Goal: Transaction & Acquisition: Book appointment/travel/reservation

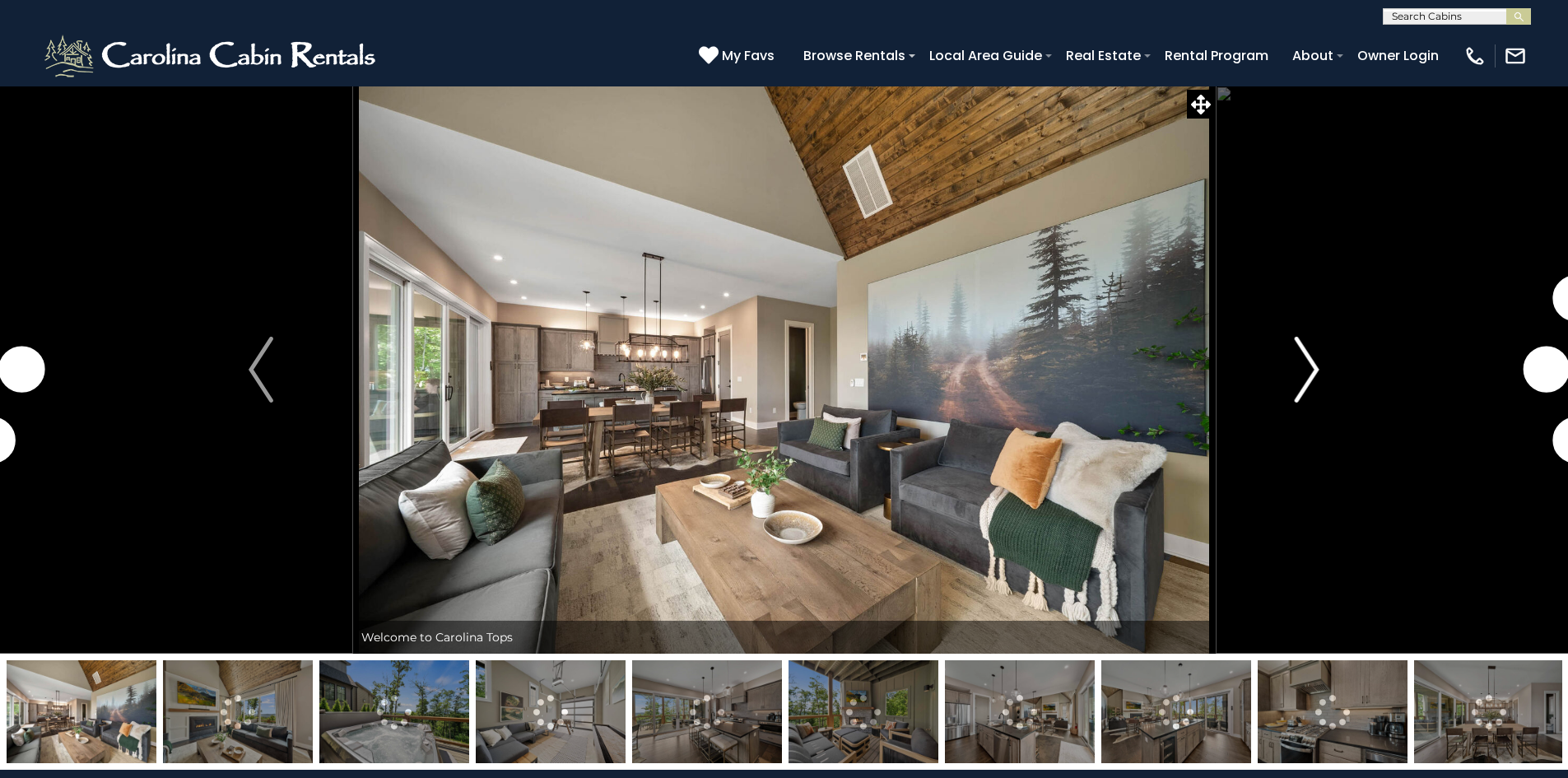
click at [1322, 377] on button "Next" at bounding box center [1307, 370] width 184 height 568
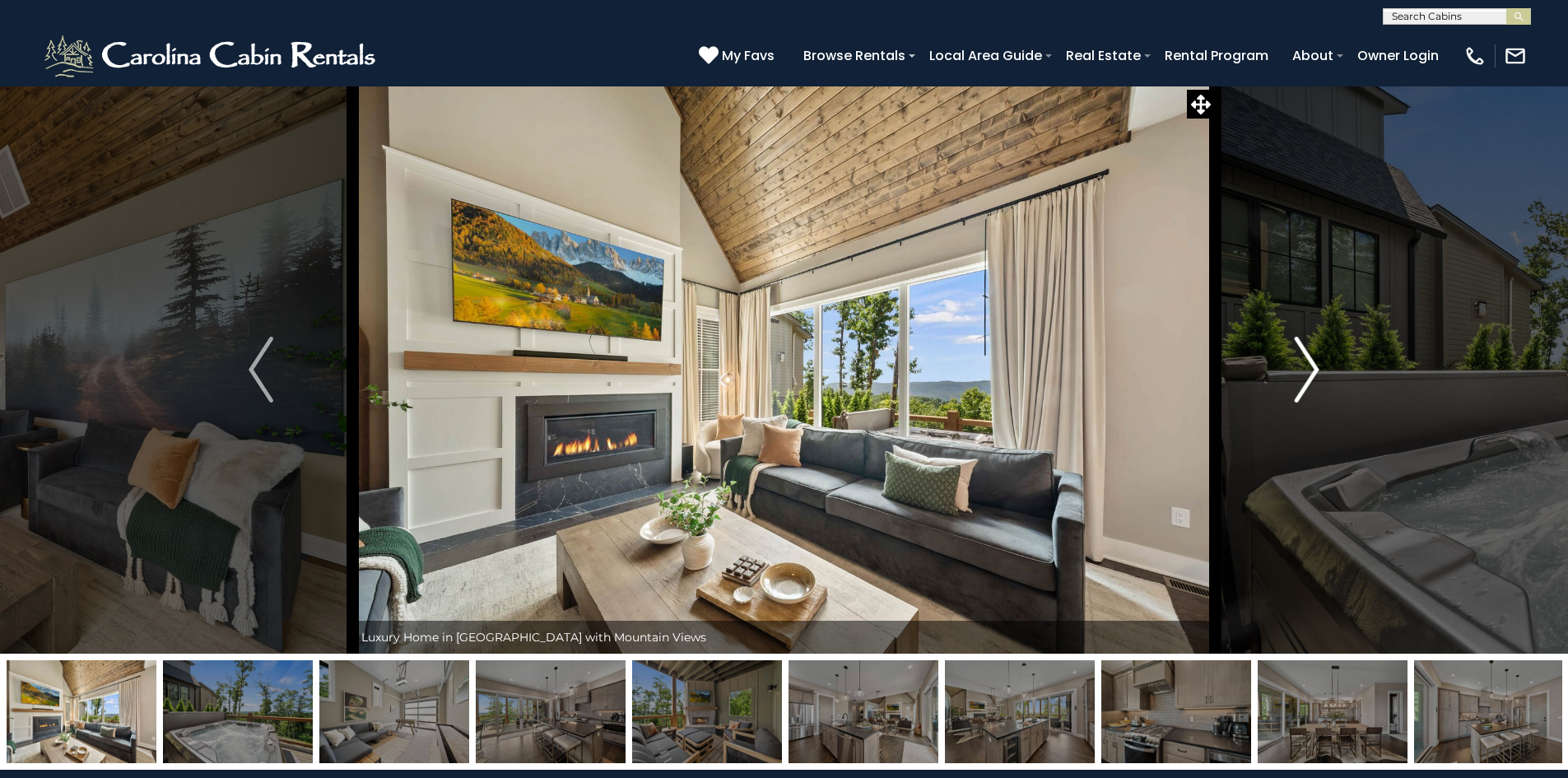
click at [1322, 377] on button "Next" at bounding box center [1307, 370] width 184 height 568
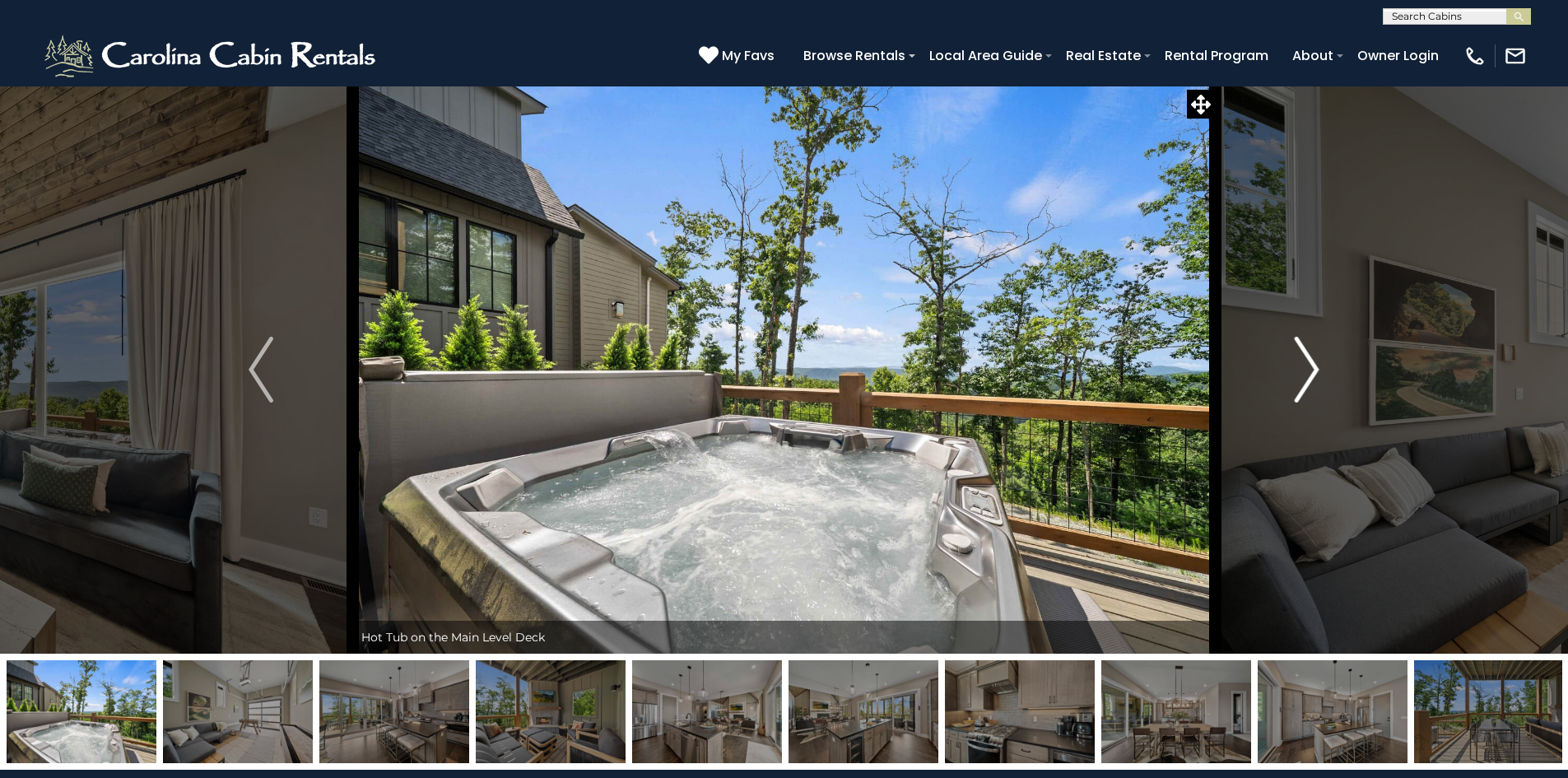
click at [1322, 377] on button "Next" at bounding box center [1307, 370] width 184 height 568
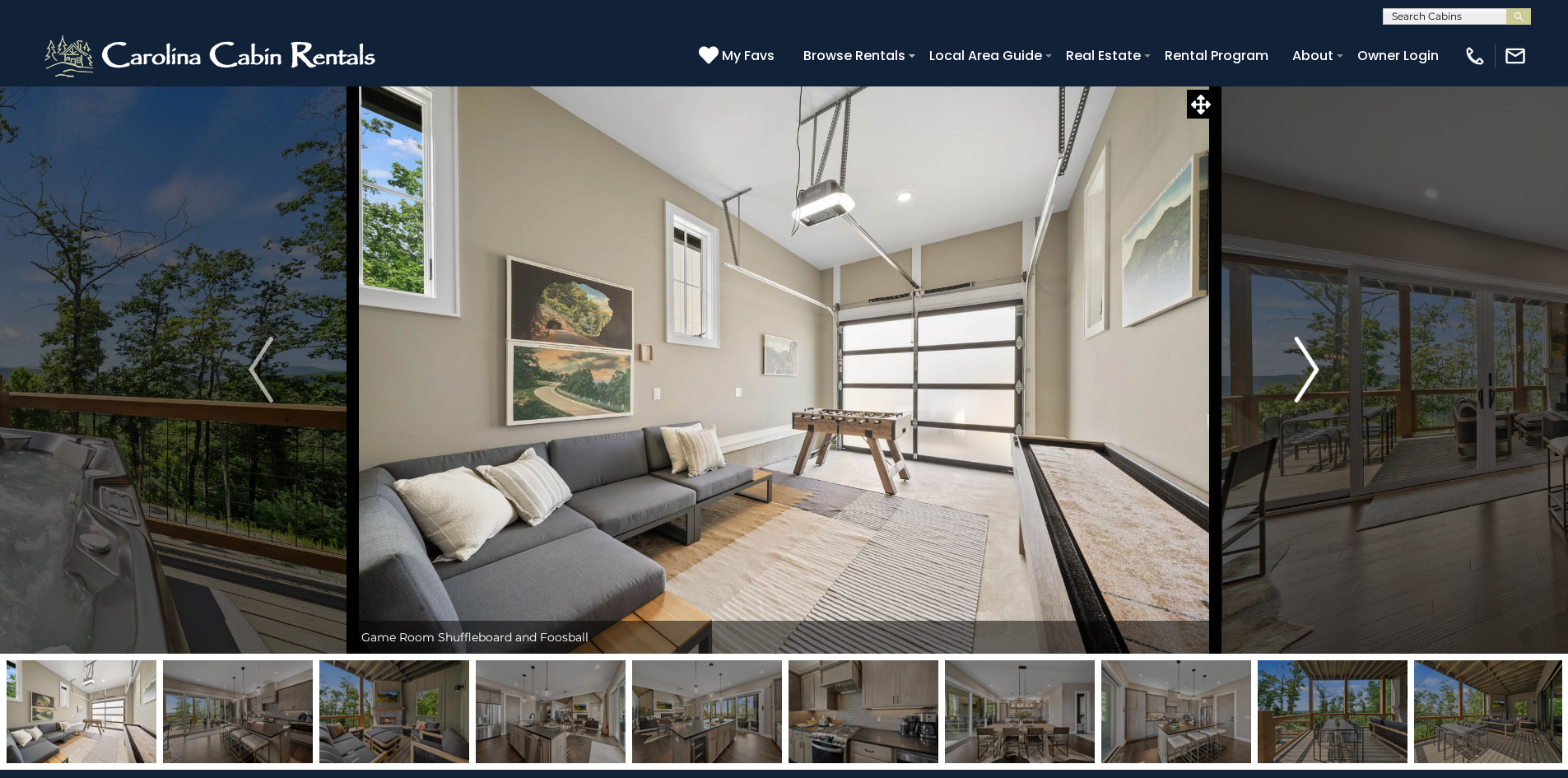
click at [1322, 377] on button "Next" at bounding box center [1307, 370] width 184 height 568
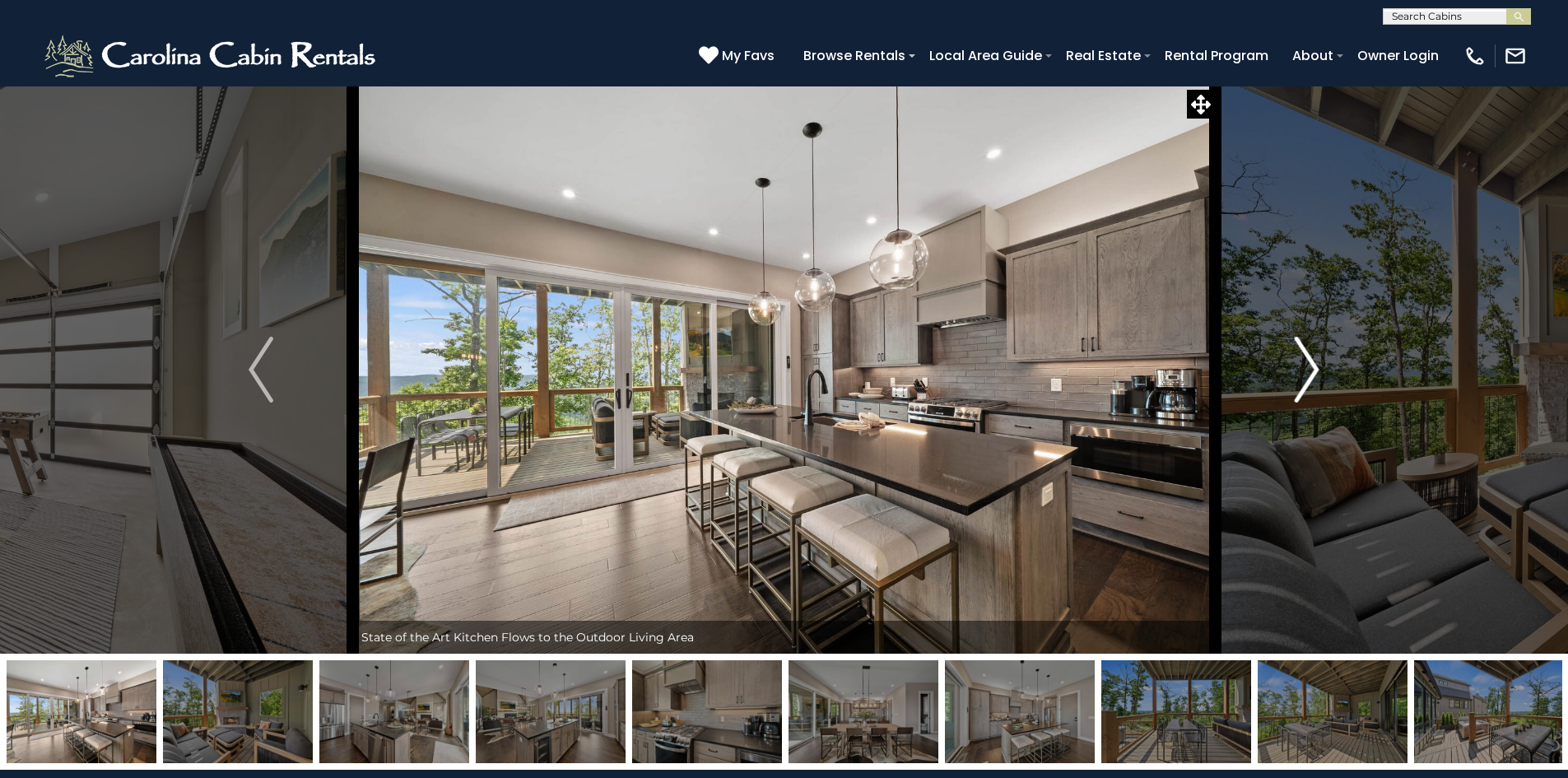
click at [1322, 377] on button "Next" at bounding box center [1307, 370] width 184 height 568
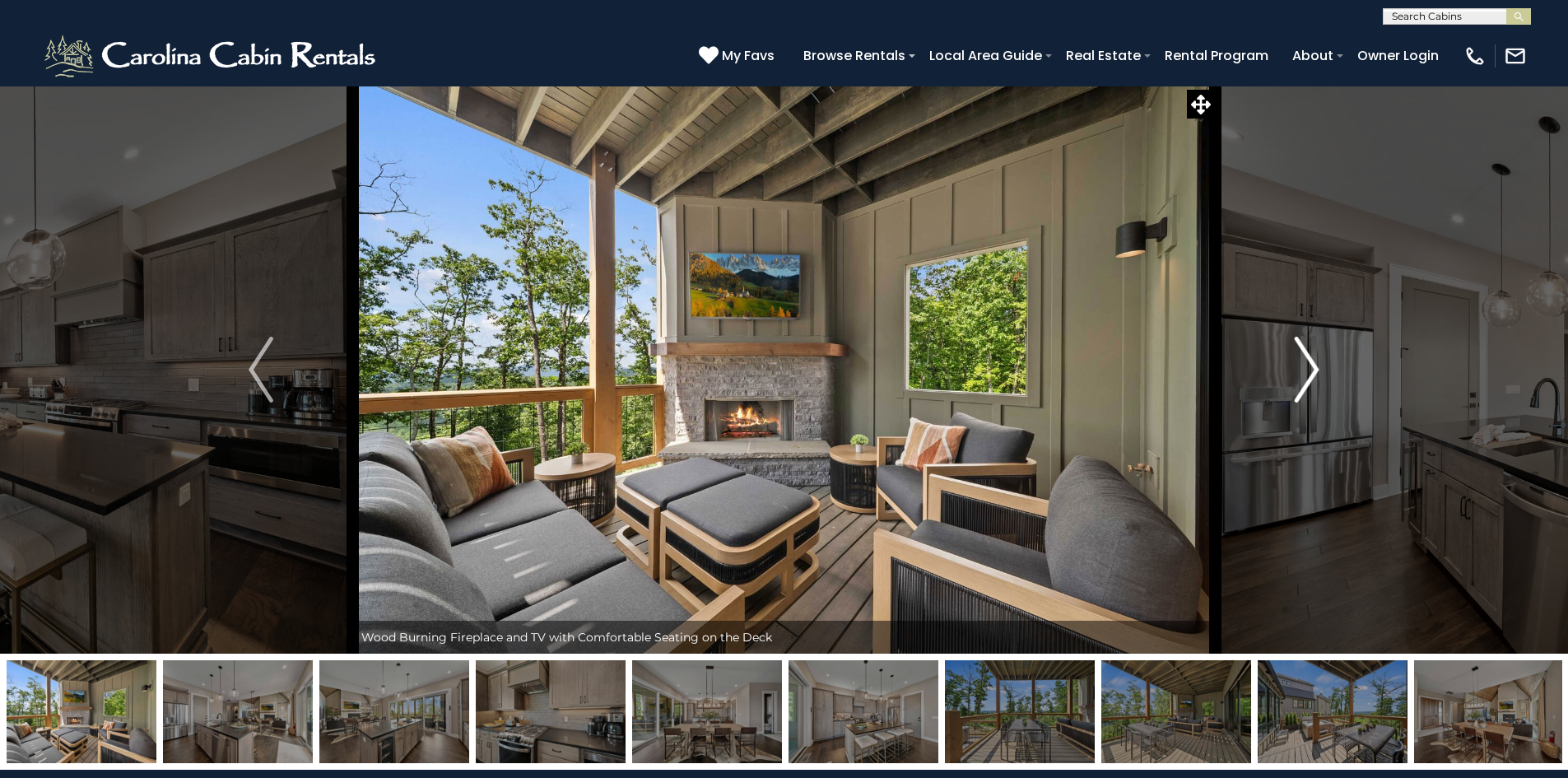
click at [1322, 377] on button "Next" at bounding box center [1307, 370] width 184 height 568
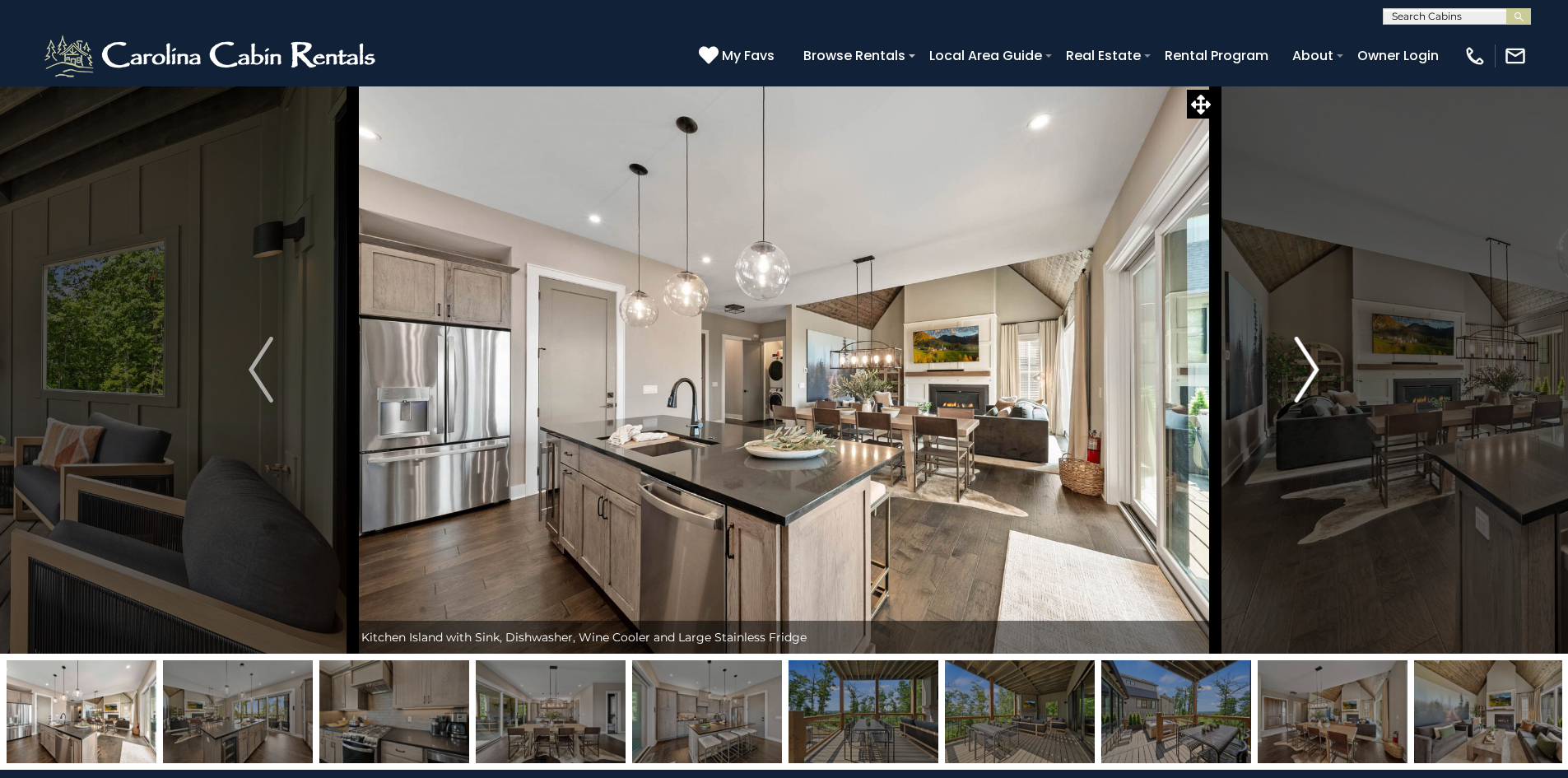
click at [1322, 377] on button "Next" at bounding box center [1307, 370] width 184 height 568
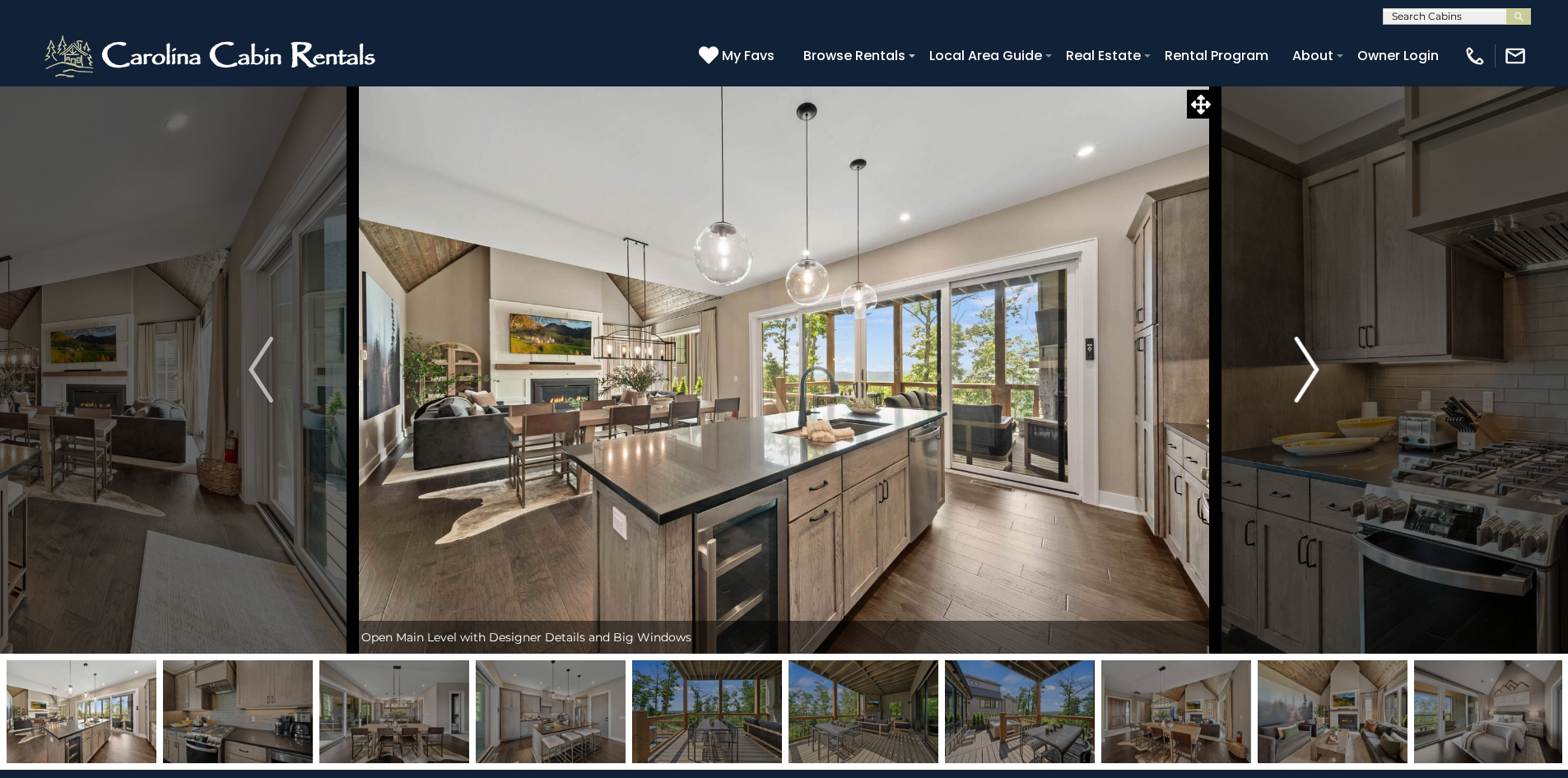
click at [1322, 377] on button "Next" at bounding box center [1307, 370] width 184 height 568
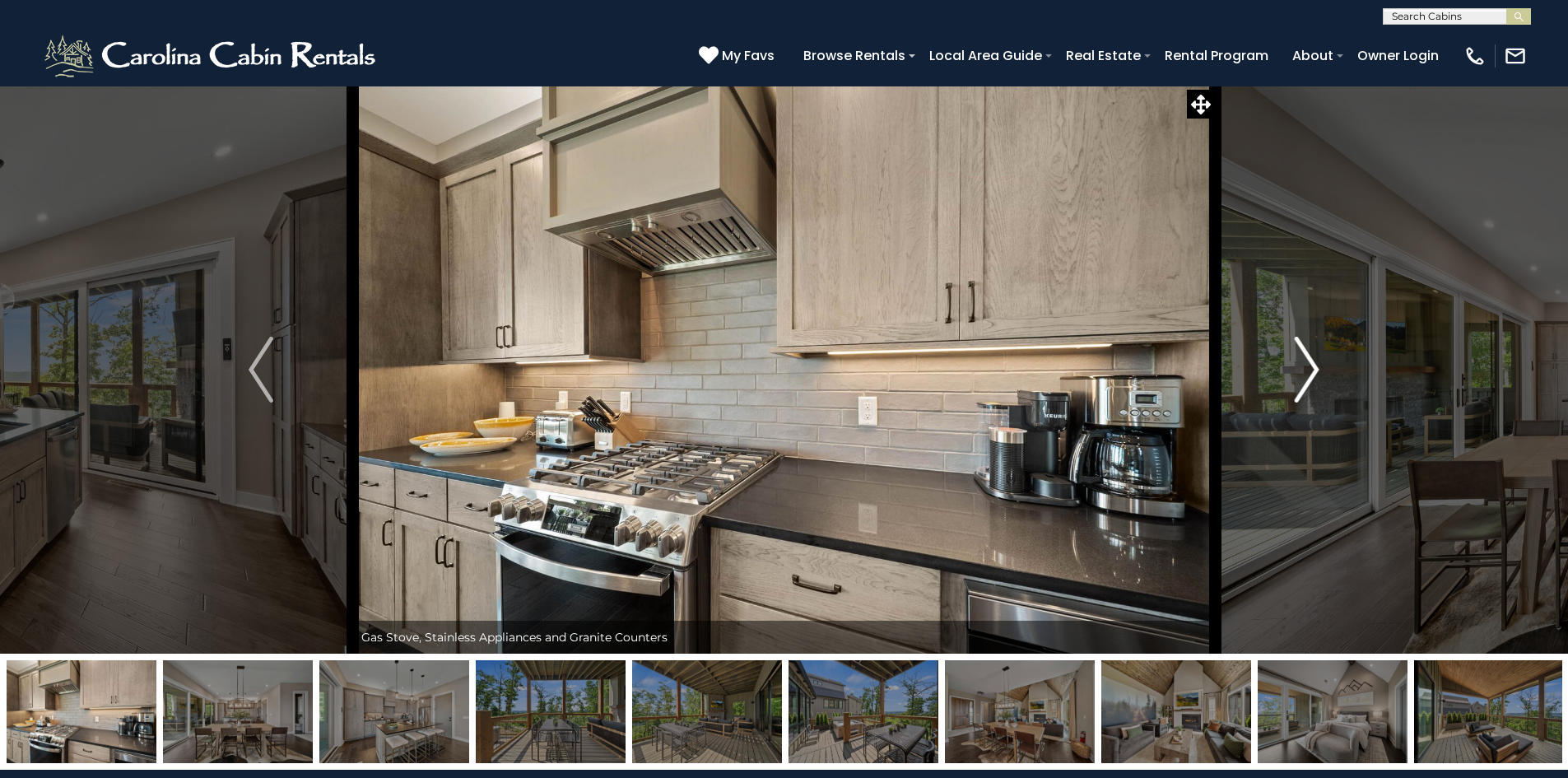
click at [1322, 377] on button "Next" at bounding box center [1307, 370] width 184 height 568
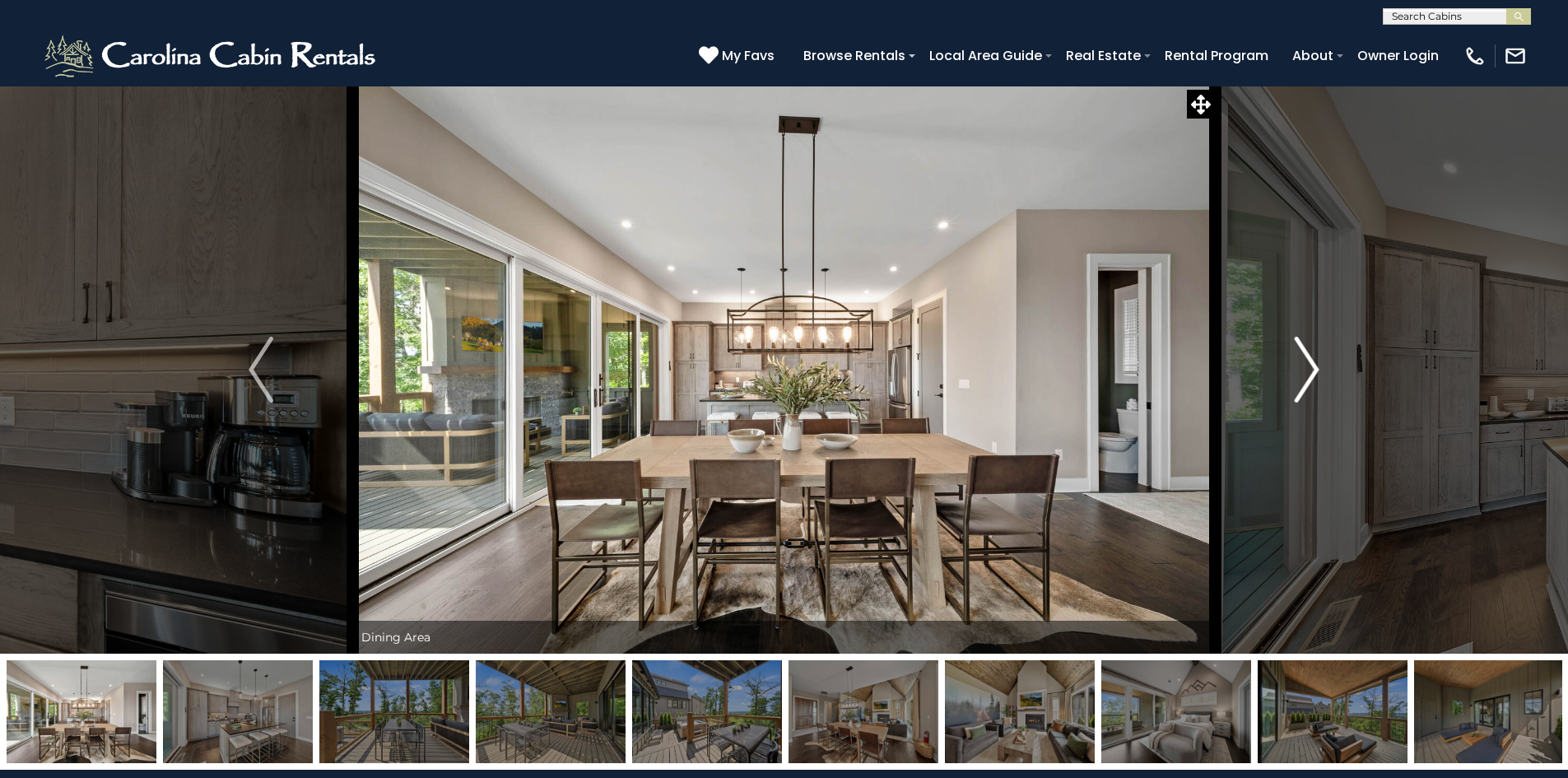
click at [1322, 377] on button "Next" at bounding box center [1307, 370] width 184 height 568
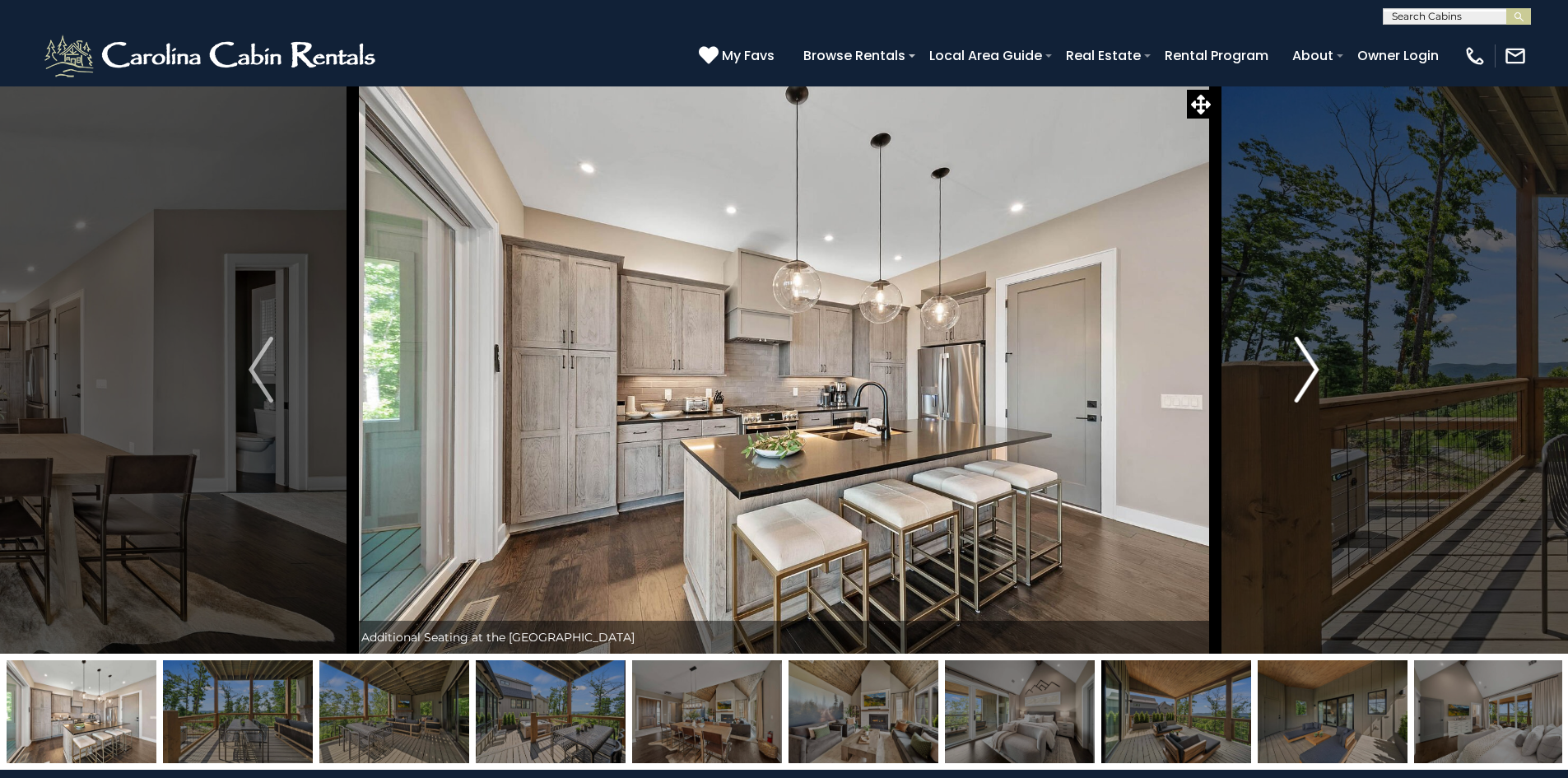
click at [1322, 377] on button "Next" at bounding box center [1307, 370] width 184 height 568
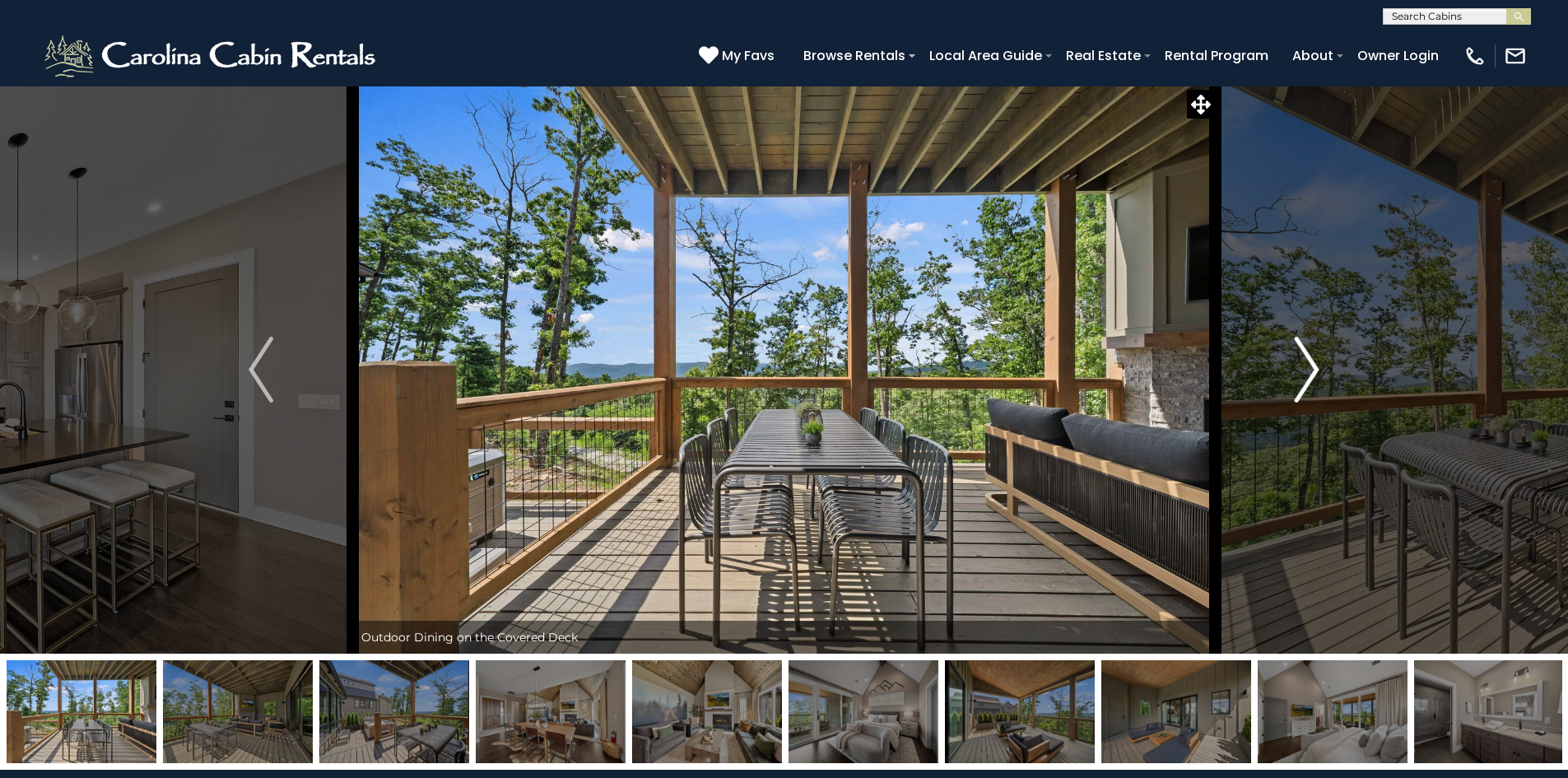
click at [1322, 377] on button "Next" at bounding box center [1307, 370] width 184 height 568
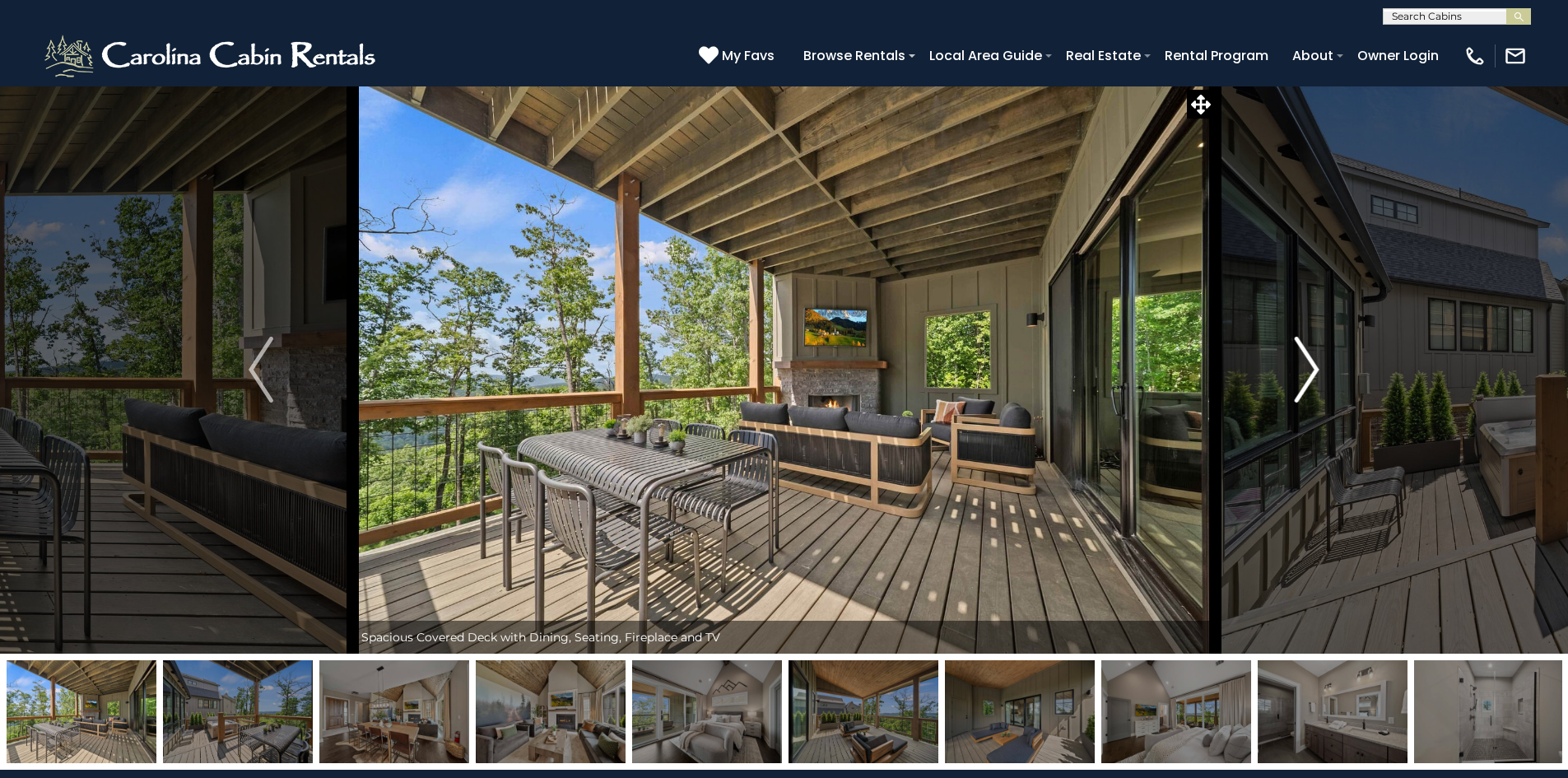
click at [1322, 377] on button "Next" at bounding box center [1307, 370] width 184 height 568
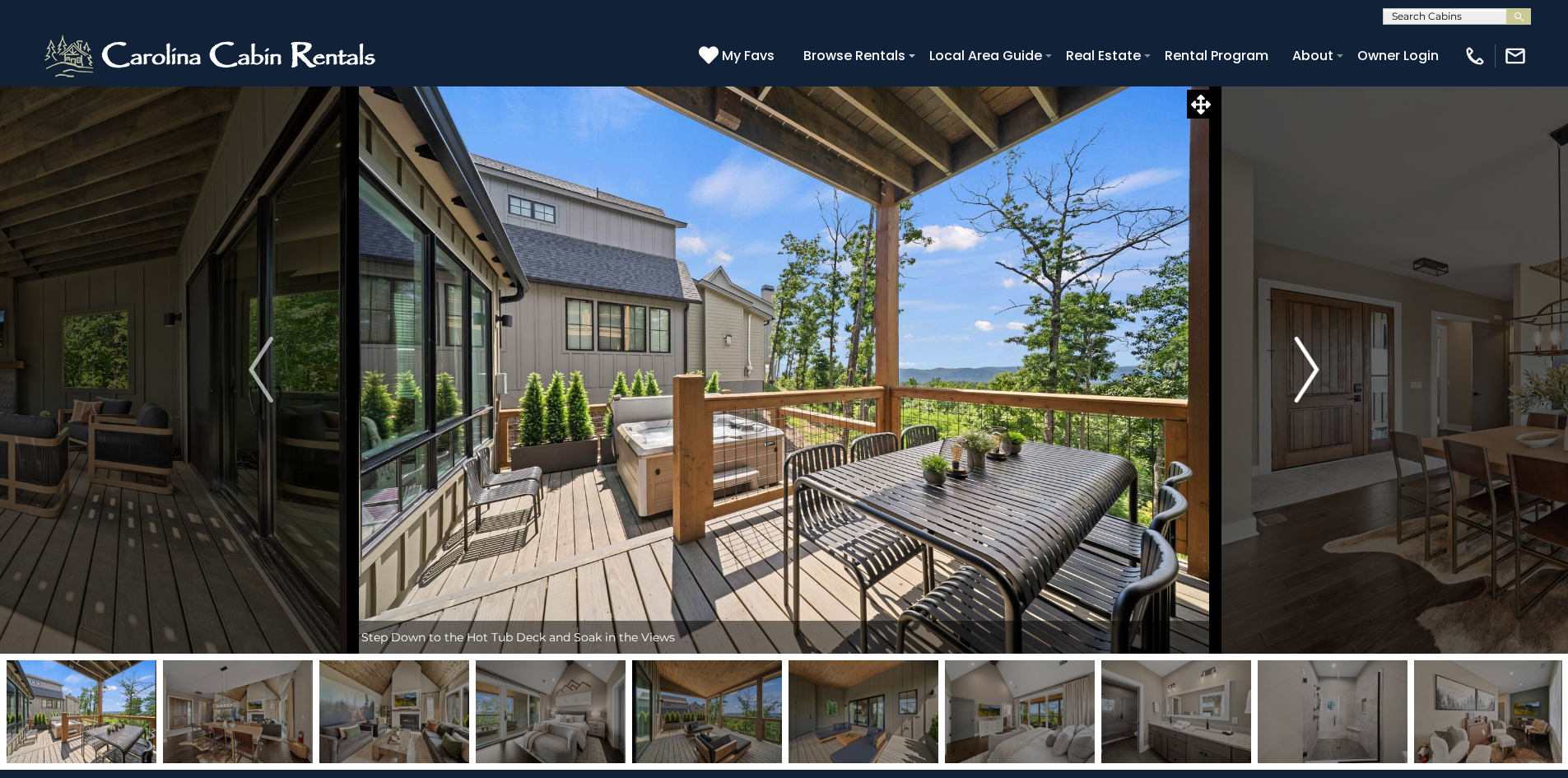
click at [1322, 377] on button "Next" at bounding box center [1307, 370] width 184 height 568
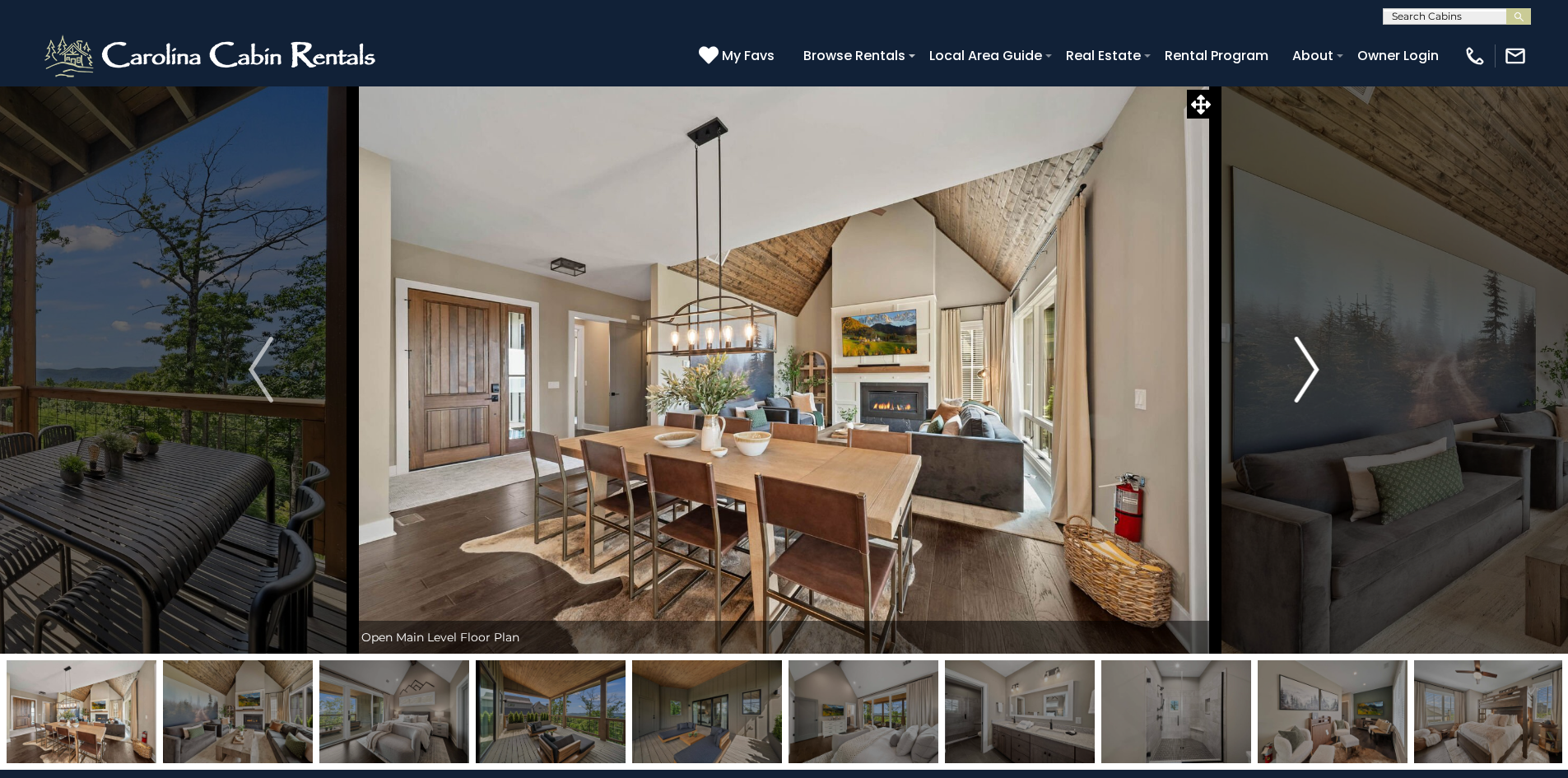
click at [1322, 377] on button "Next" at bounding box center [1307, 370] width 184 height 568
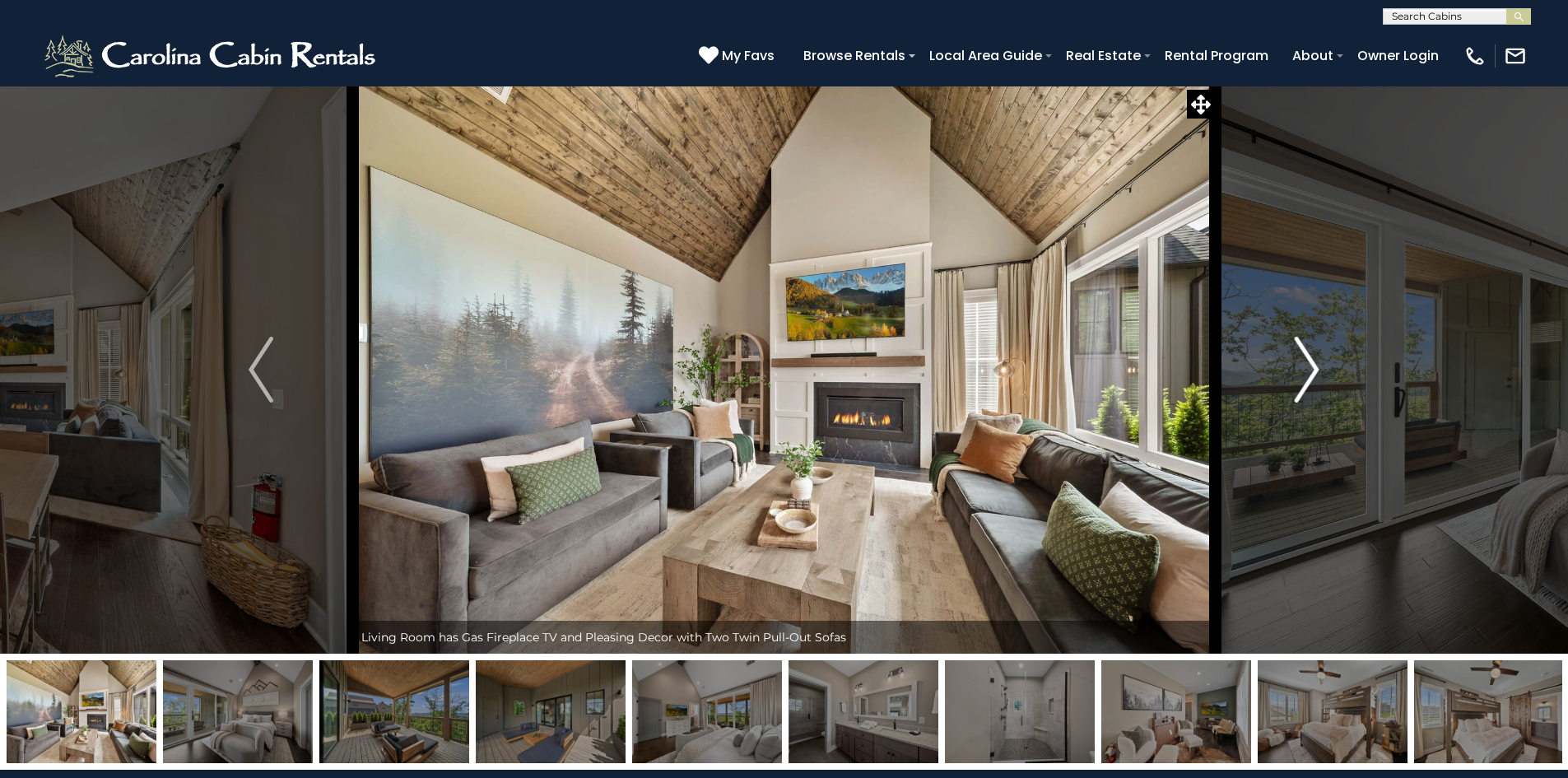
click at [1322, 377] on button "Next" at bounding box center [1307, 370] width 184 height 568
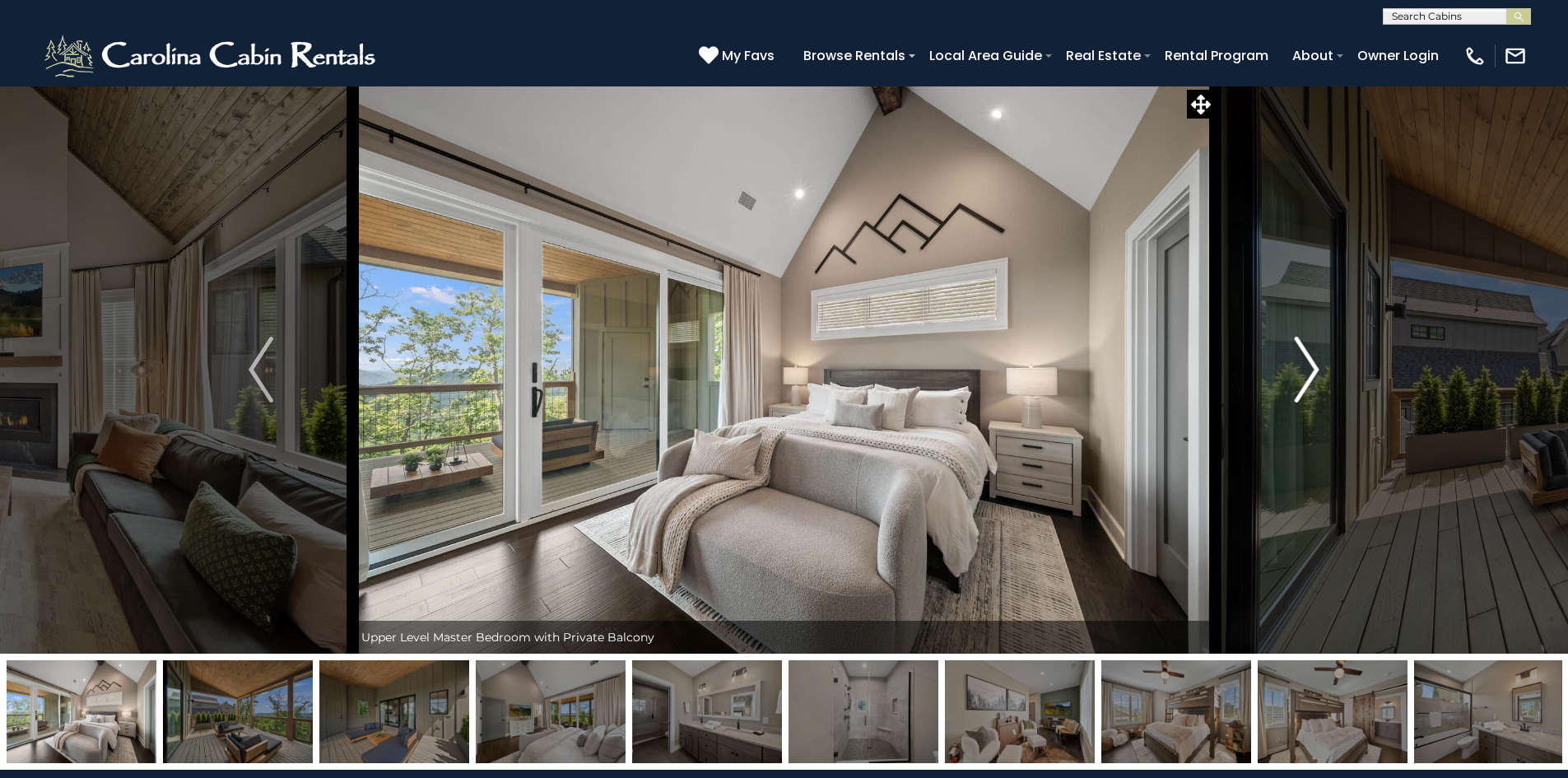
click at [1322, 377] on button "Next" at bounding box center [1307, 370] width 184 height 568
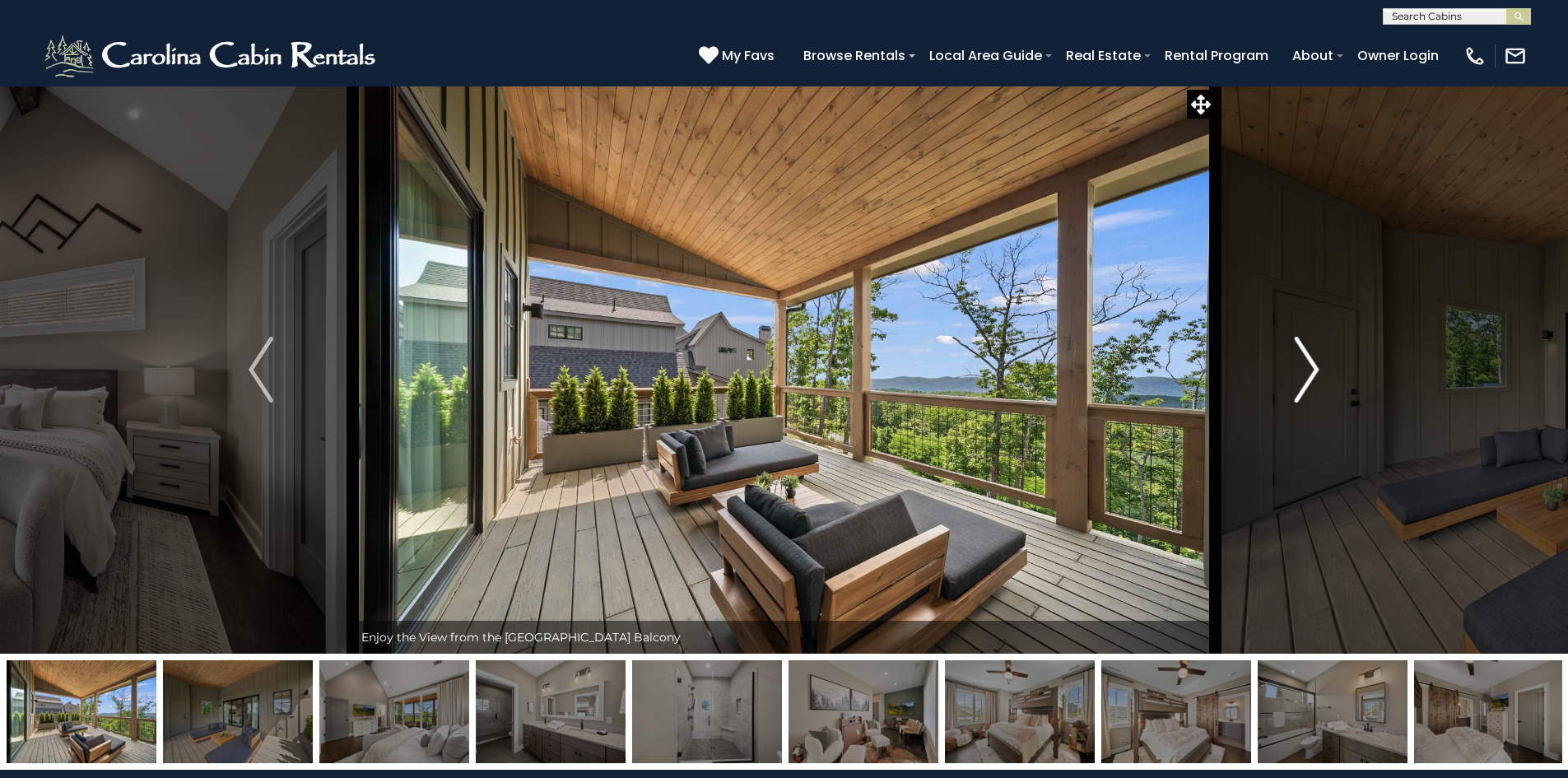
click at [1322, 377] on button "Next" at bounding box center [1307, 370] width 184 height 568
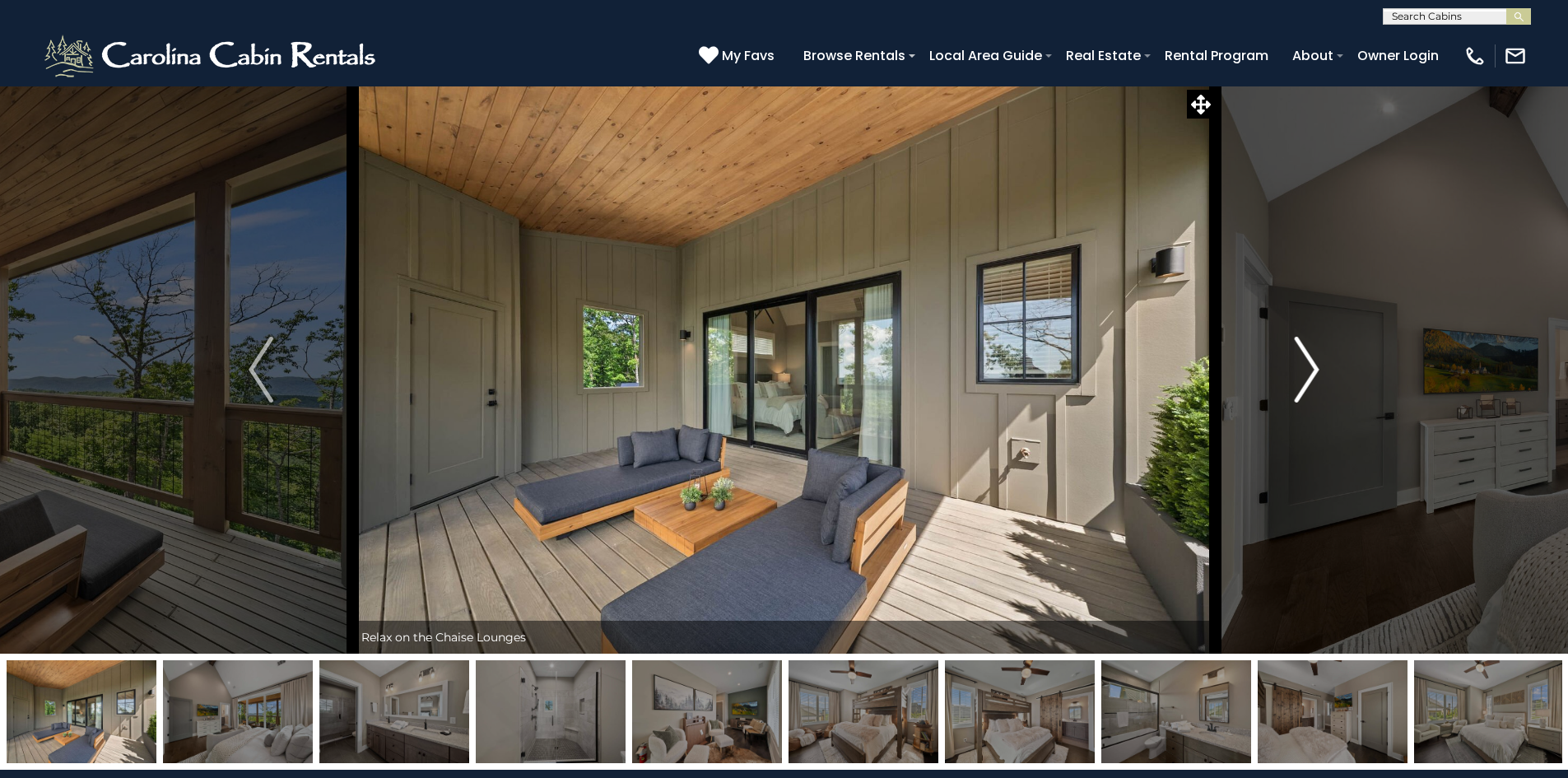
click at [1322, 377] on button "Next" at bounding box center [1307, 370] width 184 height 568
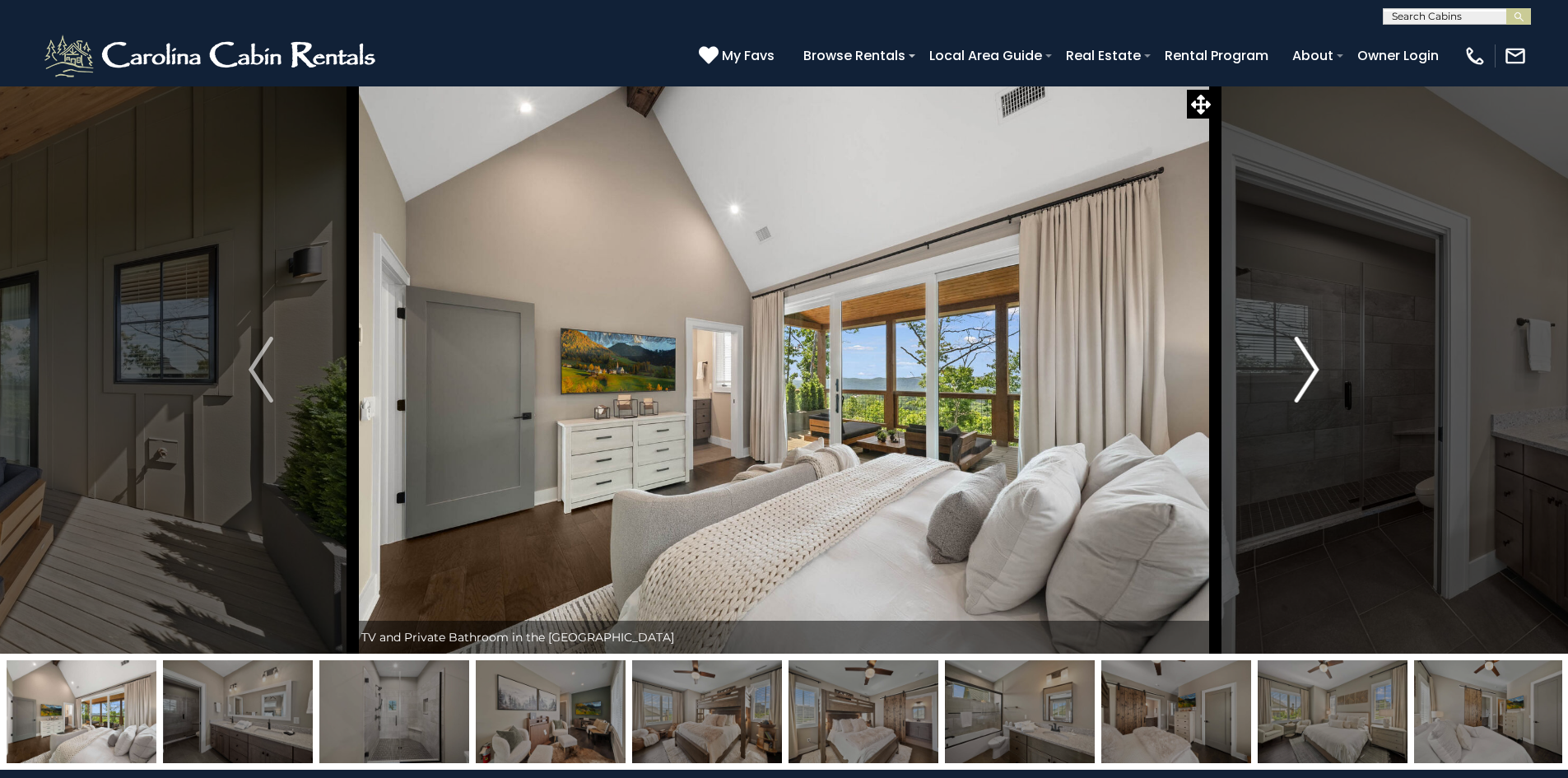
click at [1322, 377] on button "Next" at bounding box center [1307, 370] width 184 height 568
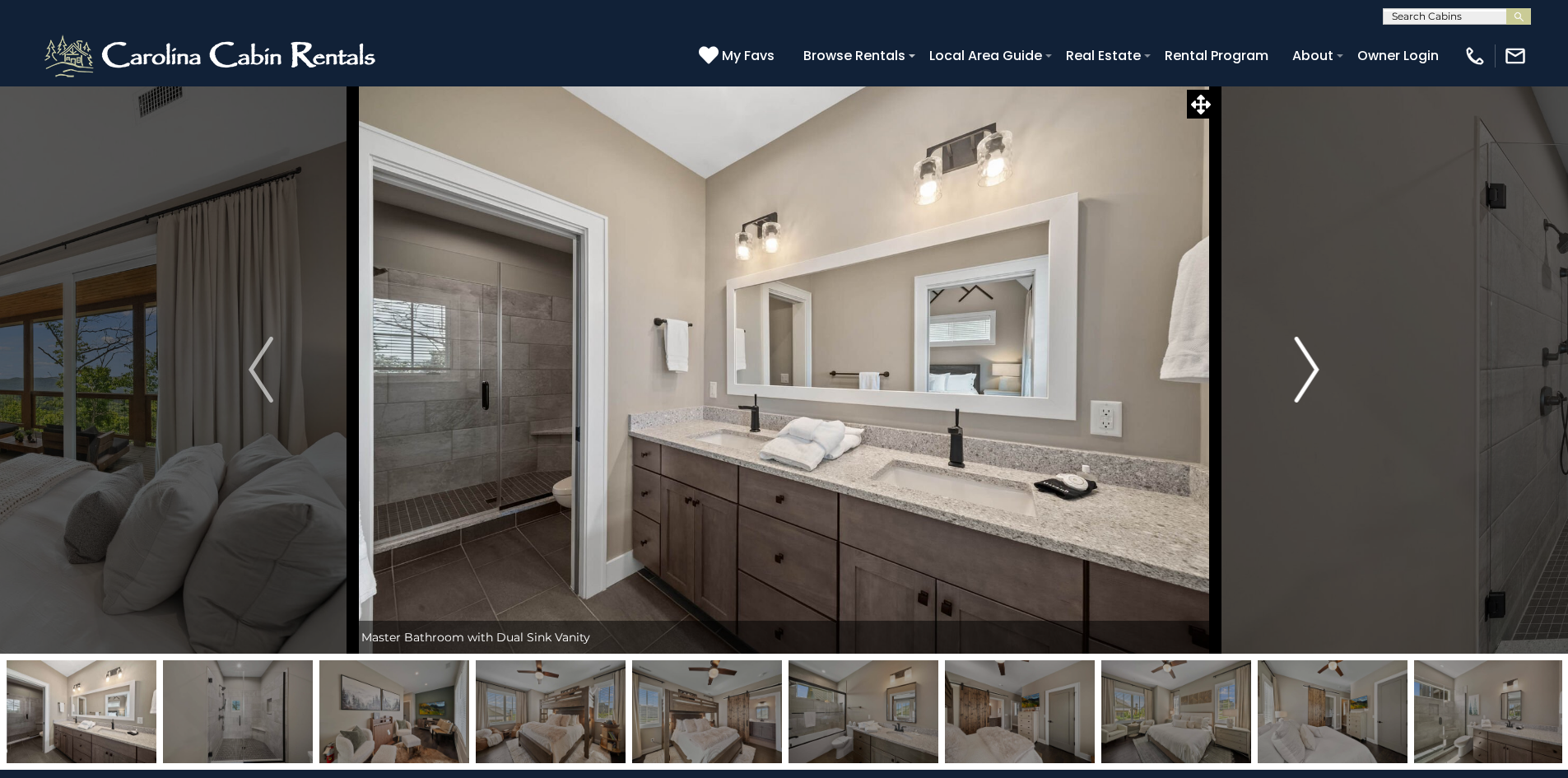
click at [1322, 377] on button "Next" at bounding box center [1307, 370] width 184 height 568
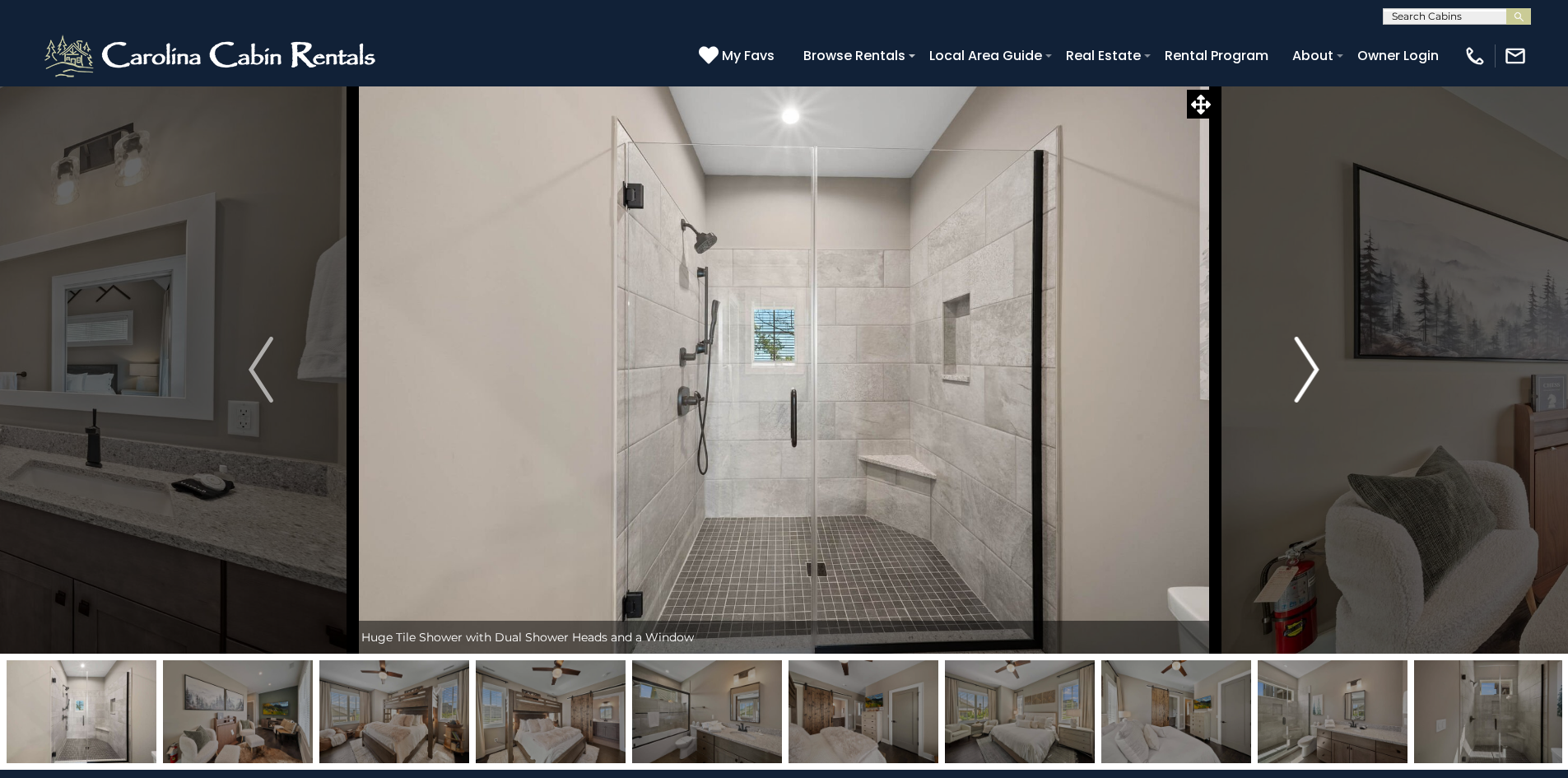
click at [1322, 377] on button "Next" at bounding box center [1307, 370] width 184 height 568
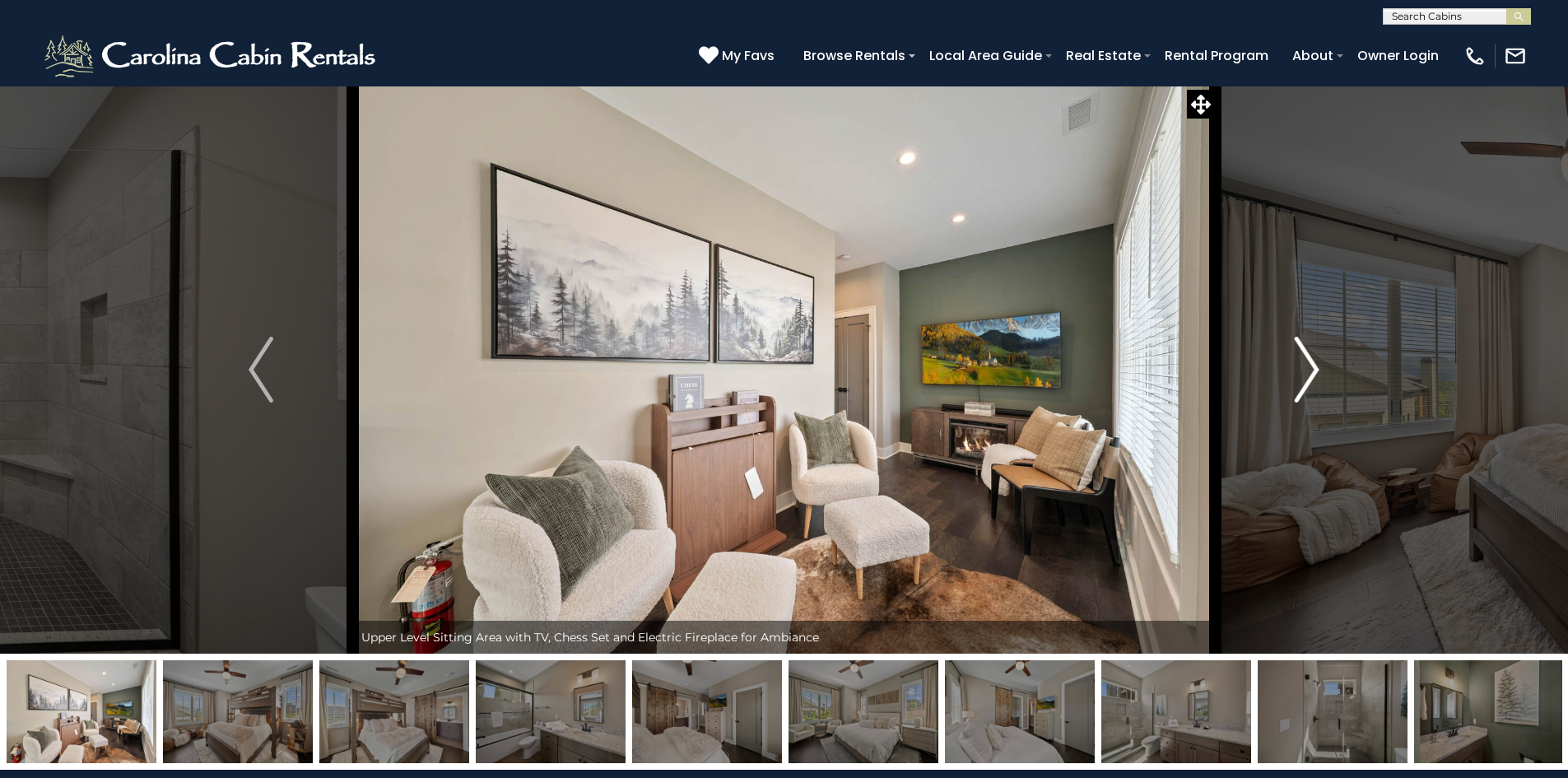
click at [1322, 377] on button "Next" at bounding box center [1307, 370] width 184 height 568
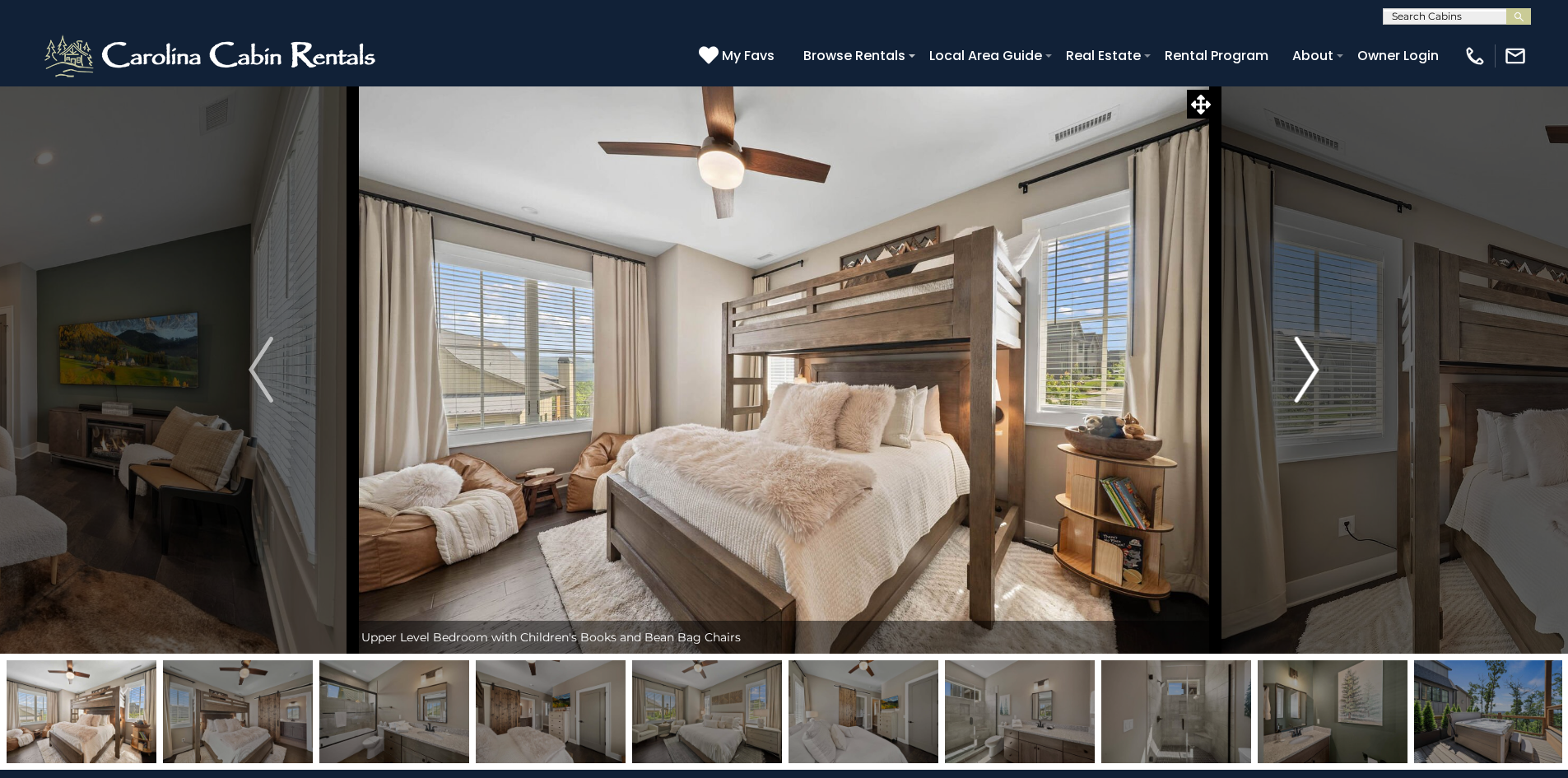
click at [1322, 377] on button "Next" at bounding box center [1307, 370] width 184 height 568
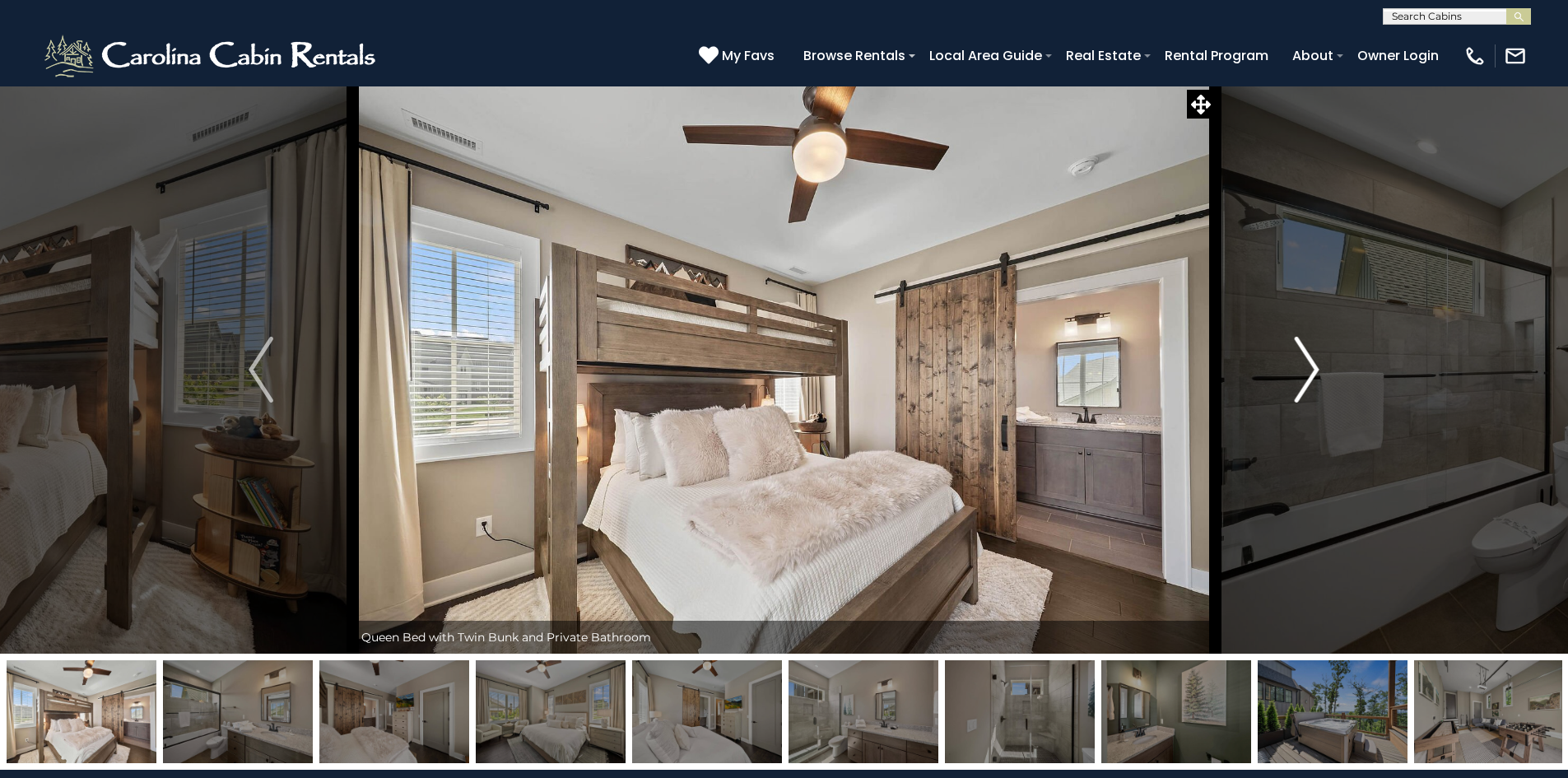
click at [1322, 377] on button "Next" at bounding box center [1307, 370] width 184 height 568
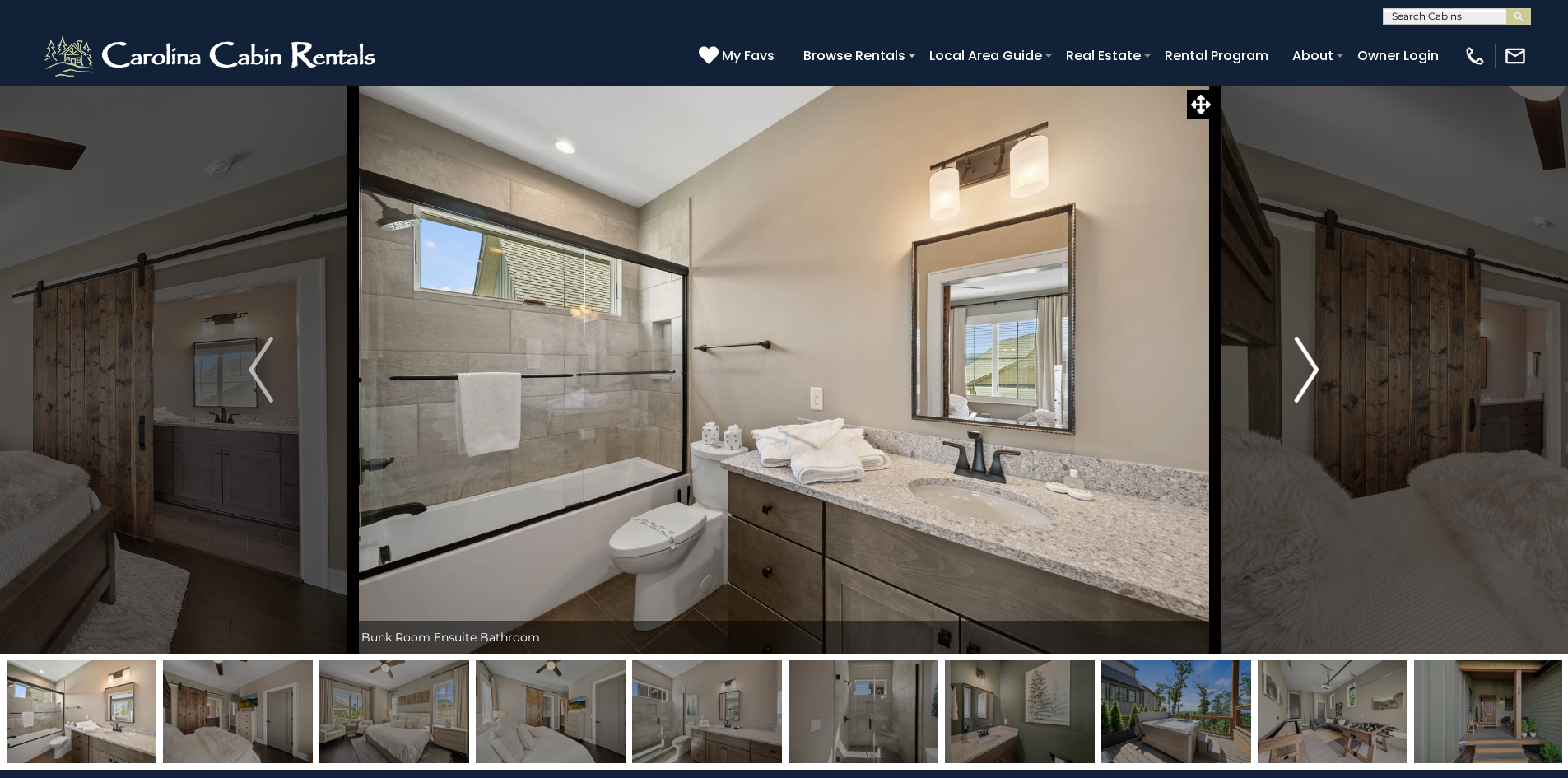
click at [1322, 377] on button "Next" at bounding box center [1307, 370] width 184 height 568
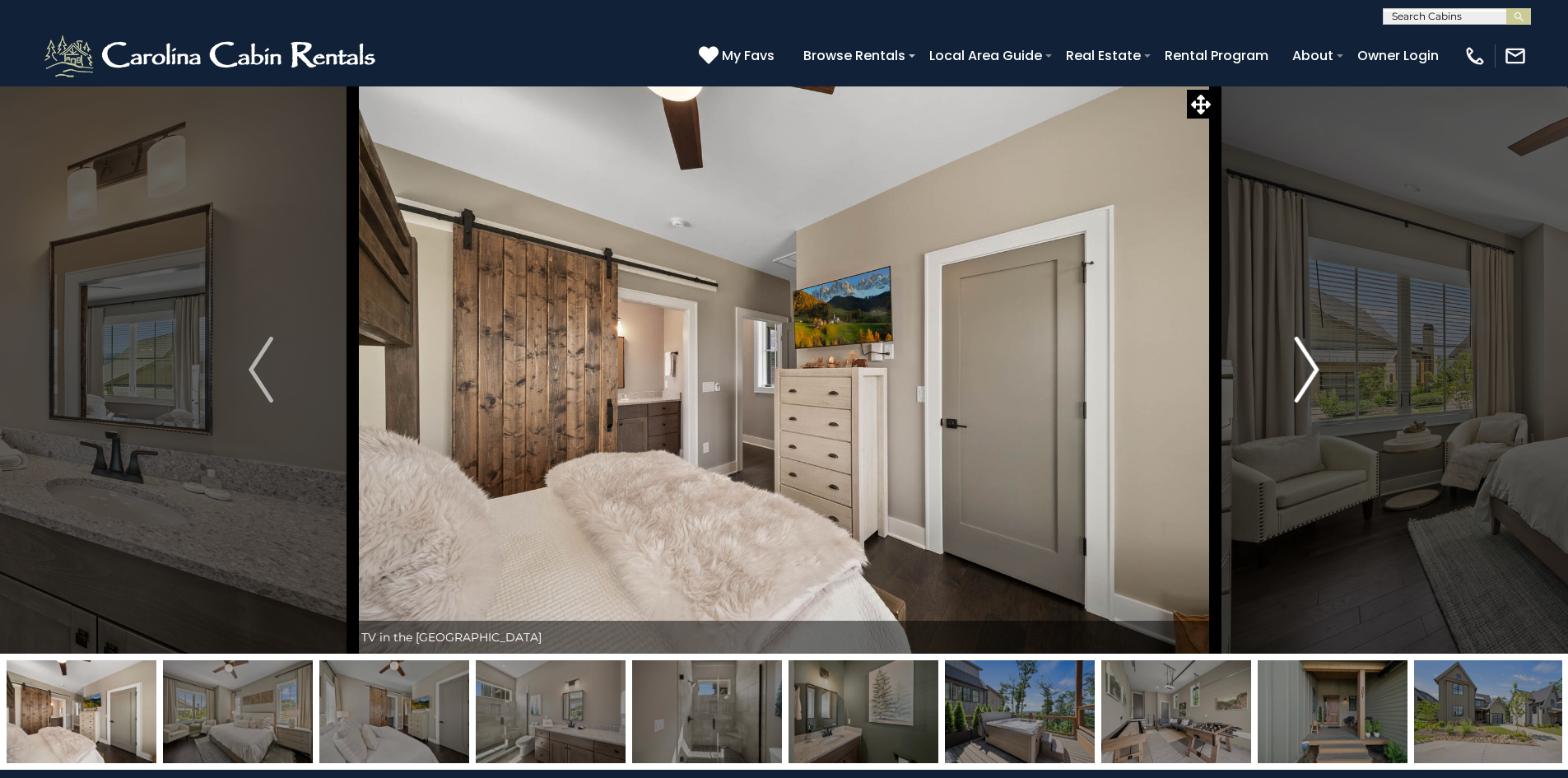
click at [1322, 377] on button "Next" at bounding box center [1307, 370] width 184 height 568
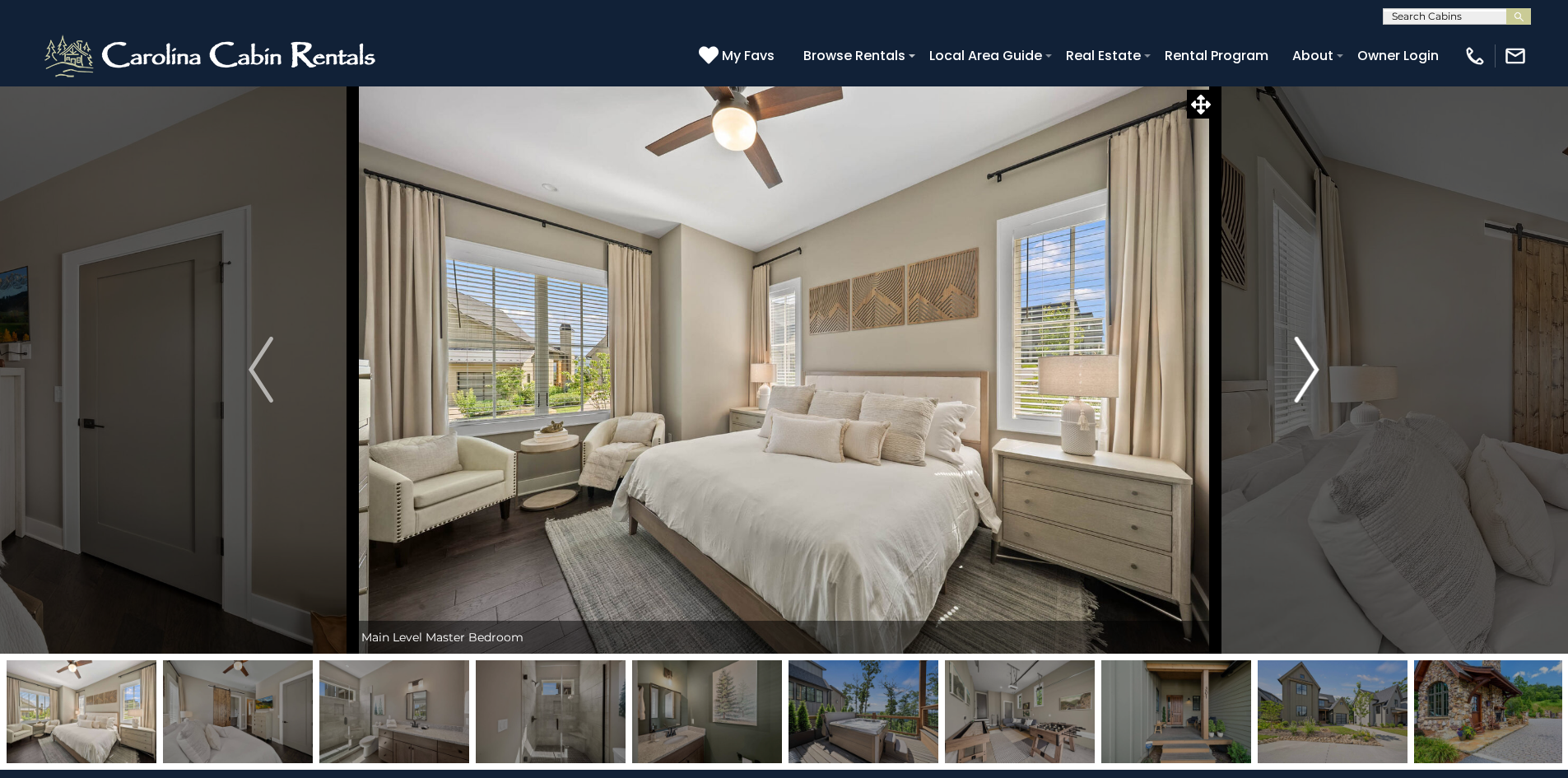
click at [1322, 377] on button "Next" at bounding box center [1307, 370] width 184 height 568
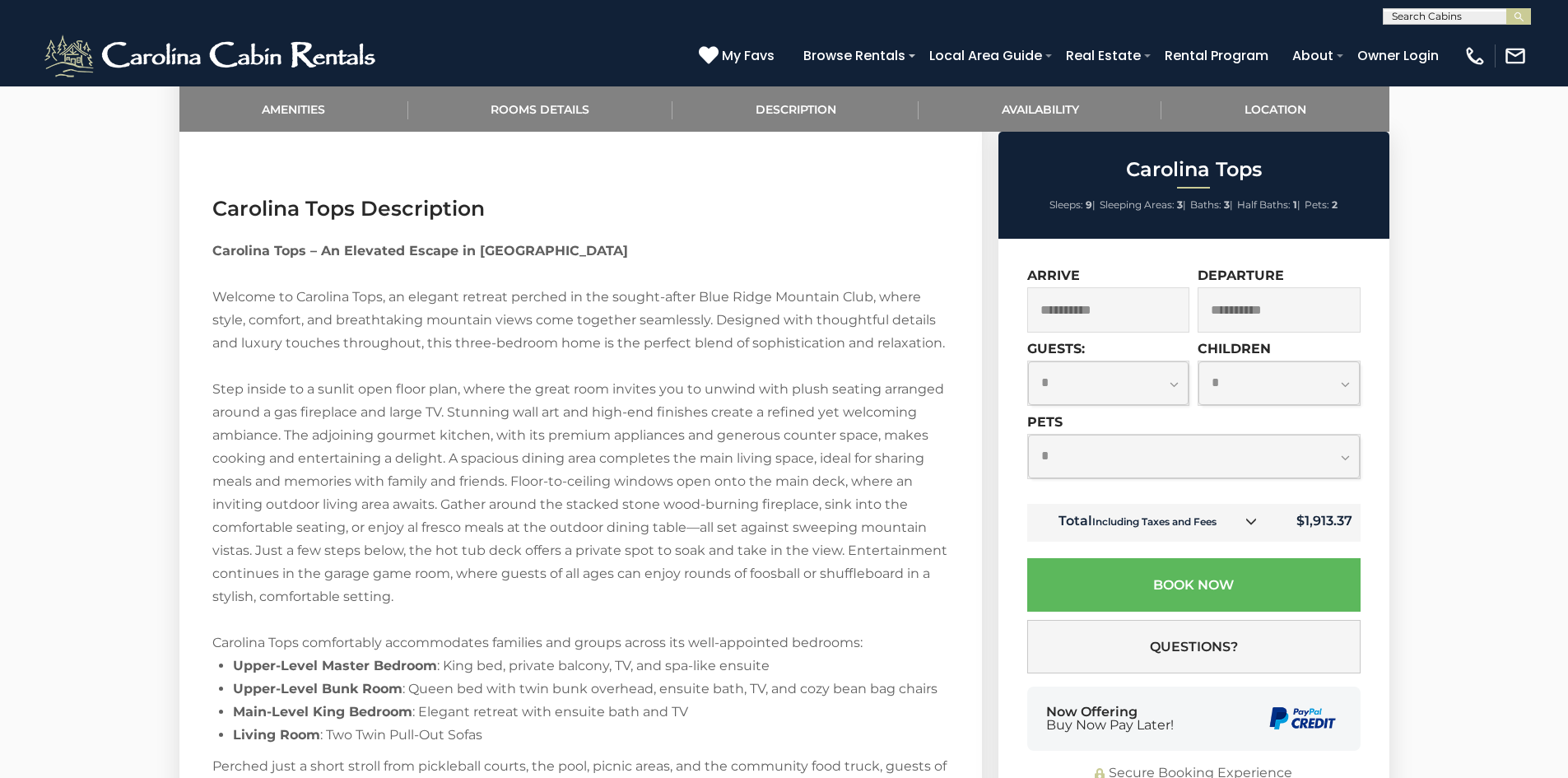
scroll to position [1804, 0]
click at [1220, 467] on select "**********" at bounding box center [1194, 456] width 332 height 44
select select "*"
click at [1028, 435] on select "**********" at bounding box center [1194, 456] width 332 height 44
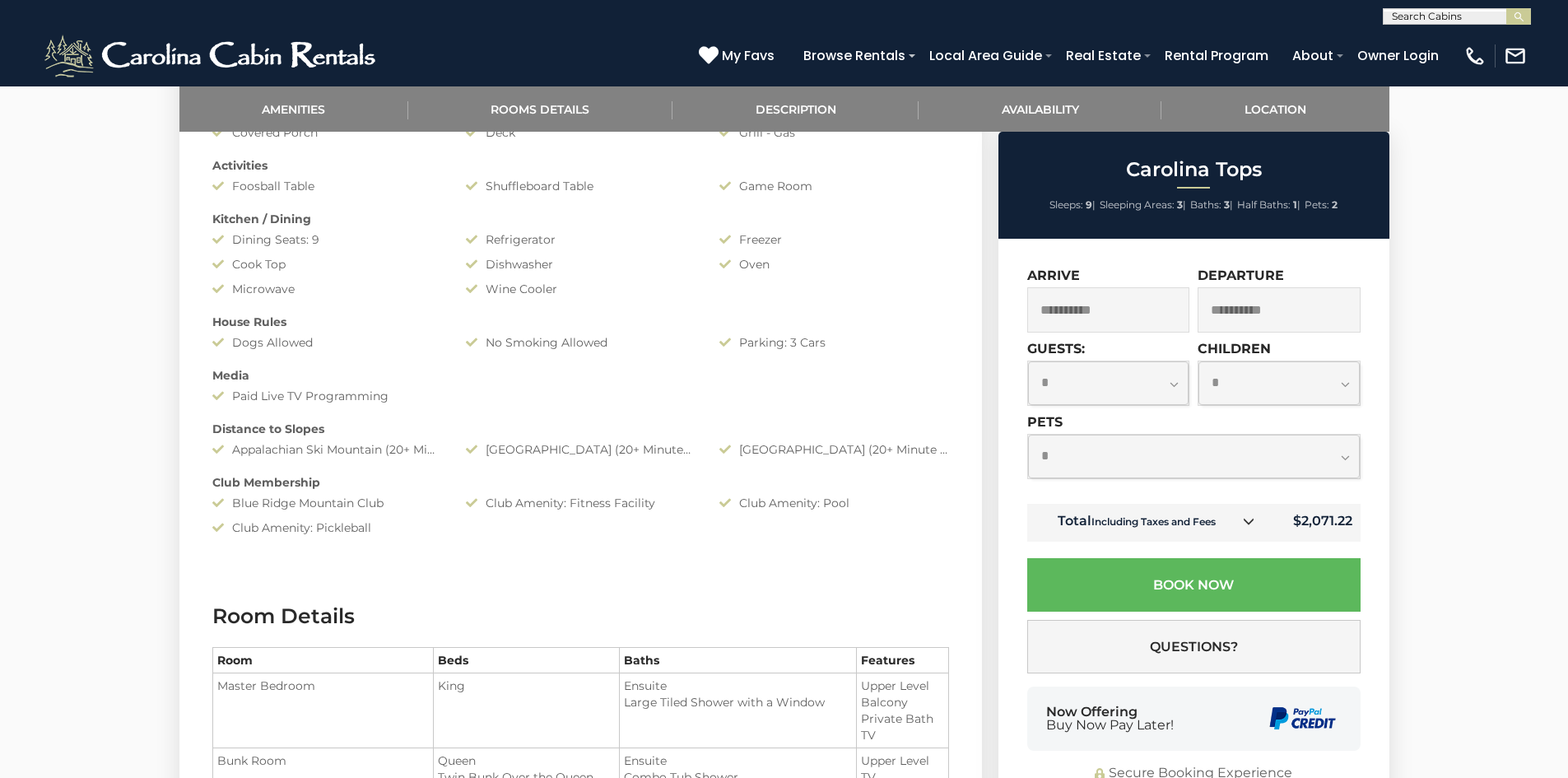
scroll to position [1057, 0]
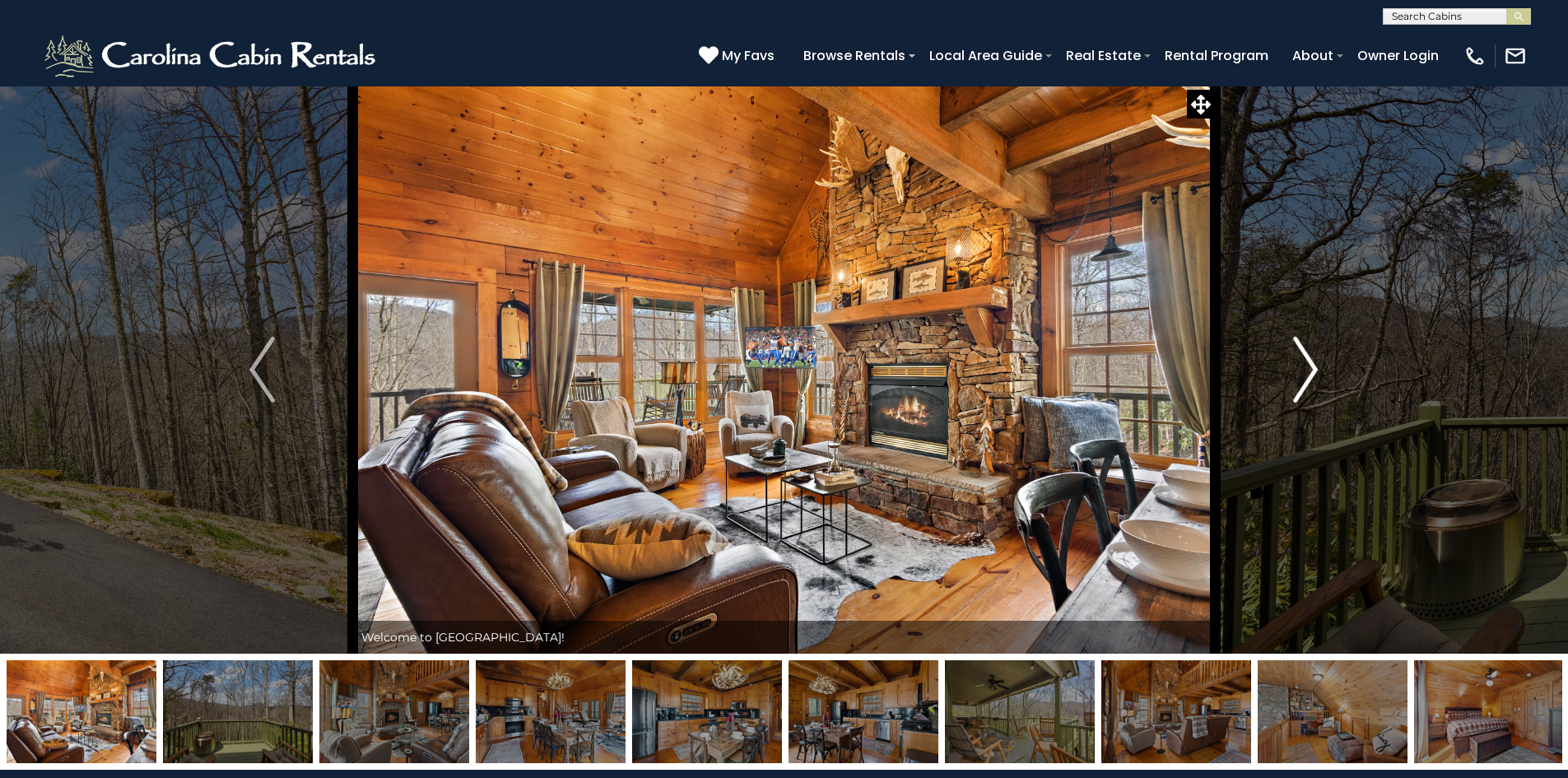
click at [1317, 361] on img "Next" at bounding box center [1305, 370] width 25 height 66
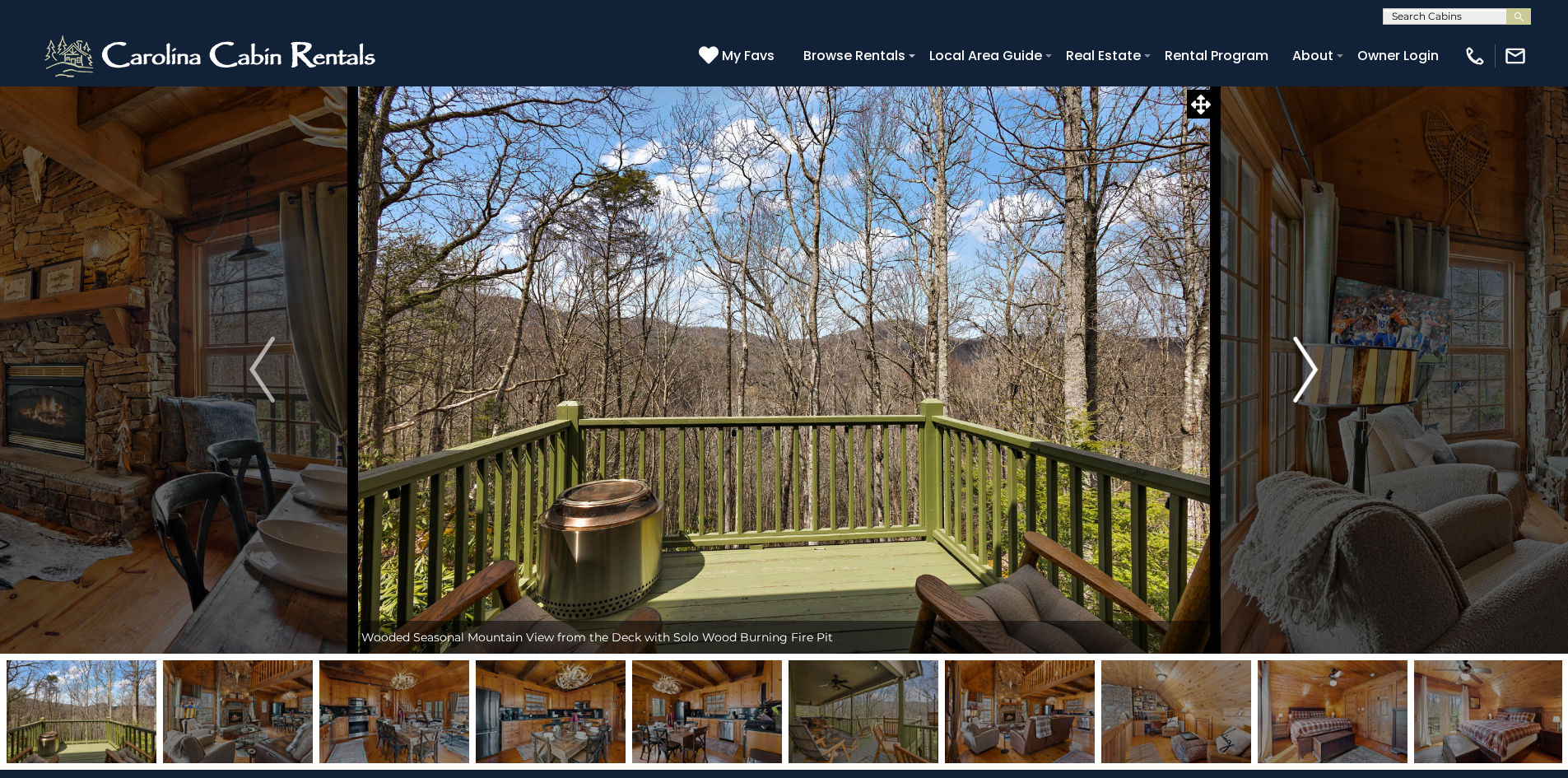
click at [1317, 361] on img "Next" at bounding box center [1305, 370] width 25 height 66
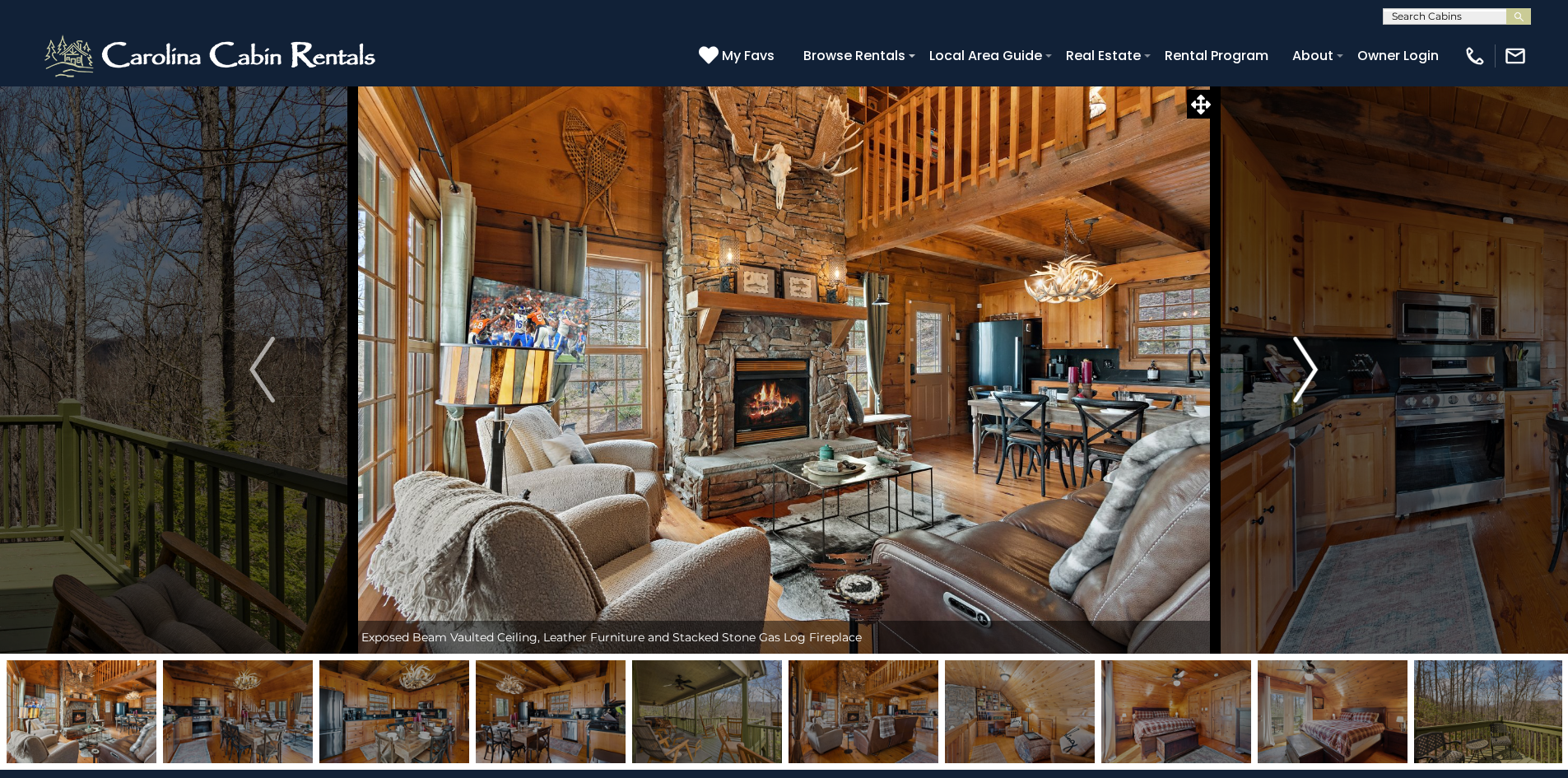
click at [1317, 361] on img "Next" at bounding box center [1305, 370] width 25 height 66
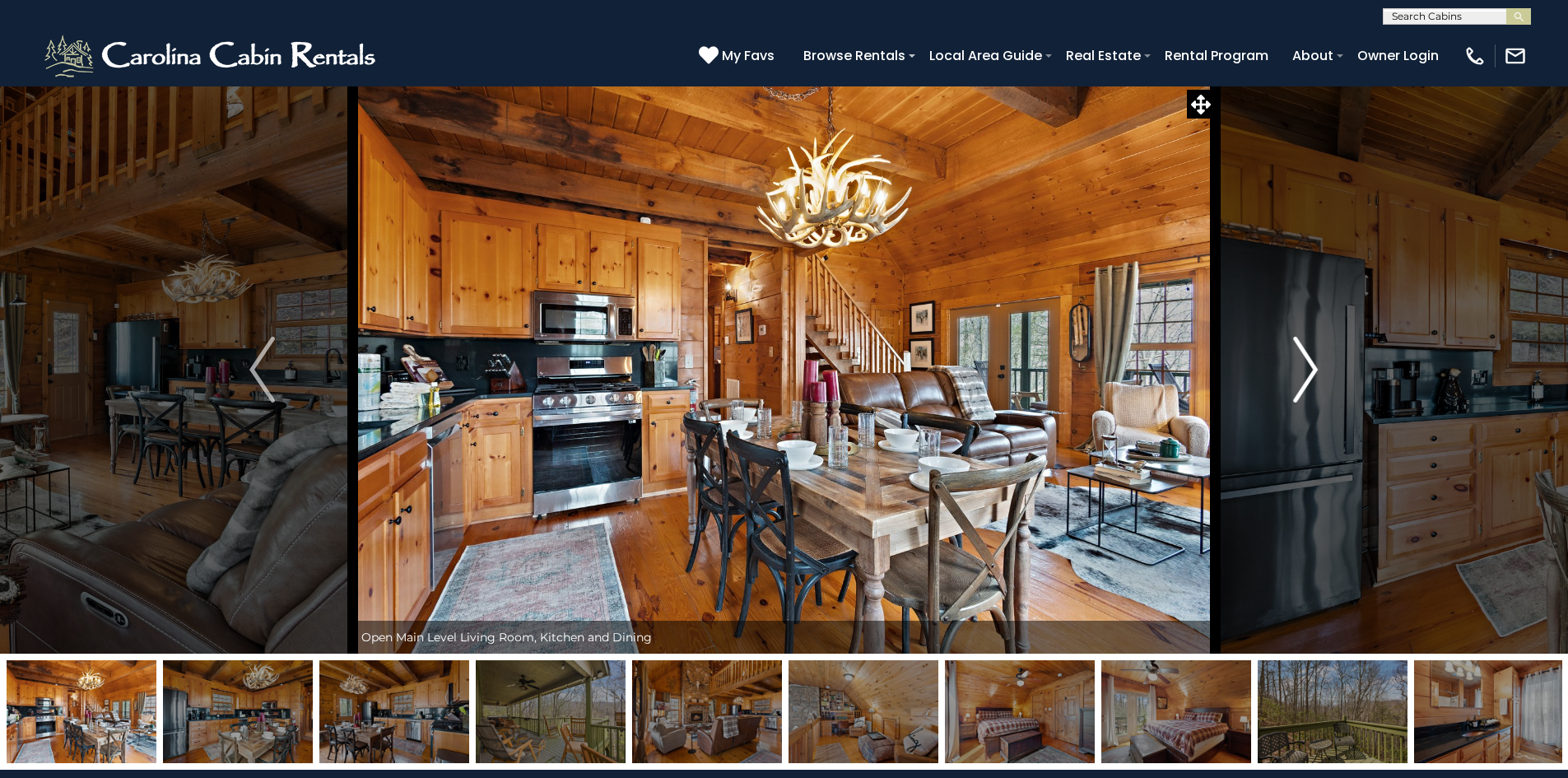
click at [1317, 361] on img "Next" at bounding box center [1305, 370] width 25 height 66
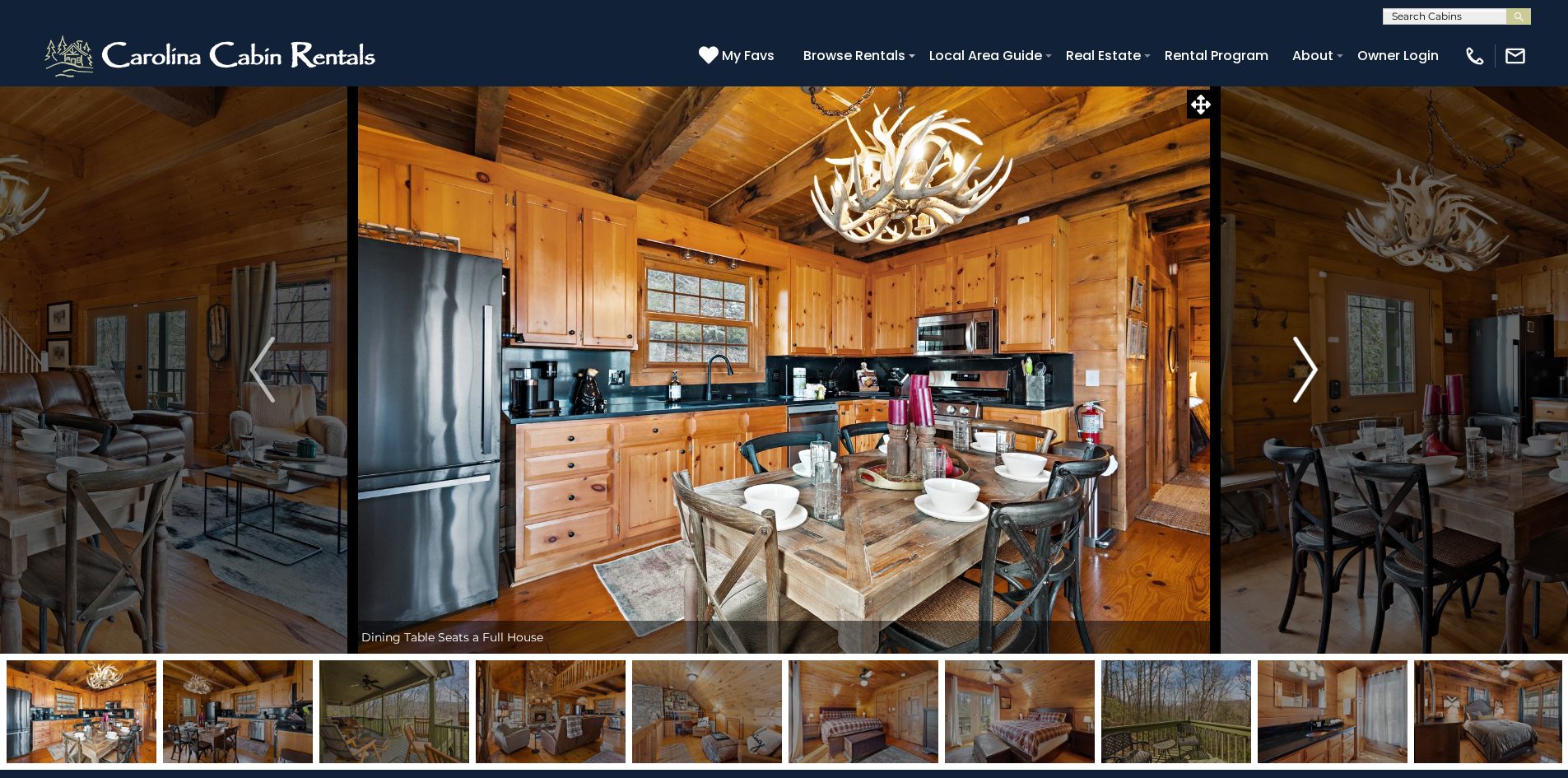
click at [1317, 361] on img "Next" at bounding box center [1305, 370] width 25 height 66
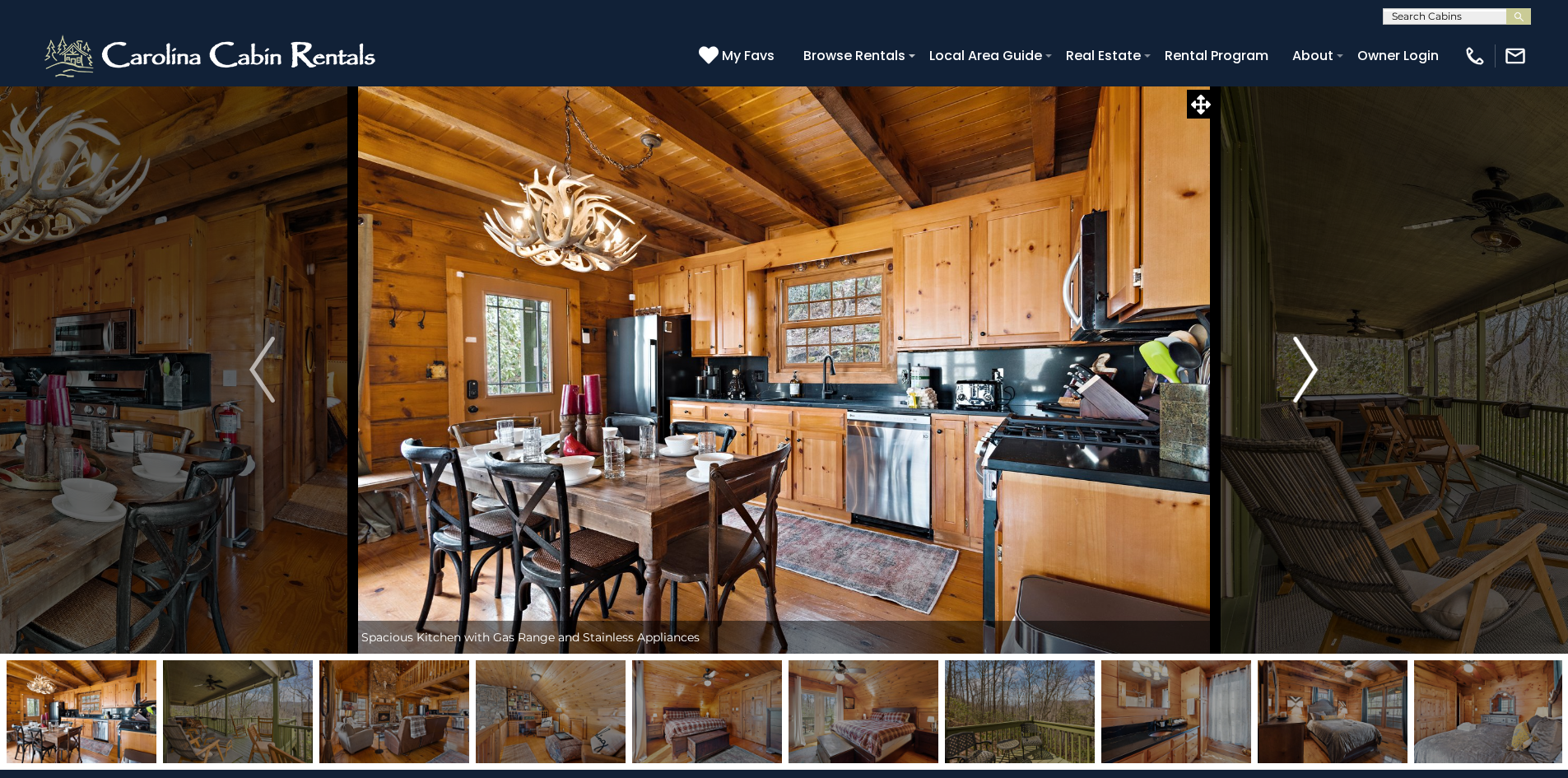
click at [1317, 361] on img "Next" at bounding box center [1305, 370] width 25 height 66
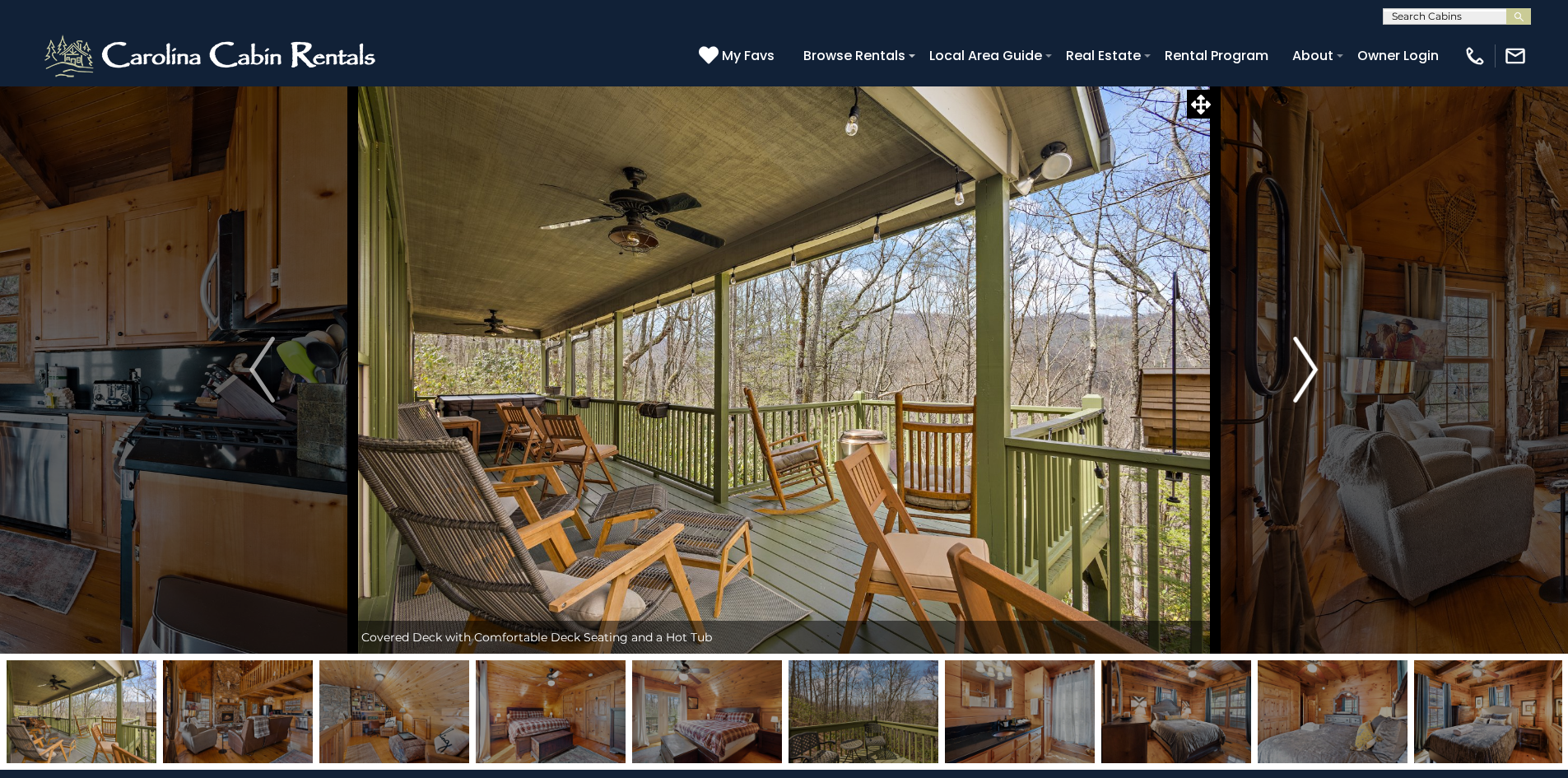
click at [1317, 361] on img "Next" at bounding box center [1305, 370] width 25 height 66
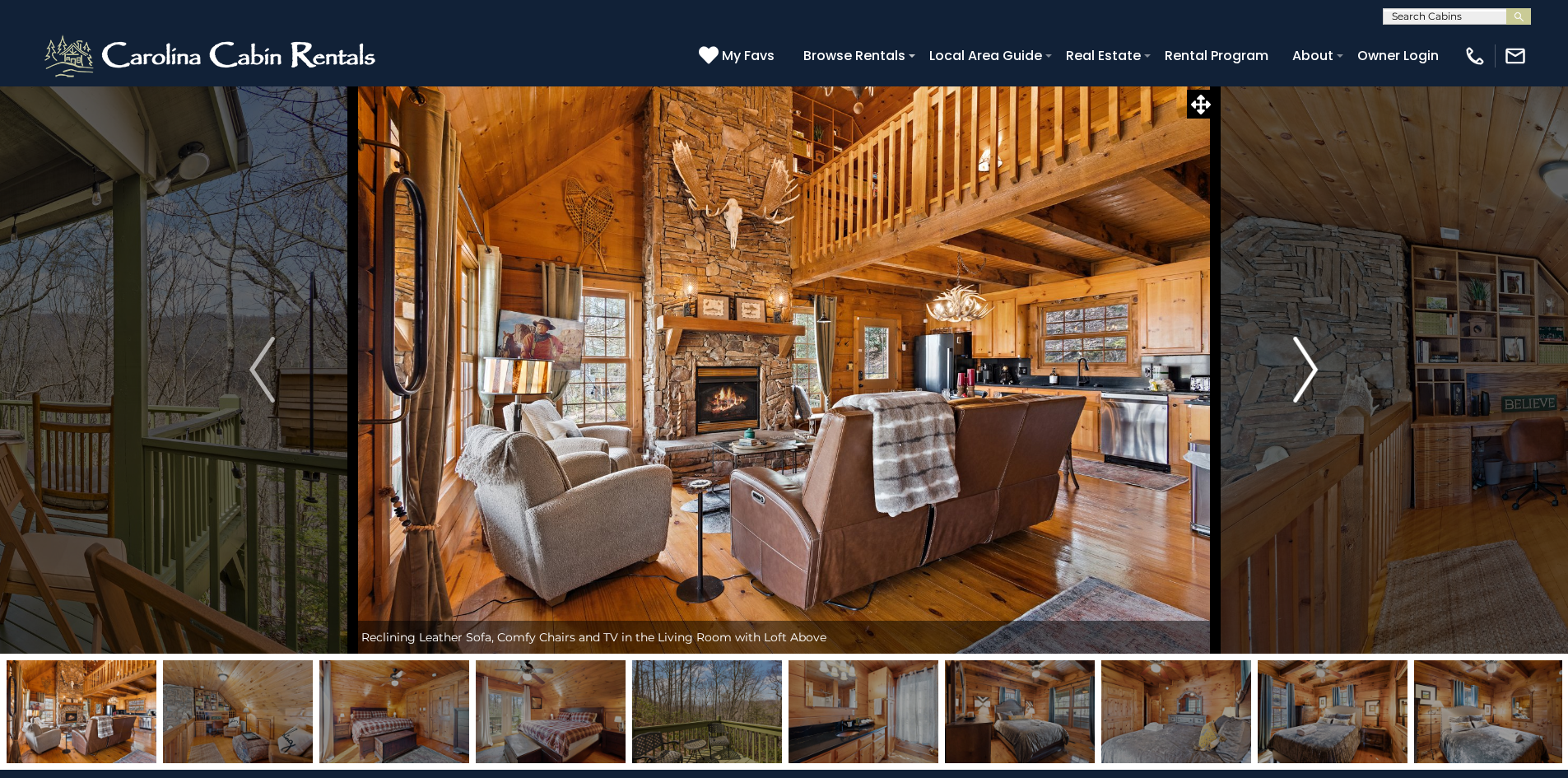
click at [1317, 361] on img "Next" at bounding box center [1305, 370] width 25 height 66
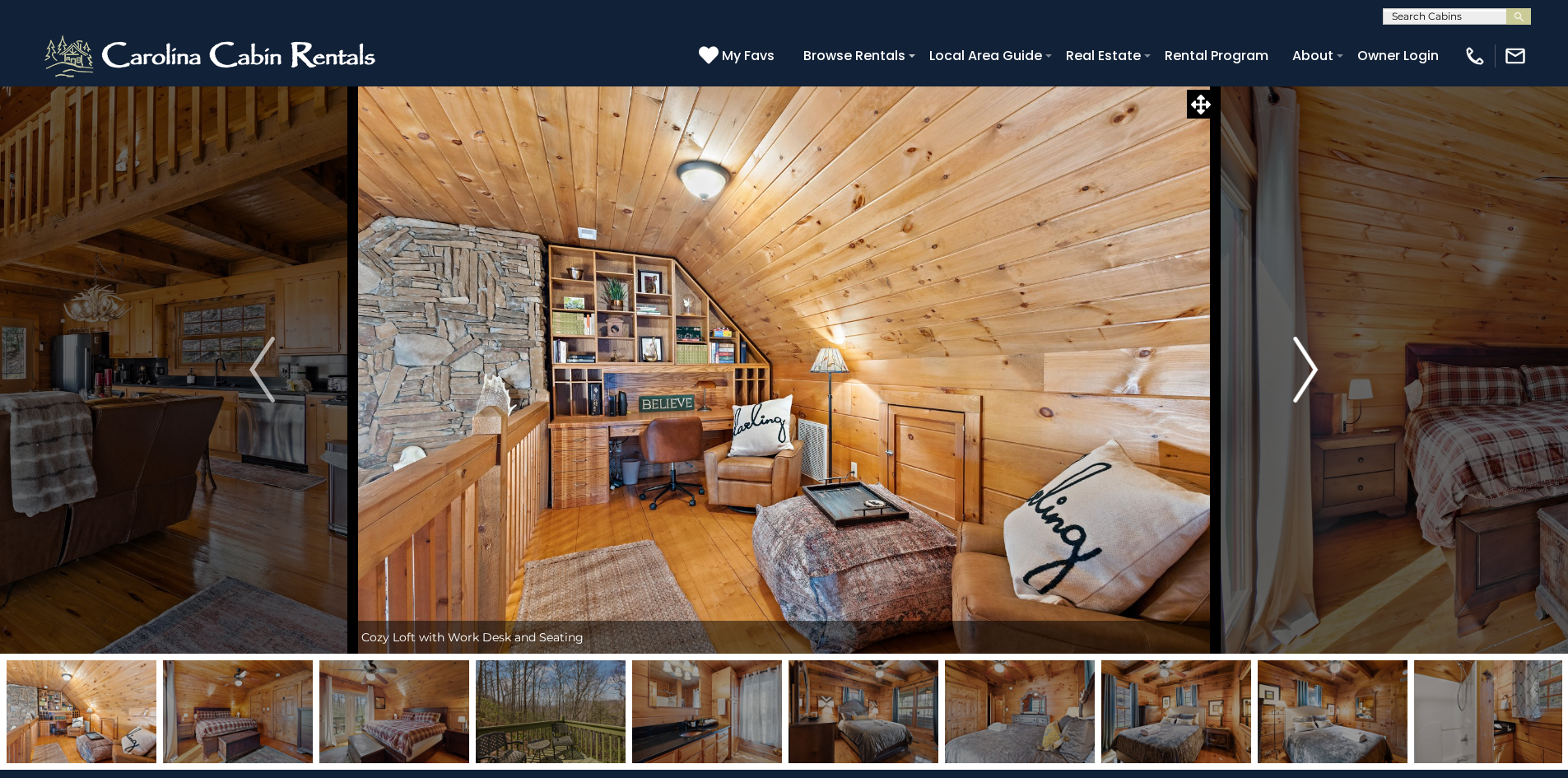
click at [1317, 361] on img "Next" at bounding box center [1305, 370] width 25 height 66
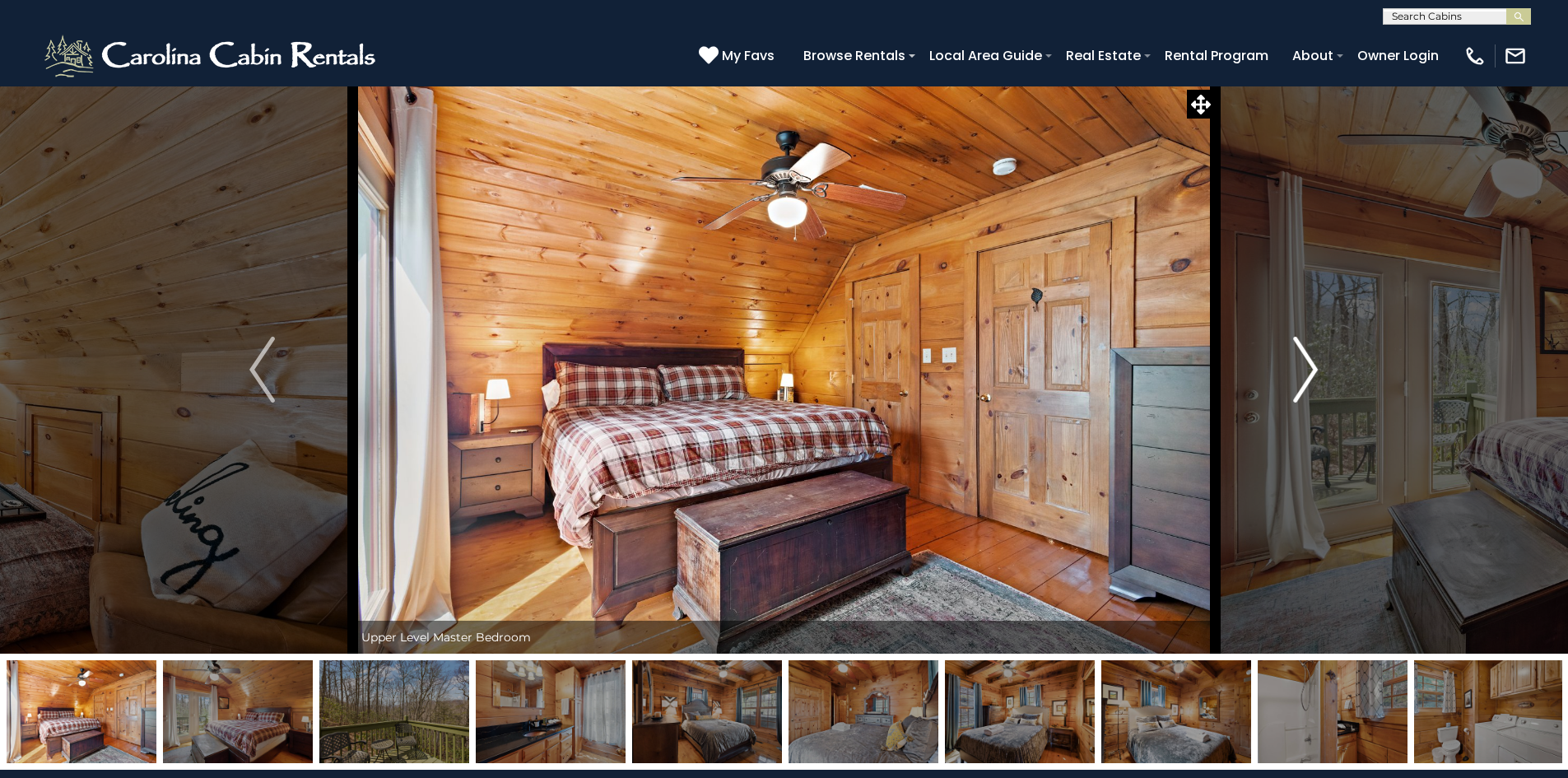
click at [1317, 361] on img "Next" at bounding box center [1305, 370] width 25 height 66
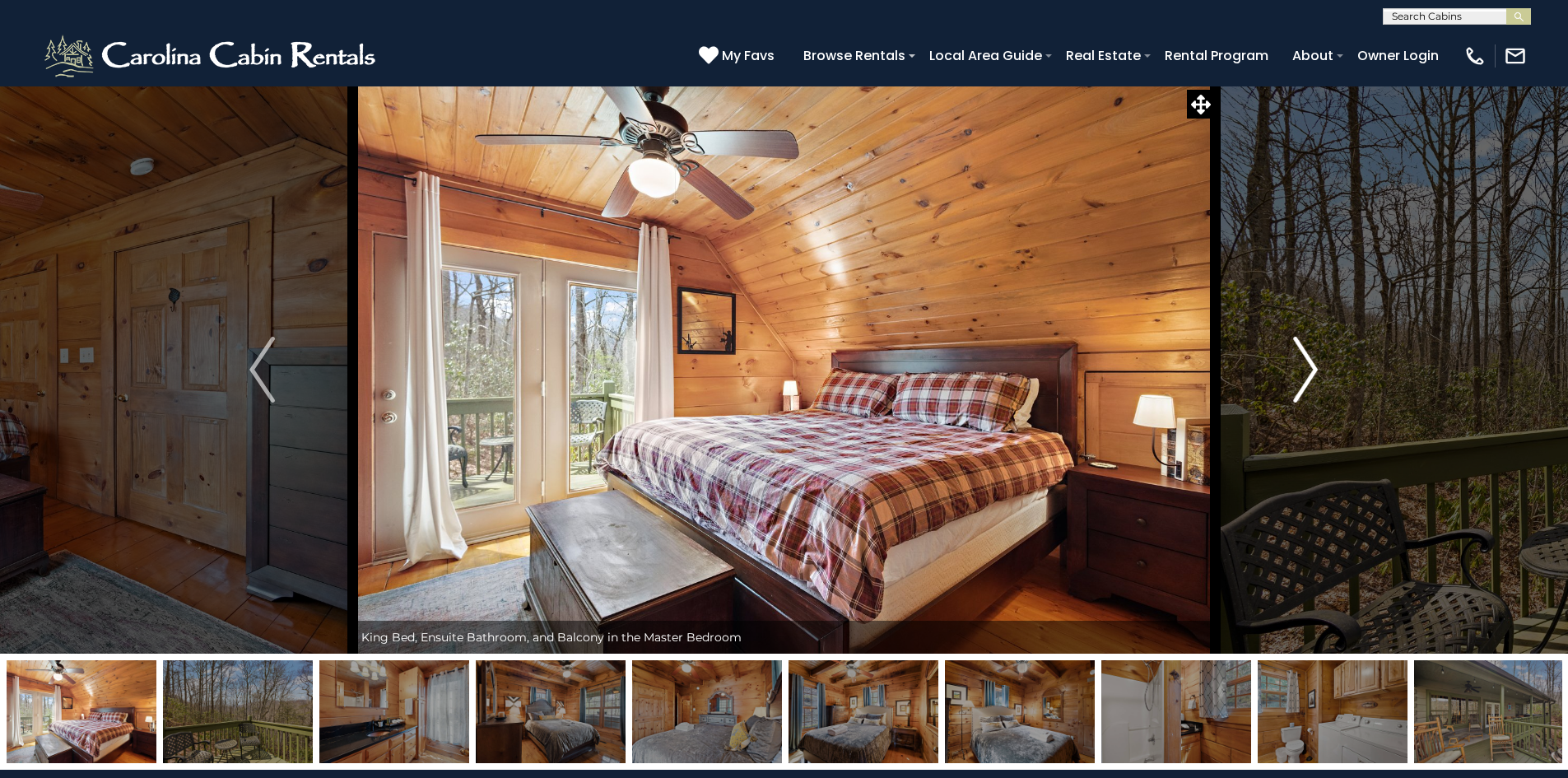
click at [1317, 361] on img "Next" at bounding box center [1305, 370] width 25 height 66
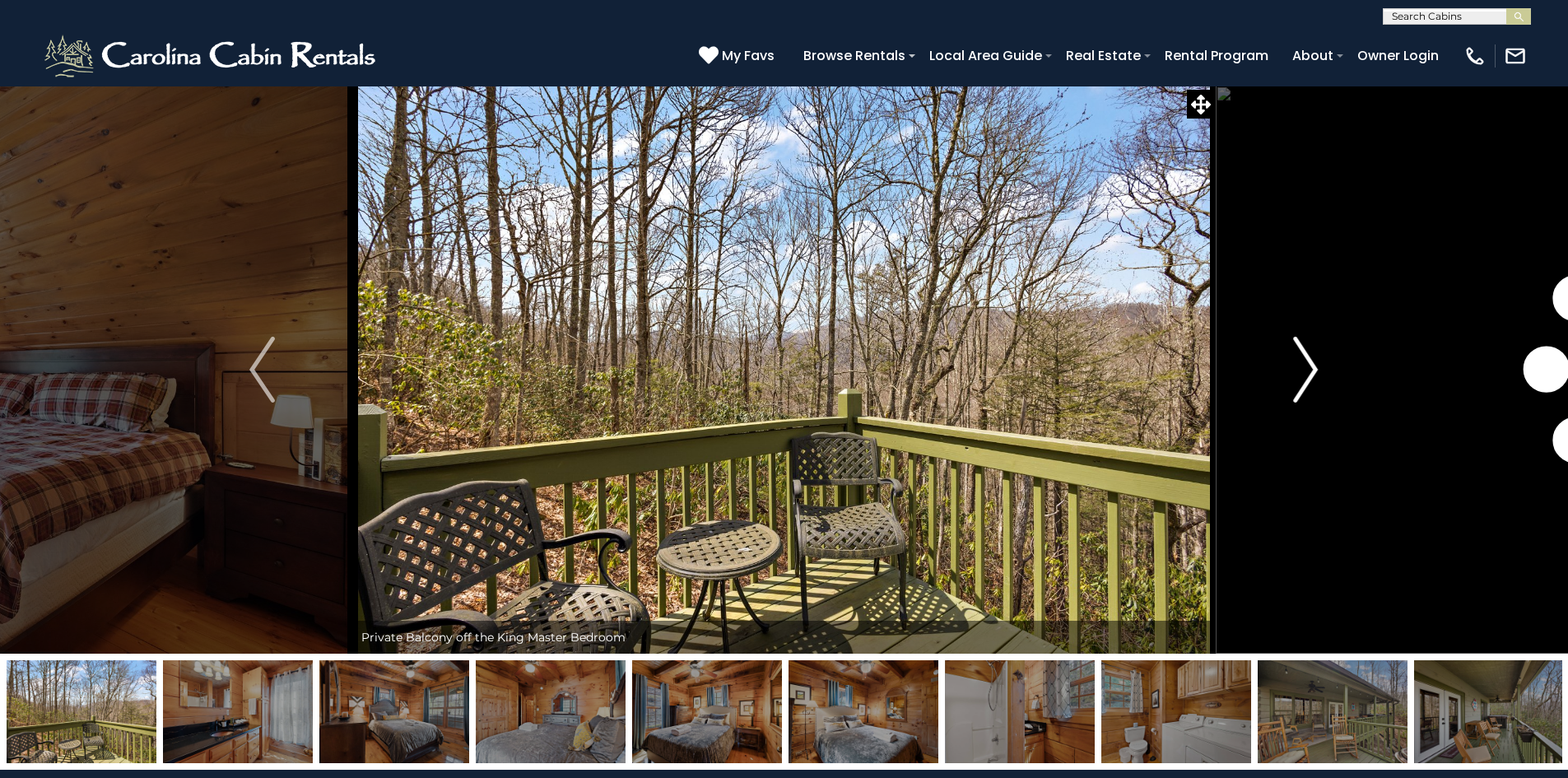
click at [1317, 361] on img "Next" at bounding box center [1305, 370] width 25 height 66
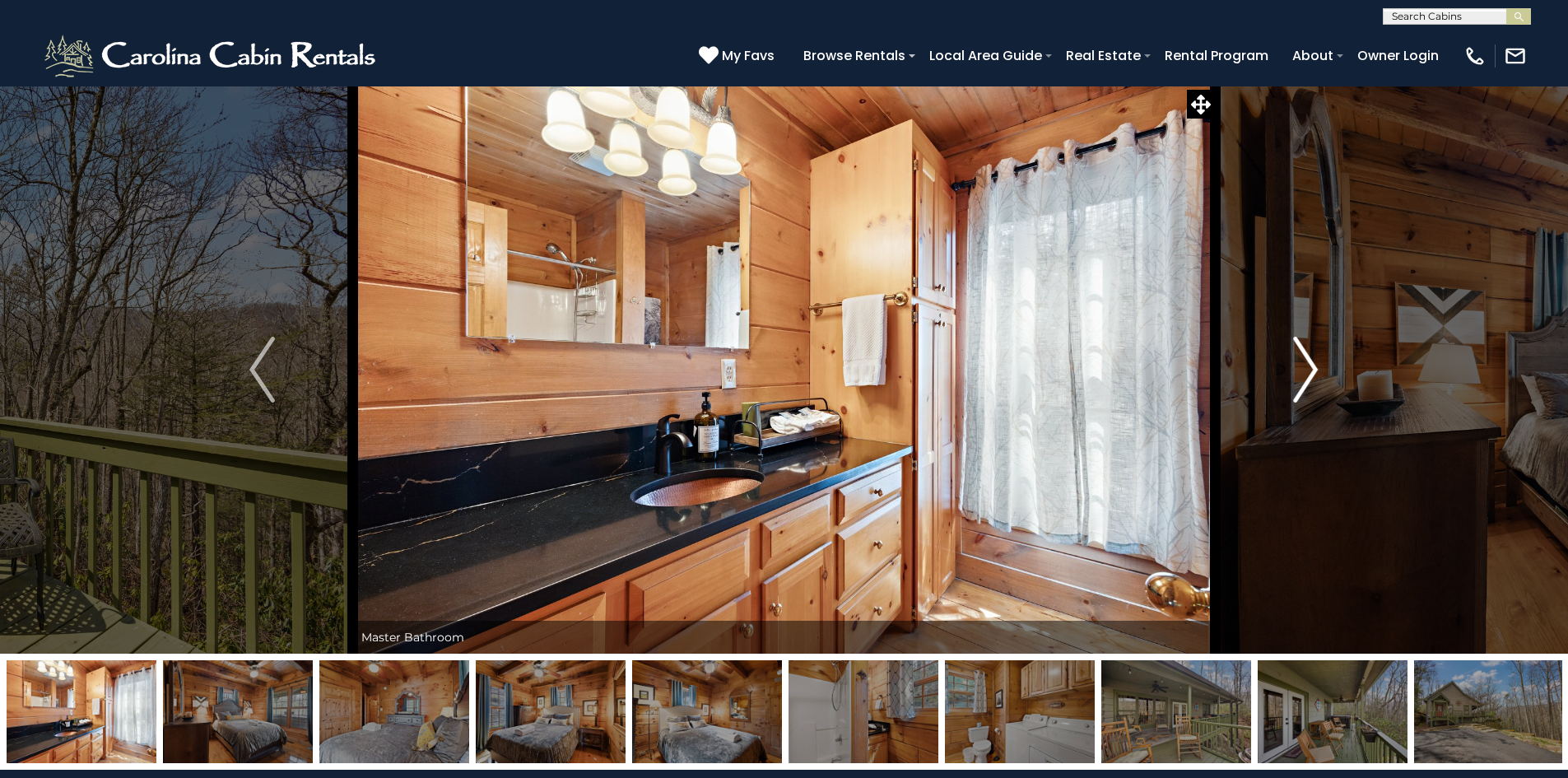
click at [1317, 361] on img "Next" at bounding box center [1305, 370] width 25 height 66
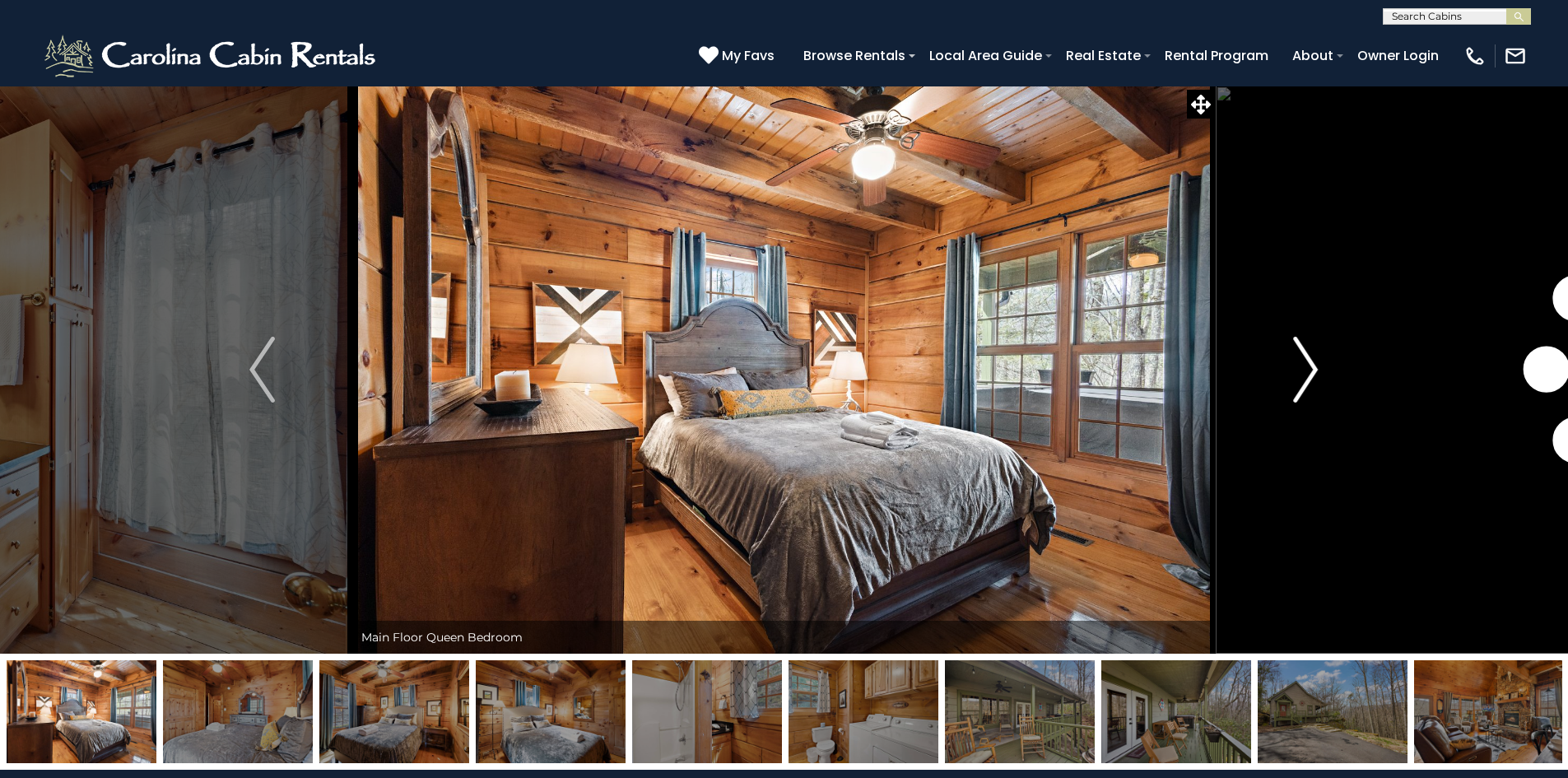
click at [1317, 361] on img "Next" at bounding box center [1305, 370] width 25 height 66
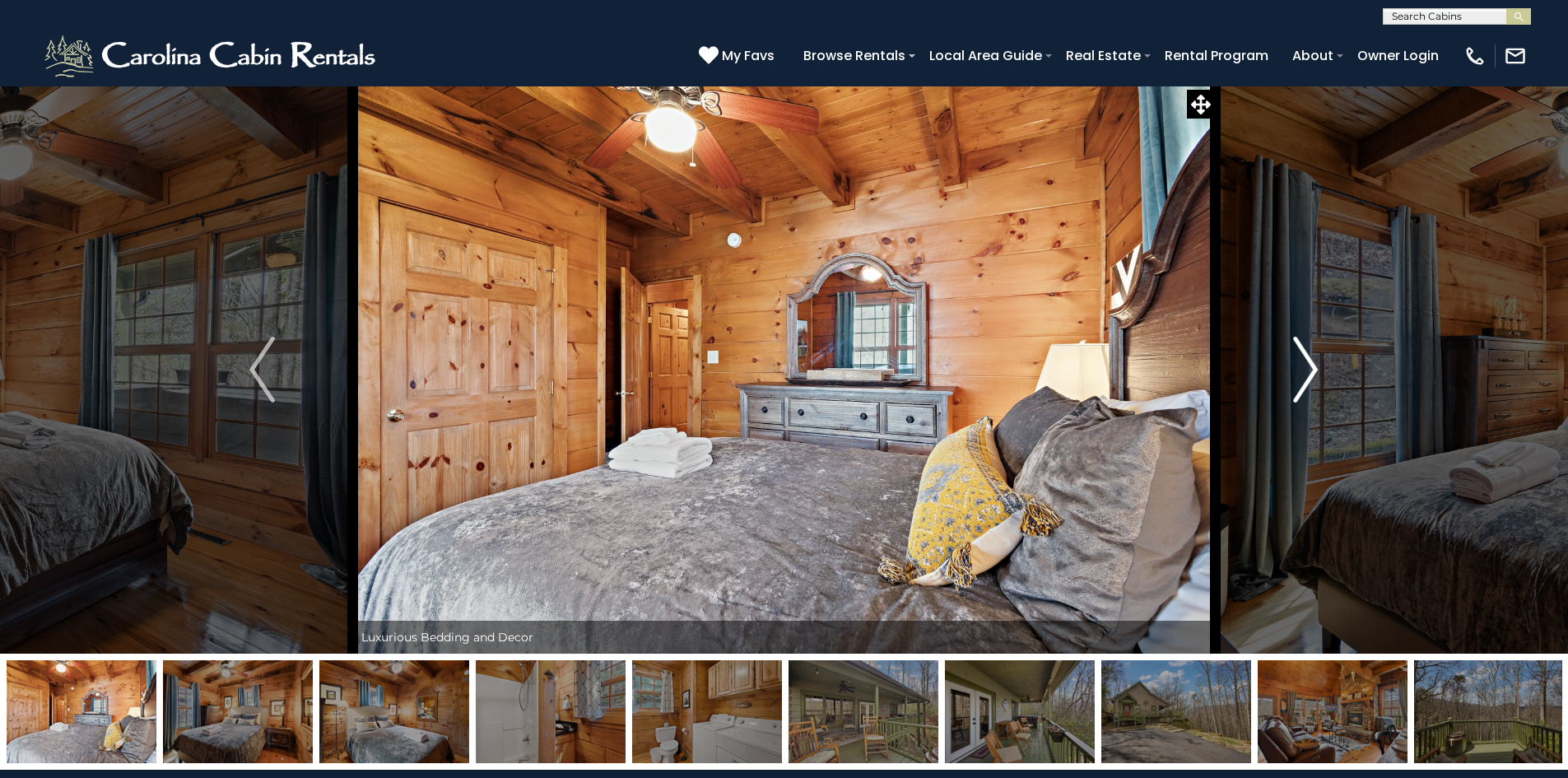
click at [1317, 361] on img "Next" at bounding box center [1305, 370] width 25 height 66
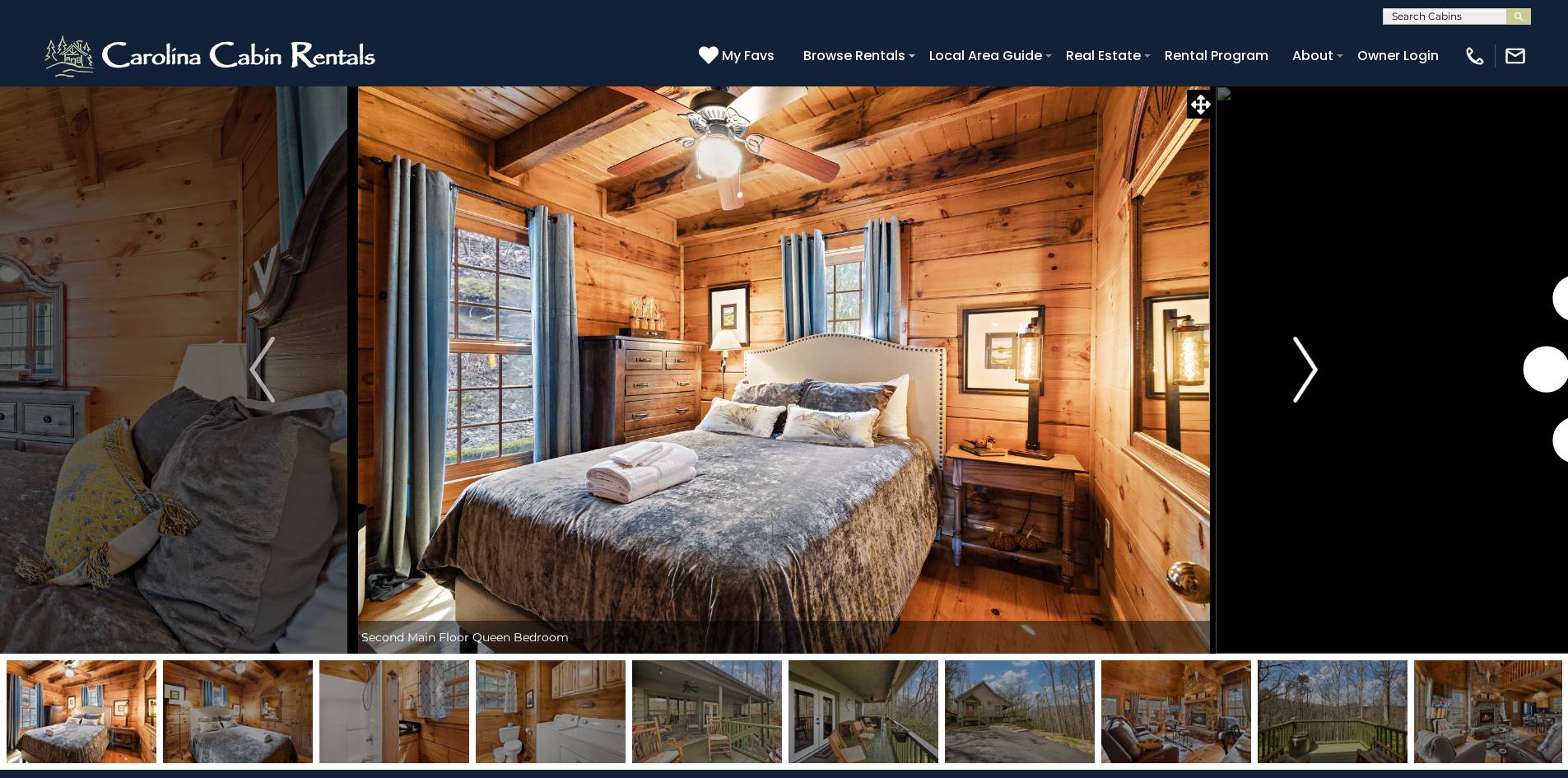
click at [1317, 361] on img "Next" at bounding box center [1305, 370] width 25 height 66
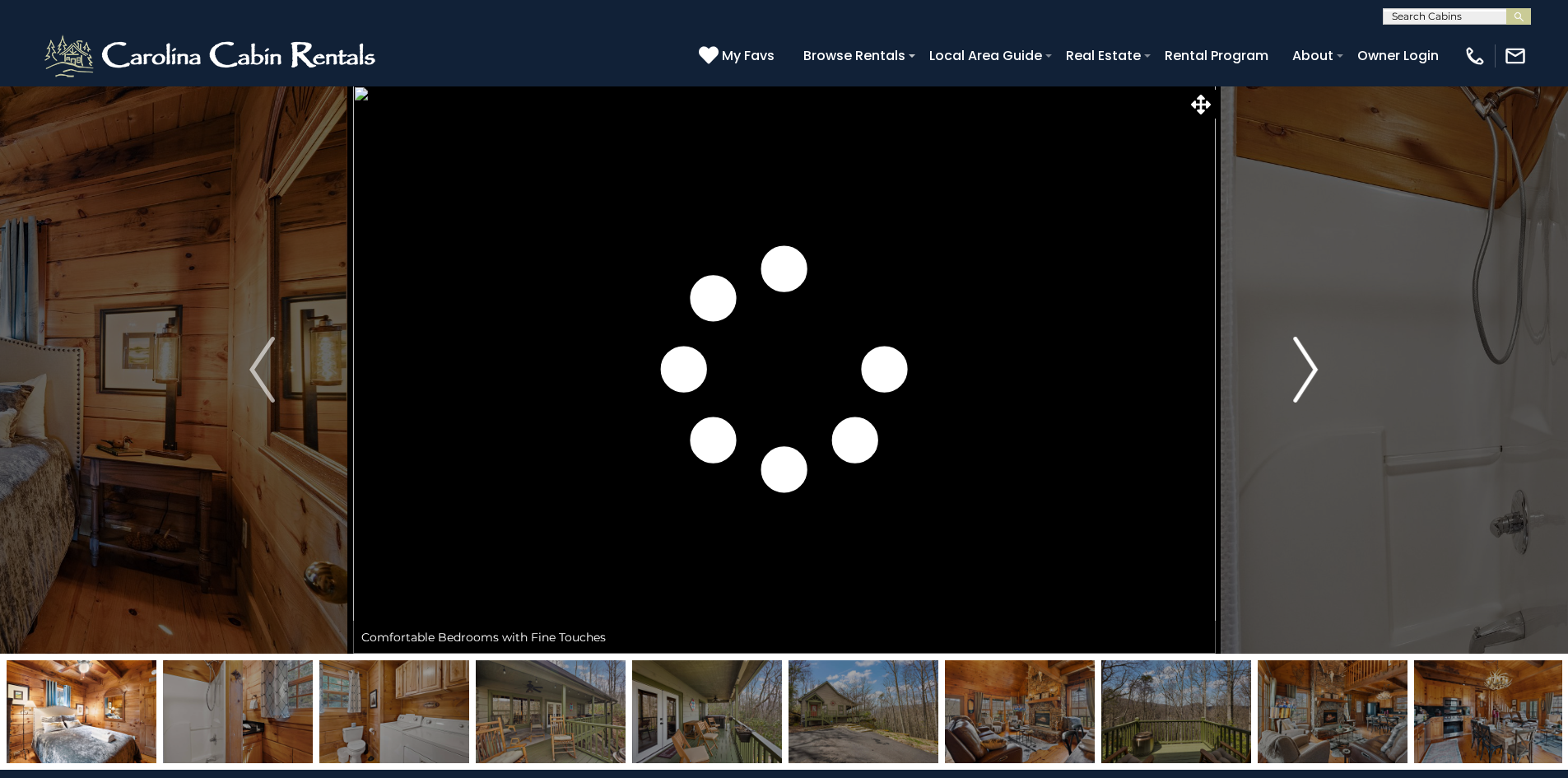
click at [1317, 361] on img "Next" at bounding box center [1305, 370] width 25 height 66
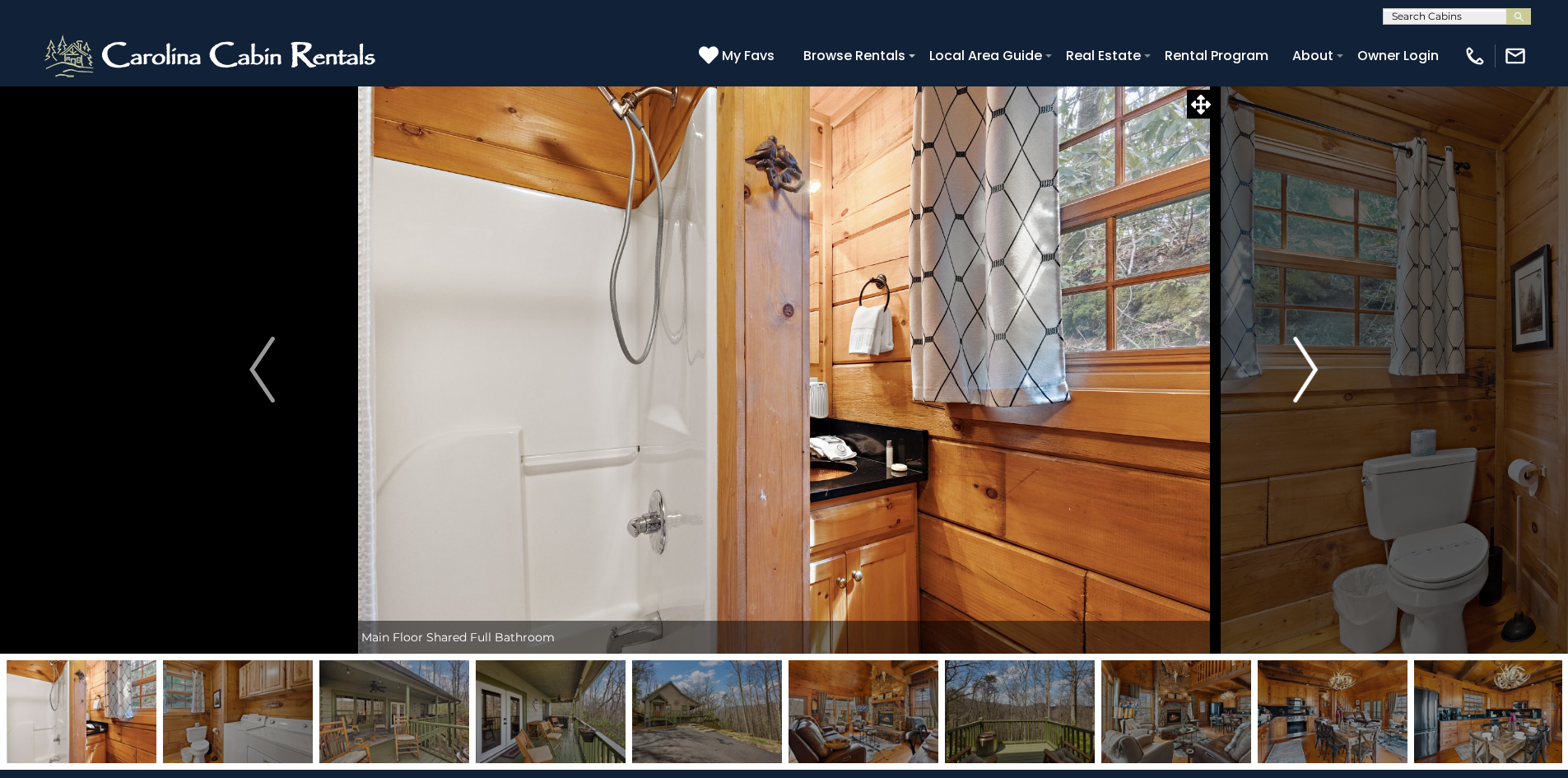
click at [1317, 361] on img "Next" at bounding box center [1305, 370] width 25 height 66
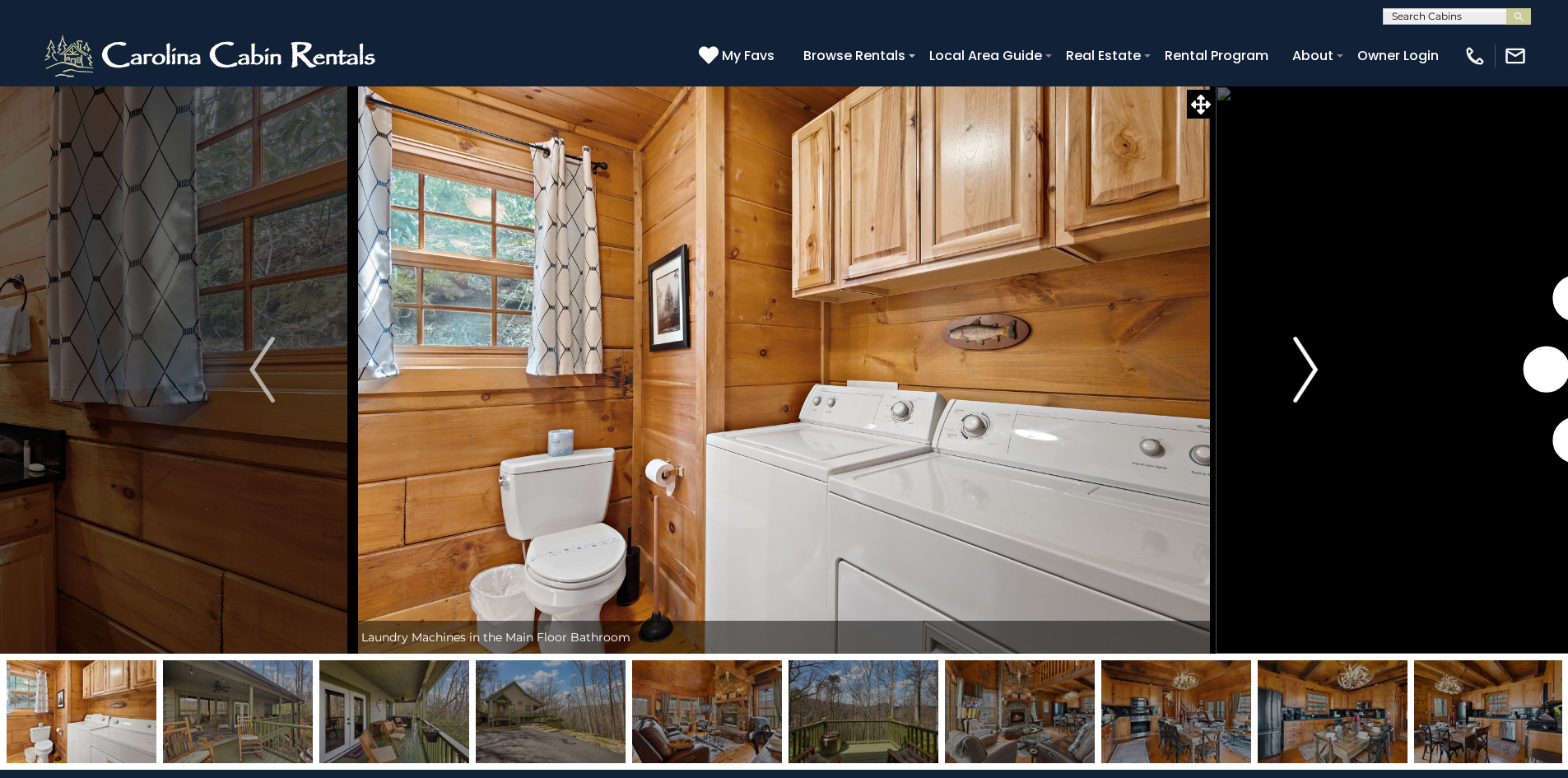
click at [1317, 361] on img "Next" at bounding box center [1305, 370] width 25 height 66
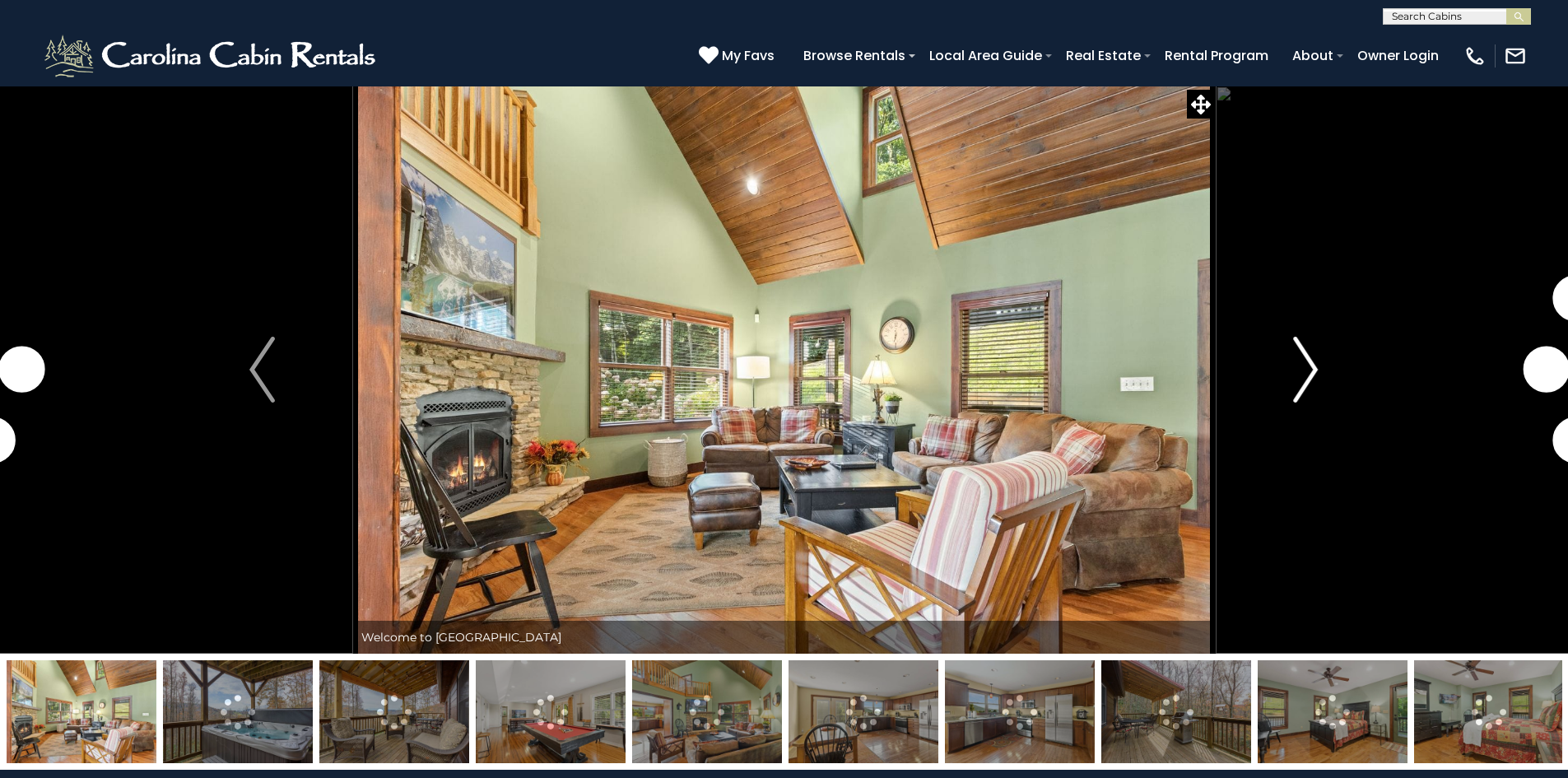
click at [1309, 366] on img "Next" at bounding box center [1305, 370] width 25 height 66
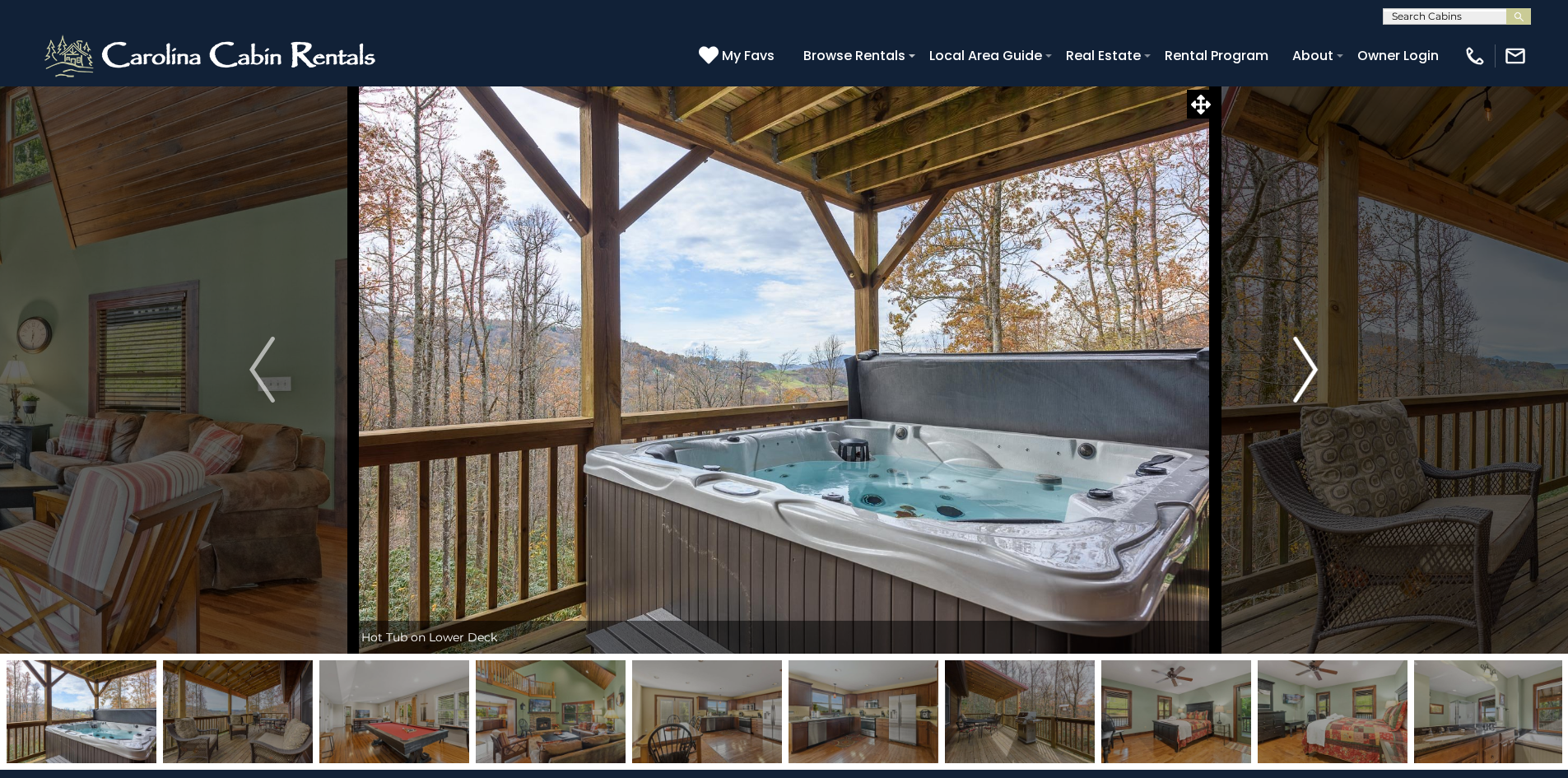
click at [1309, 366] on img "Next" at bounding box center [1305, 370] width 25 height 66
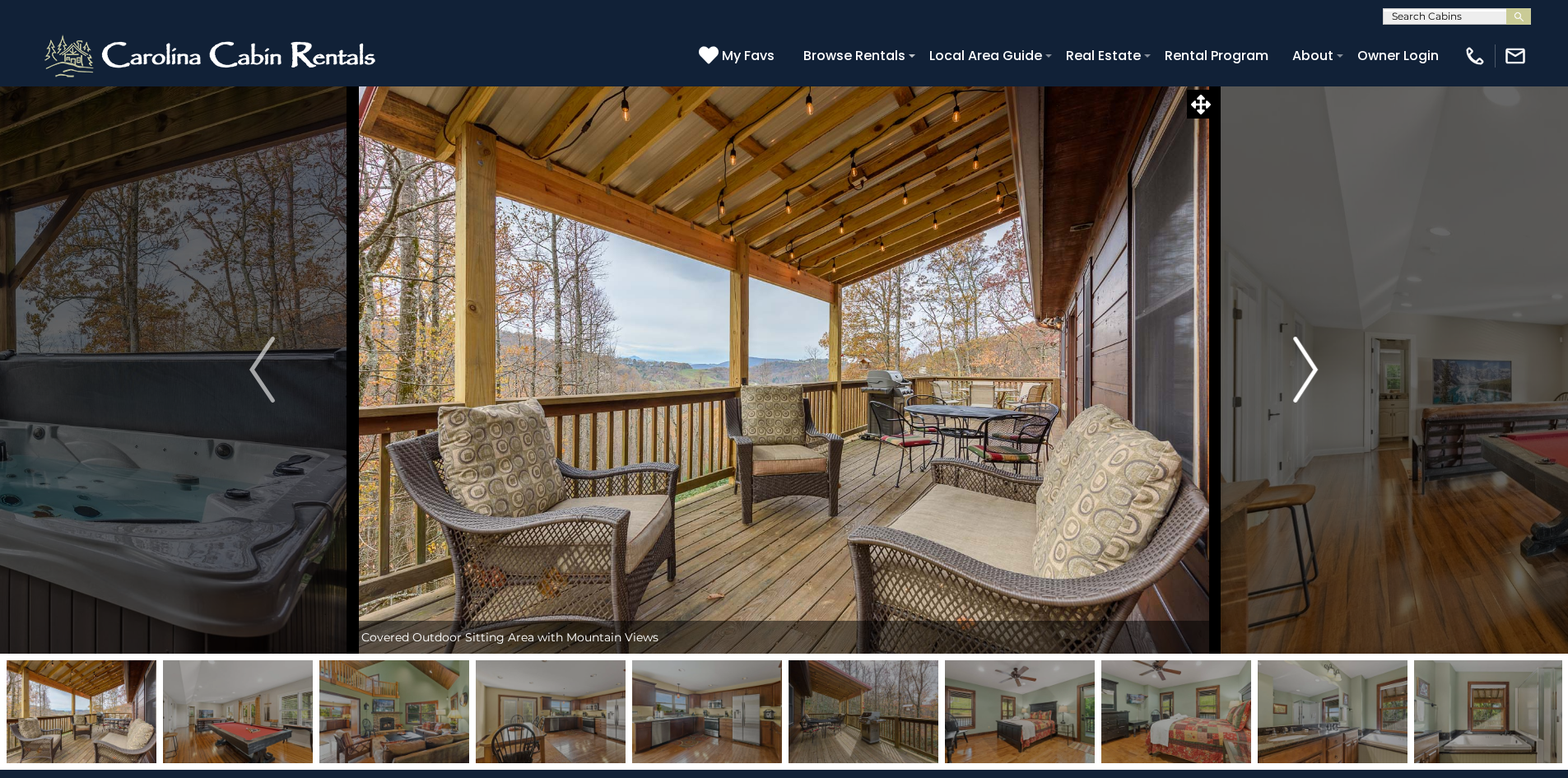
click at [1309, 366] on img "Next" at bounding box center [1305, 370] width 25 height 66
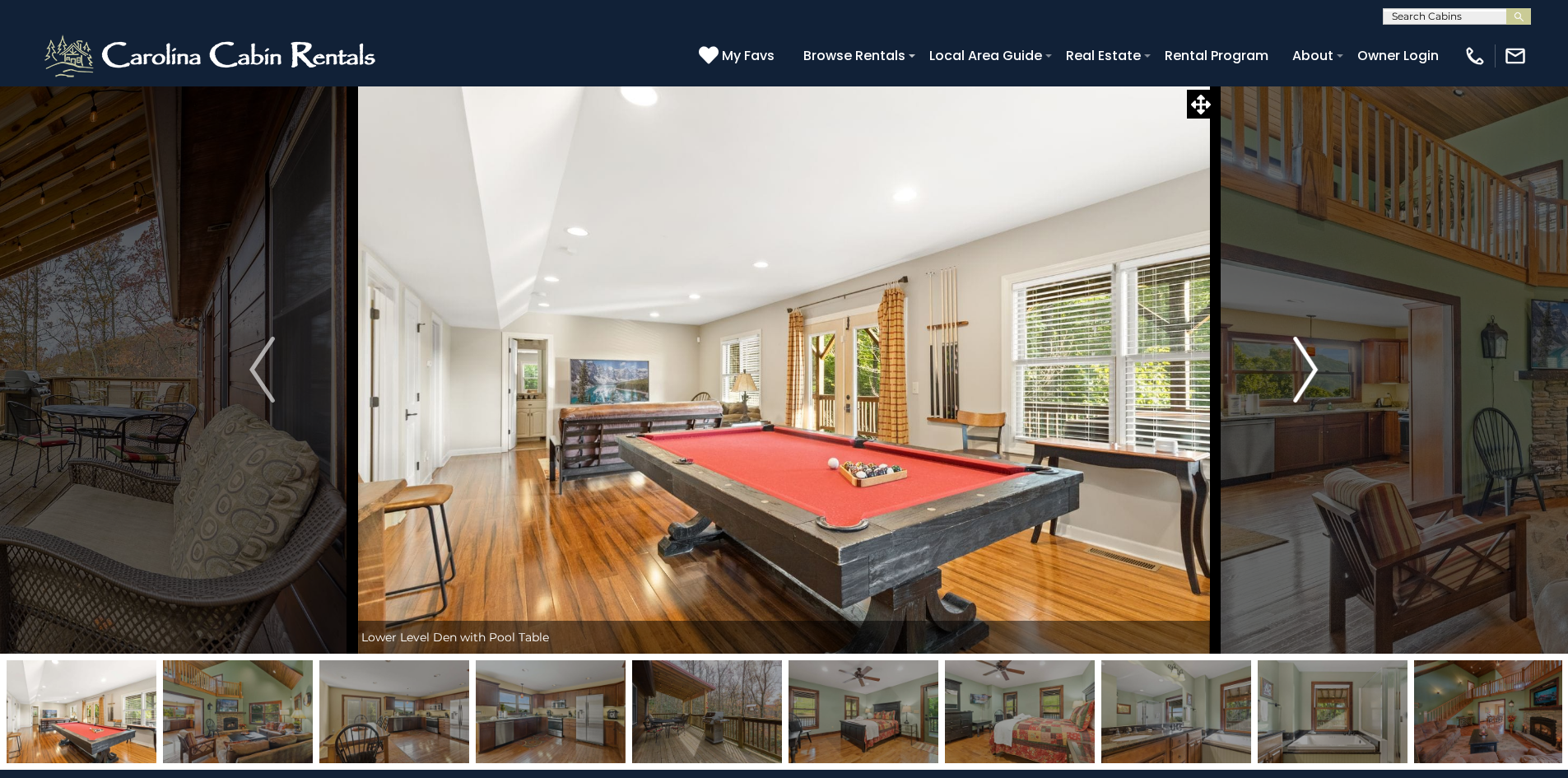
click at [1309, 366] on img "Next" at bounding box center [1305, 370] width 25 height 66
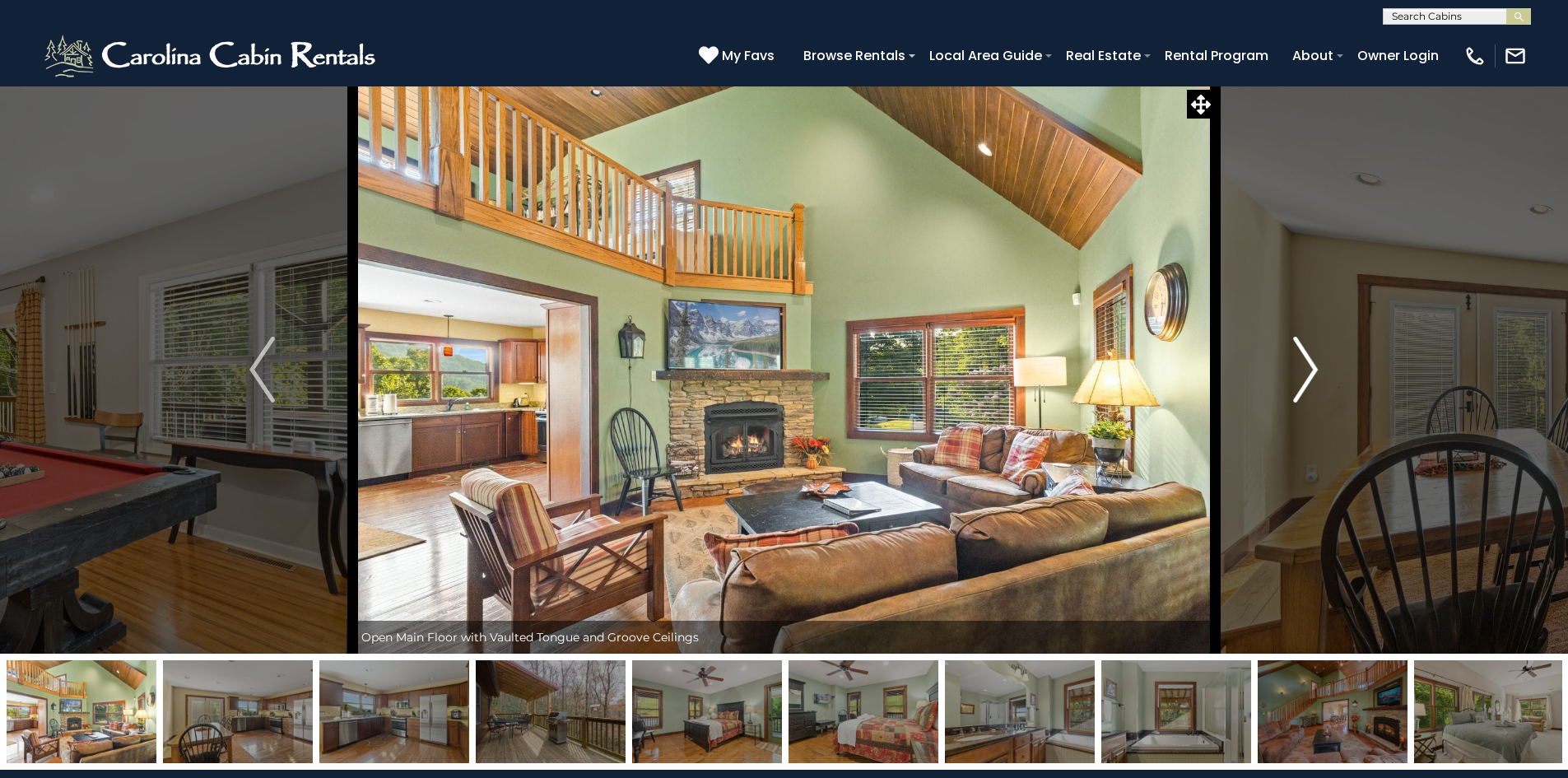
click at [1309, 366] on img "Next" at bounding box center [1305, 370] width 25 height 66
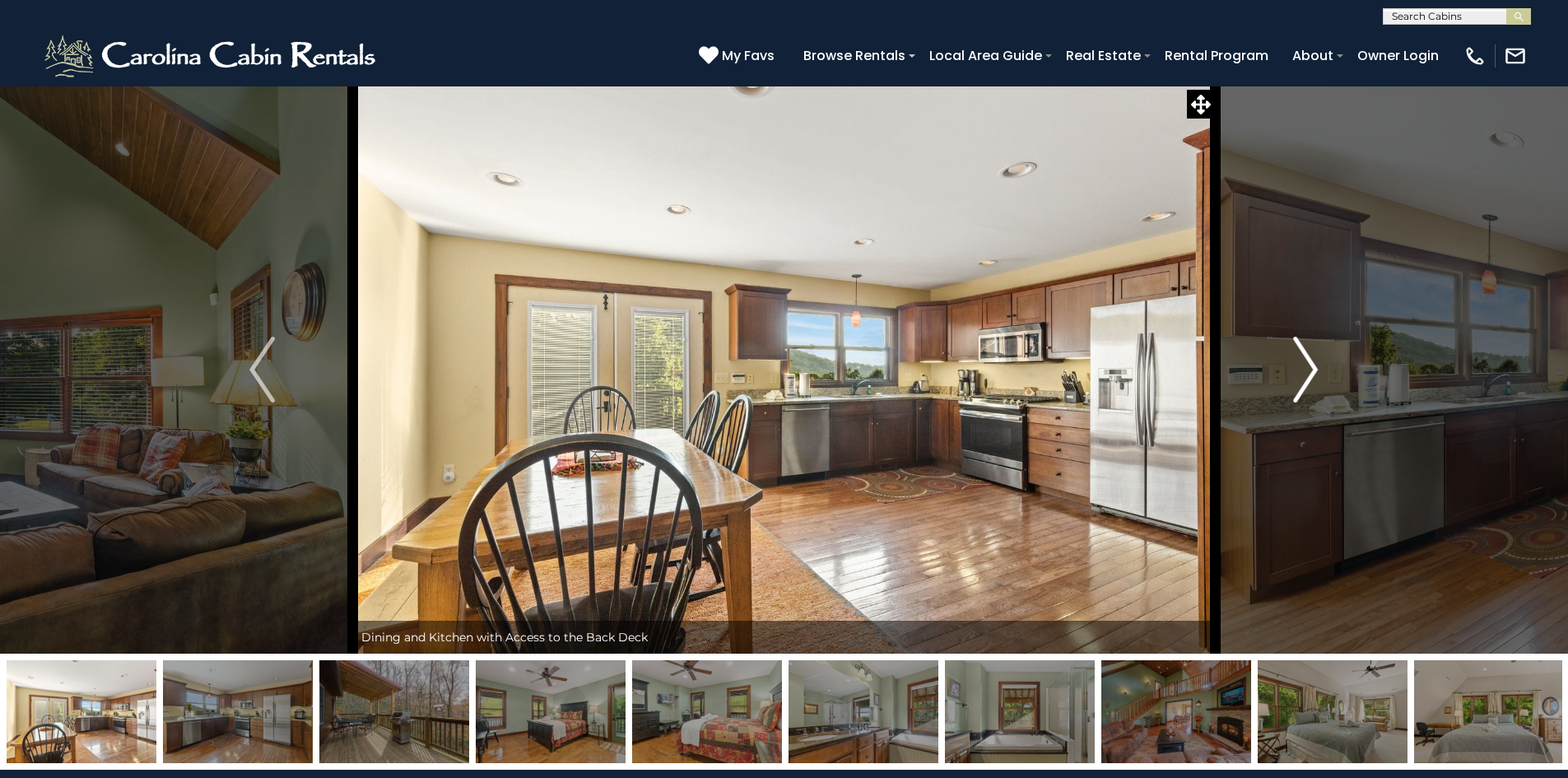
click at [1309, 366] on img "Next" at bounding box center [1305, 370] width 25 height 66
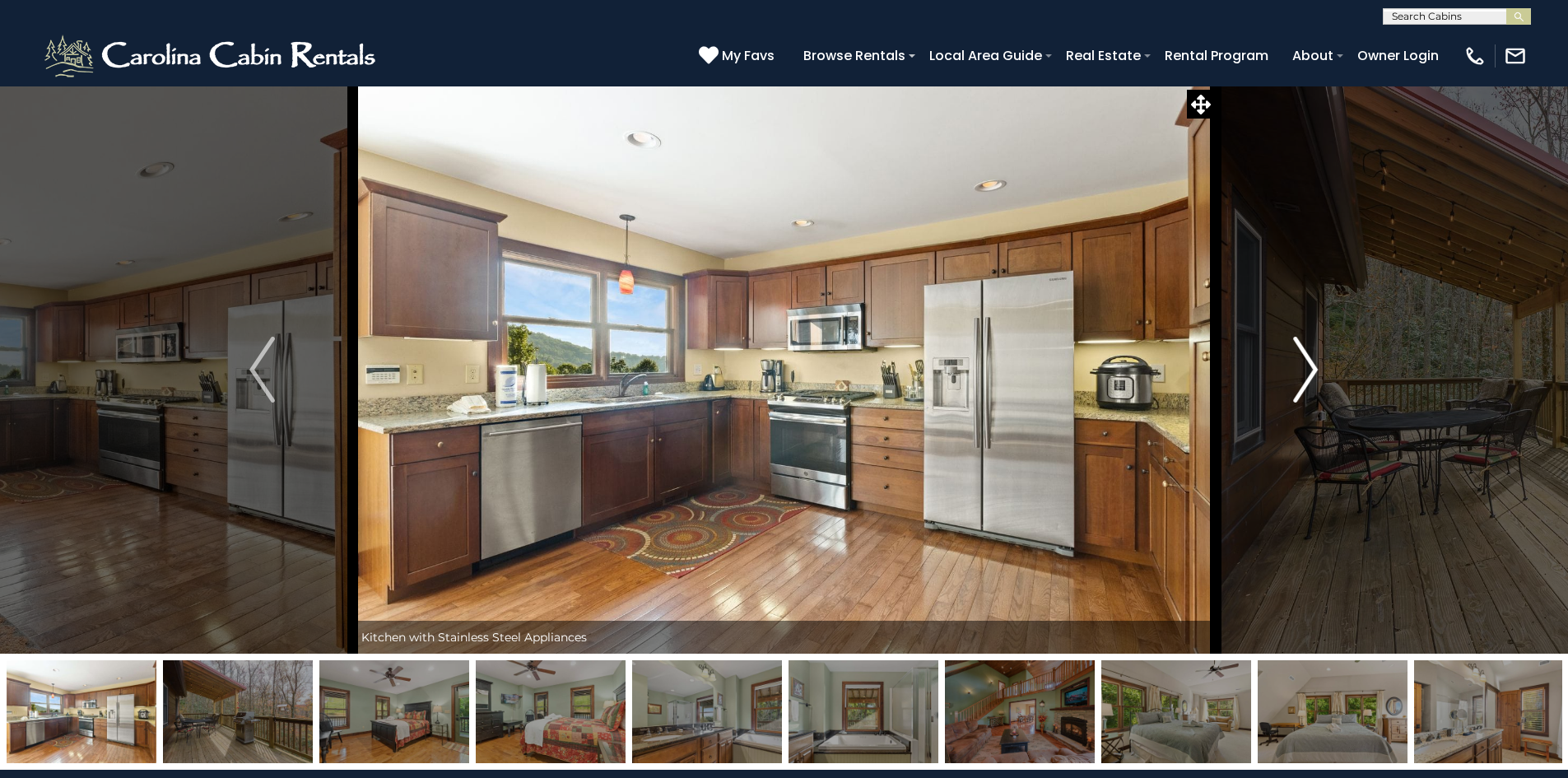
click at [1309, 366] on img "Next" at bounding box center [1305, 370] width 25 height 66
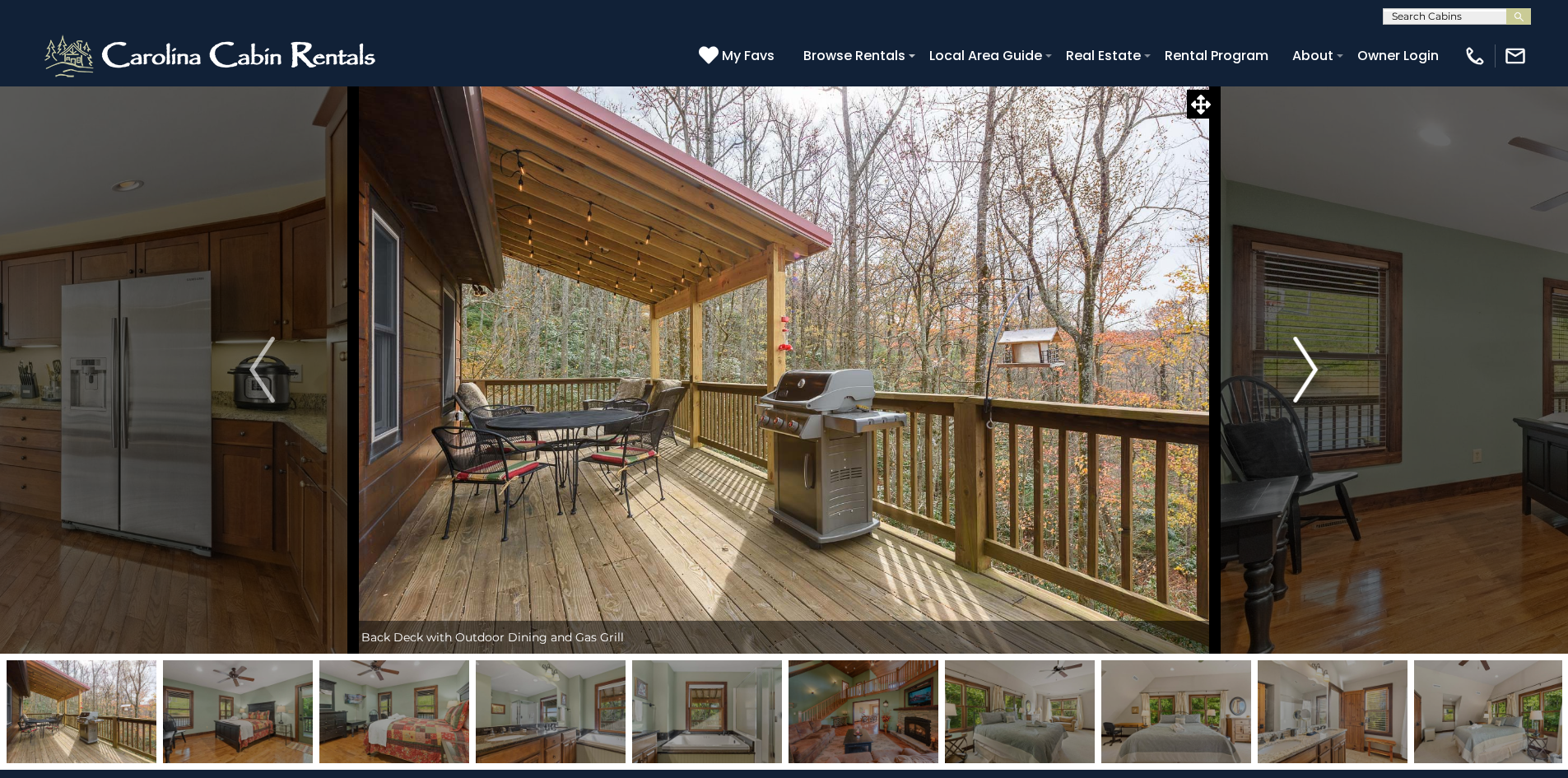
click at [1309, 366] on img "Next" at bounding box center [1305, 370] width 25 height 66
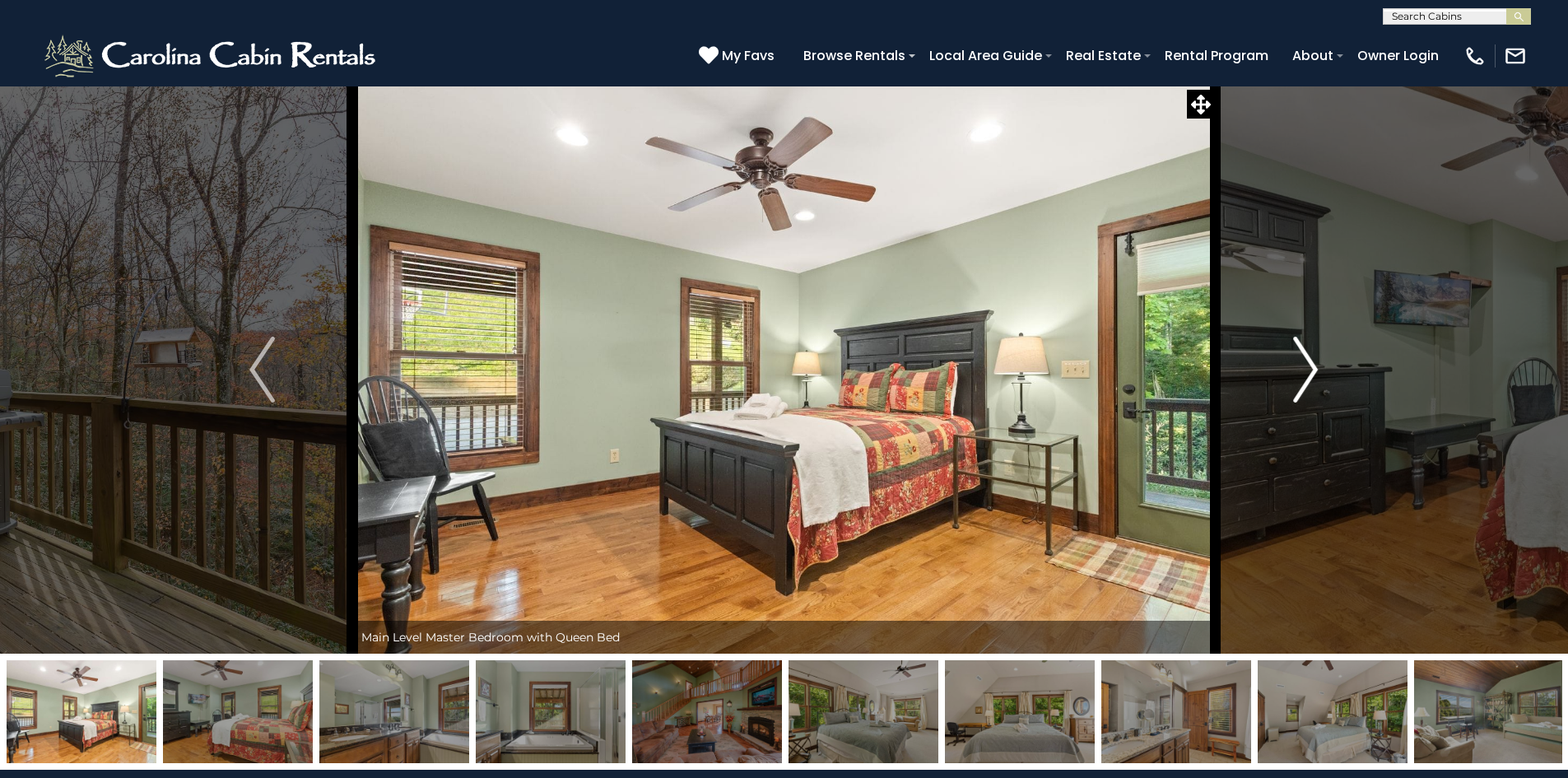
click at [1309, 366] on img "Next" at bounding box center [1305, 370] width 25 height 66
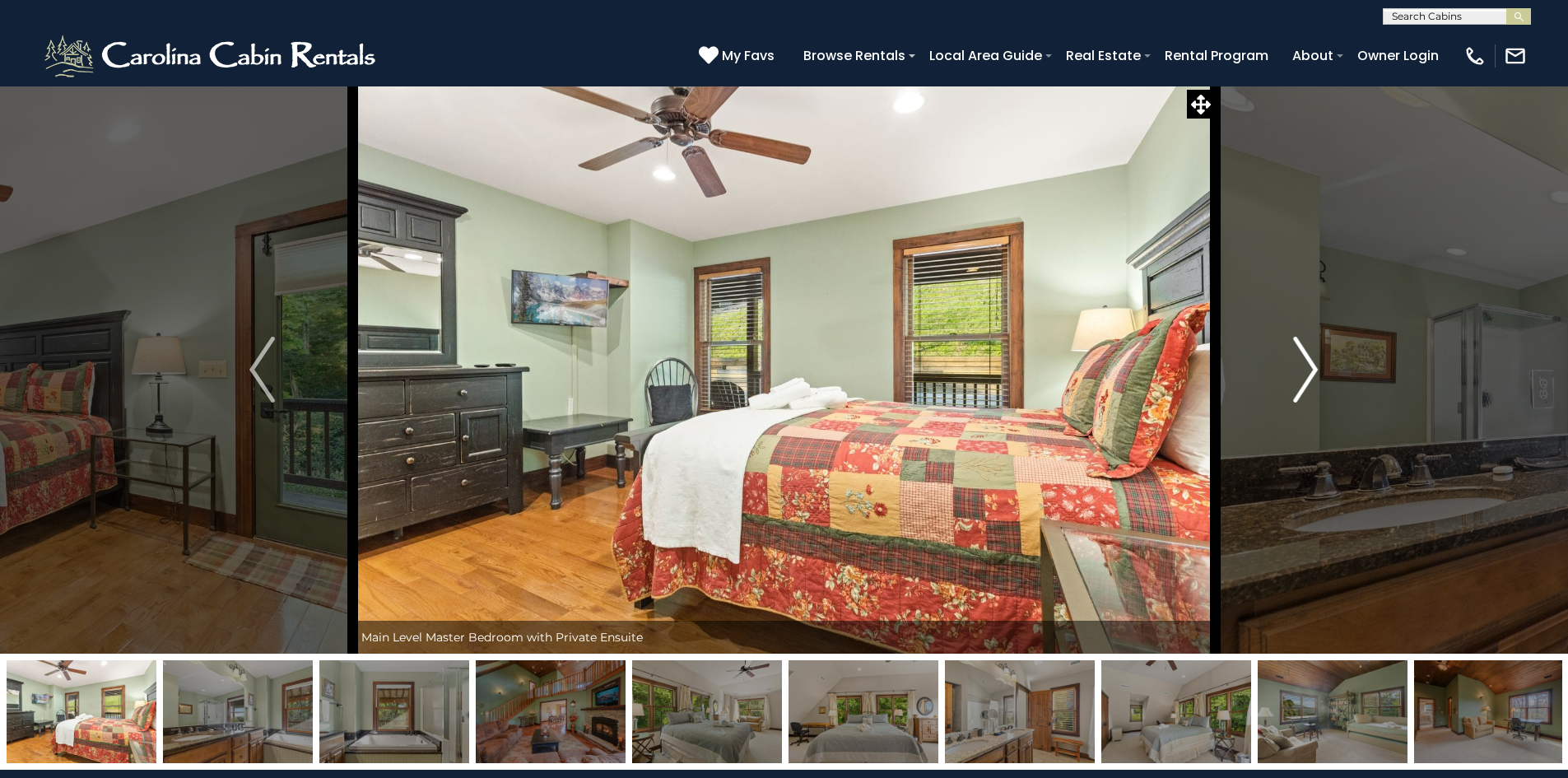
click at [1309, 366] on img "Next" at bounding box center [1305, 370] width 25 height 66
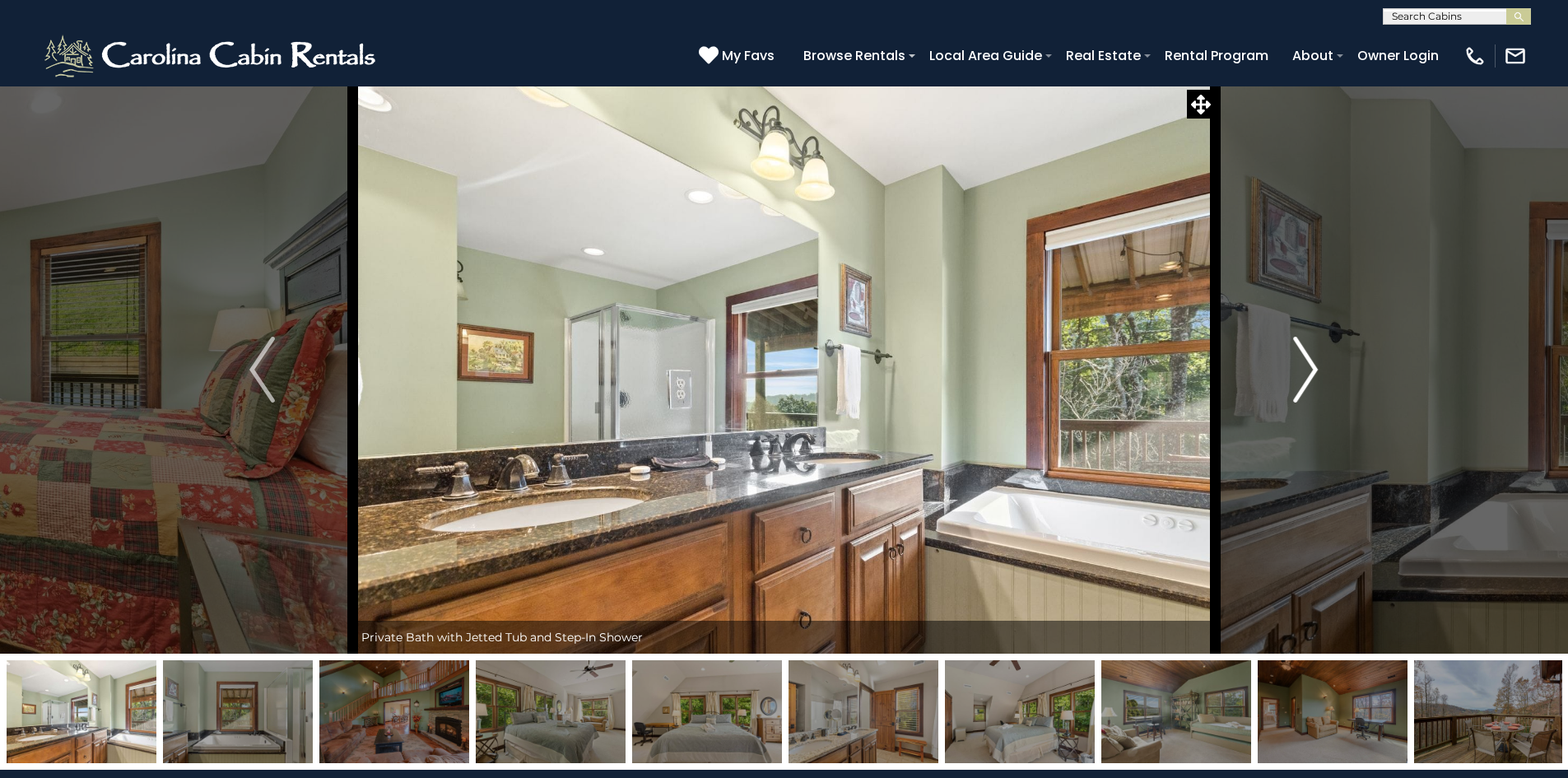
click at [1309, 366] on img "Next" at bounding box center [1305, 370] width 25 height 66
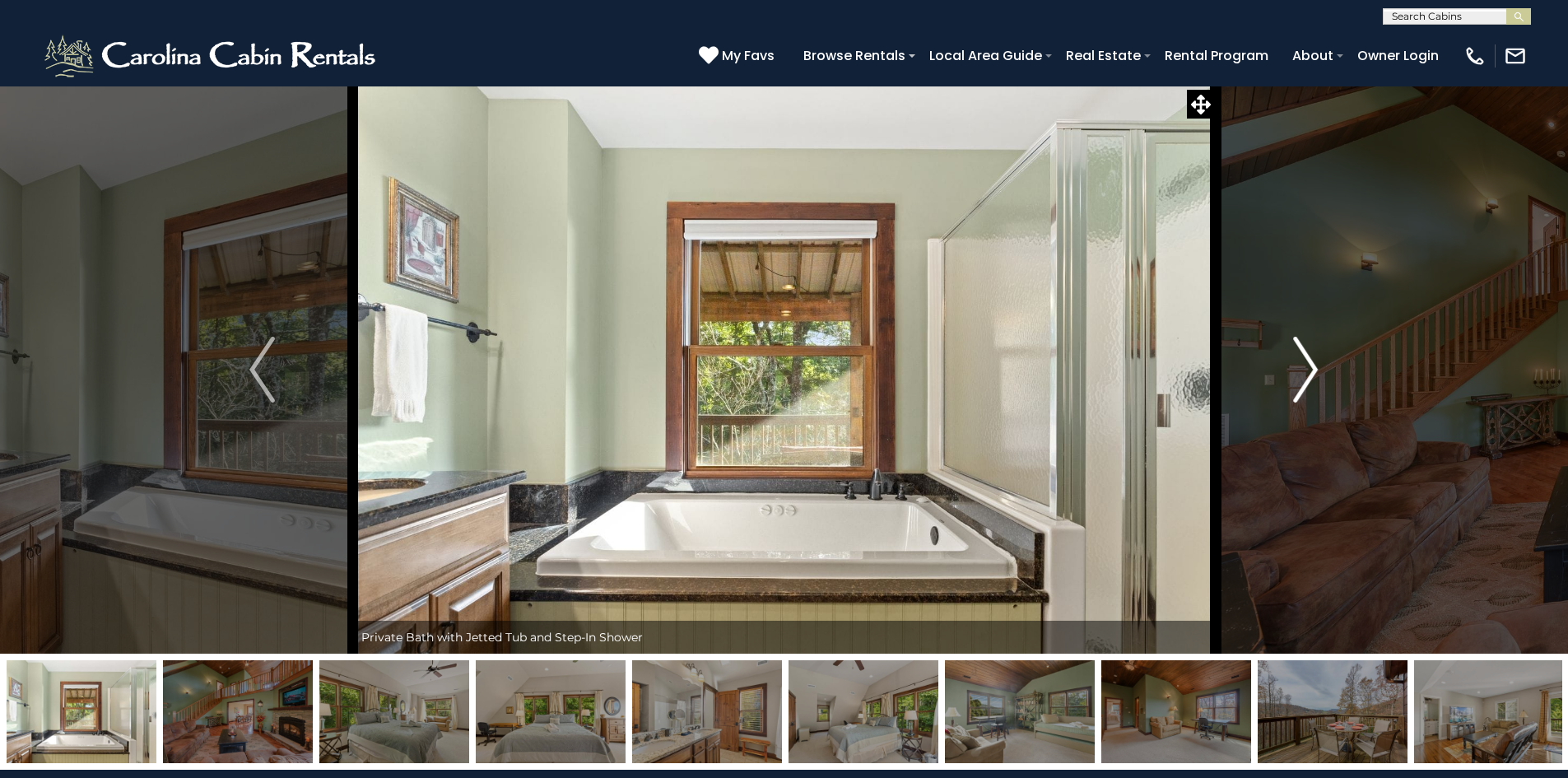
click at [1309, 366] on img "Next" at bounding box center [1305, 370] width 25 height 66
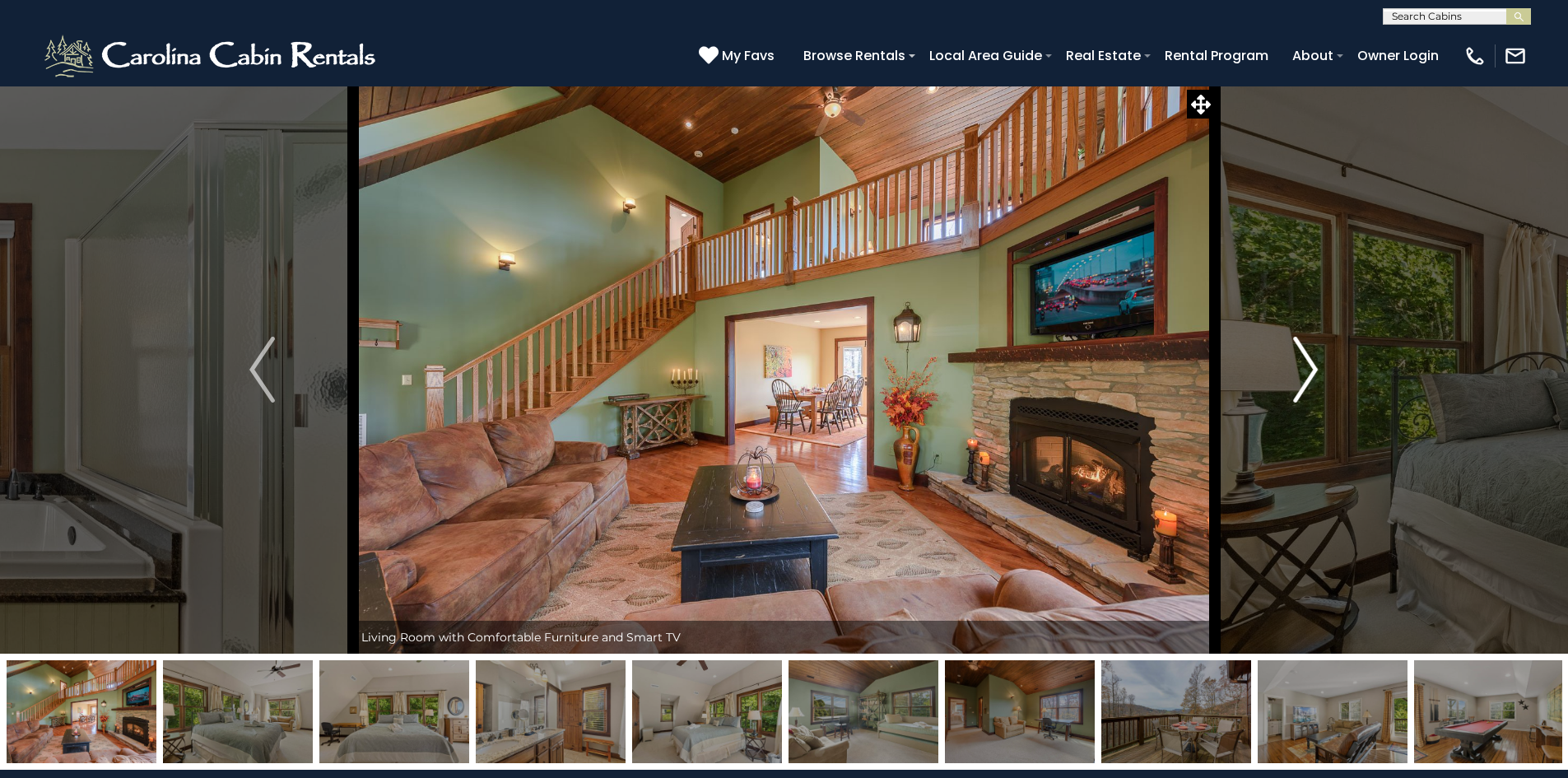
click at [1309, 366] on img "Next" at bounding box center [1305, 370] width 25 height 66
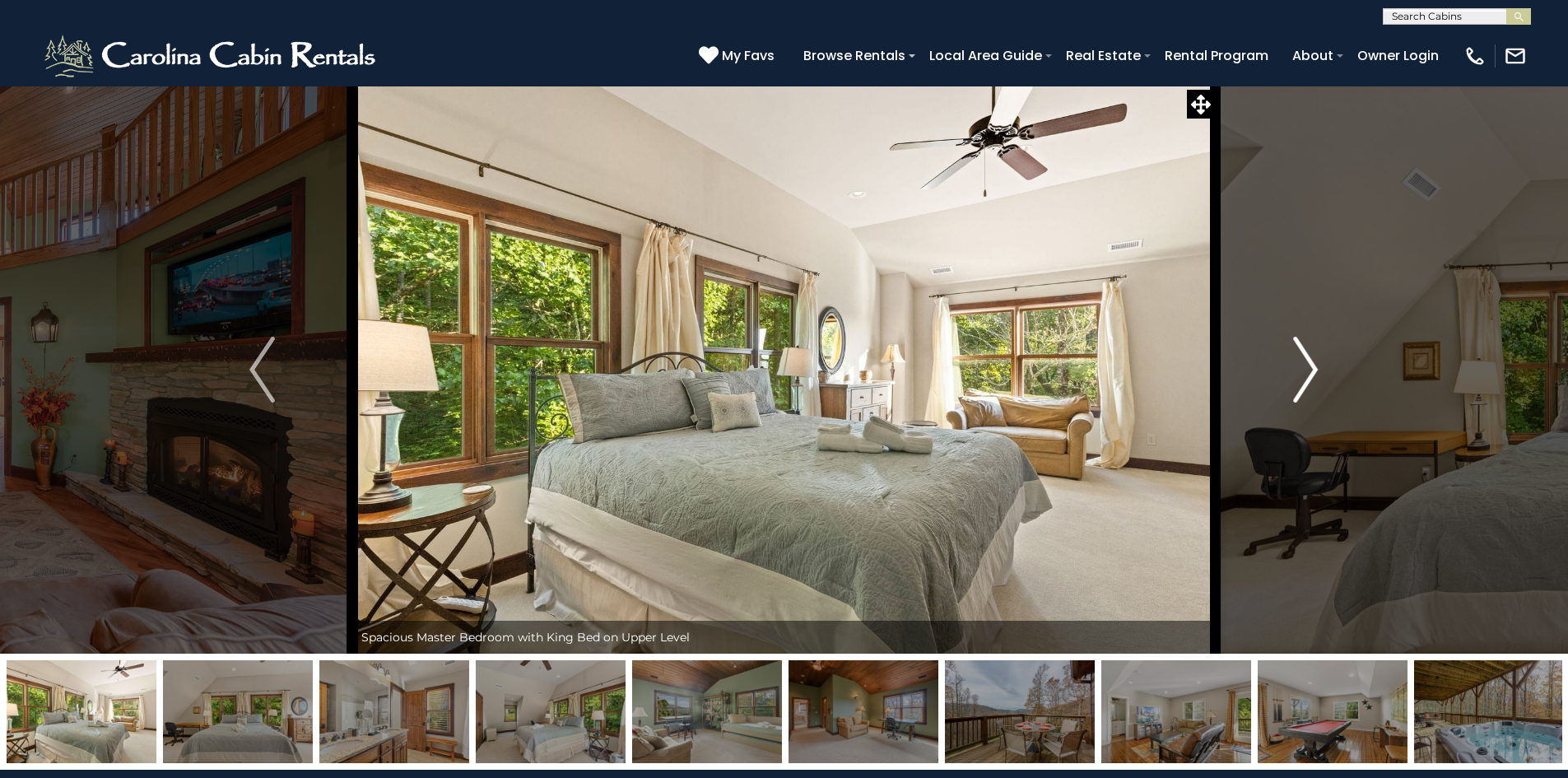
click at [1309, 366] on img "Next" at bounding box center [1305, 370] width 25 height 66
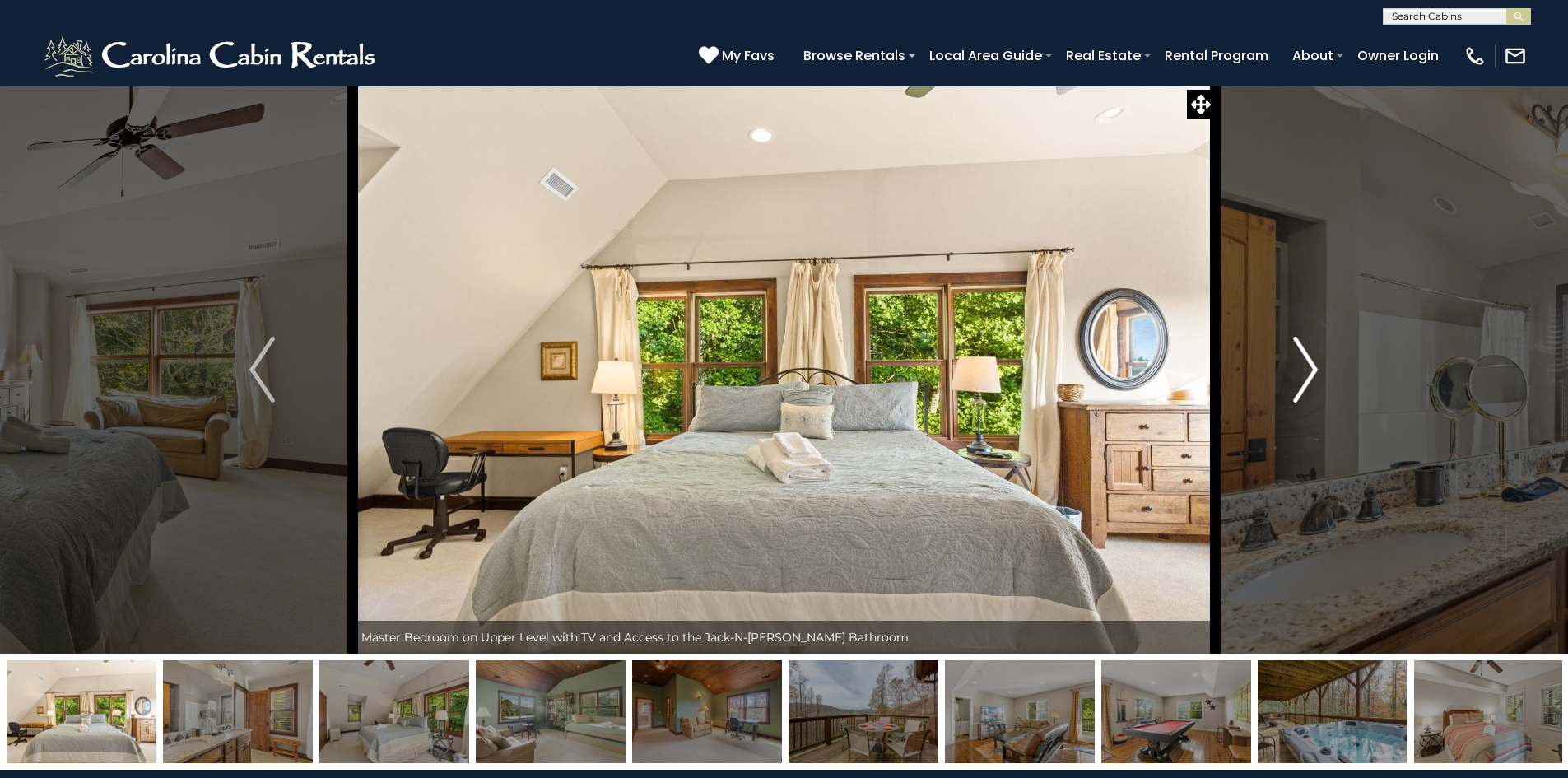
click at [1309, 366] on img "Next" at bounding box center [1305, 370] width 25 height 66
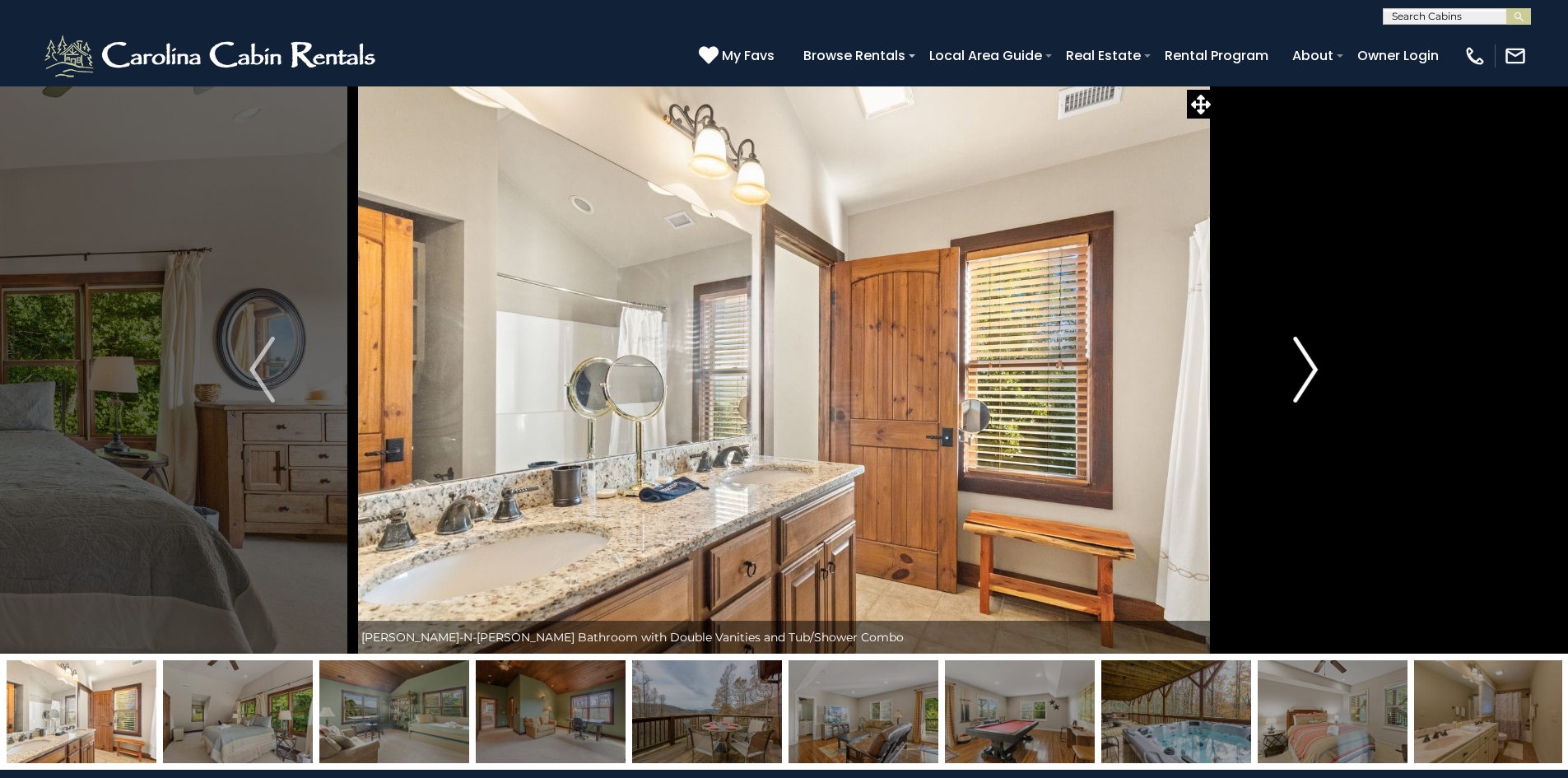
click at [1309, 366] on img "Next" at bounding box center [1305, 370] width 25 height 66
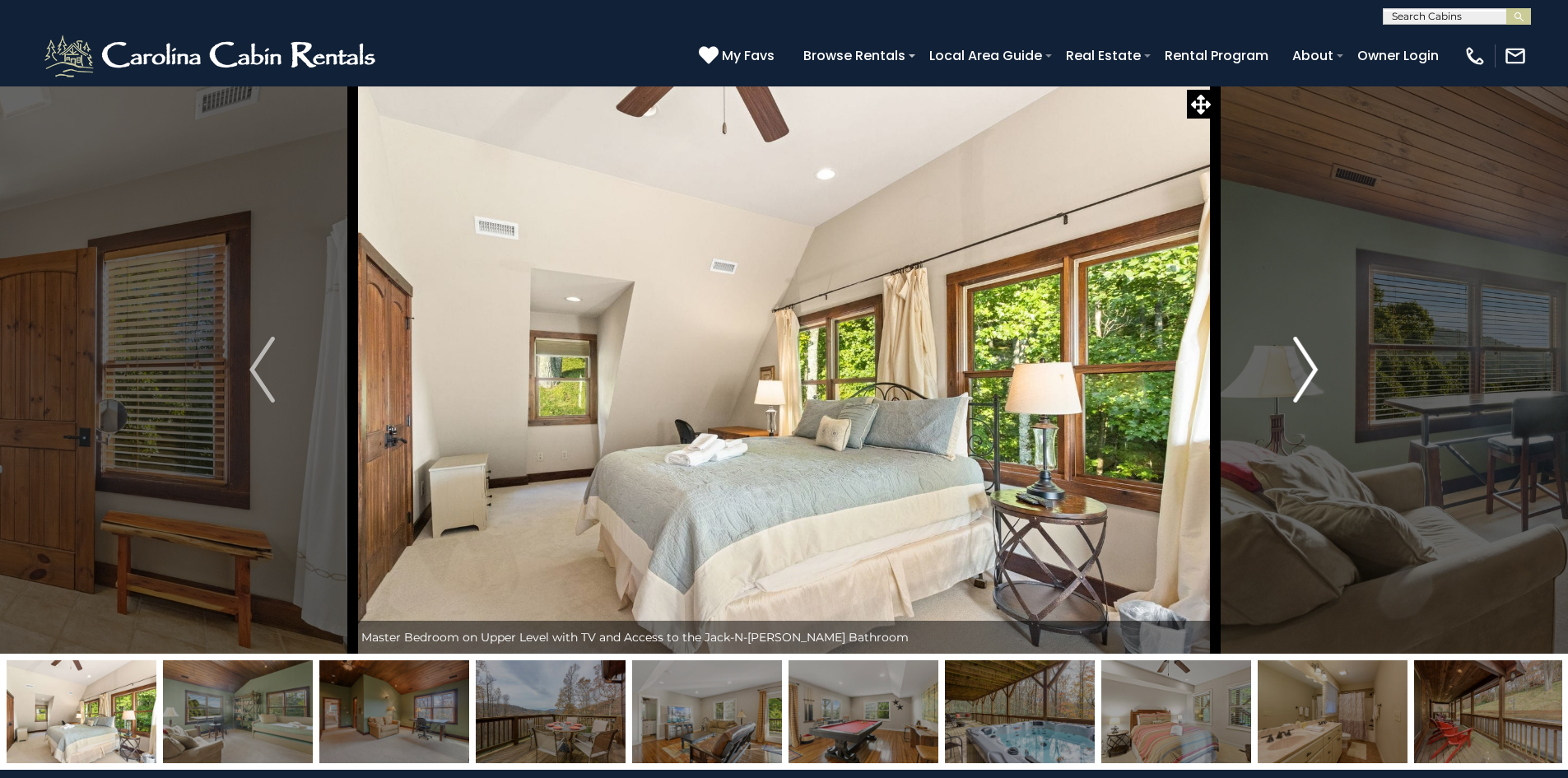
click at [1309, 366] on img "Next" at bounding box center [1305, 370] width 25 height 66
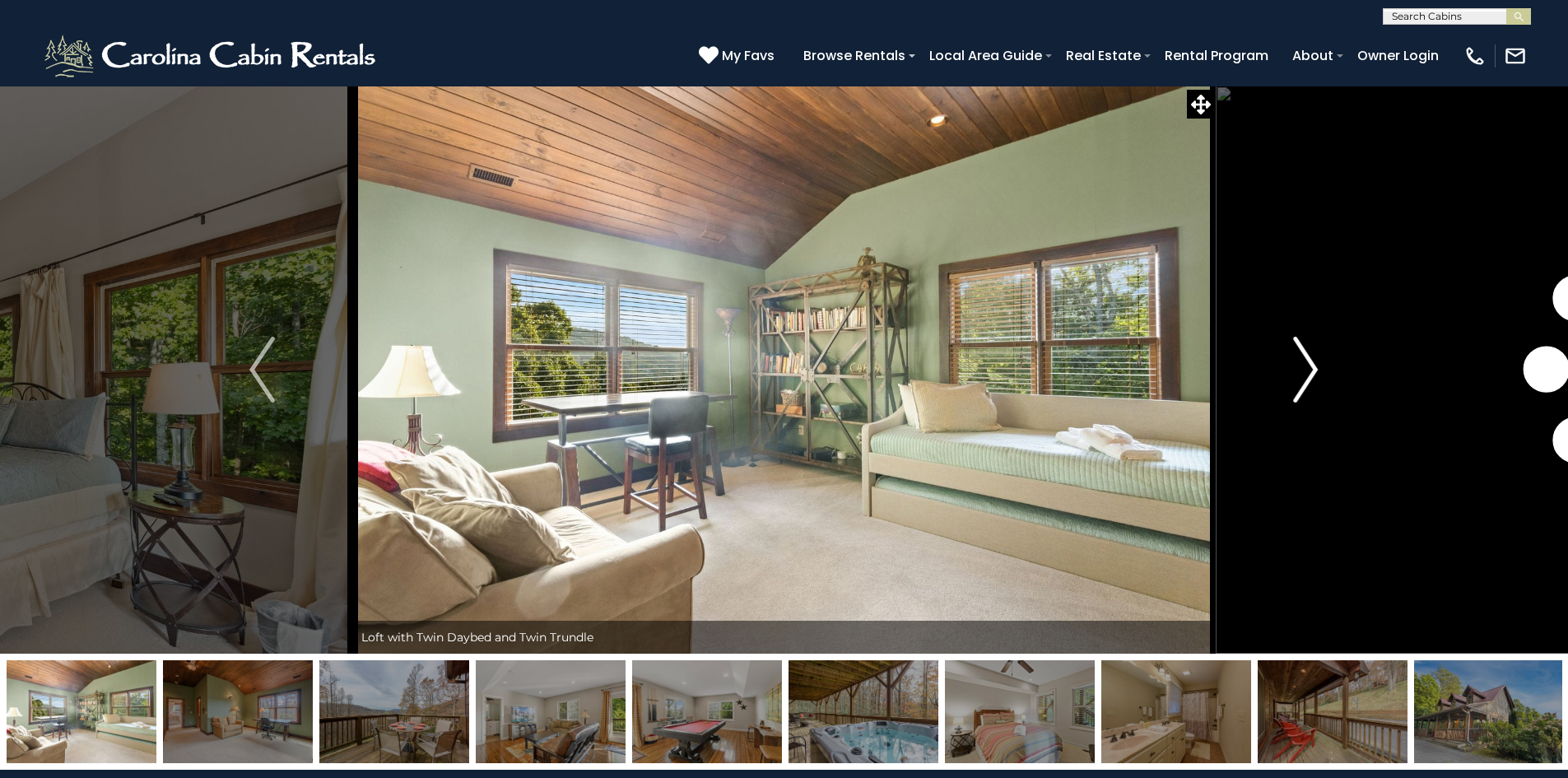
click at [1309, 366] on img "Next" at bounding box center [1305, 370] width 25 height 66
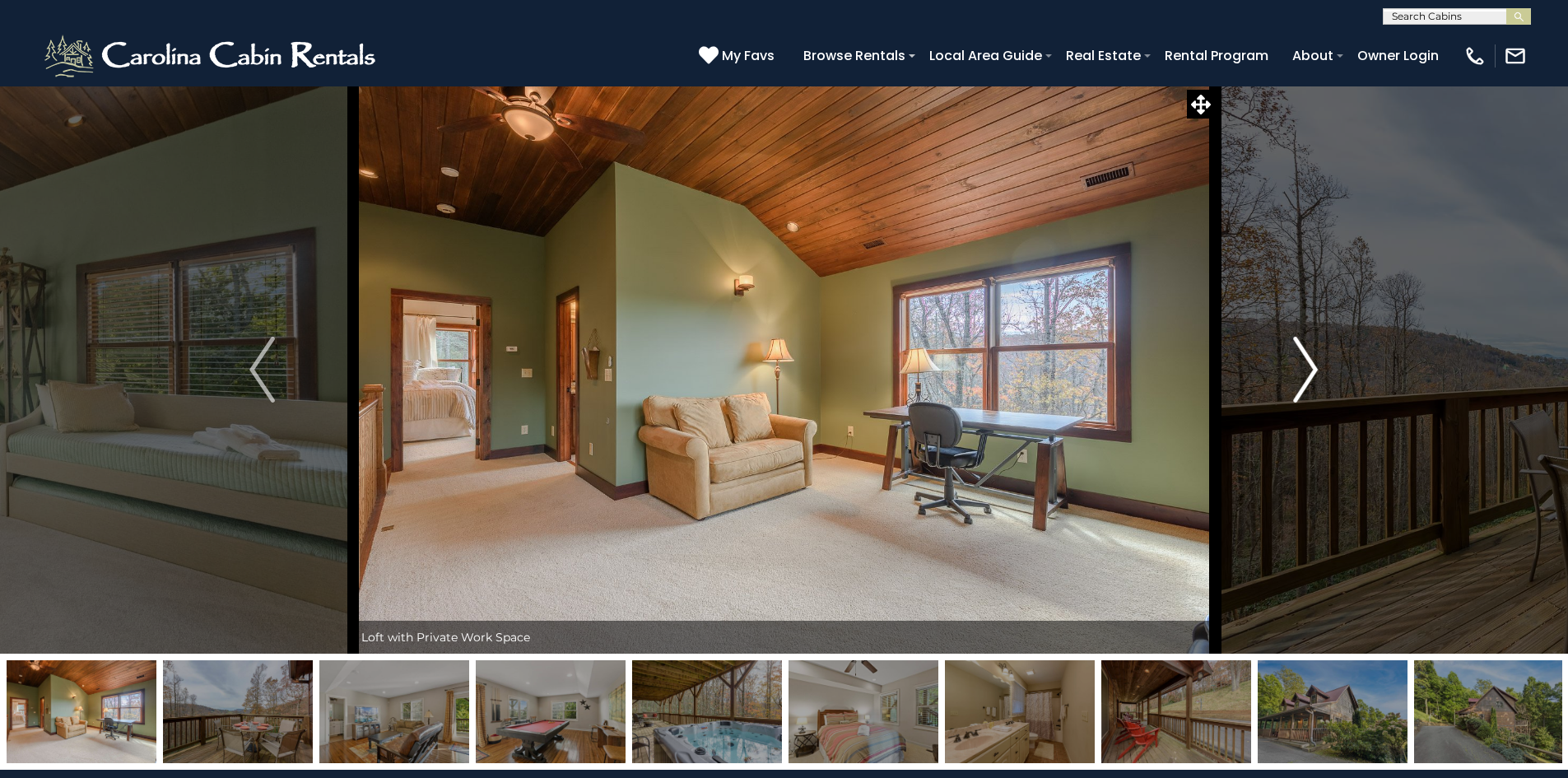
click at [1309, 366] on img "Next" at bounding box center [1305, 370] width 25 height 66
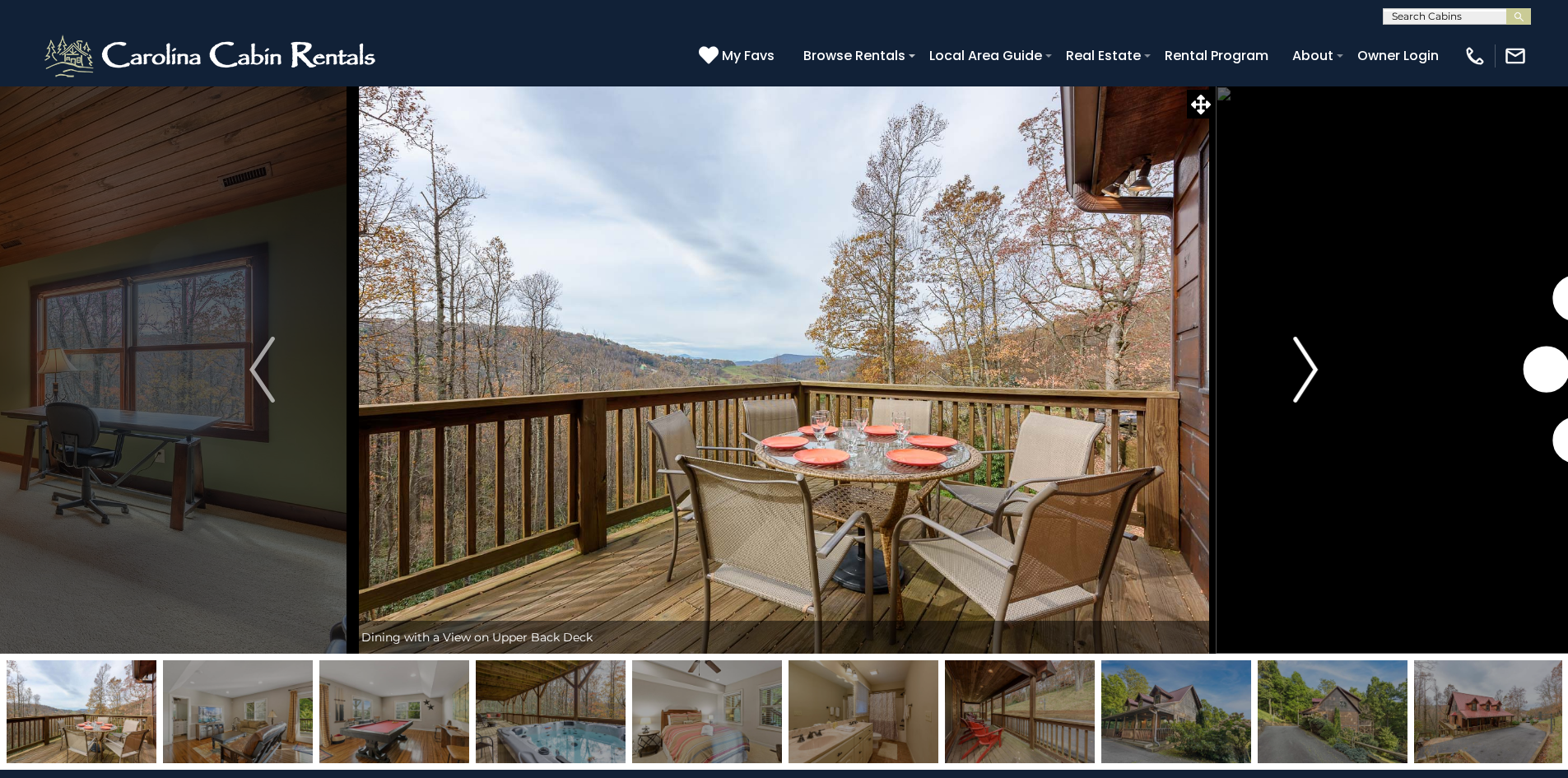
click at [1309, 366] on img "Next" at bounding box center [1305, 370] width 25 height 66
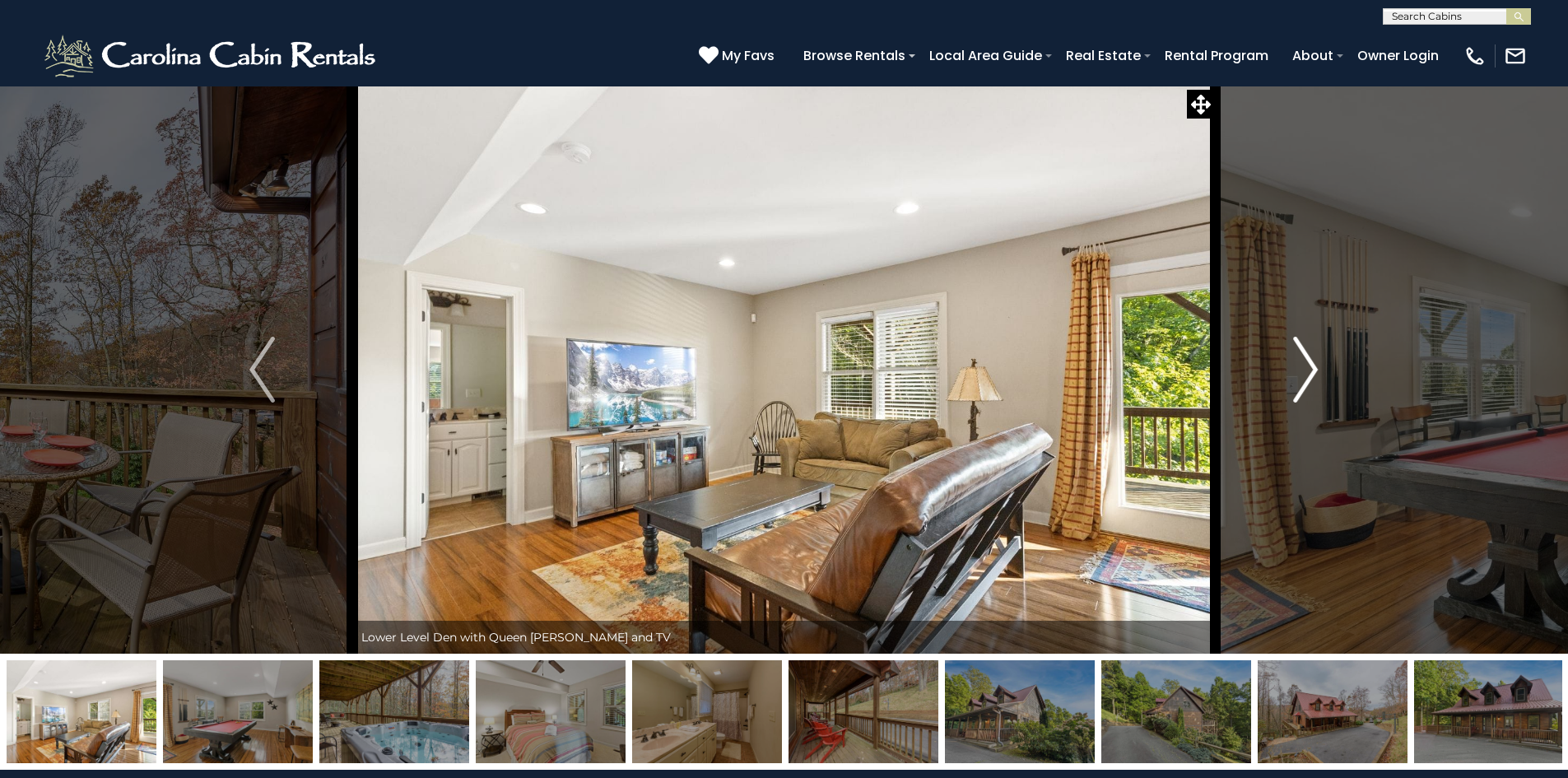
click at [1309, 366] on img "Next" at bounding box center [1305, 370] width 25 height 66
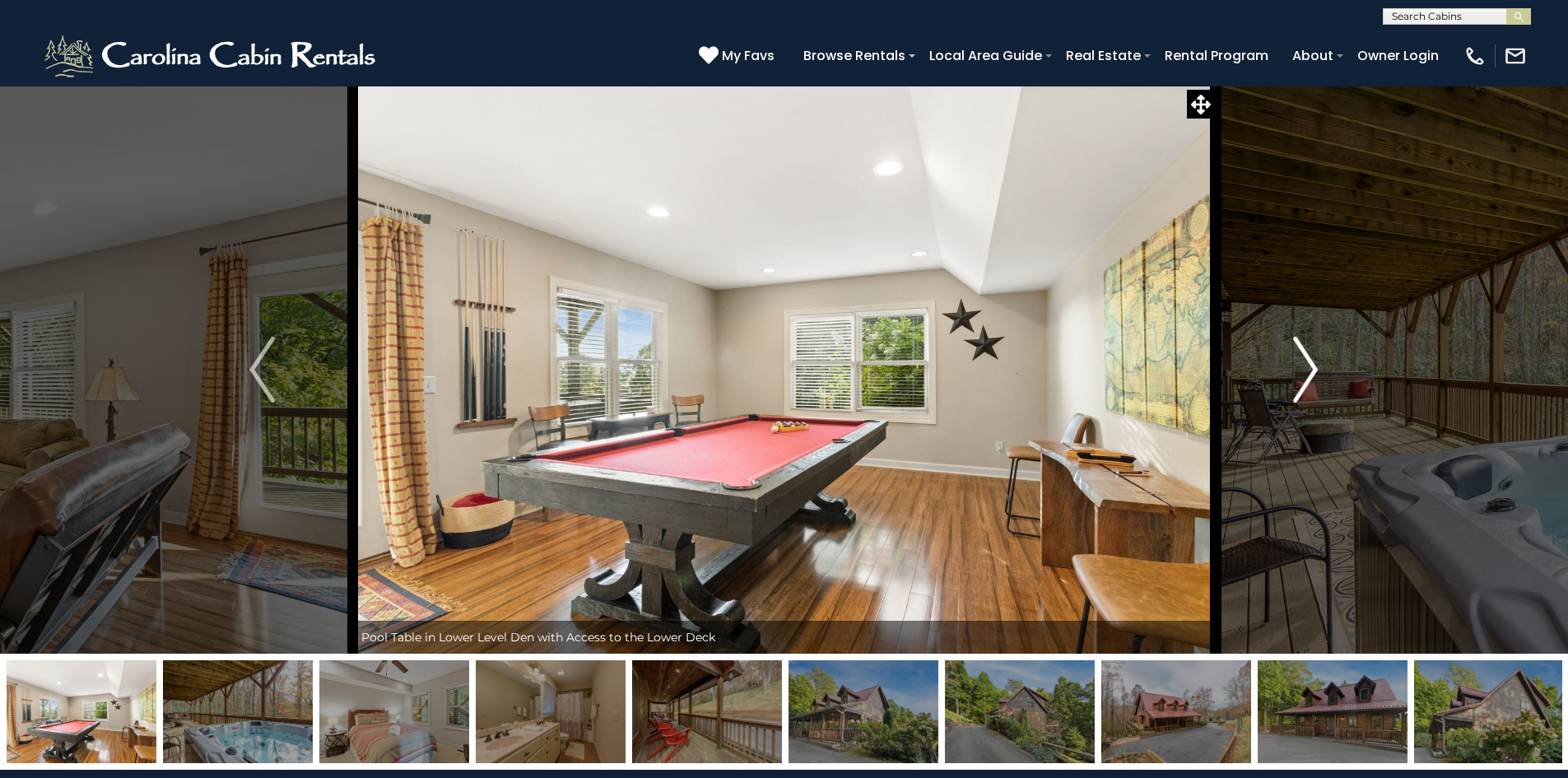
click at [1309, 366] on img "Next" at bounding box center [1305, 370] width 25 height 66
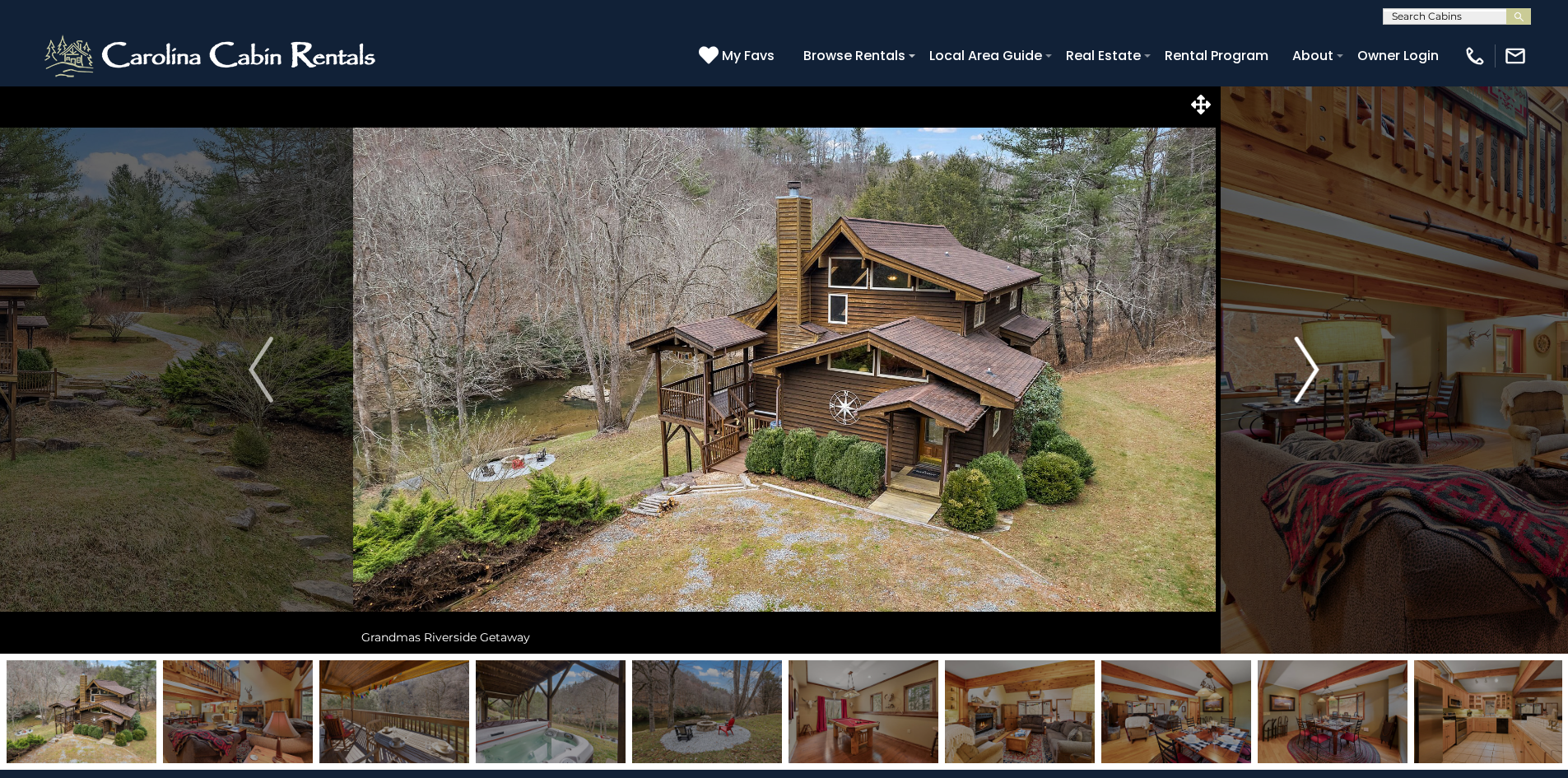
click at [1306, 370] on img "Next" at bounding box center [1307, 370] width 25 height 66
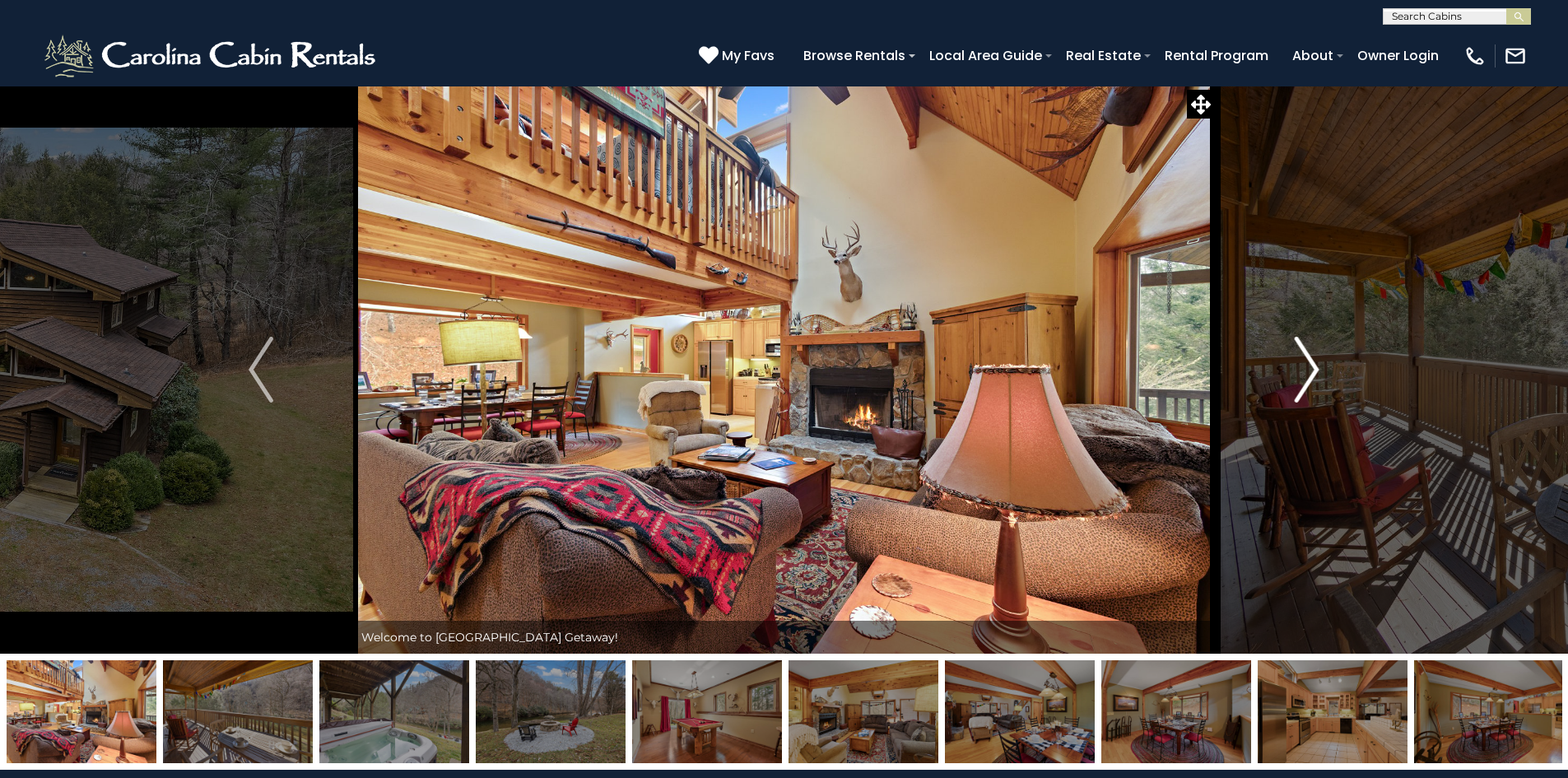
click at [1306, 370] on img "Next" at bounding box center [1307, 370] width 25 height 66
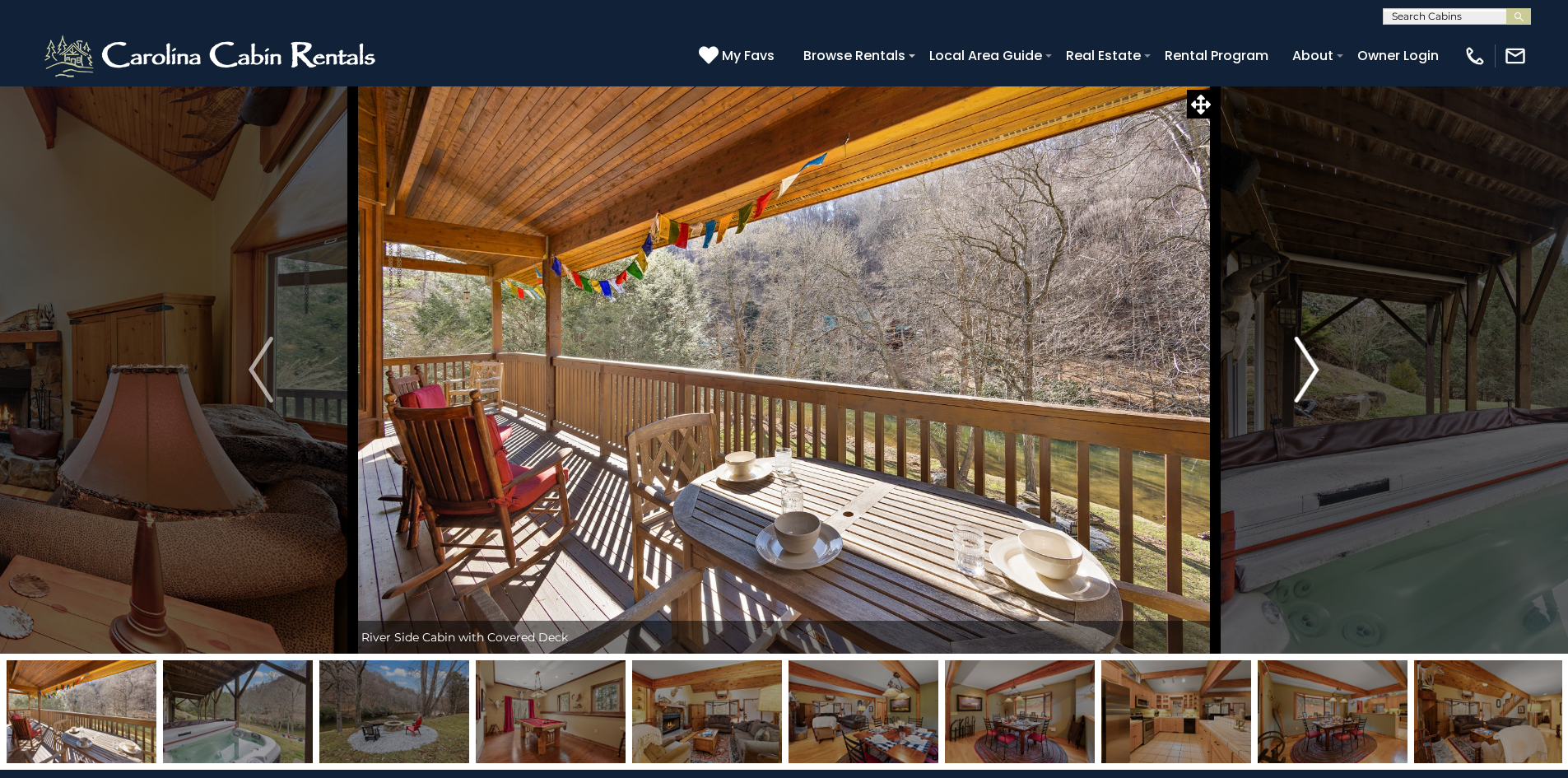
click at [1306, 370] on img "Next" at bounding box center [1307, 370] width 25 height 66
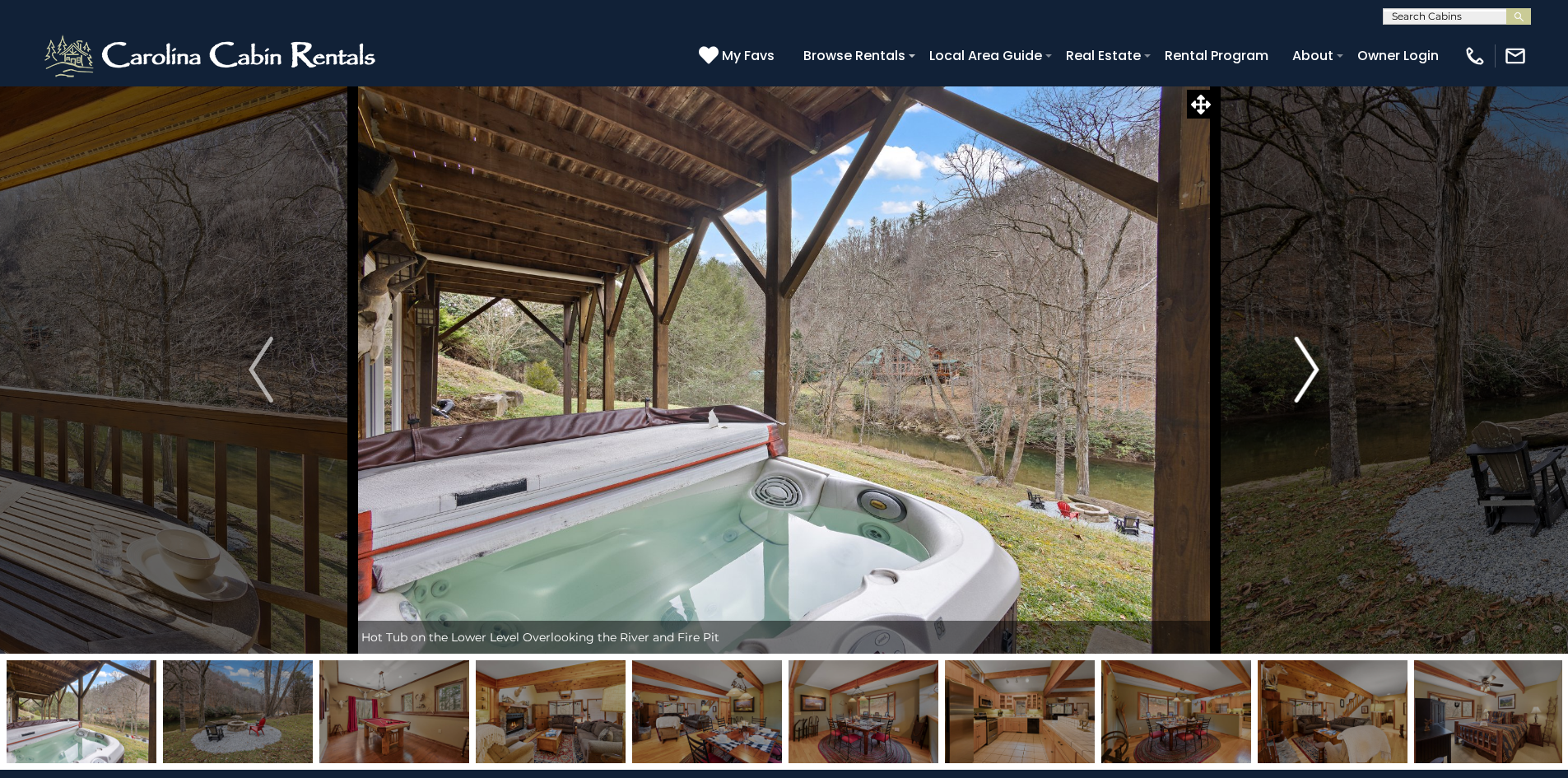
click at [1306, 370] on img "Next" at bounding box center [1307, 370] width 25 height 66
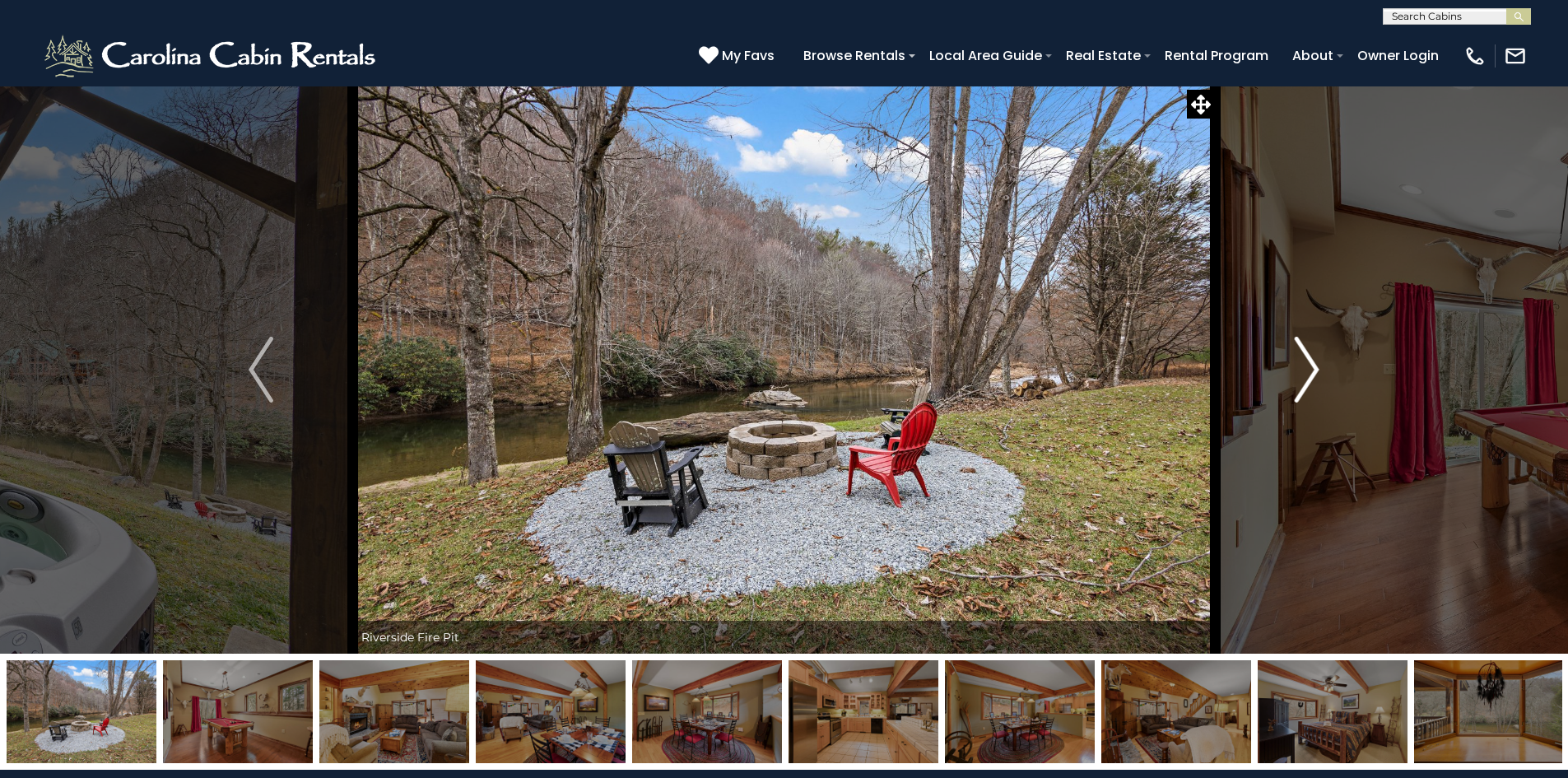
click at [1306, 370] on img "Next" at bounding box center [1307, 370] width 25 height 66
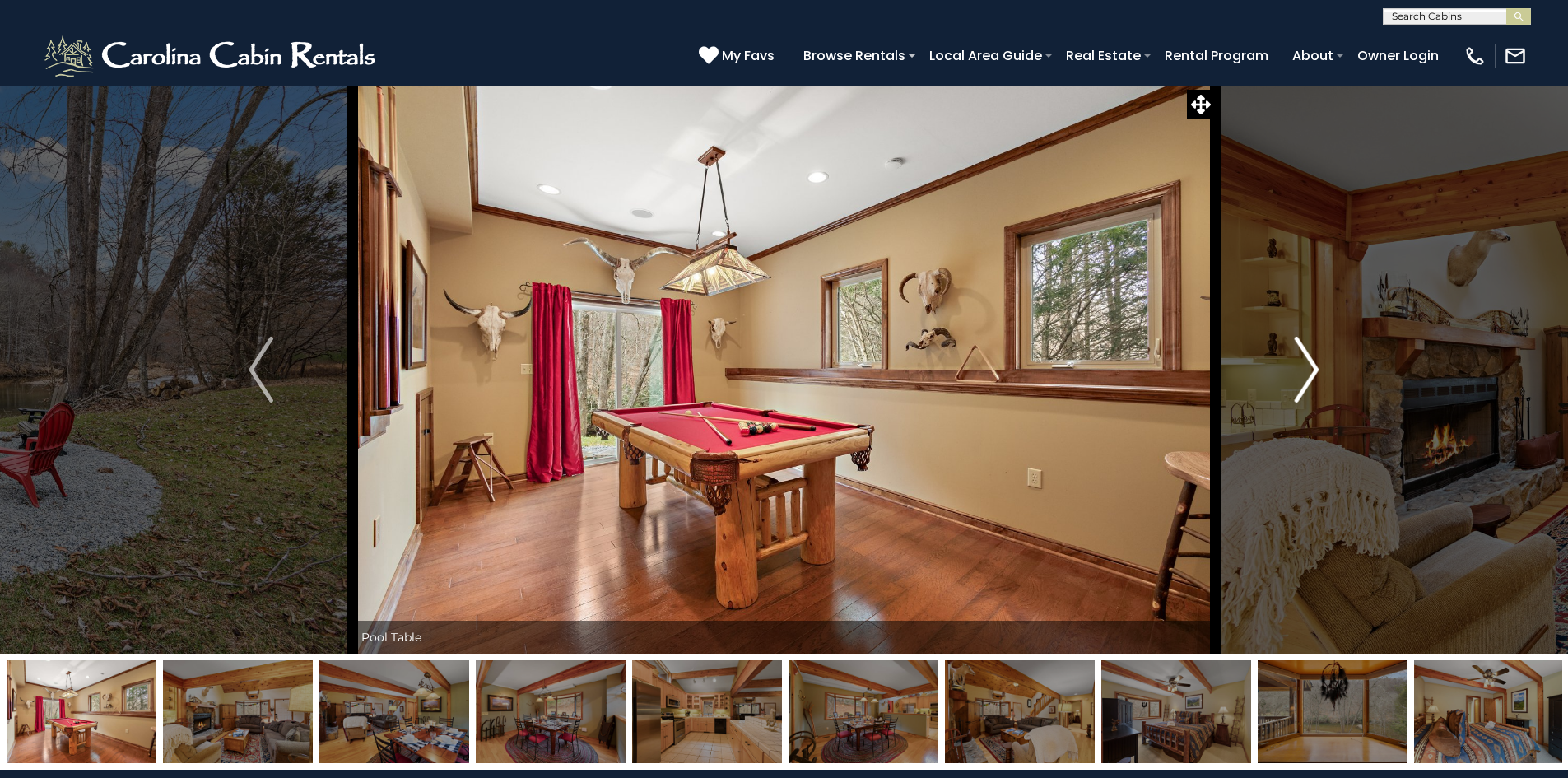
click at [1306, 370] on img "Next" at bounding box center [1307, 370] width 25 height 66
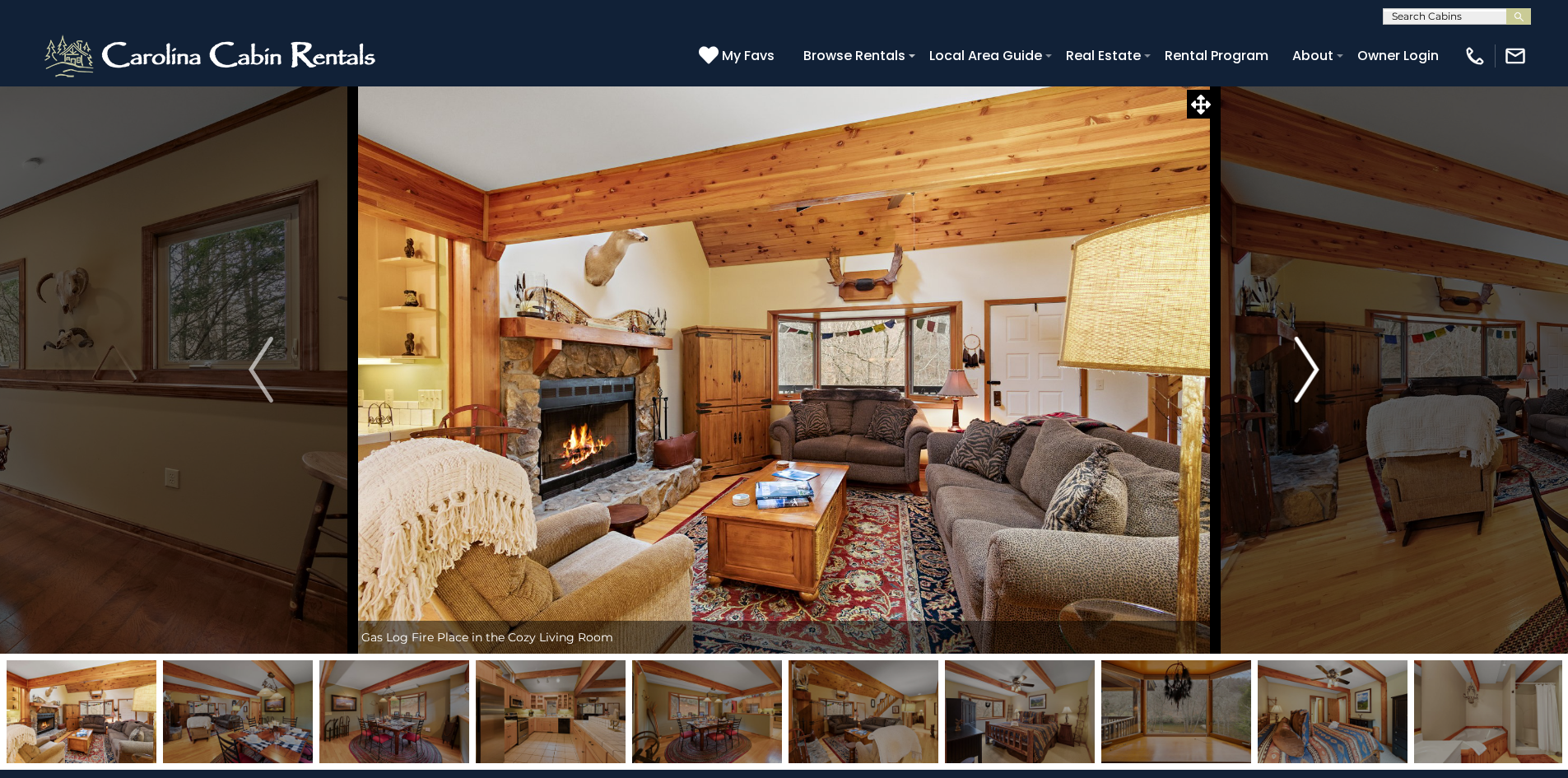
click at [1306, 370] on img "Next" at bounding box center [1307, 370] width 25 height 66
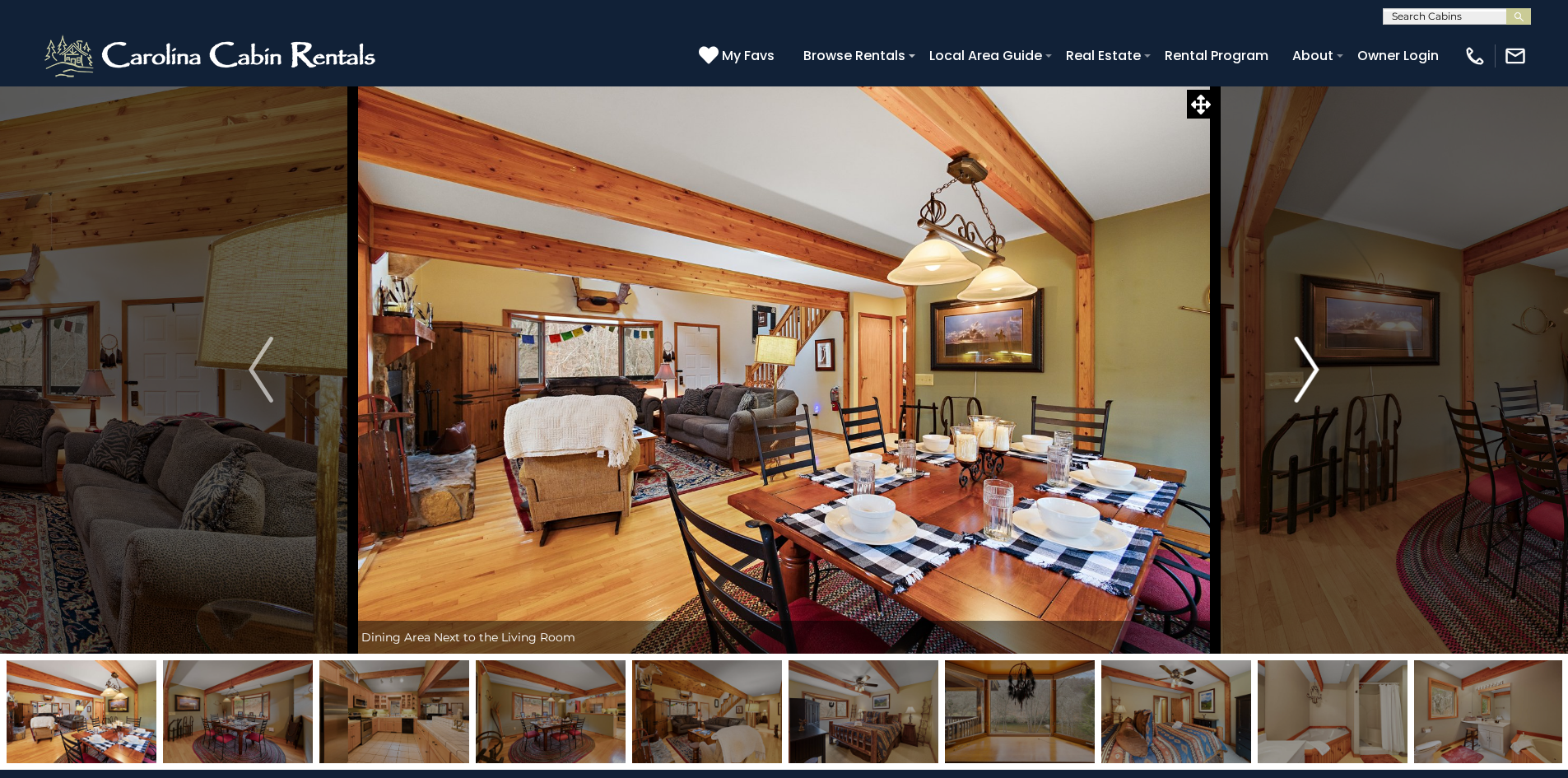
click at [1306, 370] on img "Next" at bounding box center [1307, 370] width 25 height 66
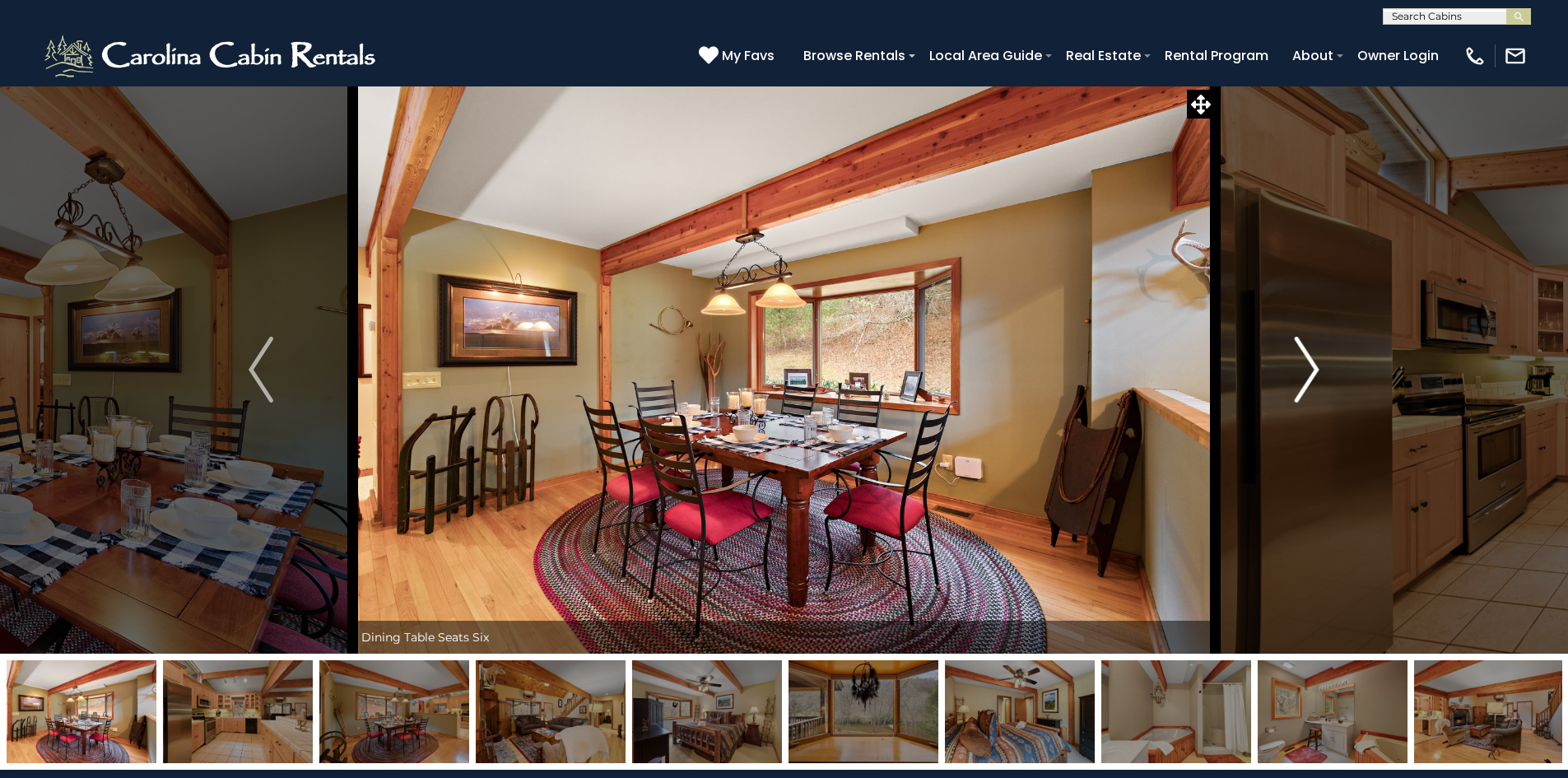
click at [1306, 370] on img "Next" at bounding box center [1307, 370] width 25 height 66
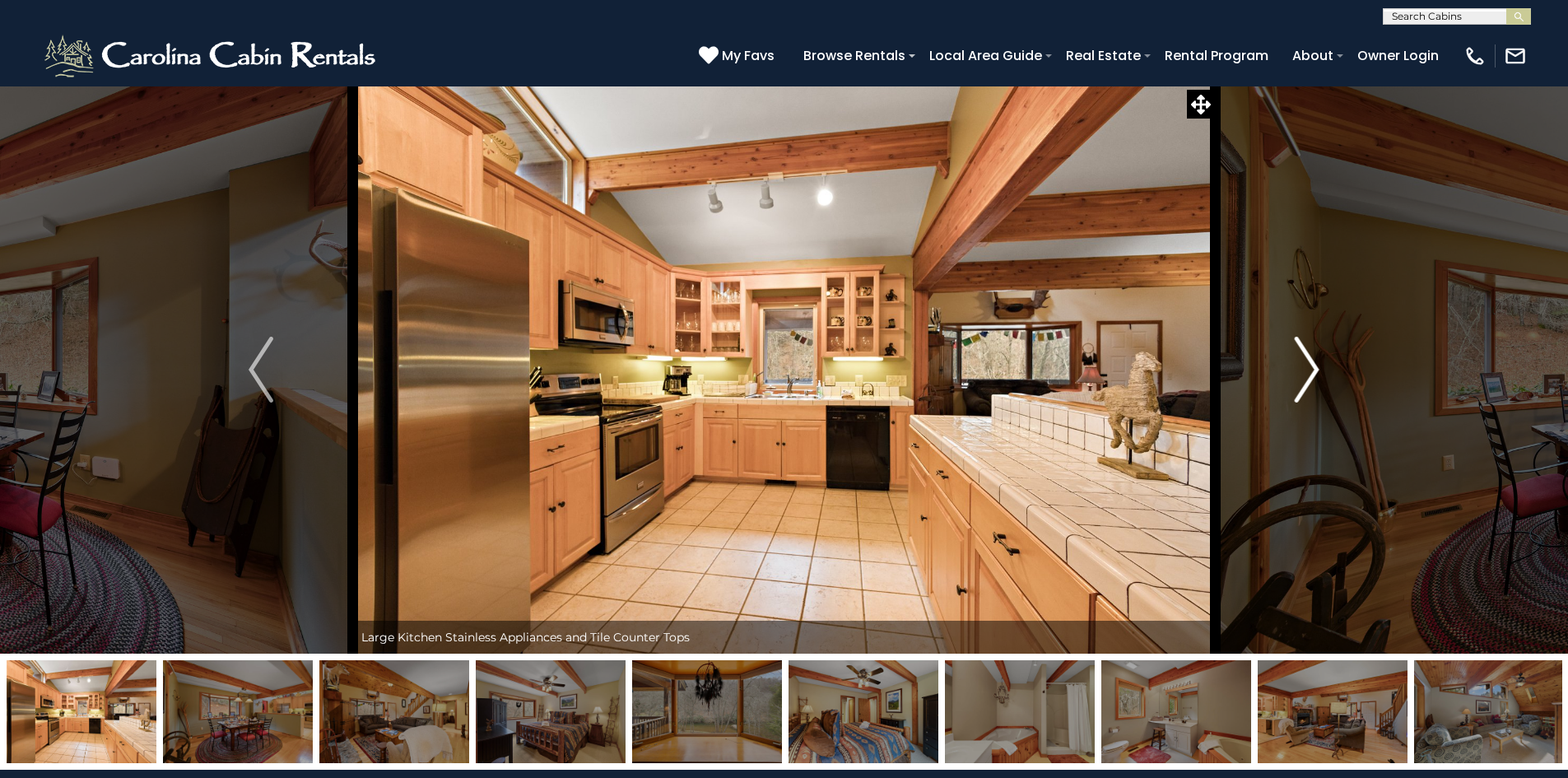
click at [1306, 370] on img "Next" at bounding box center [1307, 370] width 25 height 66
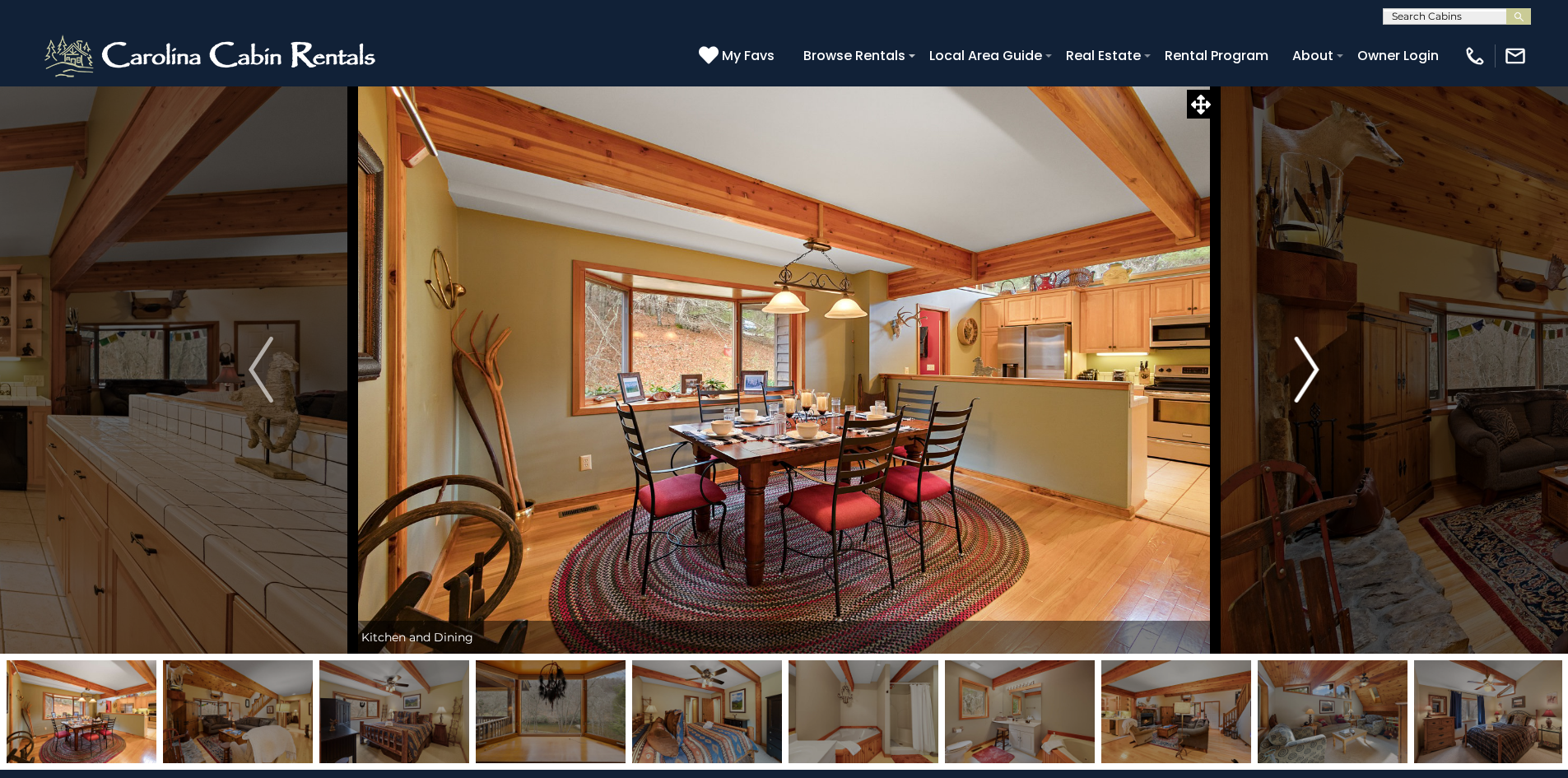
click at [1306, 370] on img "Next" at bounding box center [1307, 370] width 25 height 66
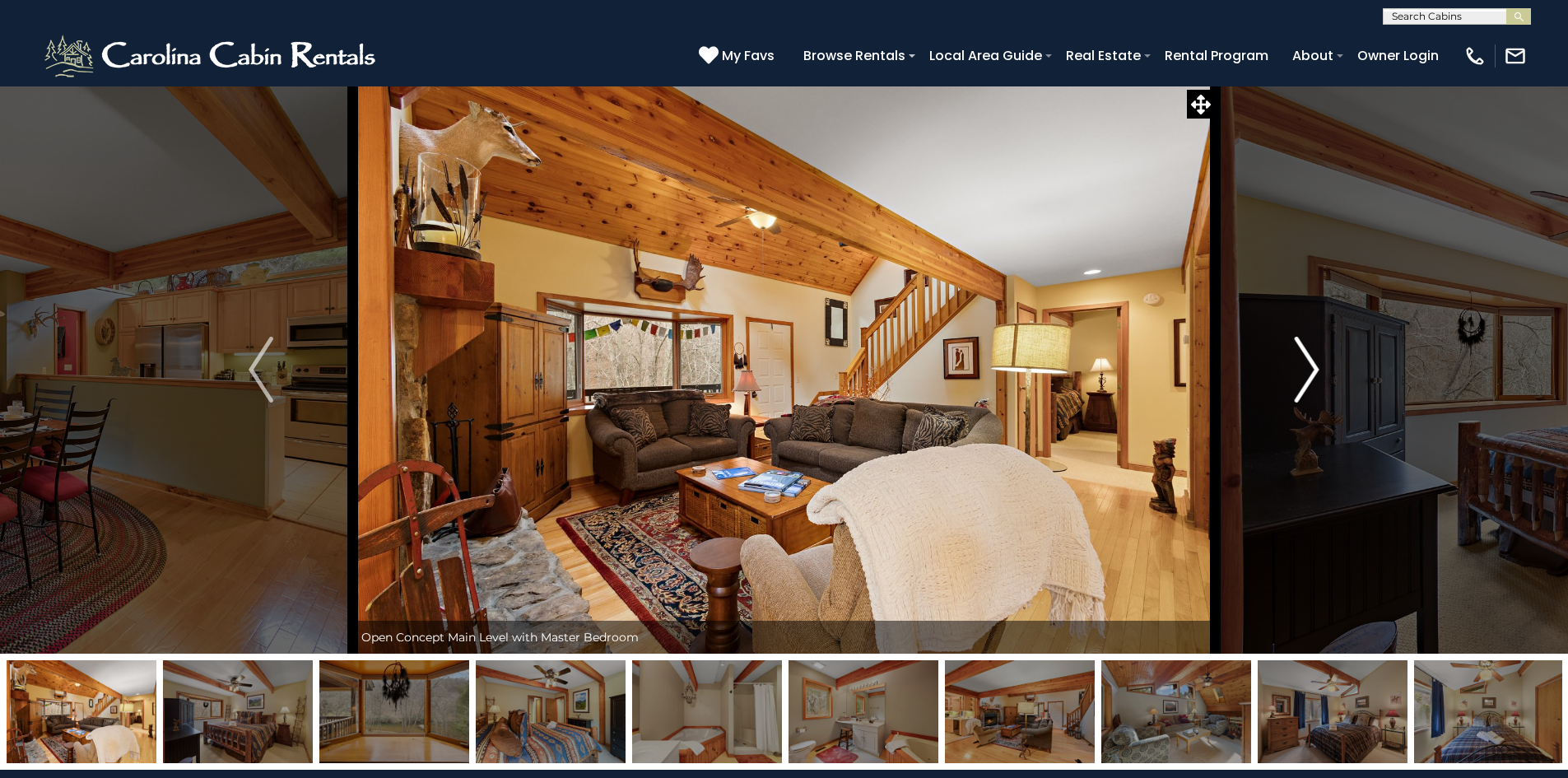
click at [1306, 370] on img "Next" at bounding box center [1307, 370] width 25 height 66
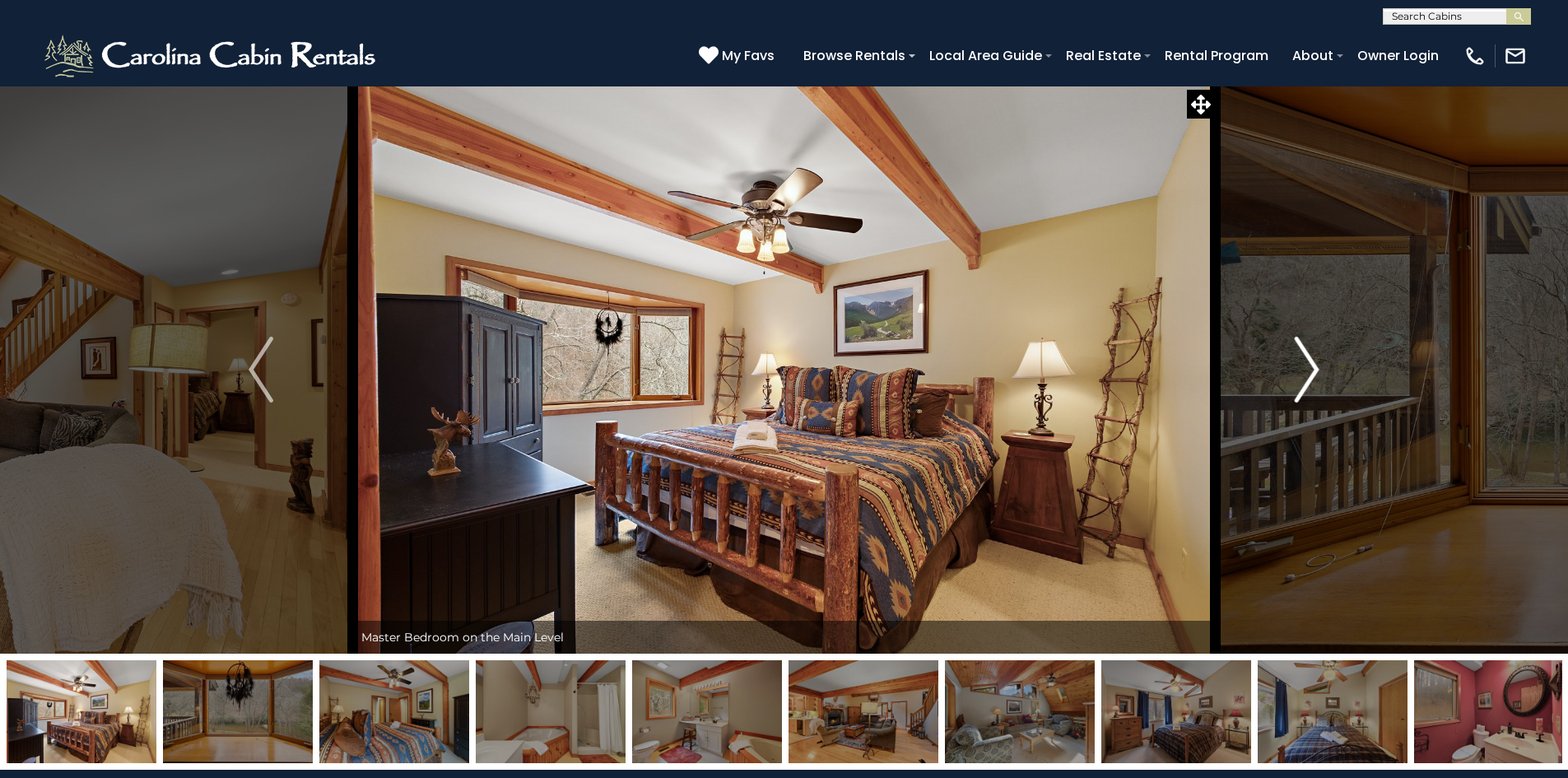
click at [1306, 370] on img "Next" at bounding box center [1307, 370] width 25 height 66
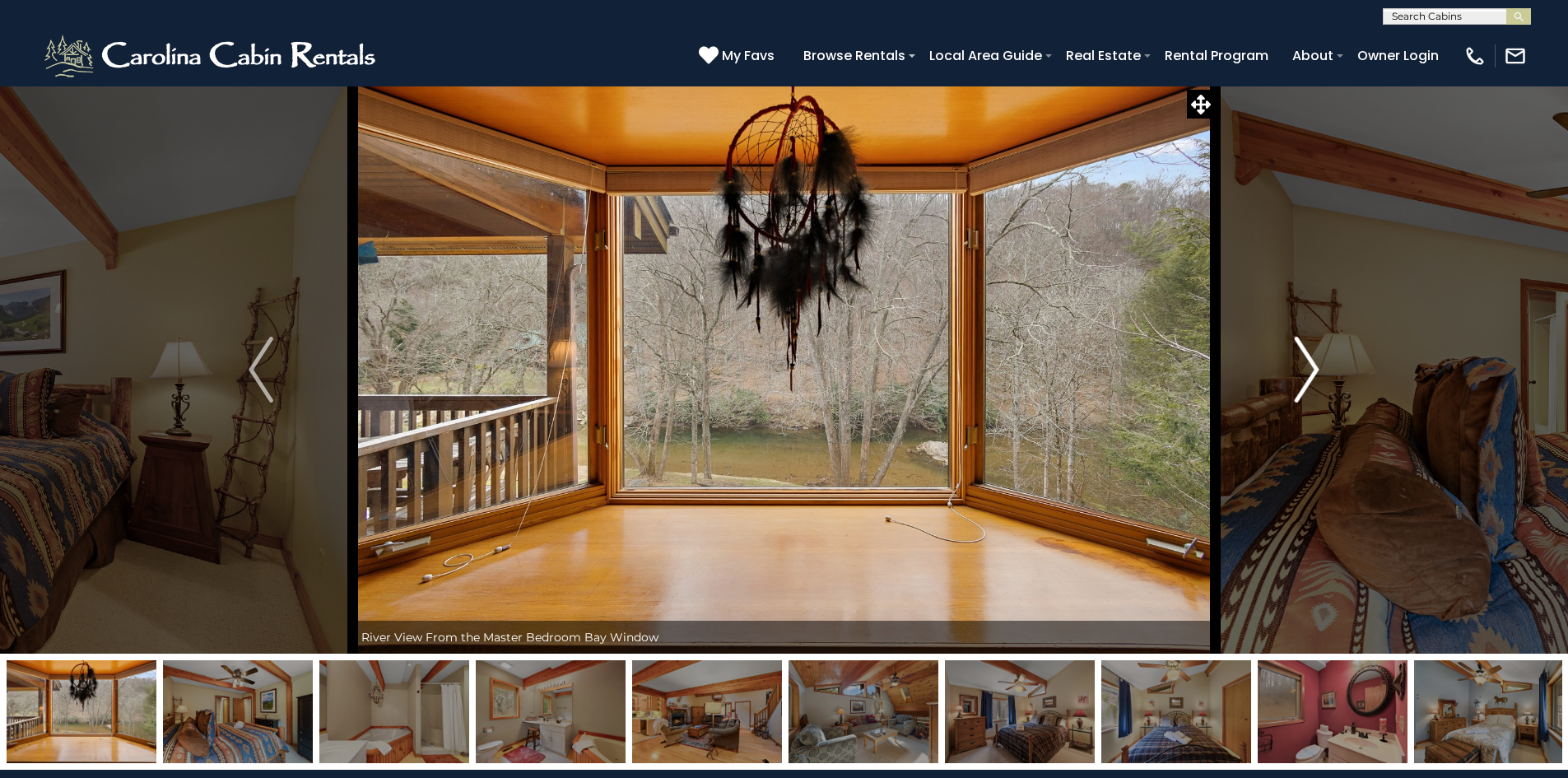
click at [1306, 370] on img "Next" at bounding box center [1307, 370] width 25 height 66
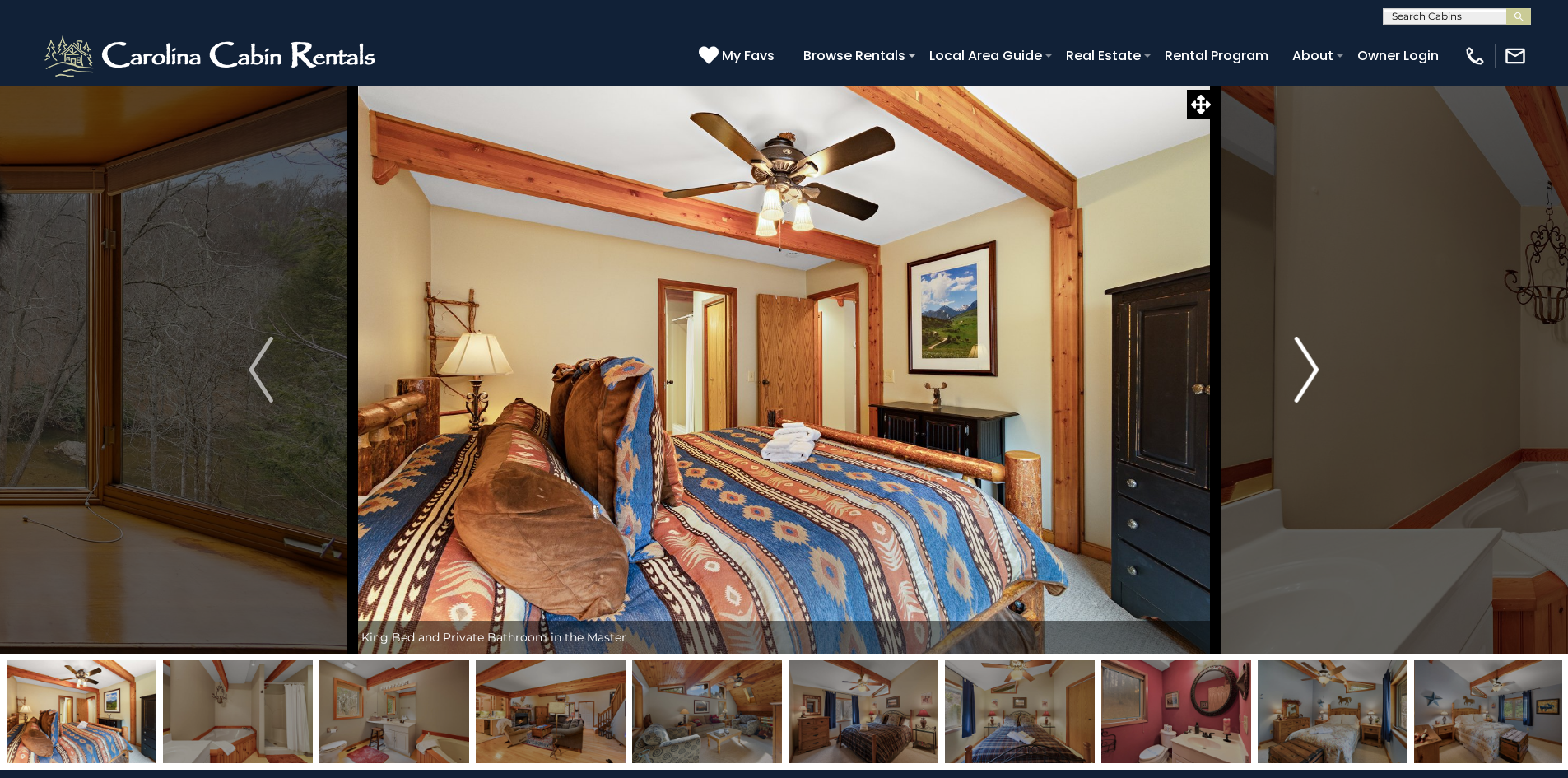
click at [1306, 370] on img "Next" at bounding box center [1307, 370] width 25 height 66
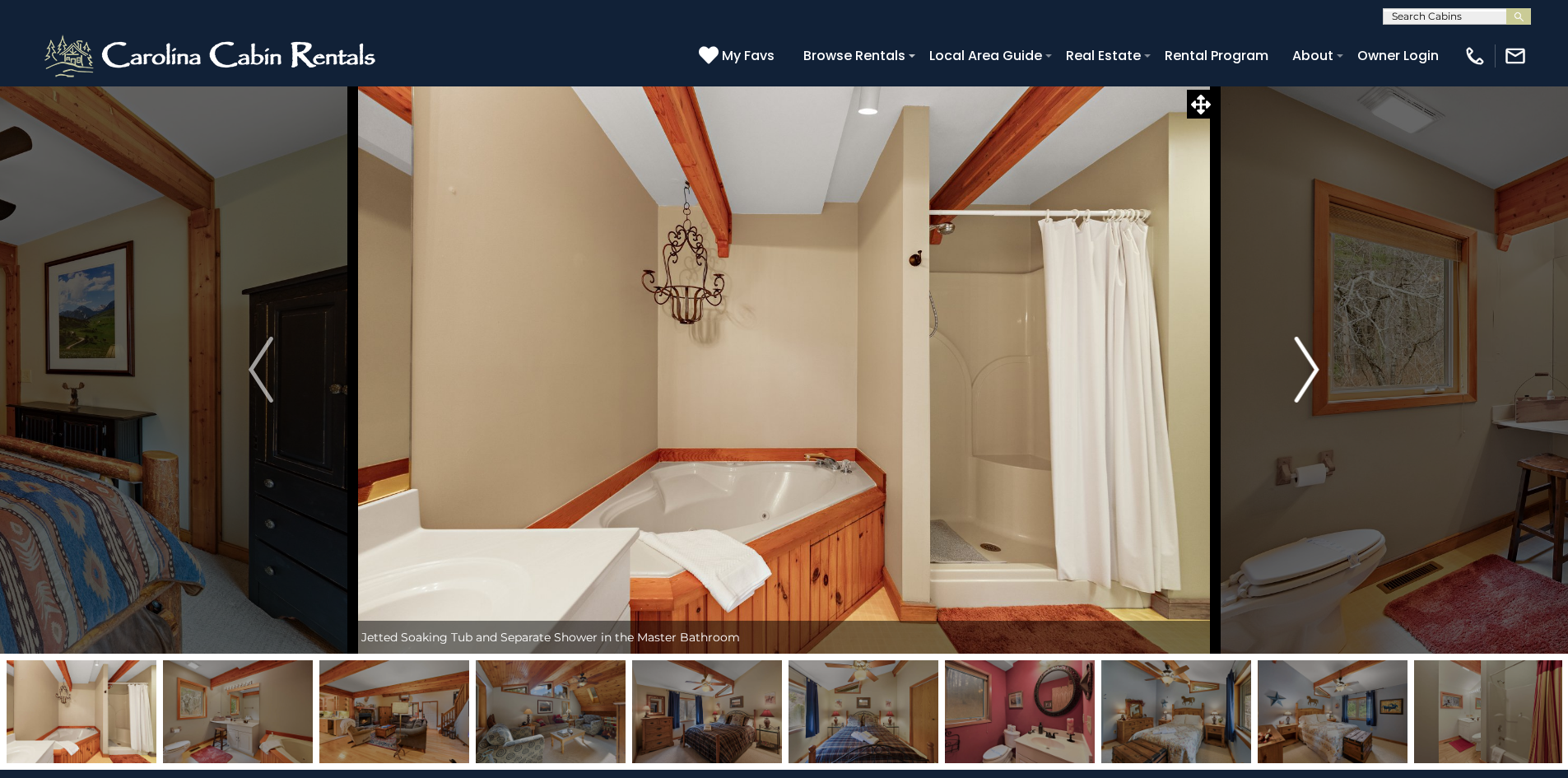
click at [1306, 370] on img "Next" at bounding box center [1307, 370] width 25 height 66
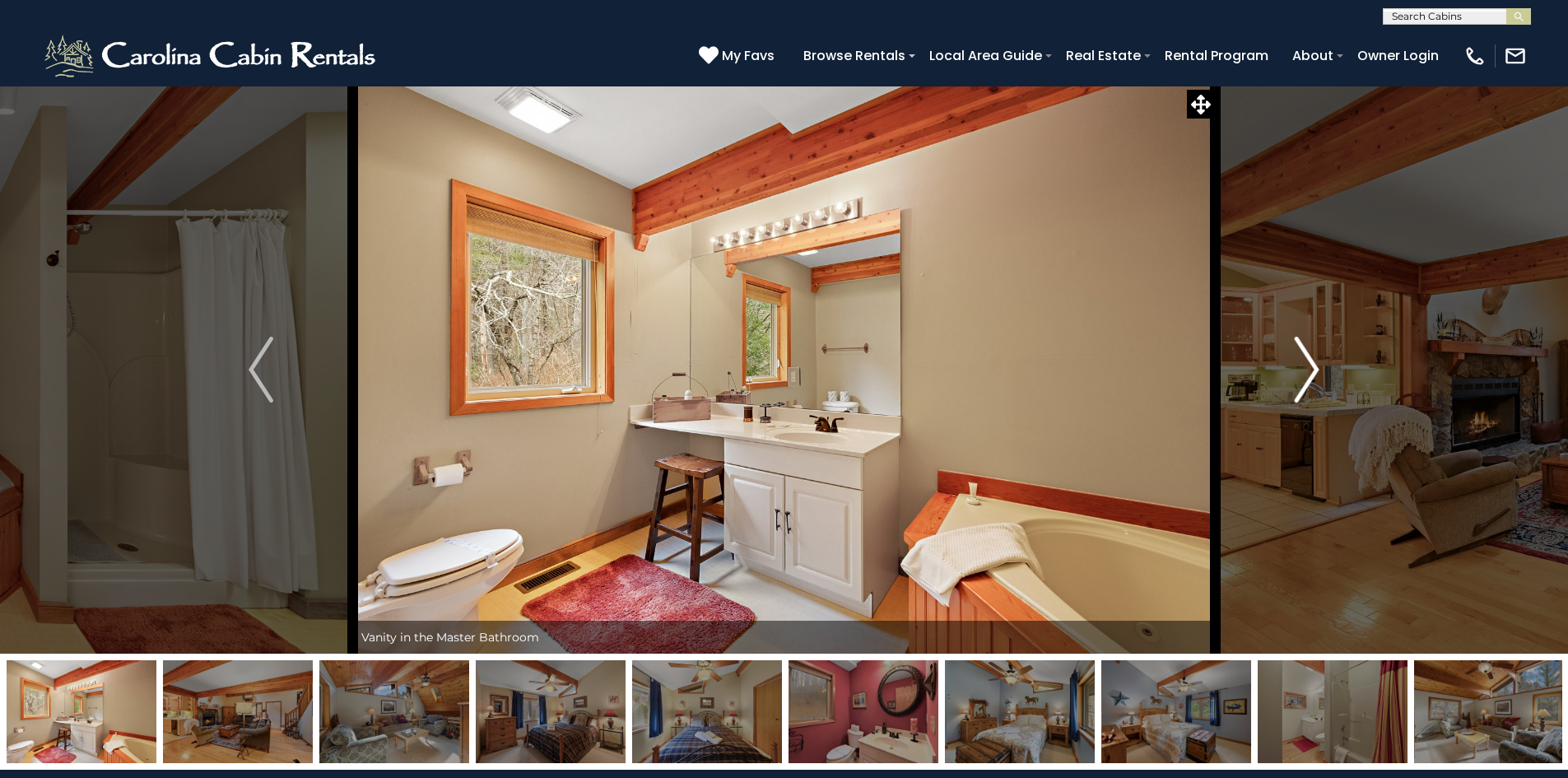
click at [1306, 370] on img "Next" at bounding box center [1307, 370] width 25 height 66
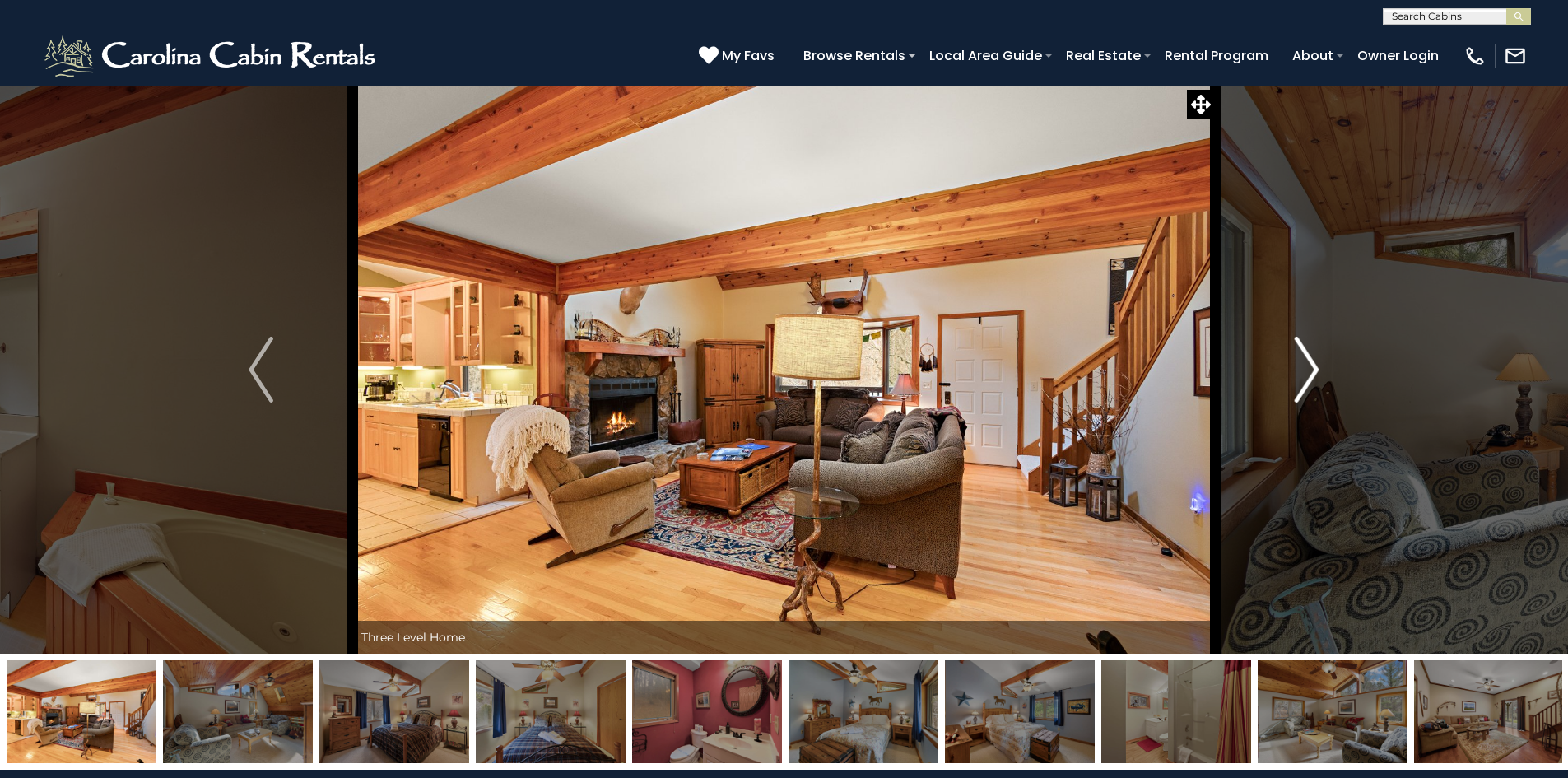
click at [1306, 370] on img "Next" at bounding box center [1307, 370] width 25 height 66
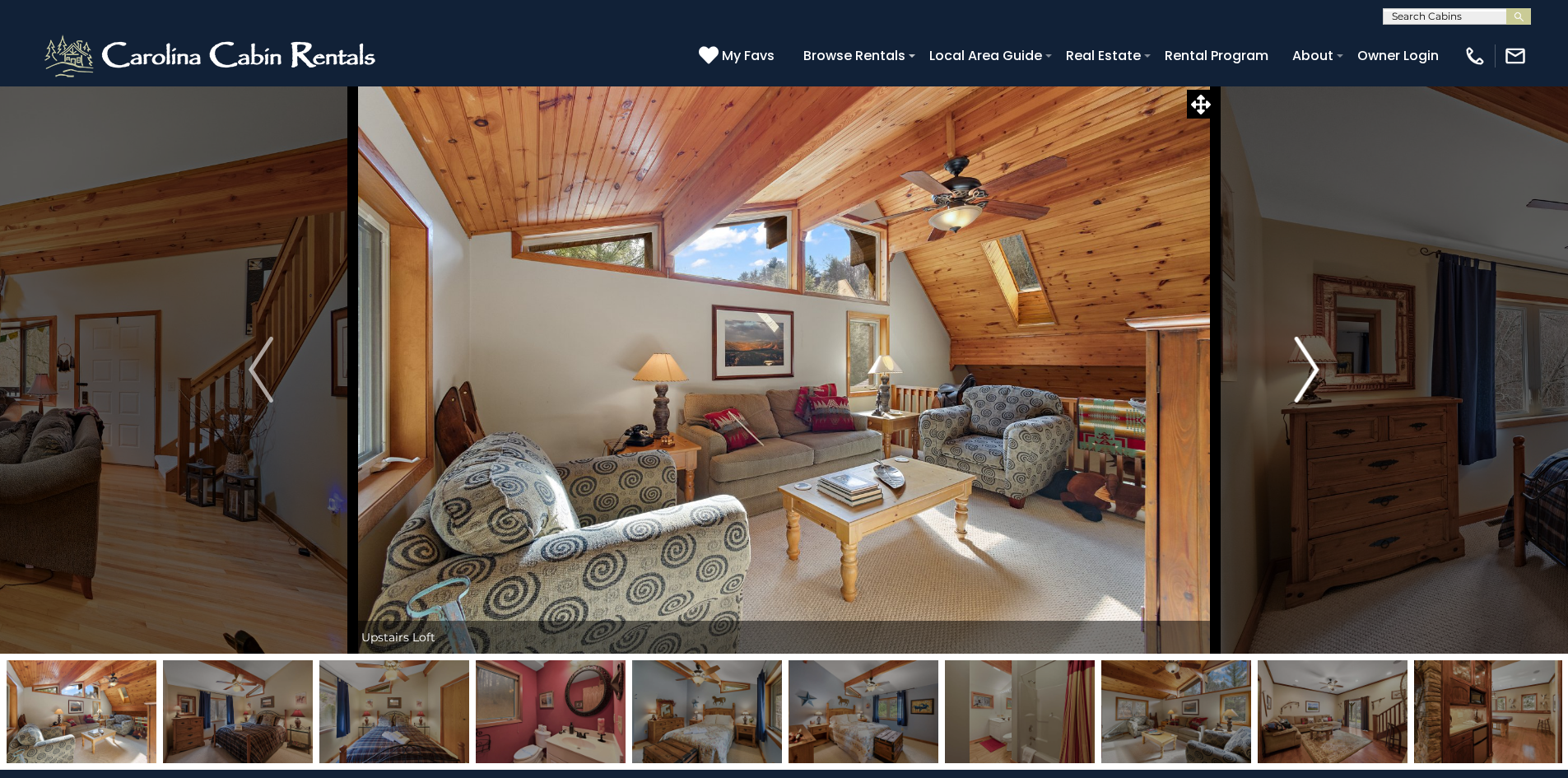
click at [1306, 370] on img "Next" at bounding box center [1307, 370] width 25 height 66
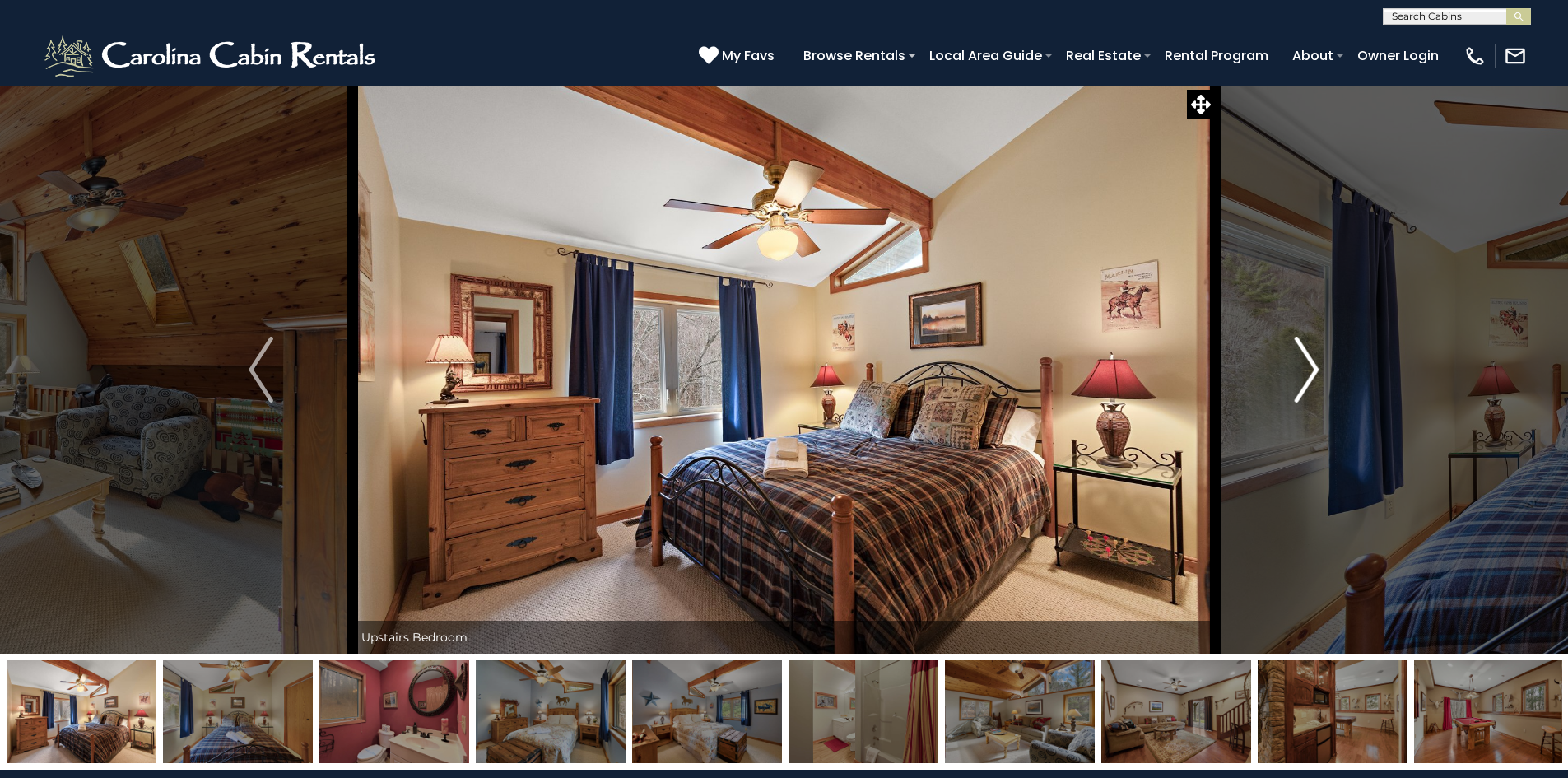
click at [1306, 370] on img "Next" at bounding box center [1307, 370] width 25 height 66
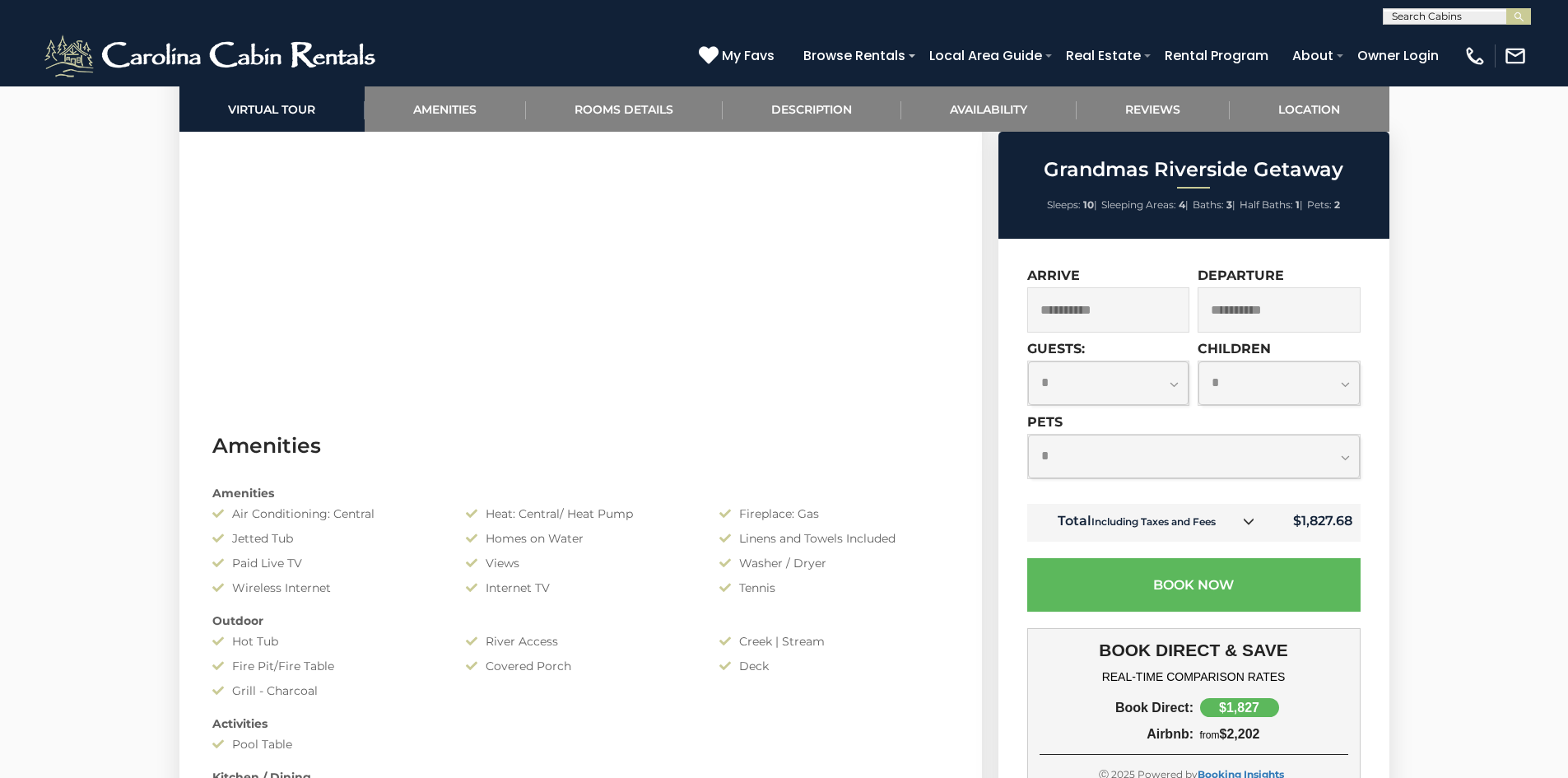
scroll to position [1028, 0]
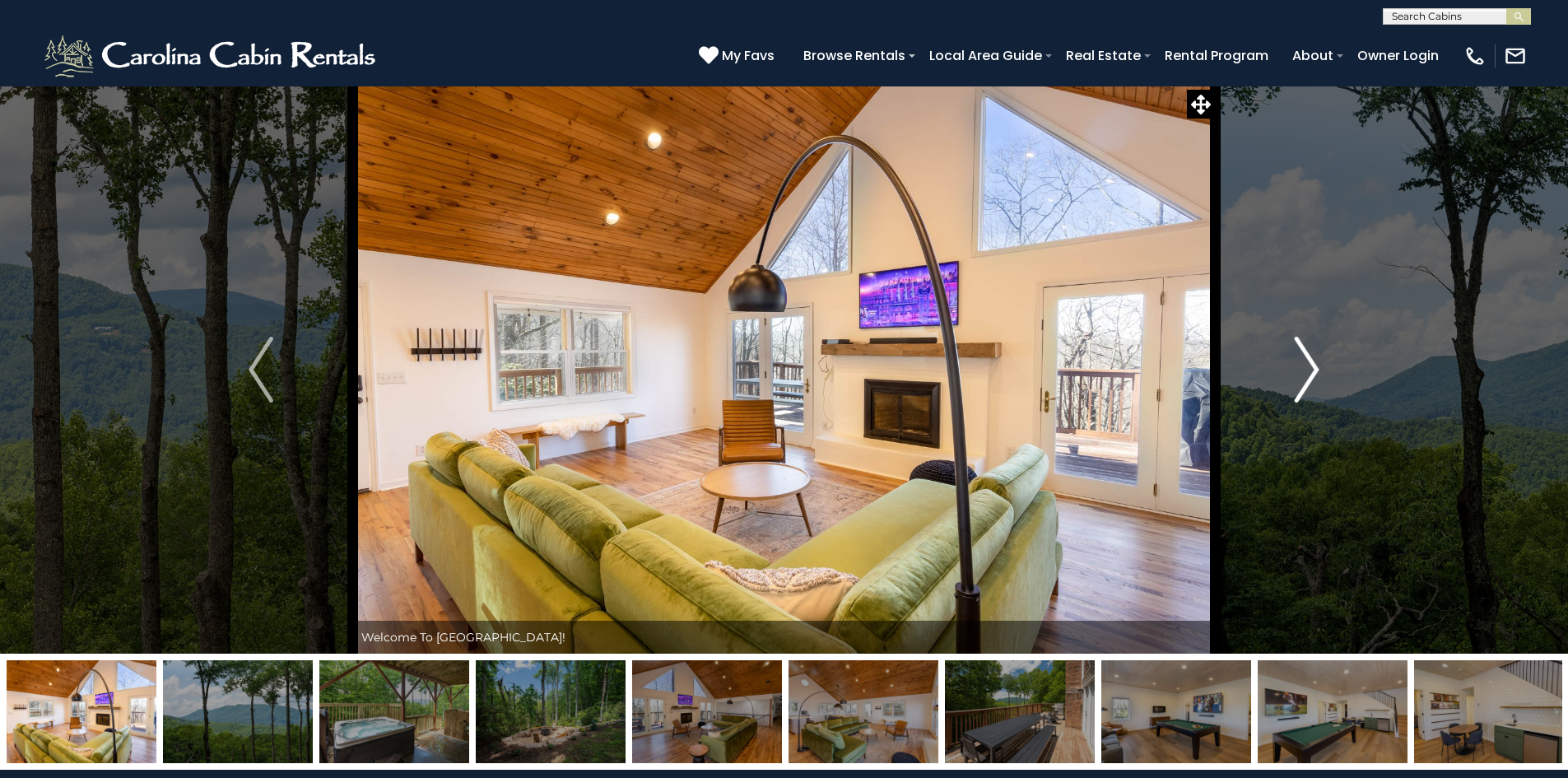
click at [1305, 363] on img "Next" at bounding box center [1307, 370] width 25 height 66
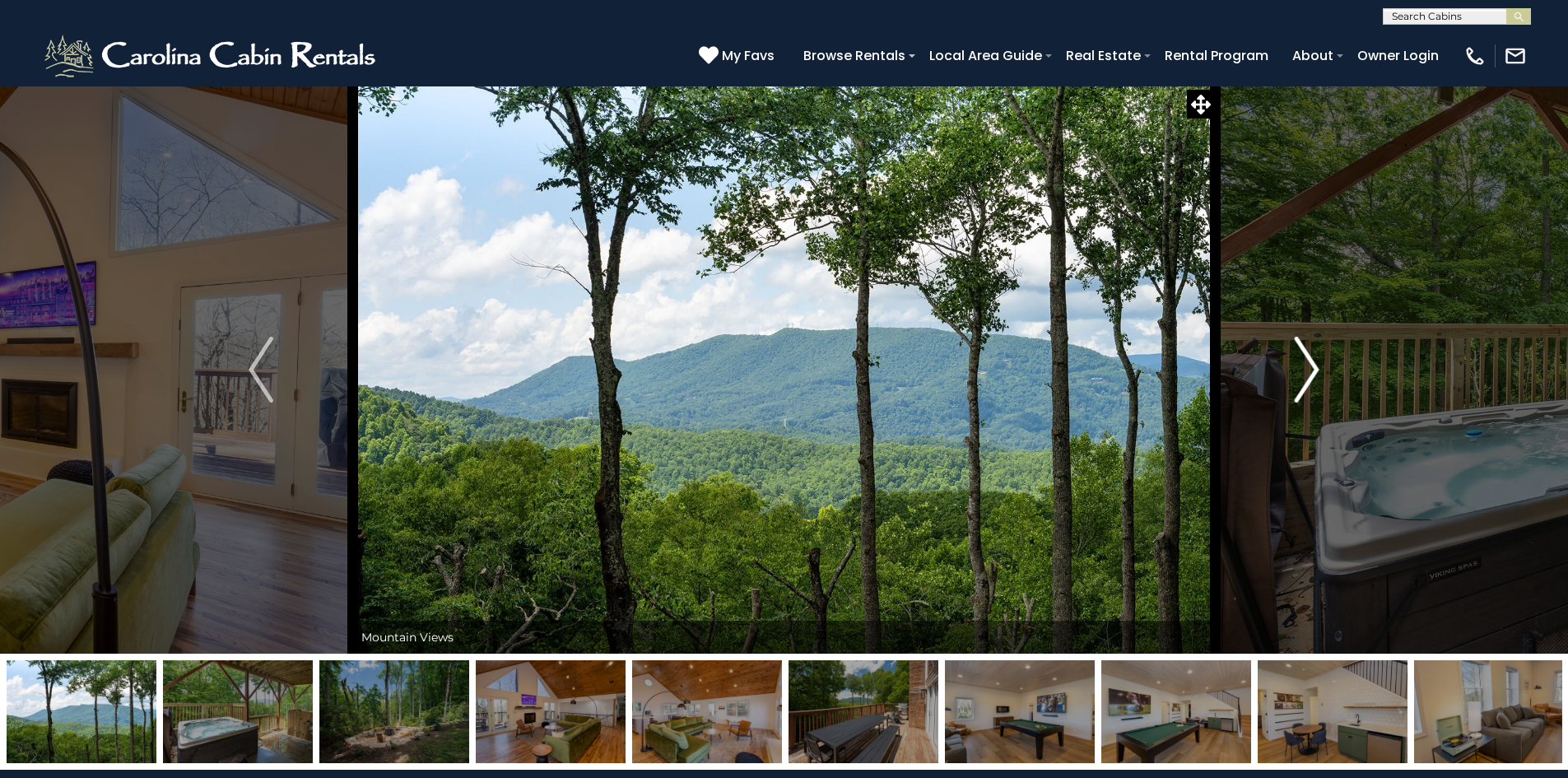
click at [1305, 363] on img "Next" at bounding box center [1307, 370] width 25 height 66
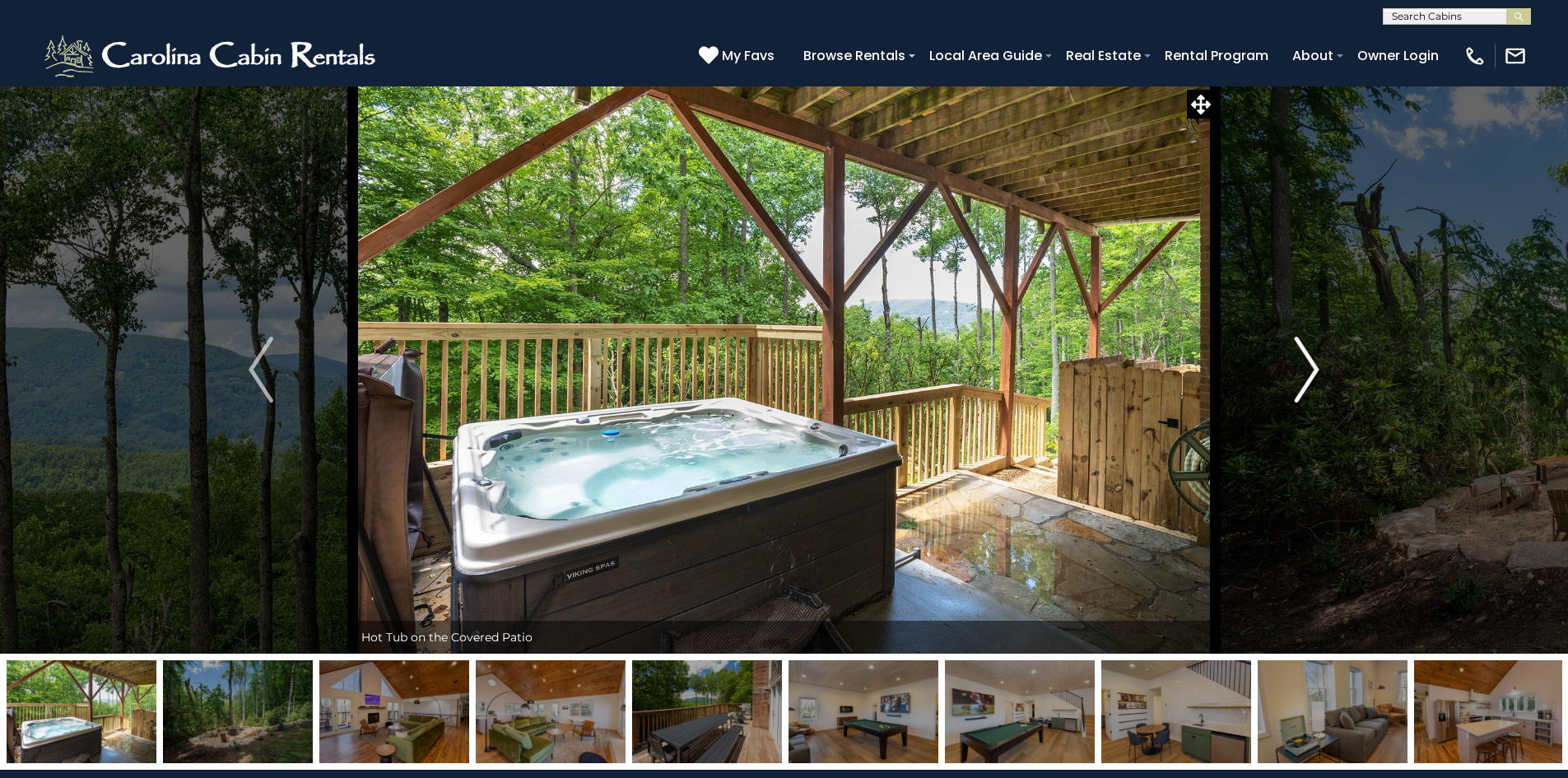
click at [1305, 363] on img "Next" at bounding box center [1307, 370] width 25 height 66
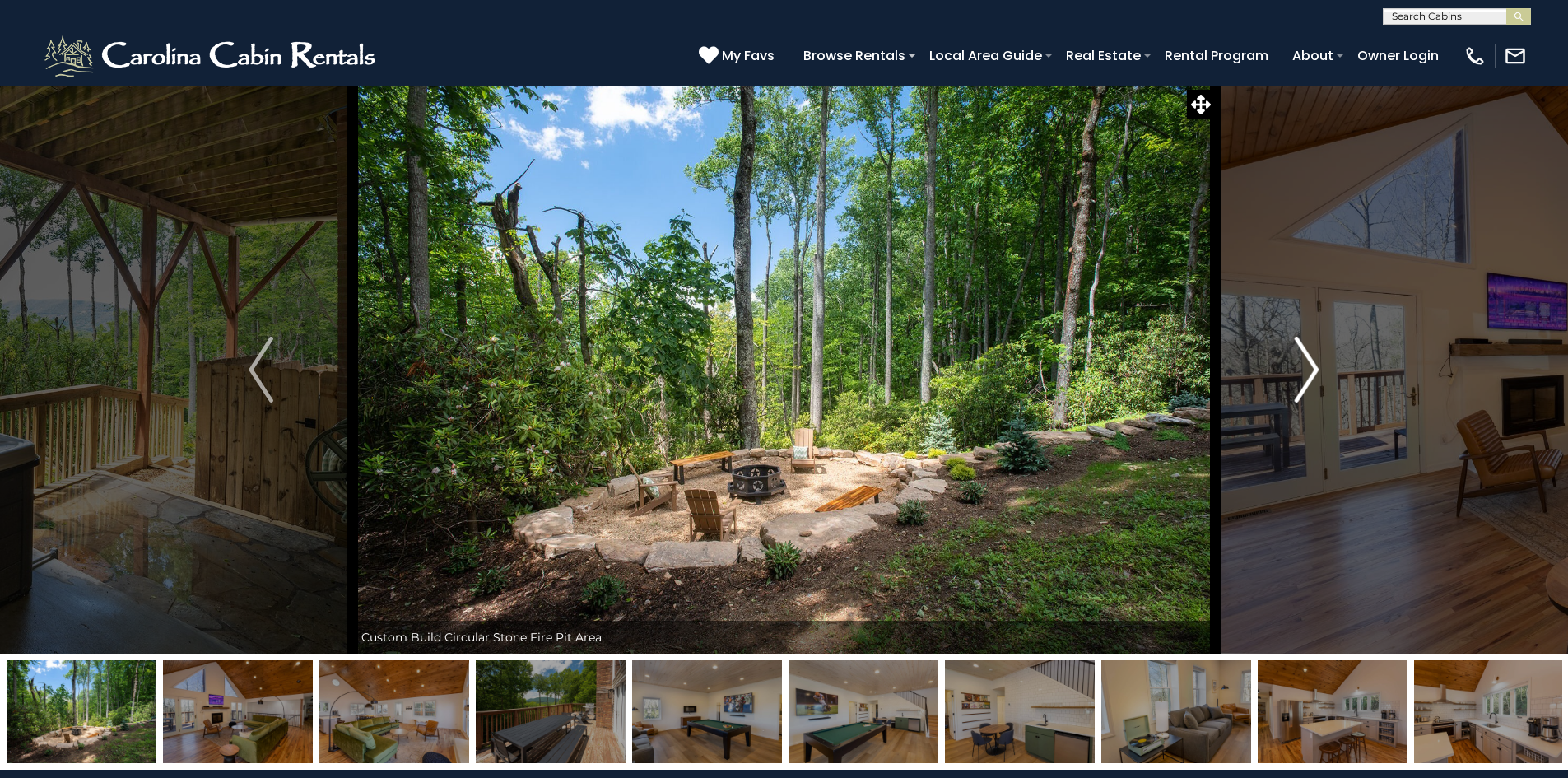
click at [1283, 363] on button "Next" at bounding box center [1307, 370] width 184 height 568
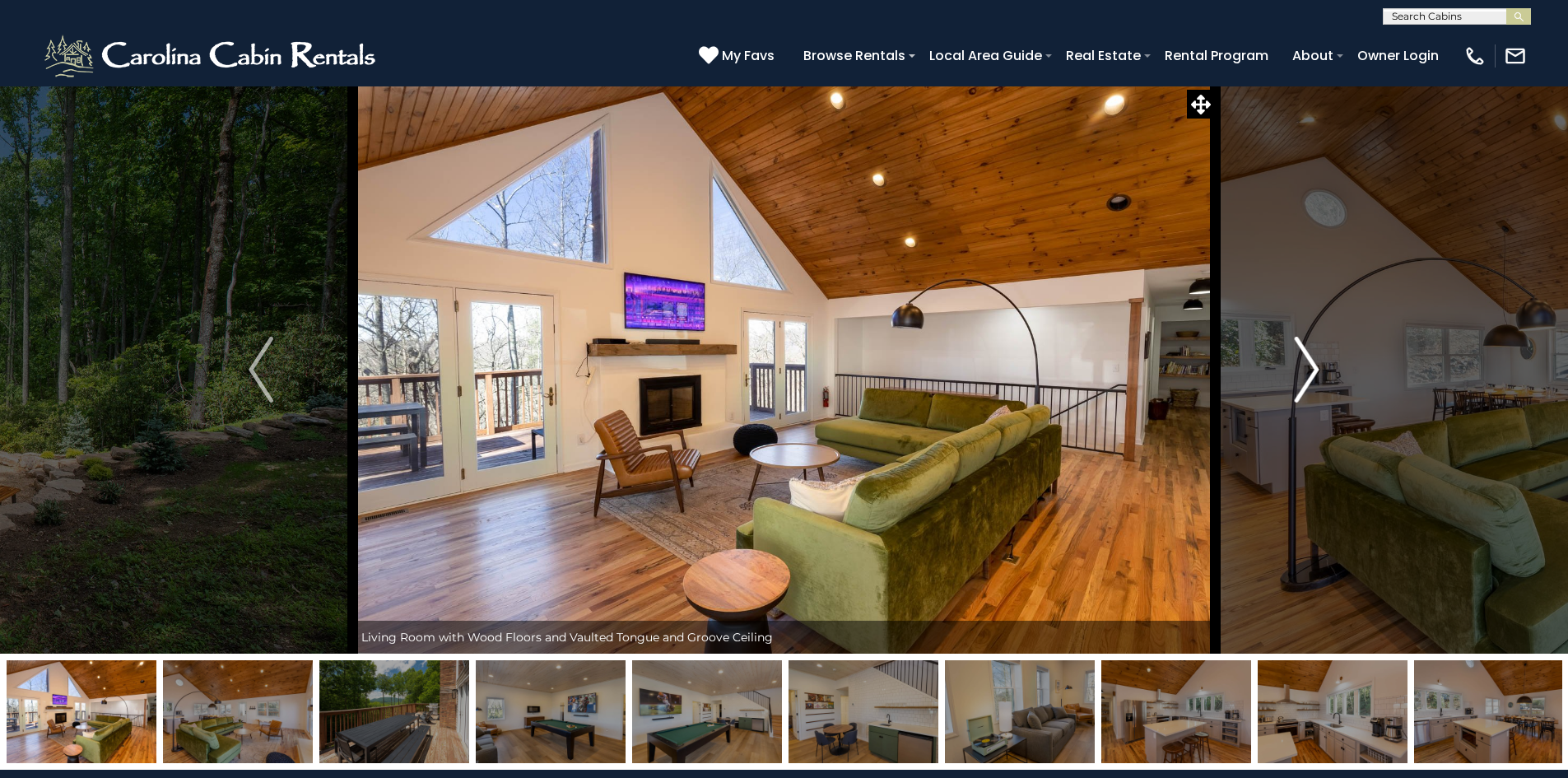
click at [1283, 363] on button "Next" at bounding box center [1307, 370] width 184 height 568
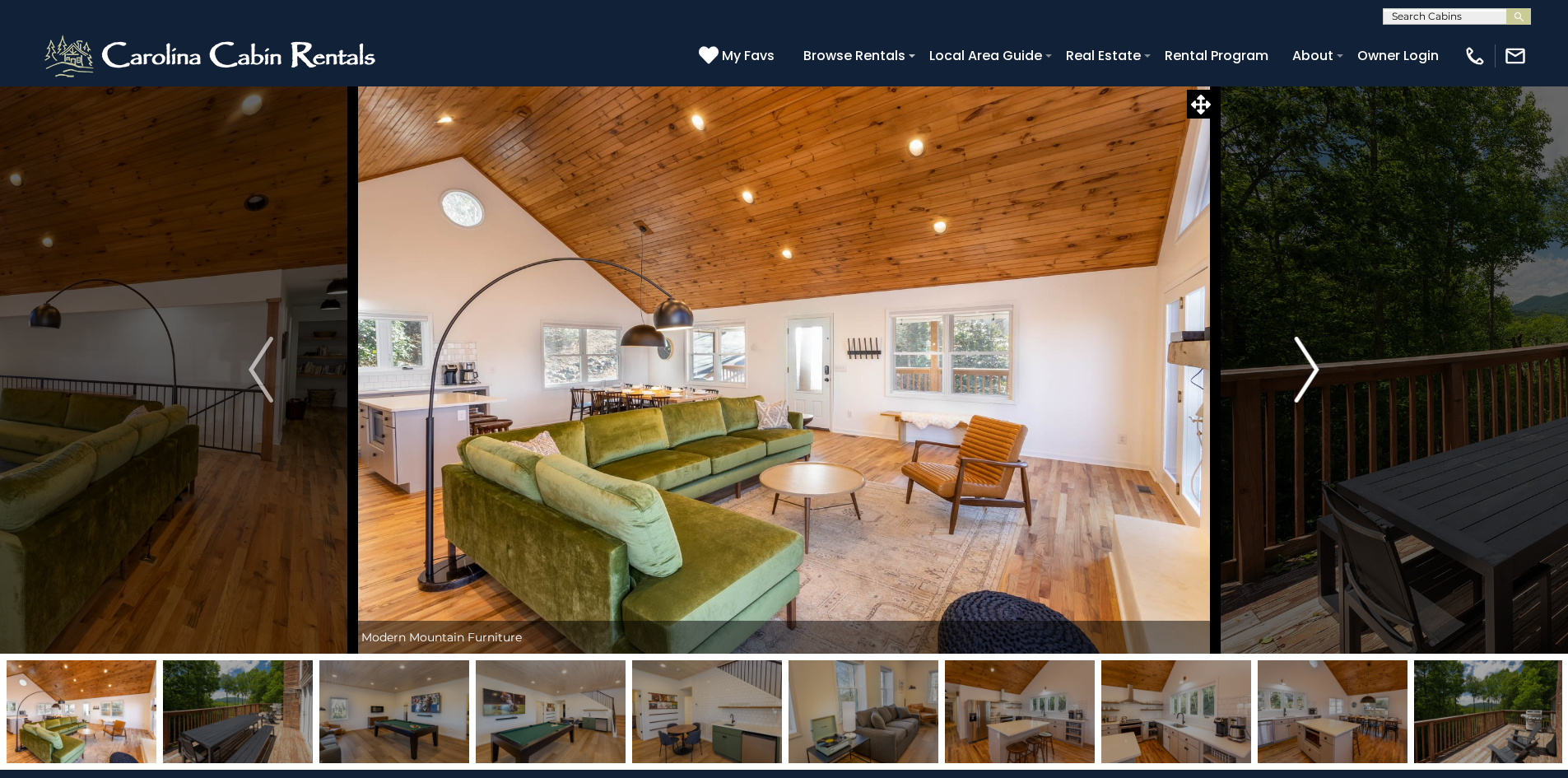
click at [1283, 363] on button "Next" at bounding box center [1307, 370] width 184 height 568
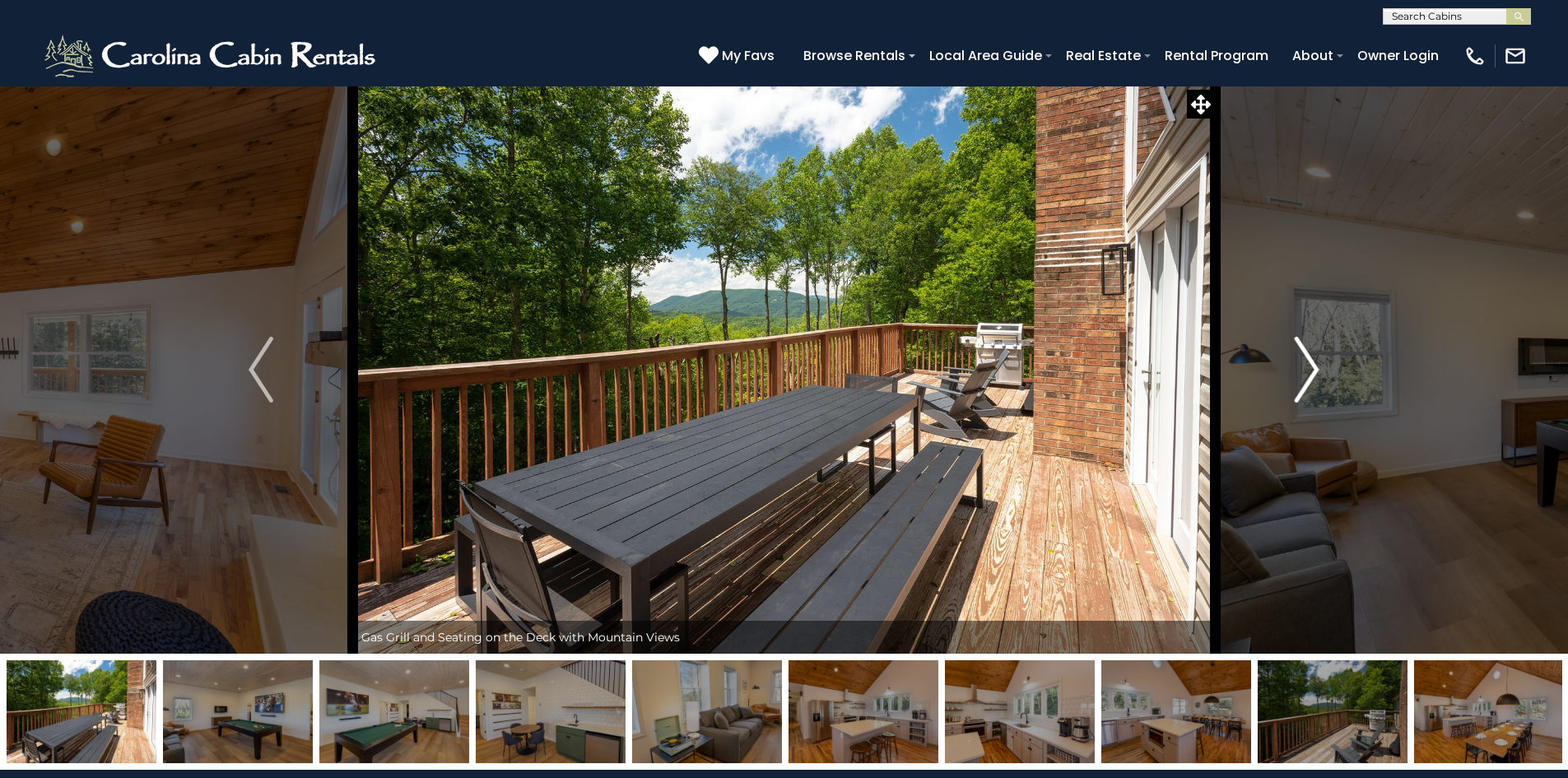
click at [1283, 363] on button "Next" at bounding box center [1307, 370] width 184 height 568
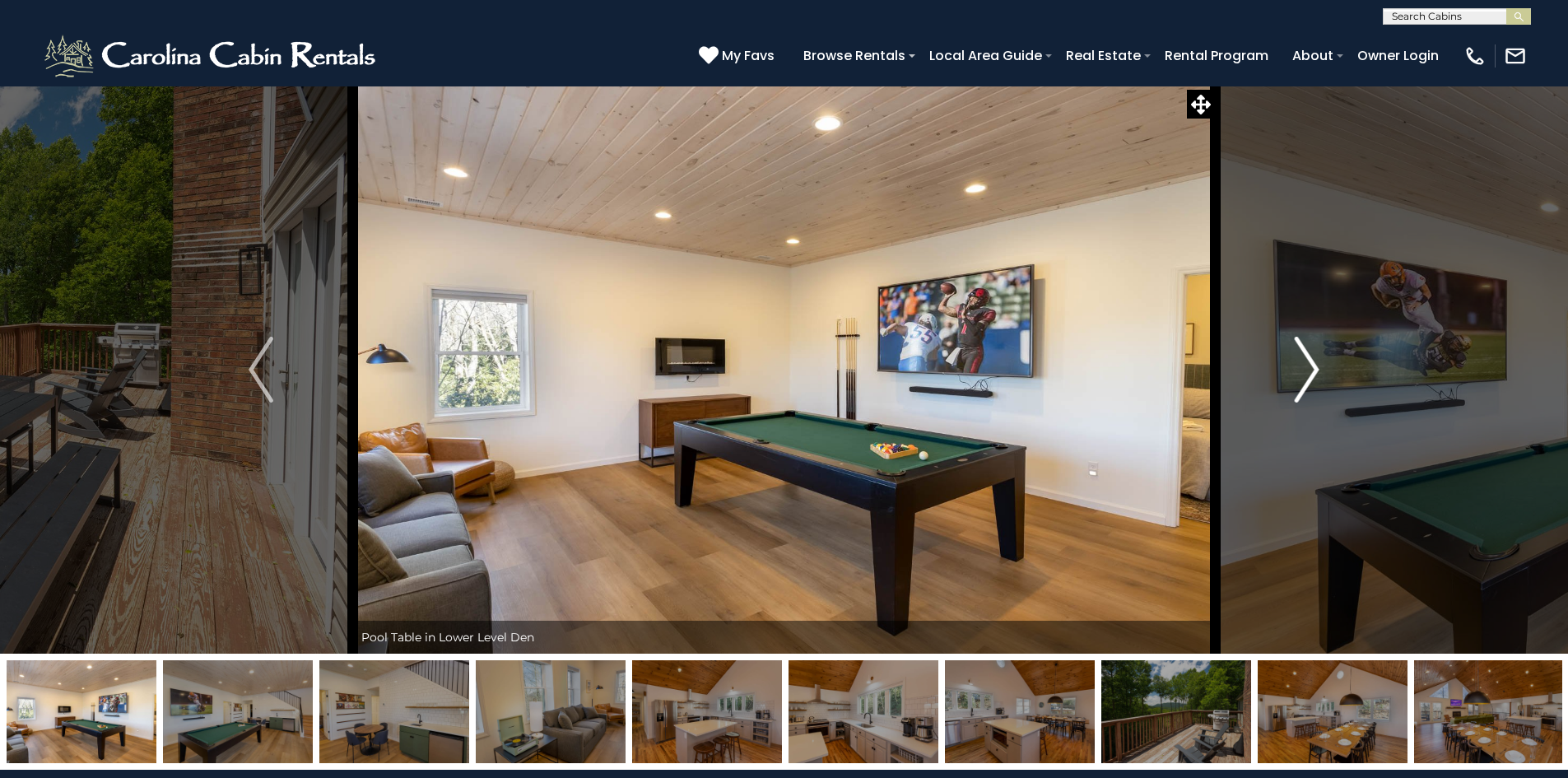
click at [1283, 363] on button "Next" at bounding box center [1307, 370] width 184 height 568
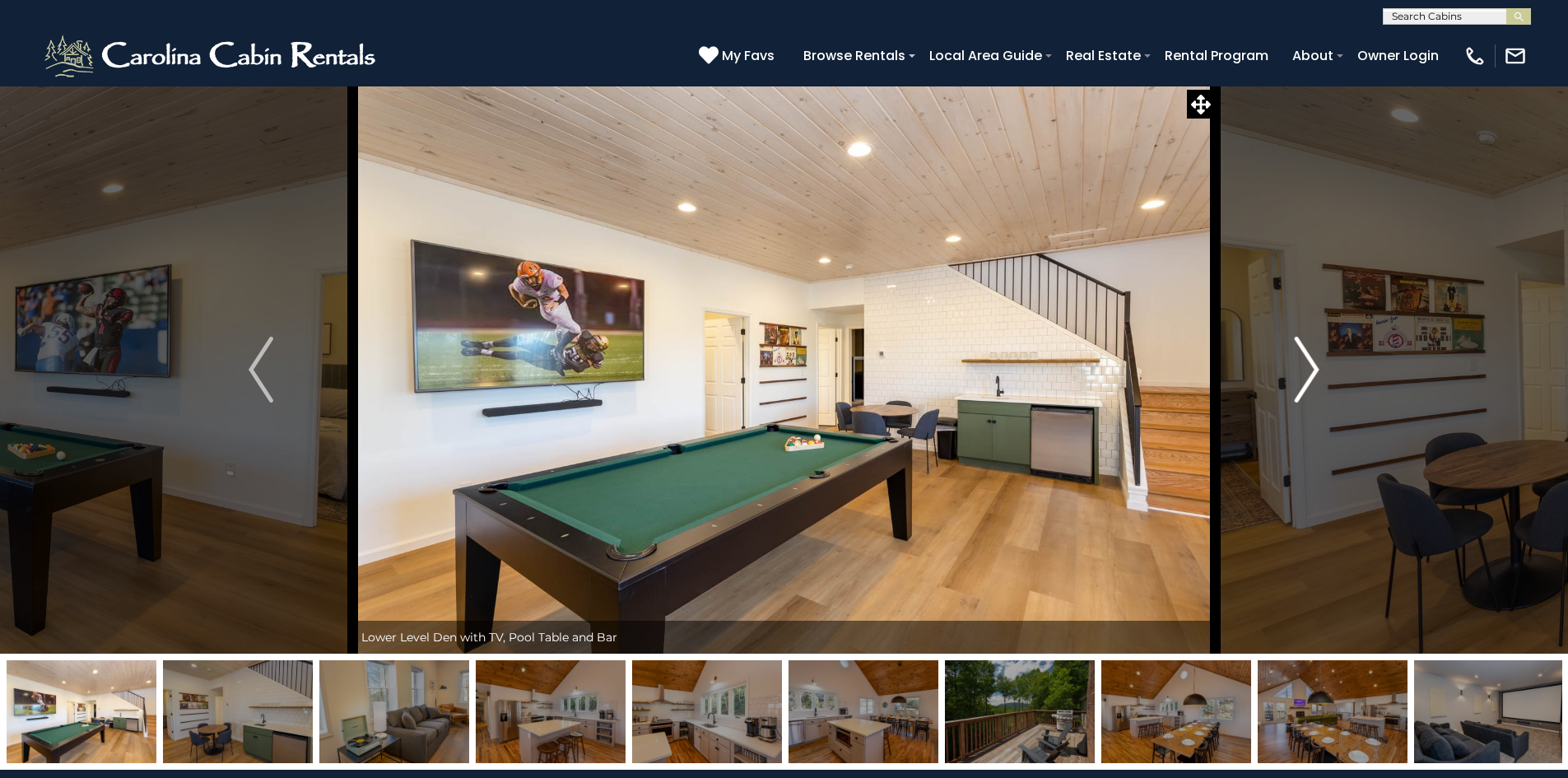
click at [1283, 363] on button "Next" at bounding box center [1307, 370] width 184 height 568
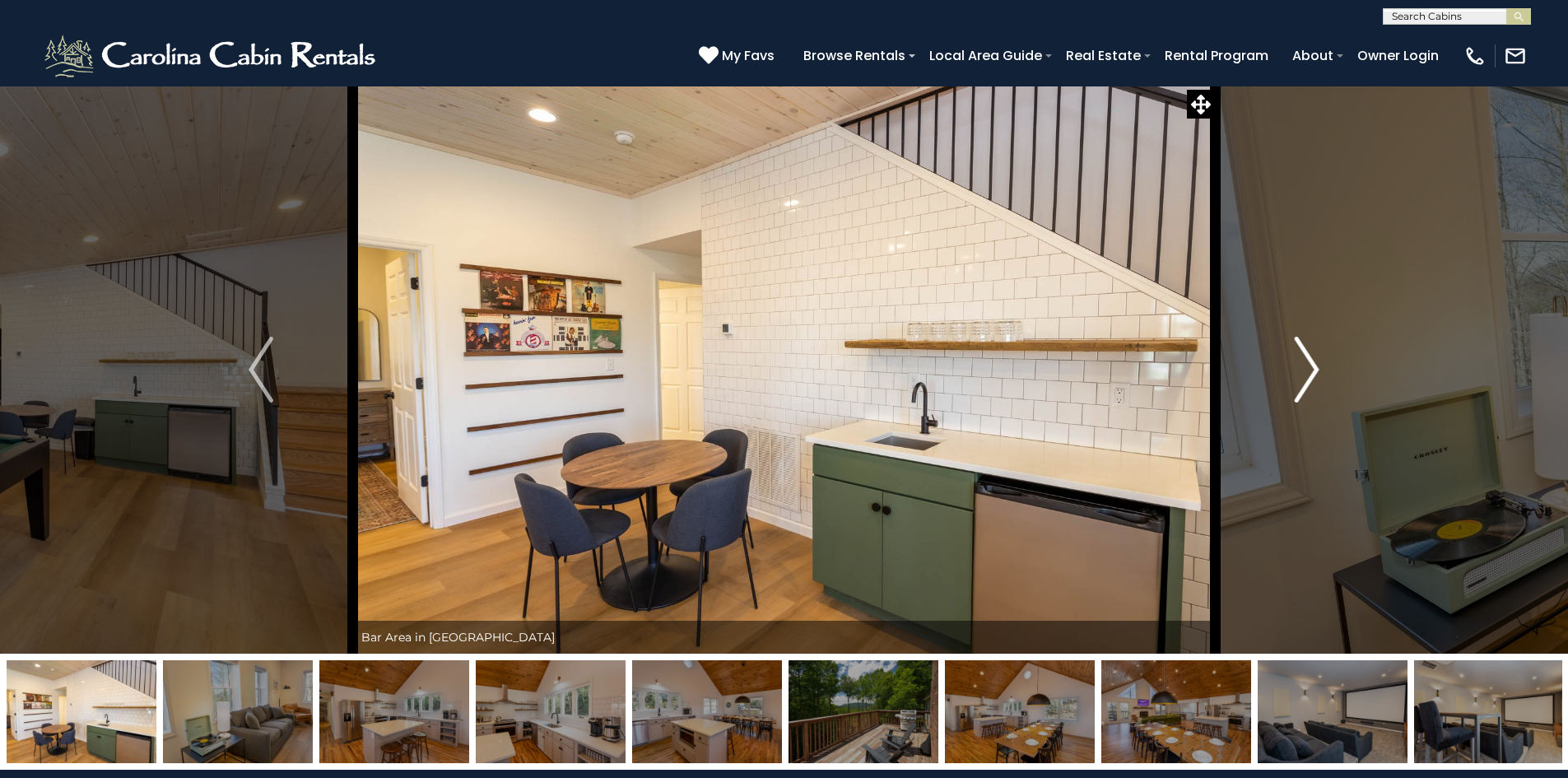
click at [1283, 363] on button "Next" at bounding box center [1307, 370] width 184 height 568
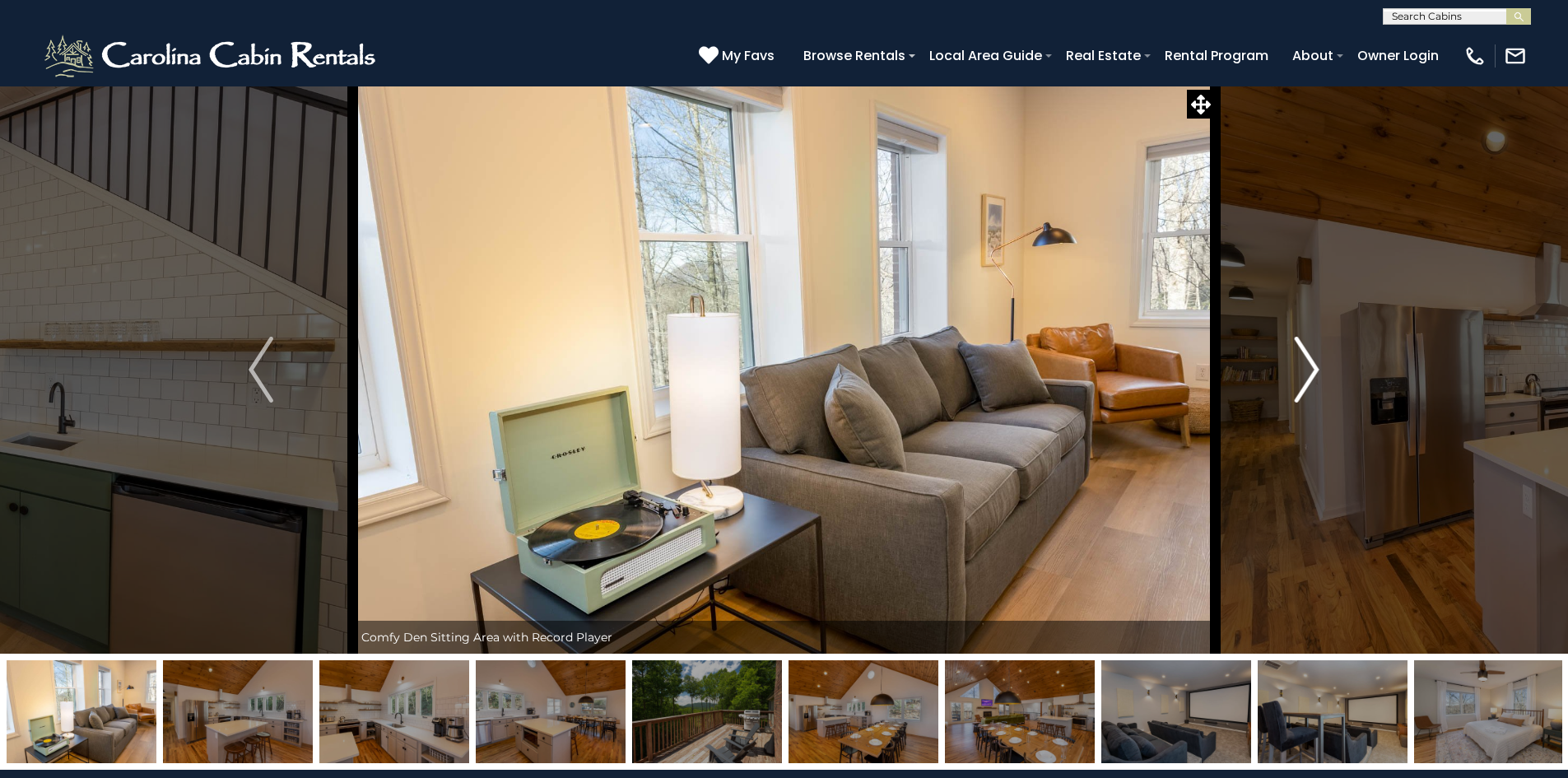
click at [1283, 363] on button "Next" at bounding box center [1307, 370] width 184 height 568
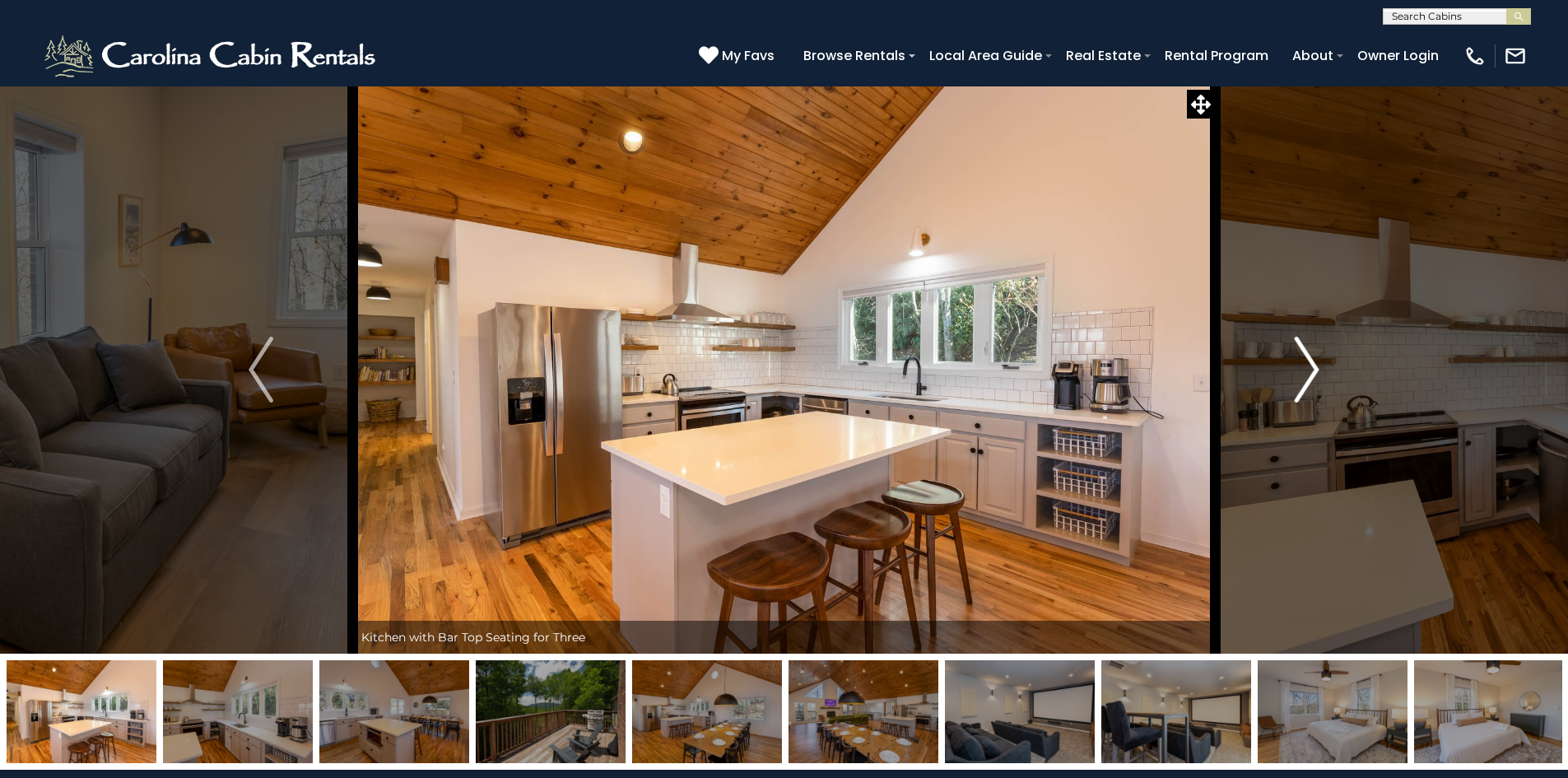
click at [1283, 363] on button "Next" at bounding box center [1307, 370] width 184 height 568
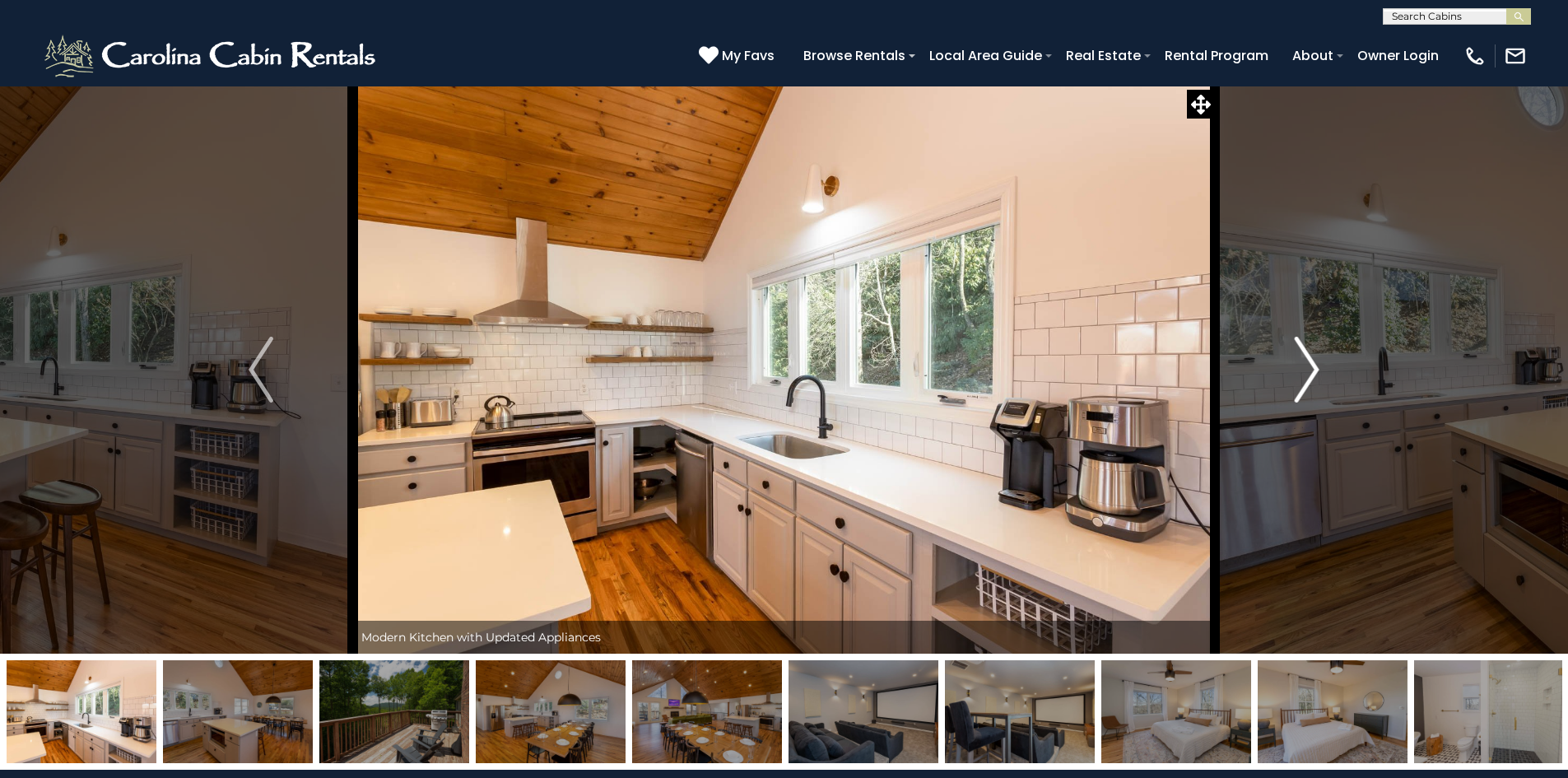
click at [1283, 363] on button "Next" at bounding box center [1307, 370] width 184 height 568
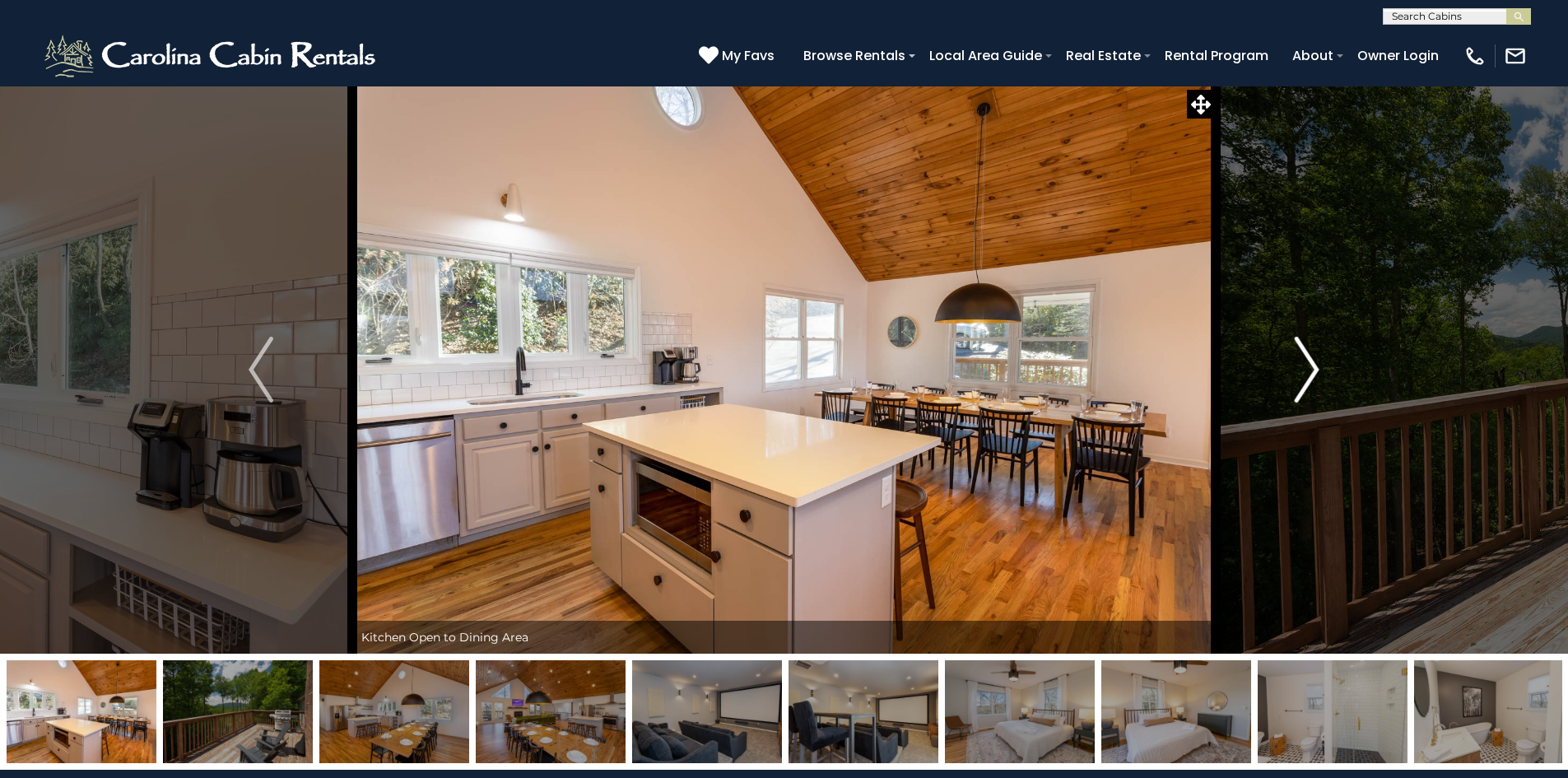
click at [1283, 363] on button "Next" at bounding box center [1307, 370] width 184 height 568
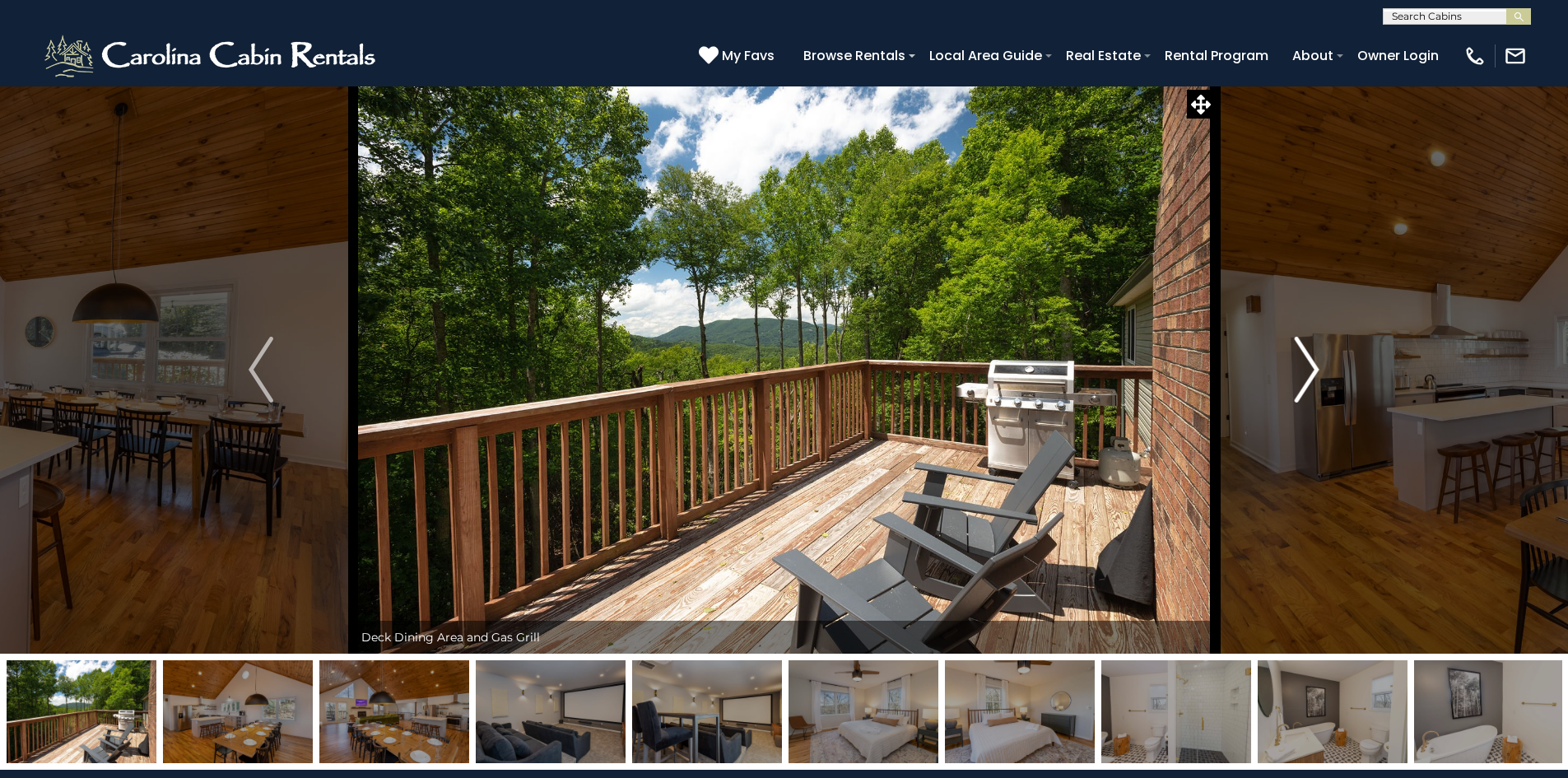
click at [1283, 363] on button "Next" at bounding box center [1307, 370] width 184 height 568
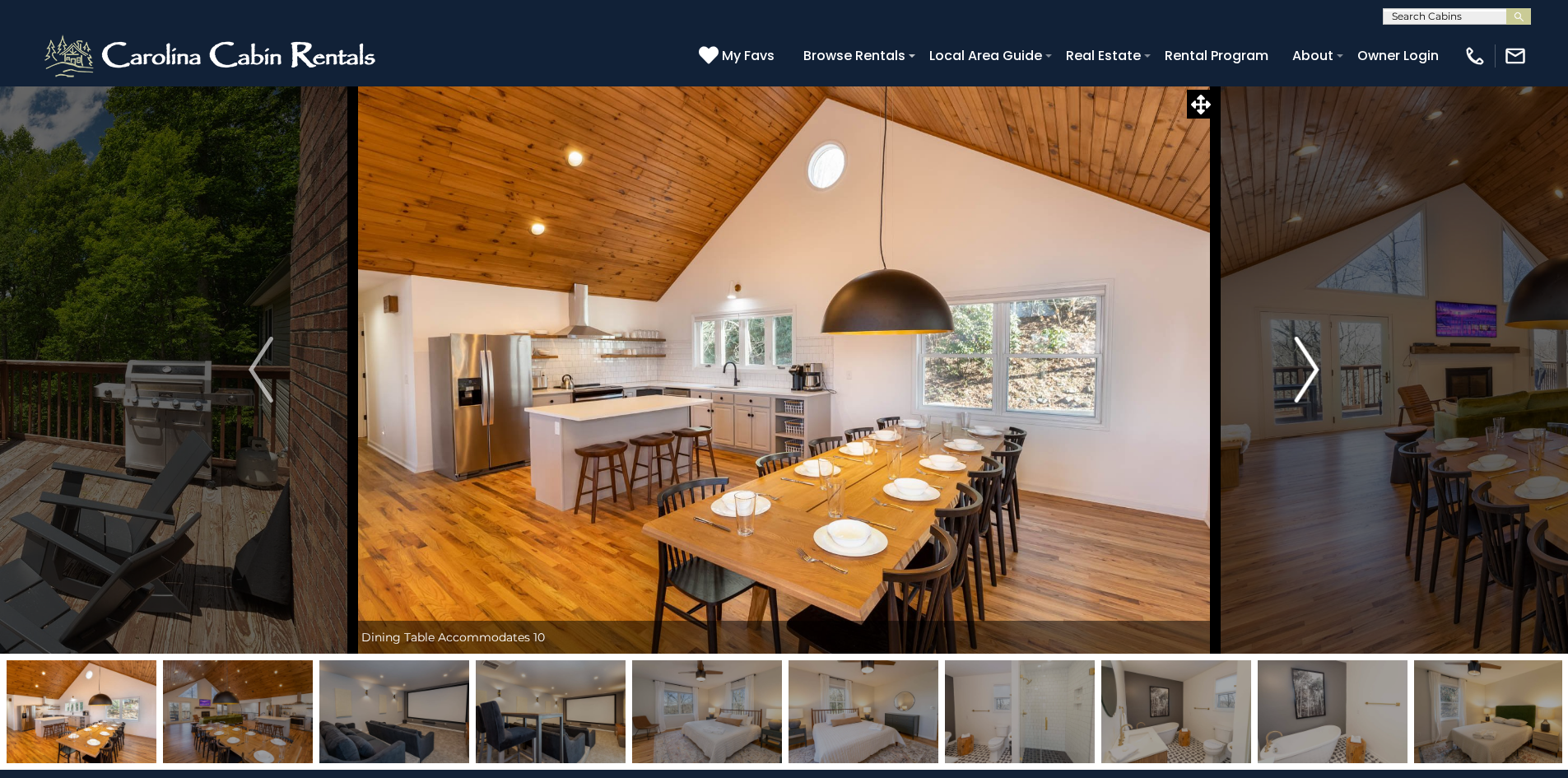
click at [1283, 363] on button "Next" at bounding box center [1307, 370] width 184 height 568
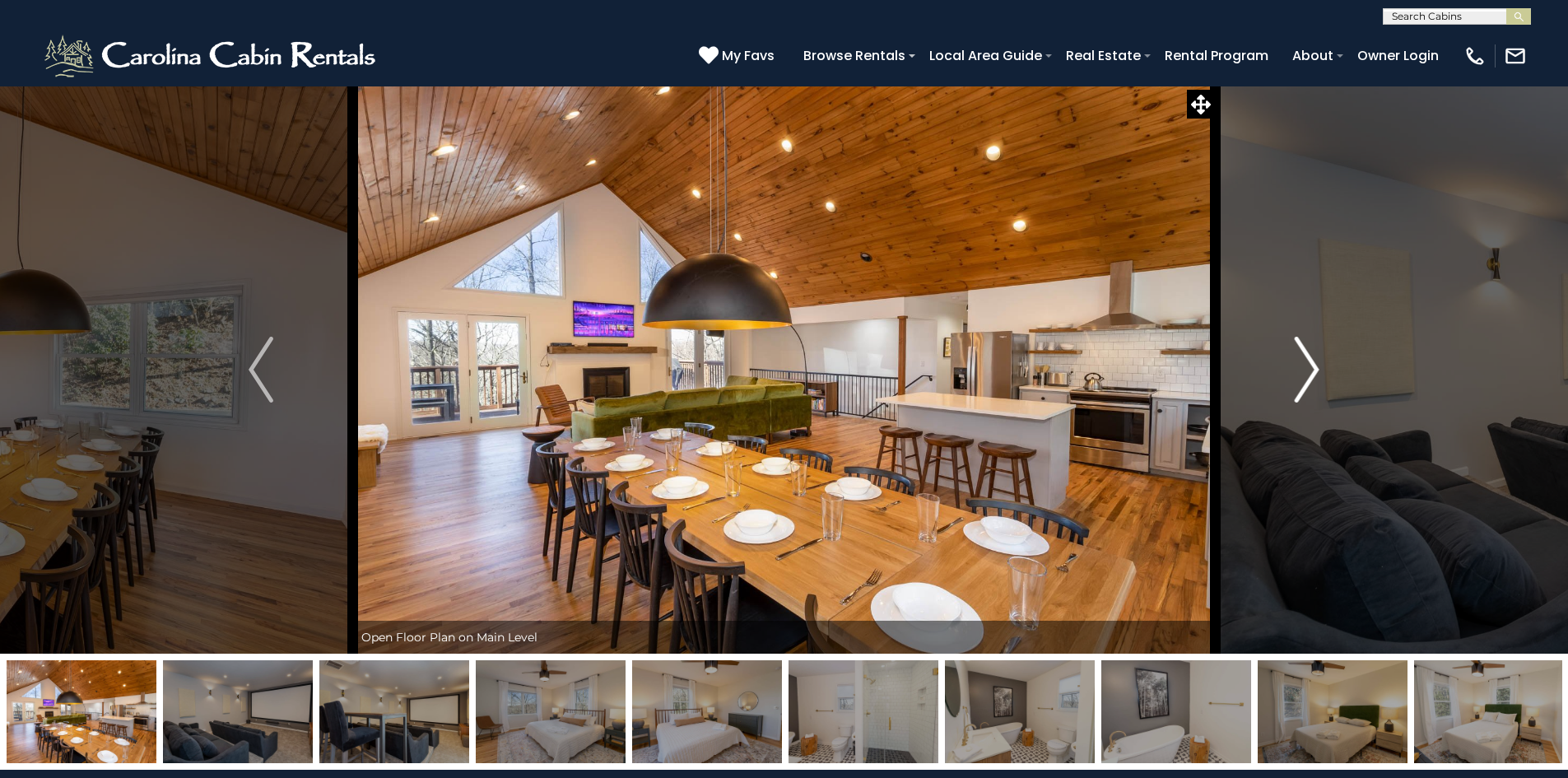
click at [1283, 363] on button "Next" at bounding box center [1307, 370] width 184 height 568
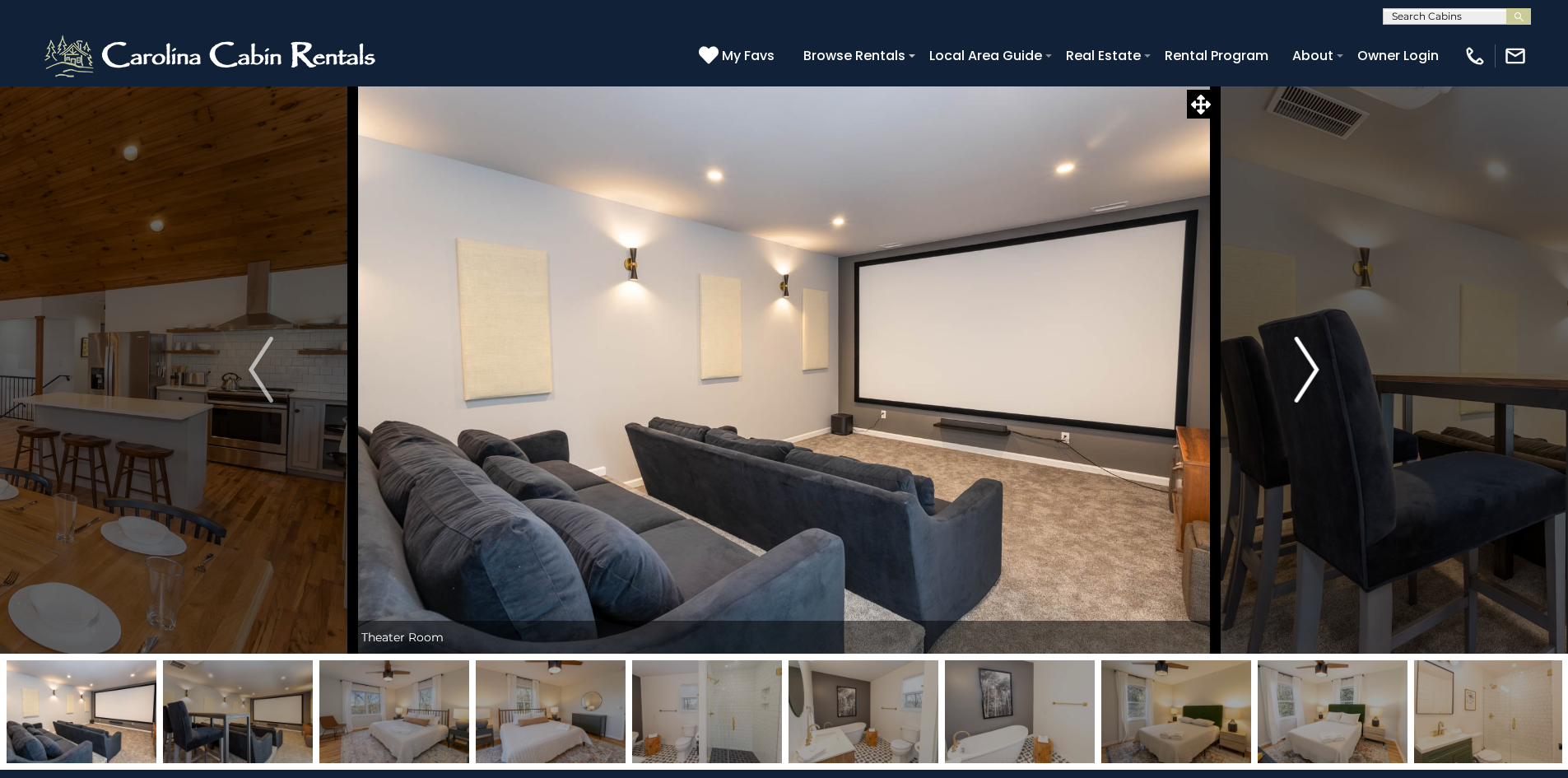
click at [1283, 363] on button "Next" at bounding box center [1307, 370] width 184 height 568
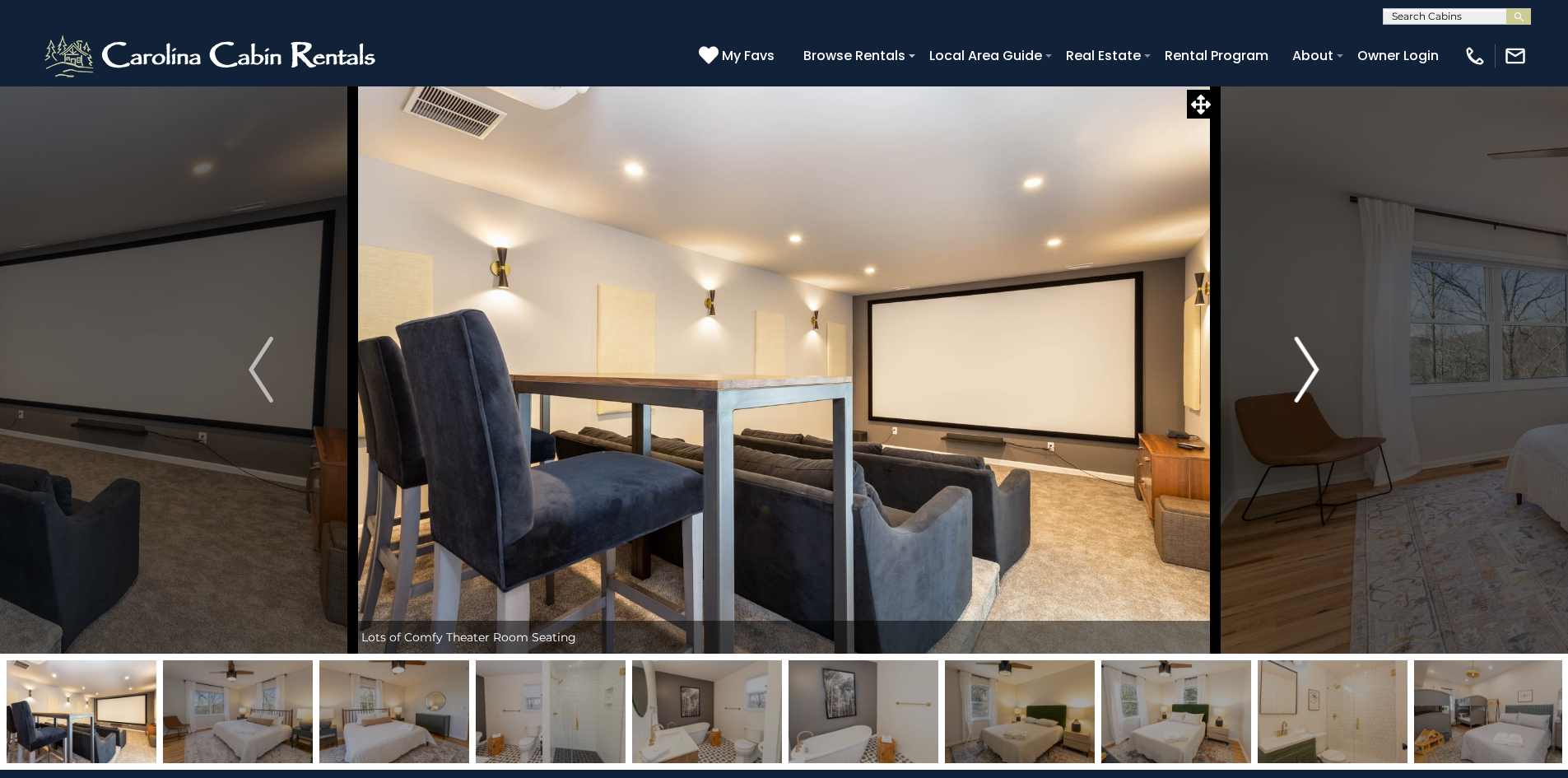
click at [1283, 363] on button "Next" at bounding box center [1307, 370] width 184 height 568
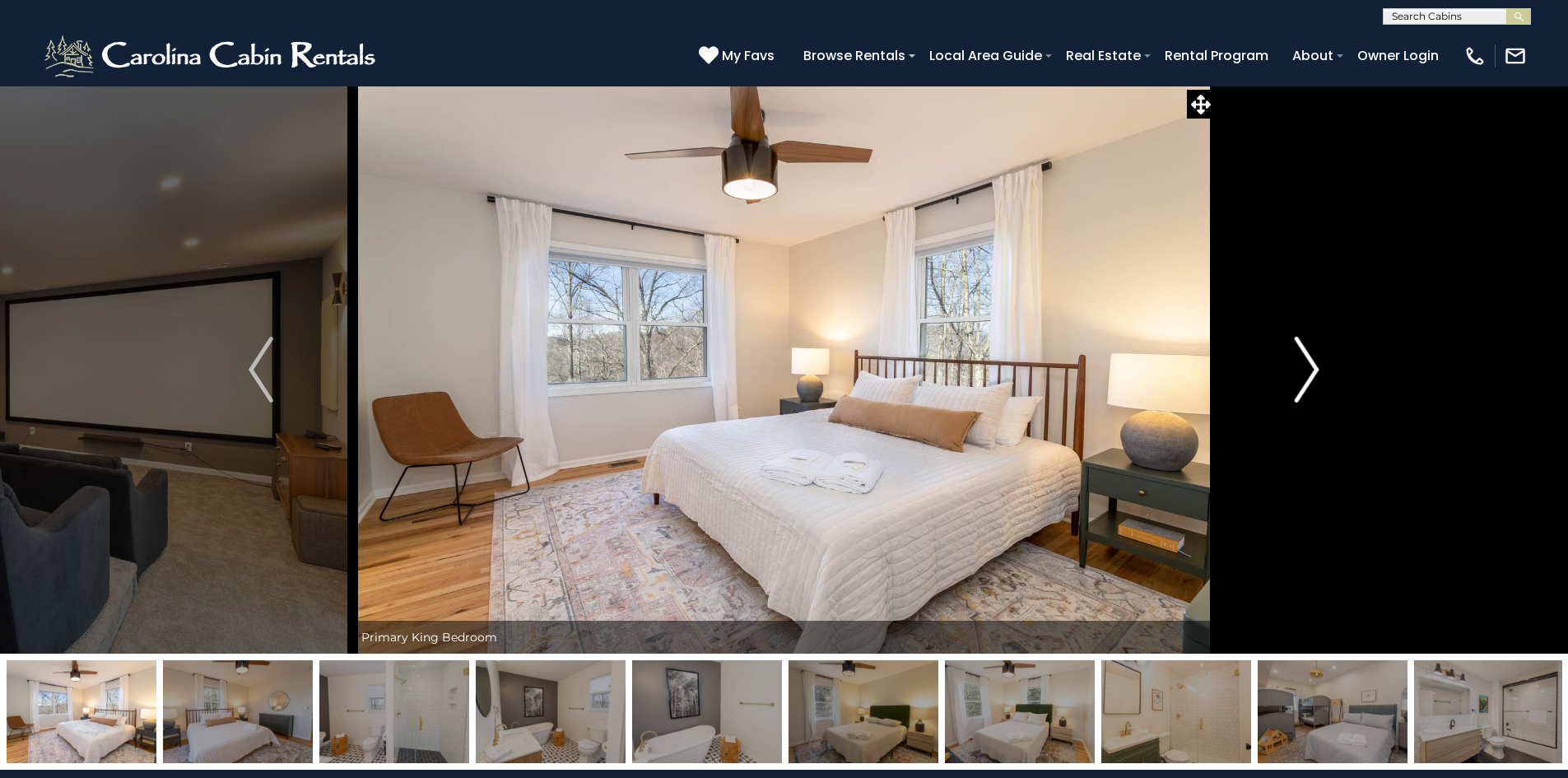
click at [1283, 363] on button "Next" at bounding box center [1307, 370] width 184 height 568
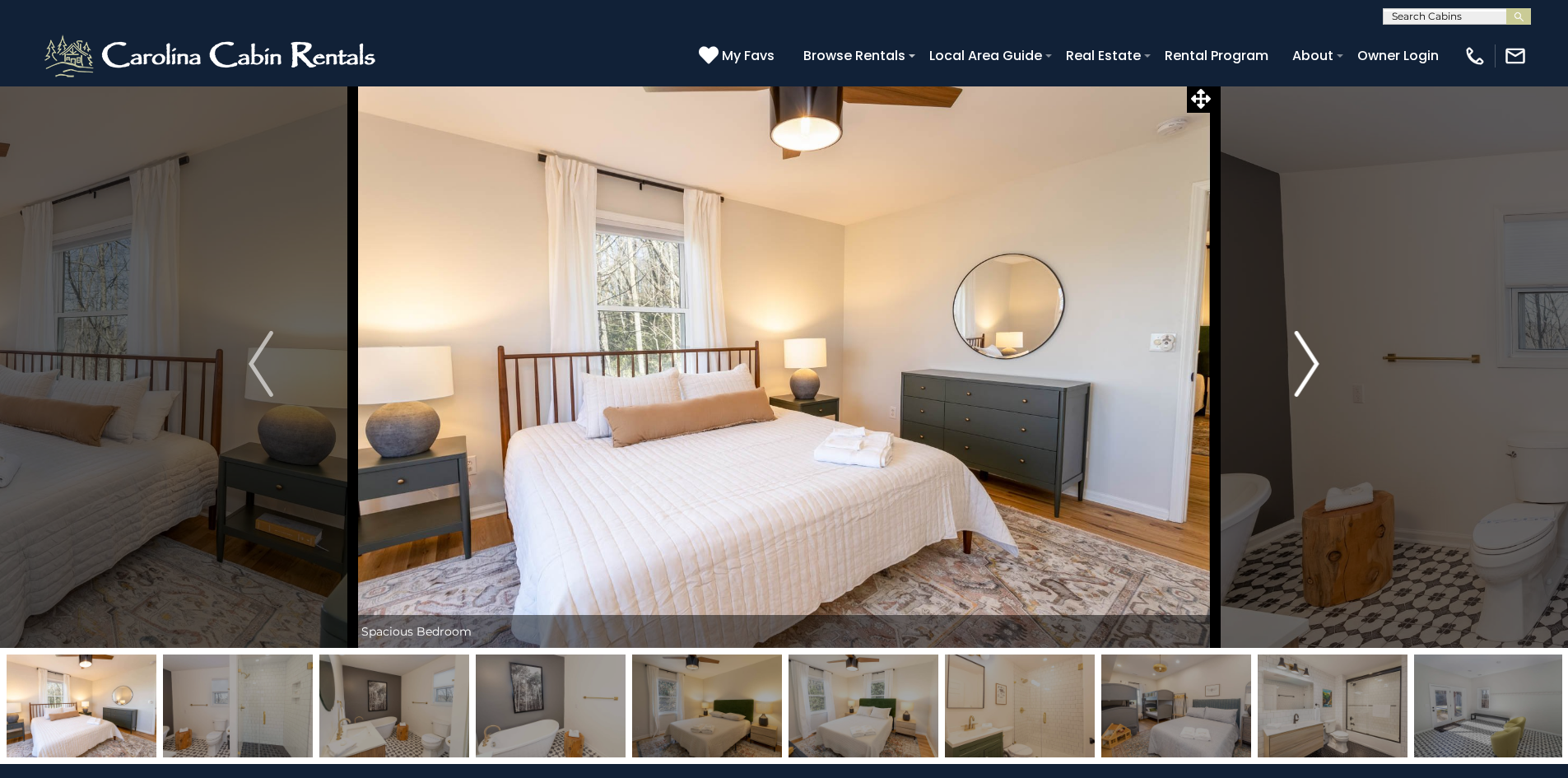
scroll to position [7, 0]
click at [1283, 363] on button "Next" at bounding box center [1307, 363] width 184 height 568
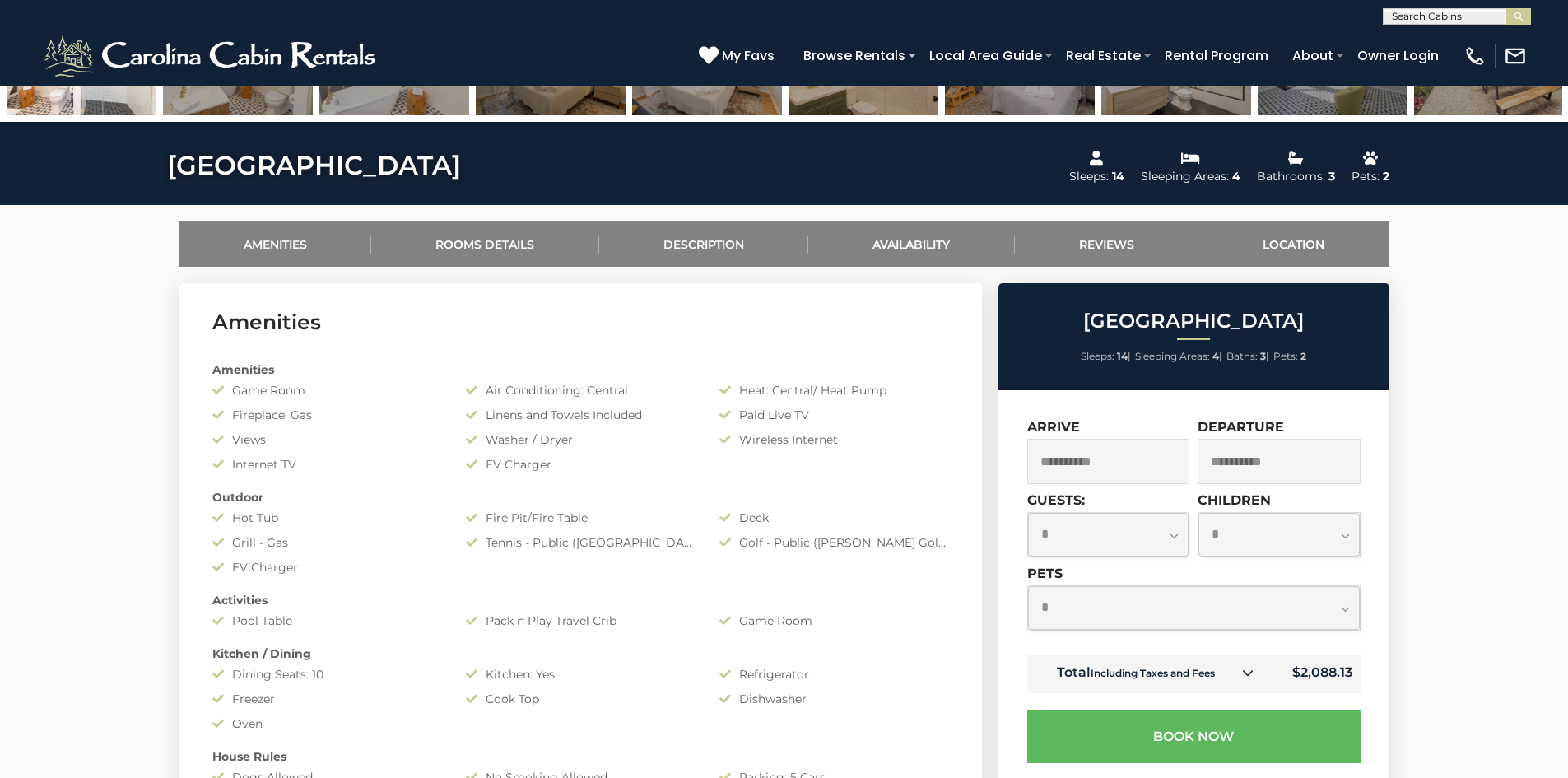
scroll to position [647, 0]
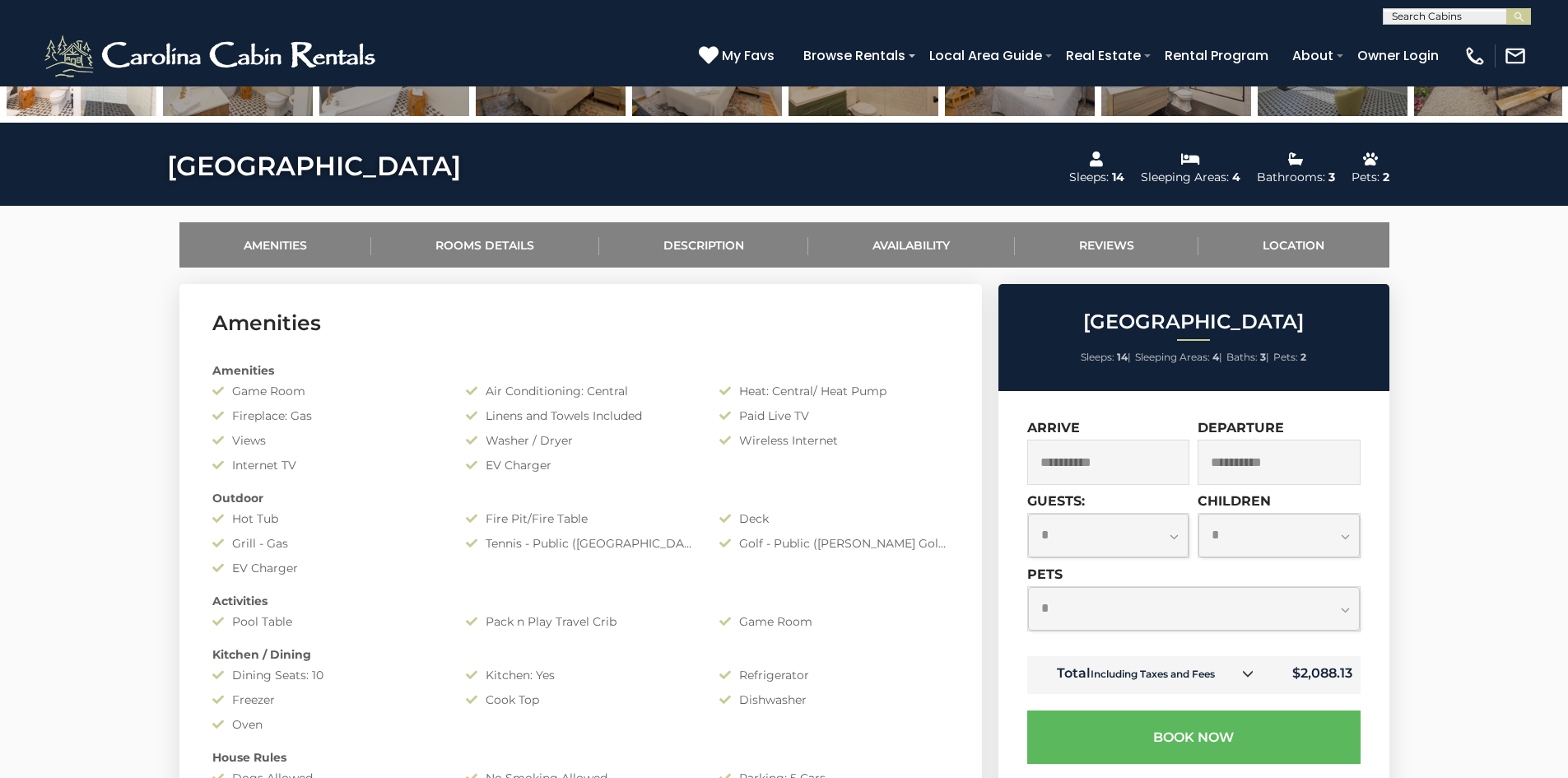
click at [1103, 601] on select "**********" at bounding box center [1194, 609] width 332 height 44
select select "*"
click at [1028, 587] on select "**********" at bounding box center [1194, 609] width 332 height 44
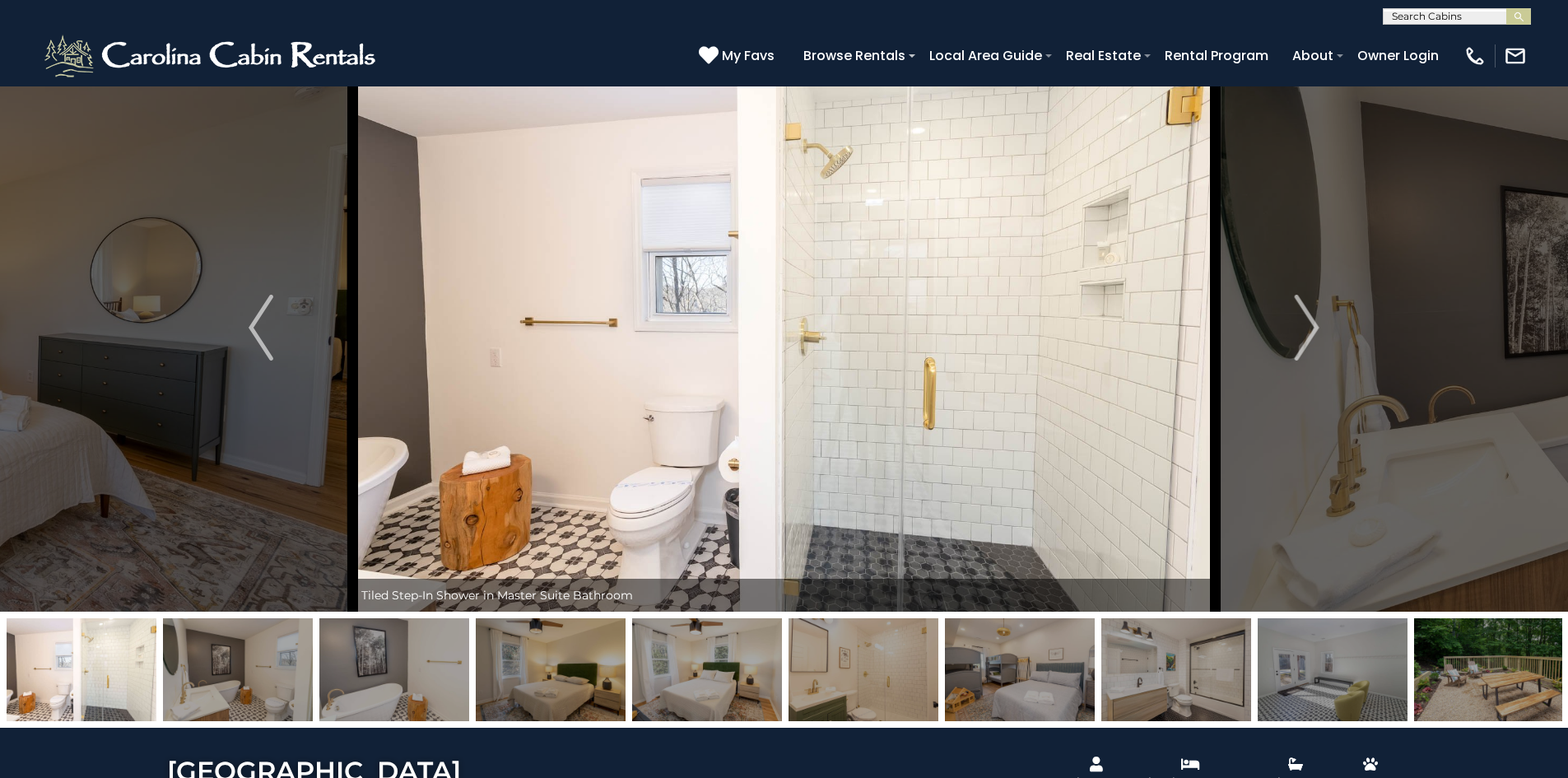
scroll to position [0, 0]
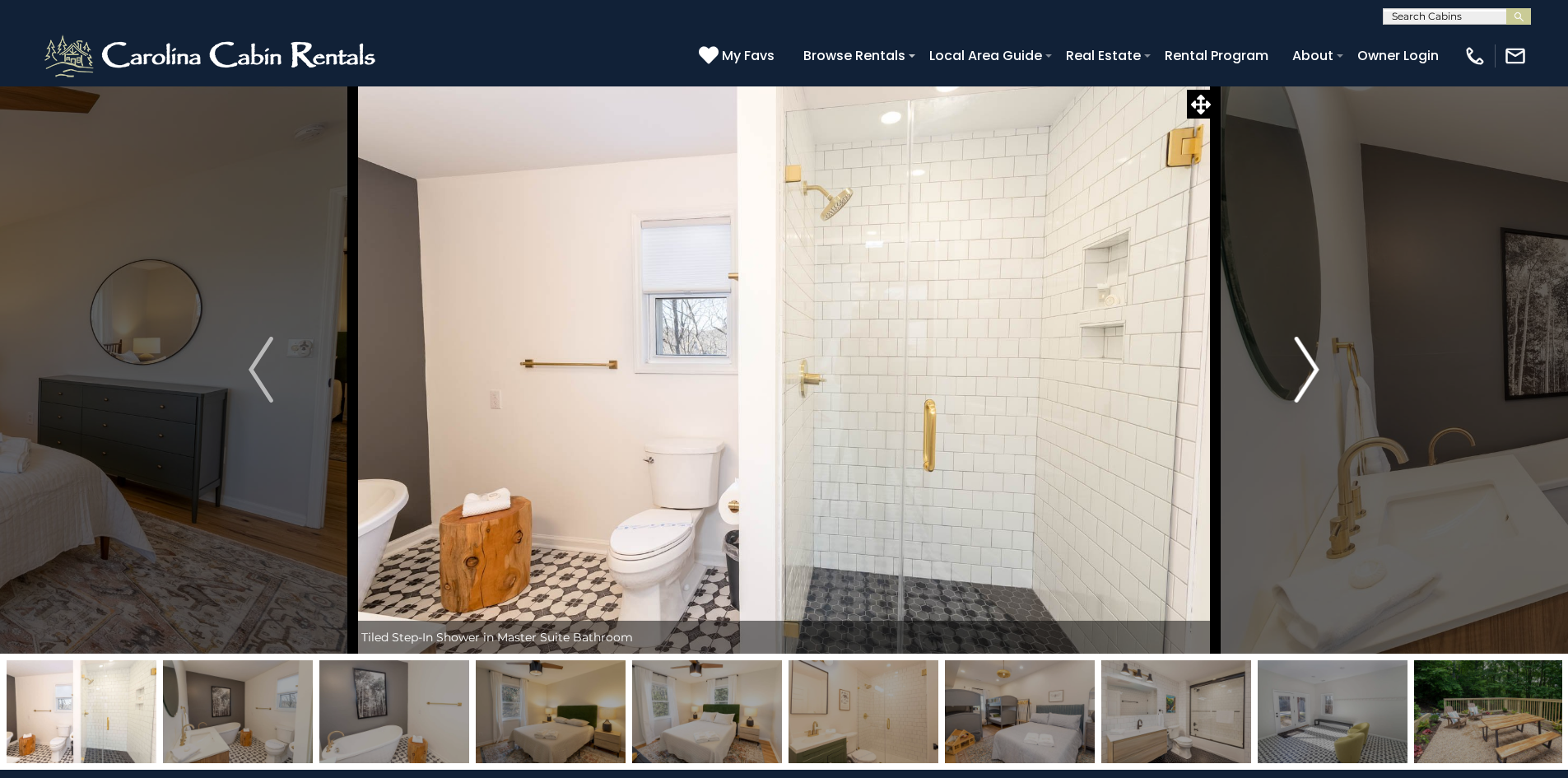
click at [1313, 379] on img "Next" at bounding box center [1307, 370] width 25 height 66
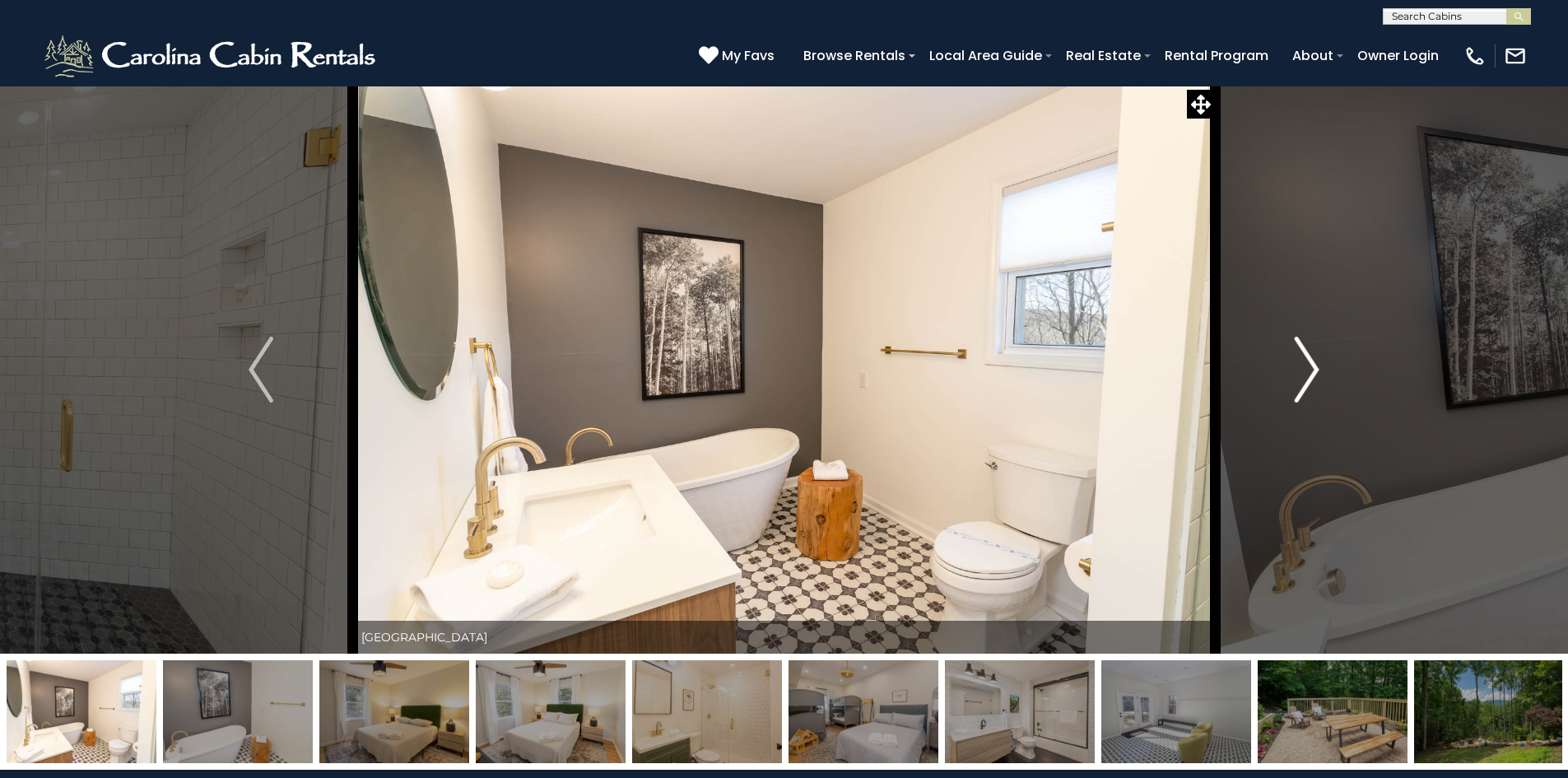
click at [1313, 379] on img "Next" at bounding box center [1307, 370] width 25 height 66
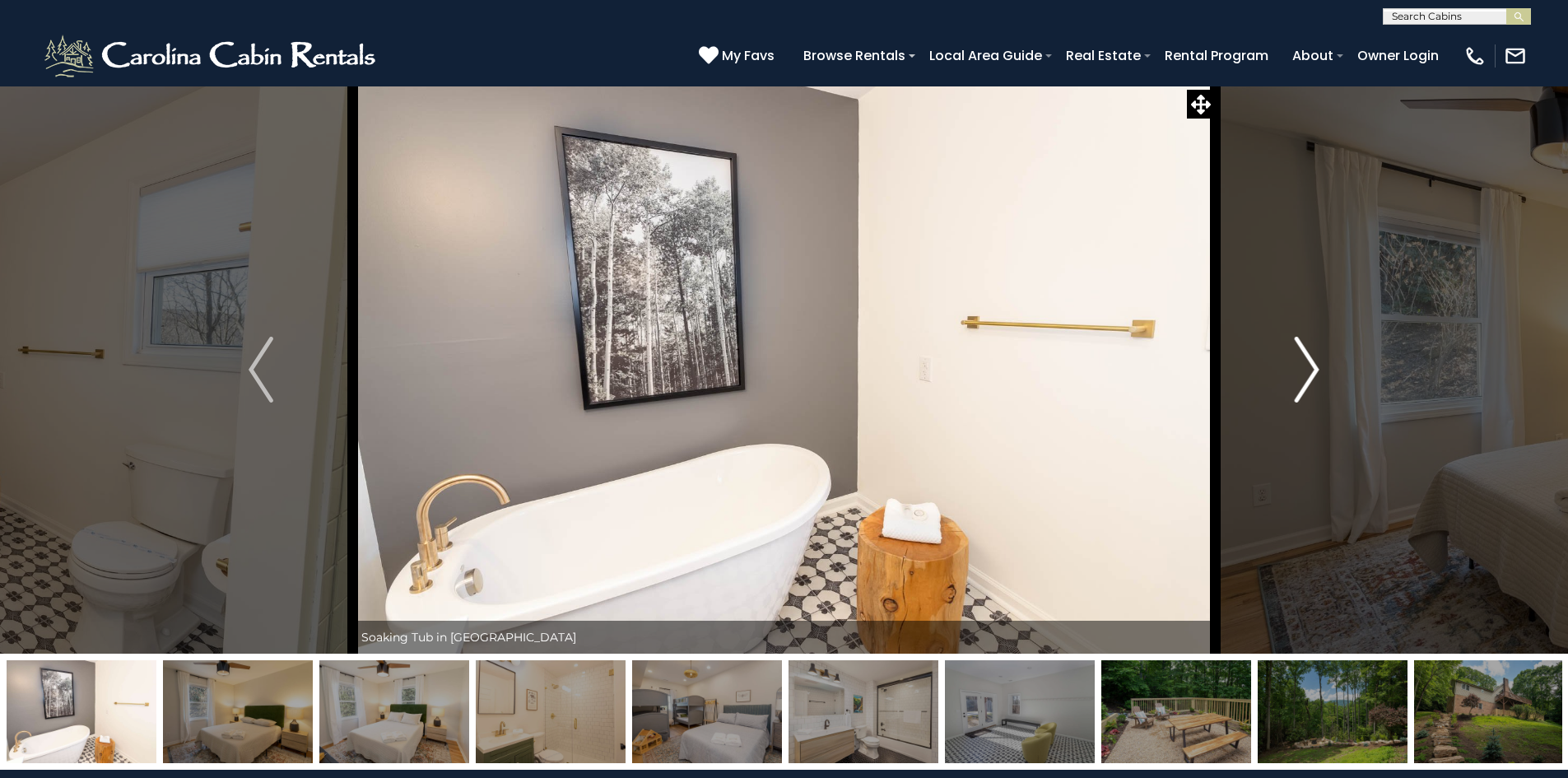
click at [1313, 379] on img "Next" at bounding box center [1307, 370] width 25 height 66
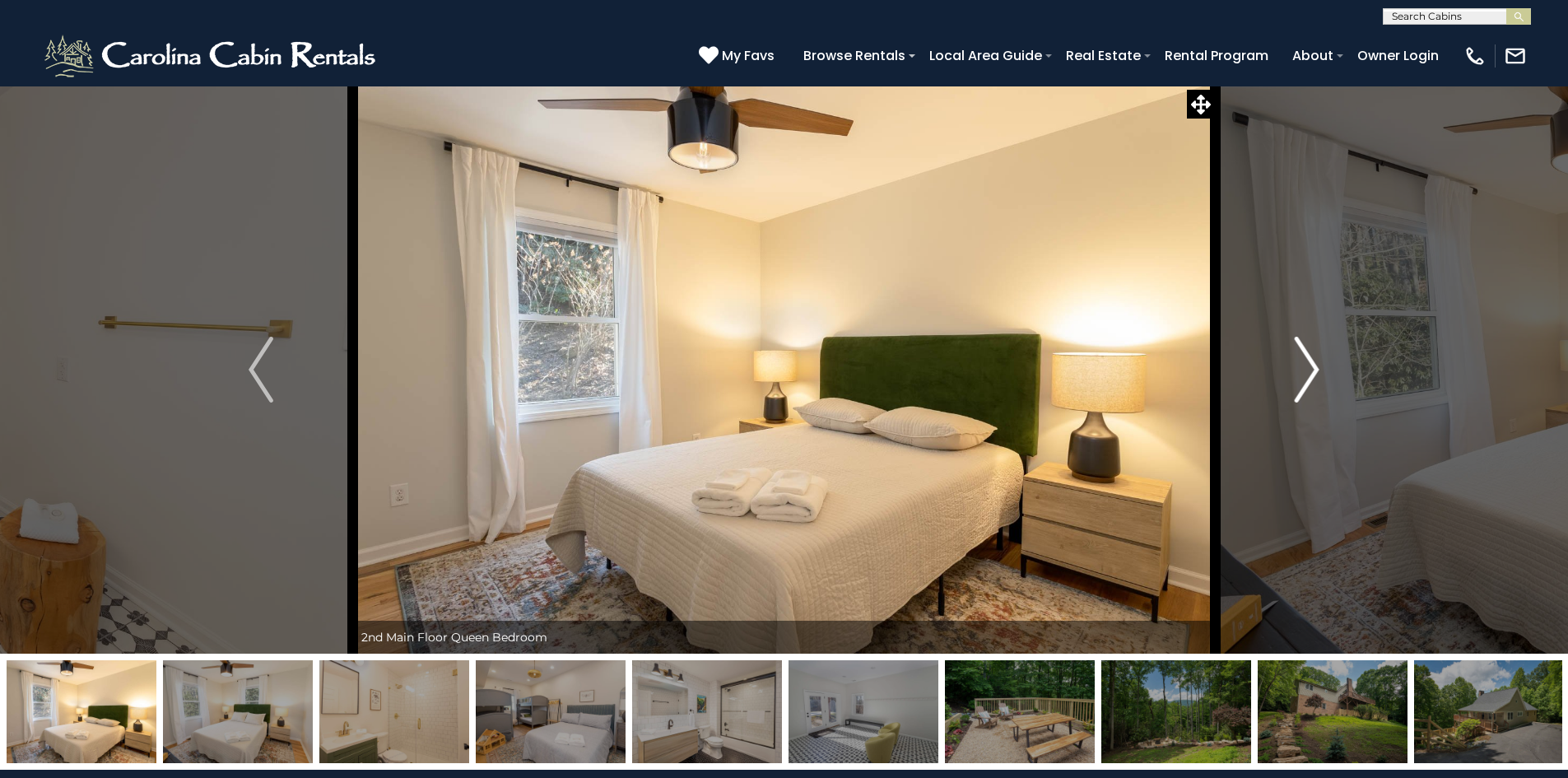
click at [1313, 379] on img "Next" at bounding box center [1307, 370] width 25 height 66
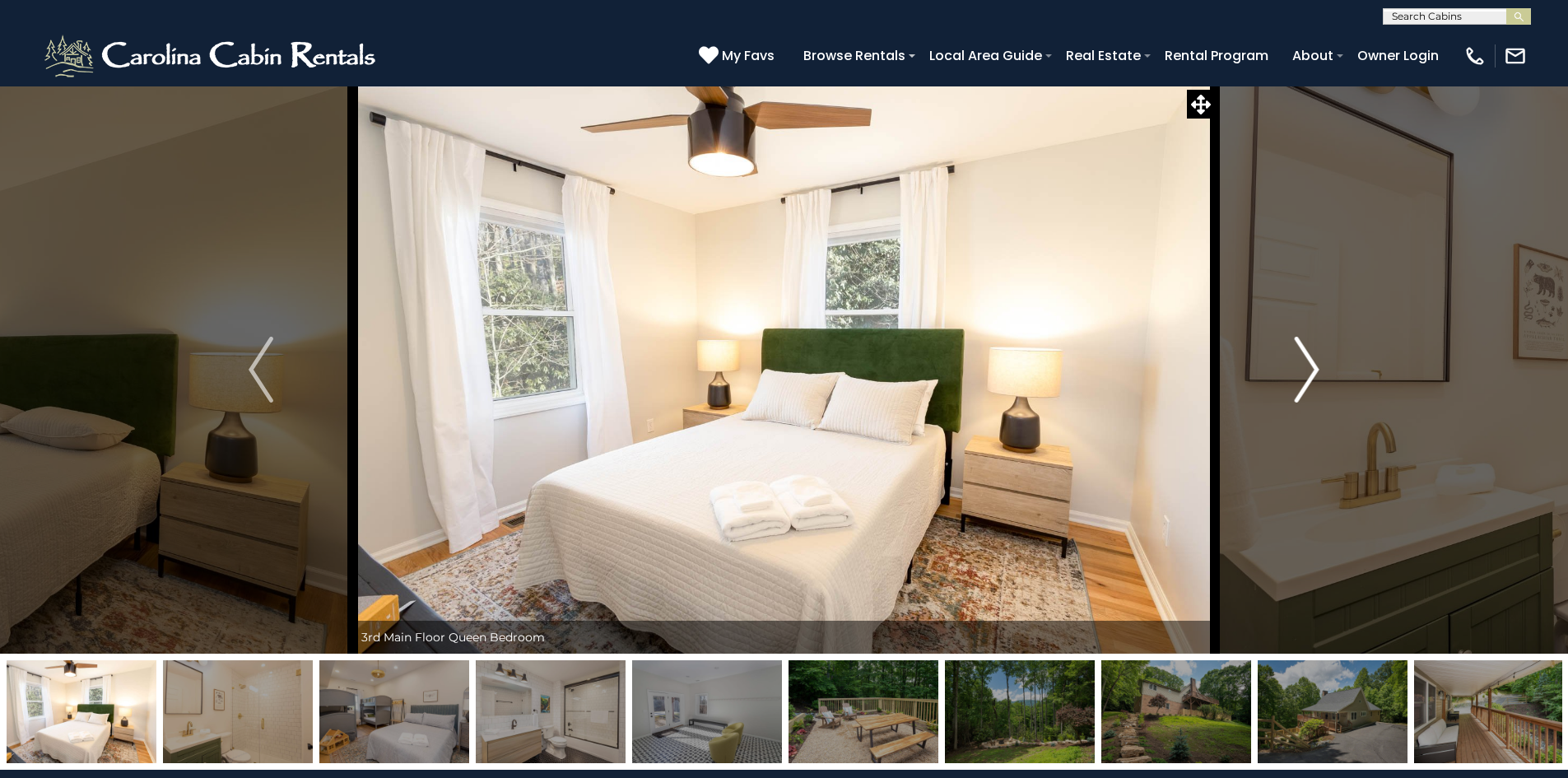
click at [1313, 379] on img "Next" at bounding box center [1307, 370] width 25 height 66
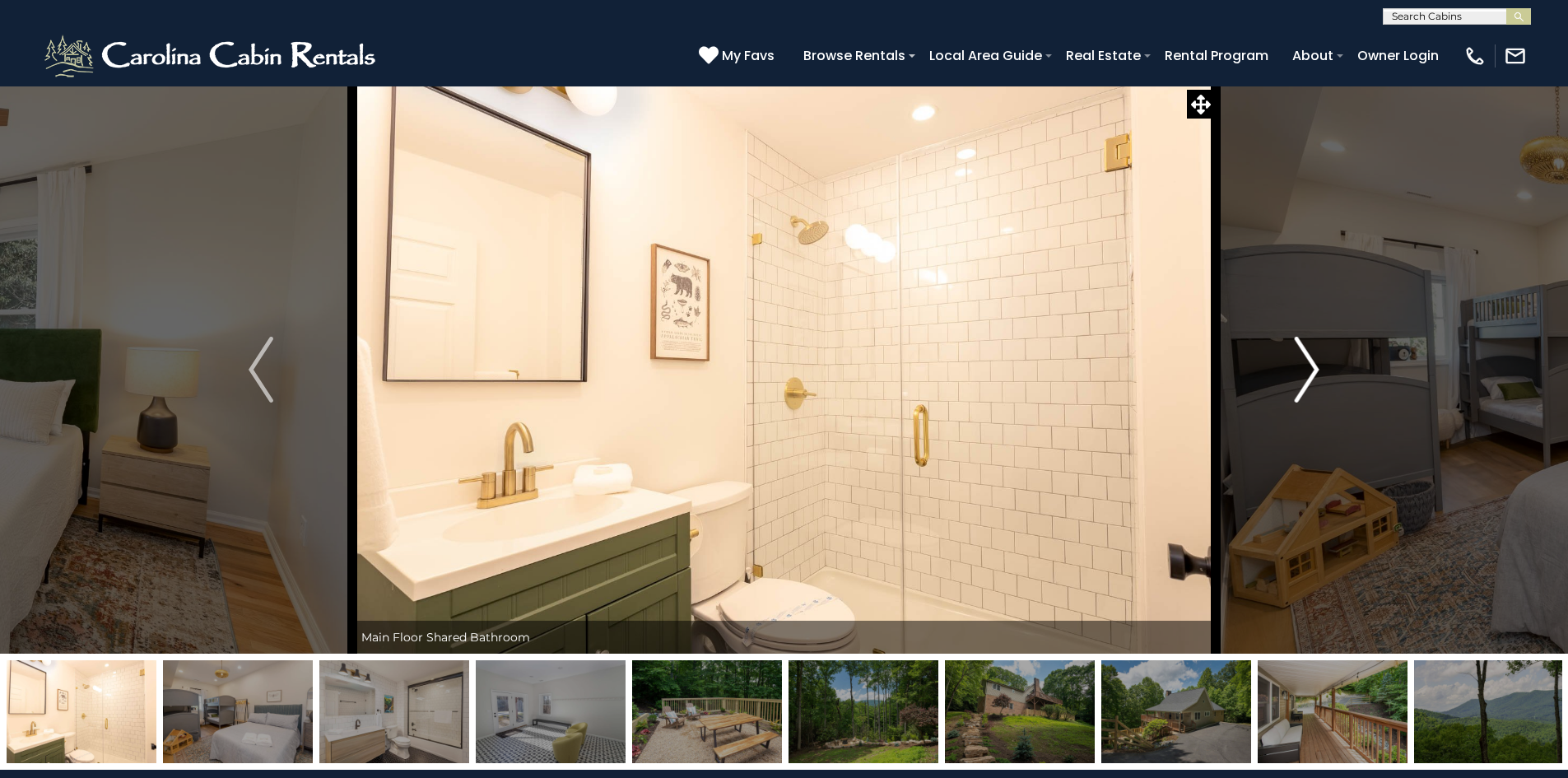
click at [1313, 379] on img "Next" at bounding box center [1307, 370] width 25 height 66
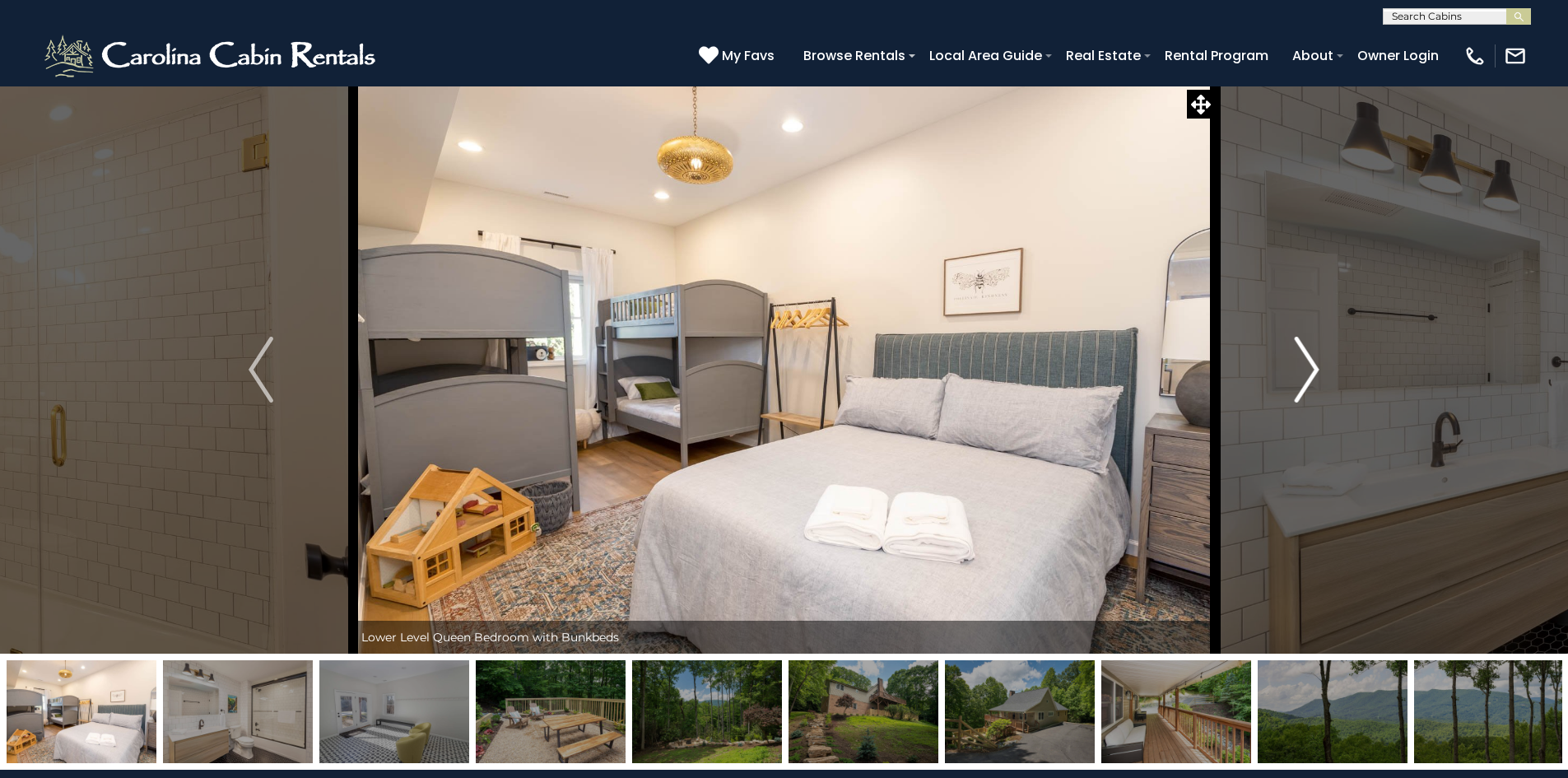
click at [1313, 379] on img "Next" at bounding box center [1307, 370] width 25 height 66
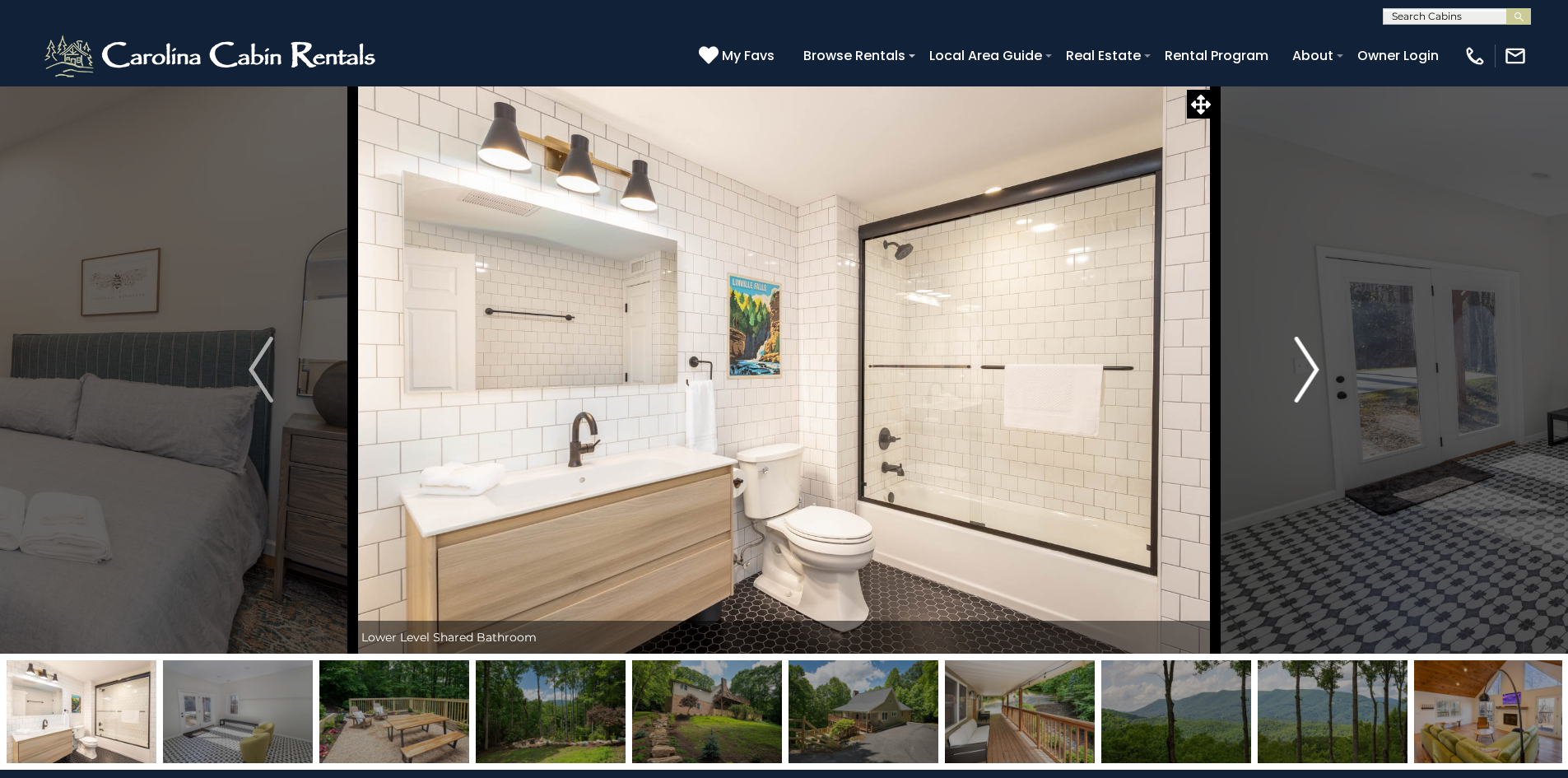
click at [1313, 379] on img "Next" at bounding box center [1307, 370] width 25 height 66
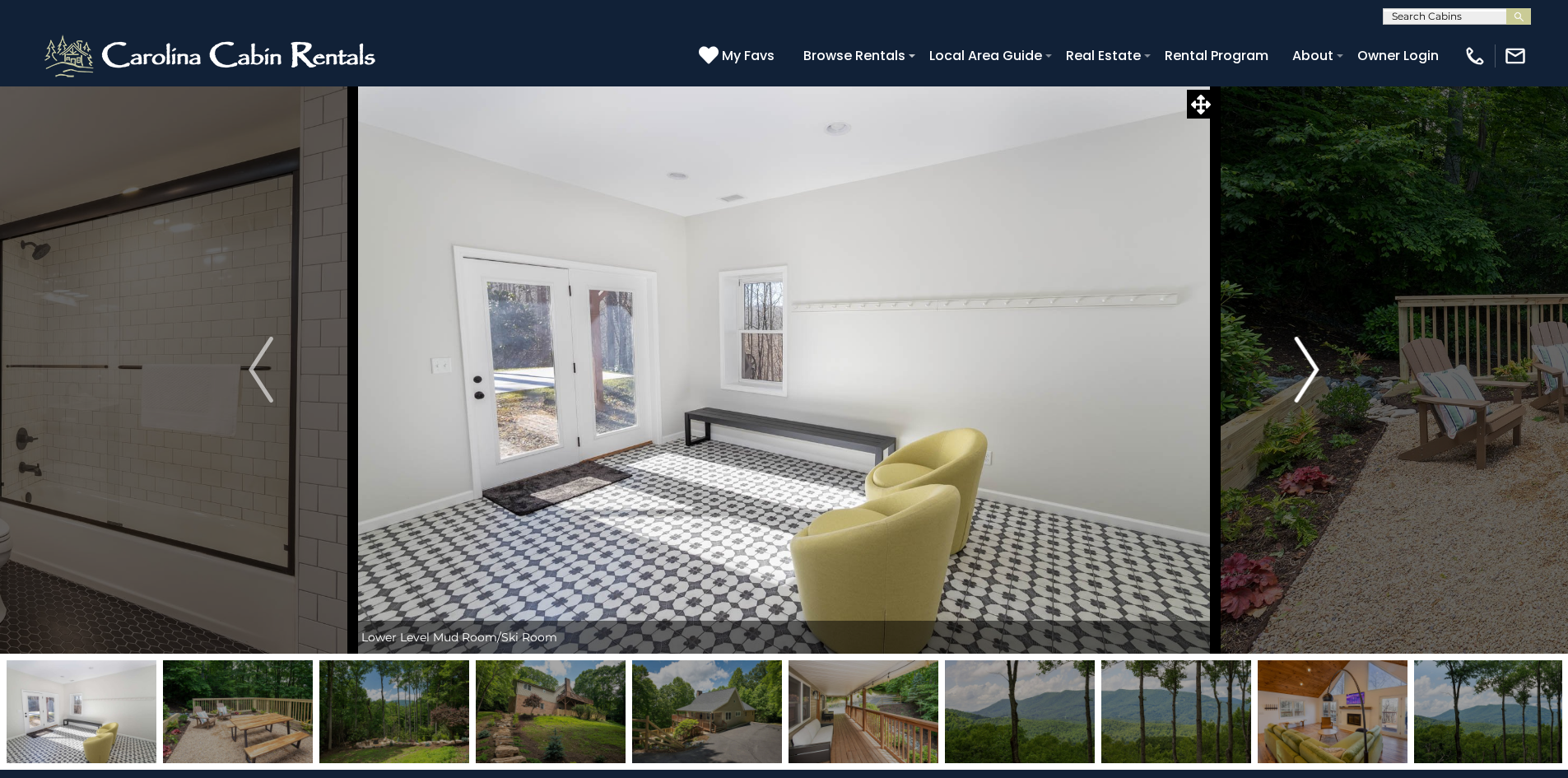
click at [1313, 379] on img "Next" at bounding box center [1307, 370] width 25 height 66
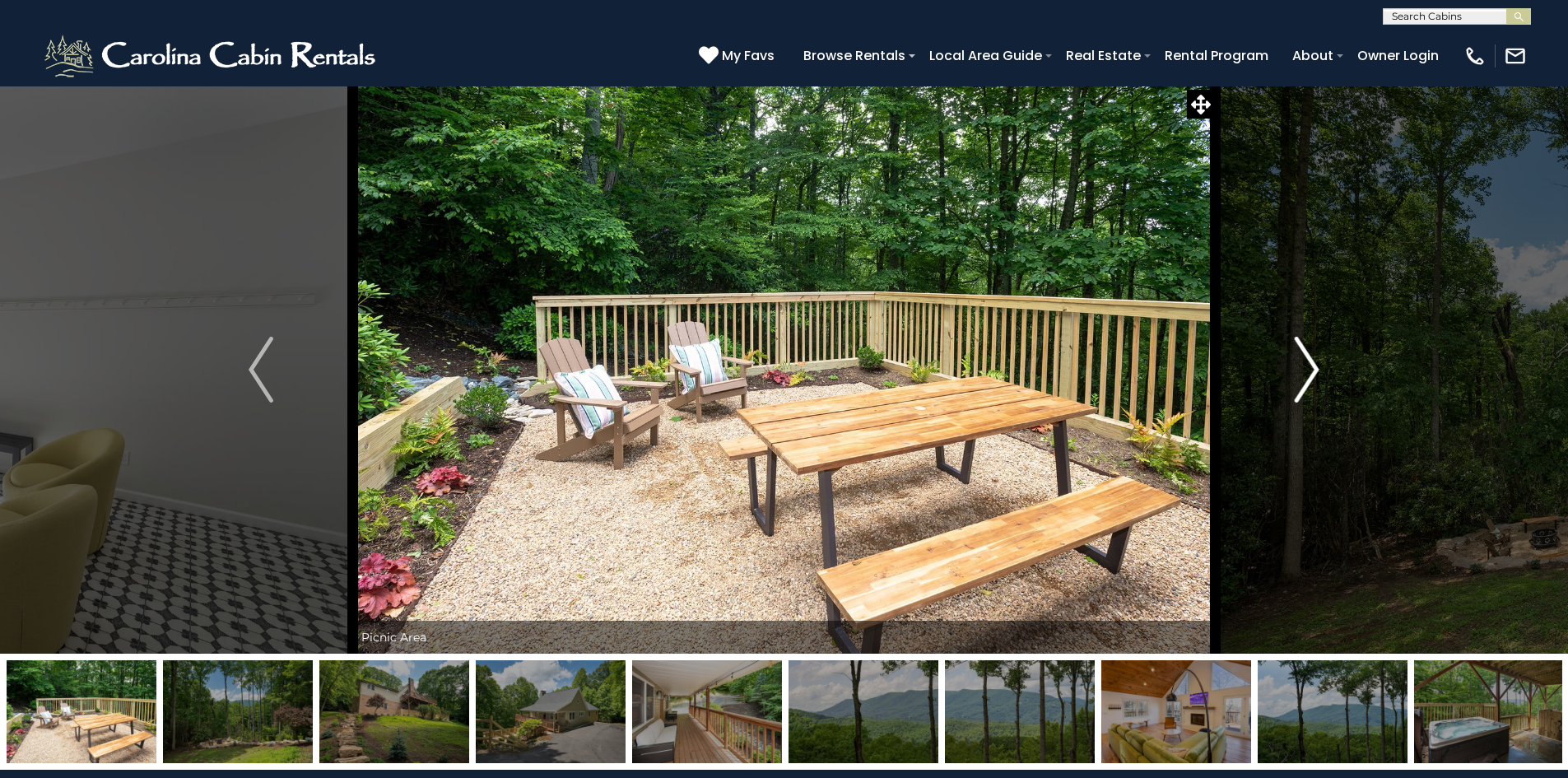
click at [1313, 379] on img "Next" at bounding box center [1307, 370] width 25 height 66
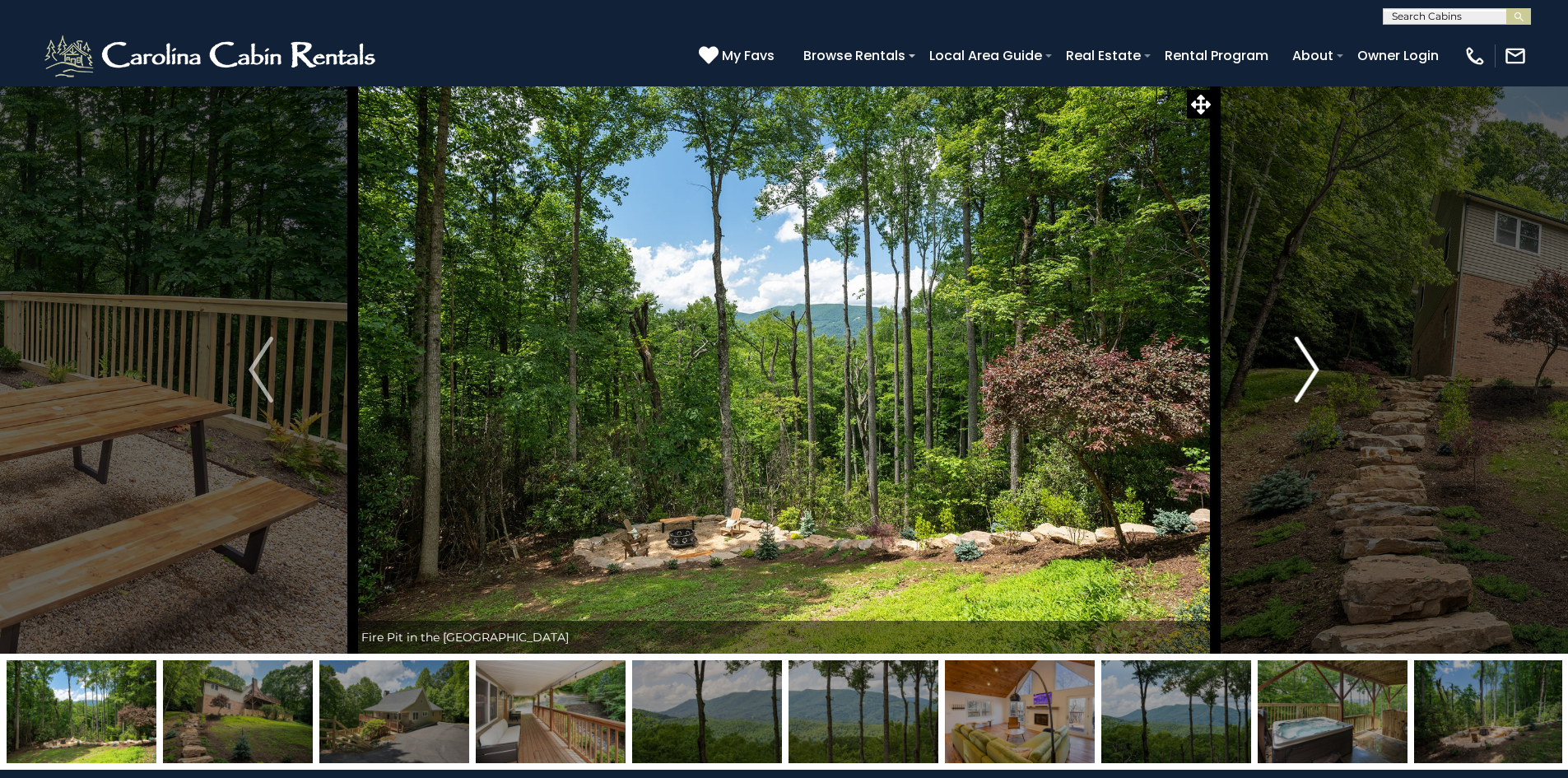
click at [1313, 379] on img "Next" at bounding box center [1307, 370] width 25 height 66
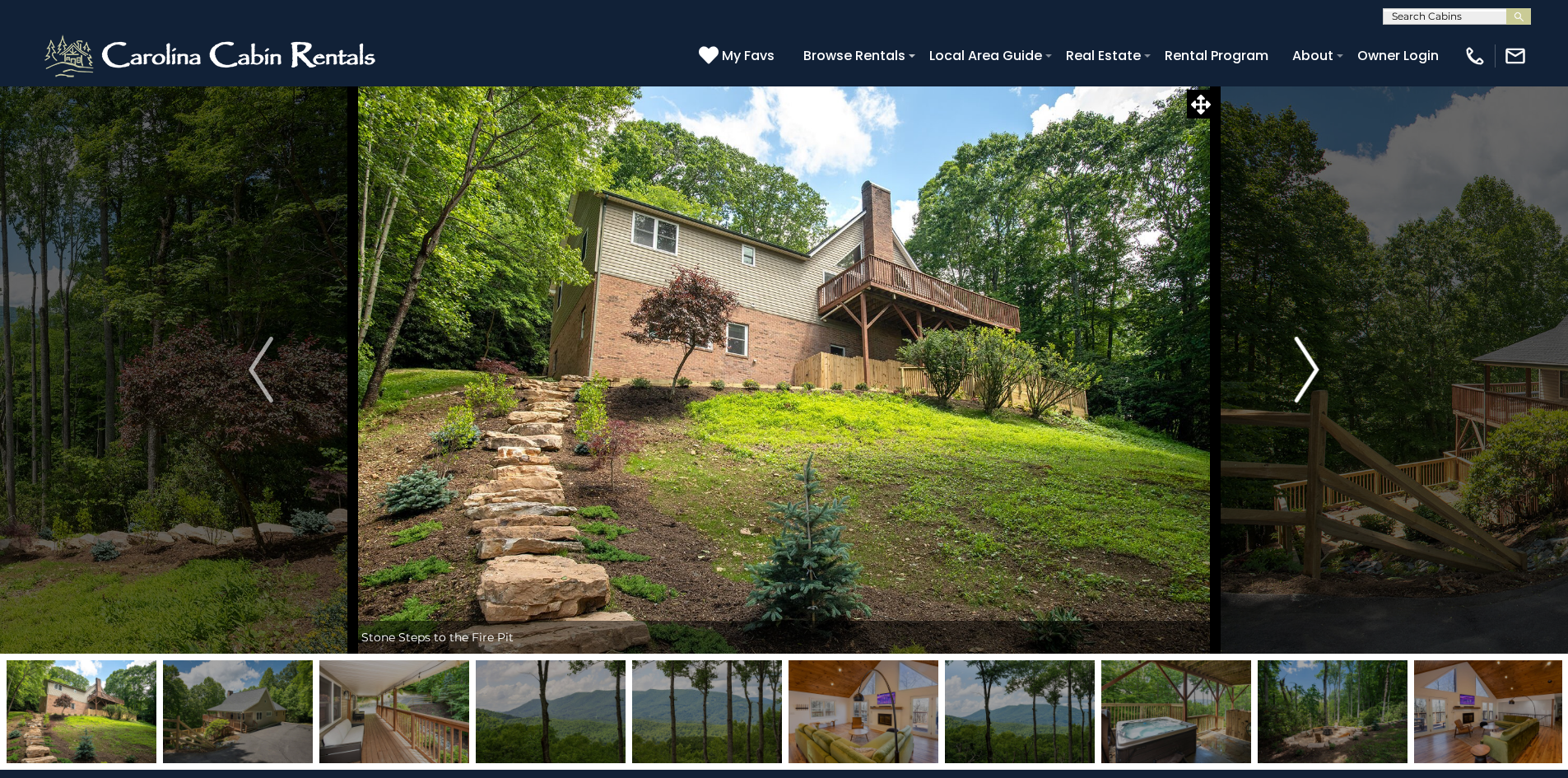
click at [1313, 379] on img "Next" at bounding box center [1307, 370] width 25 height 66
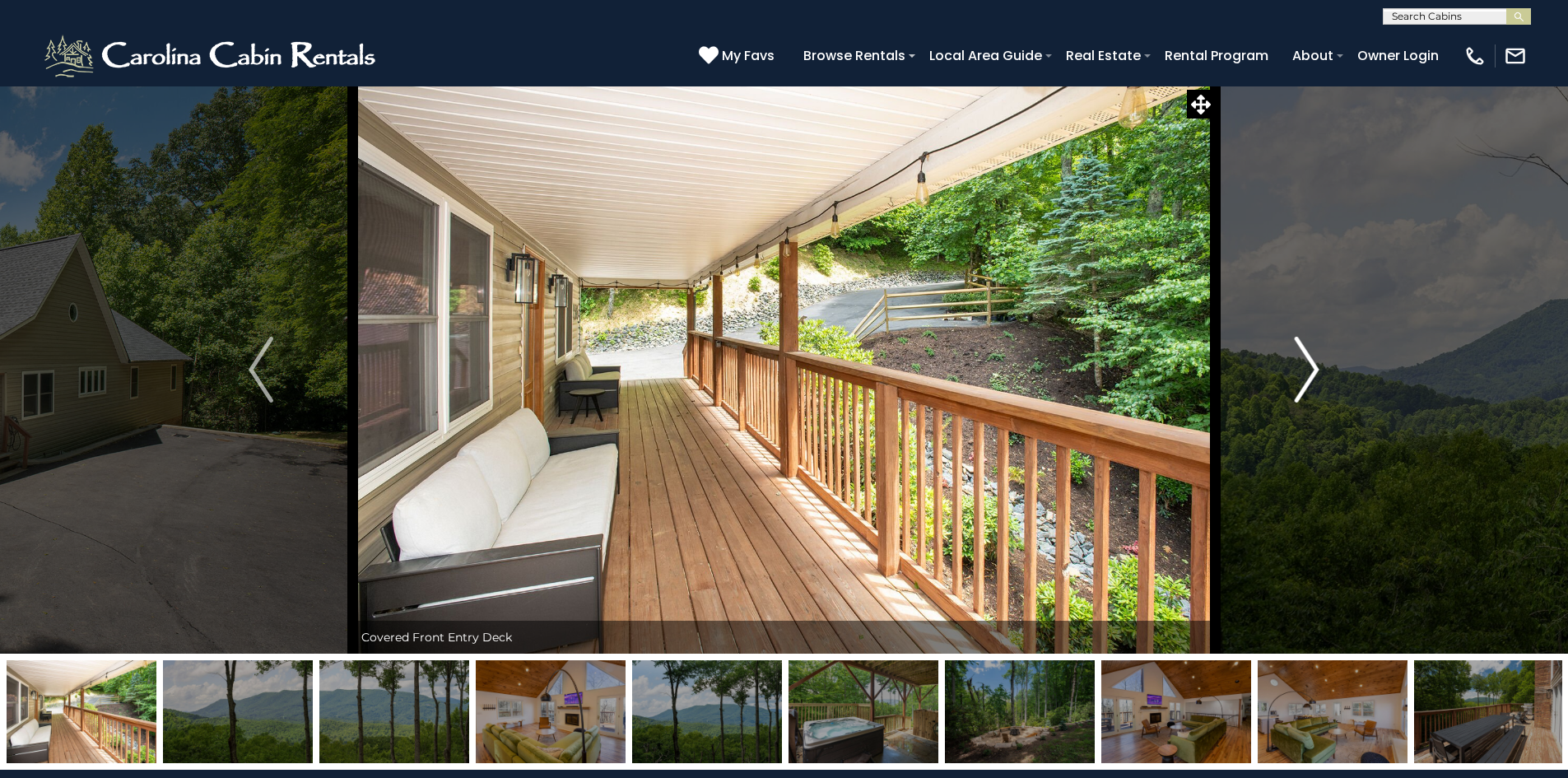
click at [1313, 379] on img "Next" at bounding box center [1307, 370] width 25 height 66
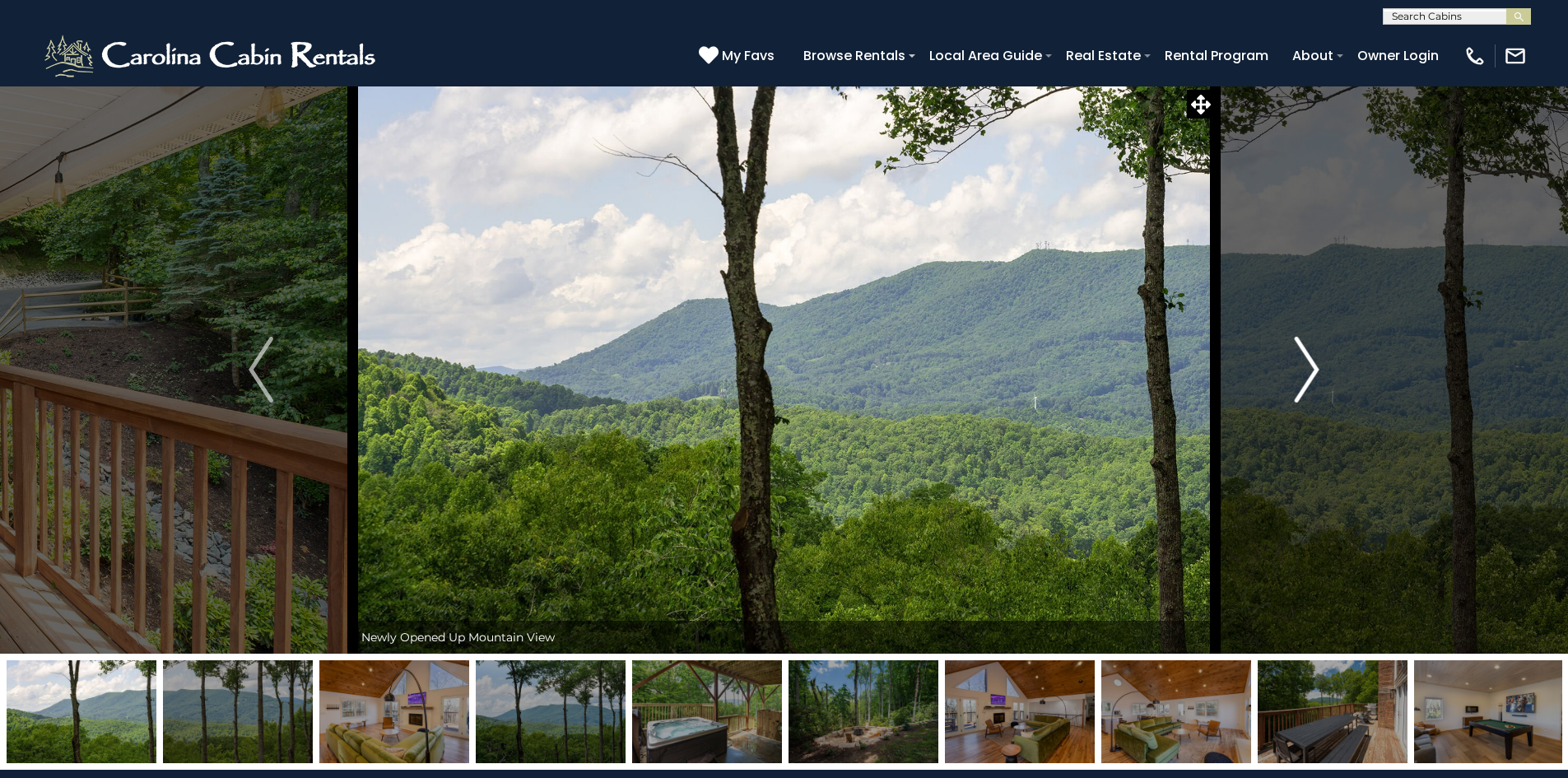
click at [1313, 379] on img "Next" at bounding box center [1307, 370] width 25 height 66
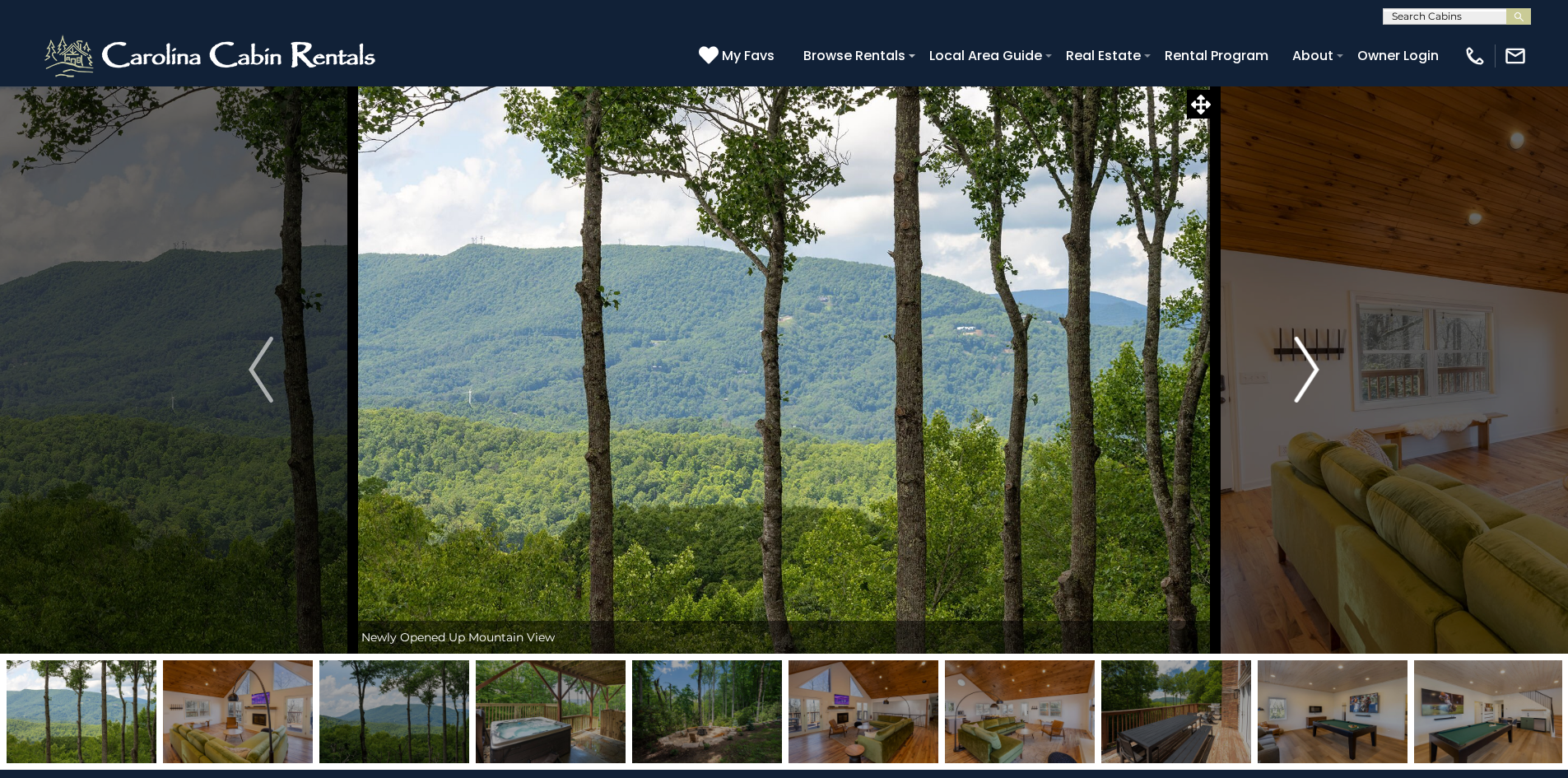
click at [1313, 379] on img "Next" at bounding box center [1307, 370] width 25 height 66
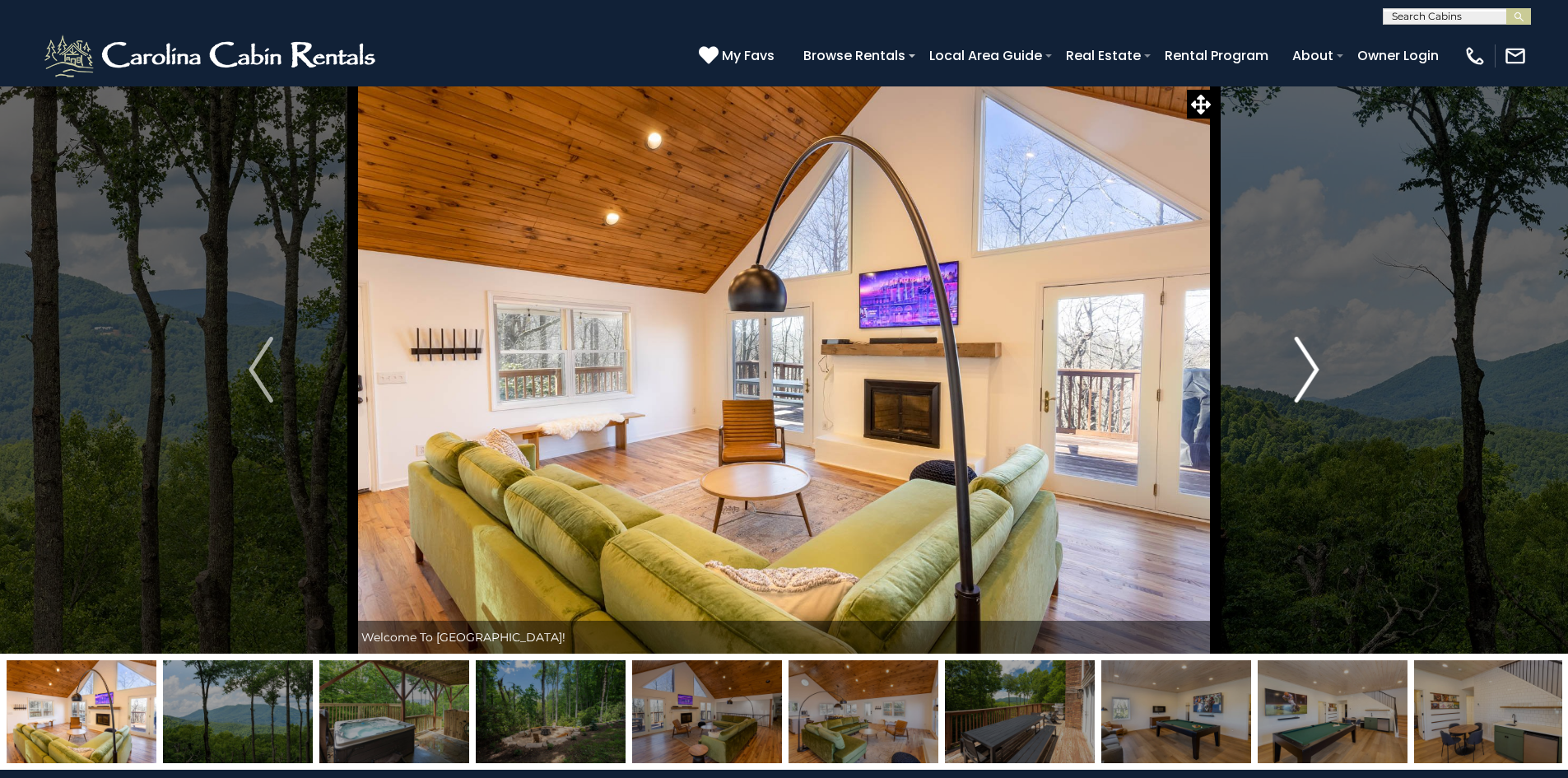
click at [1313, 379] on img "Next" at bounding box center [1307, 370] width 25 height 66
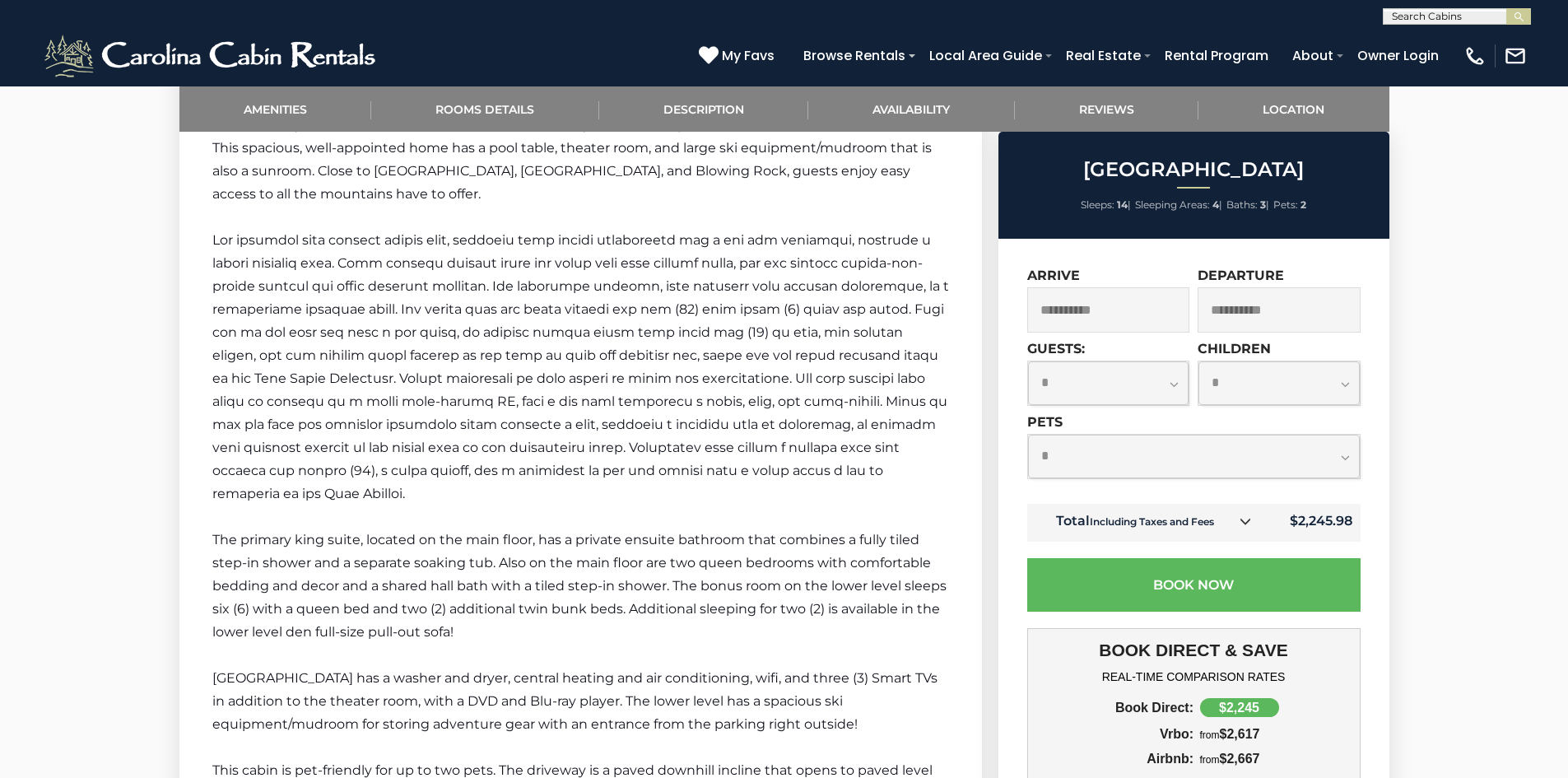
scroll to position [2155, 0]
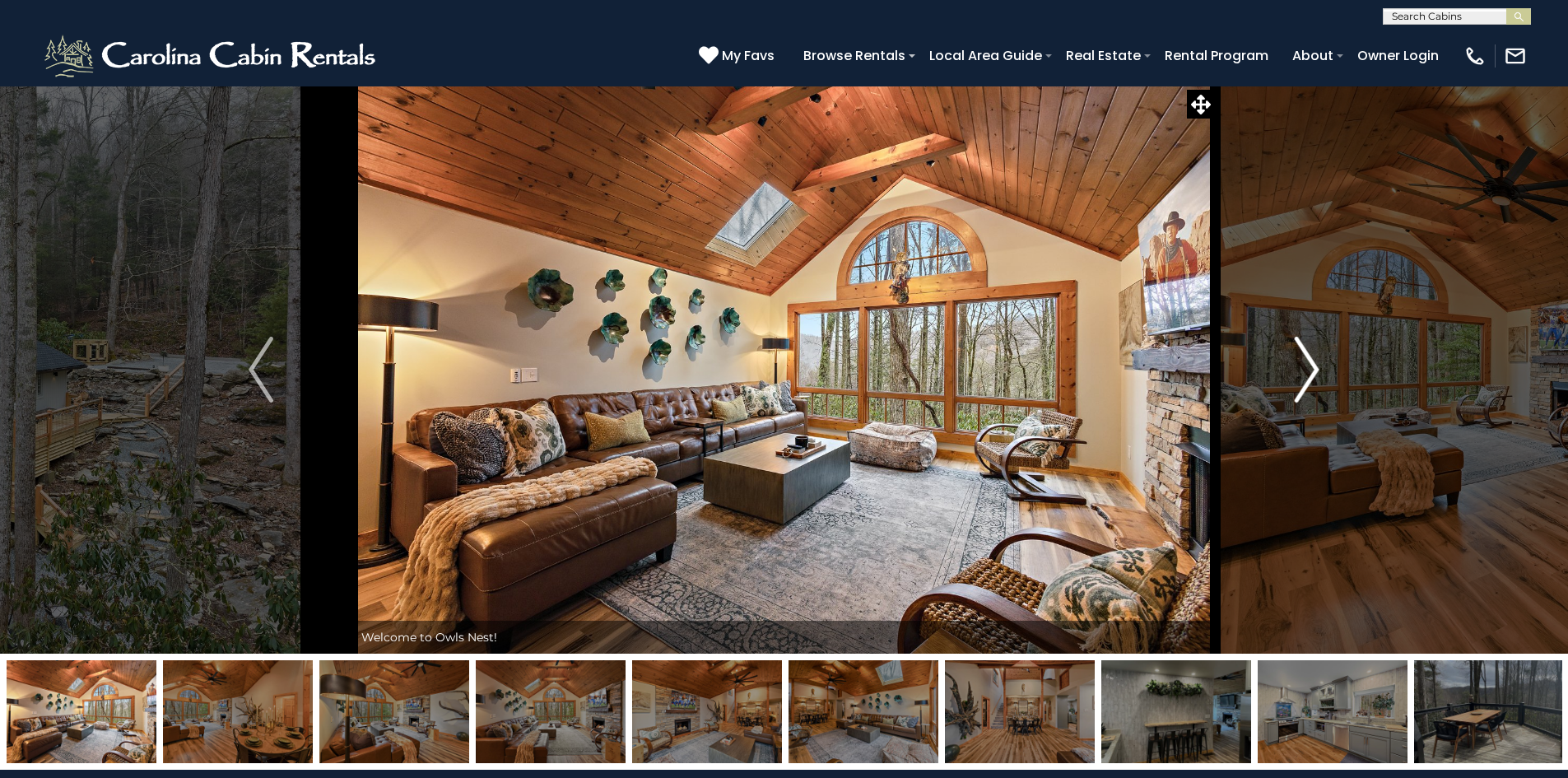
click at [1305, 374] on img "Next" at bounding box center [1307, 370] width 25 height 66
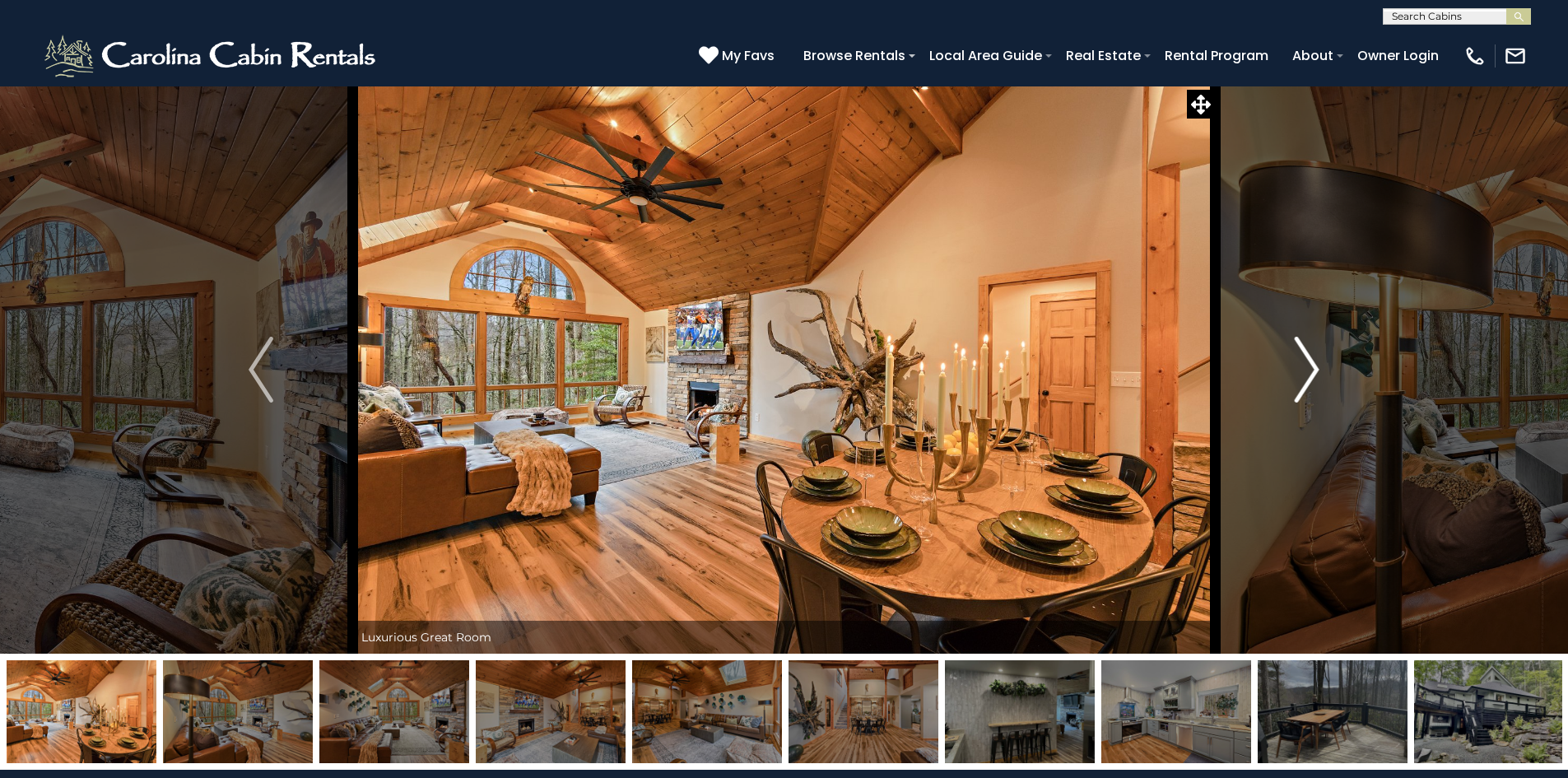
click at [1305, 374] on img "Next" at bounding box center [1307, 370] width 25 height 66
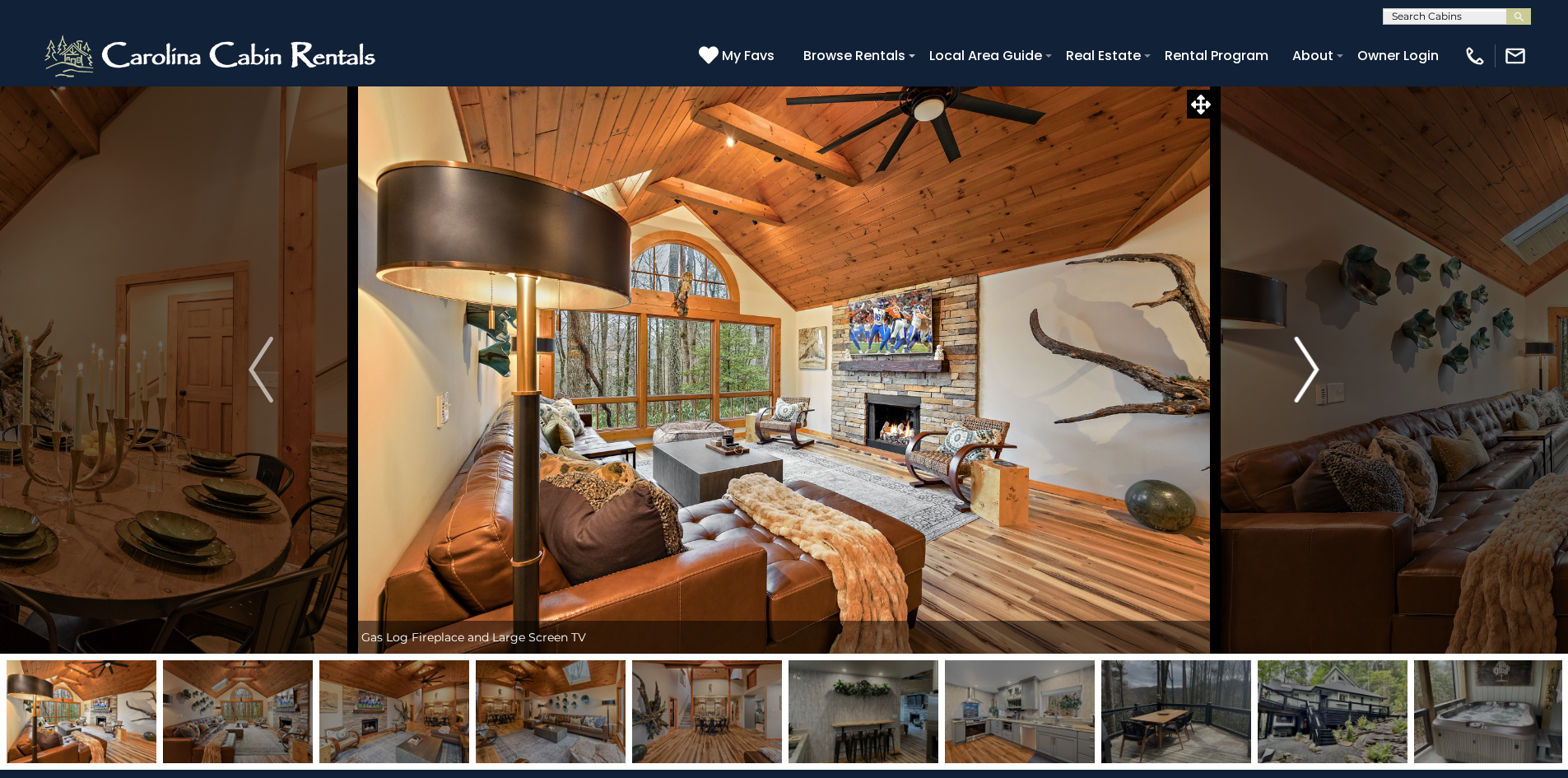
click at [1305, 374] on img "Next" at bounding box center [1307, 370] width 25 height 66
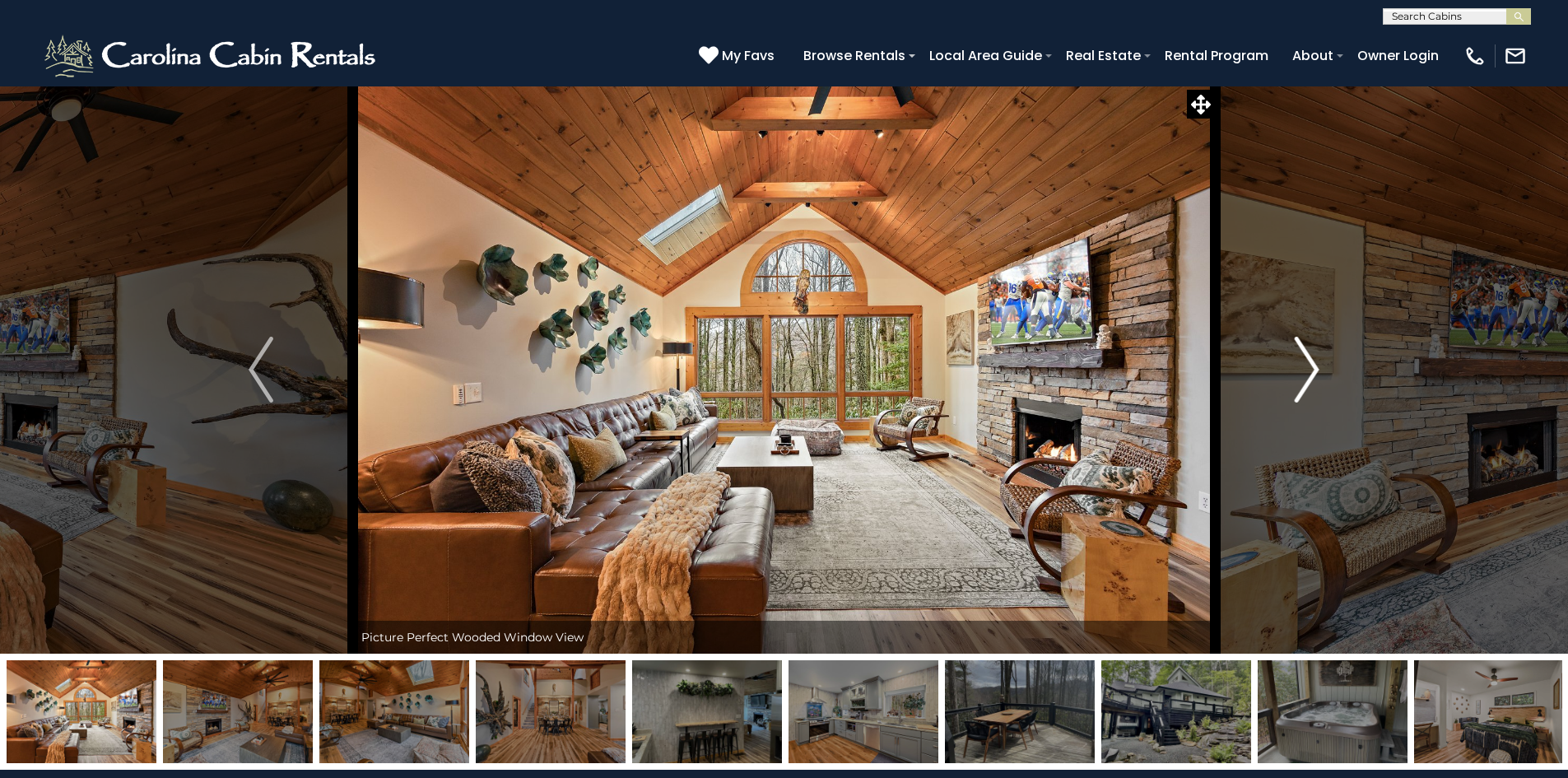
click at [1305, 374] on img "Next" at bounding box center [1307, 370] width 25 height 66
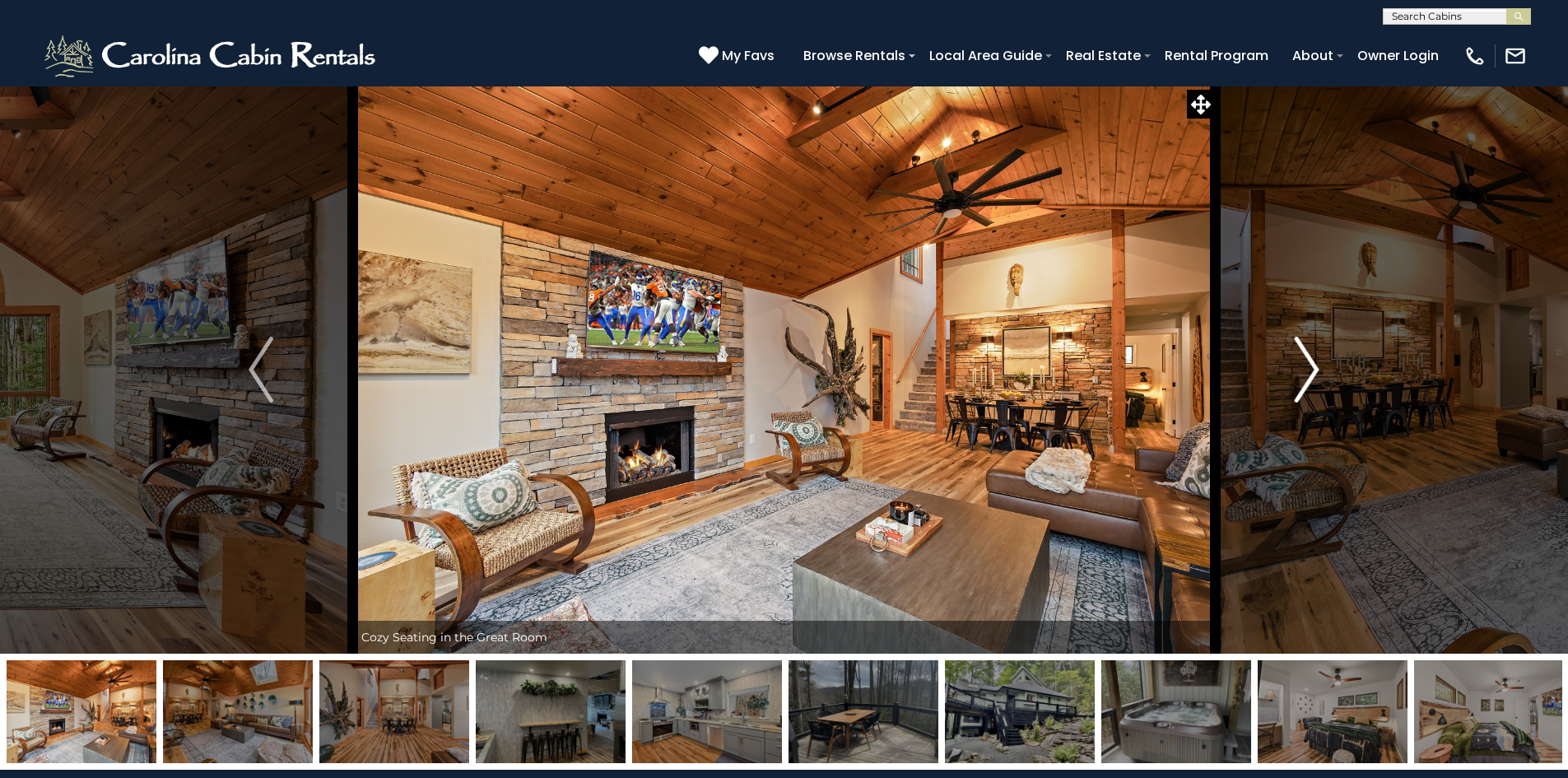
click at [1305, 374] on img "Next" at bounding box center [1307, 370] width 25 height 66
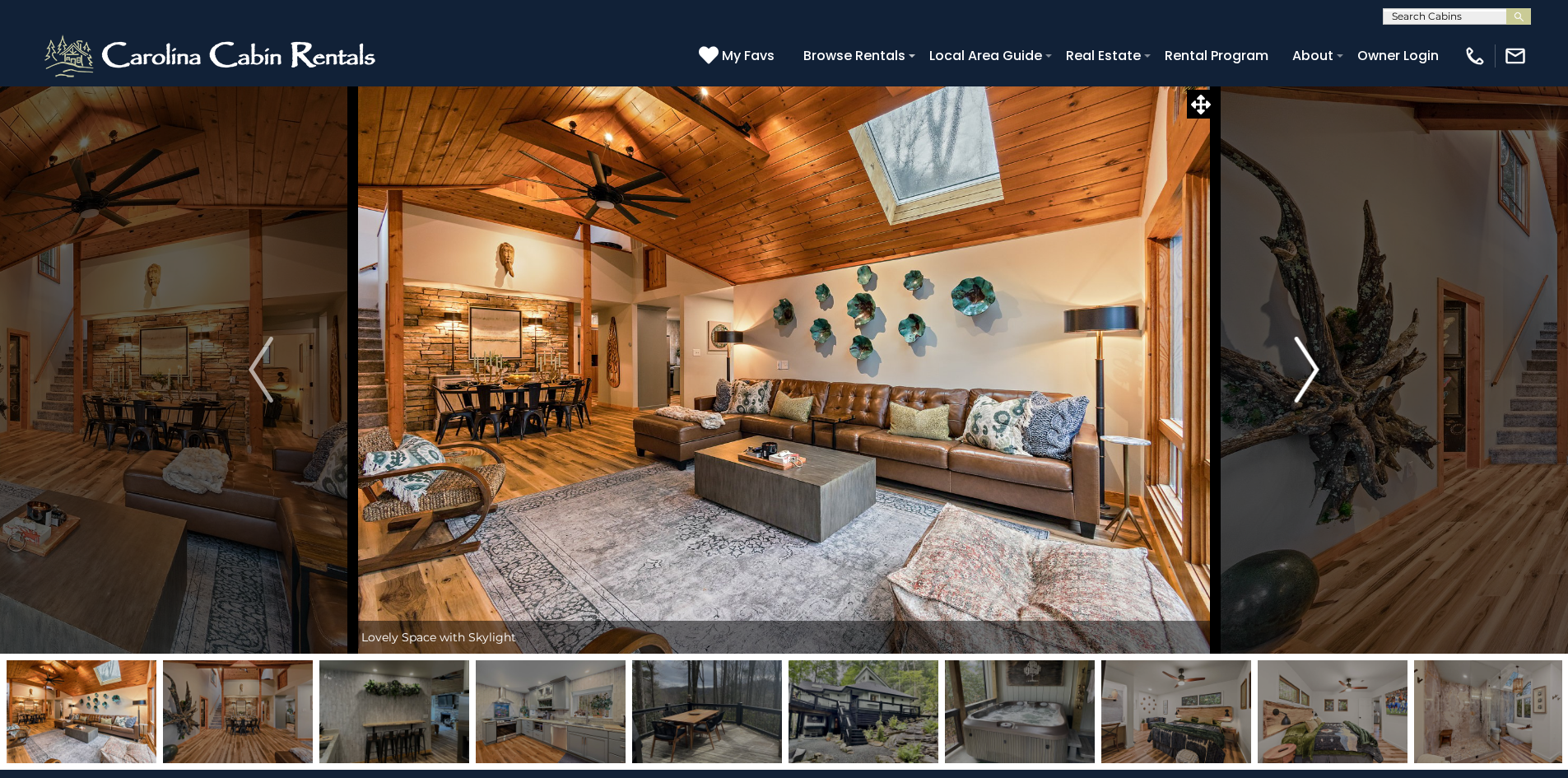
click at [1305, 374] on img "Next" at bounding box center [1307, 370] width 25 height 66
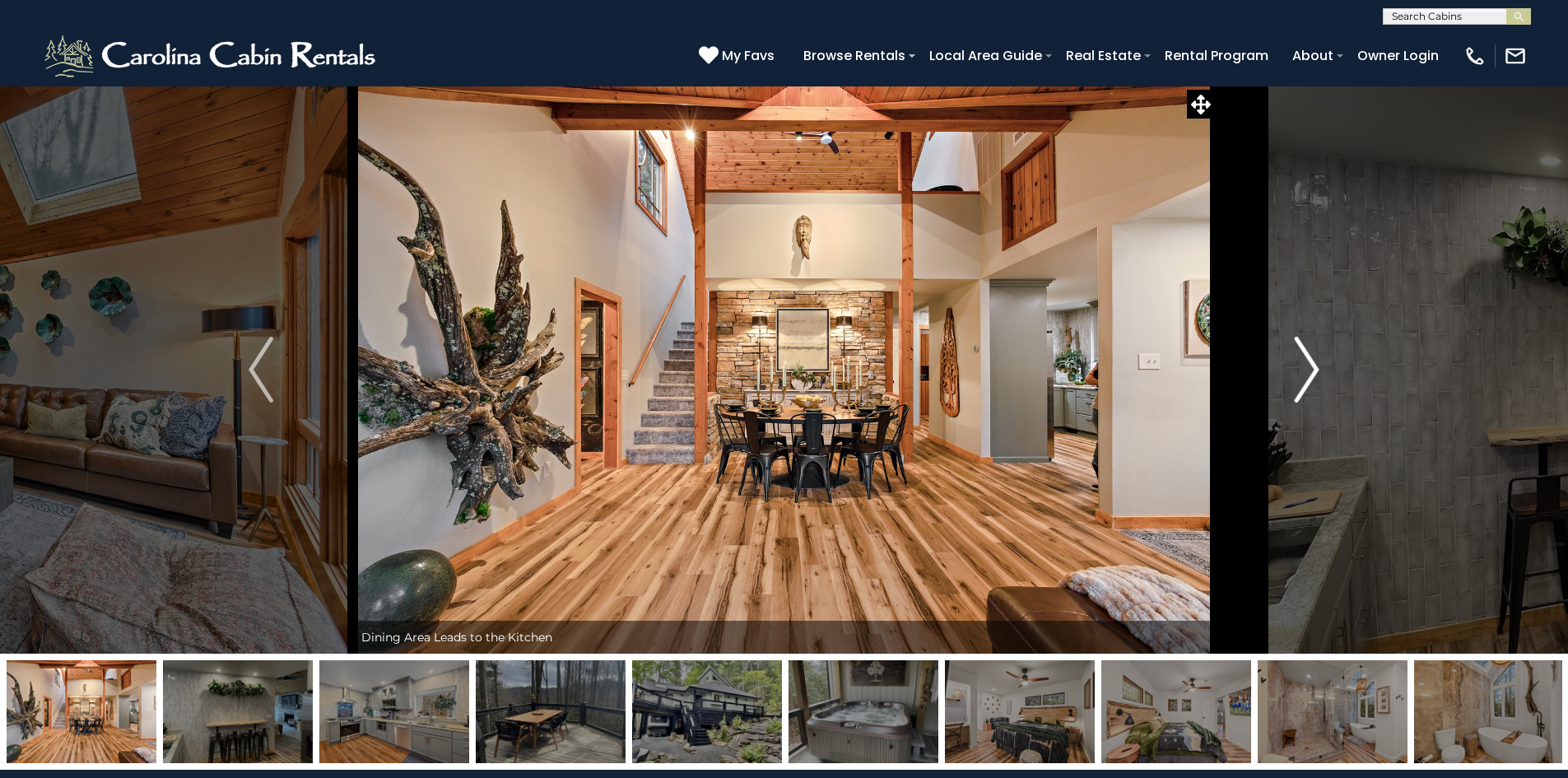
click at [1305, 374] on img "Next" at bounding box center [1307, 370] width 25 height 66
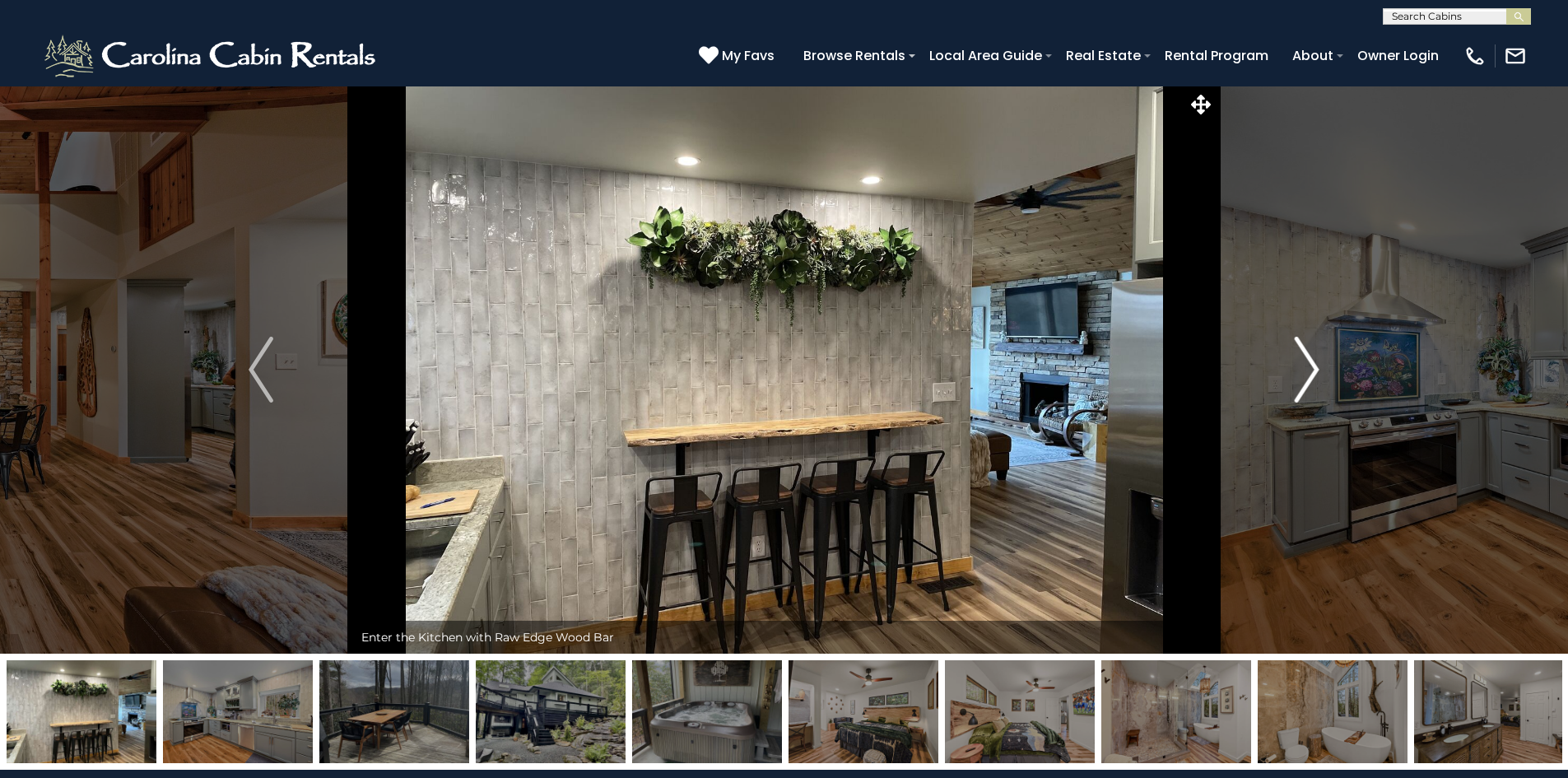
click at [1305, 374] on img "Next" at bounding box center [1307, 370] width 25 height 66
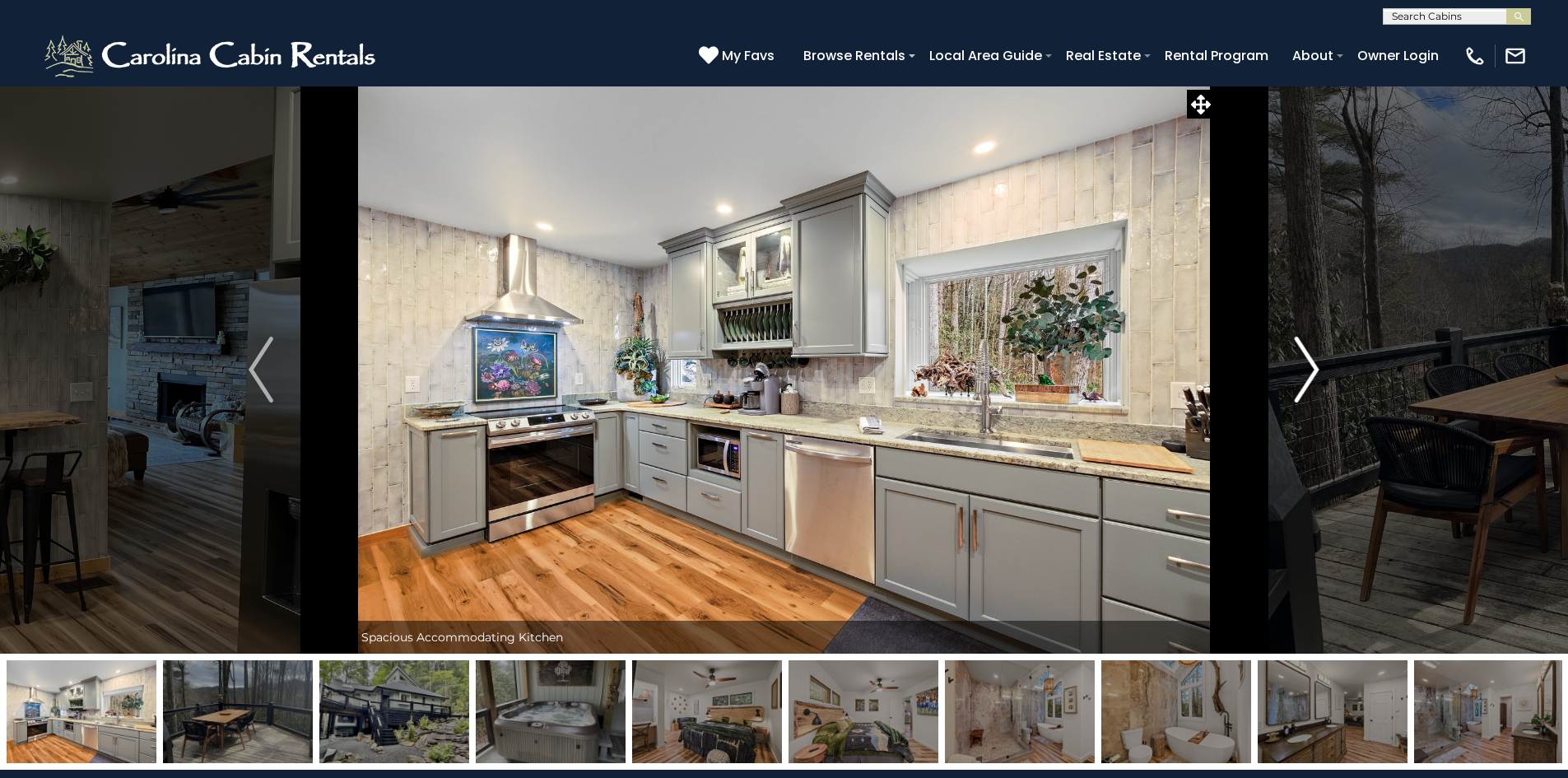
click at [1305, 374] on img "Next" at bounding box center [1307, 370] width 25 height 66
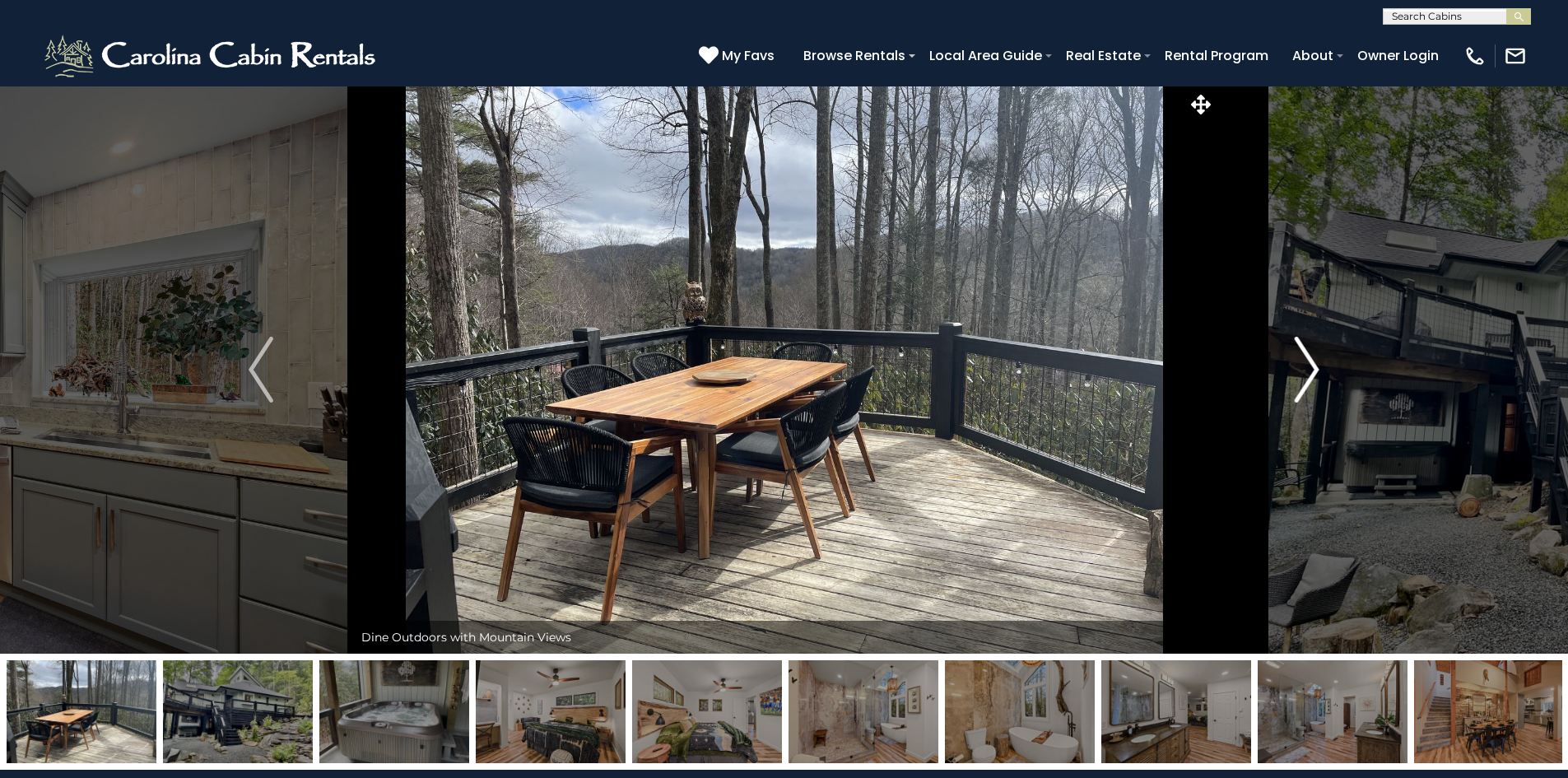
click at [1305, 374] on img "Next" at bounding box center [1307, 370] width 25 height 66
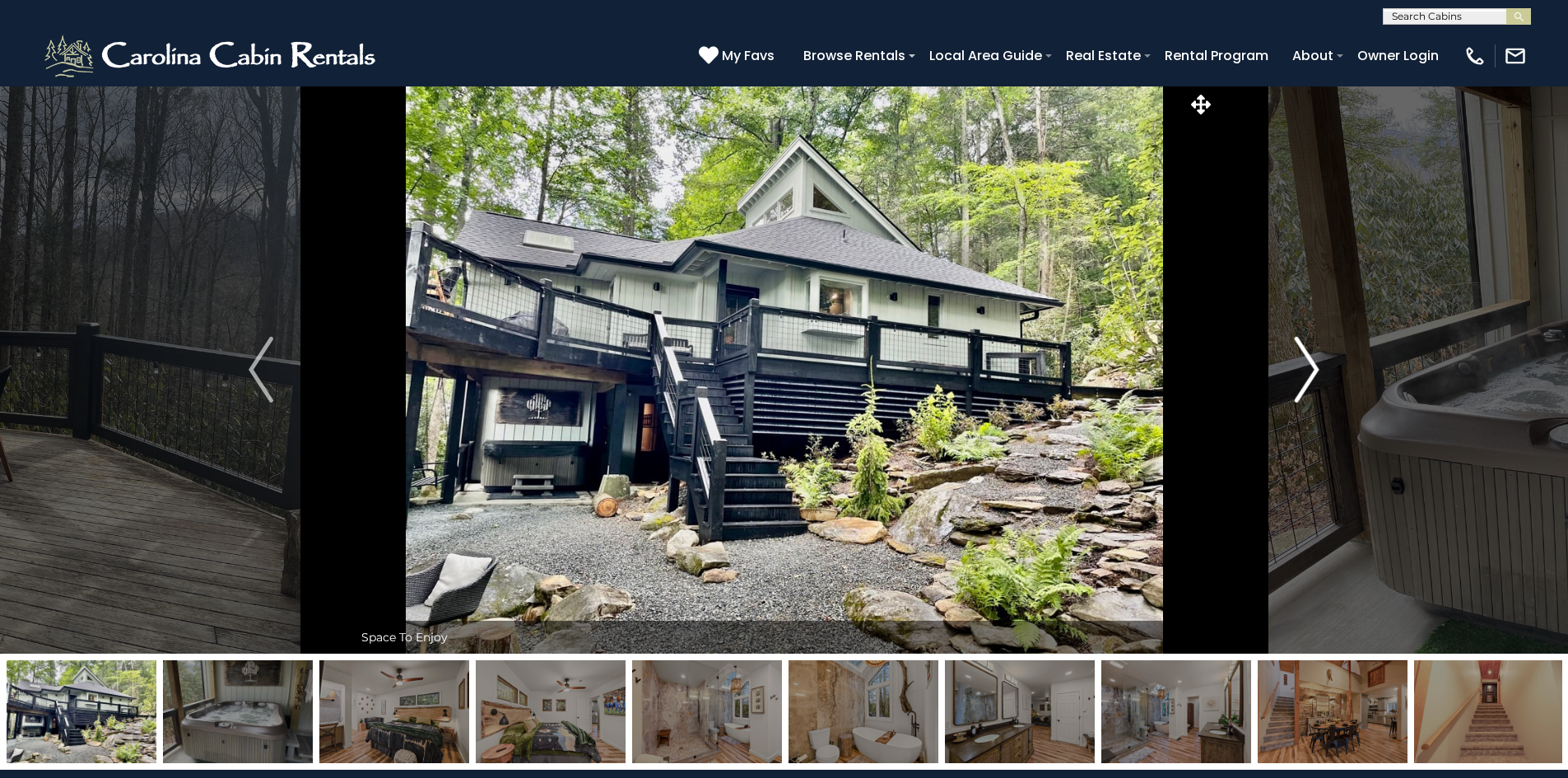
click at [1305, 374] on img "Next" at bounding box center [1307, 370] width 25 height 66
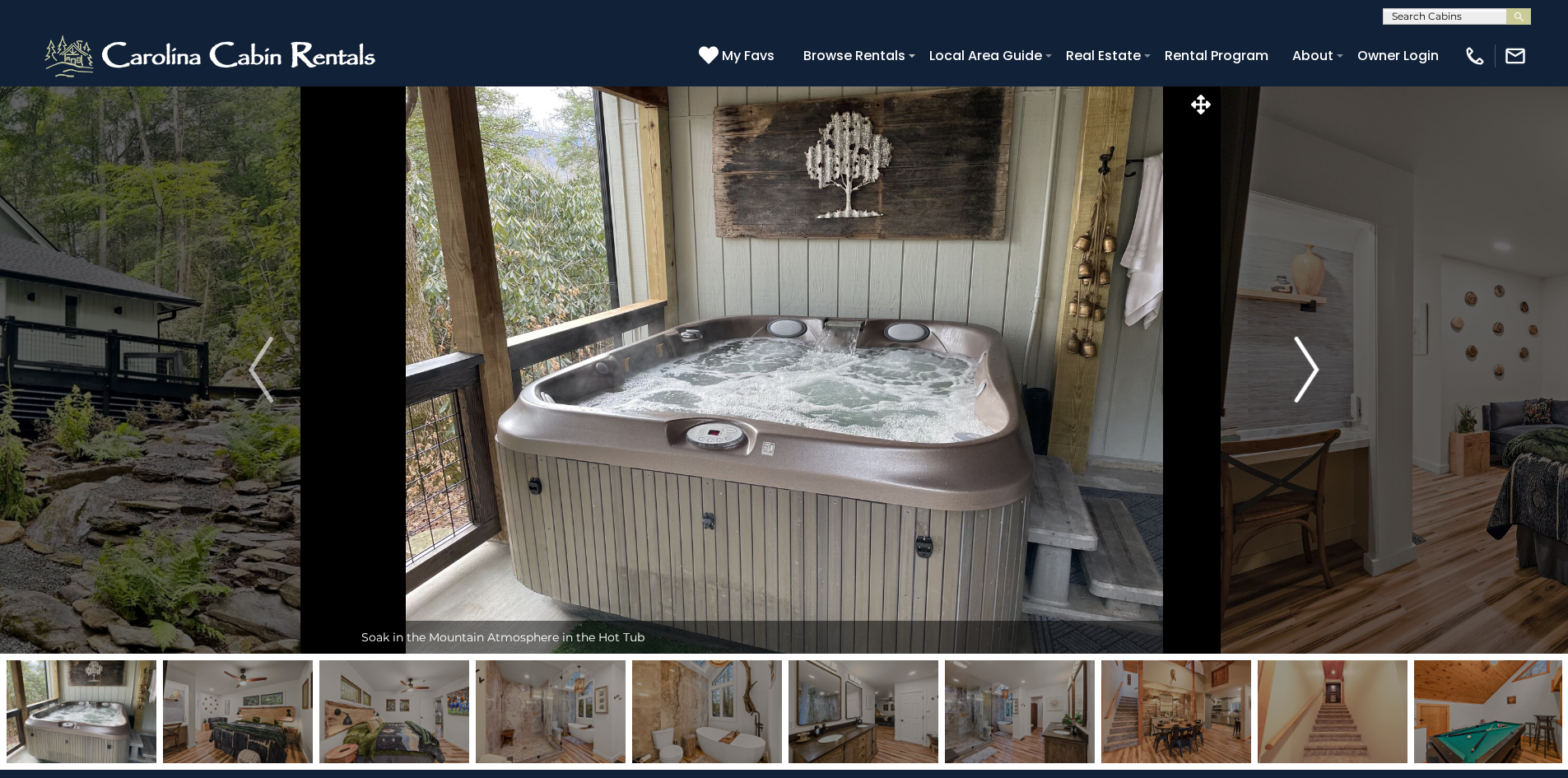
click at [1305, 374] on img "Next" at bounding box center [1307, 370] width 25 height 66
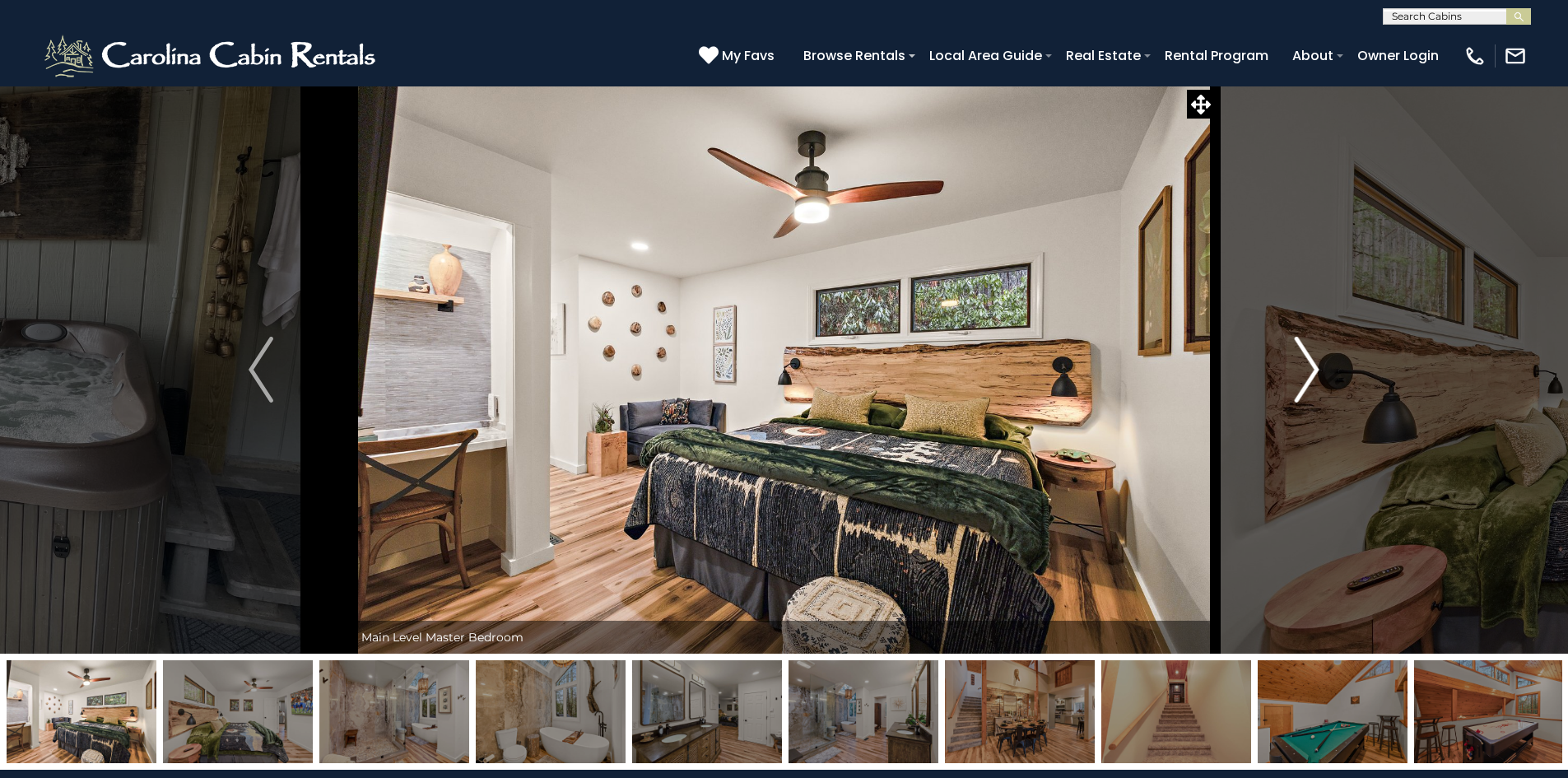
click at [1305, 374] on img "Next" at bounding box center [1307, 370] width 25 height 66
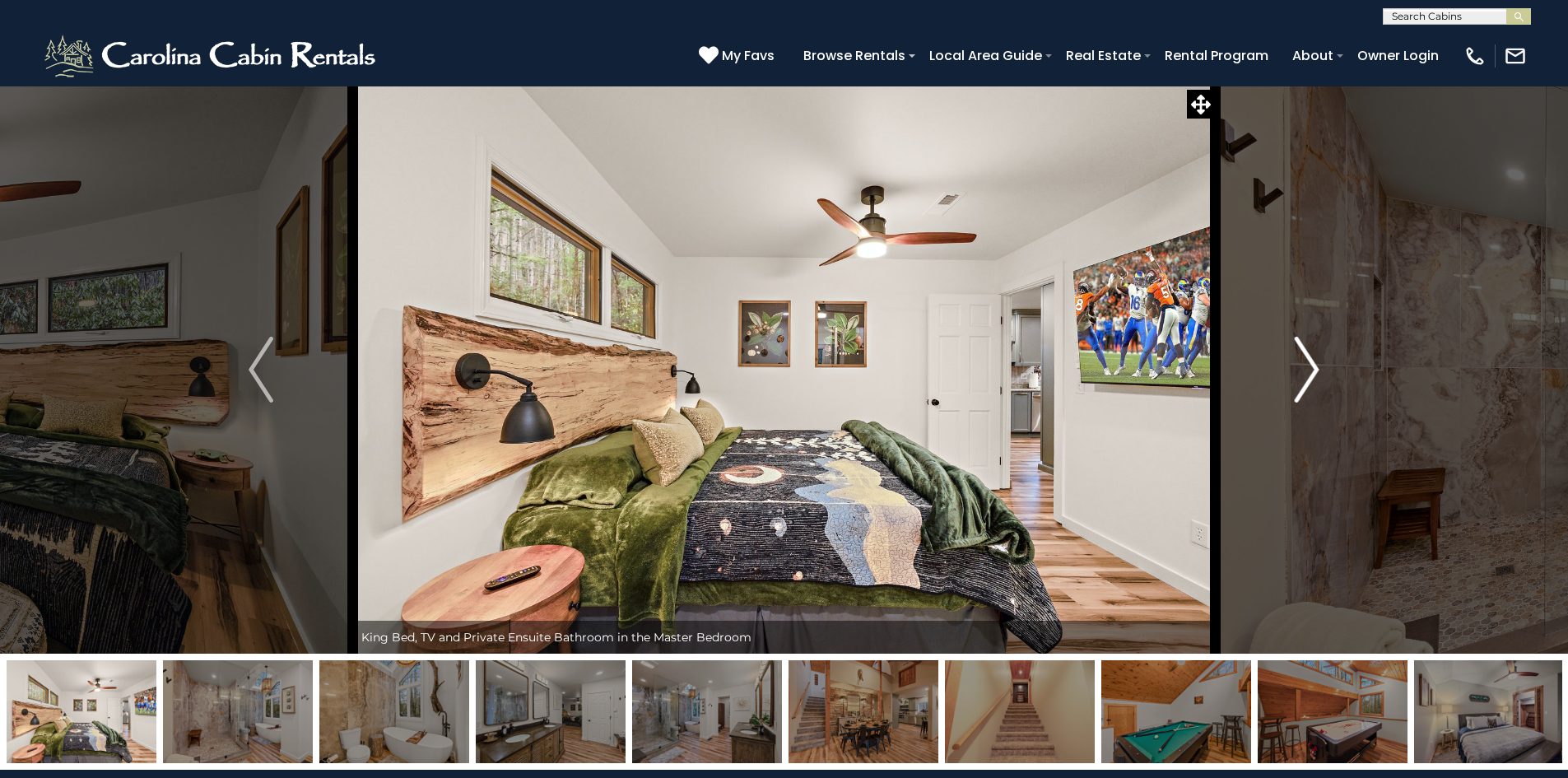
click at [1305, 374] on img "Next" at bounding box center [1307, 370] width 25 height 66
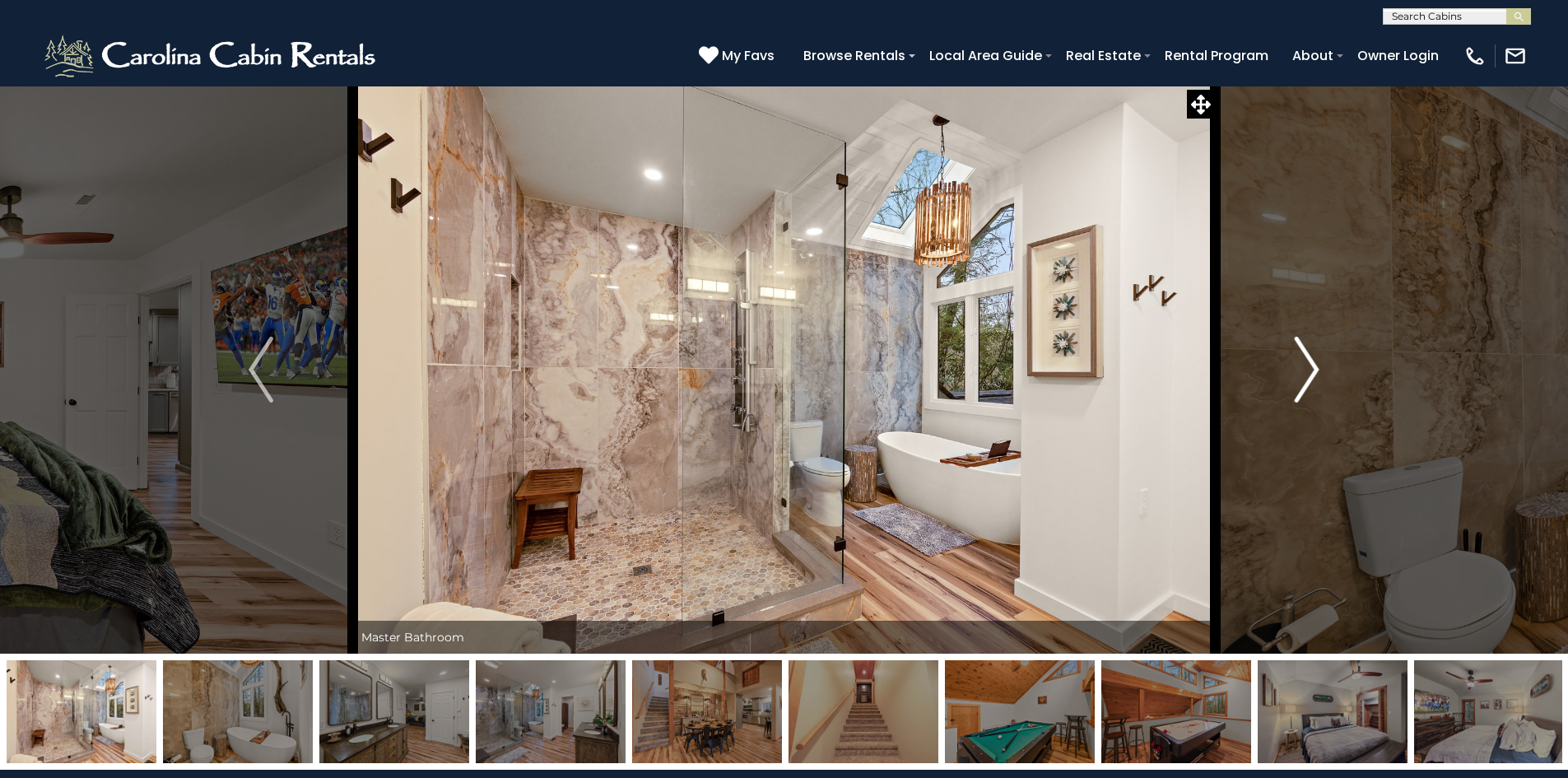
click at [1305, 374] on img "Next" at bounding box center [1307, 370] width 25 height 66
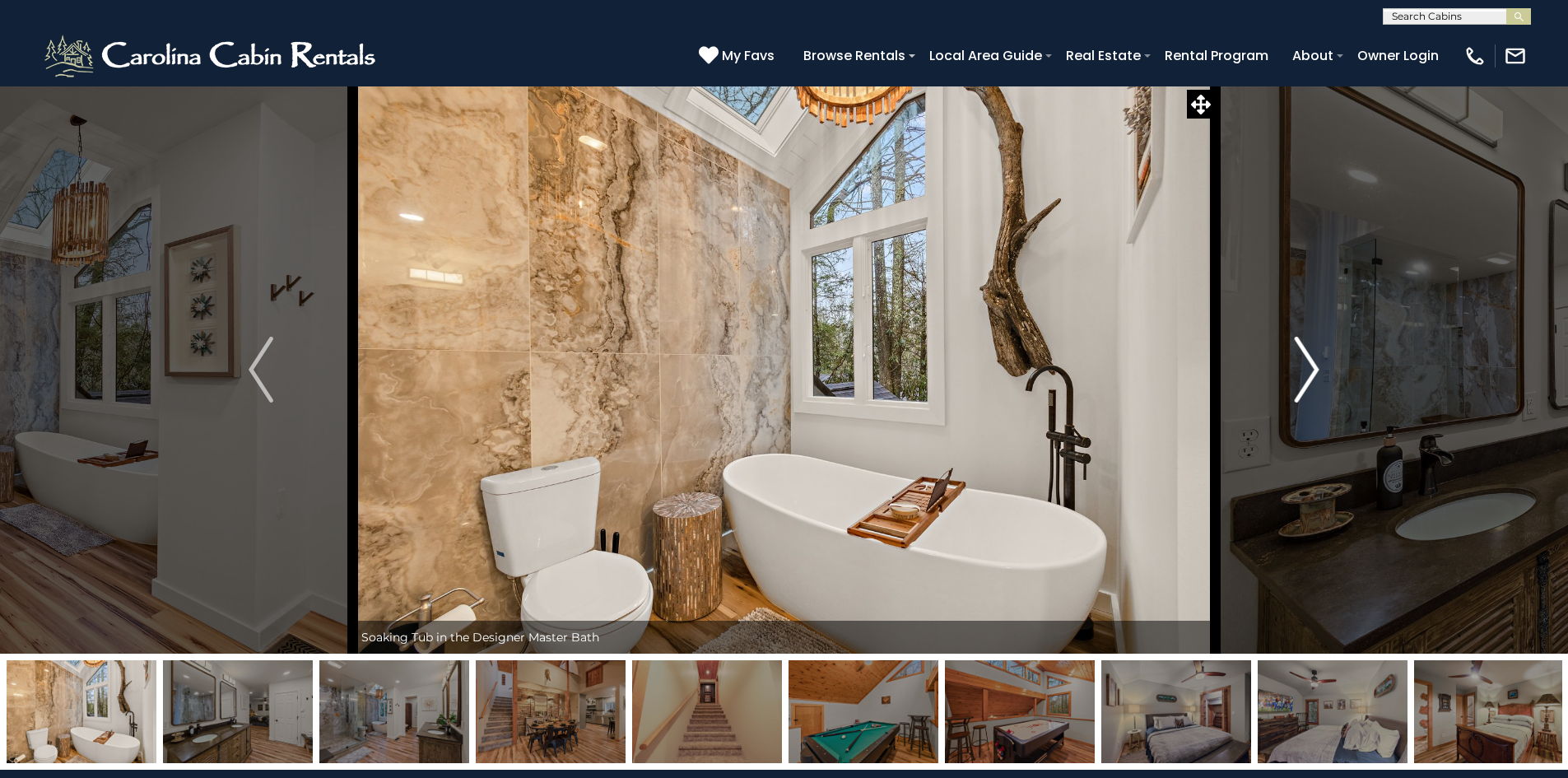
click at [1305, 374] on img "Next" at bounding box center [1307, 370] width 25 height 66
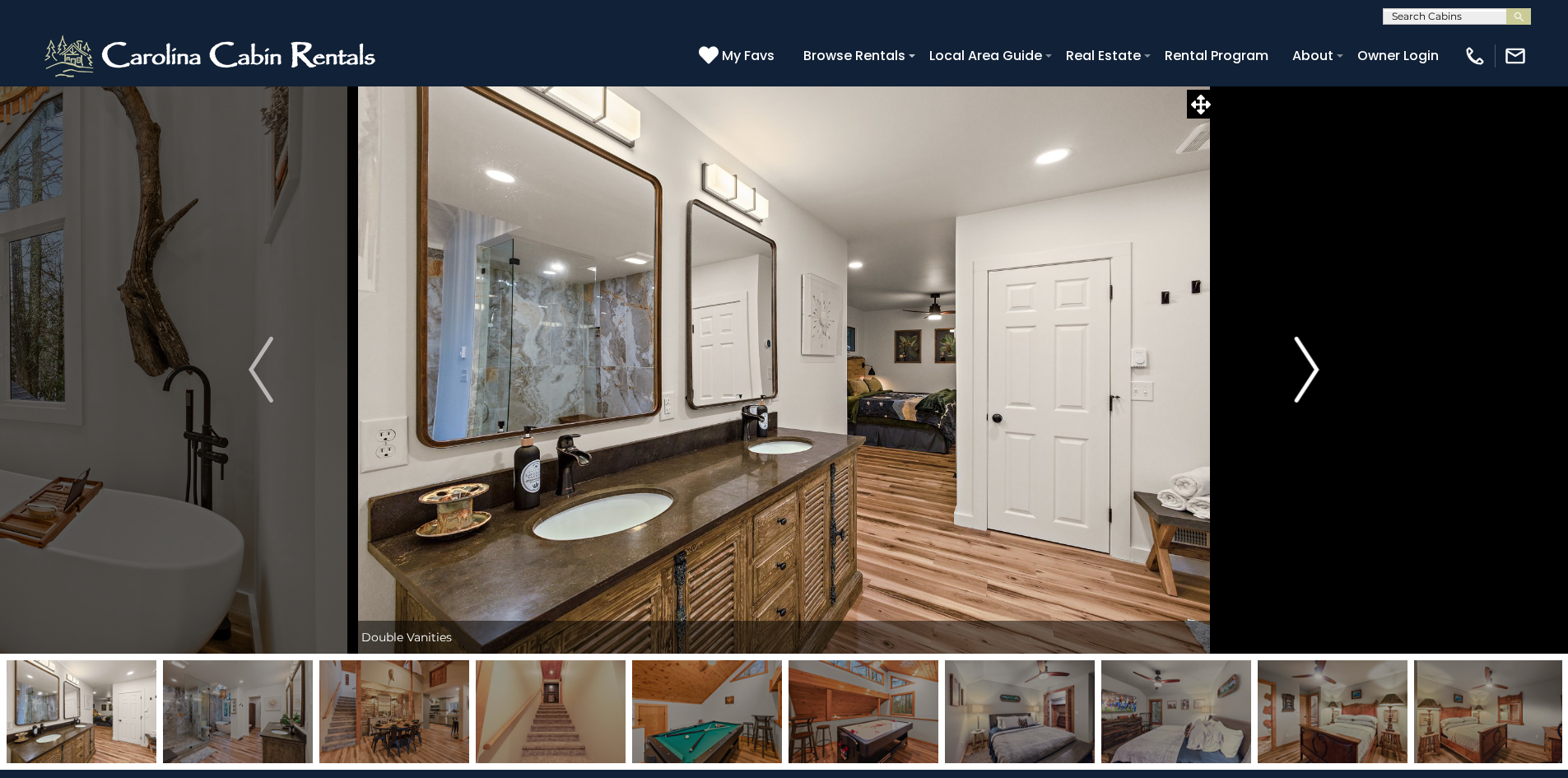
click at [1305, 374] on img "Next" at bounding box center [1307, 370] width 25 height 66
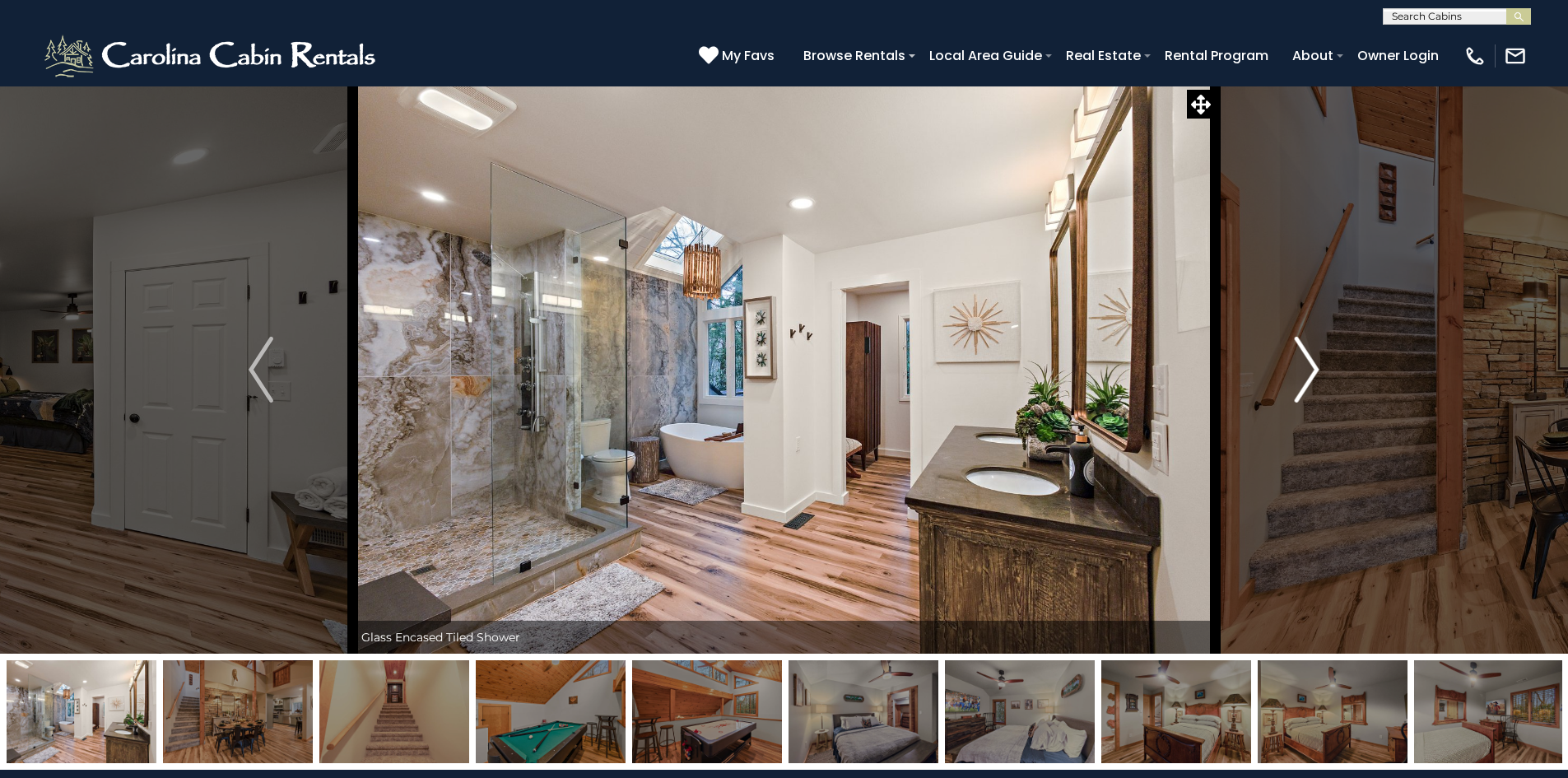
click at [1305, 374] on img "Next" at bounding box center [1307, 370] width 25 height 66
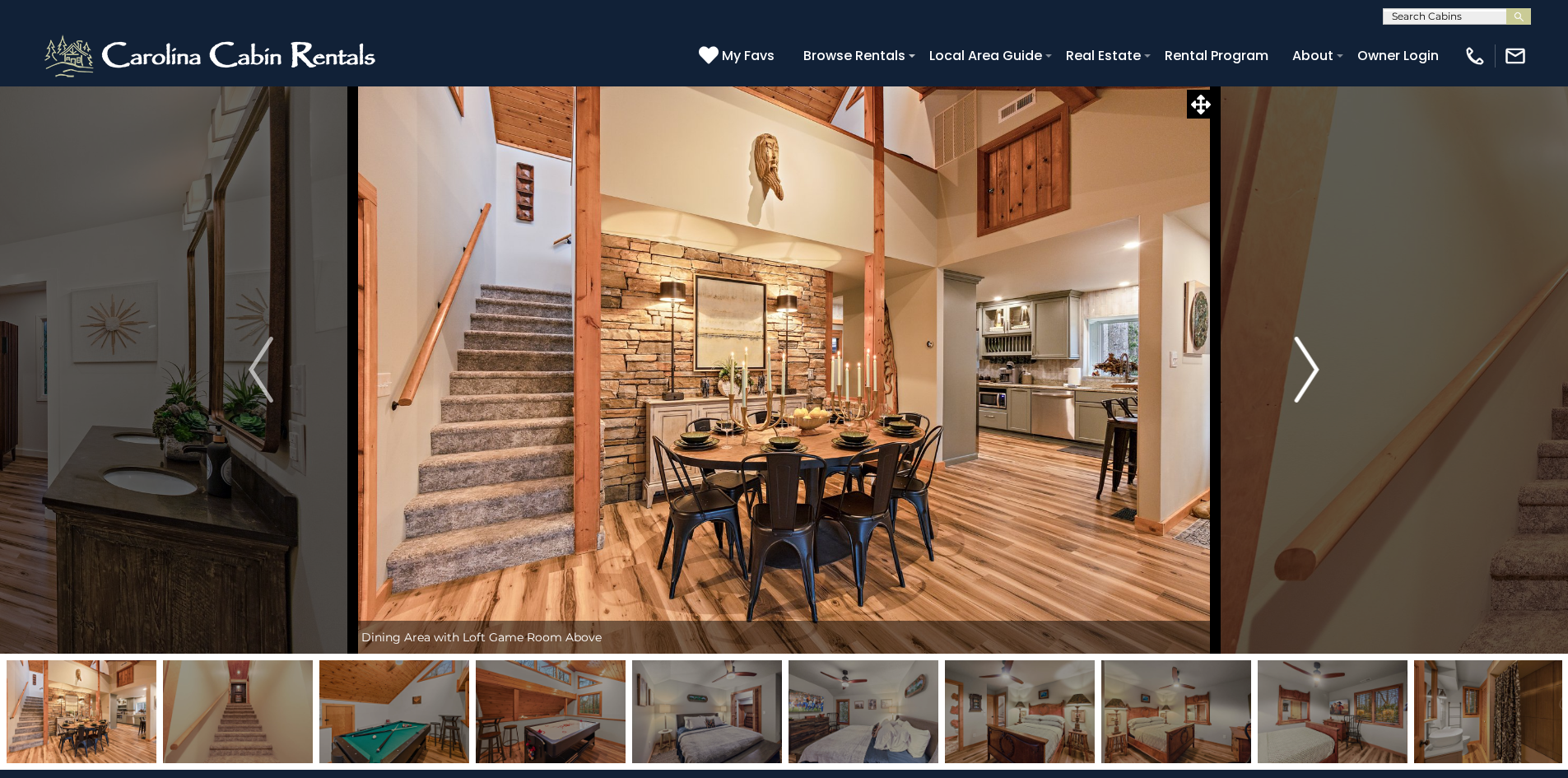
click at [1305, 374] on img "Next" at bounding box center [1307, 370] width 25 height 66
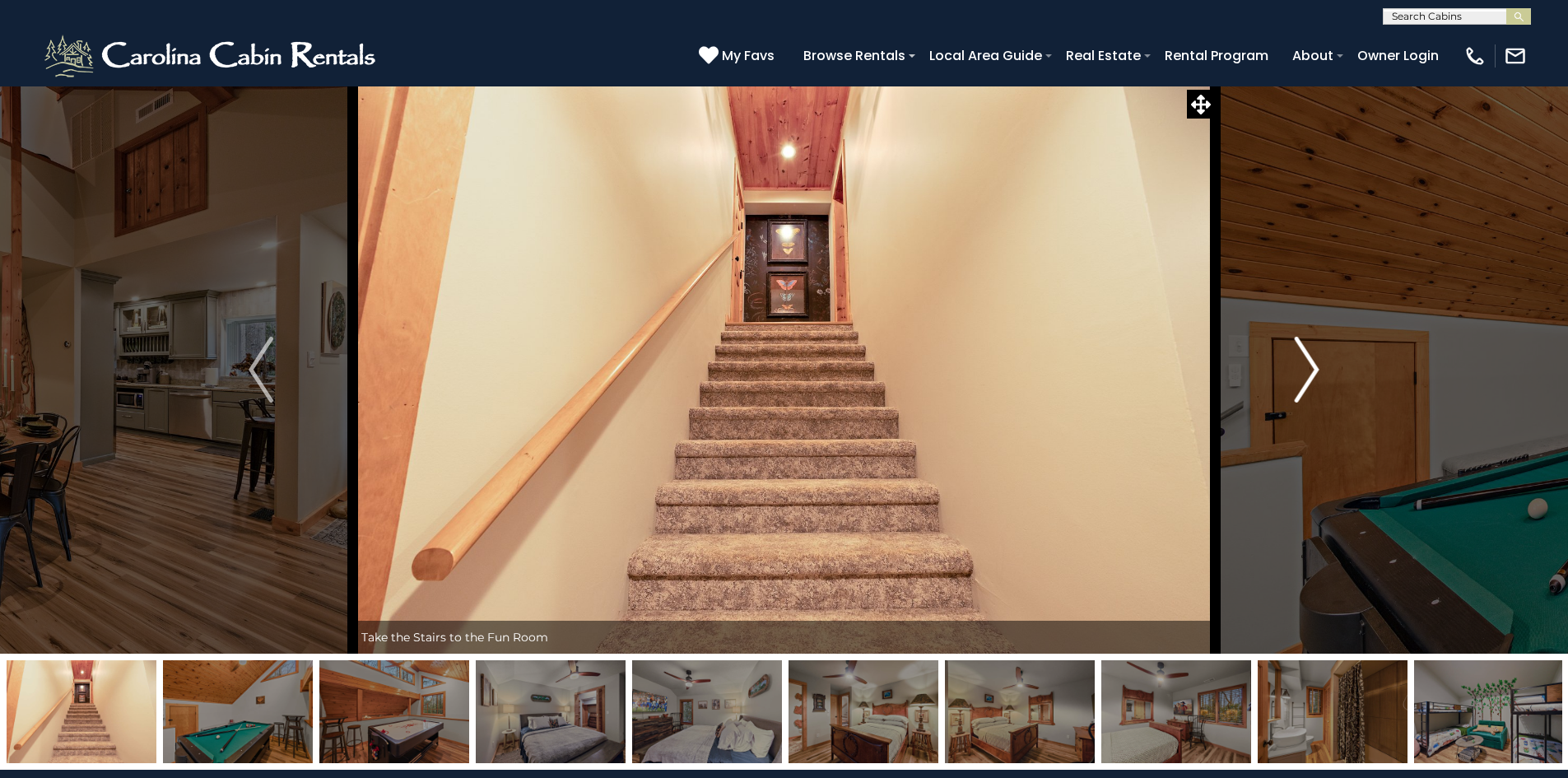
click at [1305, 374] on img "Next" at bounding box center [1307, 370] width 25 height 66
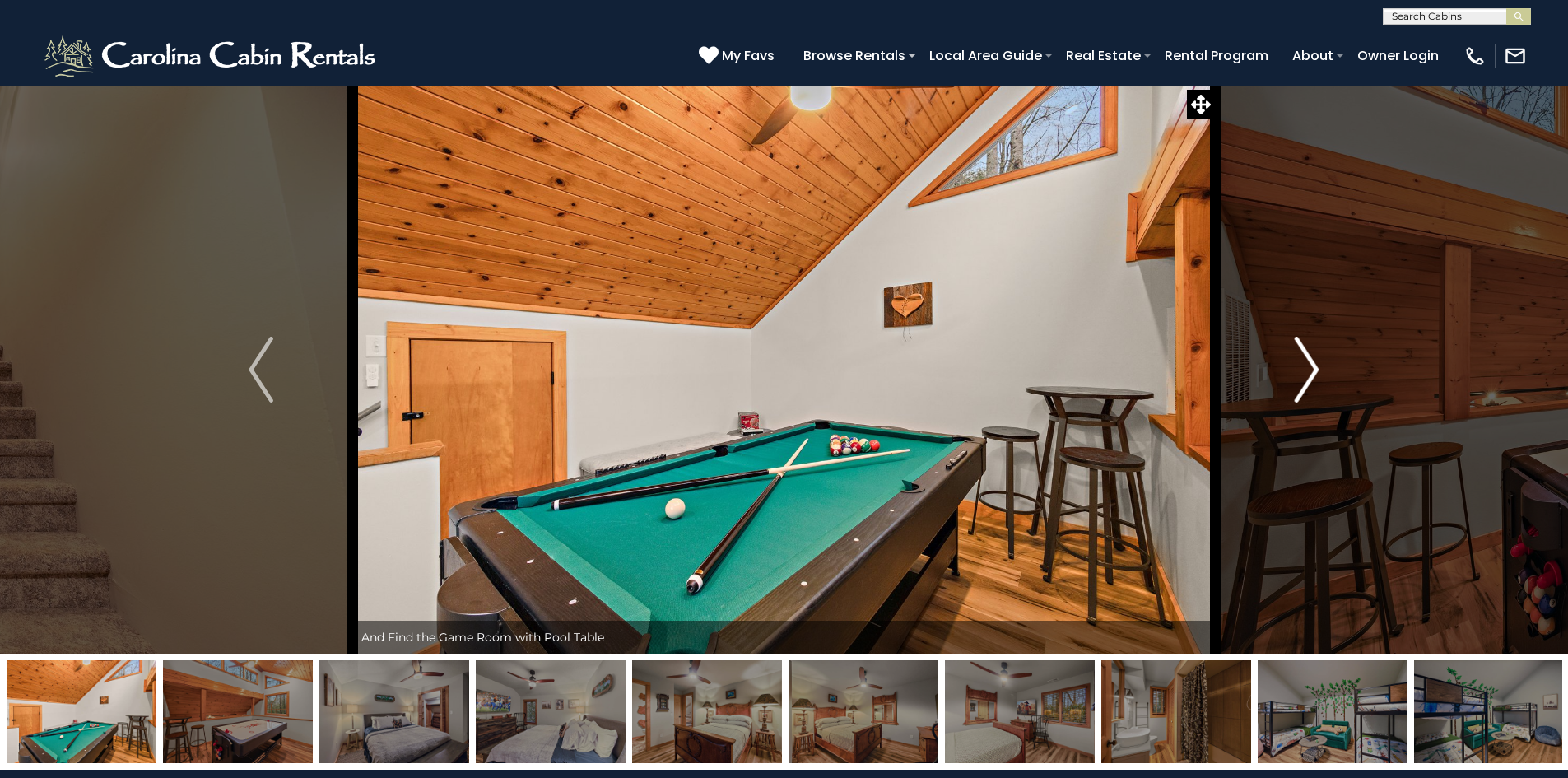
click at [1305, 374] on img "Next" at bounding box center [1307, 370] width 25 height 66
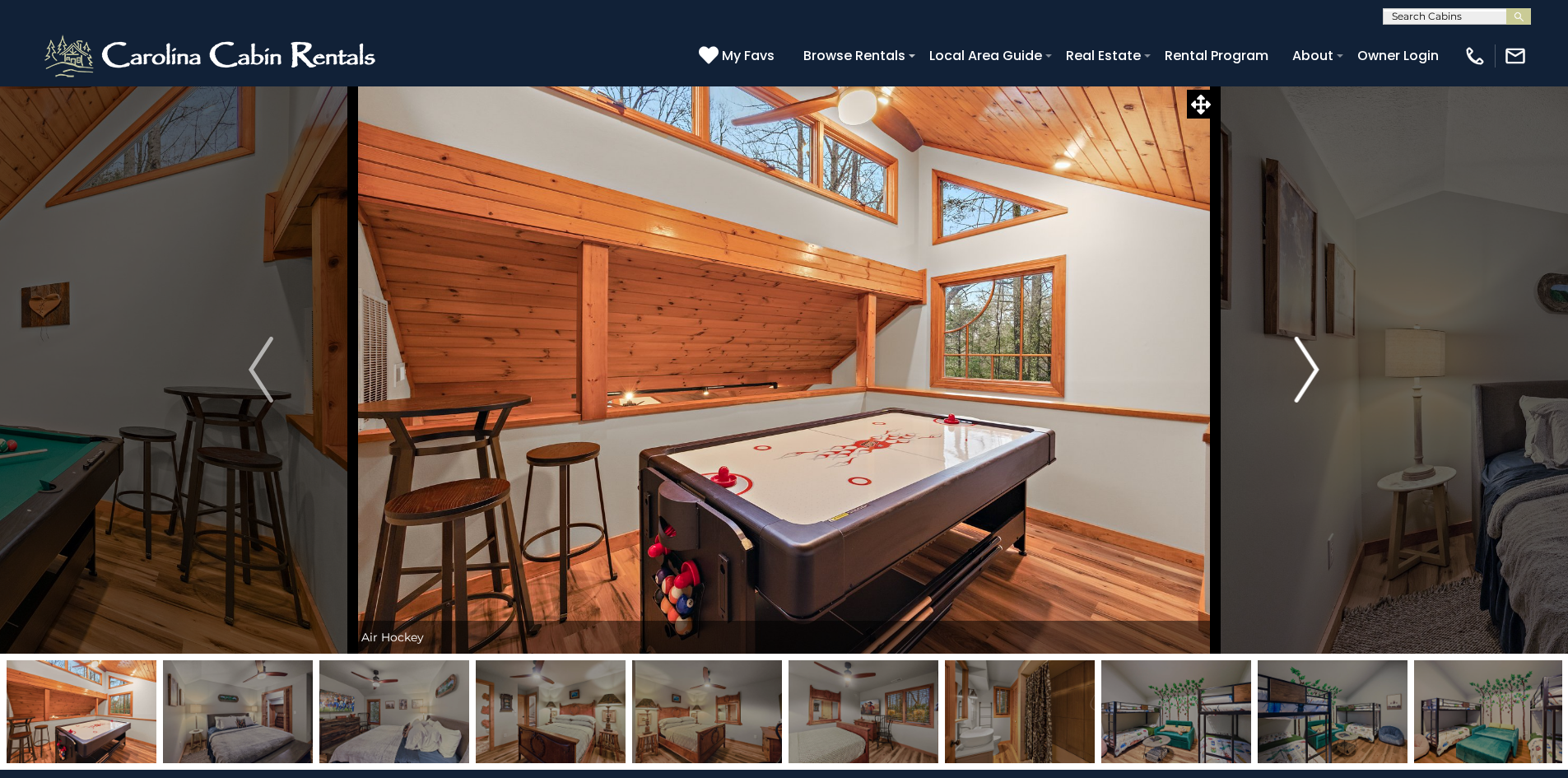
click at [1305, 374] on img "Next" at bounding box center [1307, 370] width 25 height 66
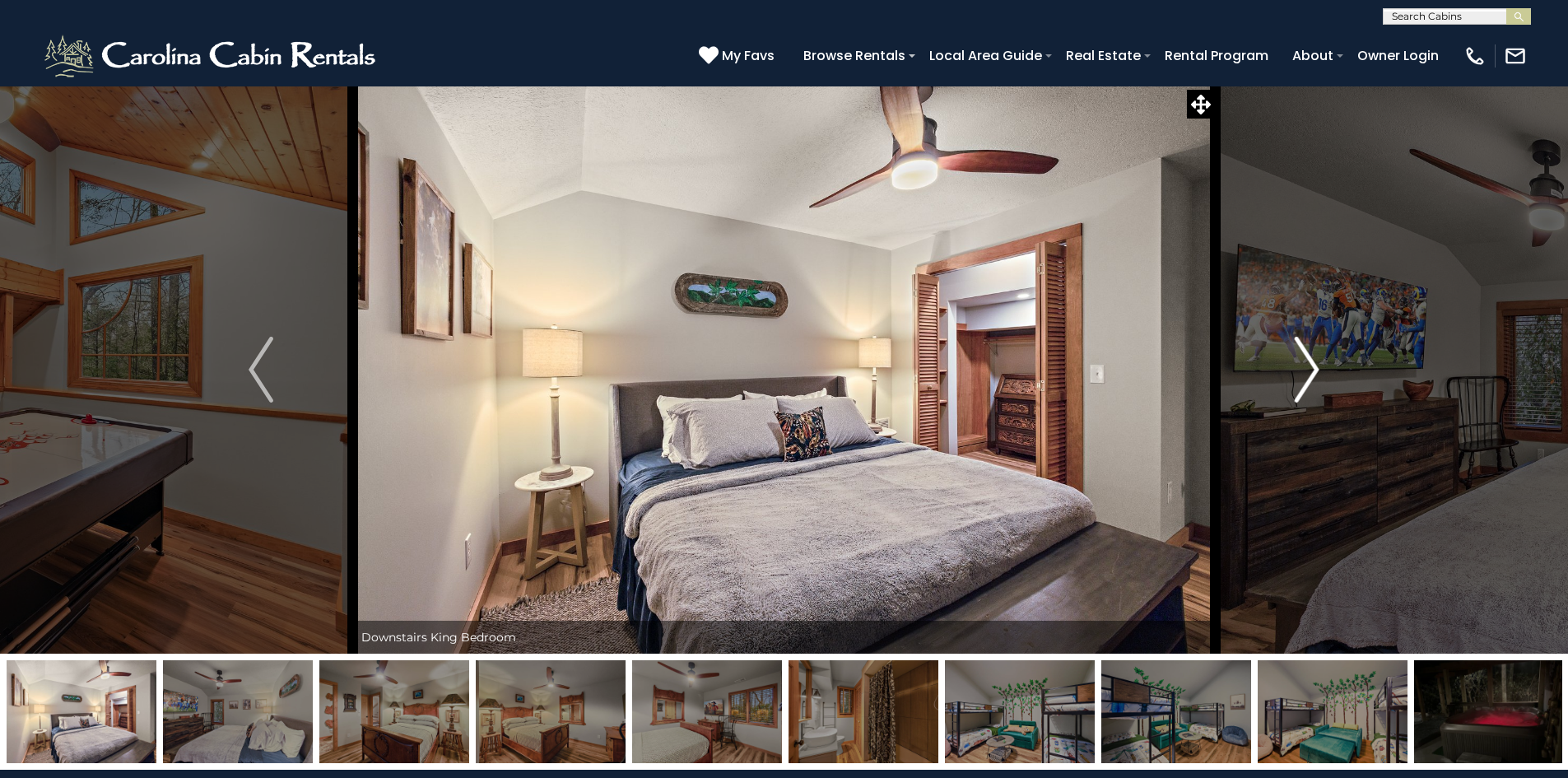
click at [1305, 374] on img "Next" at bounding box center [1307, 370] width 25 height 66
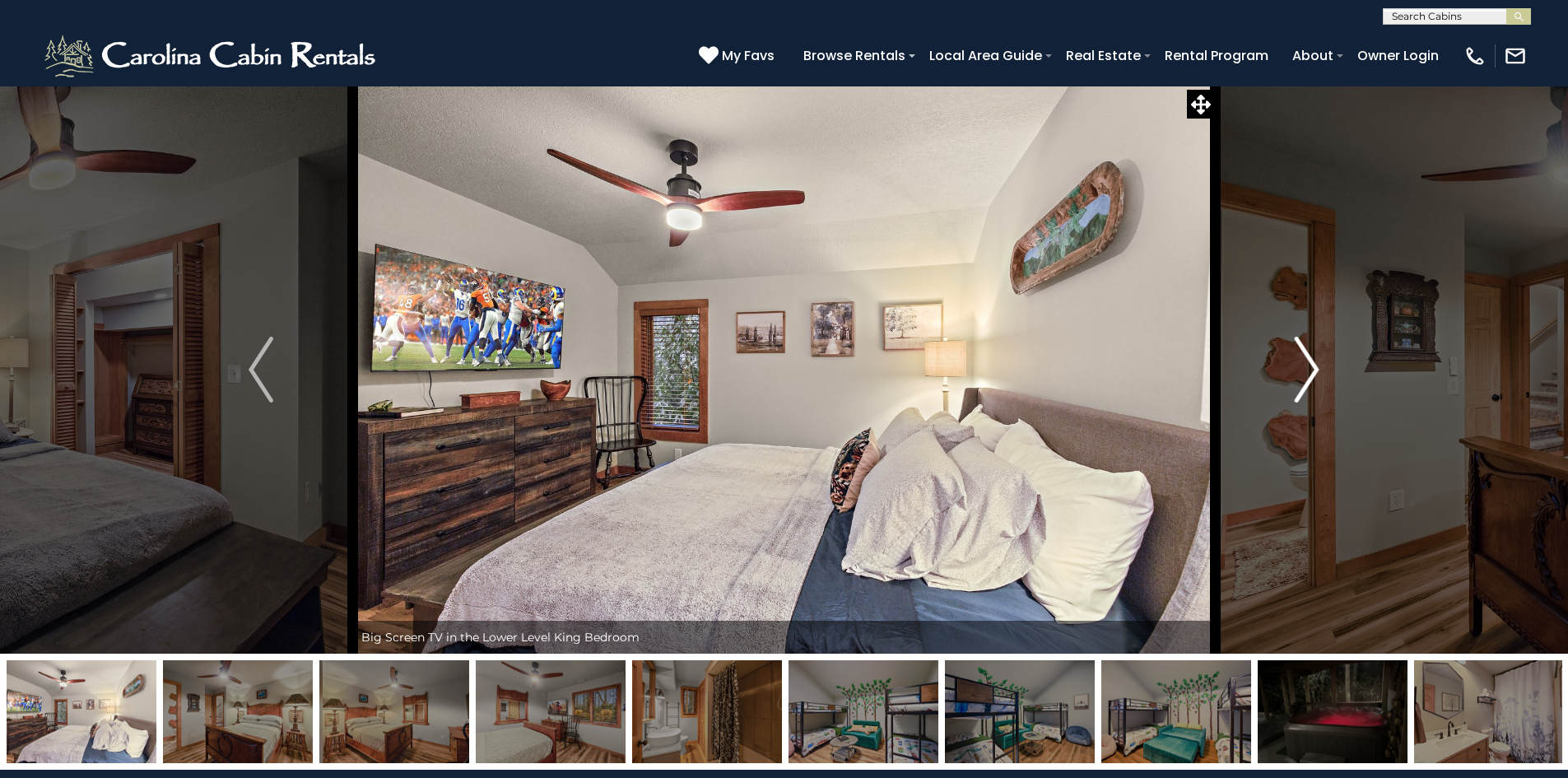
click at [1305, 374] on img "Next" at bounding box center [1307, 370] width 25 height 66
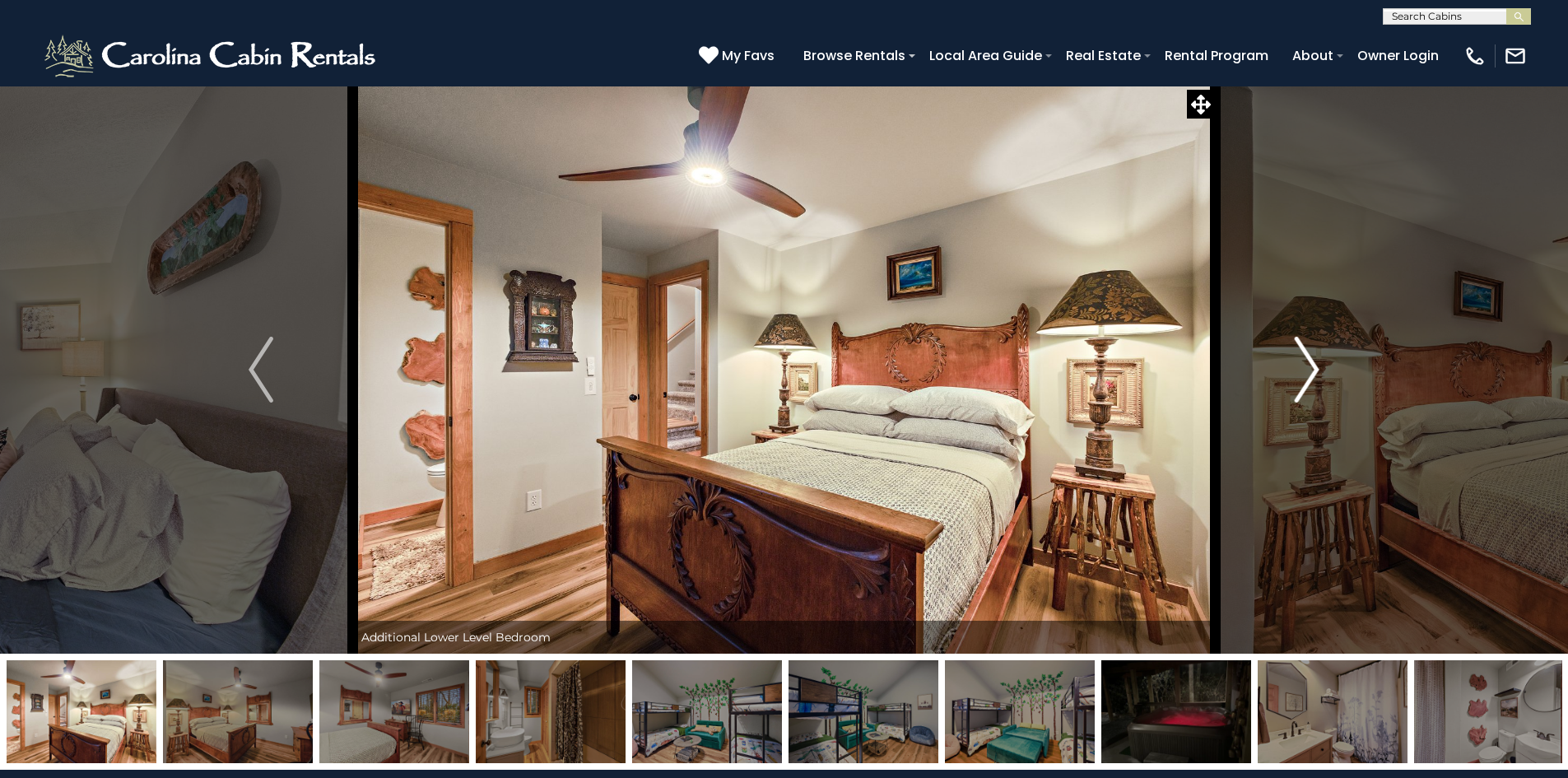
click at [1305, 374] on img "Next" at bounding box center [1307, 370] width 25 height 66
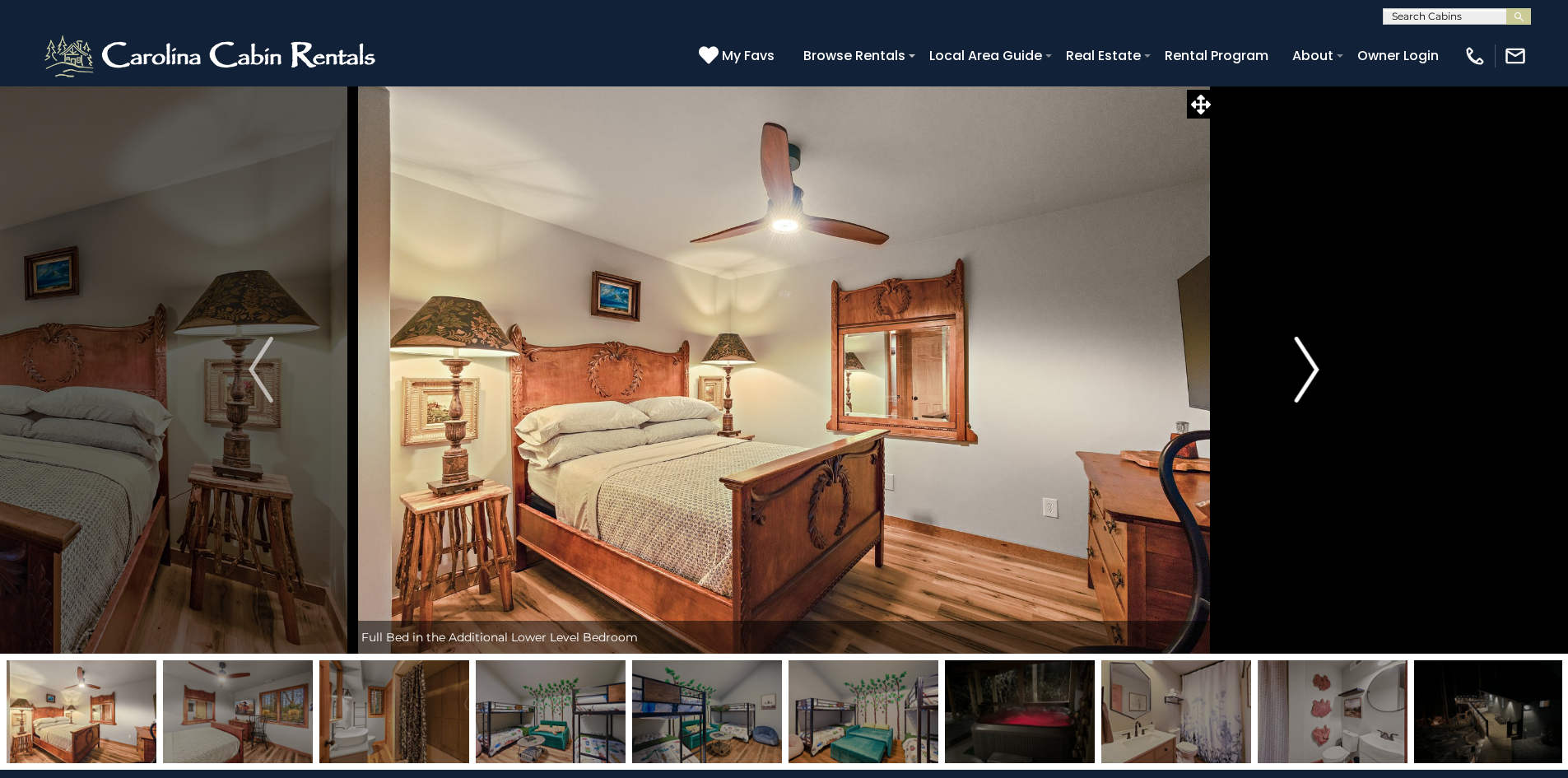
click at [1305, 374] on img "Next" at bounding box center [1307, 370] width 25 height 66
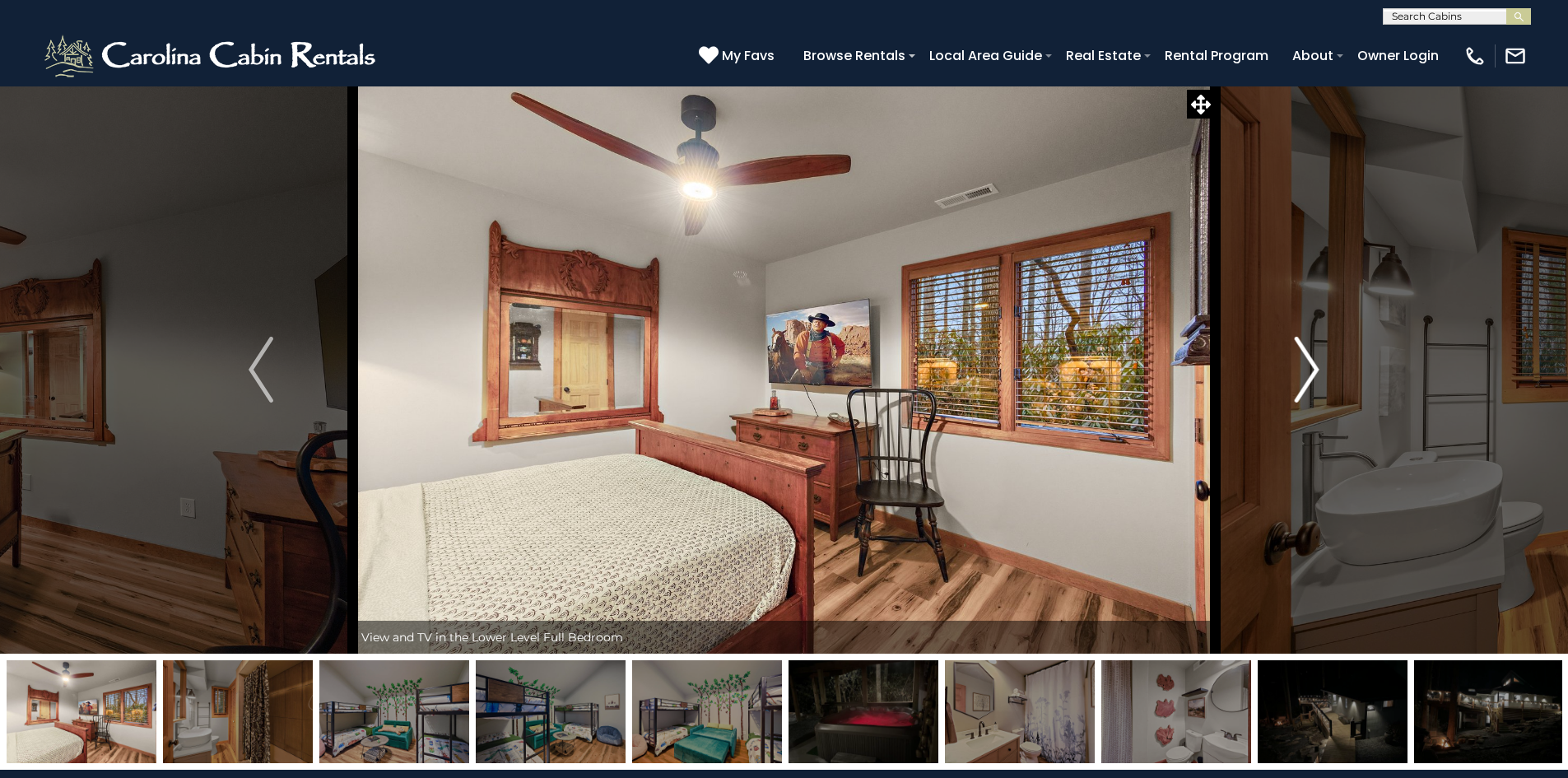
click at [1305, 374] on img "Next" at bounding box center [1307, 370] width 25 height 66
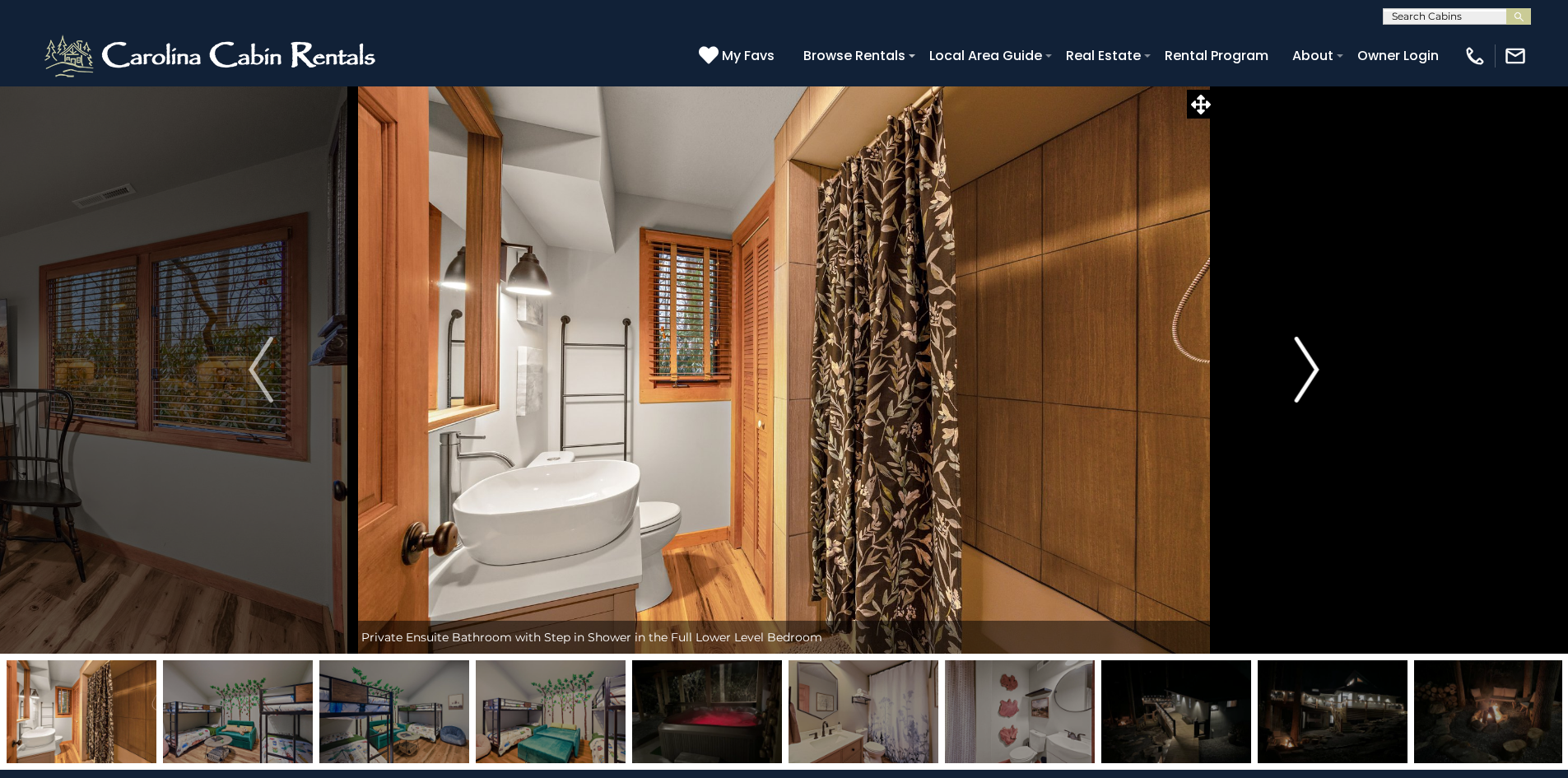
click at [1305, 374] on img "Next" at bounding box center [1307, 370] width 25 height 66
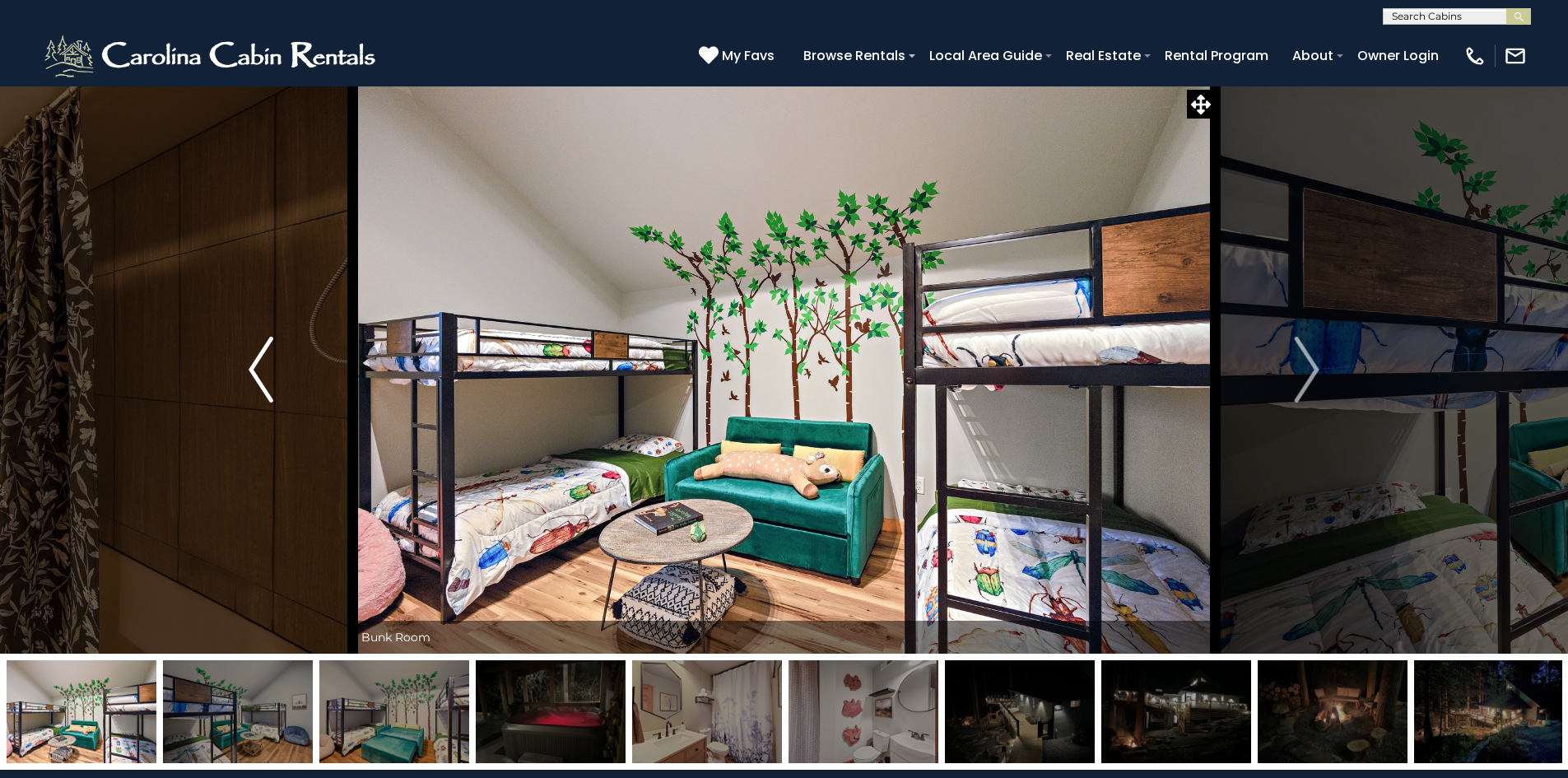
click at [274, 384] on button "Previous" at bounding box center [261, 370] width 184 height 568
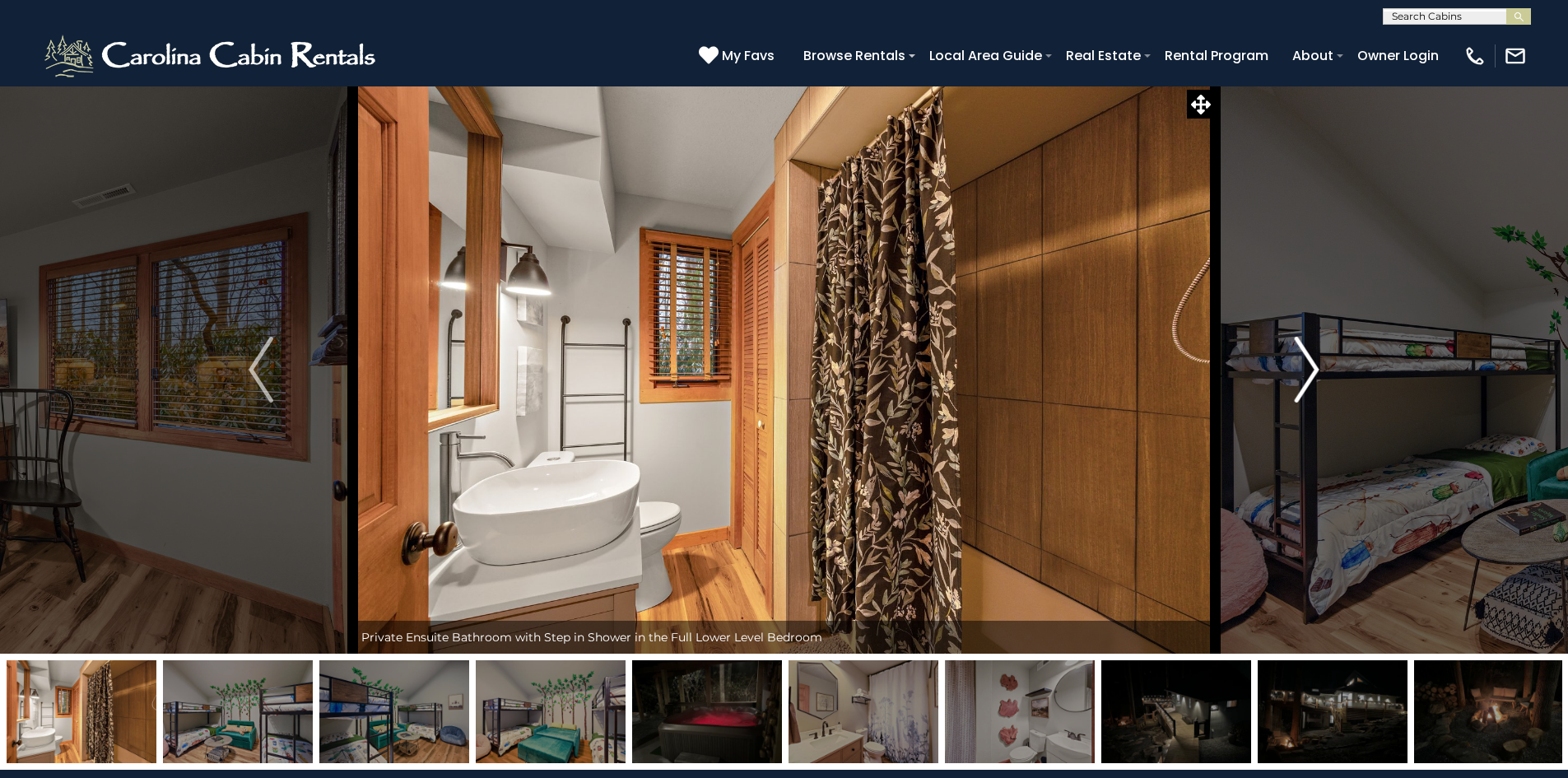
click at [1308, 374] on img "Next" at bounding box center [1307, 370] width 25 height 66
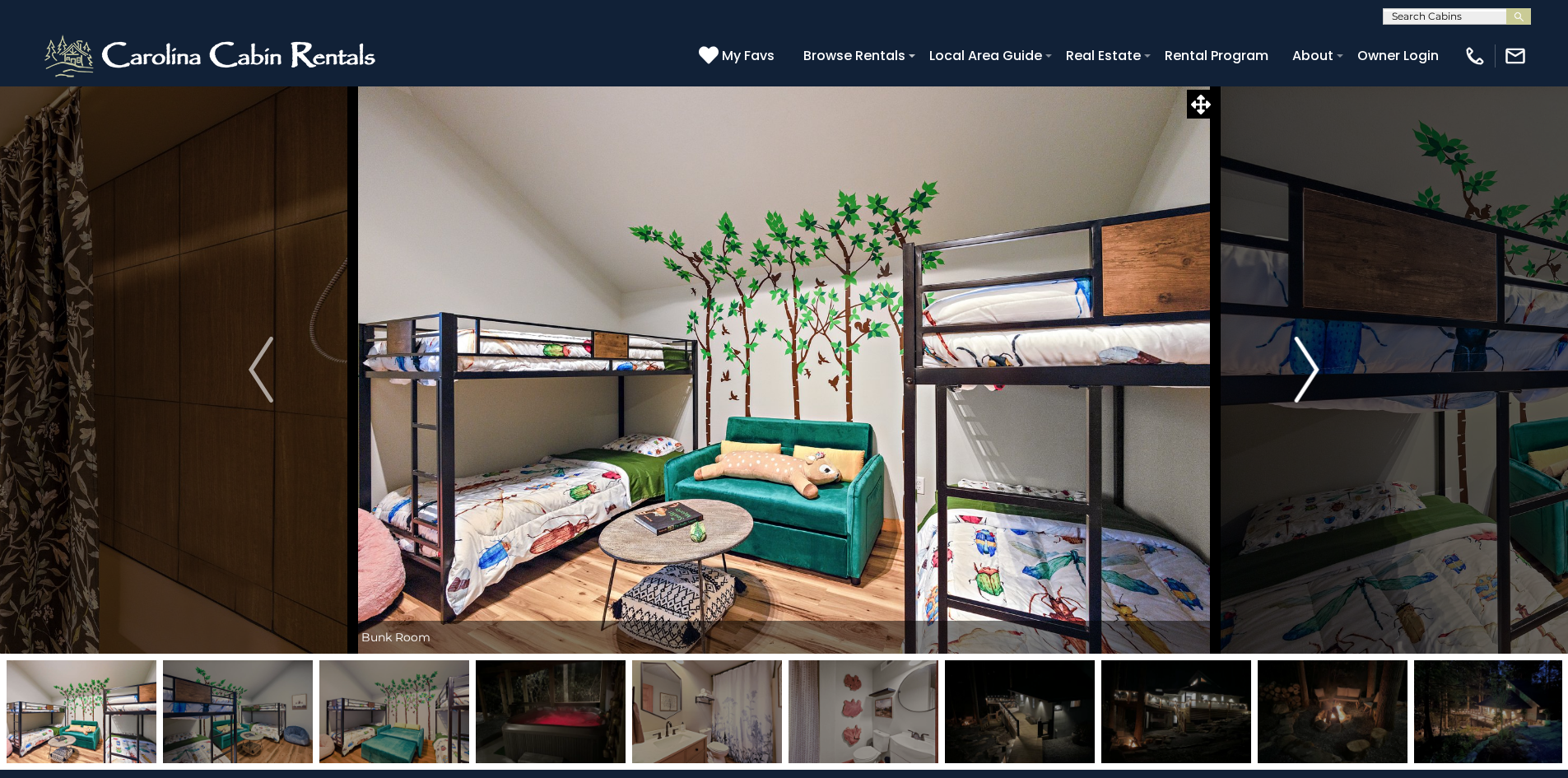
click at [1308, 374] on img "Next" at bounding box center [1307, 370] width 25 height 66
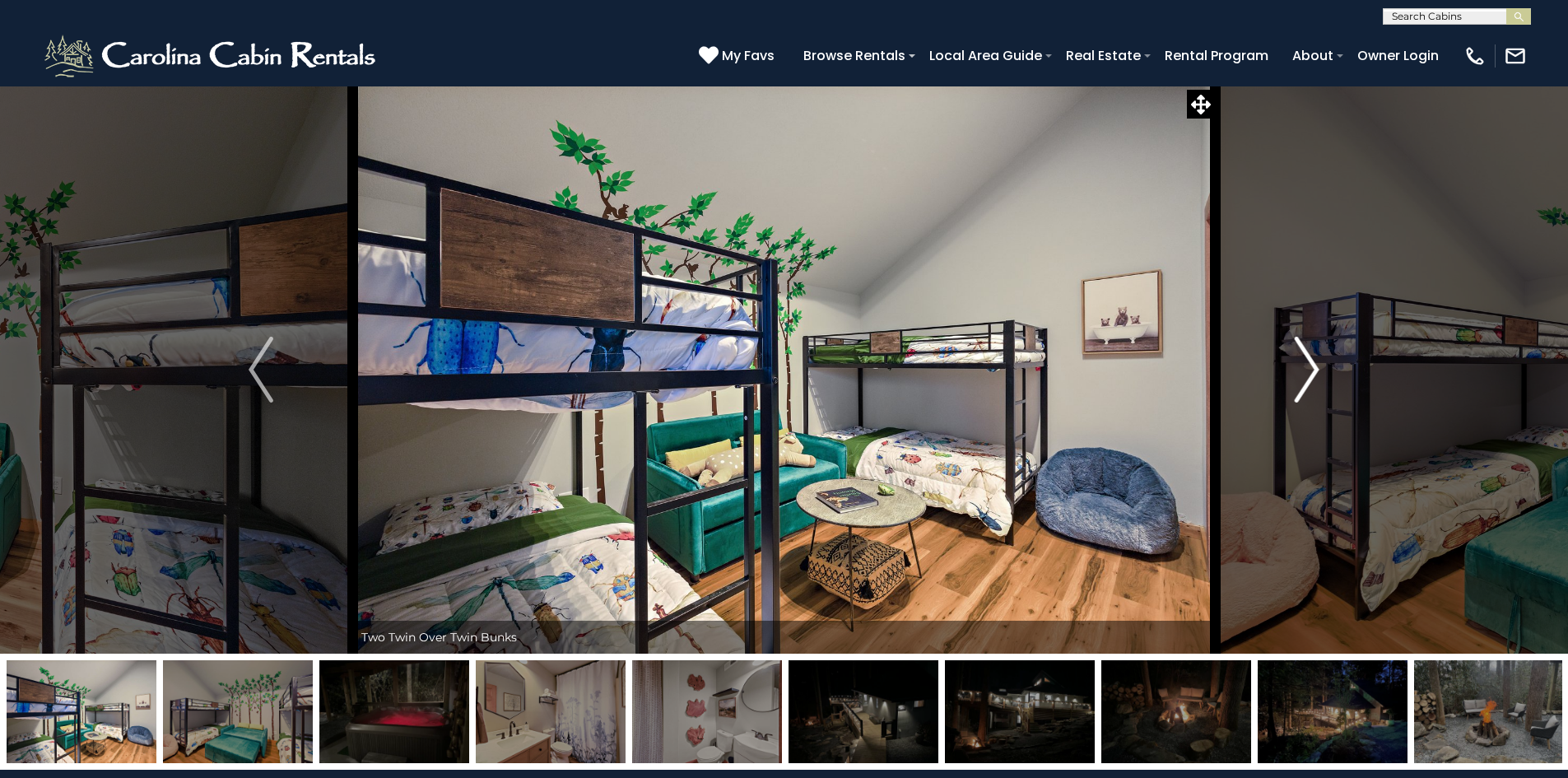
click at [1308, 374] on img "Next" at bounding box center [1307, 370] width 25 height 66
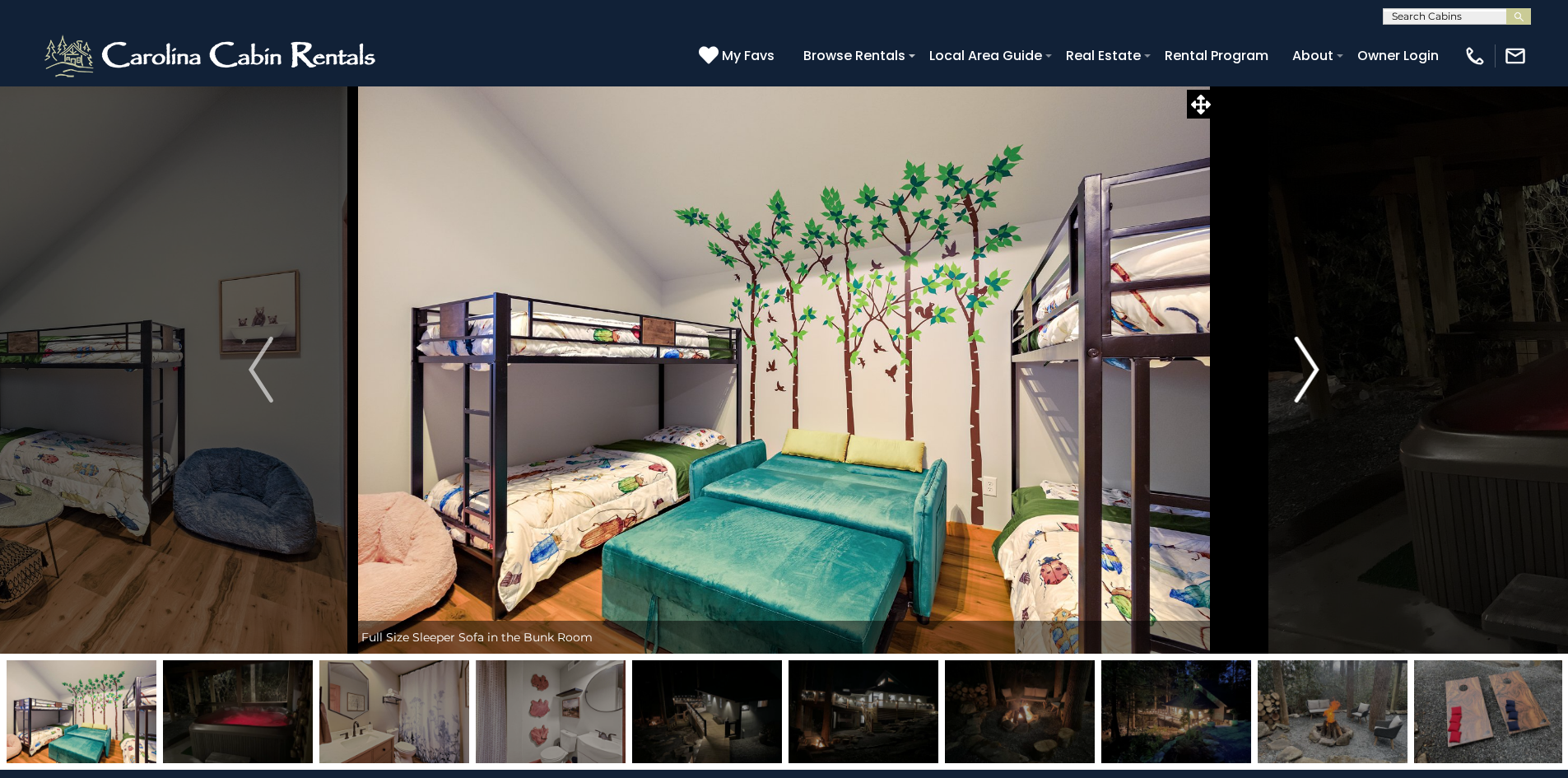
click at [1308, 374] on img "Next" at bounding box center [1307, 370] width 25 height 66
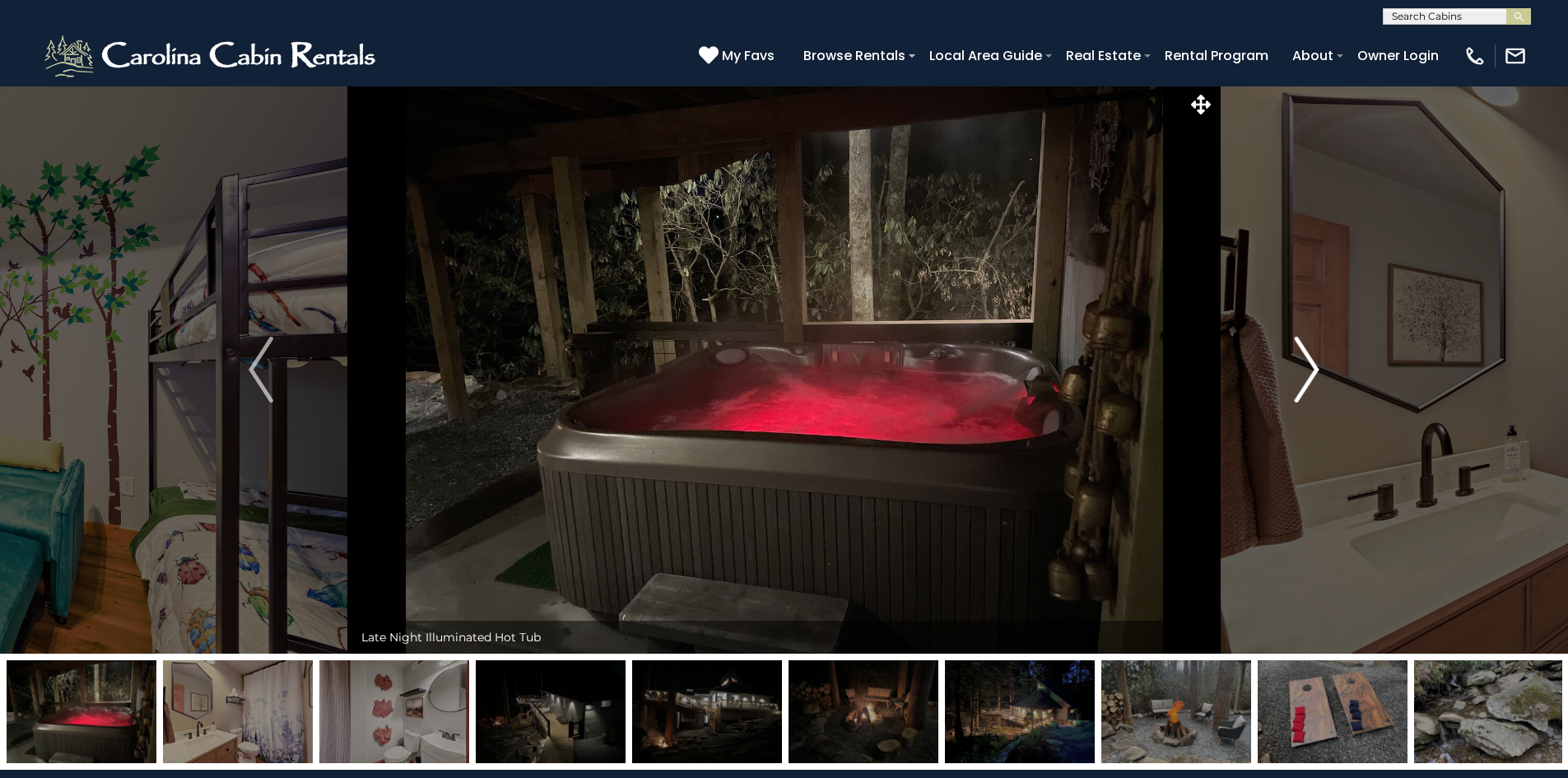
click at [1308, 374] on img "Next" at bounding box center [1307, 370] width 25 height 66
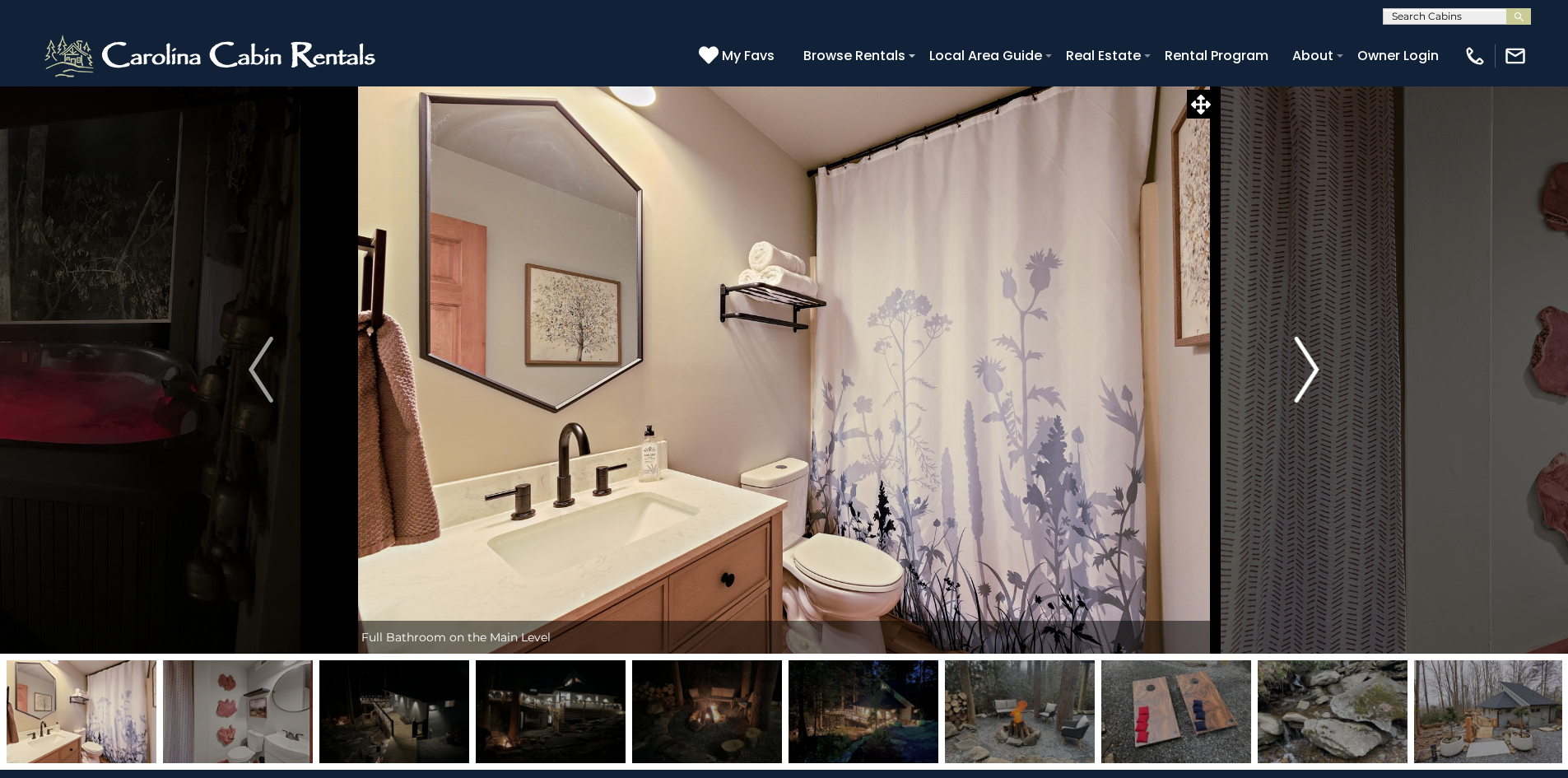
click at [1308, 374] on img "Next" at bounding box center [1307, 370] width 25 height 66
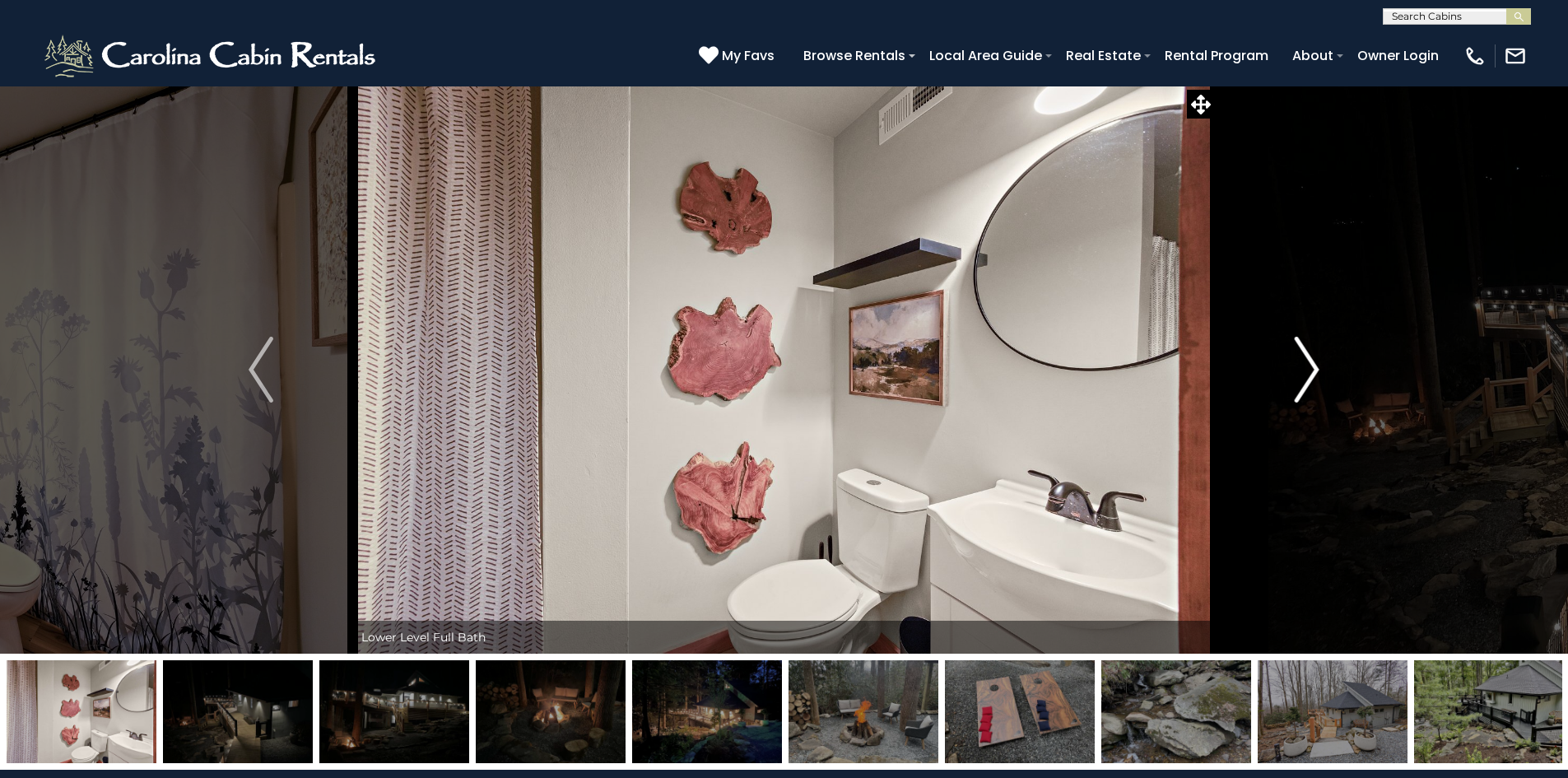
click at [1308, 374] on img "Next" at bounding box center [1307, 370] width 25 height 66
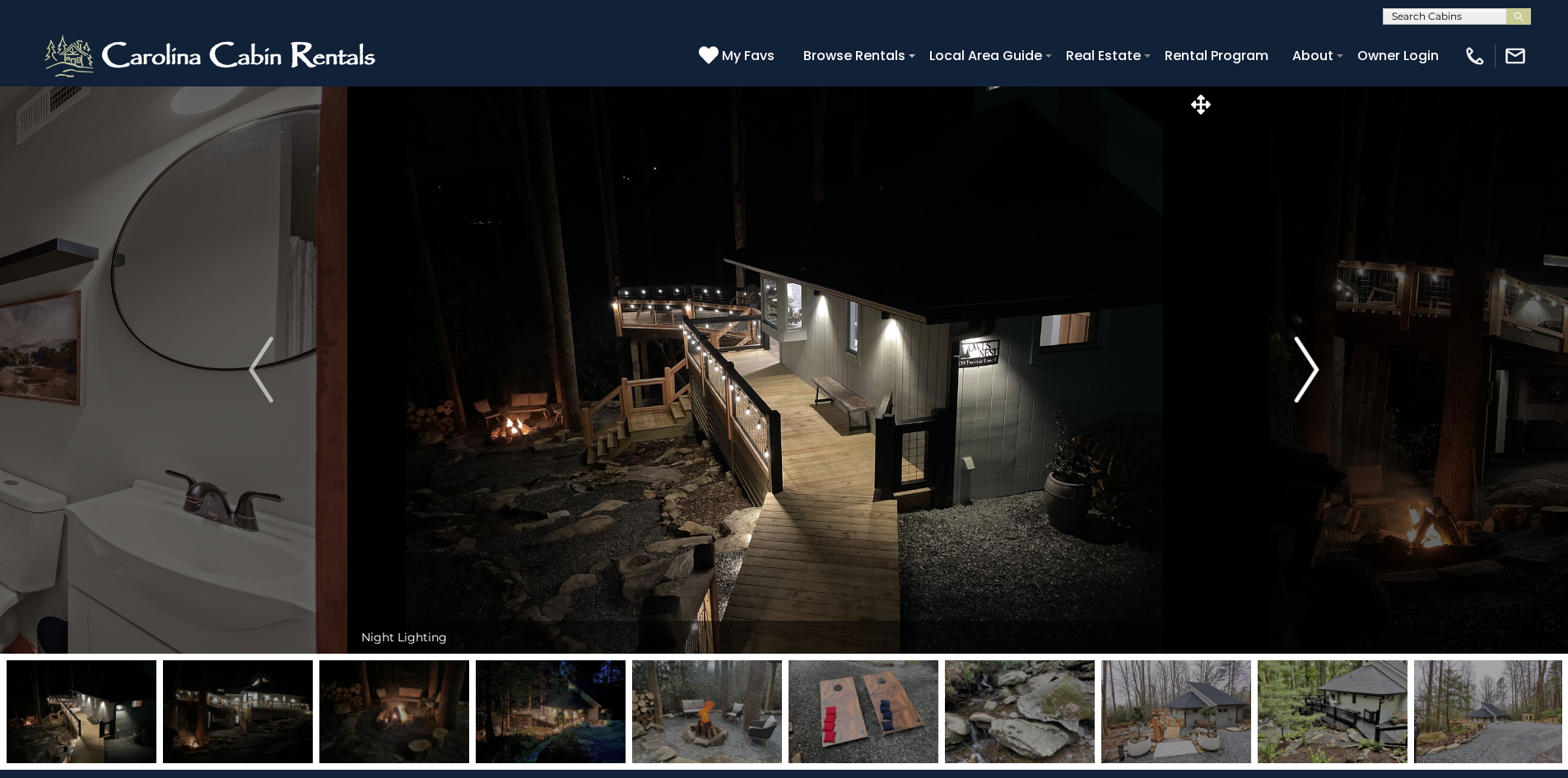
click at [1308, 374] on img "Next" at bounding box center [1307, 370] width 25 height 66
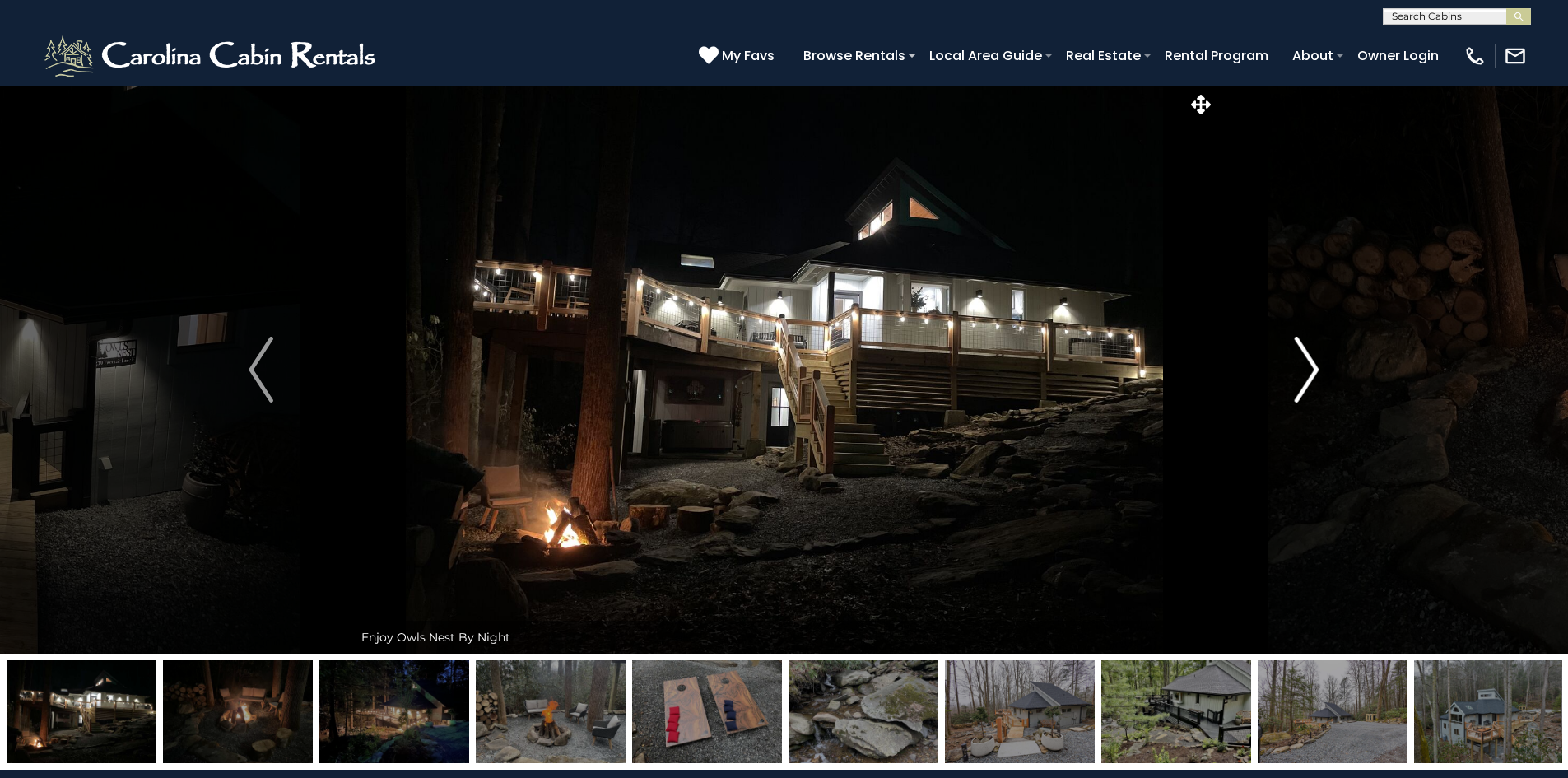
click at [1308, 374] on img "Next" at bounding box center [1307, 370] width 25 height 66
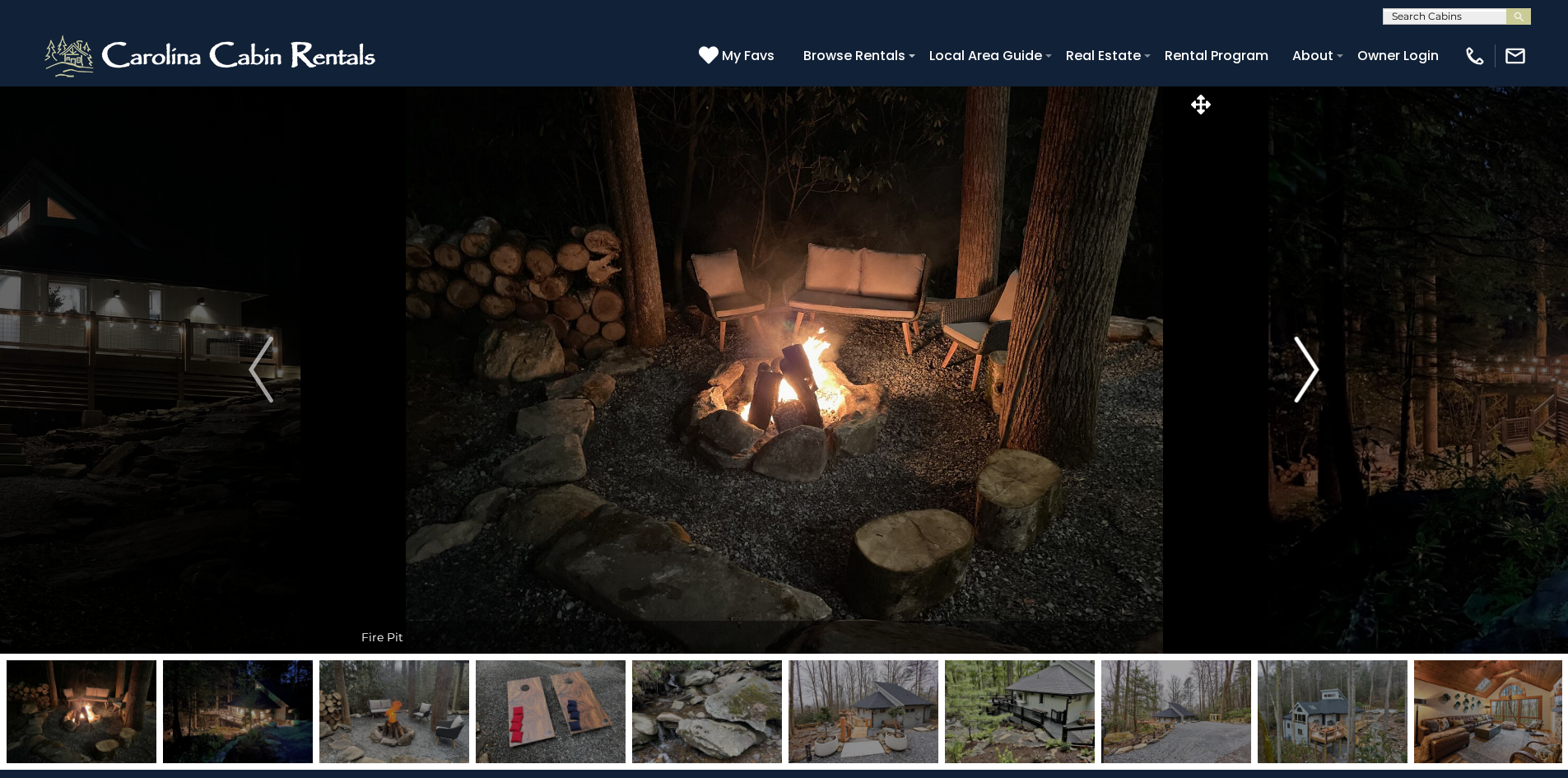
click at [1308, 374] on img "Next" at bounding box center [1307, 370] width 25 height 66
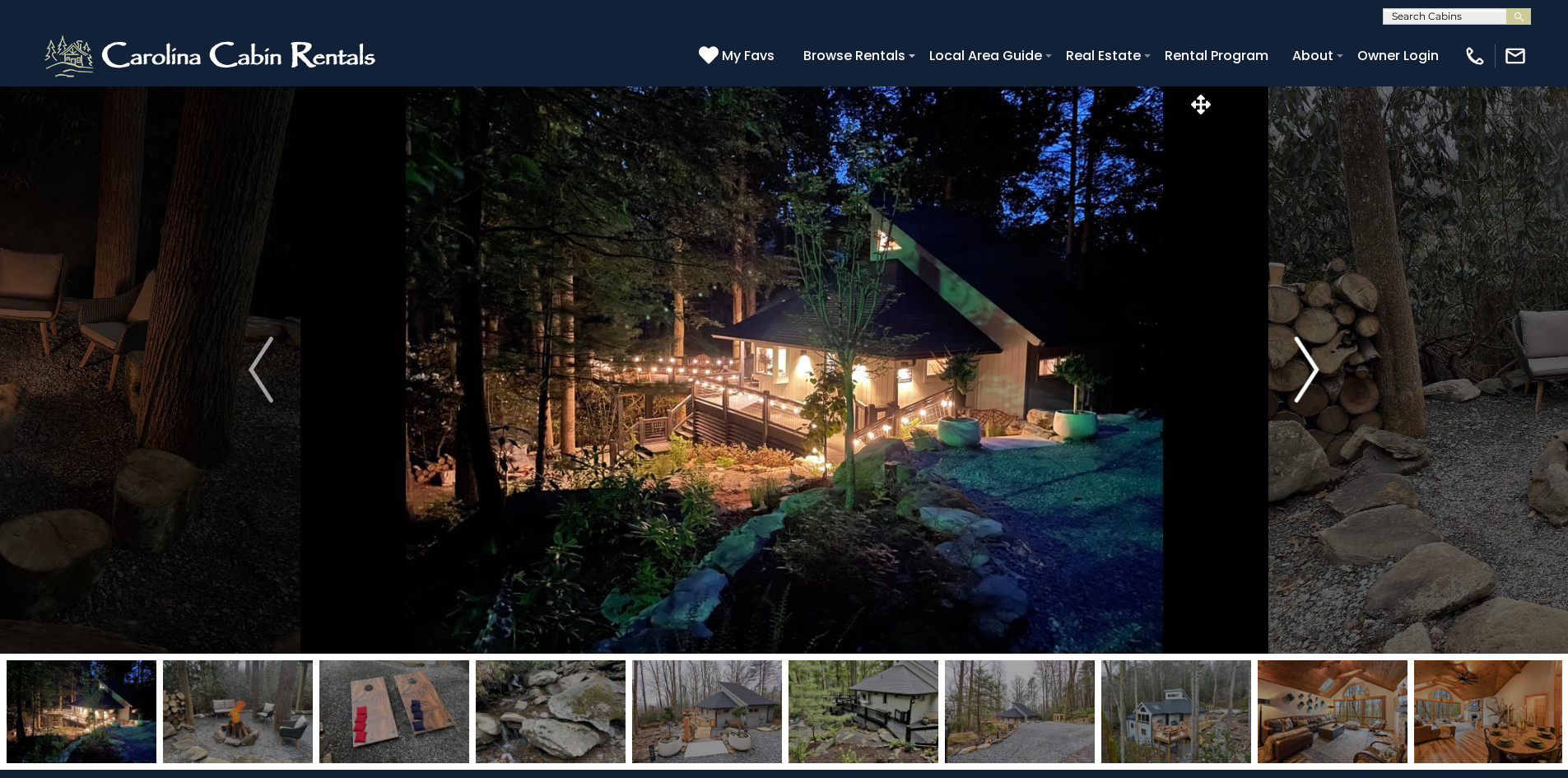
click at [1308, 374] on img "Next" at bounding box center [1307, 370] width 25 height 66
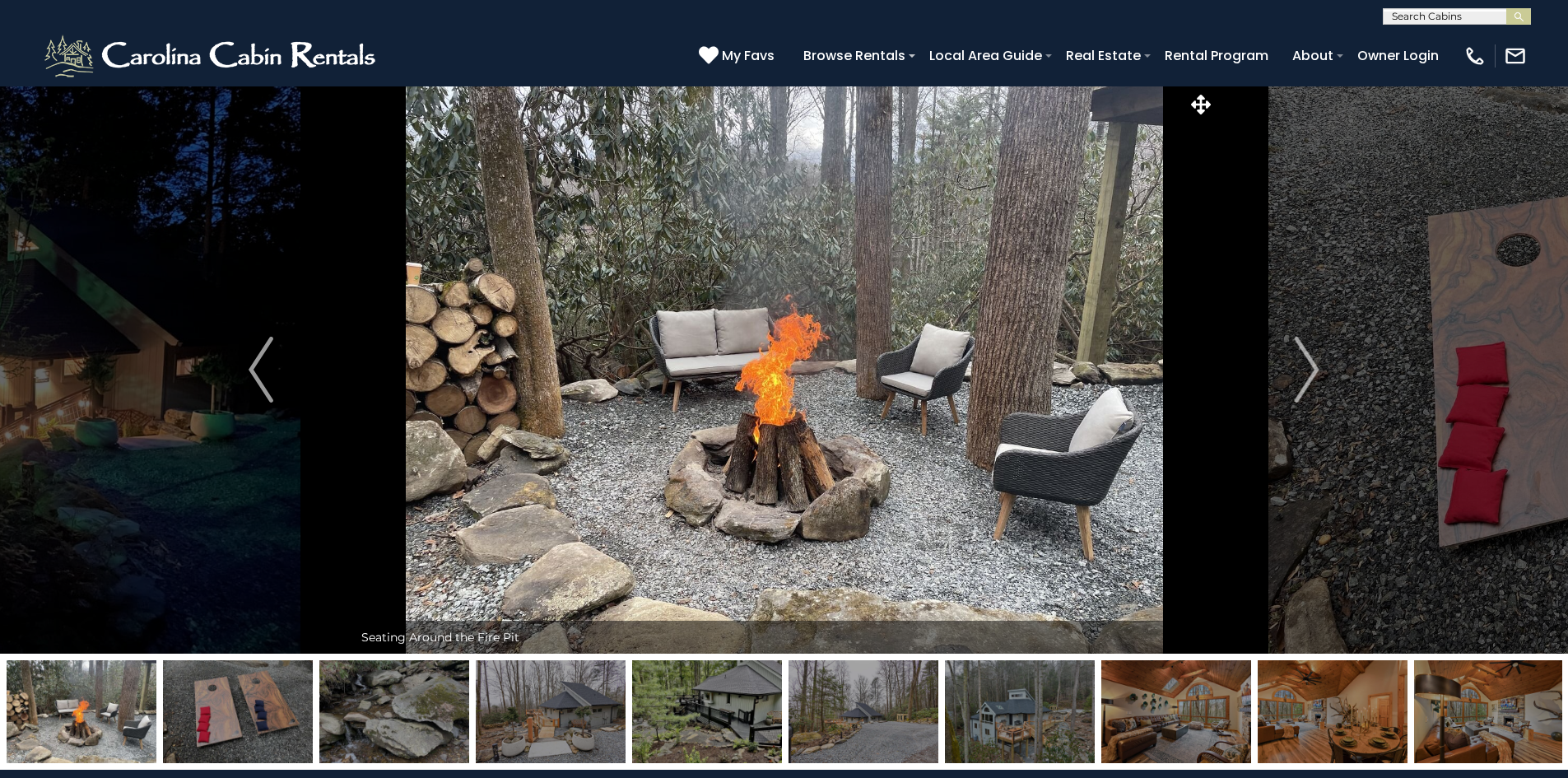
click at [567, 718] on img at bounding box center [551, 712] width 150 height 103
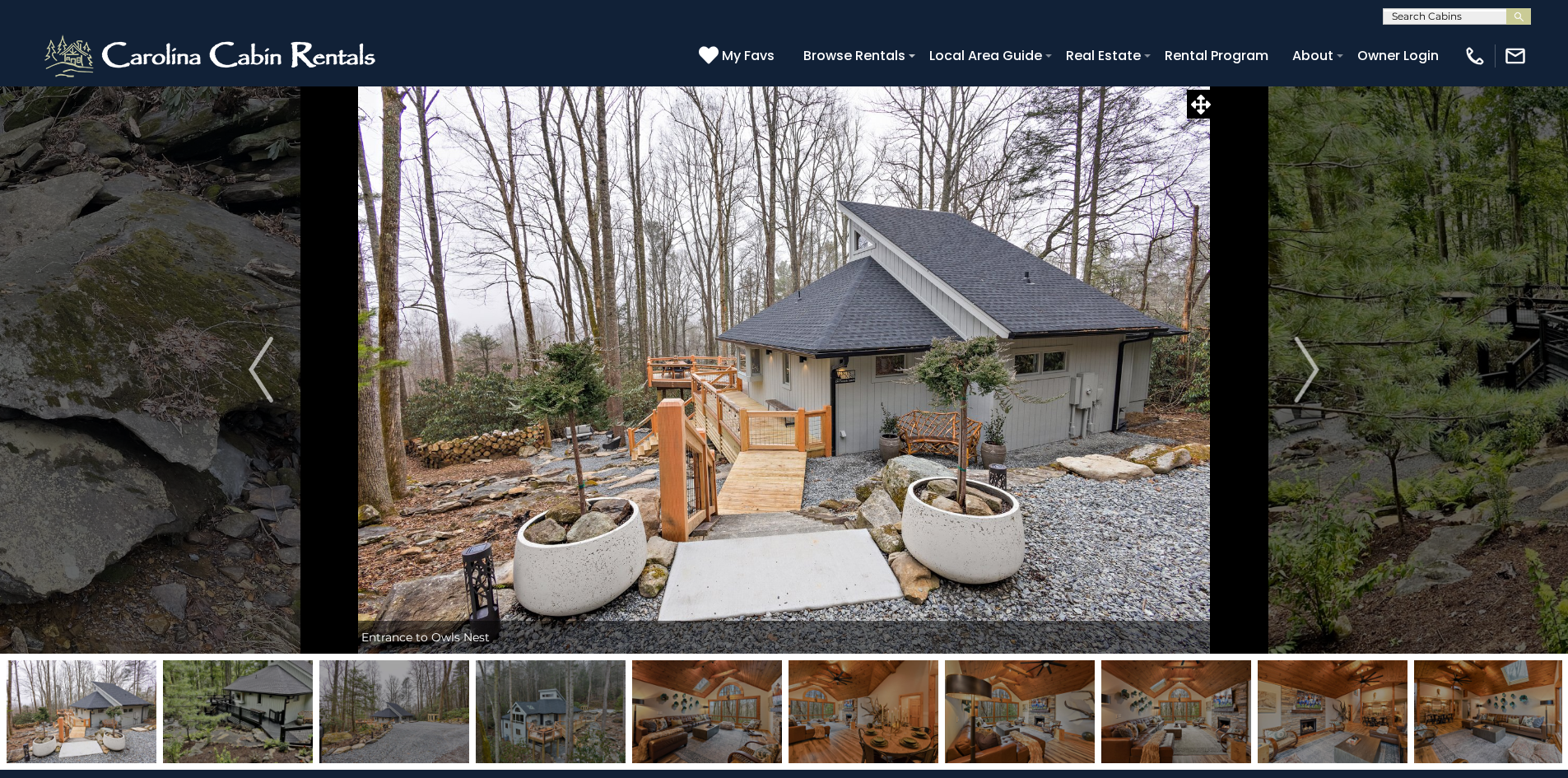
click at [242, 710] on img at bounding box center [238, 712] width 150 height 103
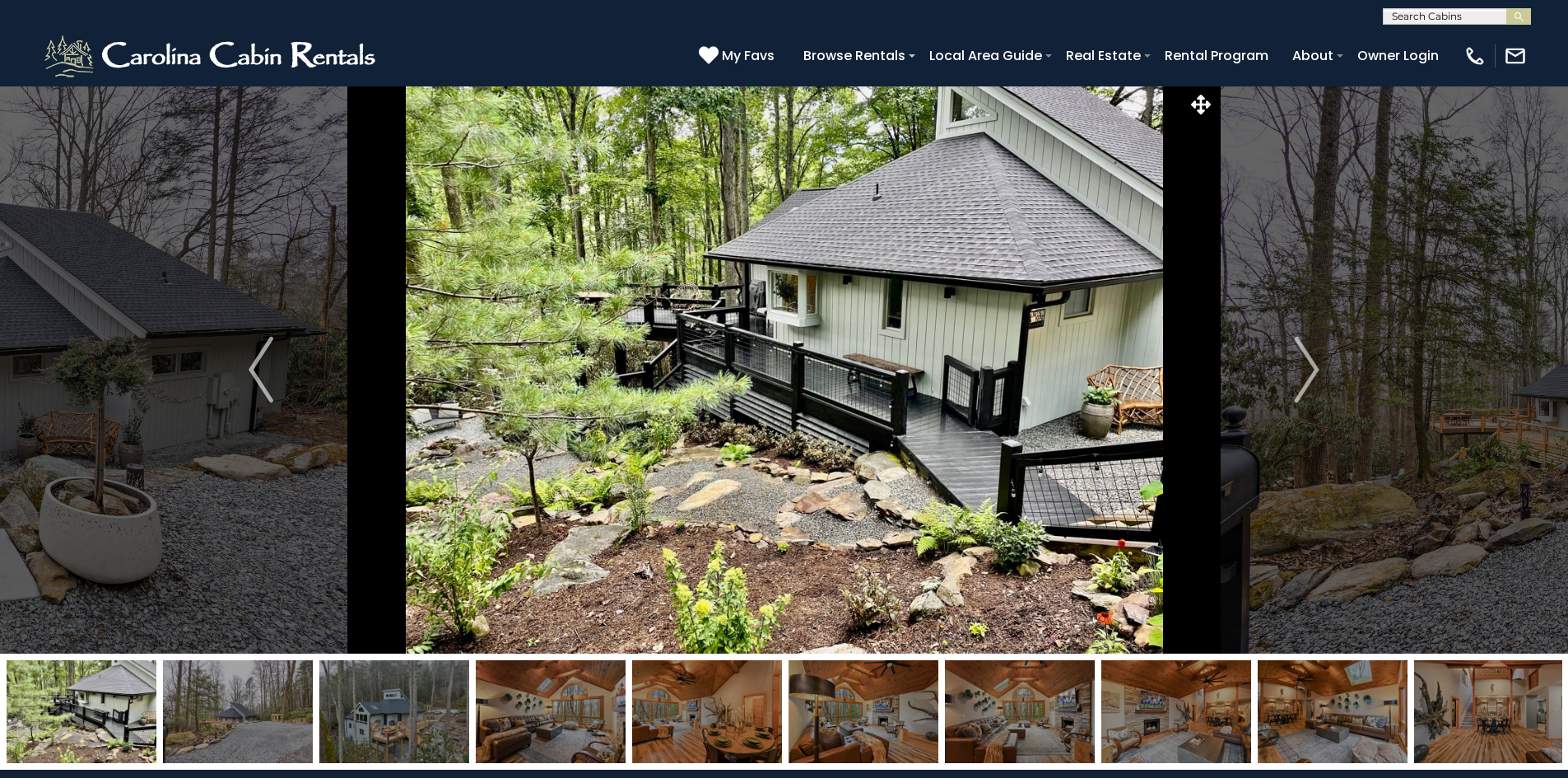
click at [573, 723] on img at bounding box center [551, 712] width 150 height 103
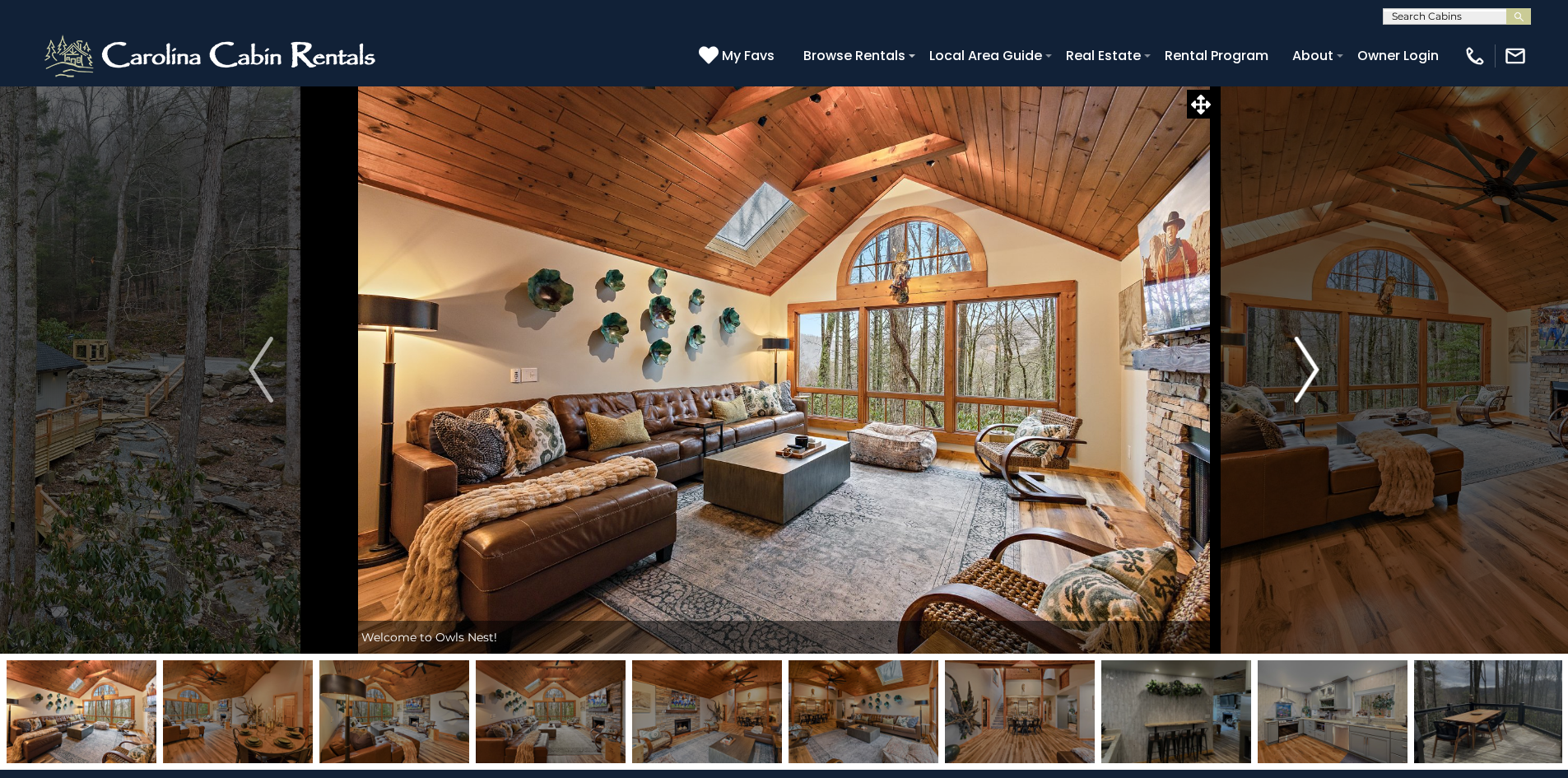
click at [1329, 380] on button "Next" at bounding box center [1307, 370] width 184 height 568
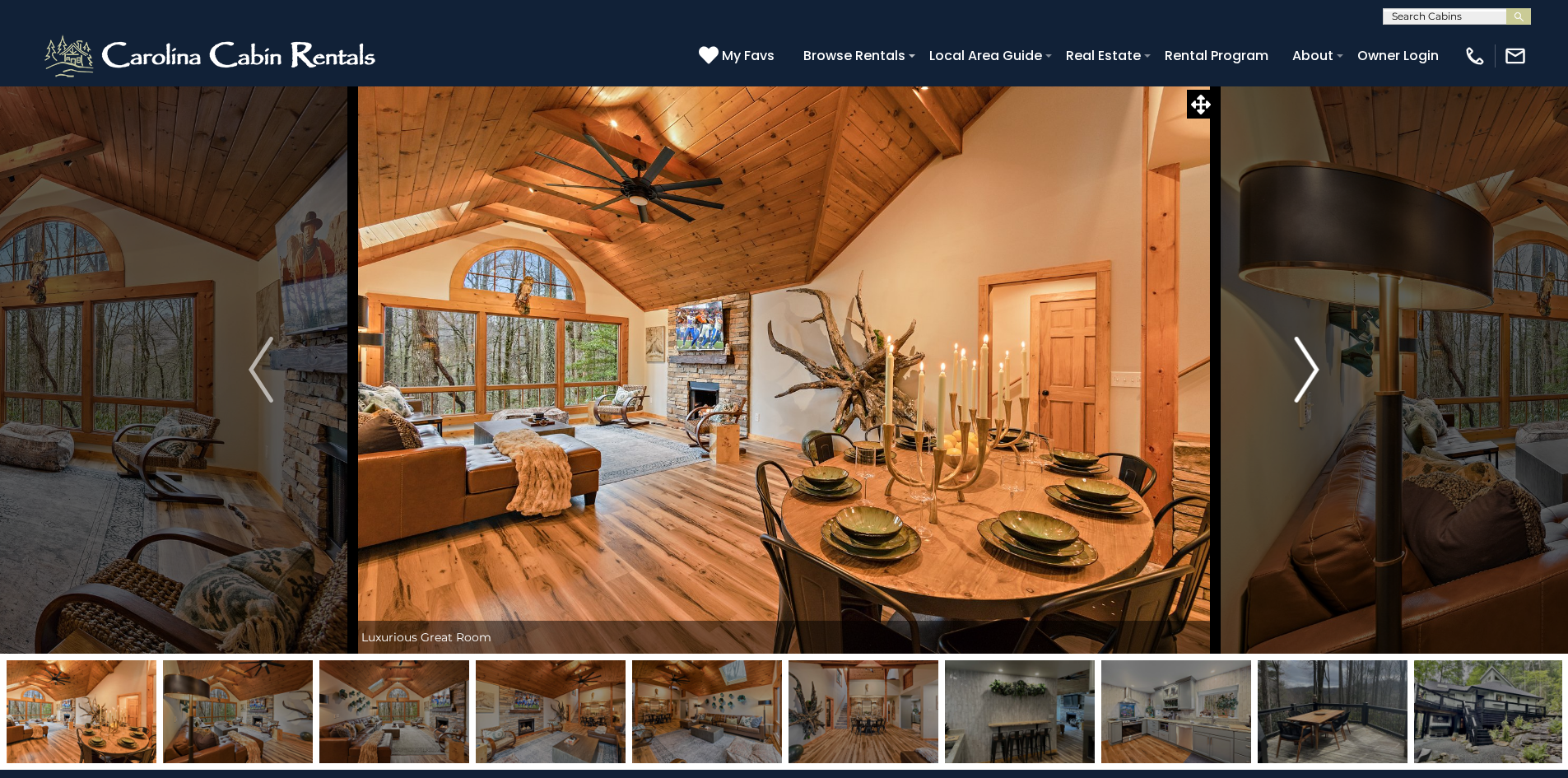
click at [1329, 380] on button "Next" at bounding box center [1307, 370] width 184 height 568
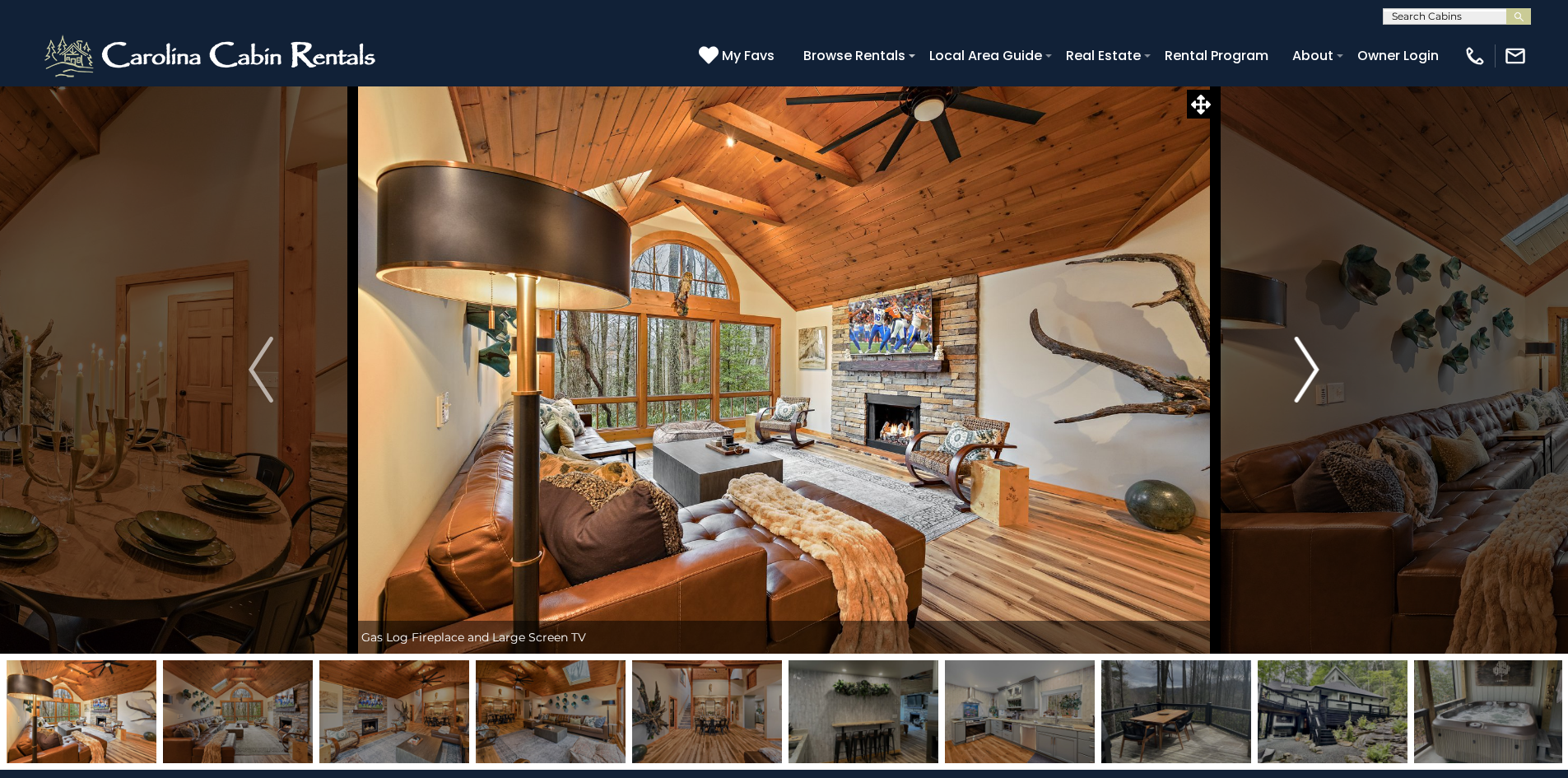
click at [1329, 380] on button "Next" at bounding box center [1307, 370] width 184 height 568
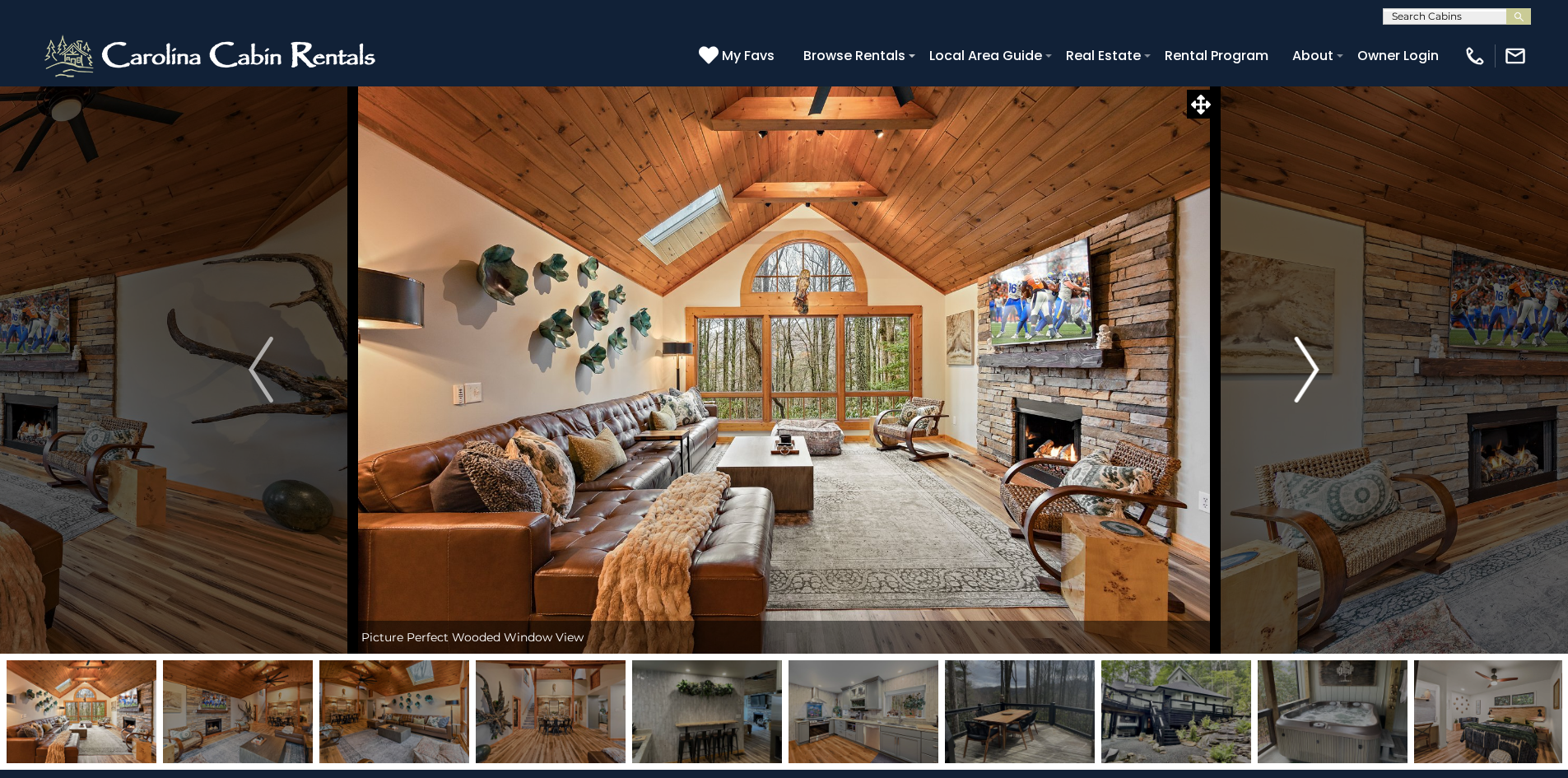
click at [1342, 371] on button "Next" at bounding box center [1307, 370] width 184 height 568
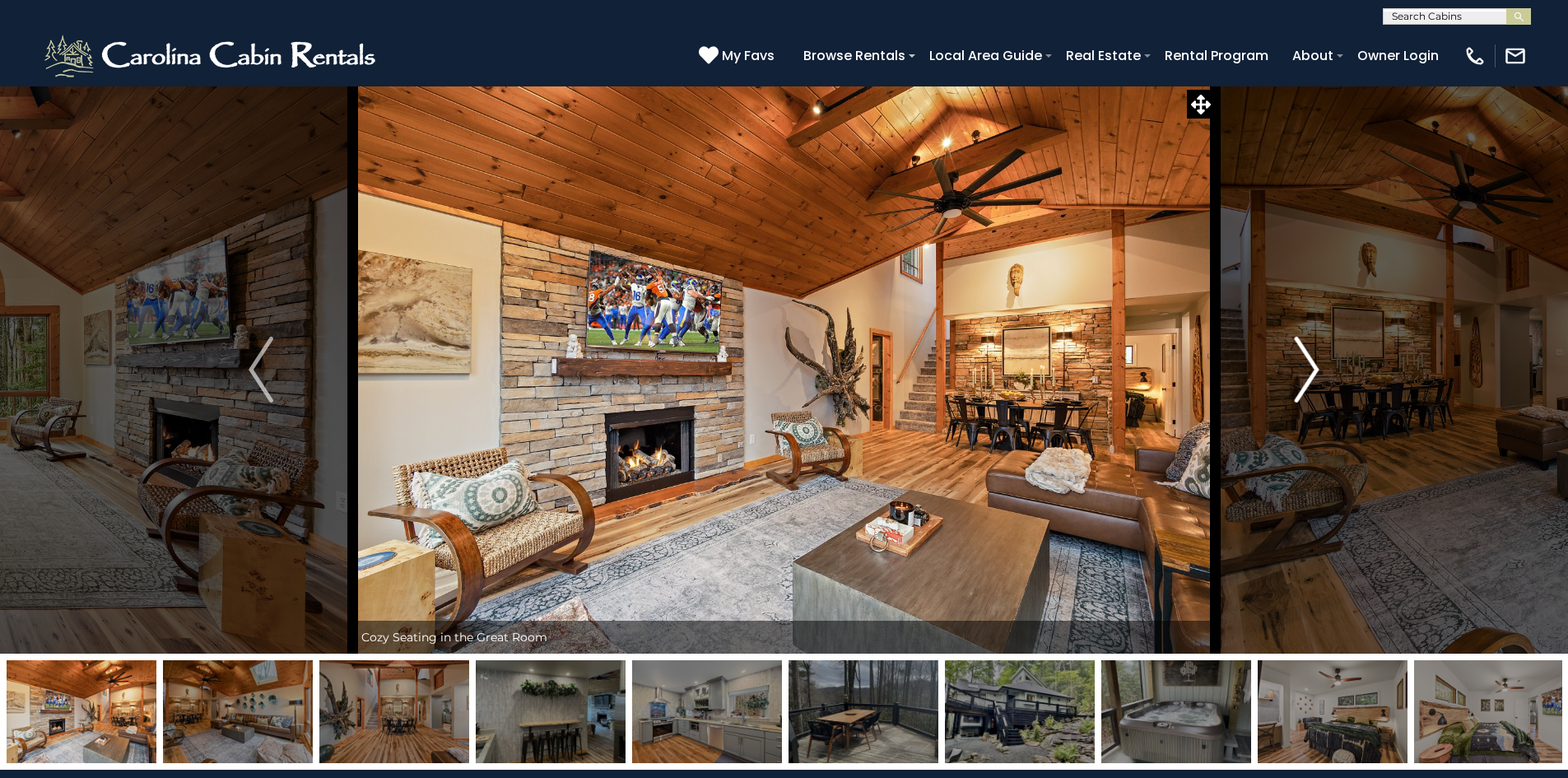
click at [1357, 357] on button "Next" at bounding box center [1307, 370] width 184 height 568
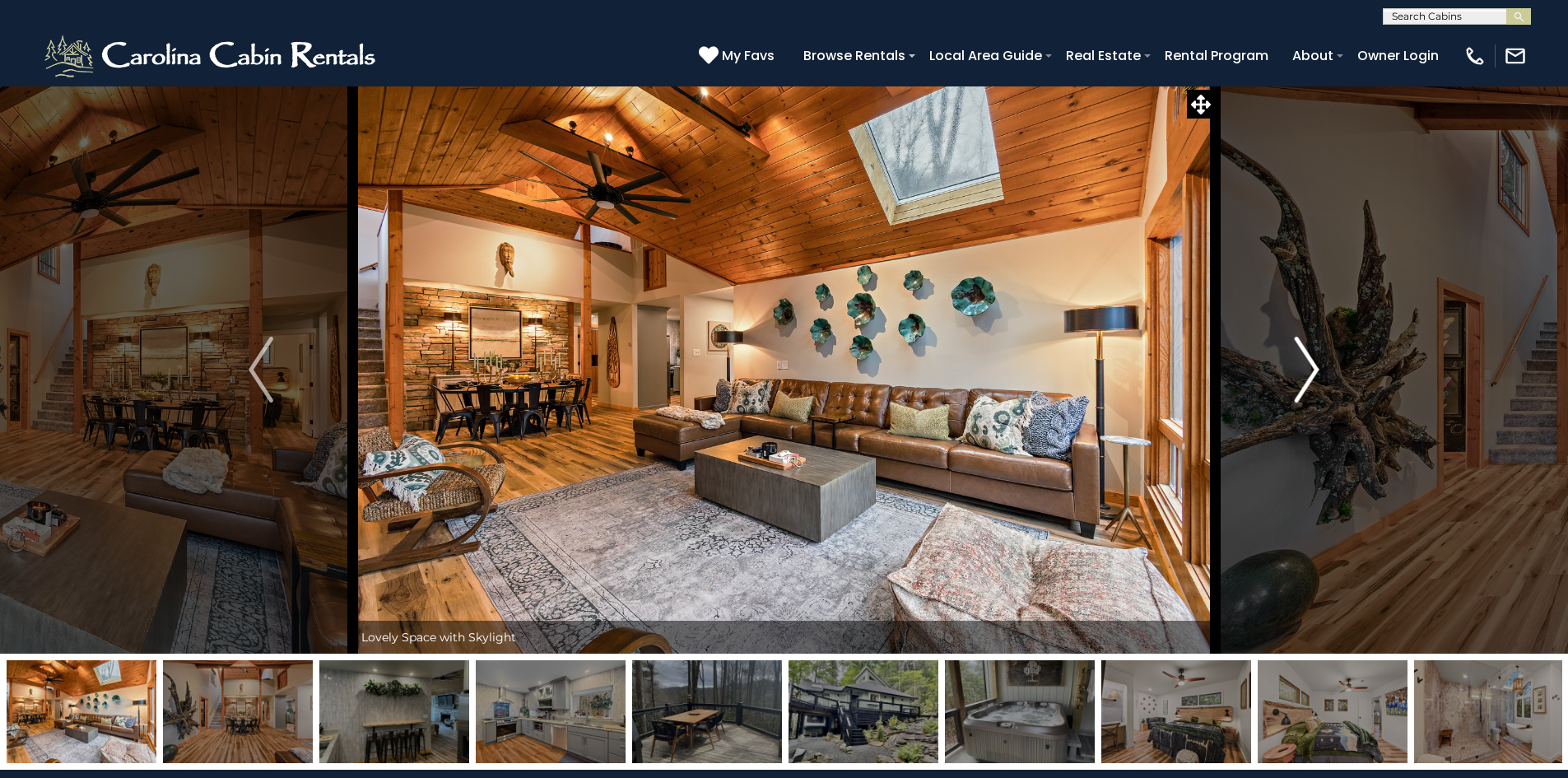
click at [1387, 335] on button "Next" at bounding box center [1307, 370] width 184 height 568
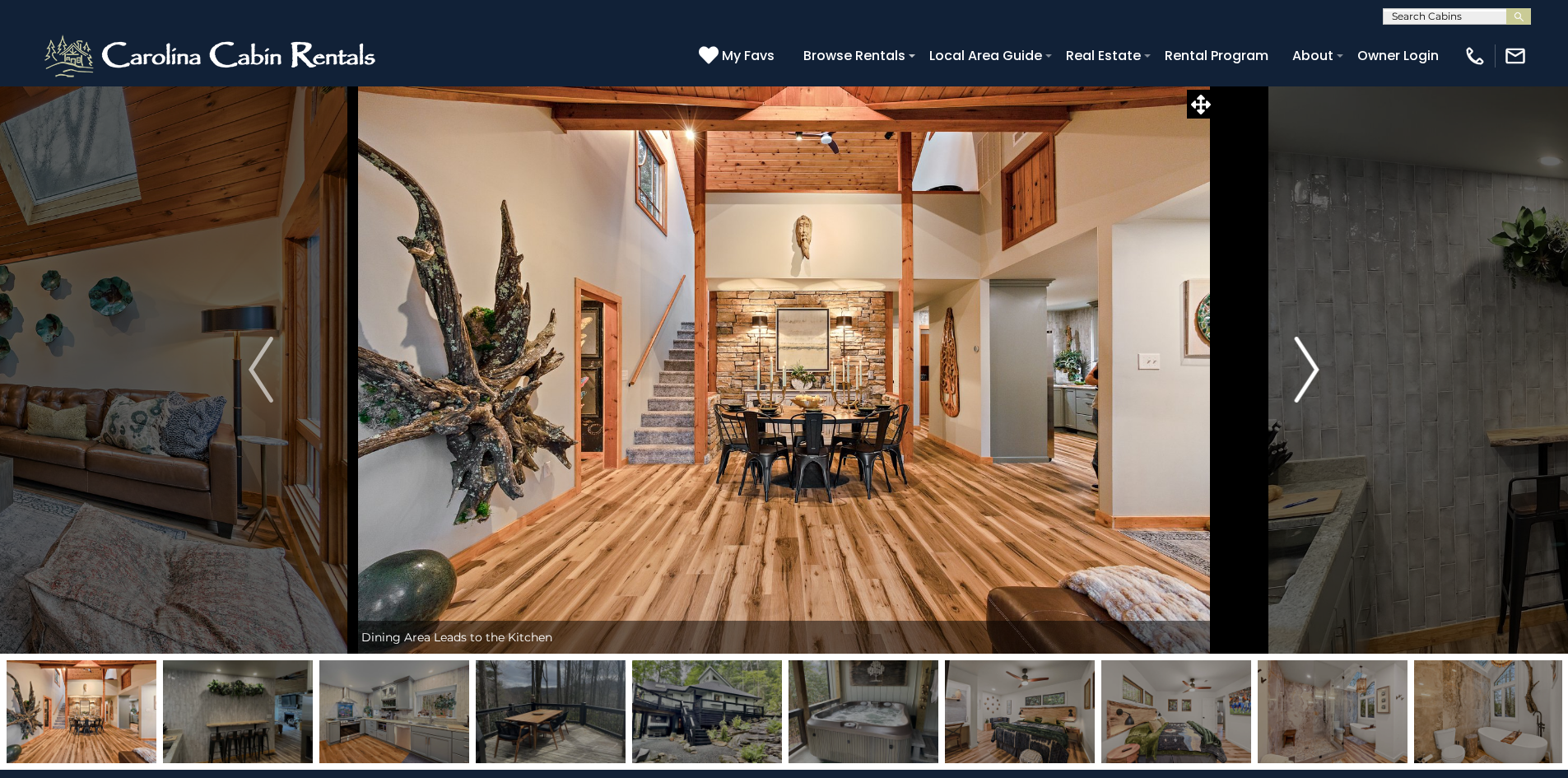
click at [1317, 378] on img "Next" at bounding box center [1307, 370] width 25 height 66
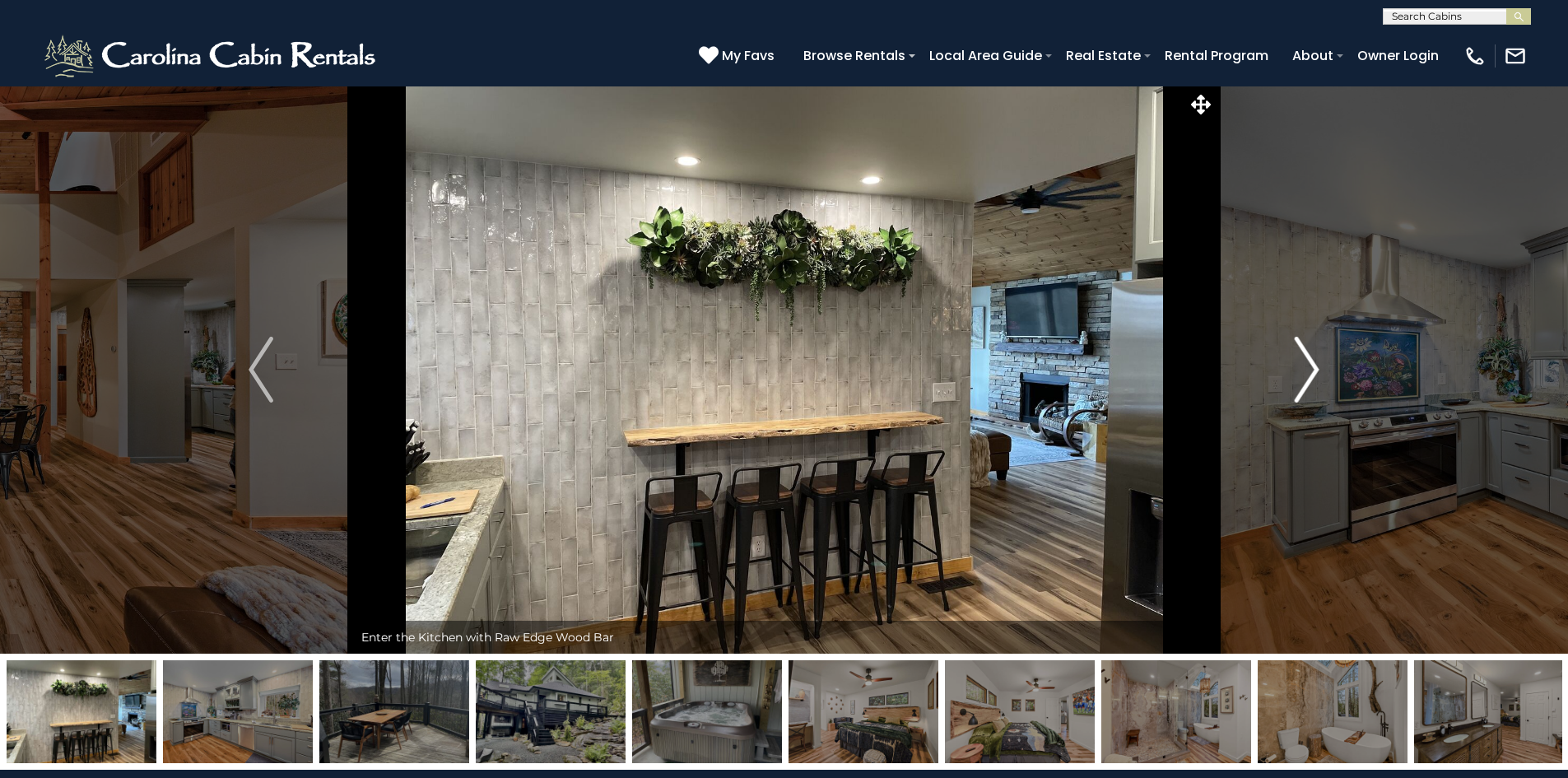
click at [1317, 378] on img "Next" at bounding box center [1307, 370] width 25 height 66
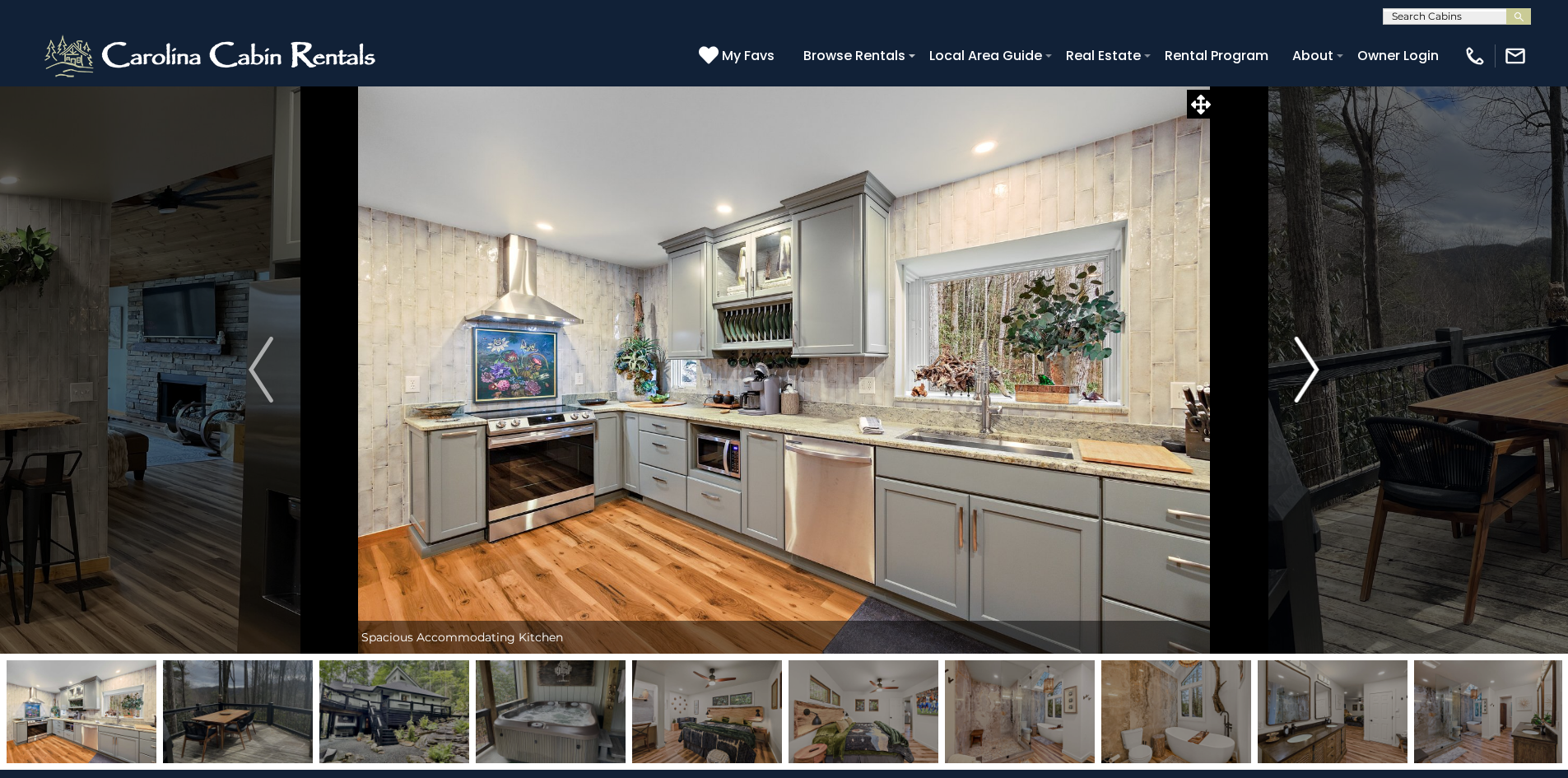
click at [1317, 378] on img "Next" at bounding box center [1307, 370] width 25 height 66
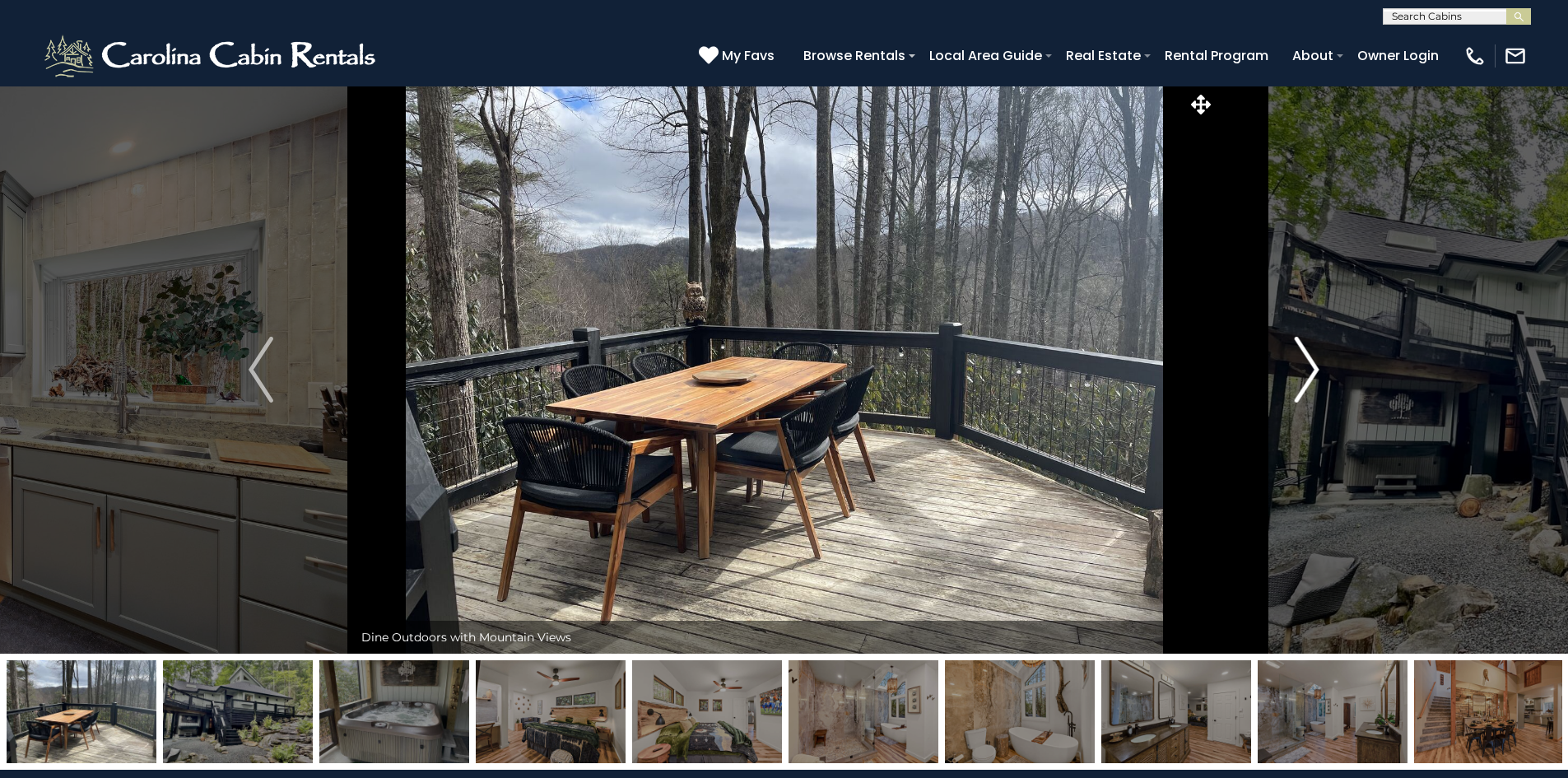
click at [1317, 378] on img "Next" at bounding box center [1307, 370] width 25 height 66
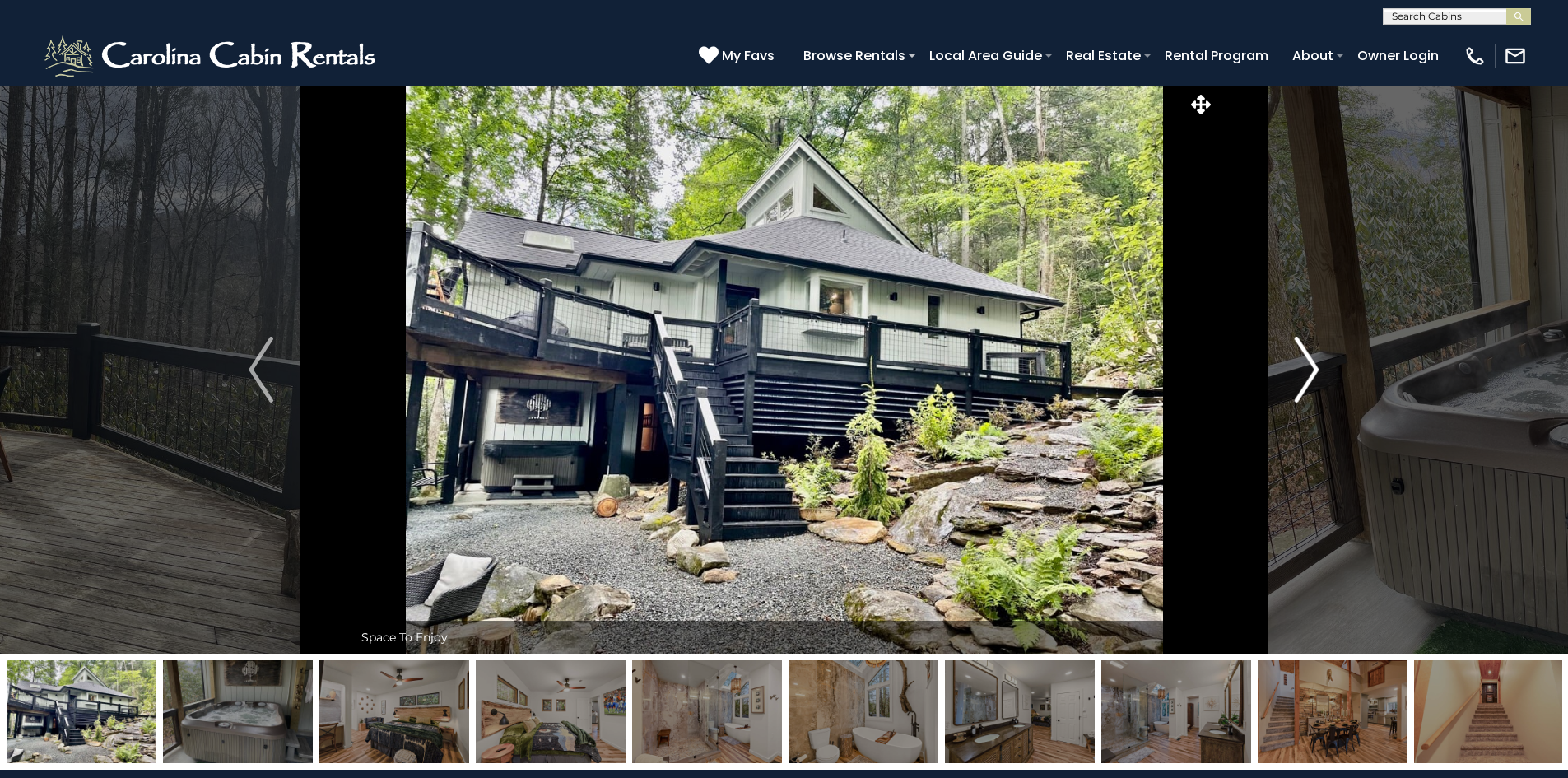
click at [1317, 378] on img "Next" at bounding box center [1307, 370] width 25 height 66
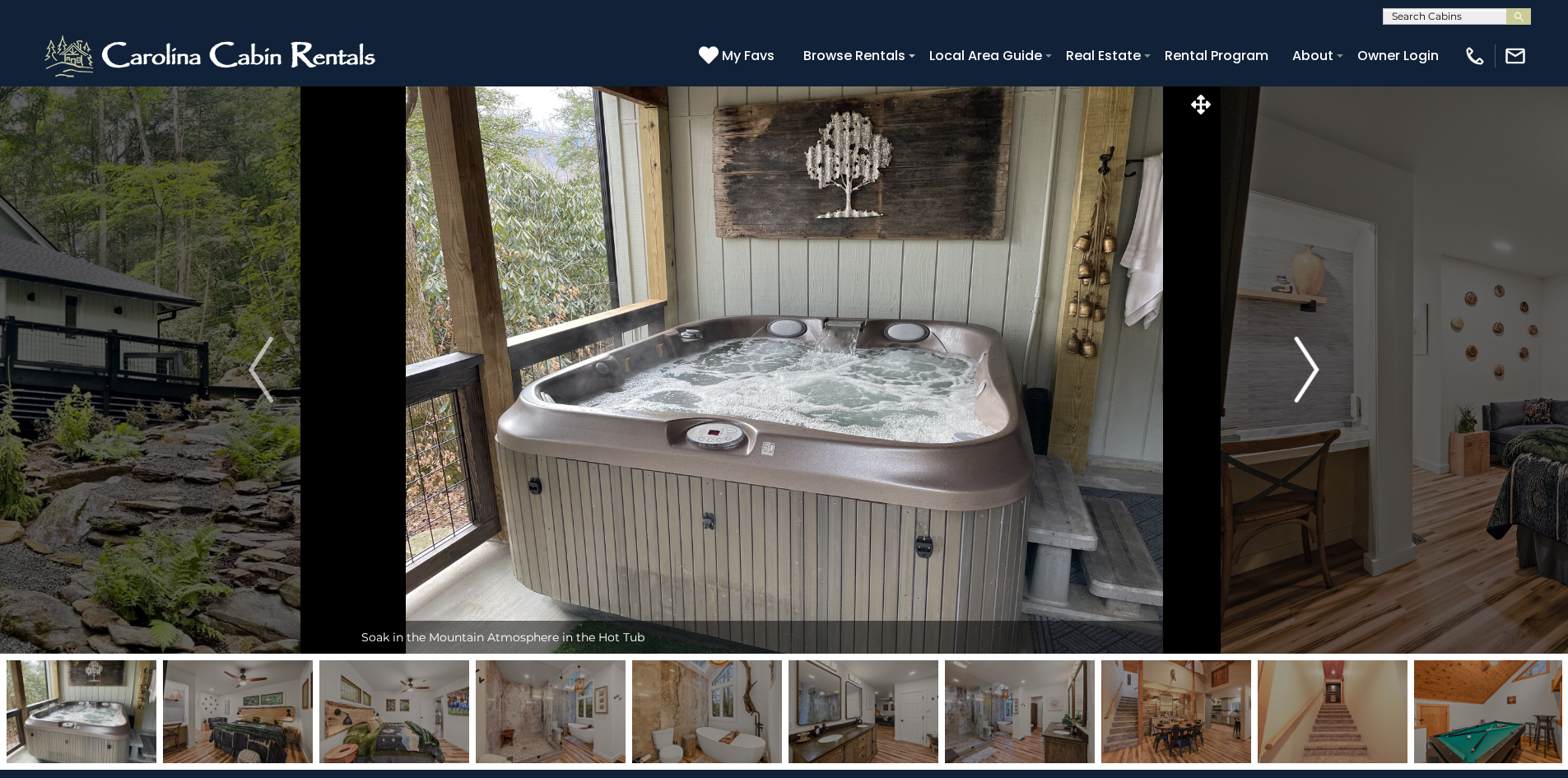
click at [1317, 378] on img "Next" at bounding box center [1307, 370] width 25 height 66
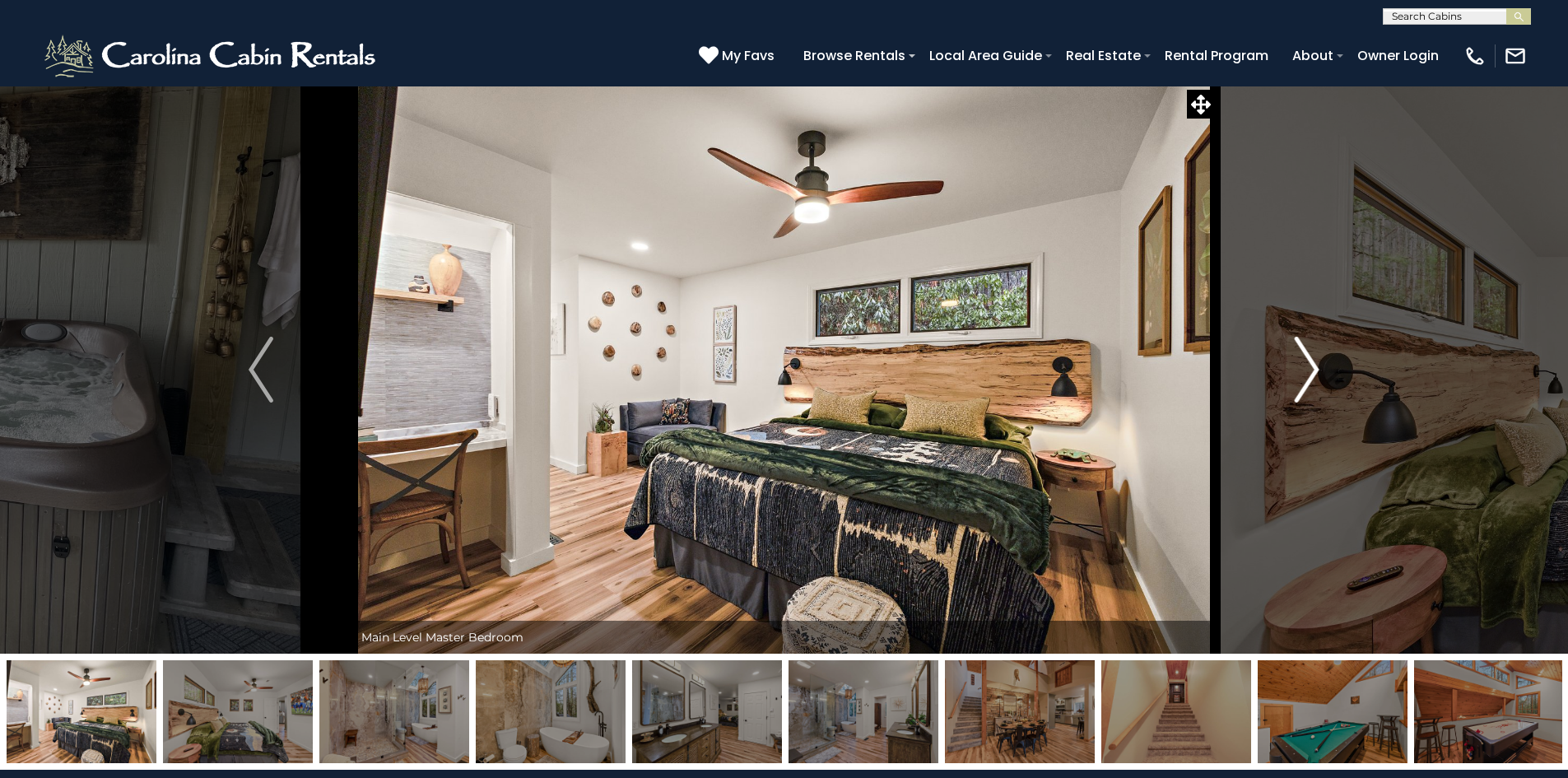
click at [1317, 378] on img "Next" at bounding box center [1307, 370] width 25 height 66
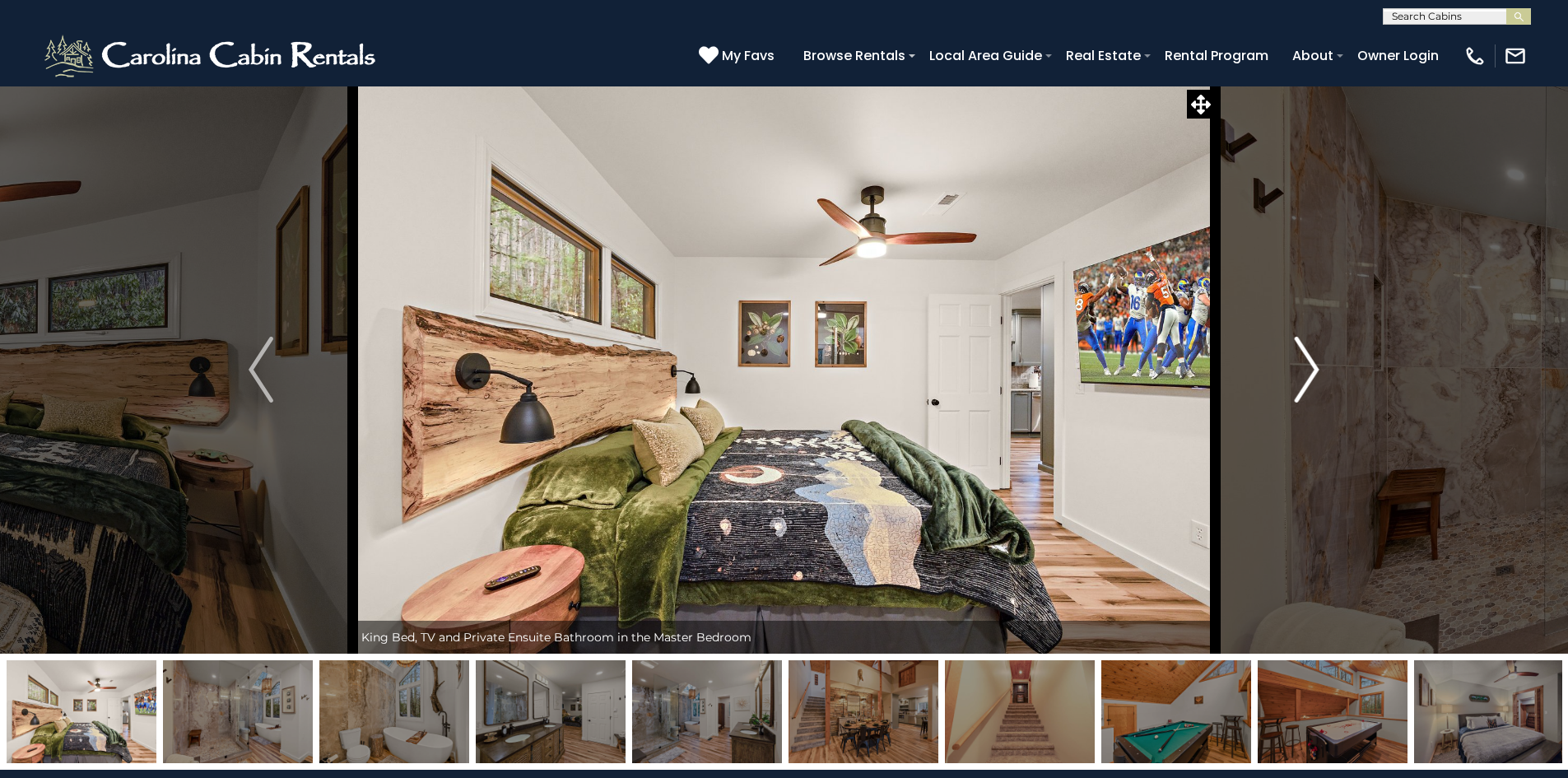
click at [1317, 378] on img "Next" at bounding box center [1307, 370] width 25 height 66
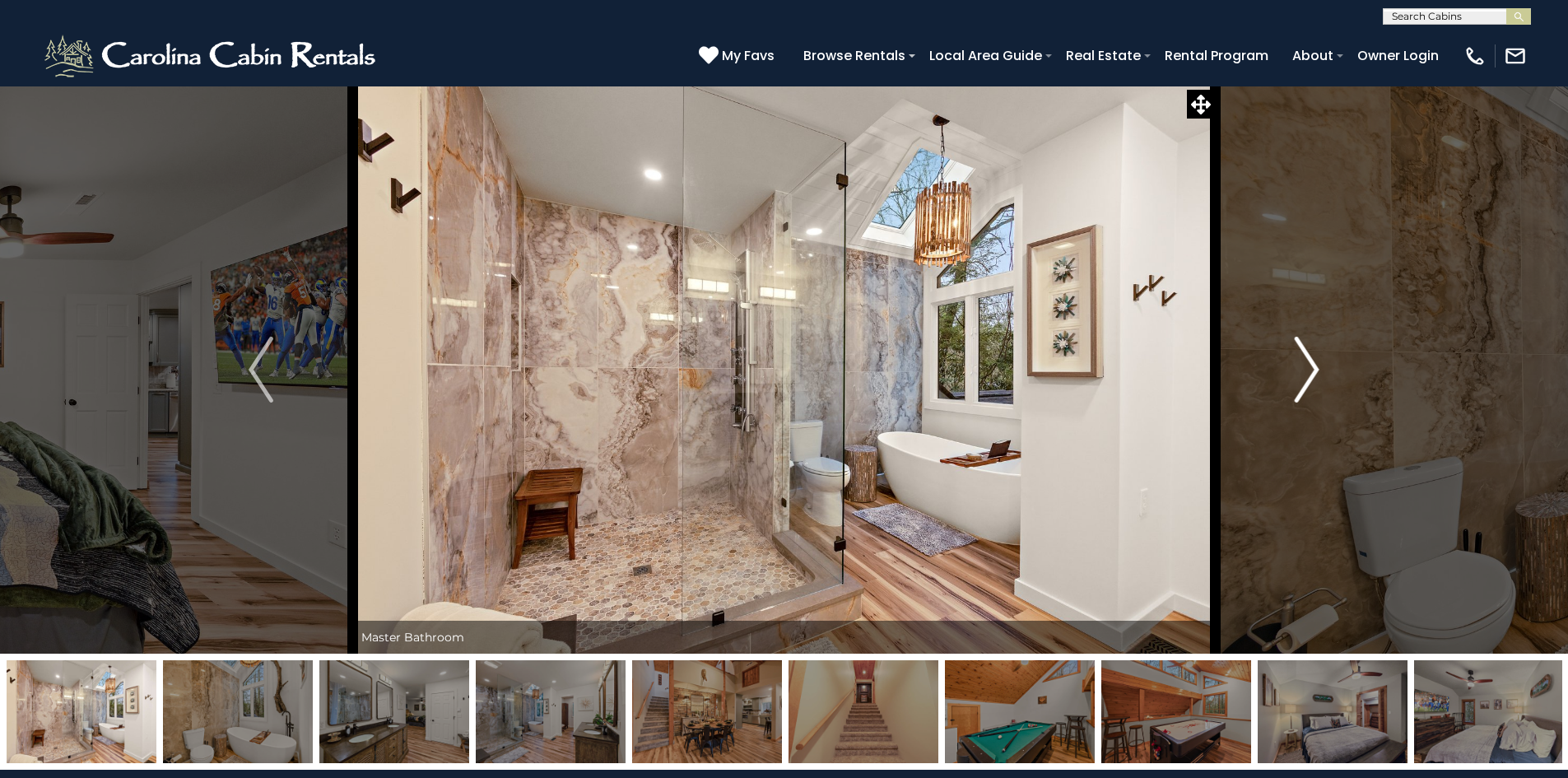
click at [1317, 378] on img "Next" at bounding box center [1307, 370] width 25 height 66
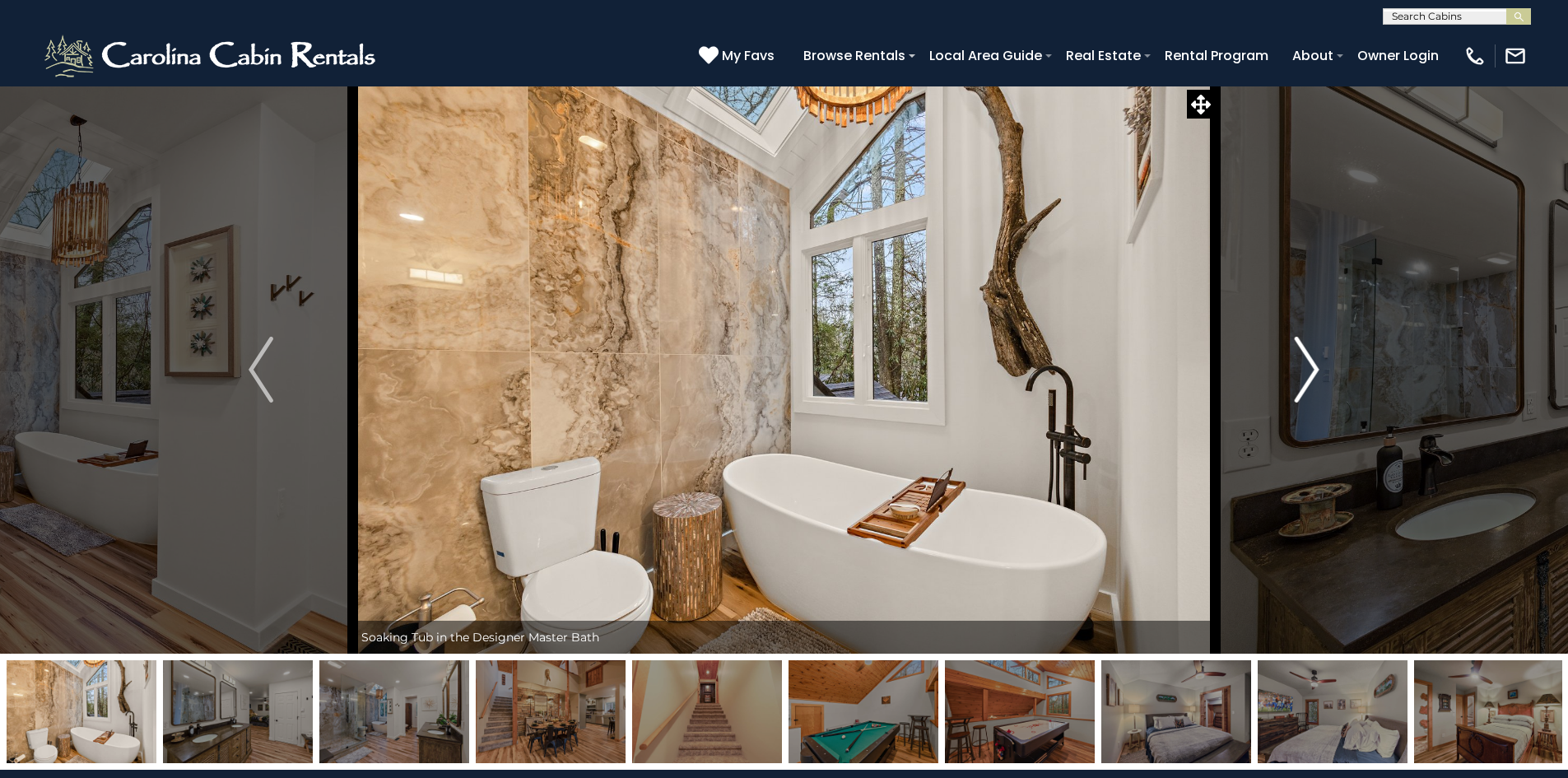
click at [1317, 378] on img "Next" at bounding box center [1307, 370] width 25 height 66
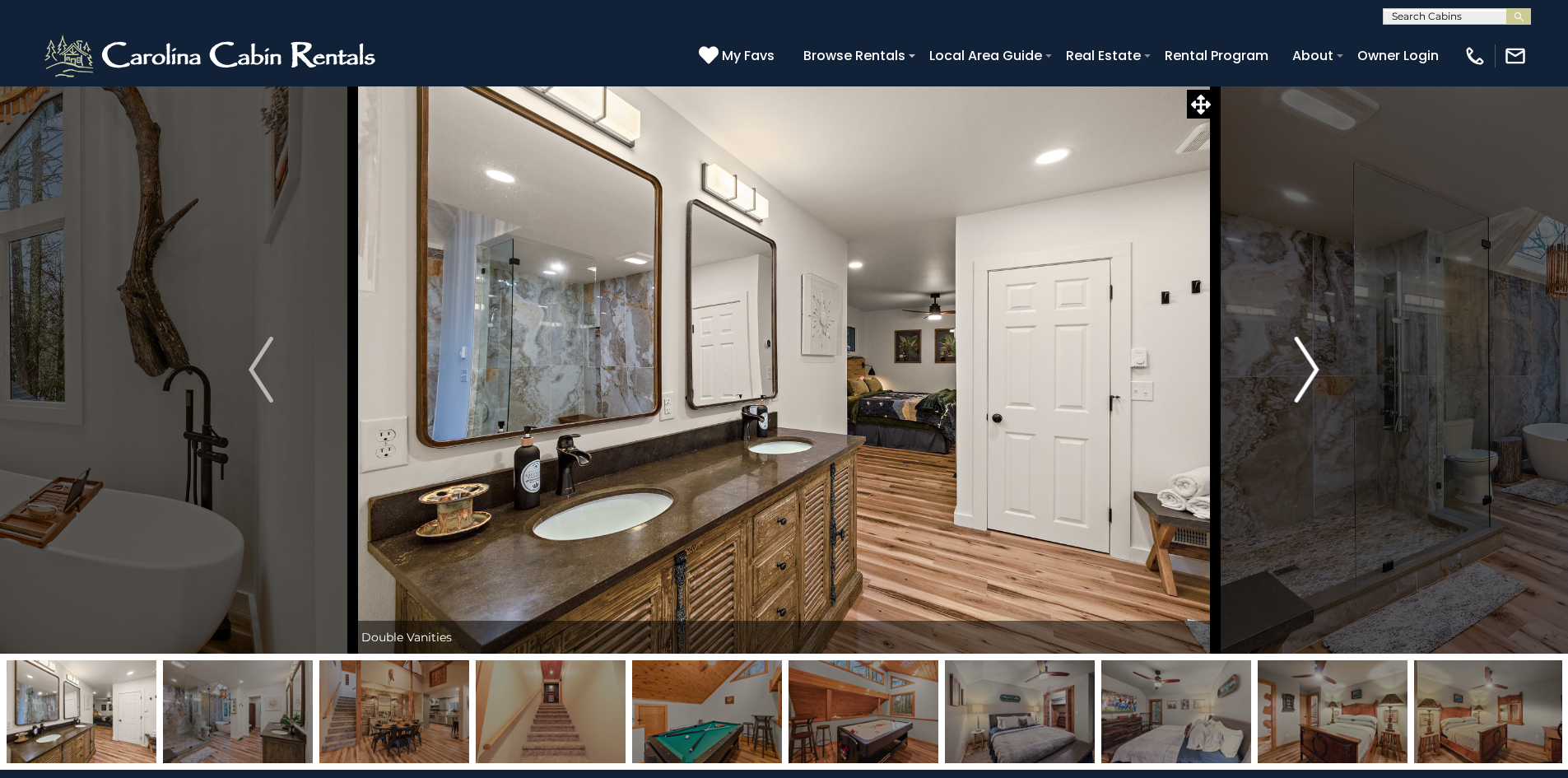
click at [1317, 378] on img "Next" at bounding box center [1307, 370] width 25 height 66
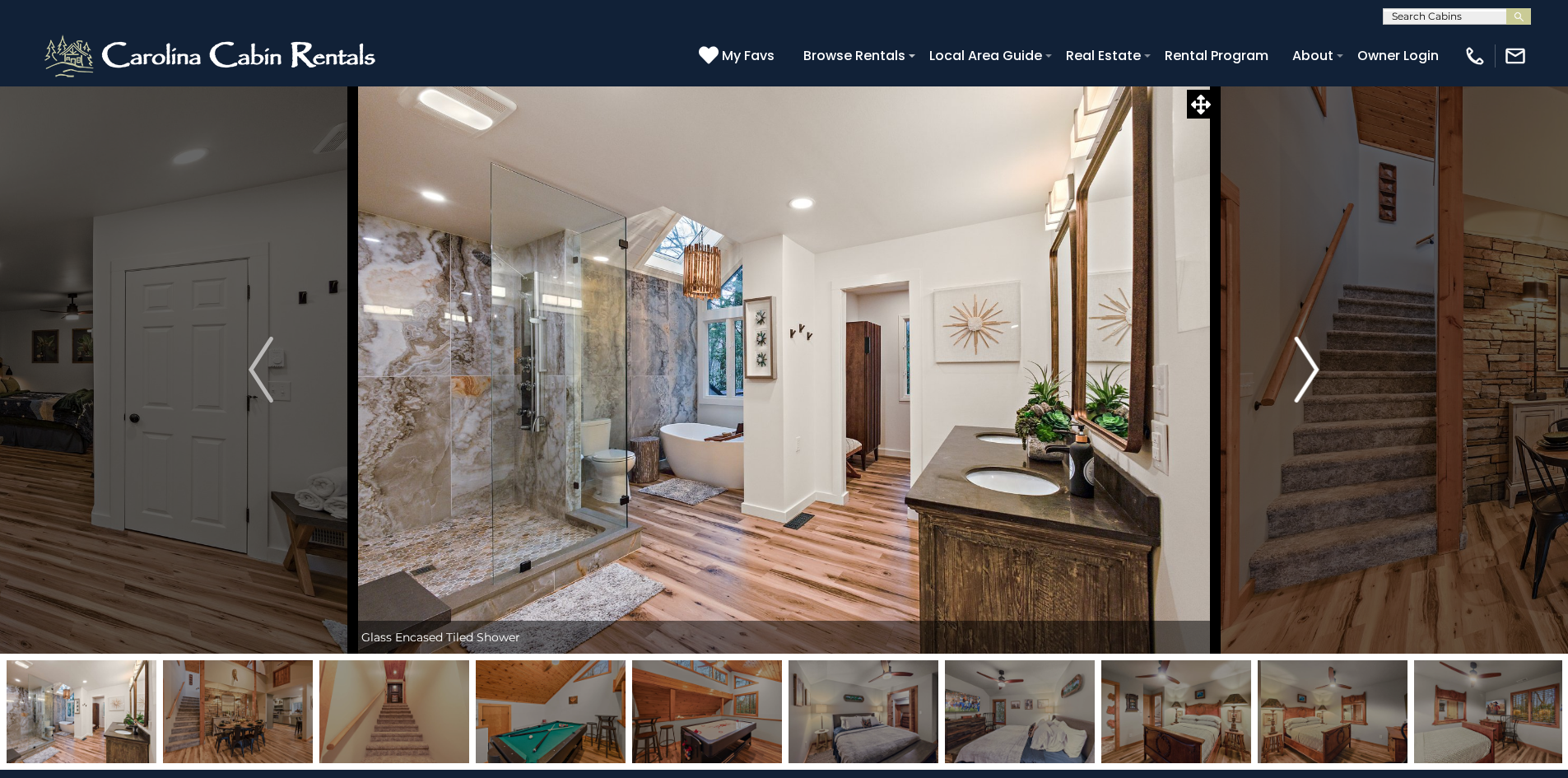
click at [1317, 378] on img "Next" at bounding box center [1307, 370] width 25 height 66
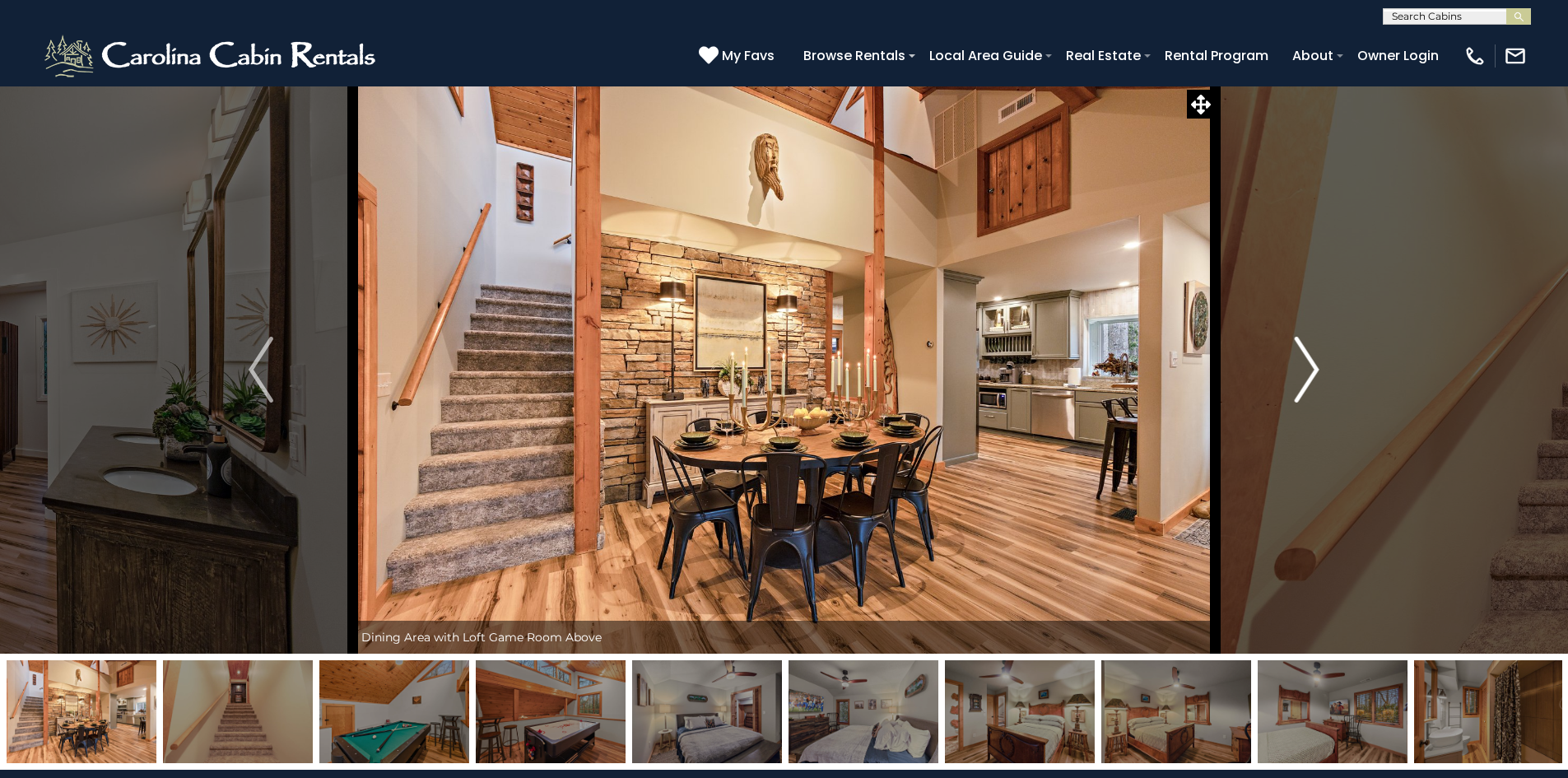
click at [1317, 378] on img "Next" at bounding box center [1307, 370] width 25 height 66
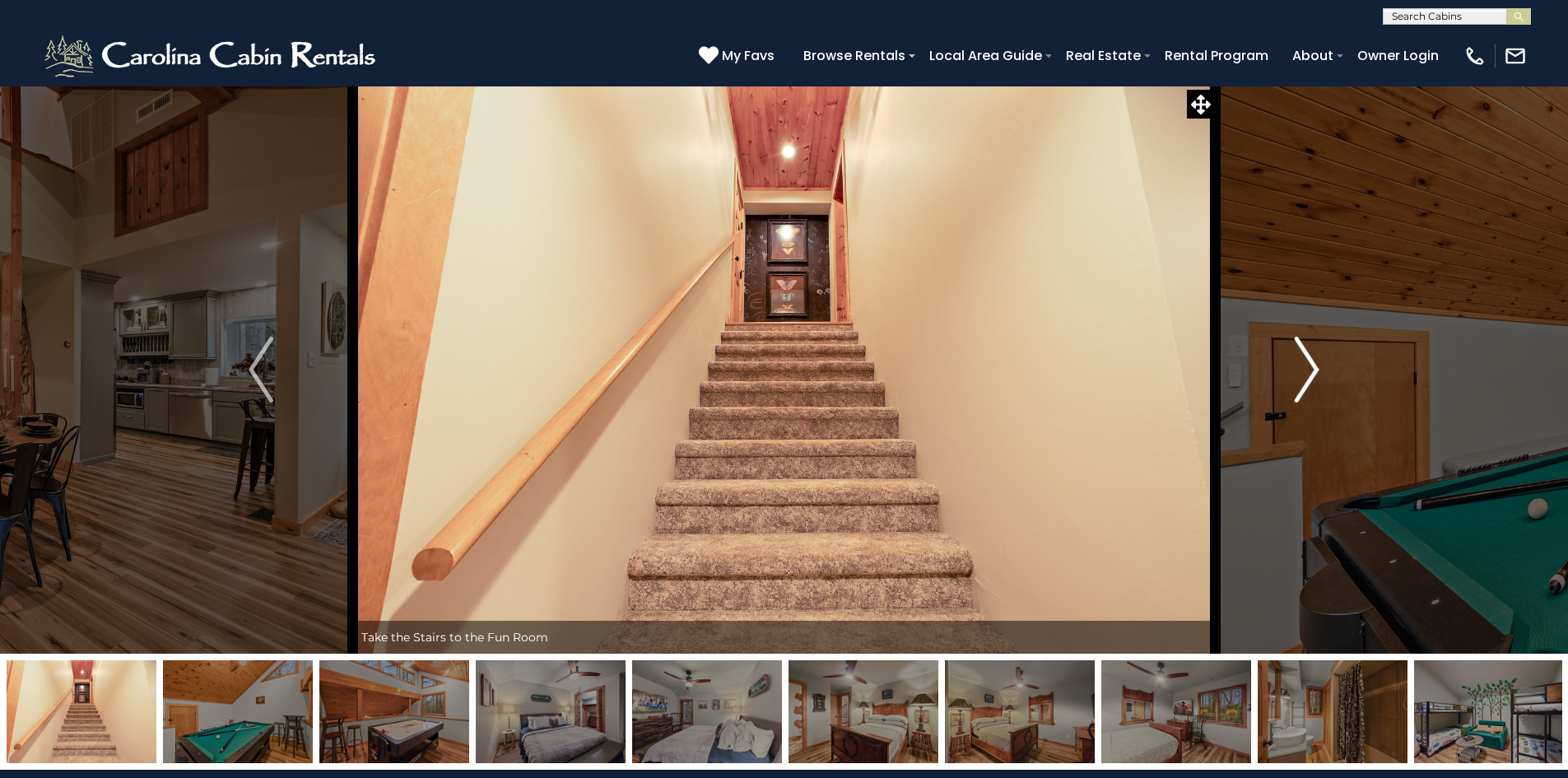
click at [1317, 378] on img "Next" at bounding box center [1307, 370] width 25 height 66
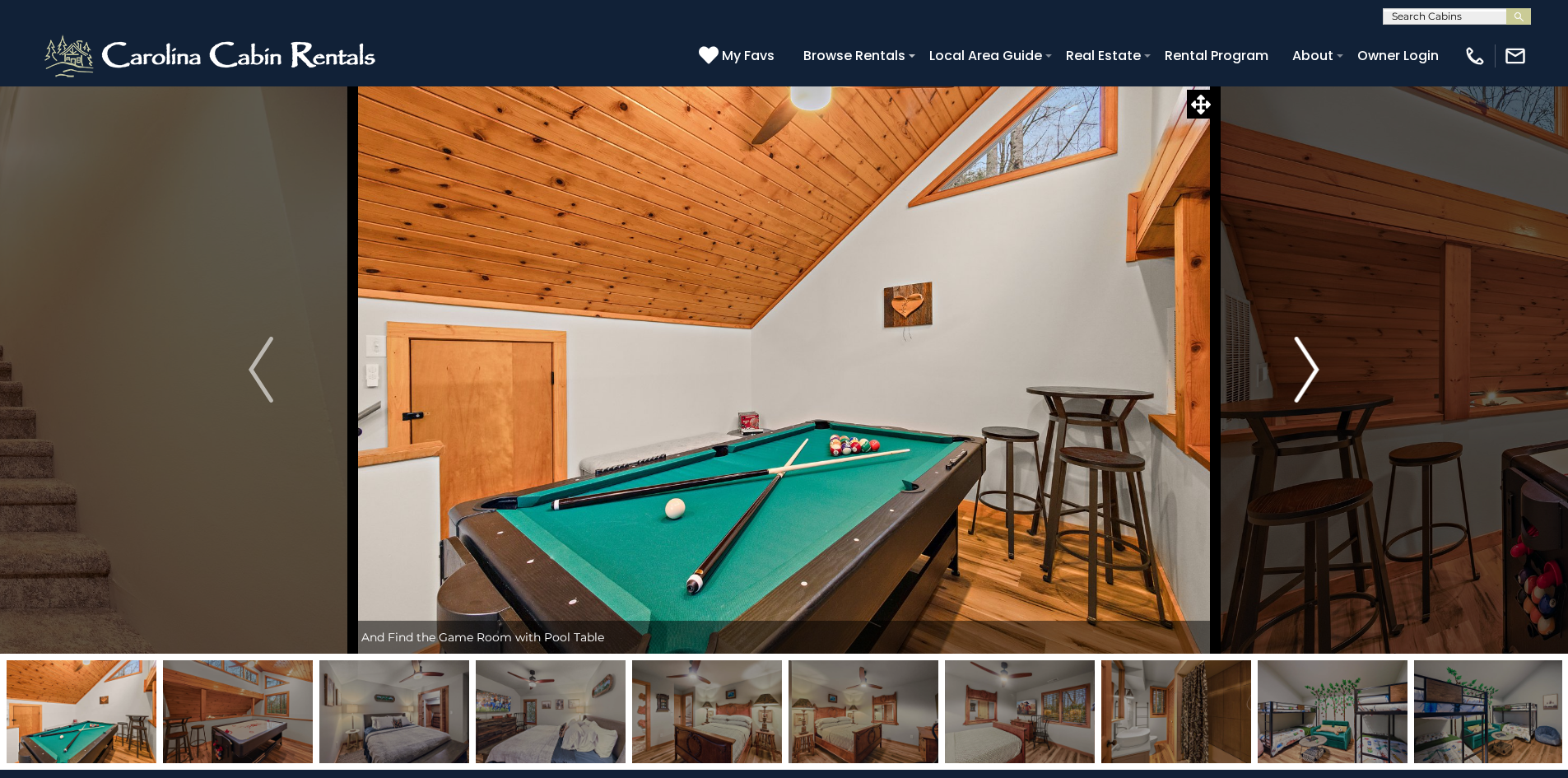
click at [1317, 378] on img "Next" at bounding box center [1307, 370] width 25 height 66
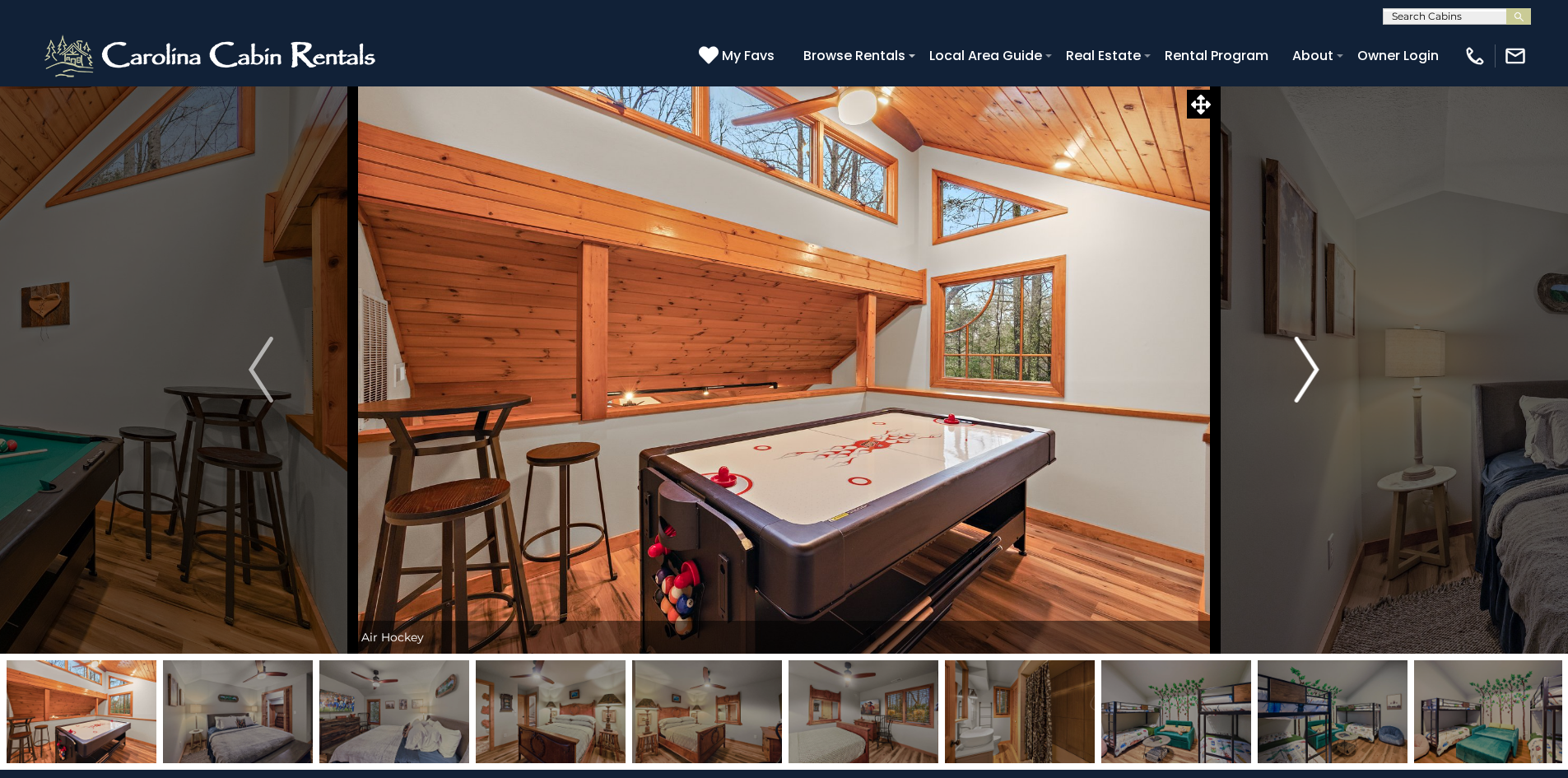
click at [1317, 378] on img "Next" at bounding box center [1307, 370] width 25 height 66
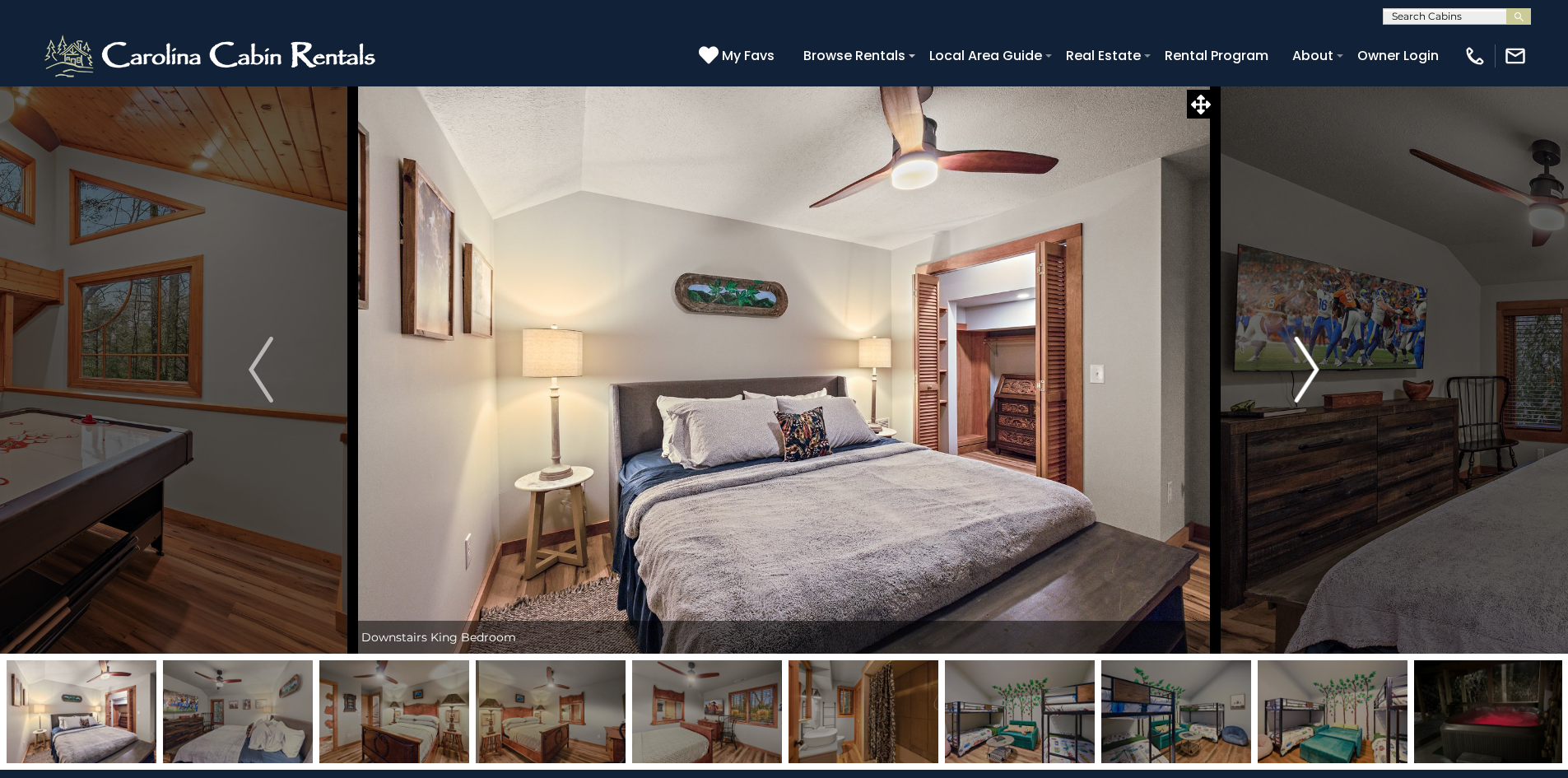
click at [1317, 378] on img "Next" at bounding box center [1307, 370] width 25 height 66
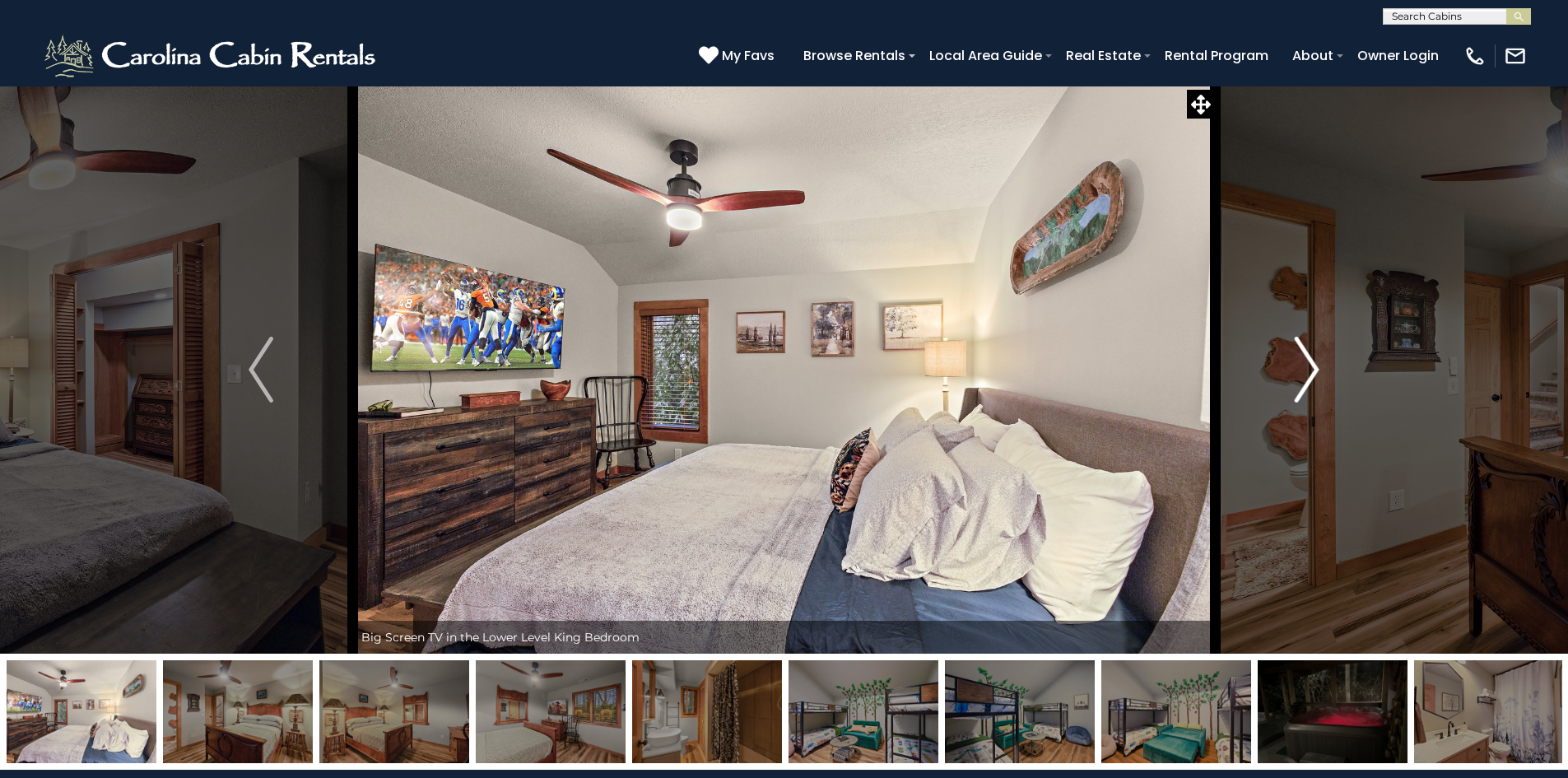
click at [1317, 378] on img "Next" at bounding box center [1307, 370] width 25 height 66
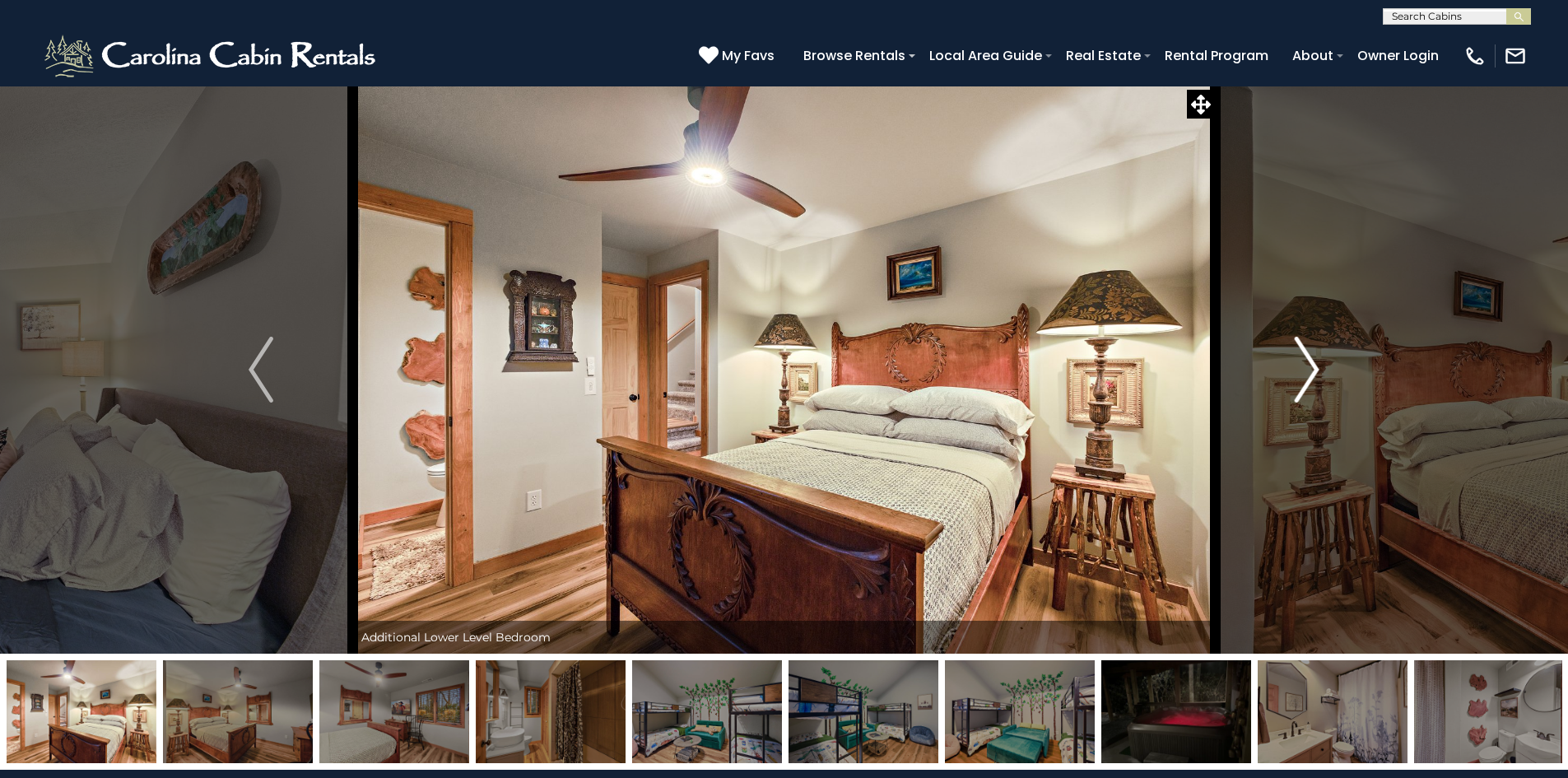
click at [1317, 378] on img "Next" at bounding box center [1307, 370] width 25 height 66
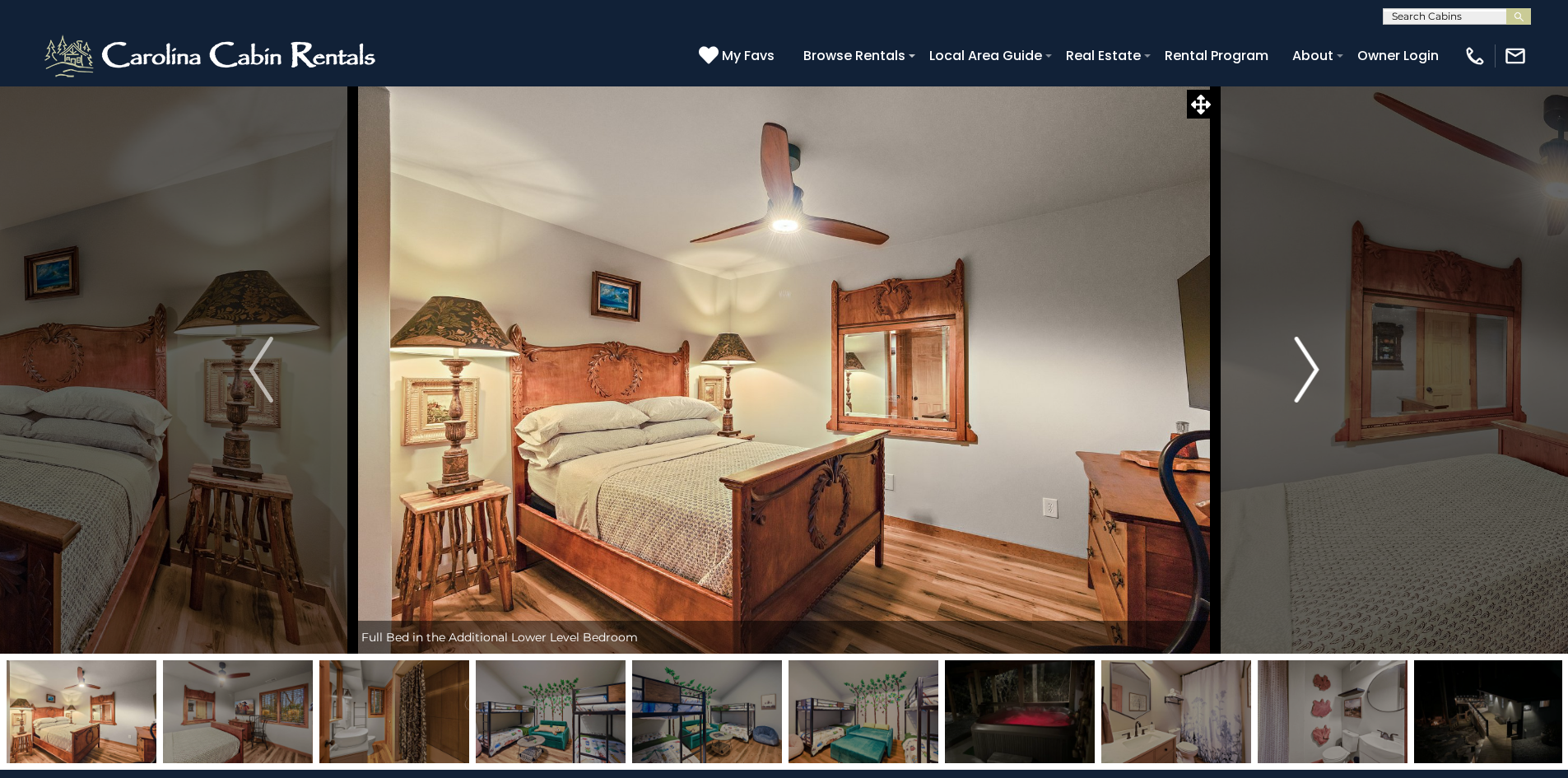
click at [1317, 378] on img "Next" at bounding box center [1307, 370] width 25 height 66
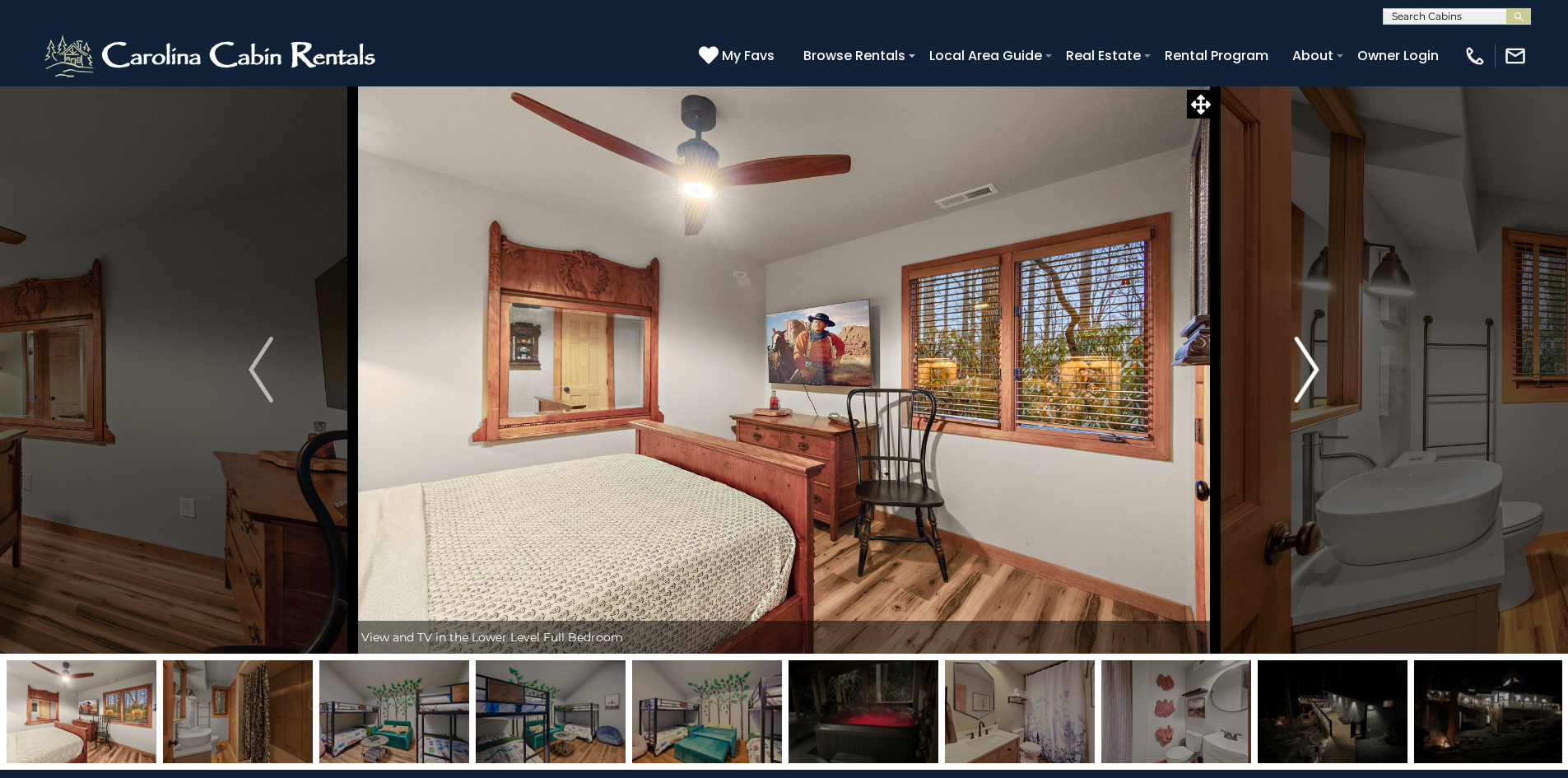
click at [1317, 378] on img "Next" at bounding box center [1307, 370] width 25 height 66
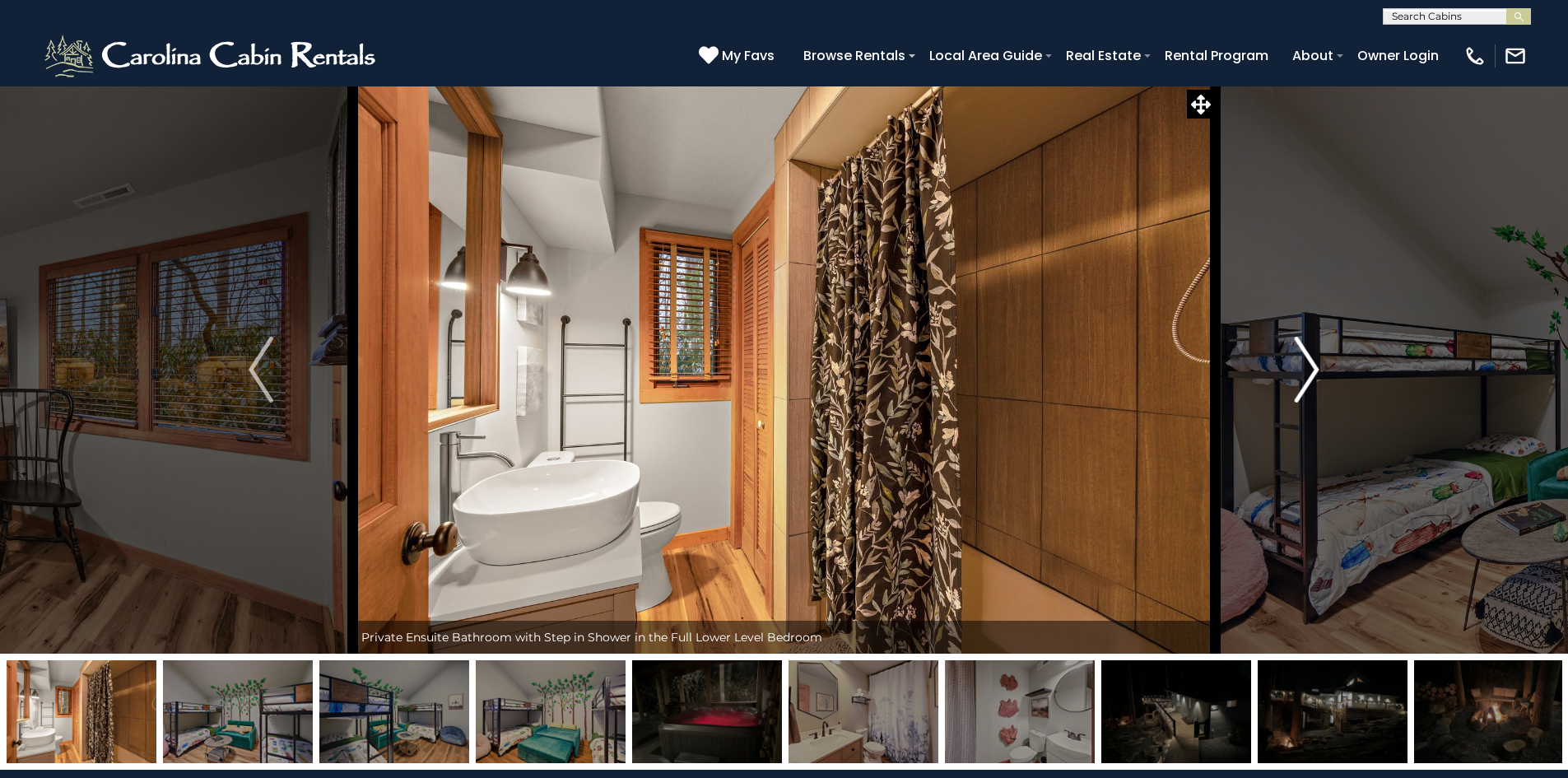
click at [1317, 378] on img "Next" at bounding box center [1307, 370] width 25 height 66
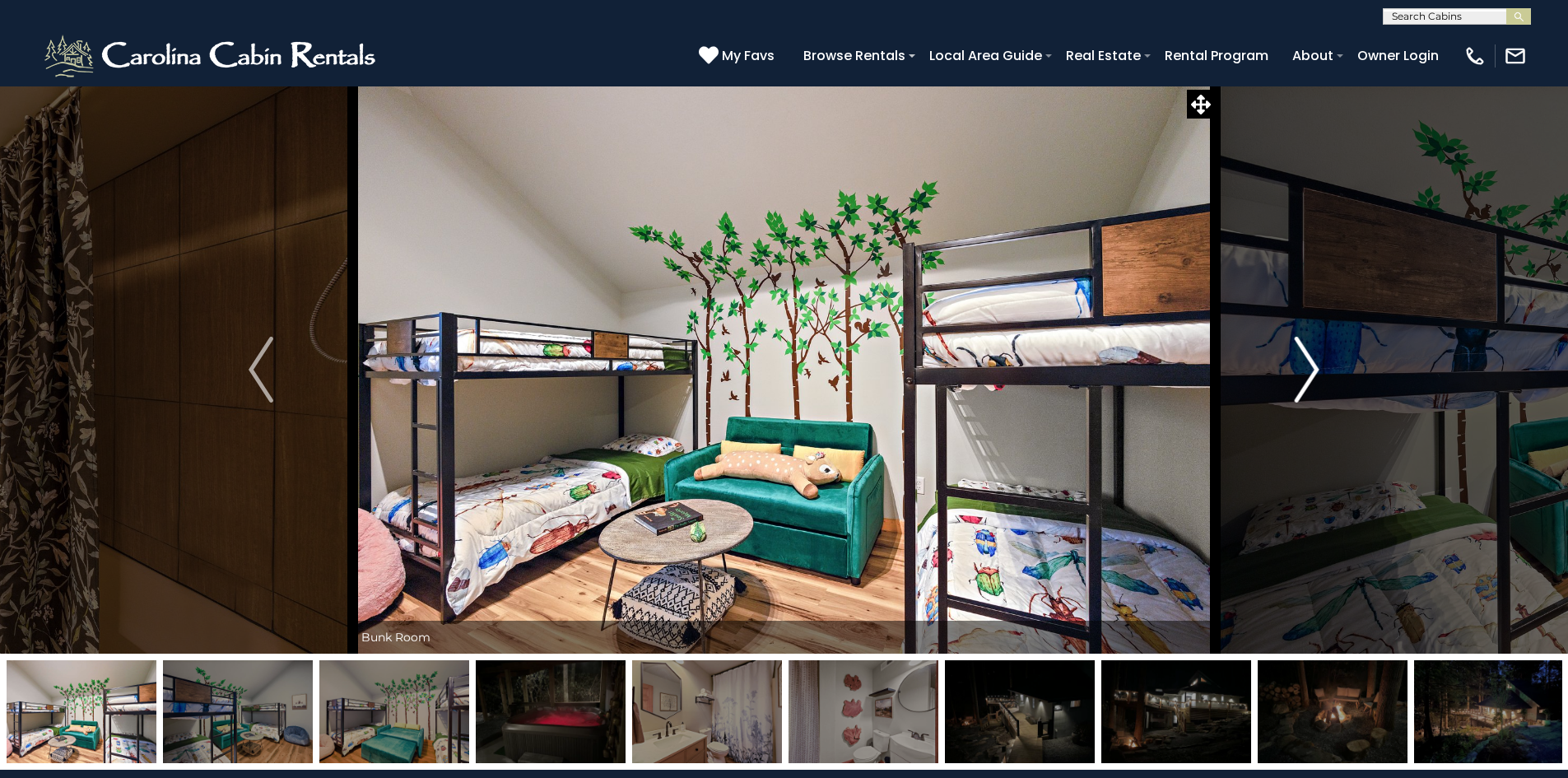
click at [1317, 378] on img "Next" at bounding box center [1307, 370] width 25 height 66
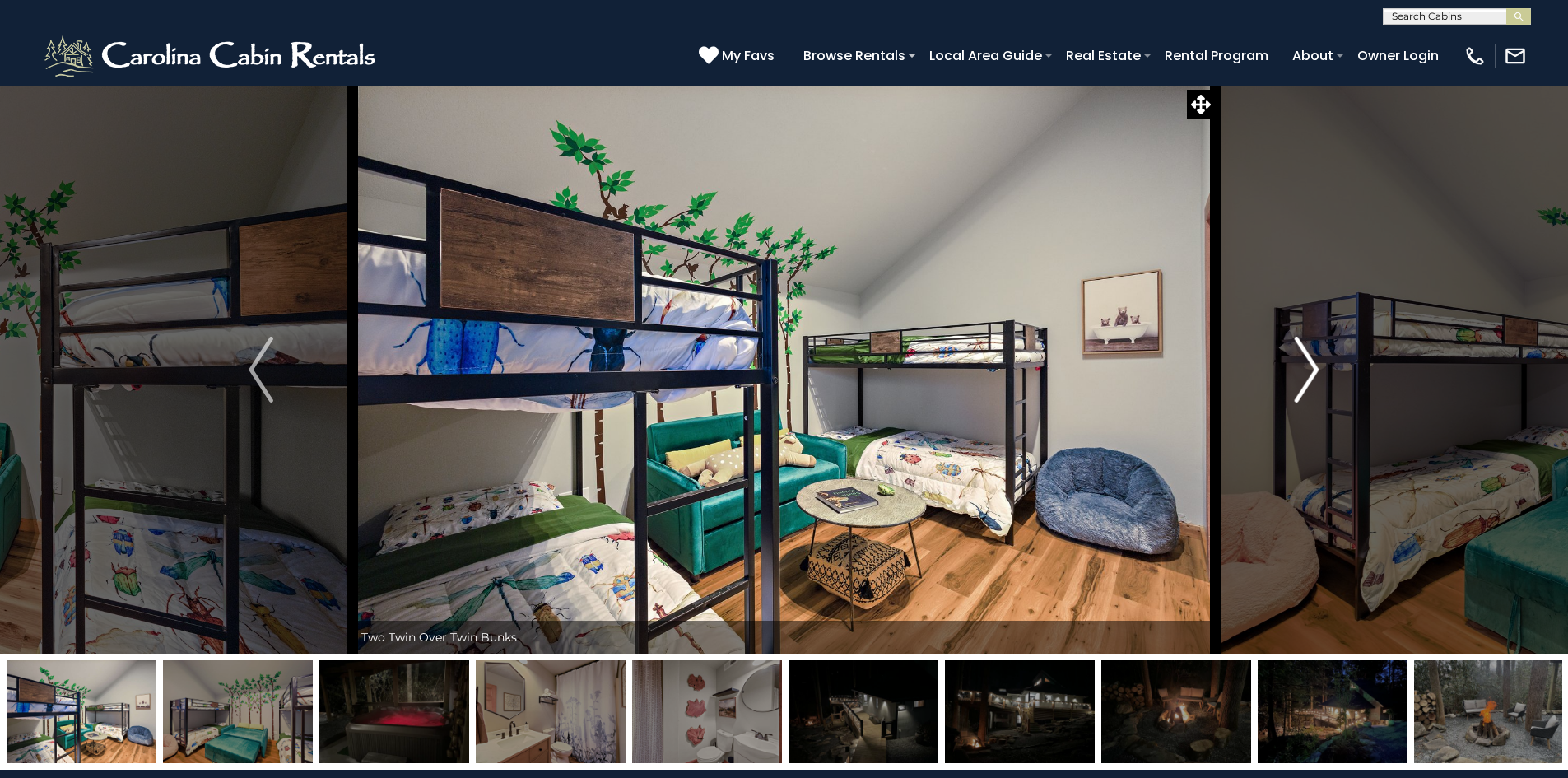
click at [1317, 378] on img "Next" at bounding box center [1307, 370] width 25 height 66
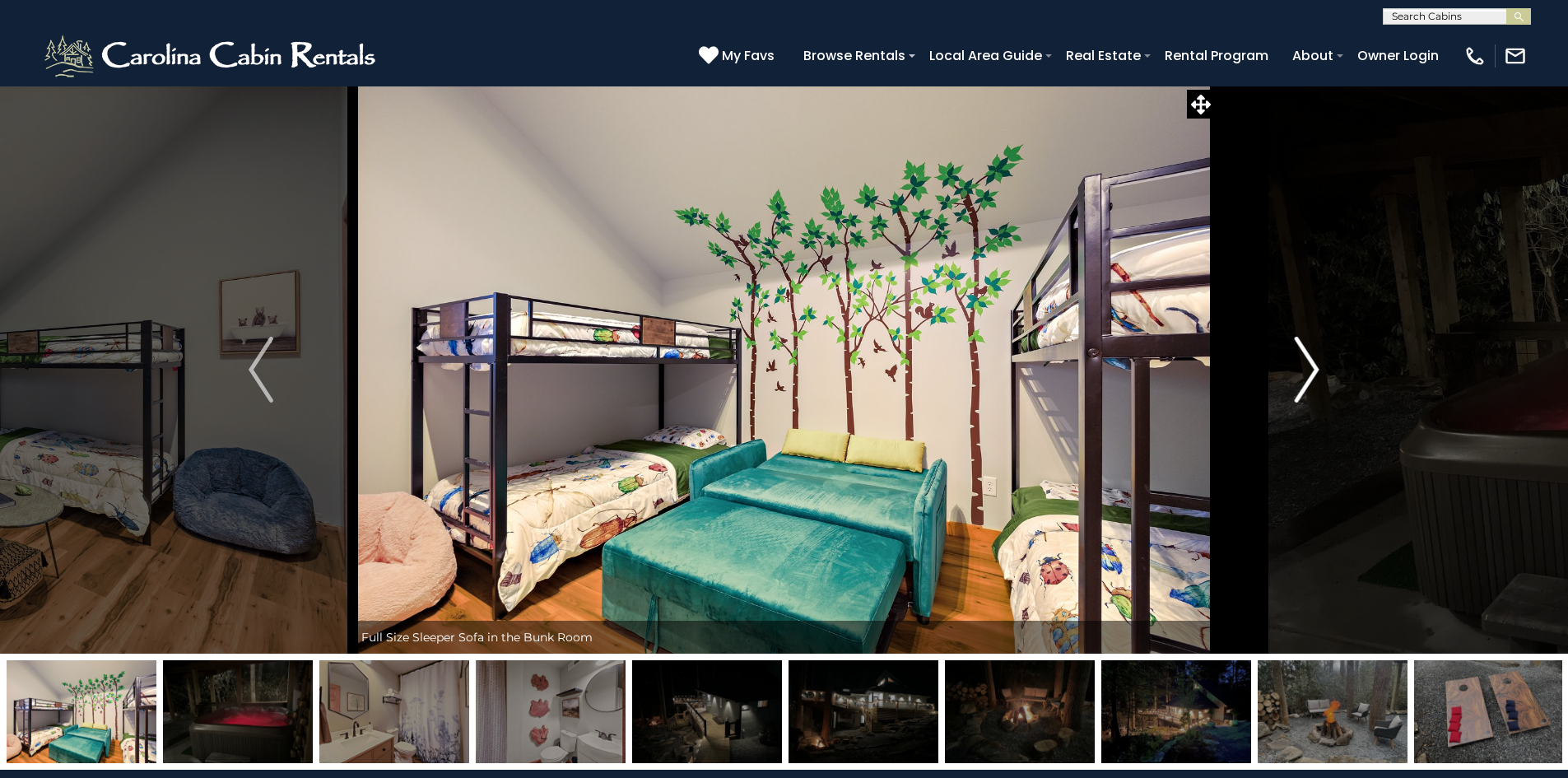
click at [1317, 378] on img "Next" at bounding box center [1307, 370] width 25 height 66
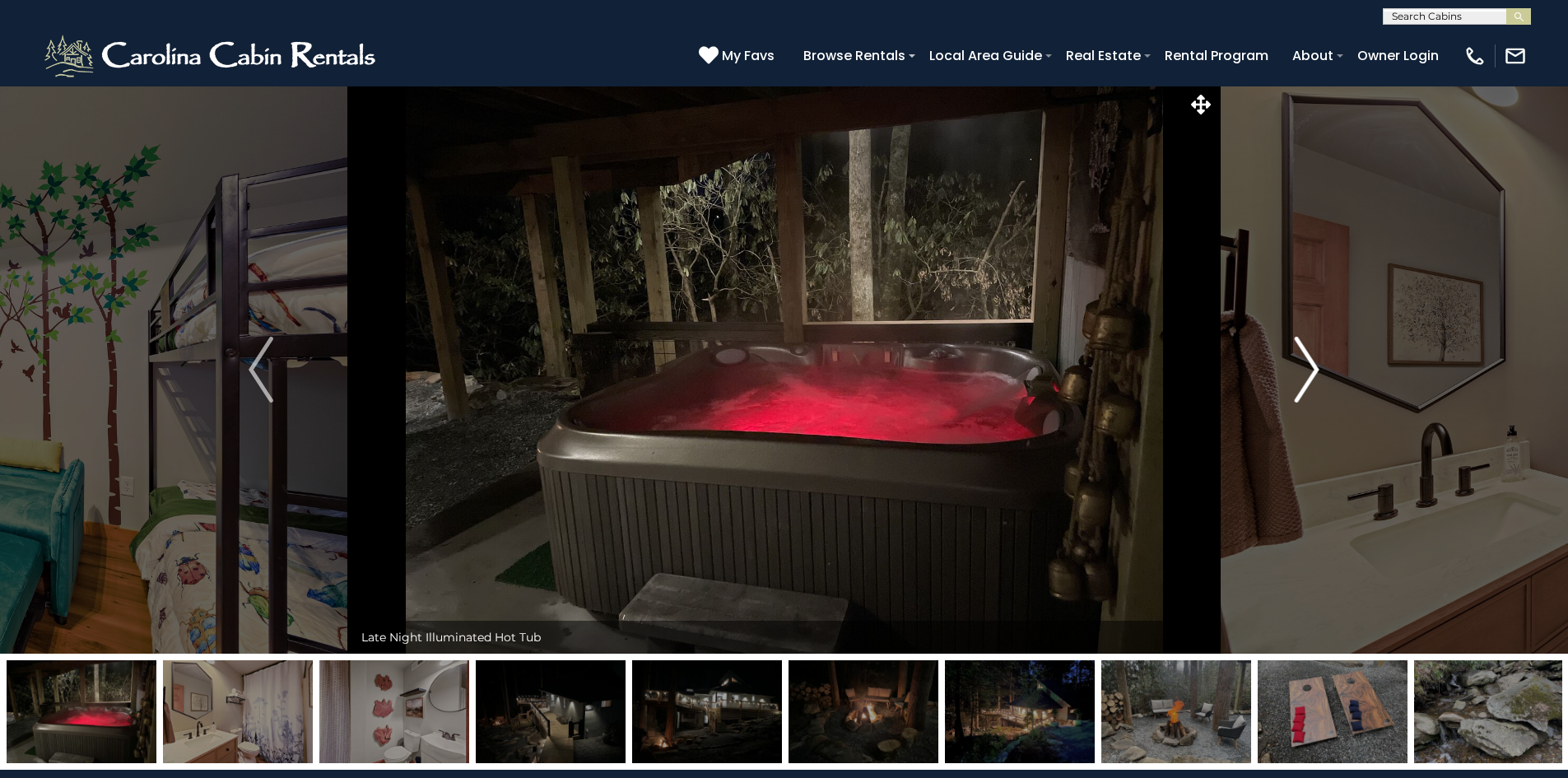
click at [1317, 378] on img "Next" at bounding box center [1307, 370] width 25 height 66
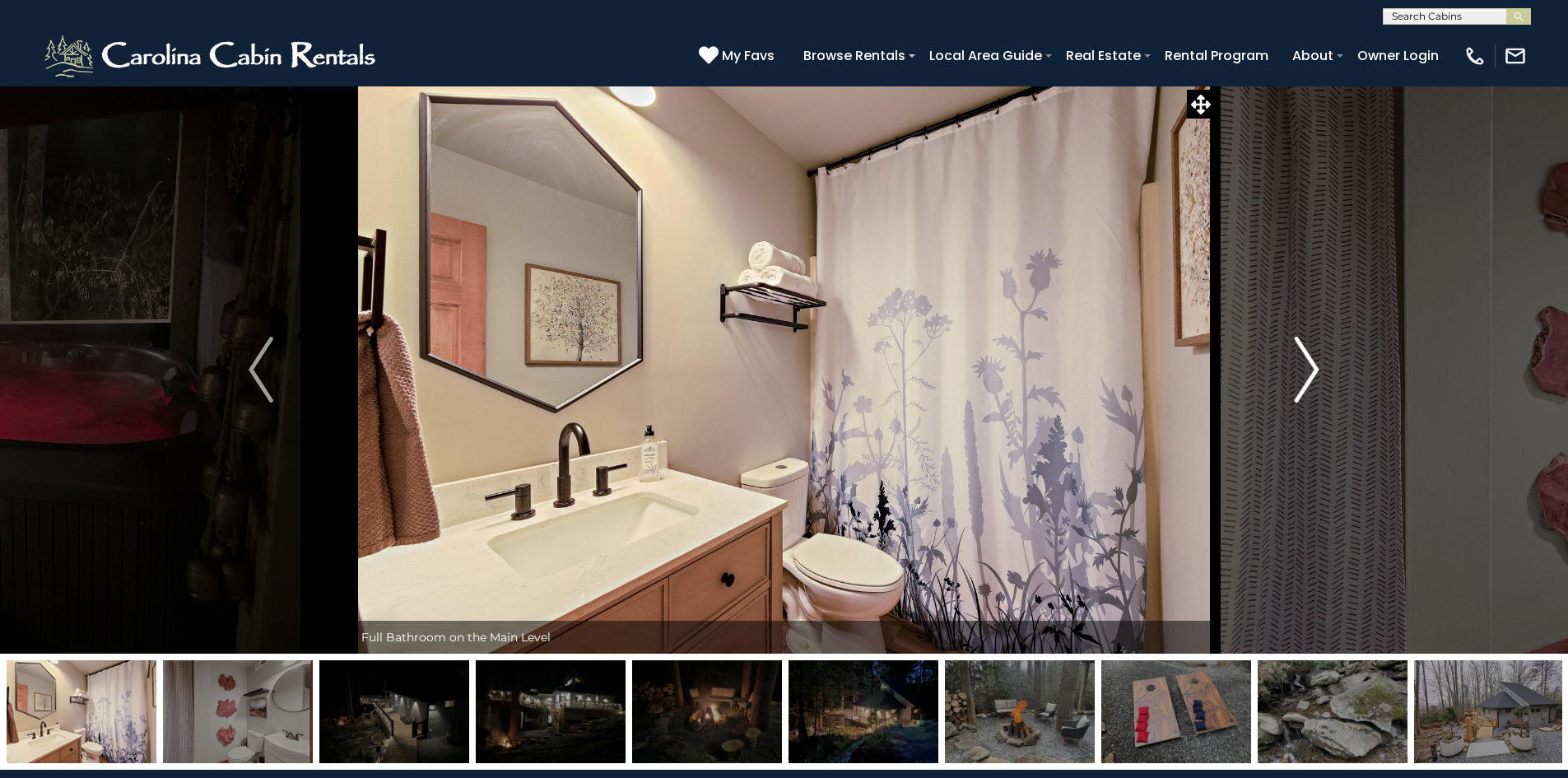
click at [1317, 378] on img "Next" at bounding box center [1307, 370] width 25 height 66
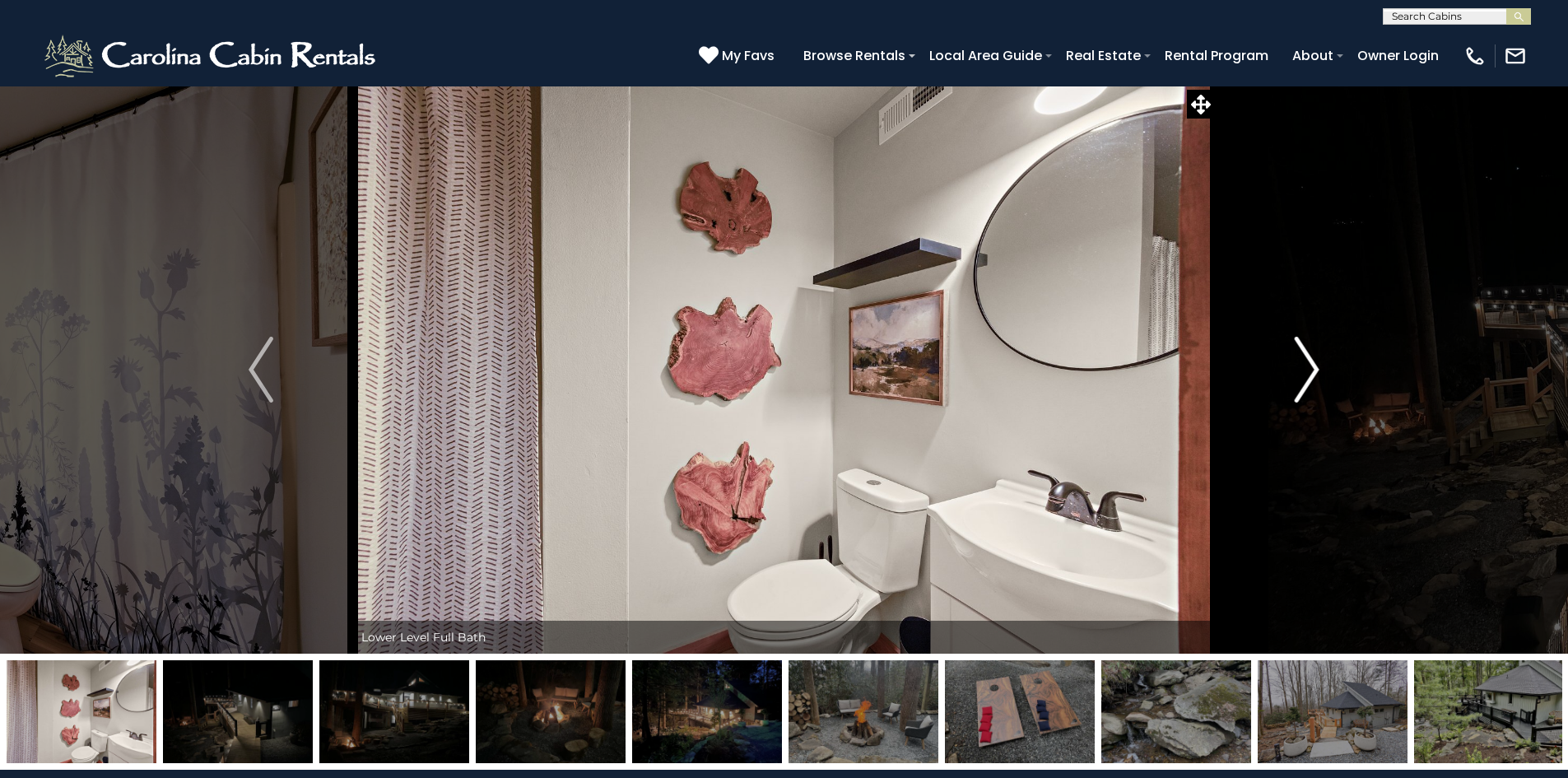
click at [1317, 378] on img "Next" at bounding box center [1307, 370] width 25 height 66
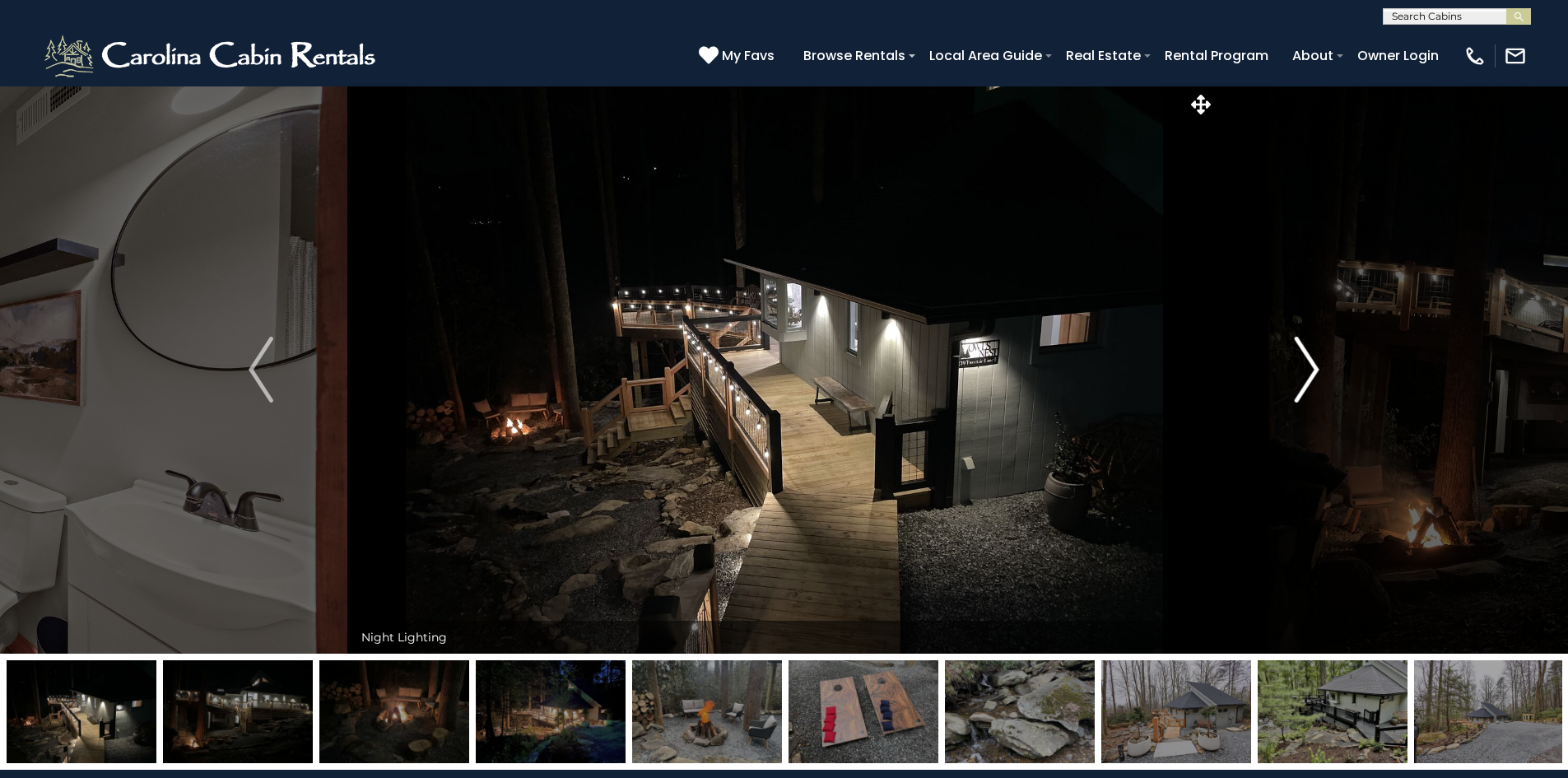
click at [1317, 378] on img "Next" at bounding box center [1307, 370] width 25 height 66
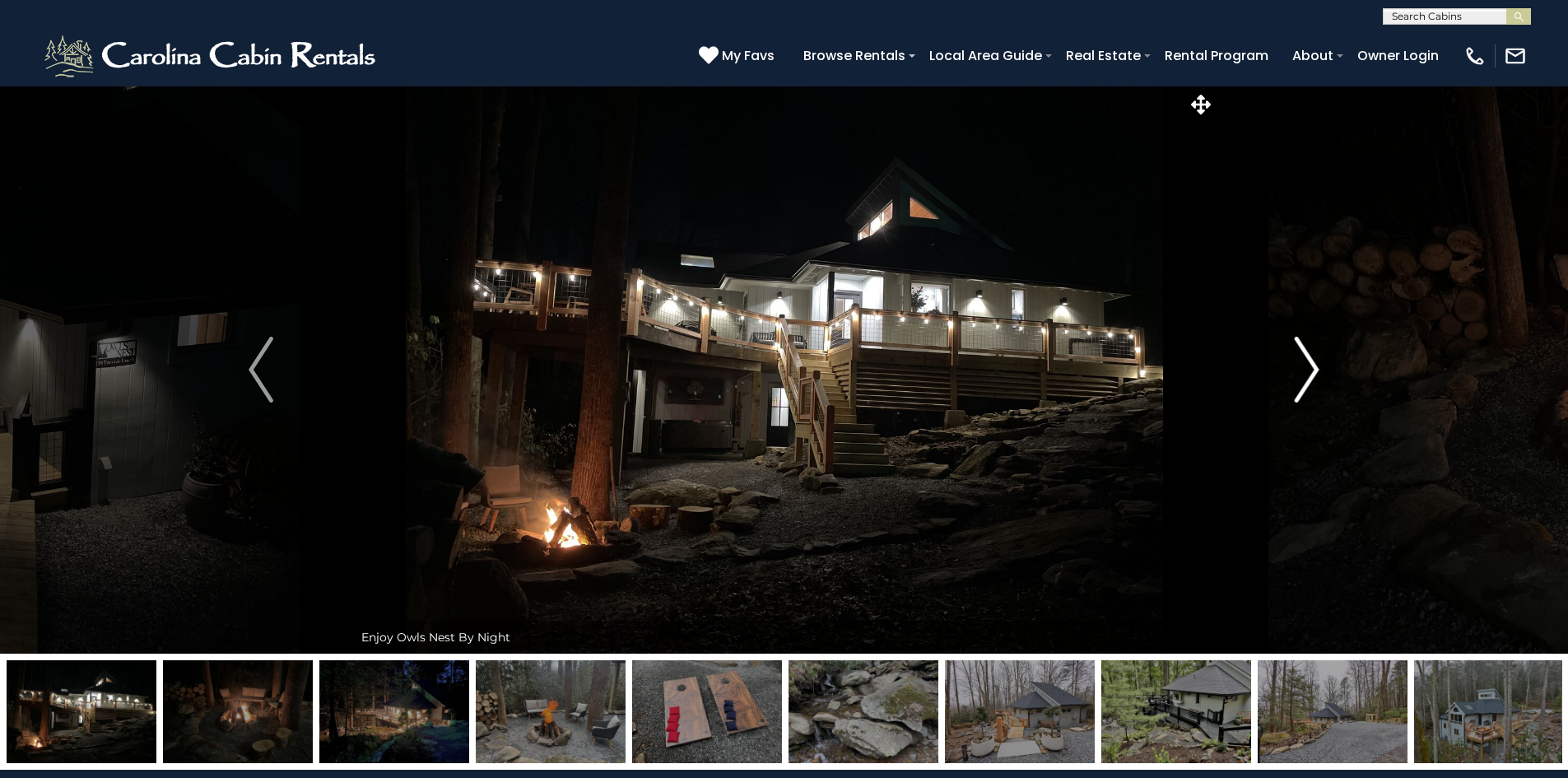
click at [1317, 378] on img "Next" at bounding box center [1307, 370] width 25 height 66
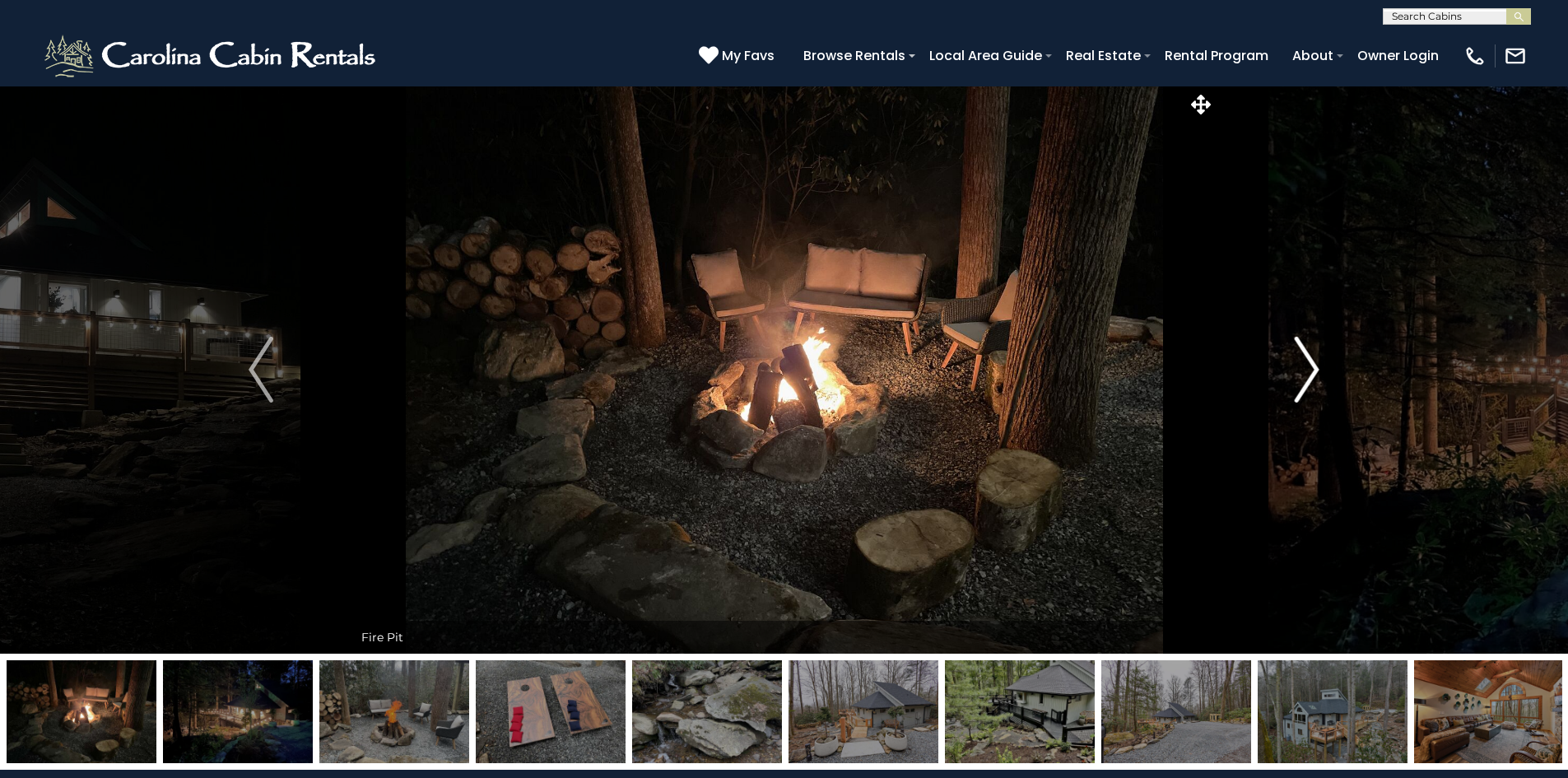
click at [1317, 378] on img "Next" at bounding box center [1307, 370] width 25 height 66
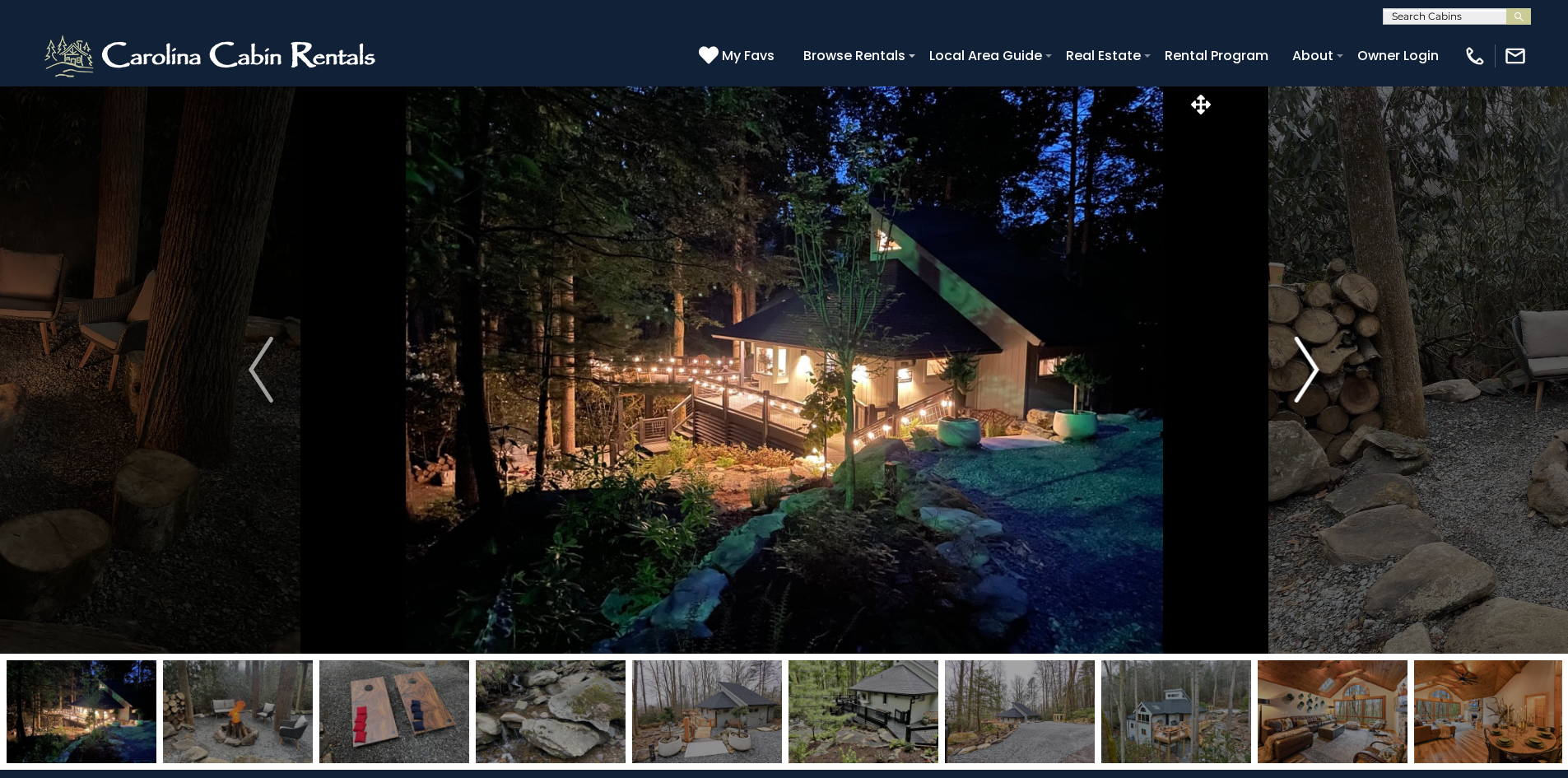
click at [1317, 378] on img "Next" at bounding box center [1307, 370] width 25 height 66
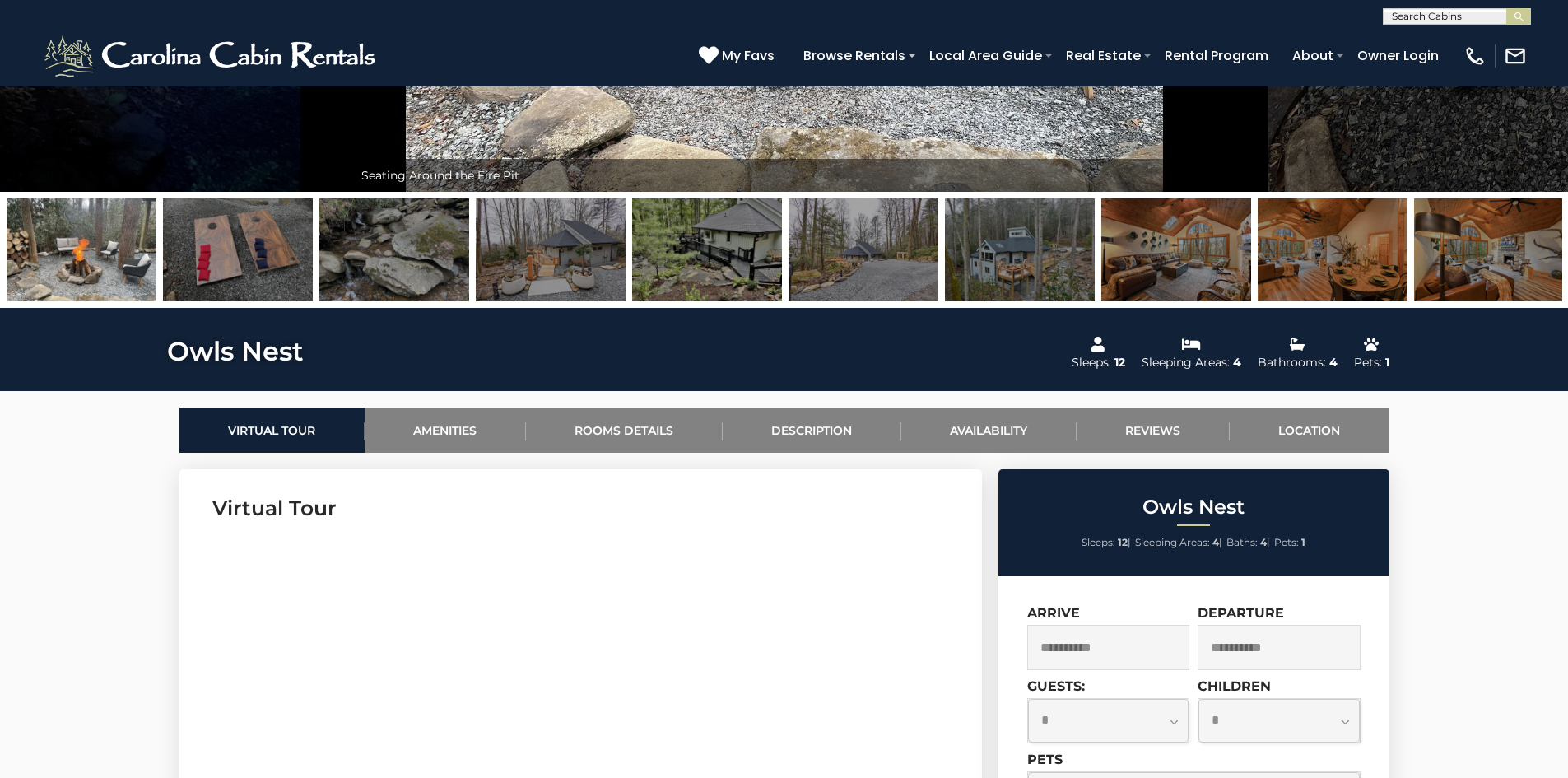
scroll to position [613, 0]
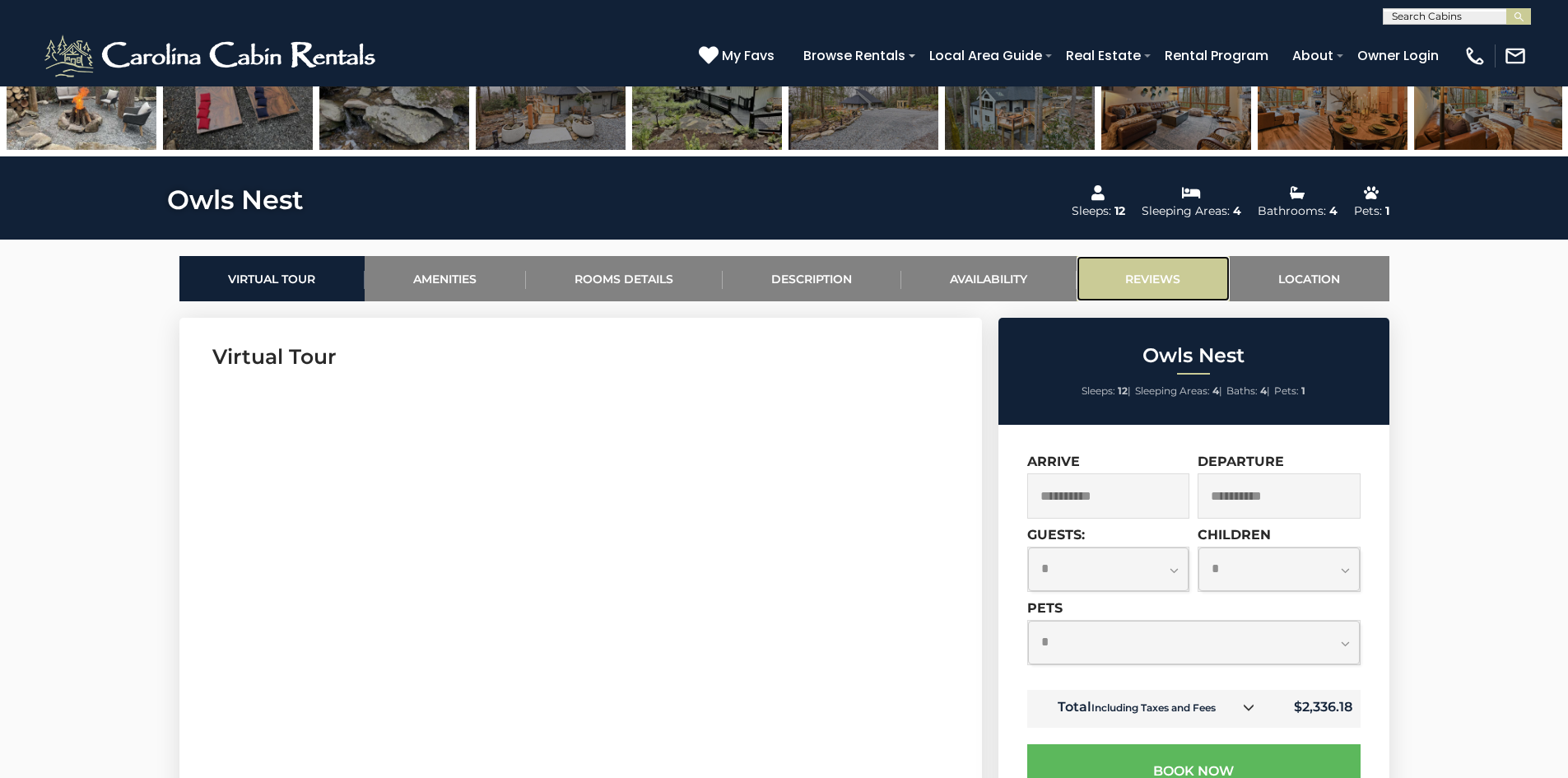
click at [1162, 278] on link "Reviews" at bounding box center [1154, 279] width 153 height 46
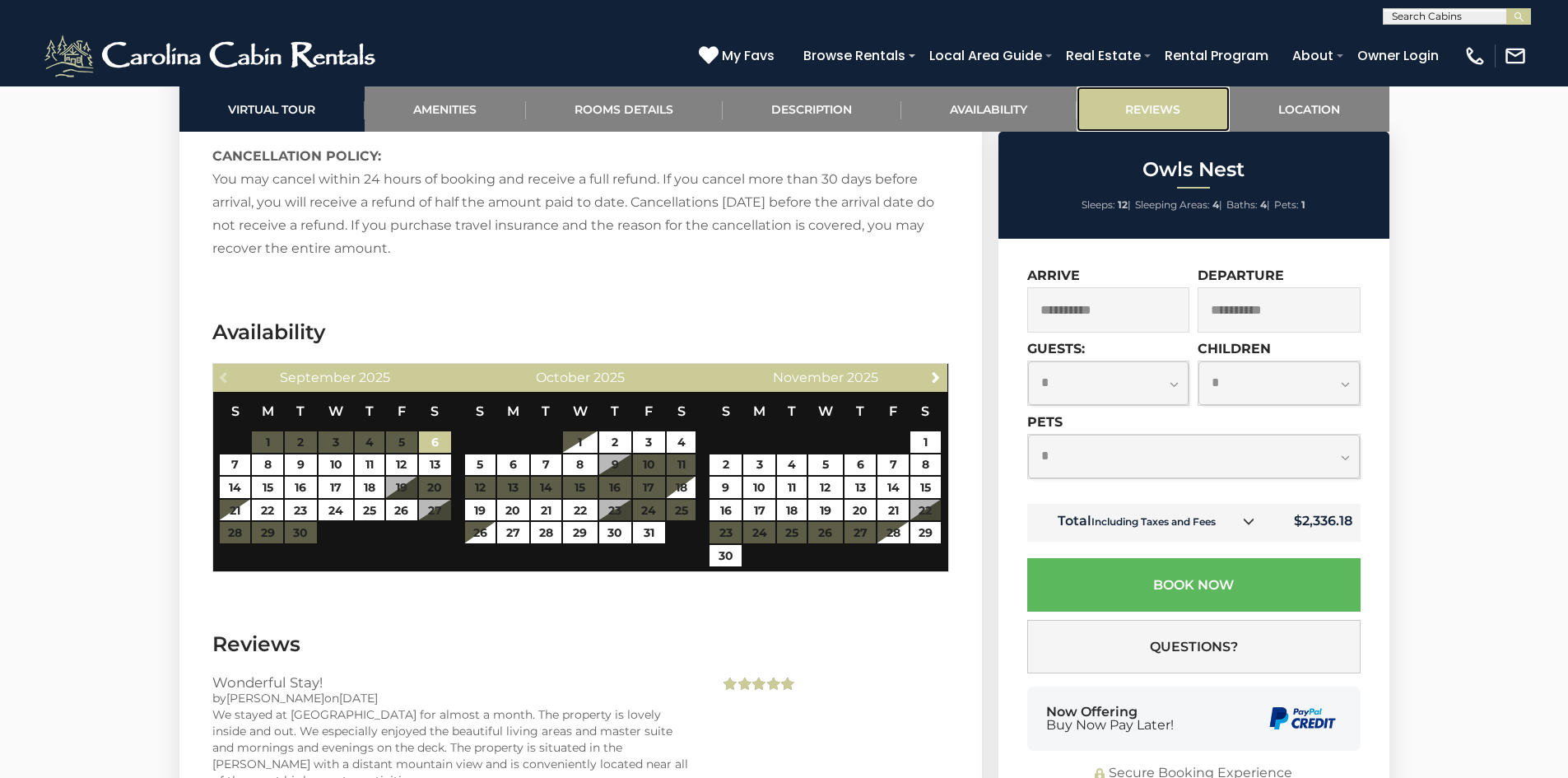
scroll to position [3735, 0]
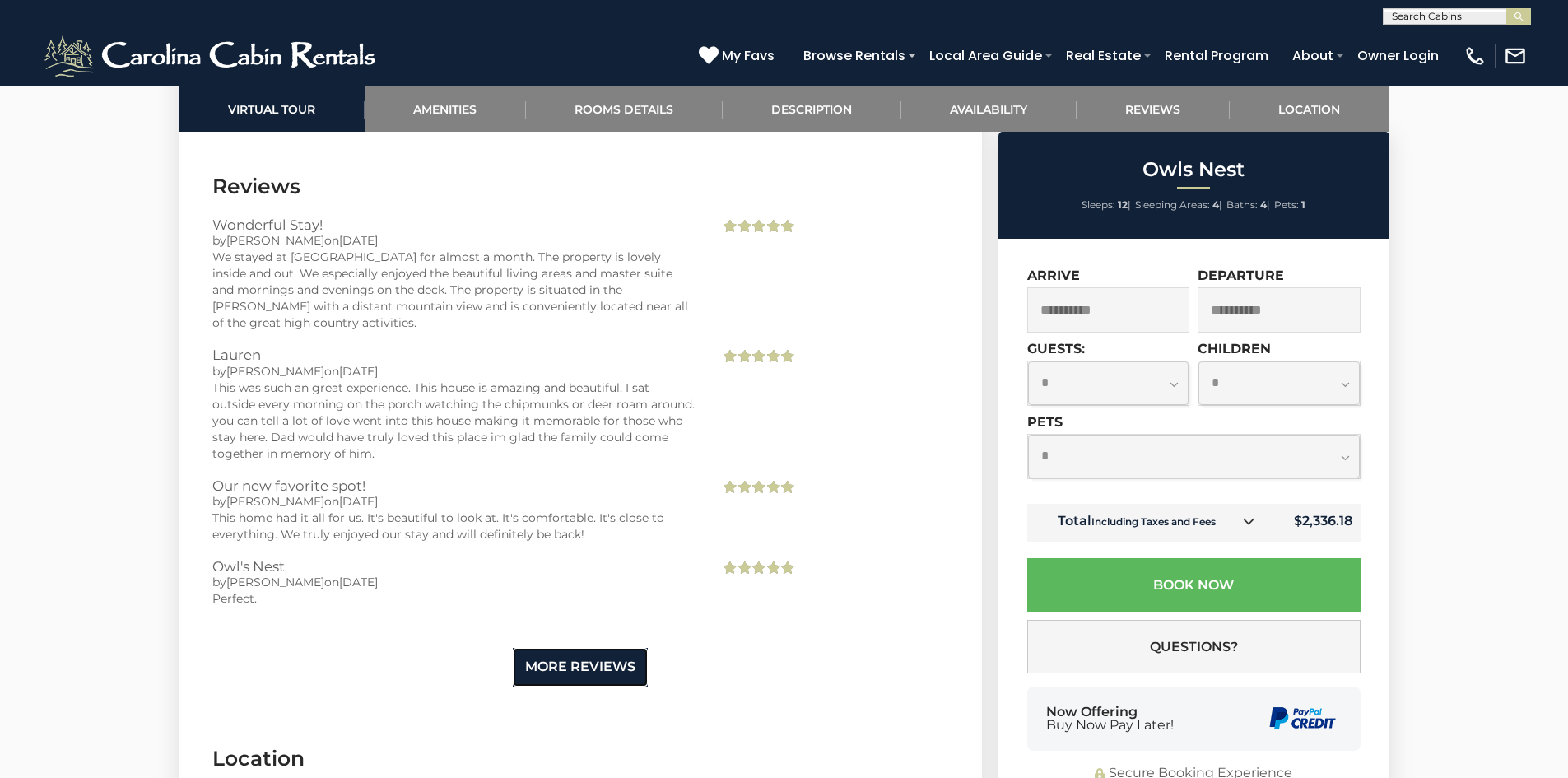
click at [572, 649] on link "More Reviews" at bounding box center [580, 667] width 135 height 39
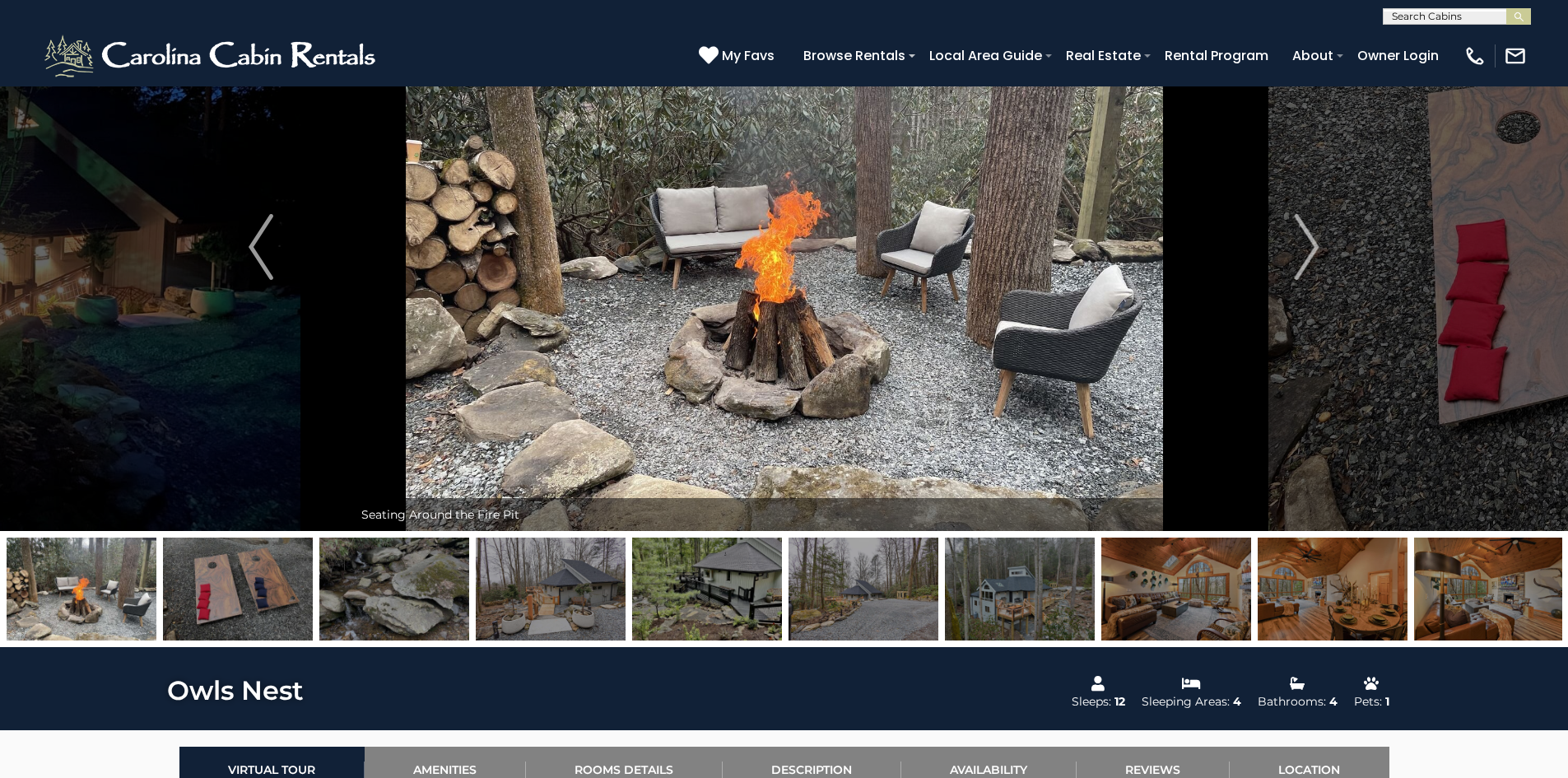
scroll to position [89, 0]
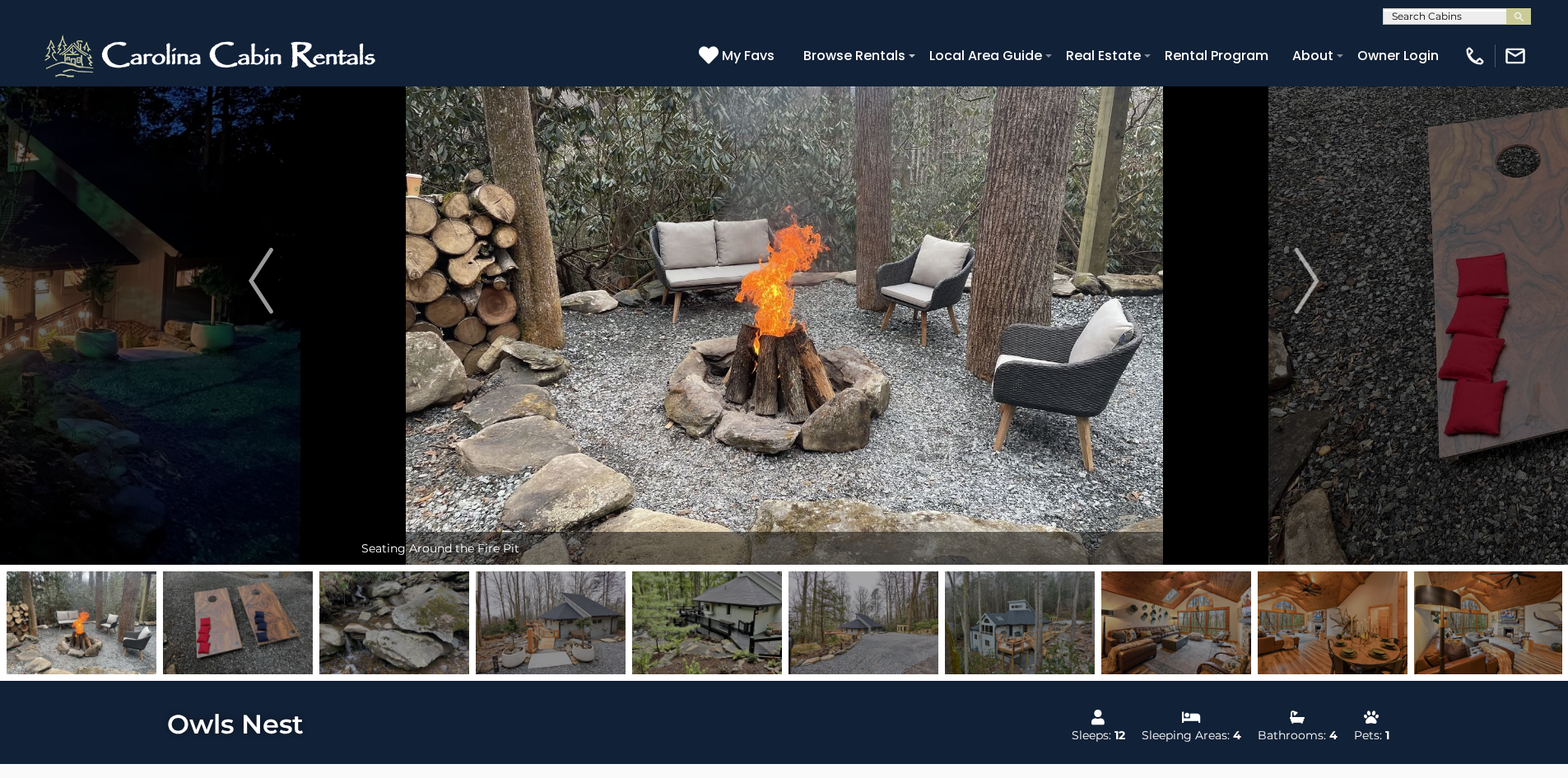
click at [266, 608] on img at bounding box center [238, 623] width 150 height 103
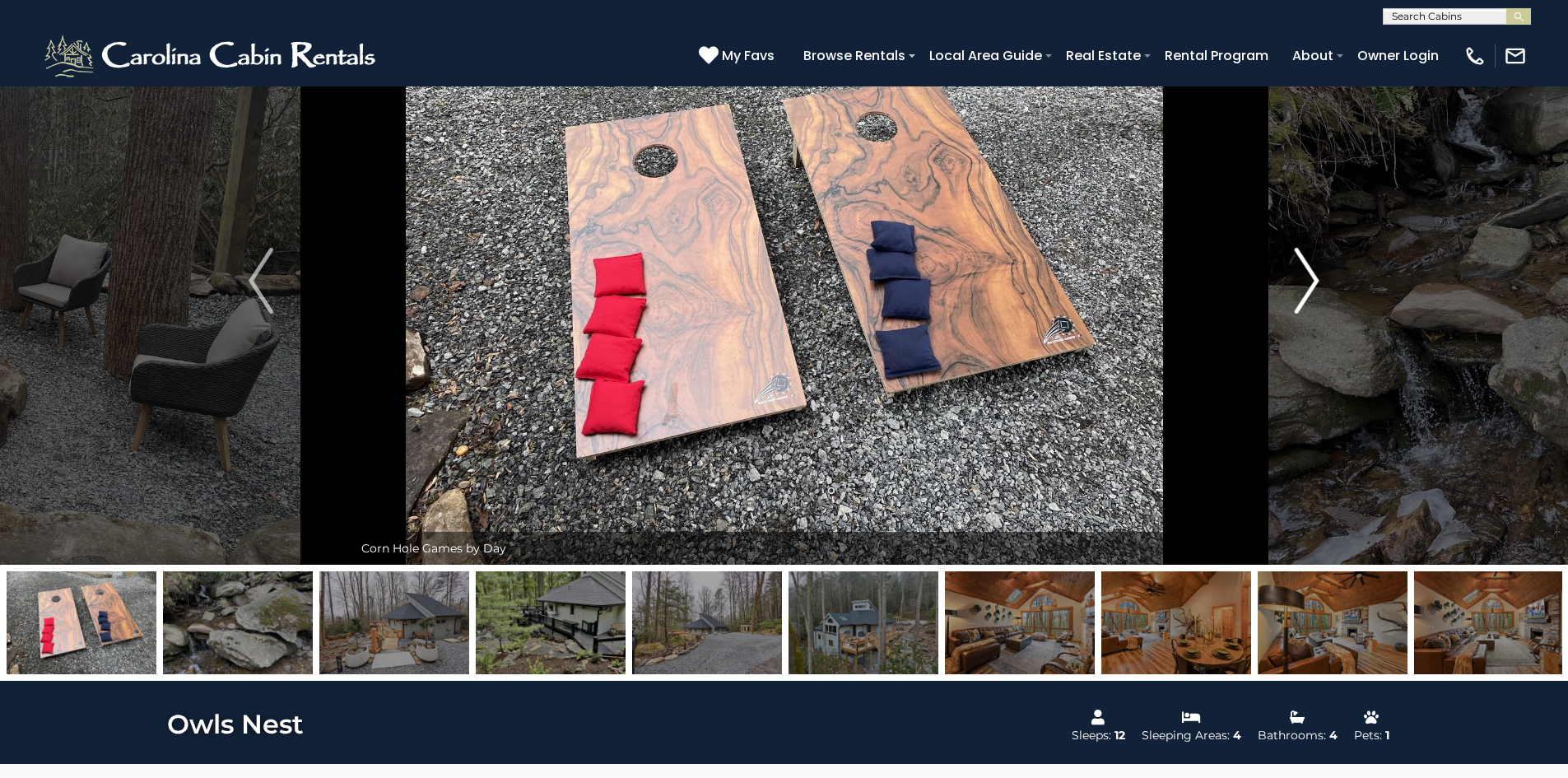
click at [1310, 297] on img "Next" at bounding box center [1307, 280] width 25 height 66
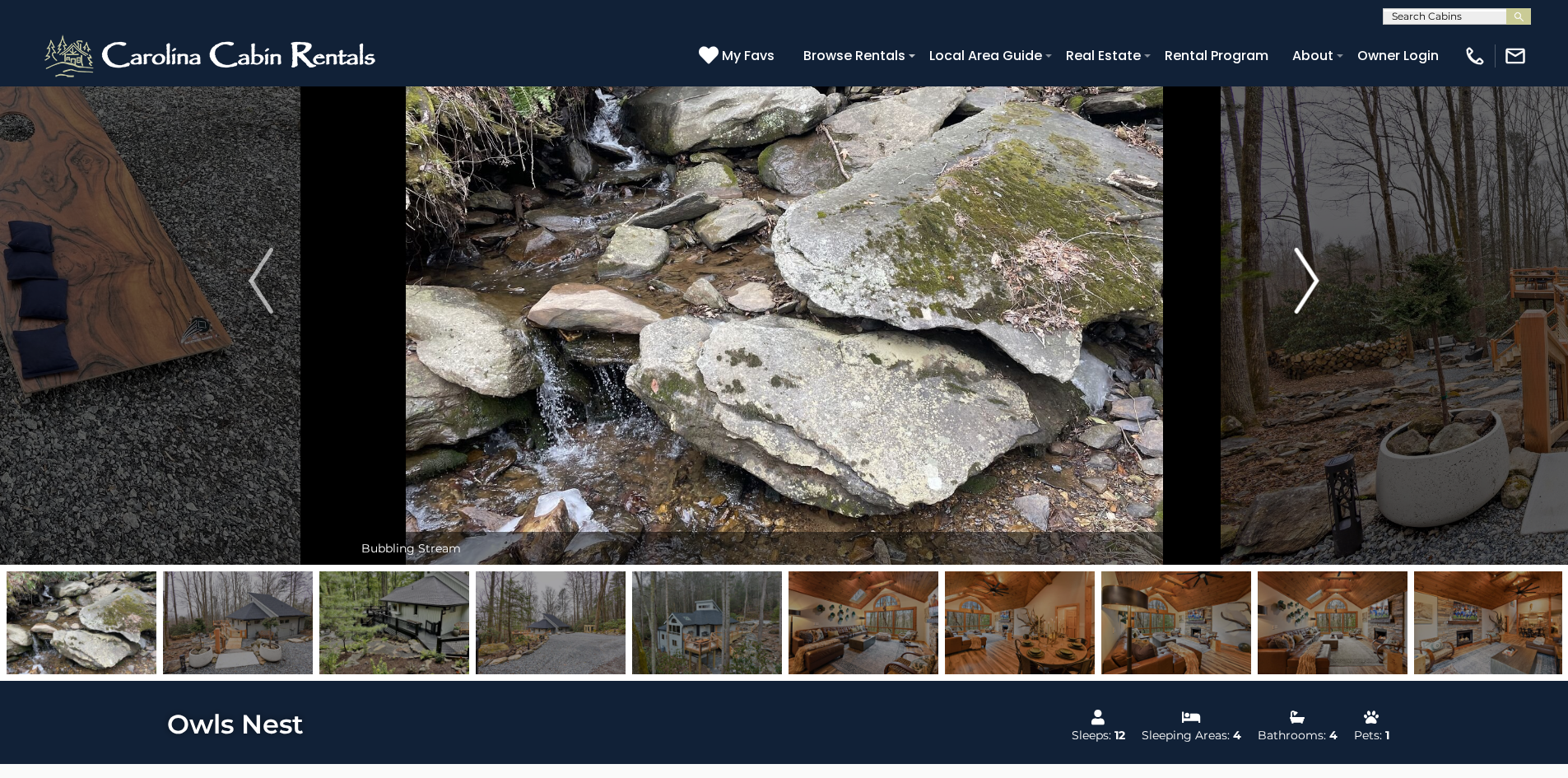
click at [1310, 297] on img "Next" at bounding box center [1307, 280] width 25 height 66
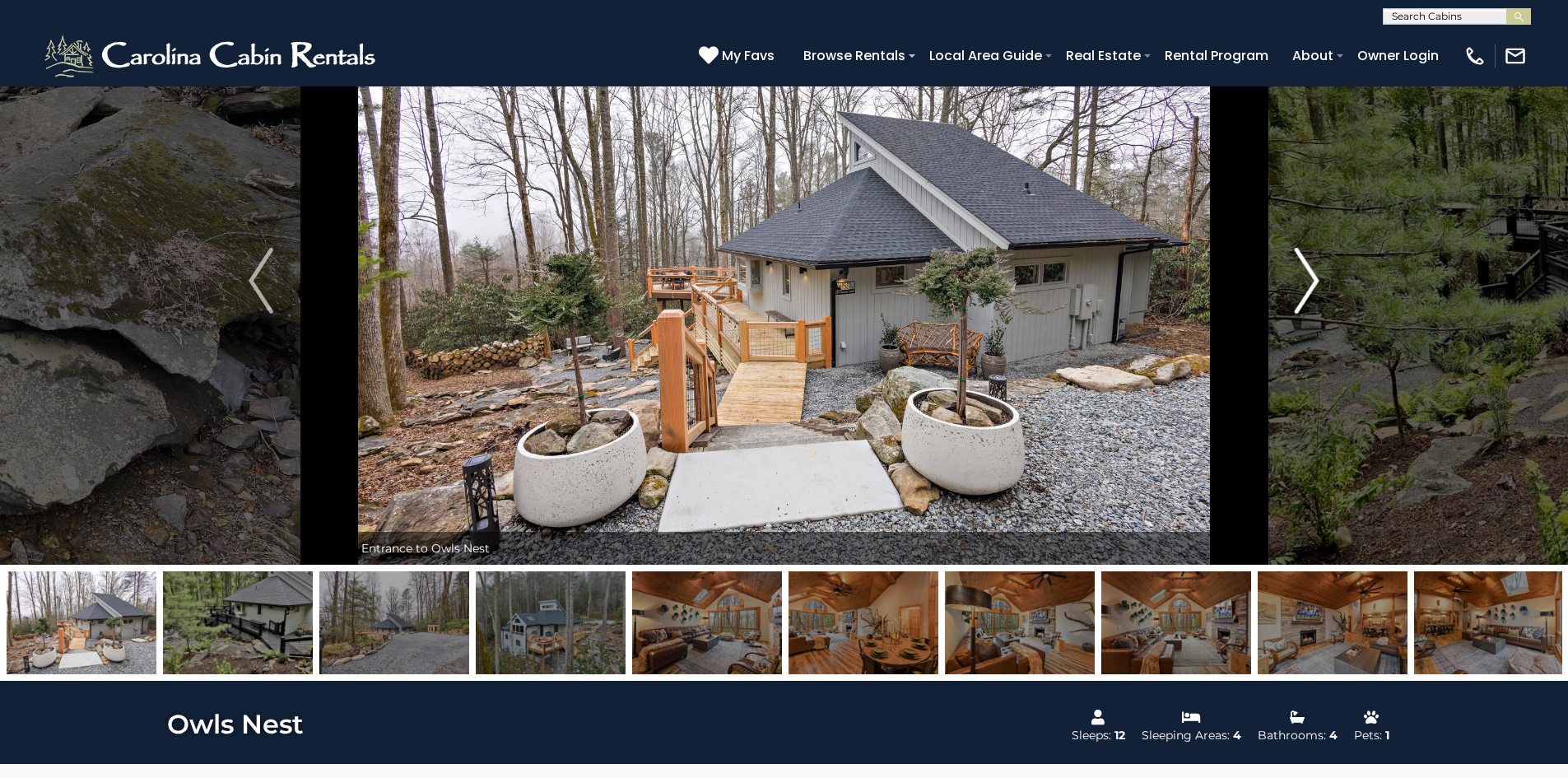
click at [1310, 297] on img "Next" at bounding box center [1307, 280] width 25 height 66
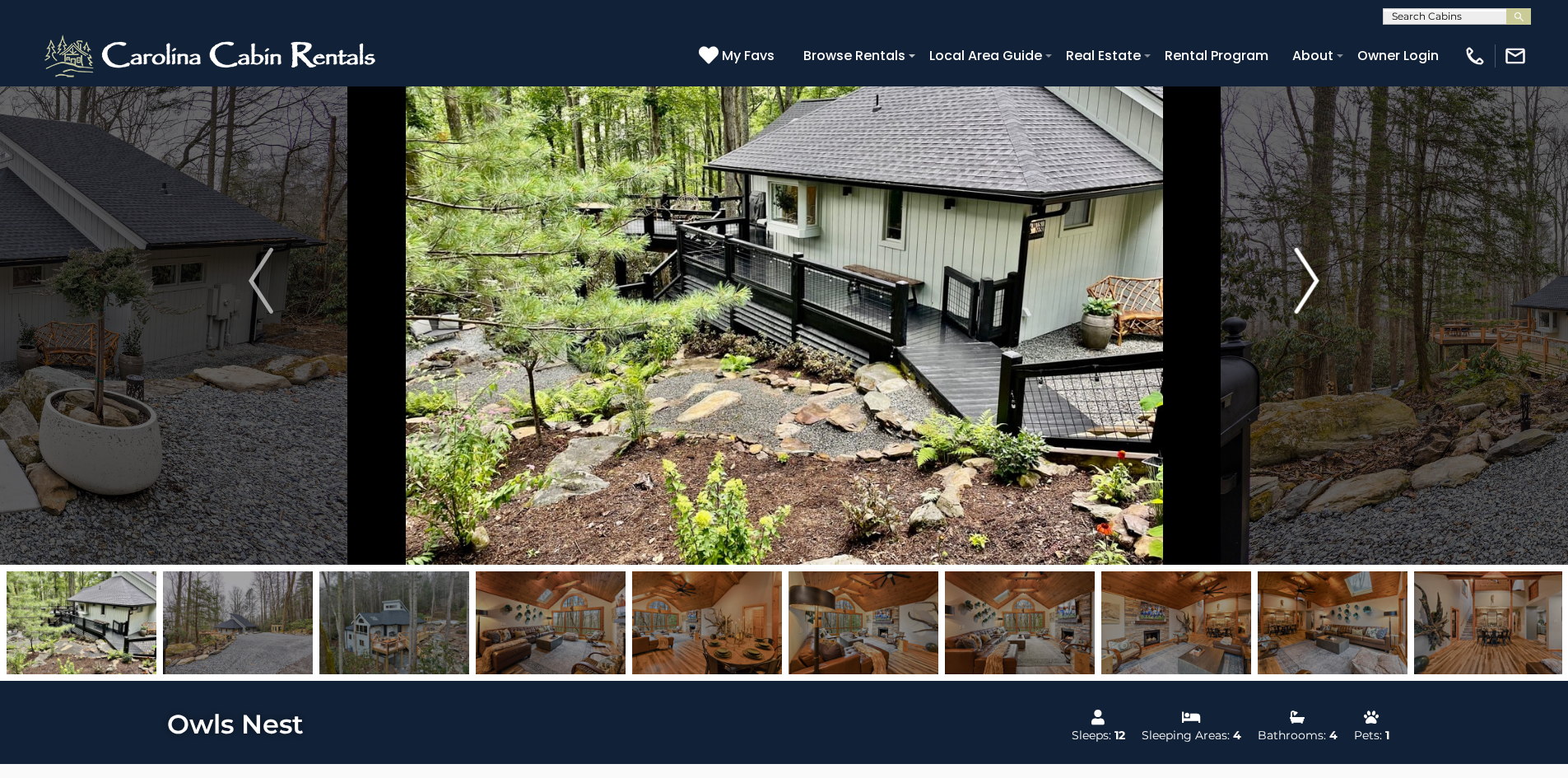
click at [1310, 297] on img "Next" at bounding box center [1307, 280] width 25 height 66
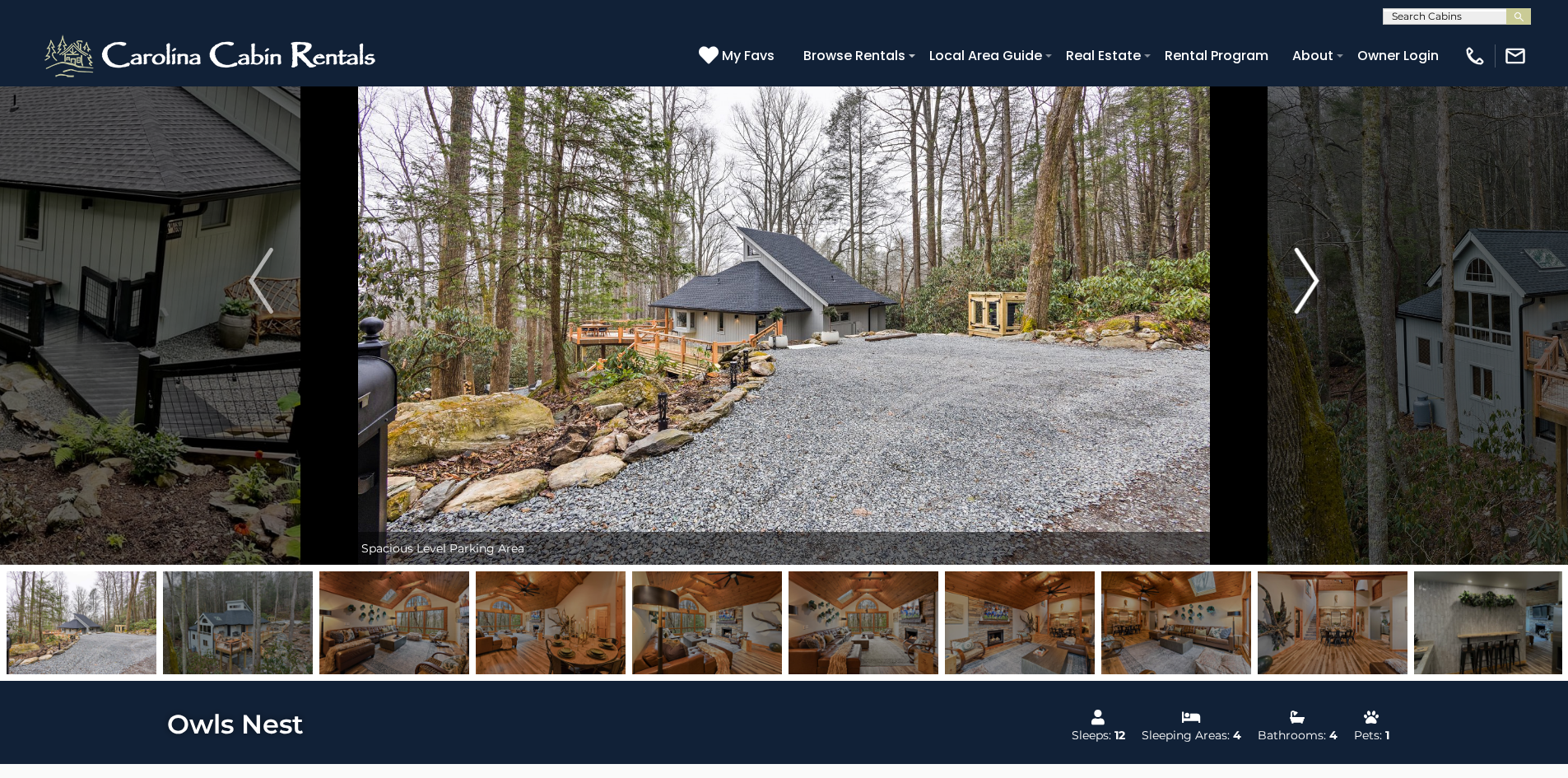
click at [1310, 297] on img "Next" at bounding box center [1307, 280] width 25 height 66
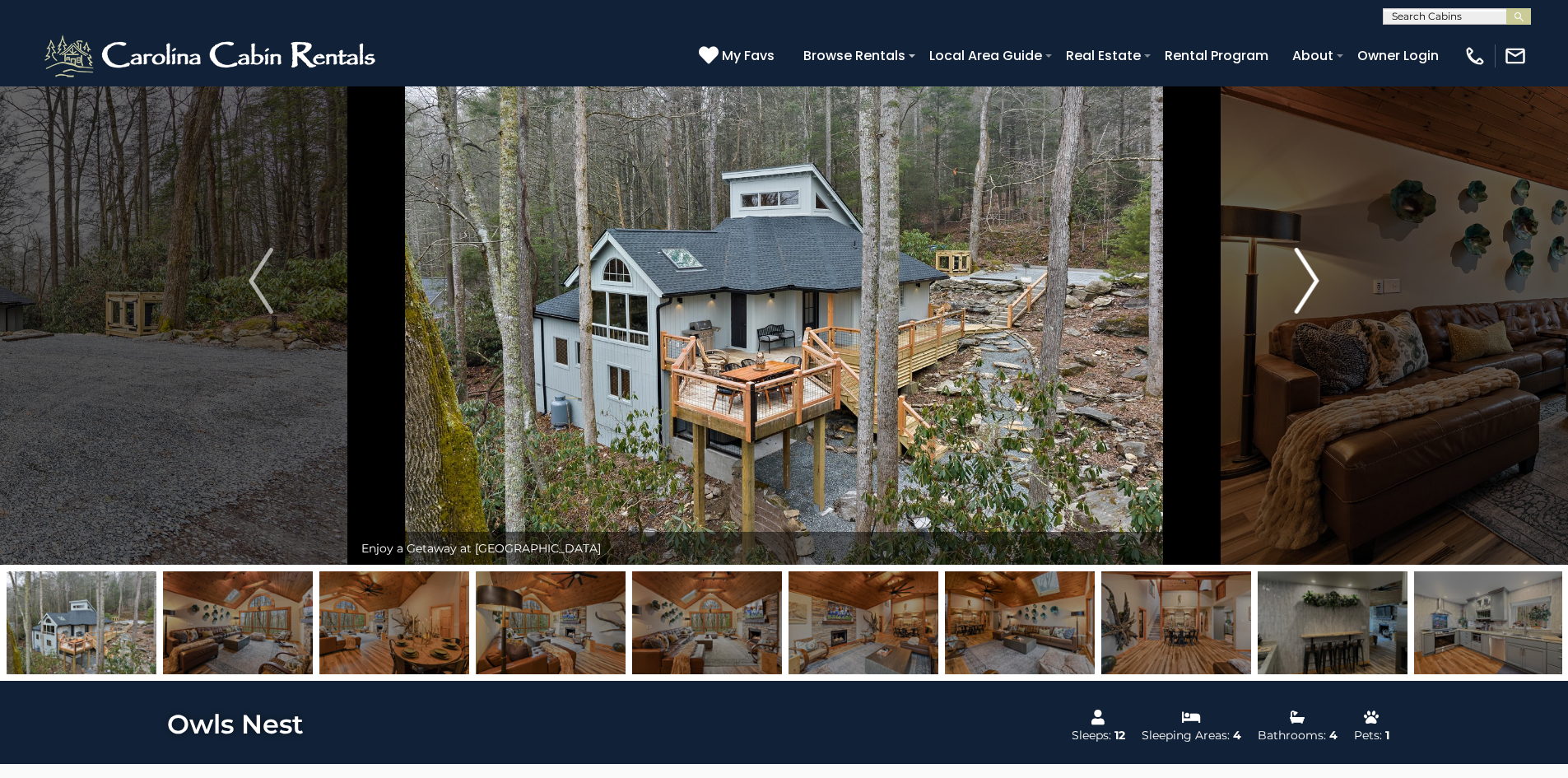
click at [1310, 297] on img "Next" at bounding box center [1307, 280] width 25 height 66
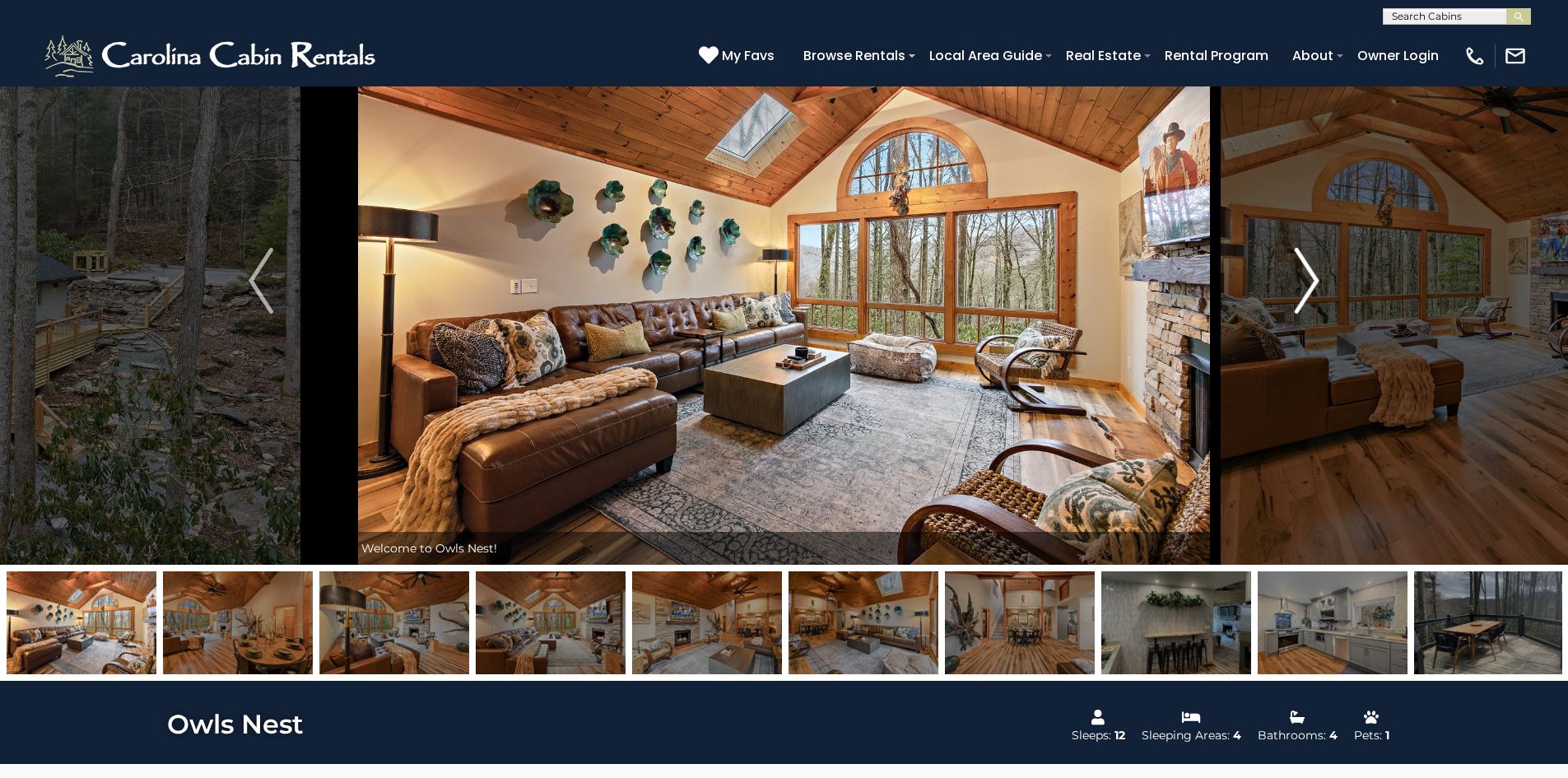
click at [1310, 297] on img "Next" at bounding box center [1307, 280] width 25 height 66
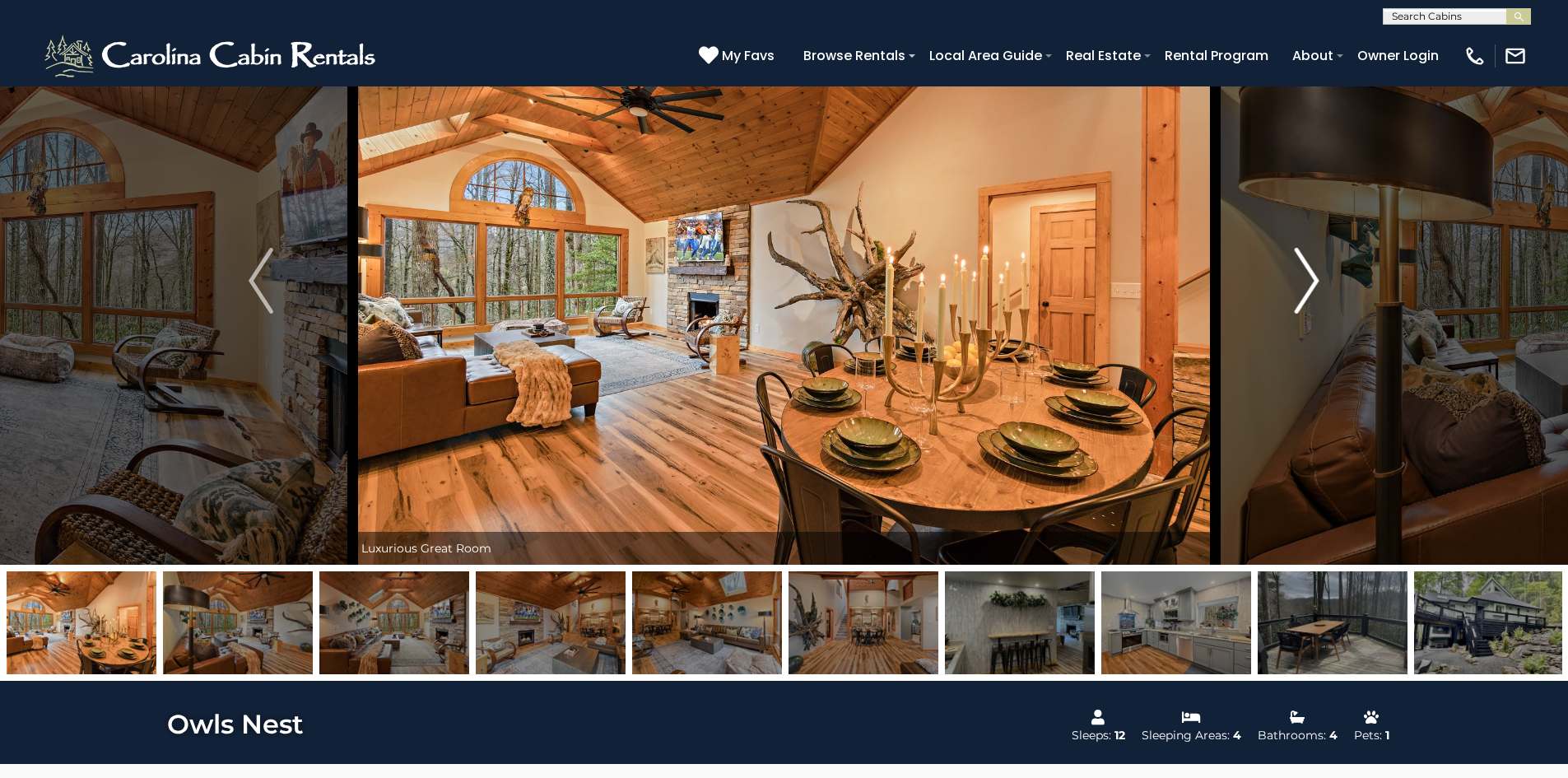
click at [1310, 297] on img "Next" at bounding box center [1307, 280] width 25 height 66
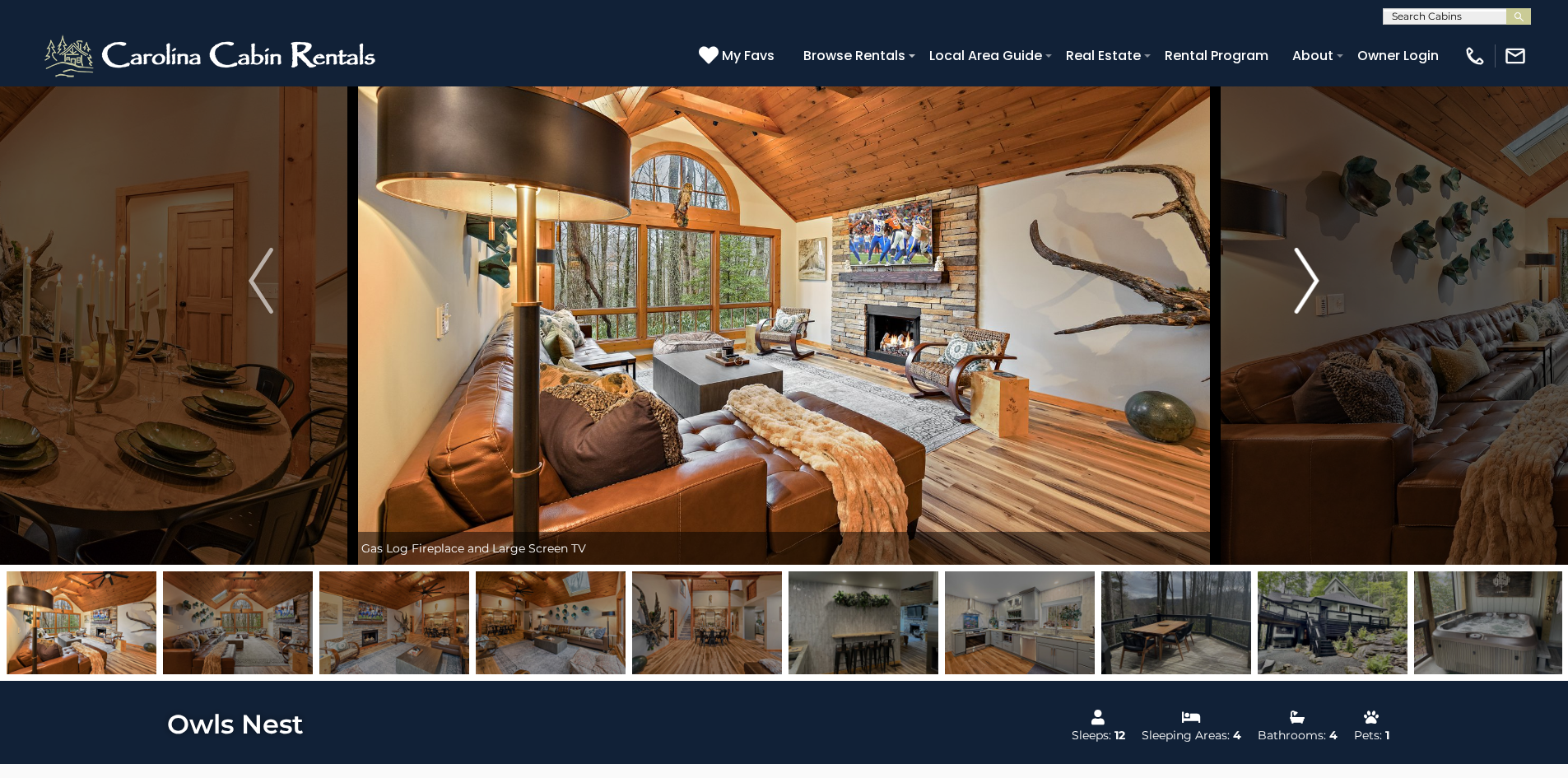
click at [1310, 297] on img "Next" at bounding box center [1307, 280] width 25 height 66
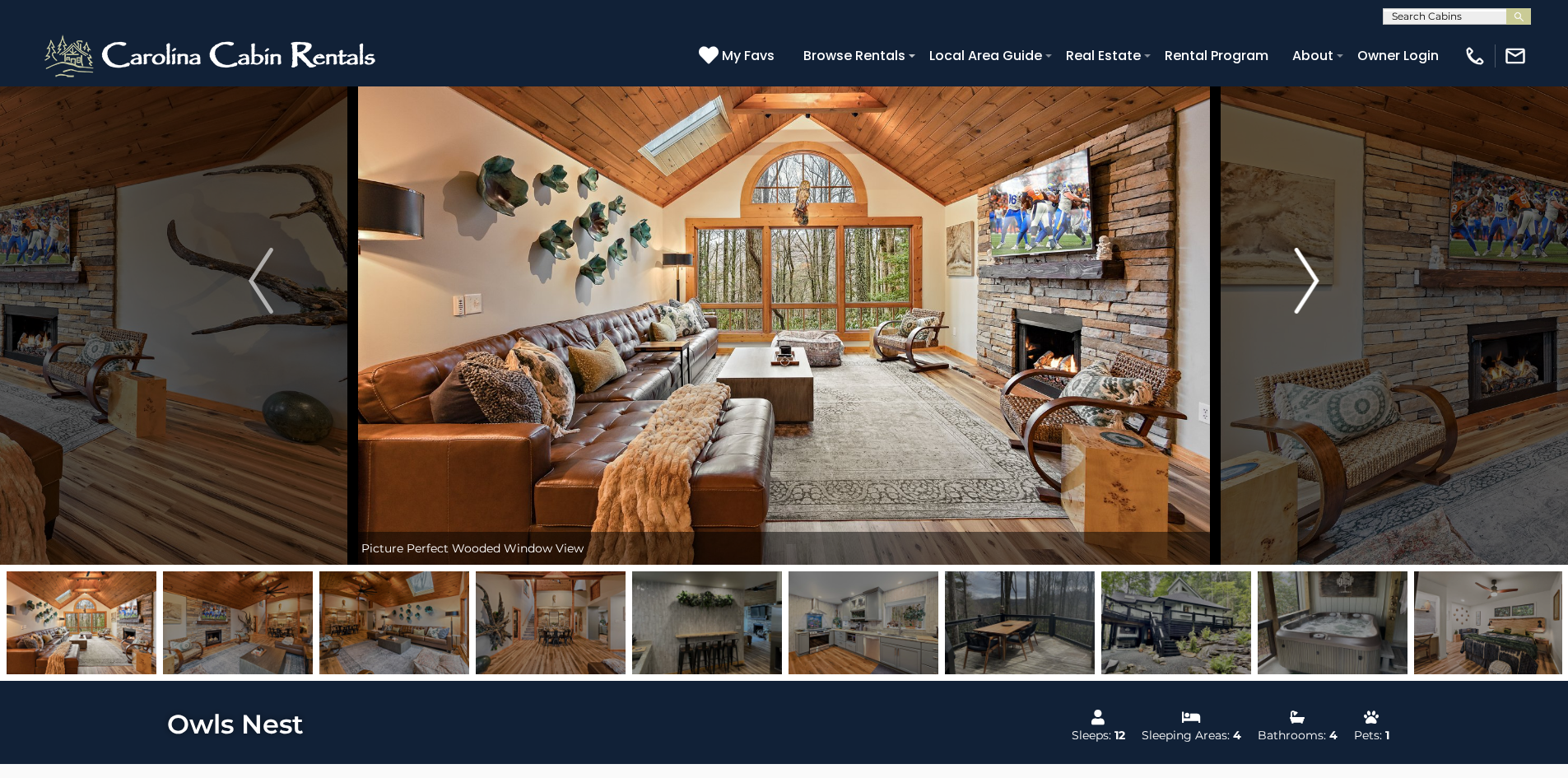
click at [1310, 297] on img "Next" at bounding box center [1307, 280] width 25 height 66
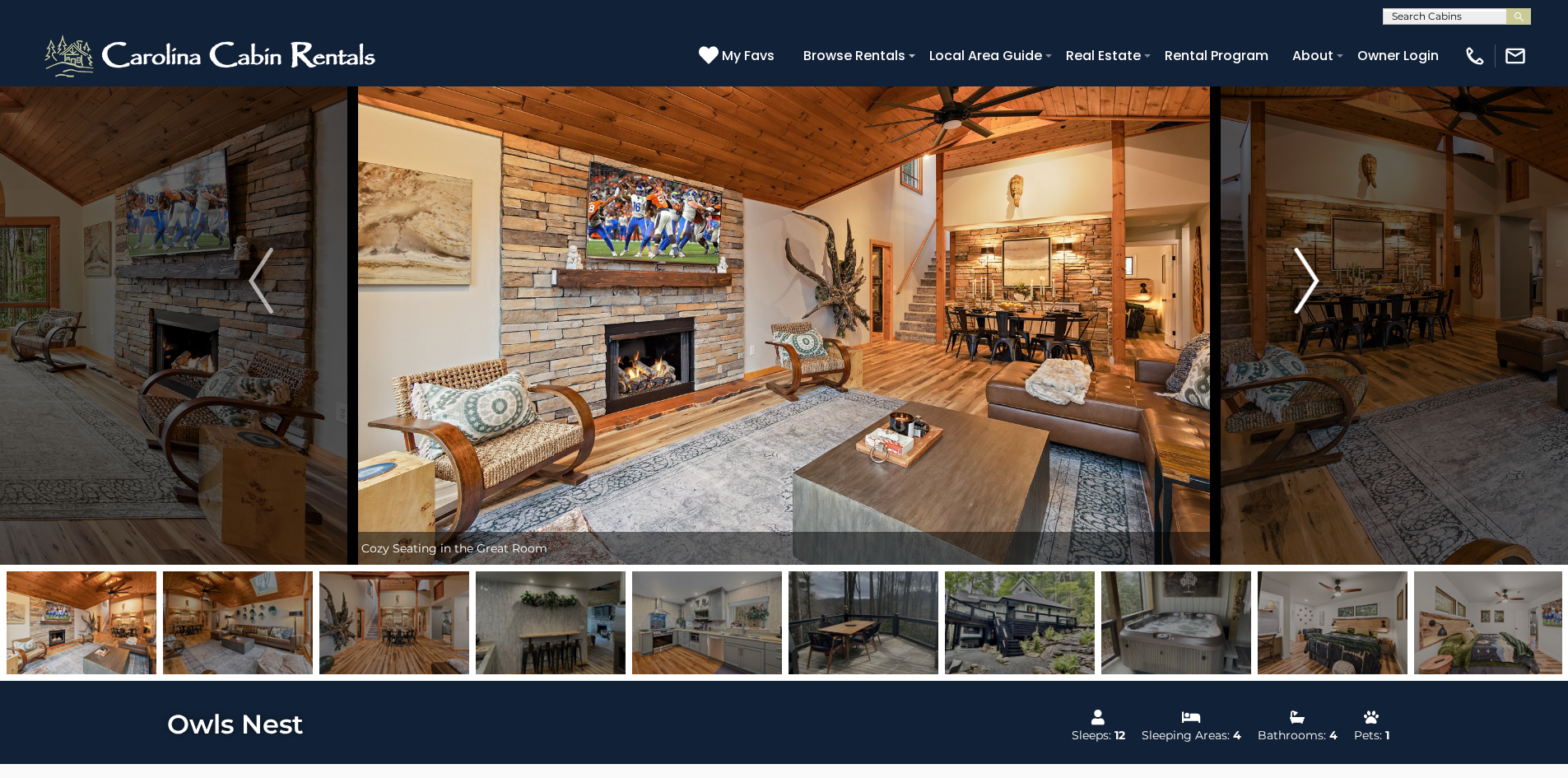
click at [1310, 297] on img "Next" at bounding box center [1307, 280] width 25 height 66
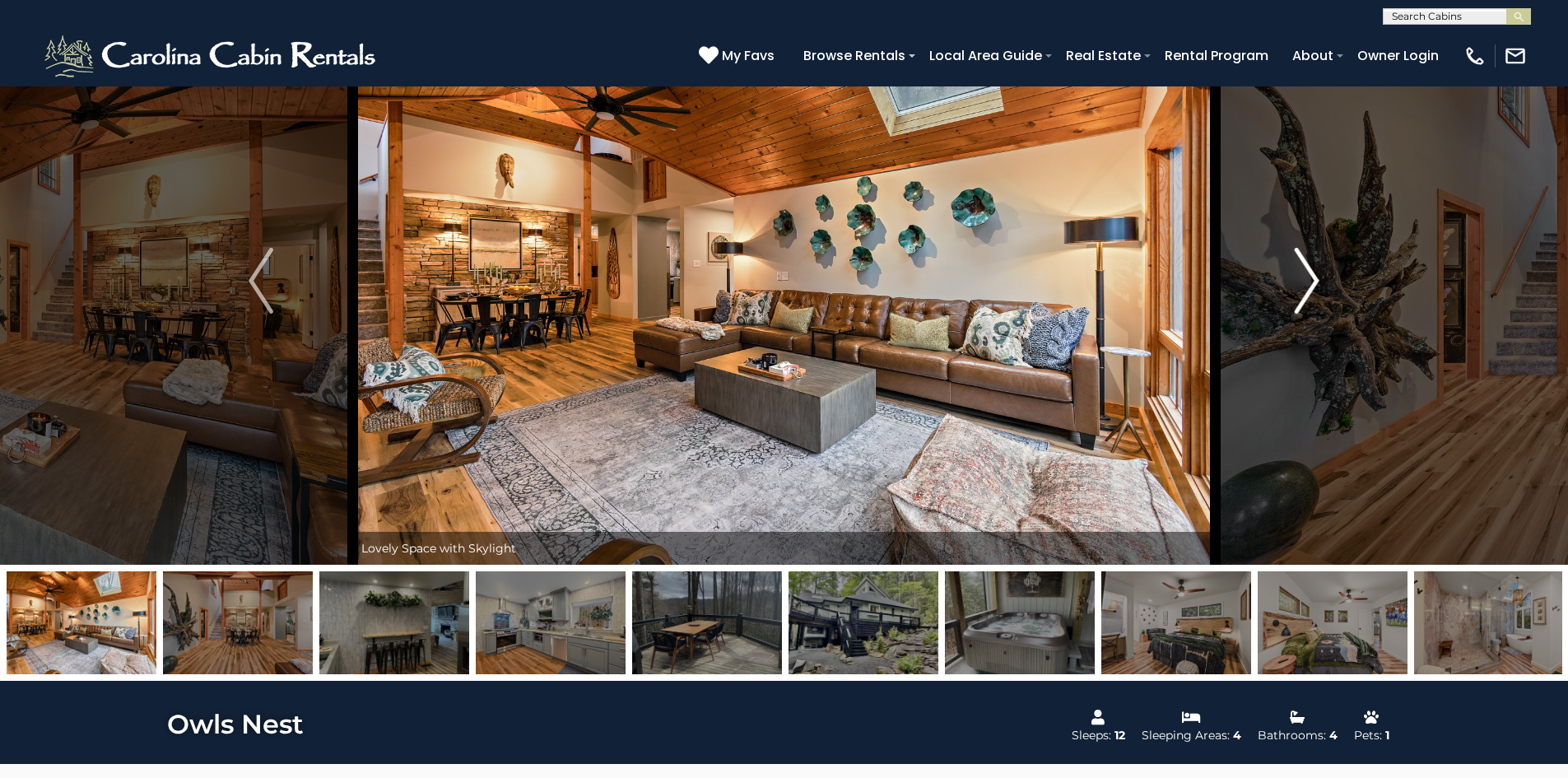
click at [1310, 297] on img "Next" at bounding box center [1307, 280] width 25 height 66
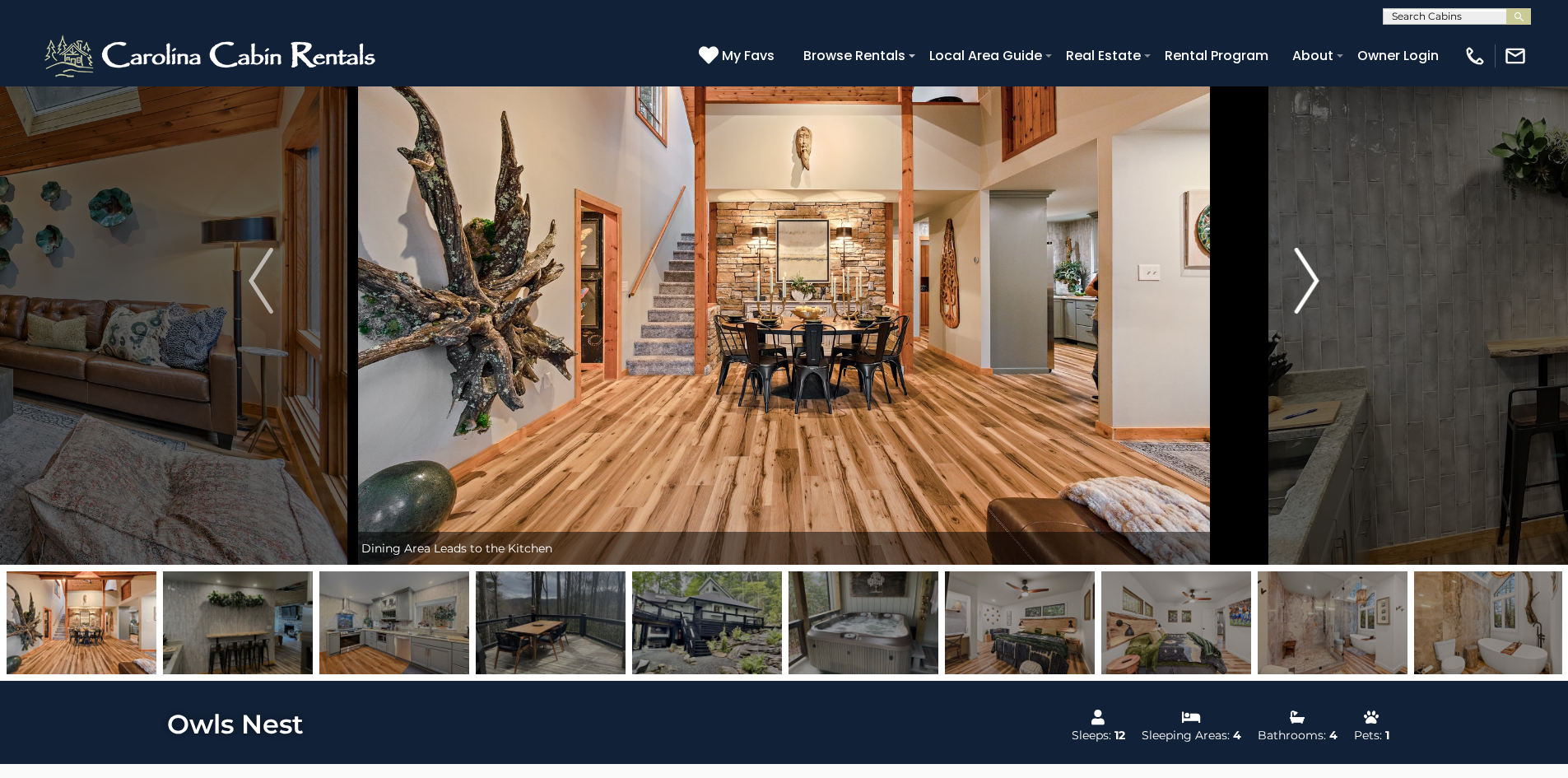
click at [1310, 297] on img "Next" at bounding box center [1307, 280] width 25 height 66
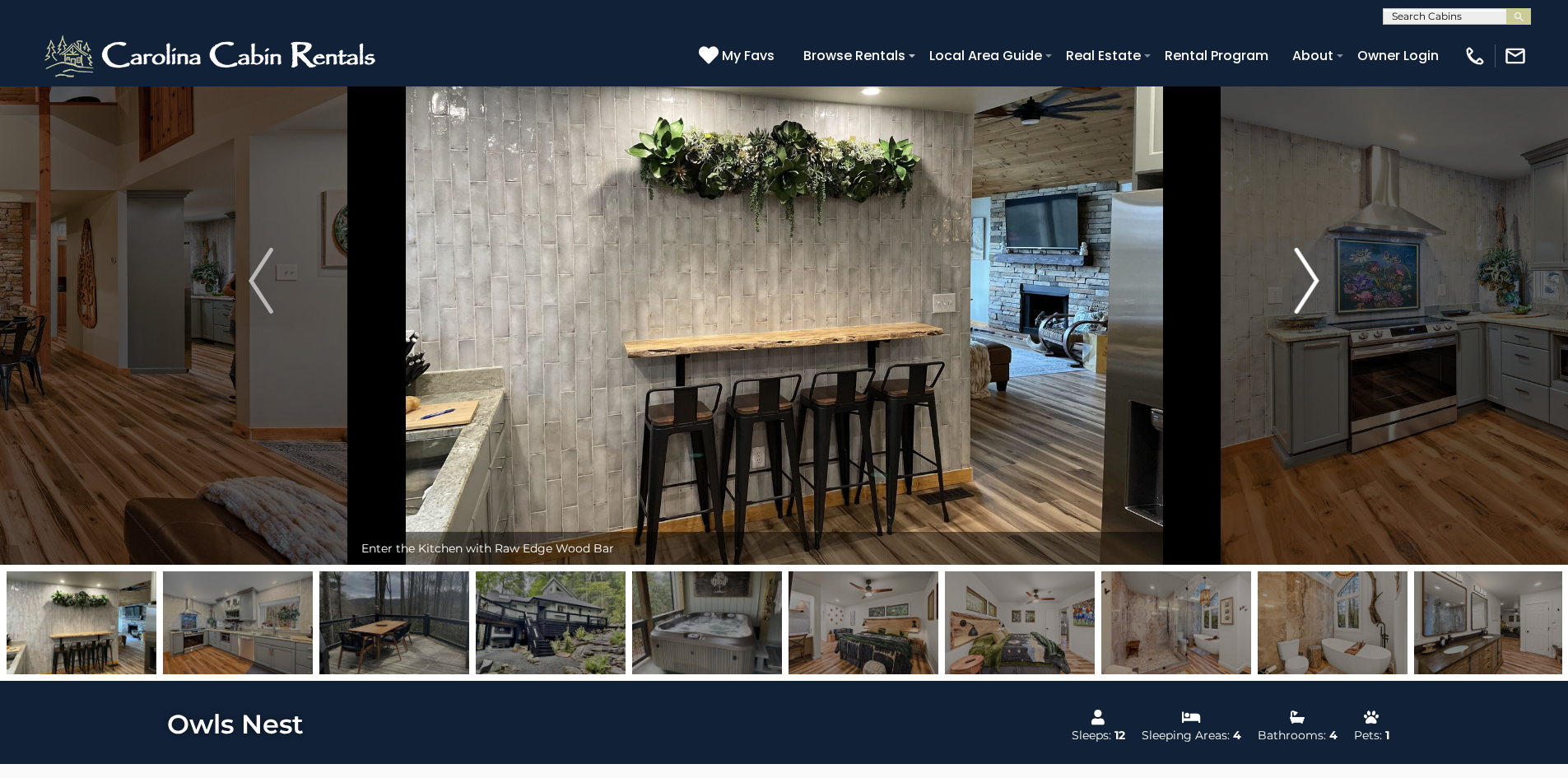
click at [1310, 297] on img "Next" at bounding box center [1307, 280] width 25 height 66
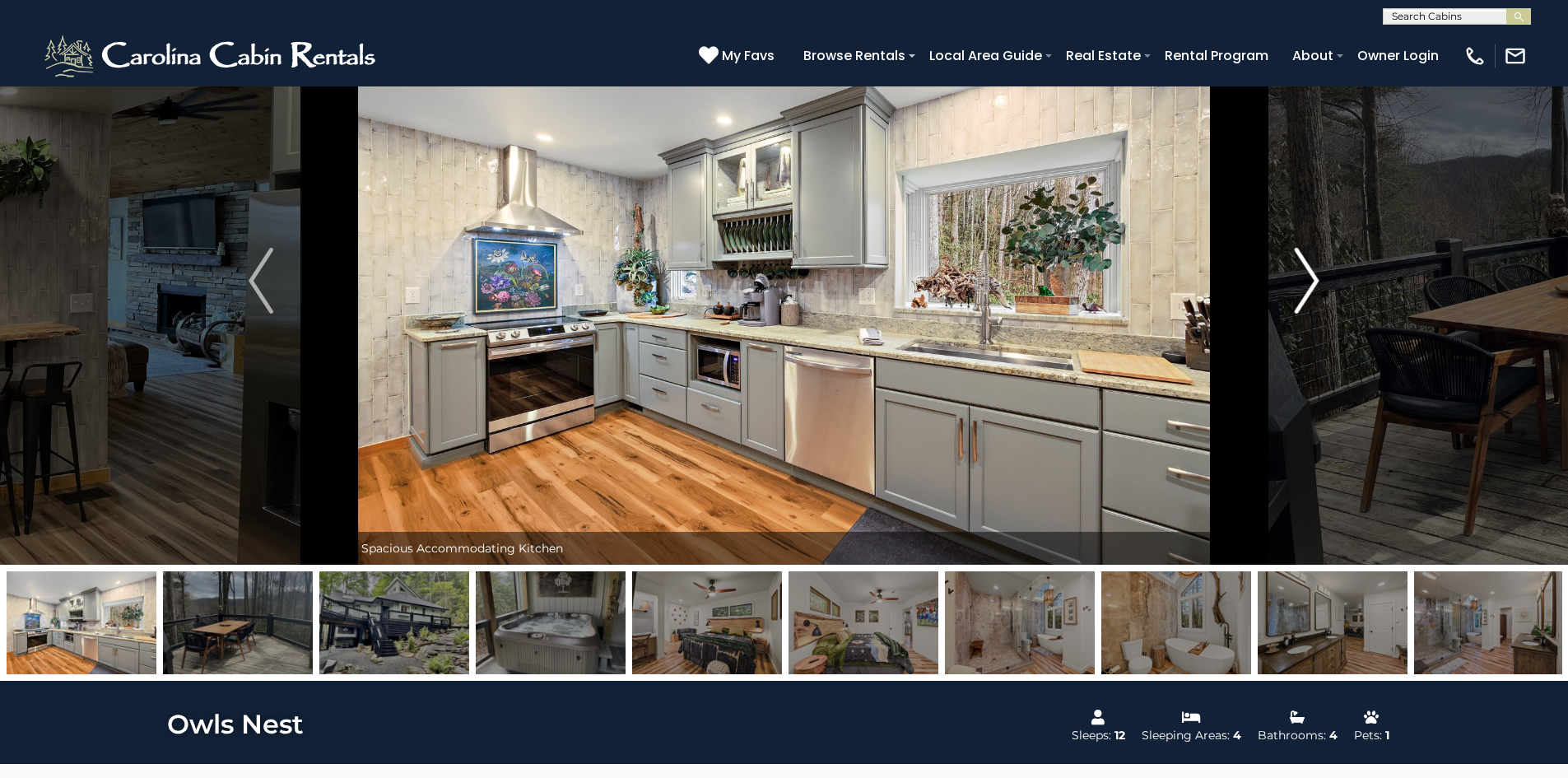
click at [1310, 297] on img "Next" at bounding box center [1307, 280] width 25 height 66
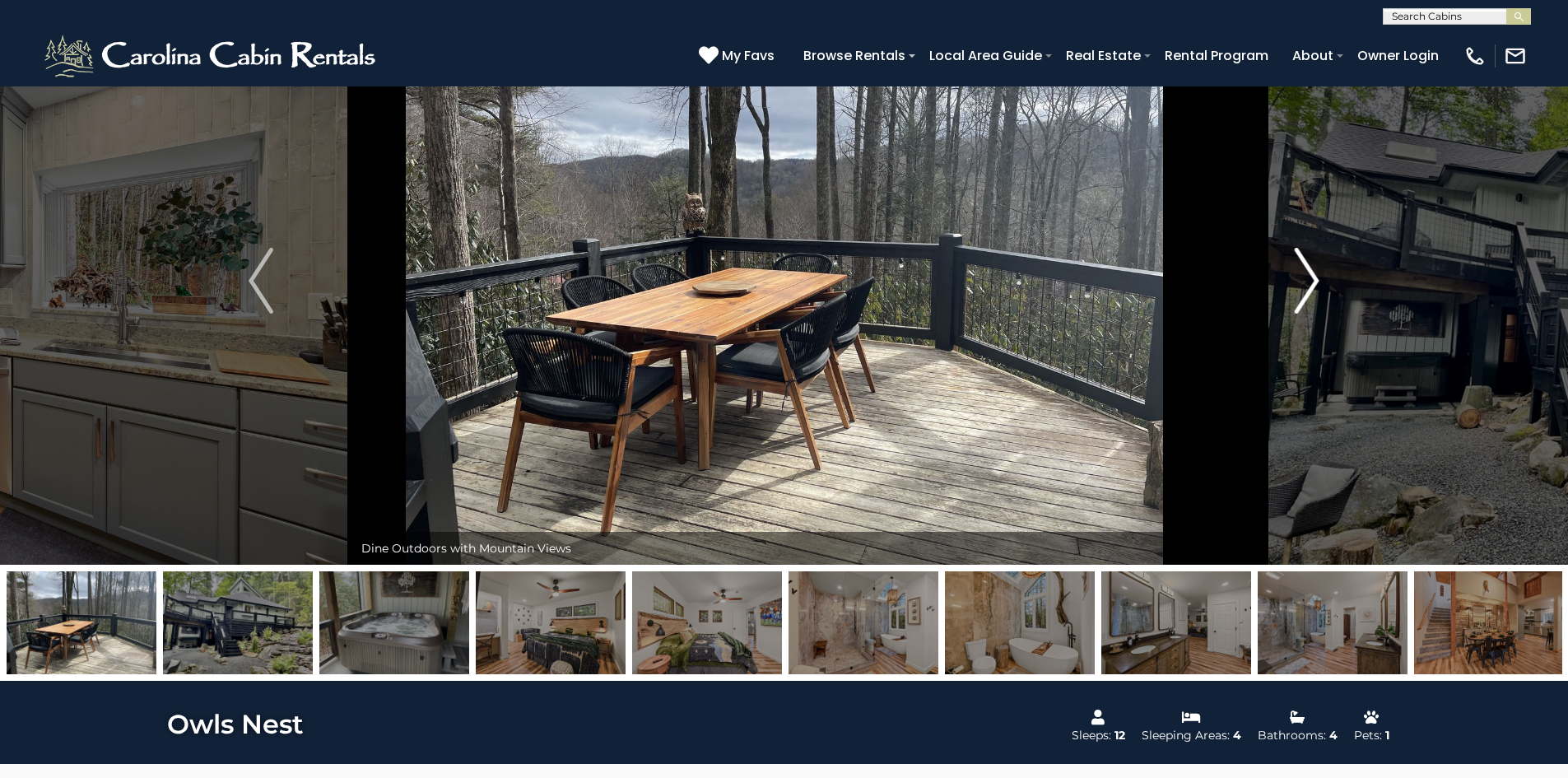
click at [1310, 297] on img "Next" at bounding box center [1307, 280] width 25 height 66
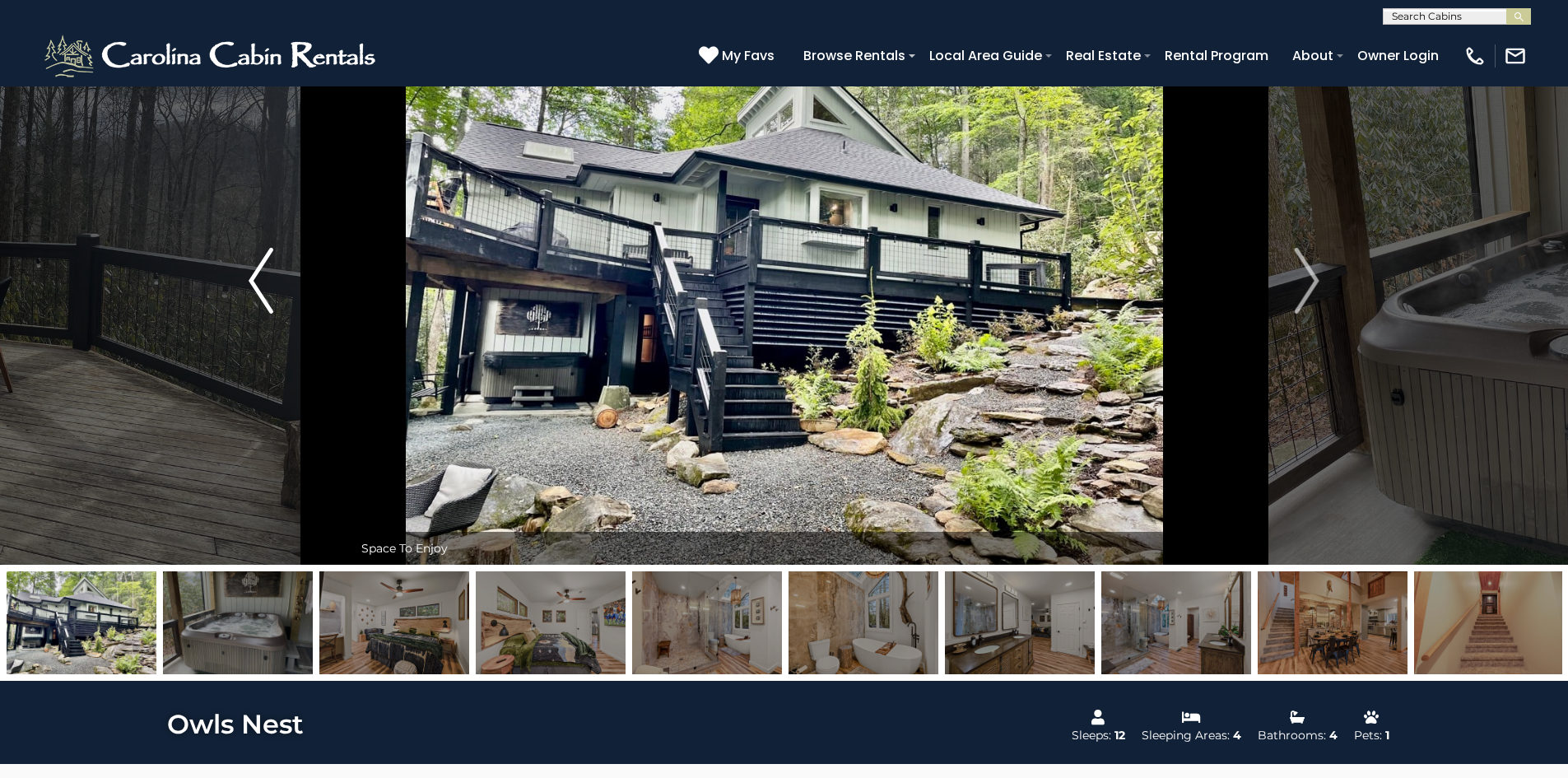
click at [266, 267] on img "Previous" at bounding box center [260, 280] width 25 height 66
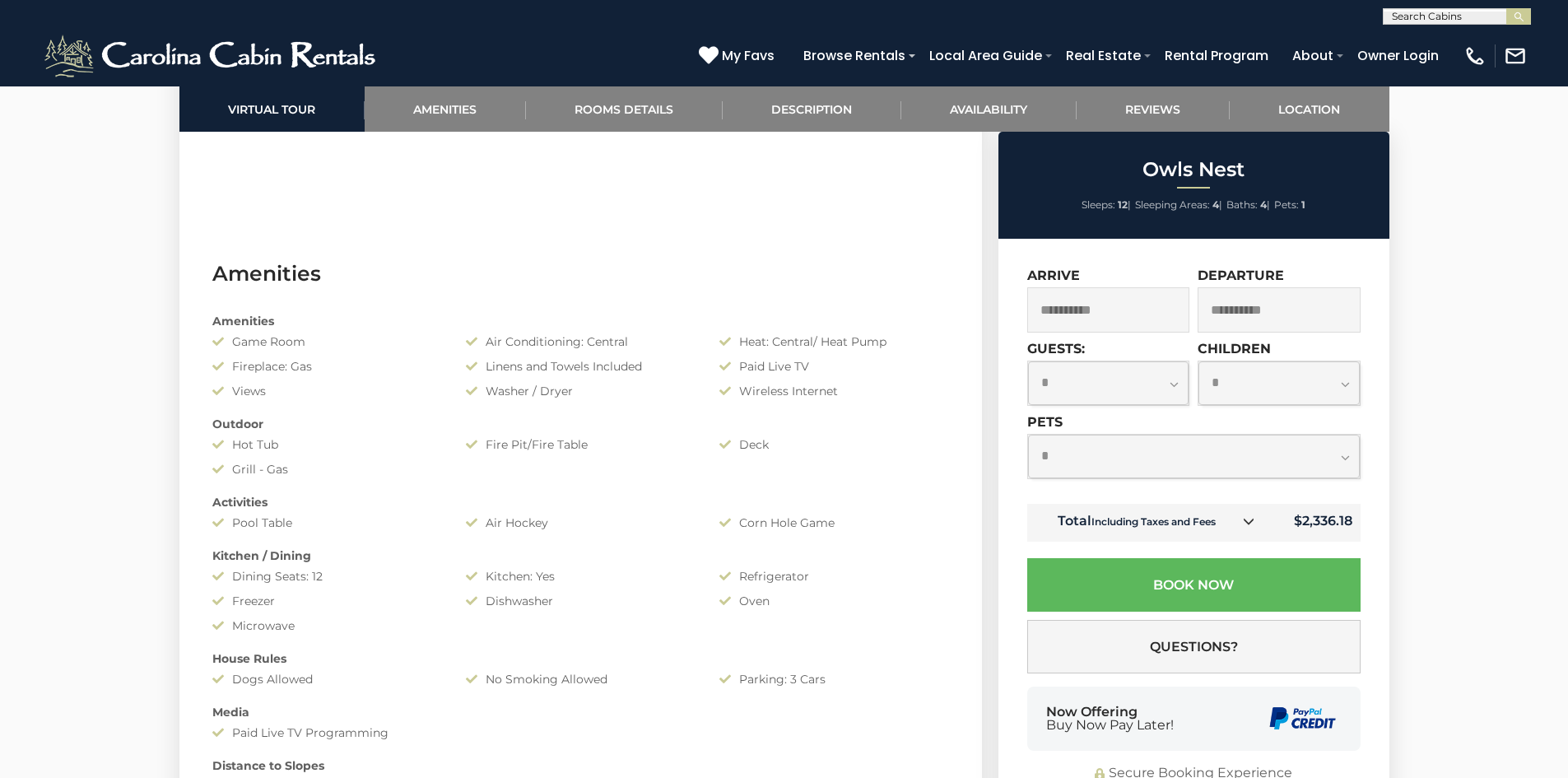
scroll to position [1202, 0]
click at [1151, 456] on select "**********" at bounding box center [1194, 456] width 332 height 44
select select "*"
click at [1028, 435] on select "**********" at bounding box center [1194, 456] width 332 height 44
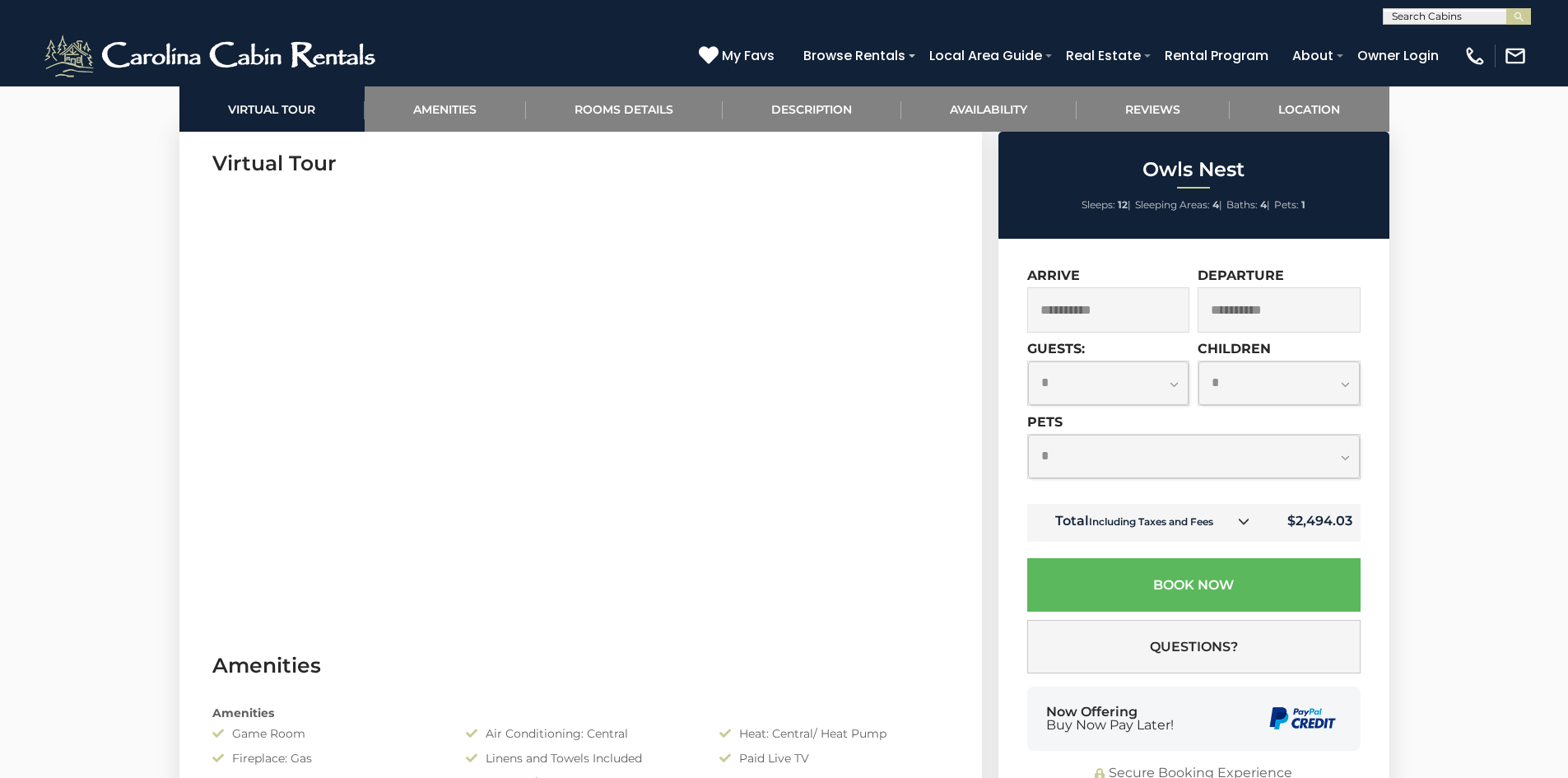
scroll to position [764, 0]
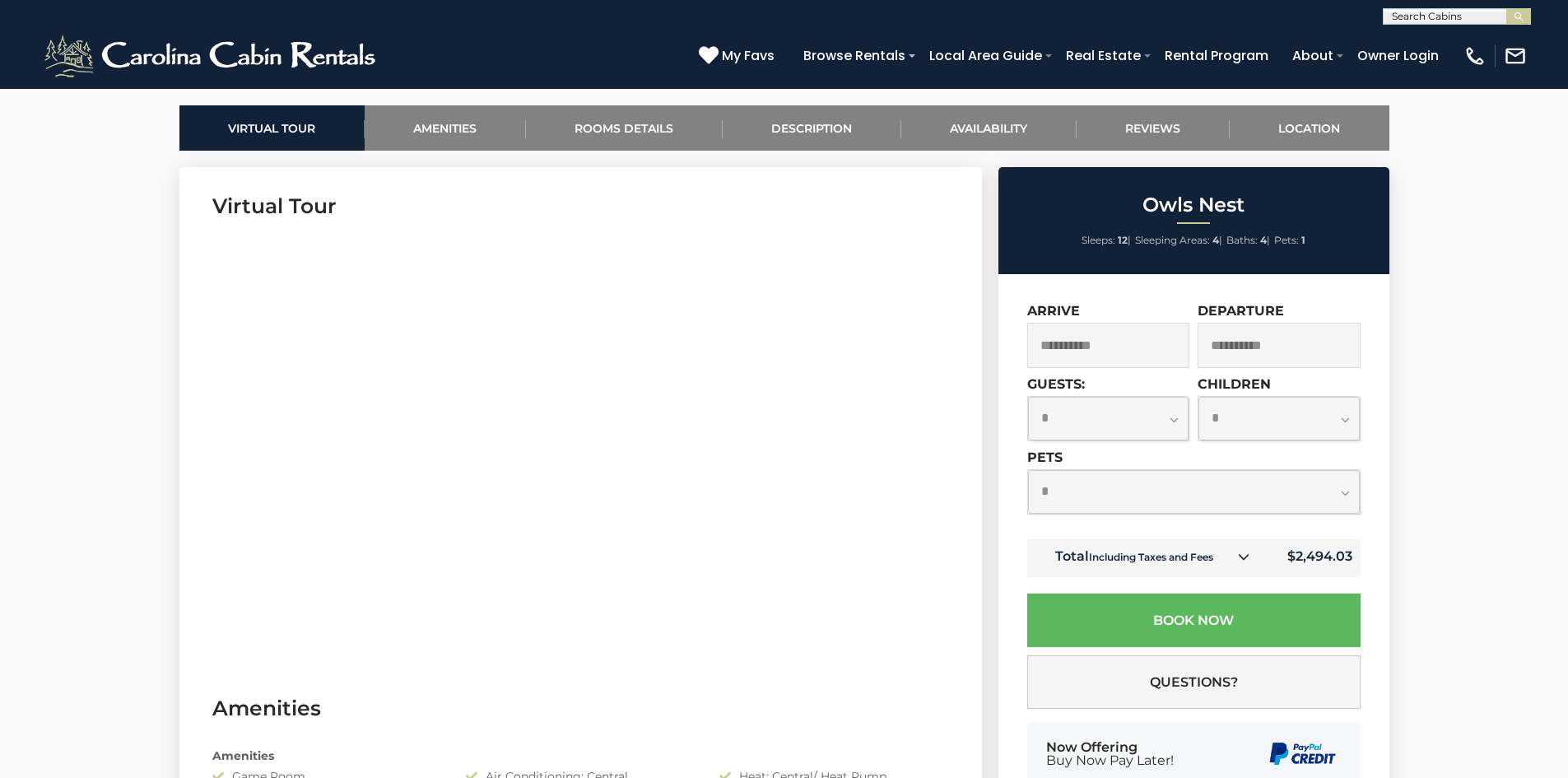
click at [1172, 422] on select "**********" at bounding box center [1109, 419] width 162 height 44
select select "*"
click at [1028, 397] on select "**********" at bounding box center [1109, 419] width 162 height 44
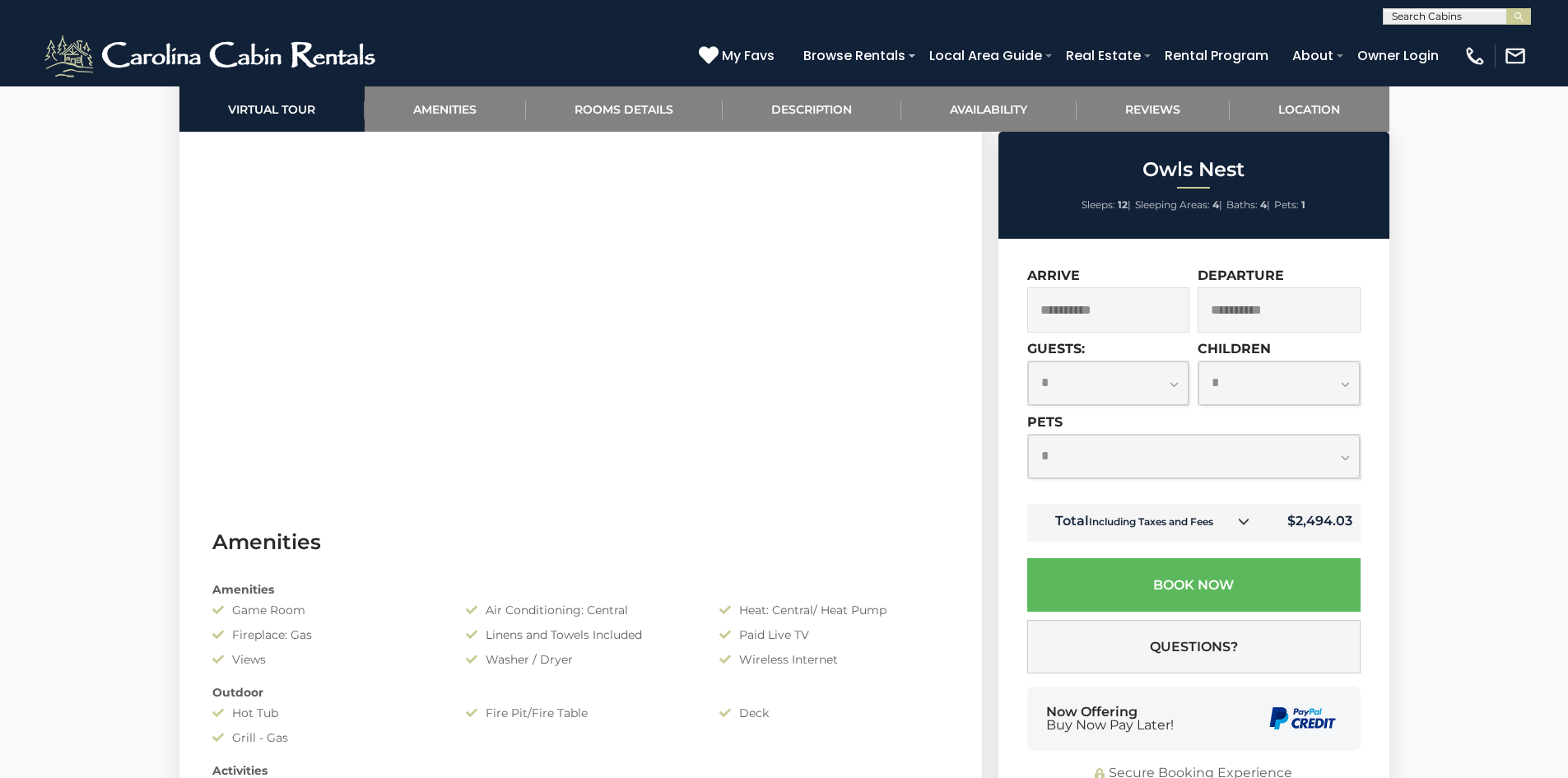
scroll to position [0, 0]
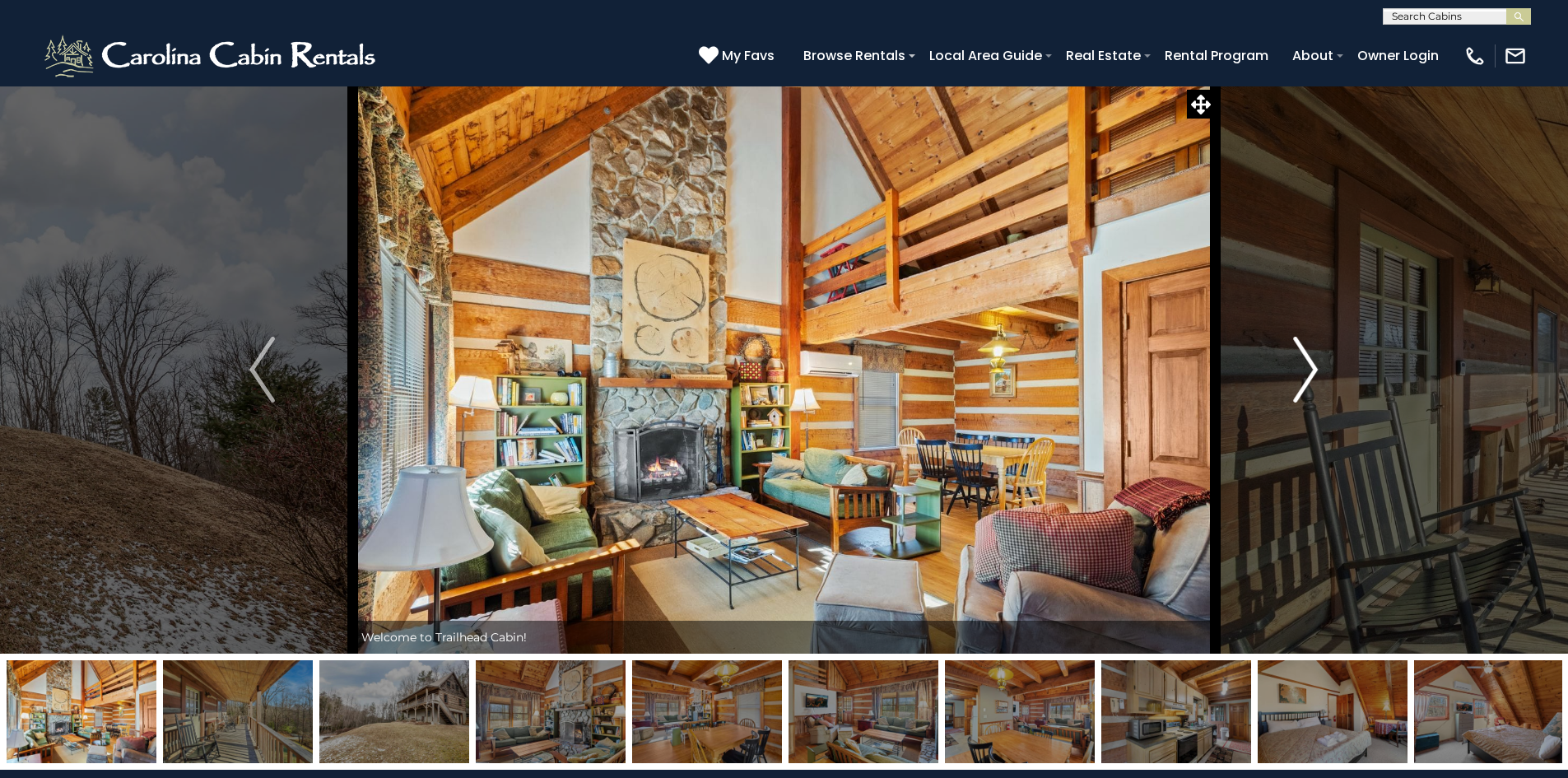
click at [1313, 372] on img "Next" at bounding box center [1305, 370] width 25 height 66
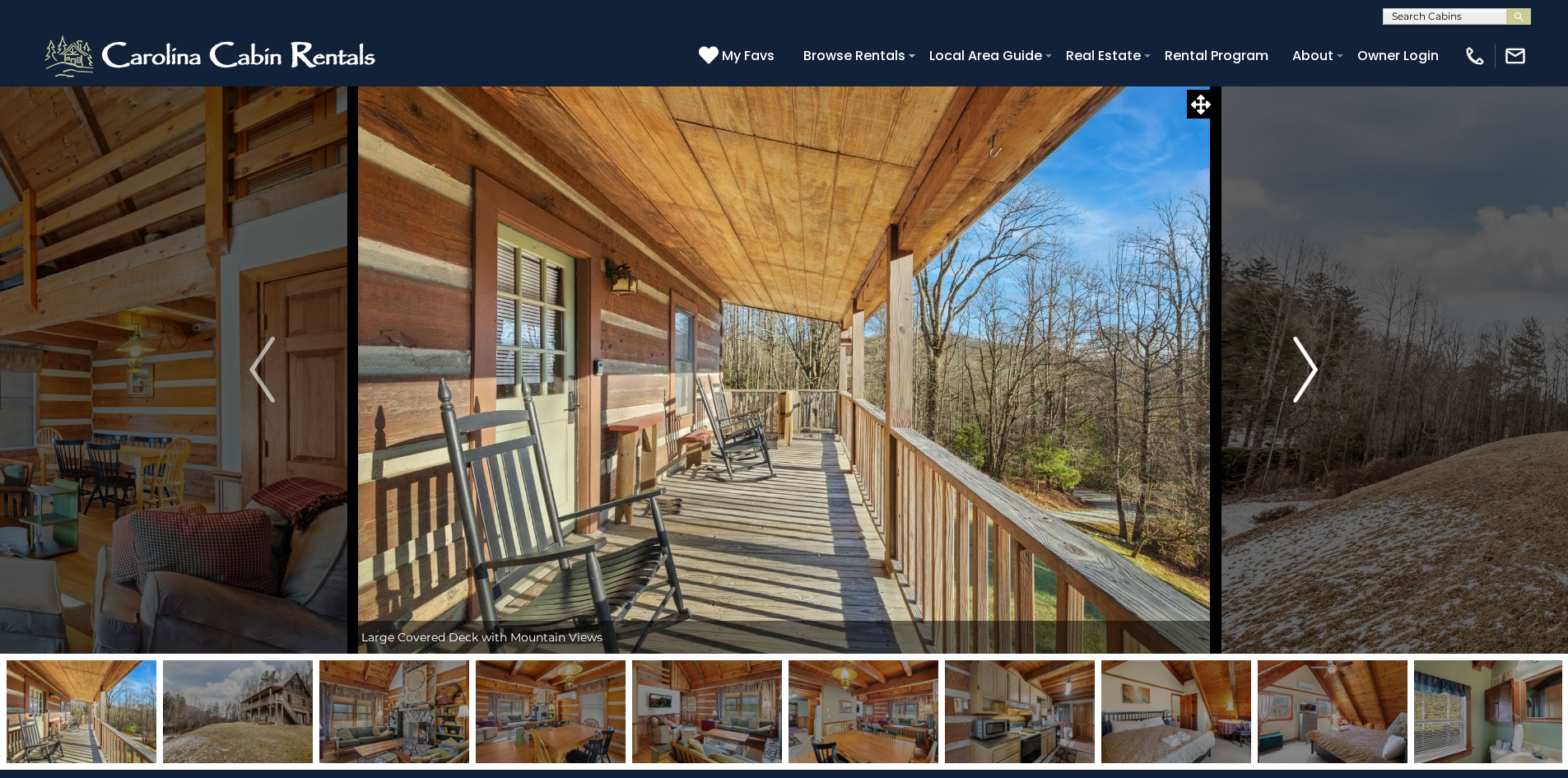
click at [1313, 372] on img "Next" at bounding box center [1305, 370] width 25 height 66
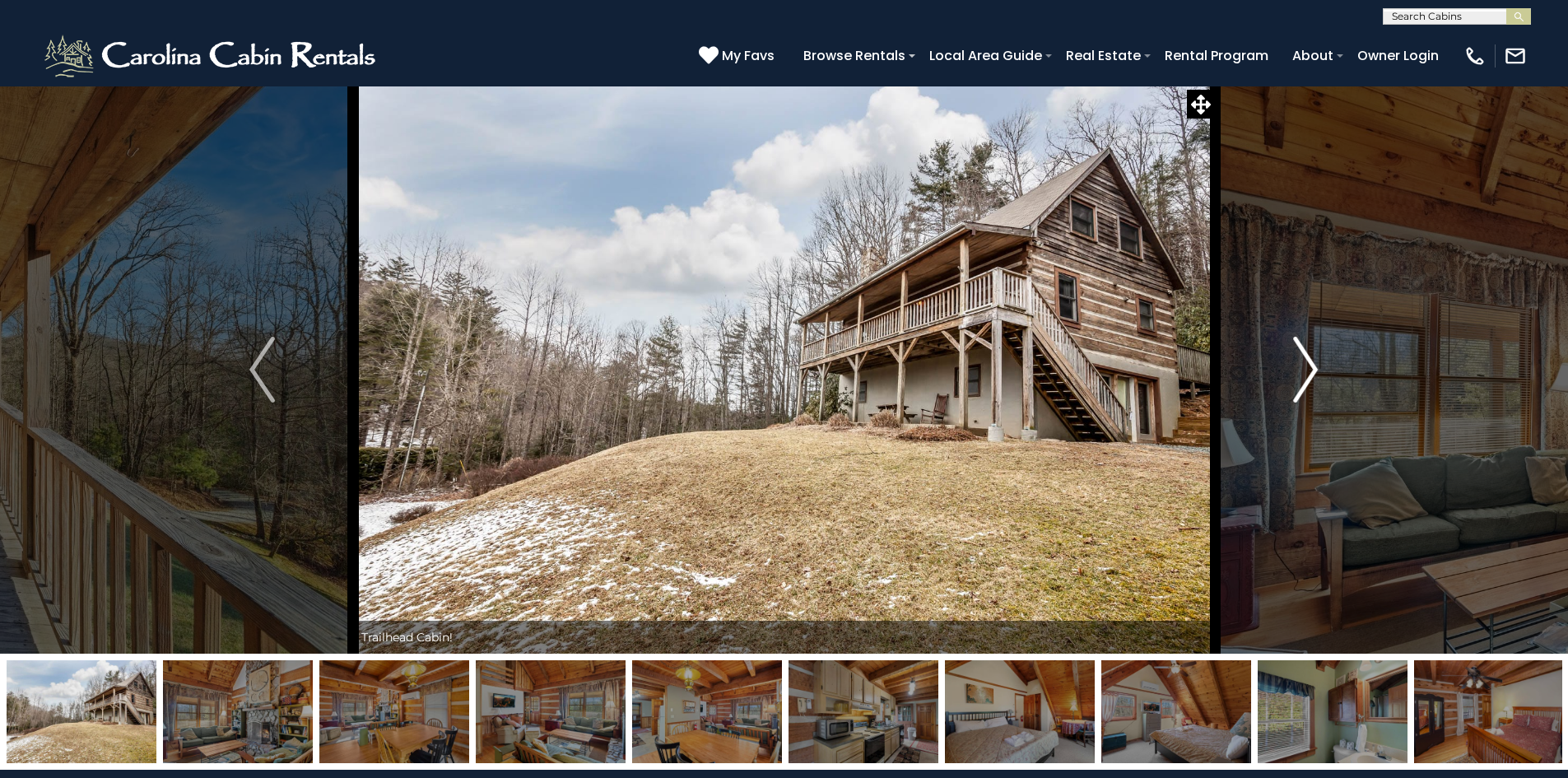
click at [1313, 372] on img "Next" at bounding box center [1305, 370] width 25 height 66
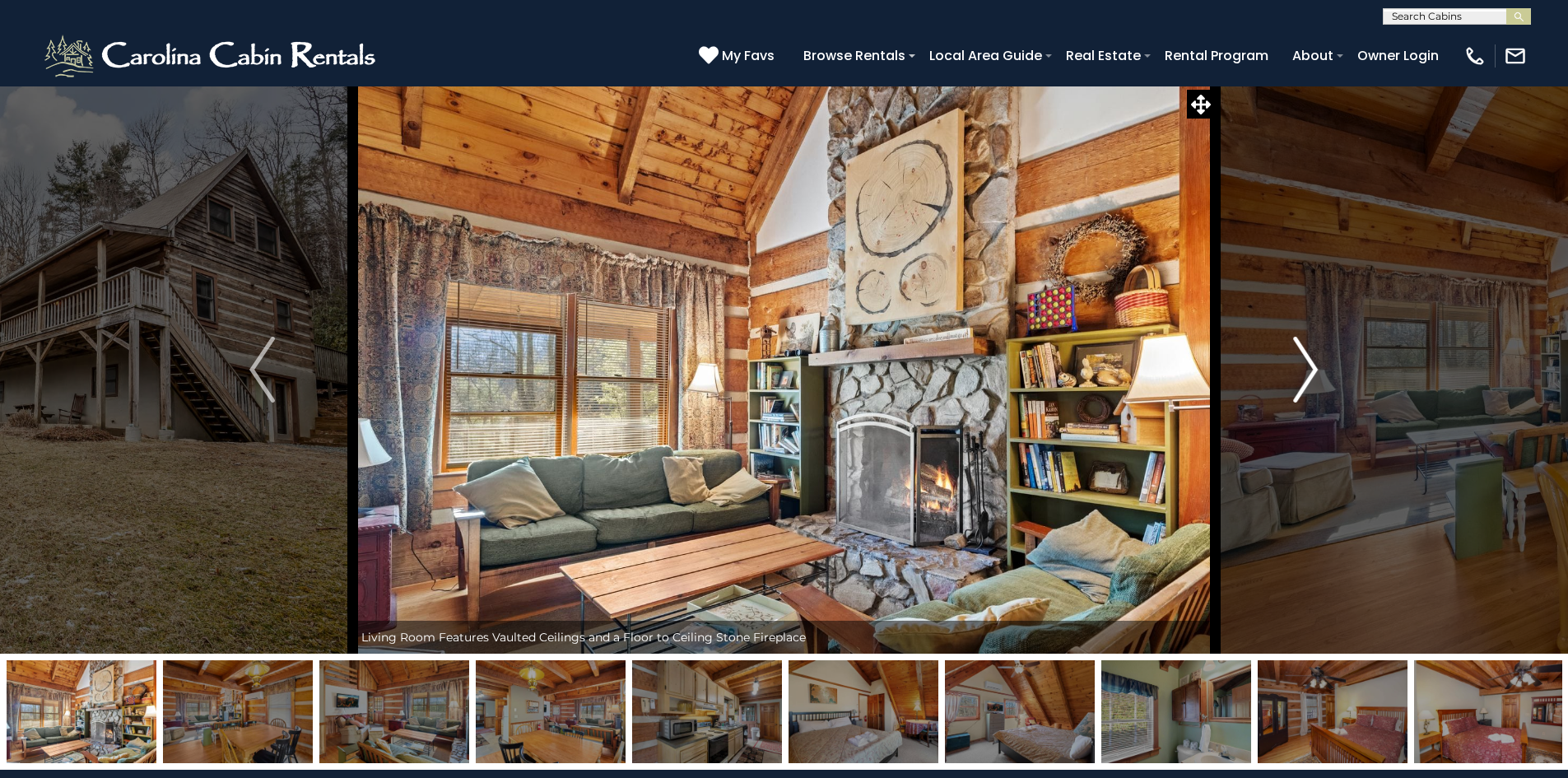
click at [1313, 372] on img "Next" at bounding box center [1305, 370] width 25 height 66
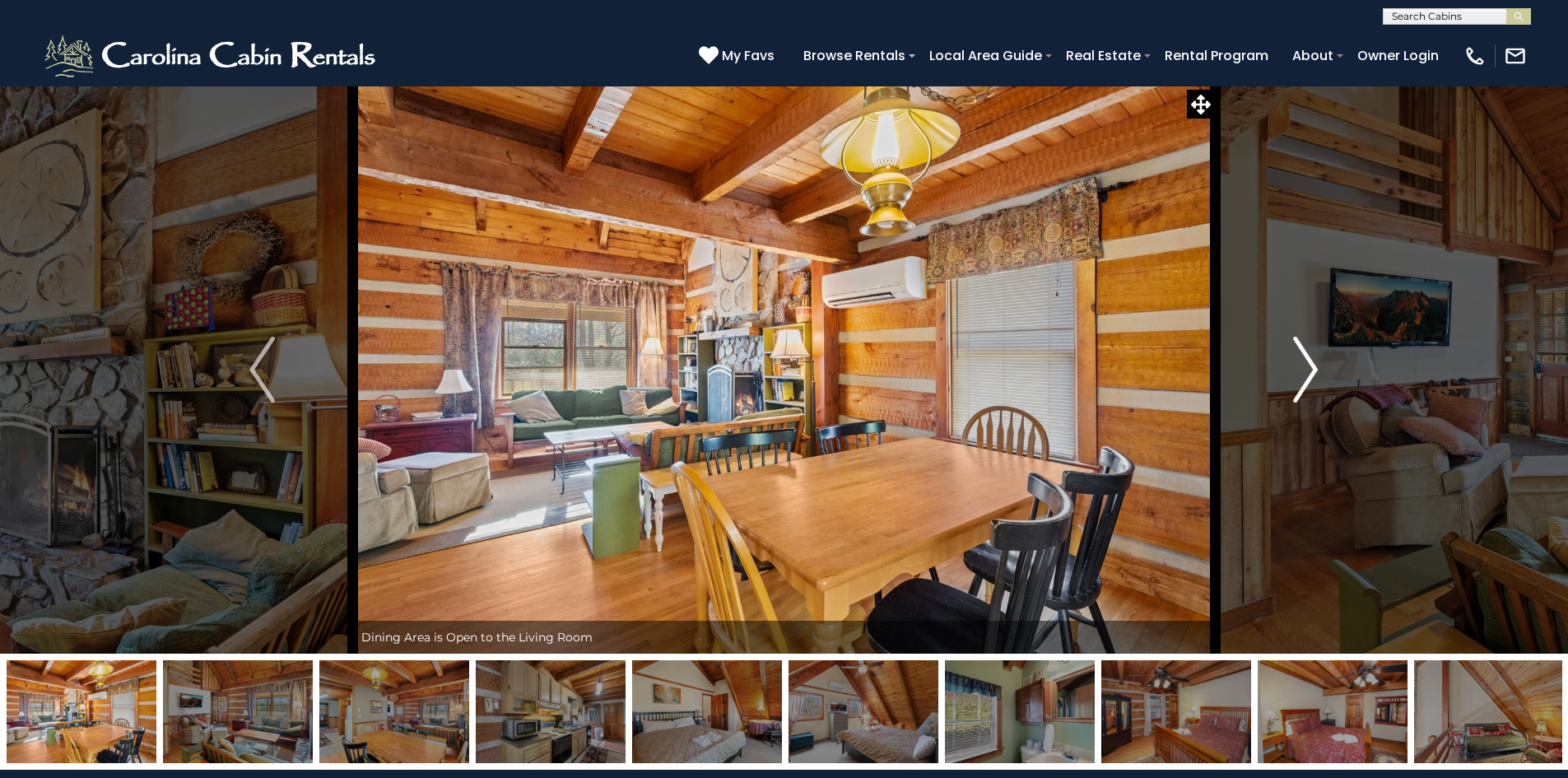
click at [1313, 372] on img "Next" at bounding box center [1305, 370] width 25 height 66
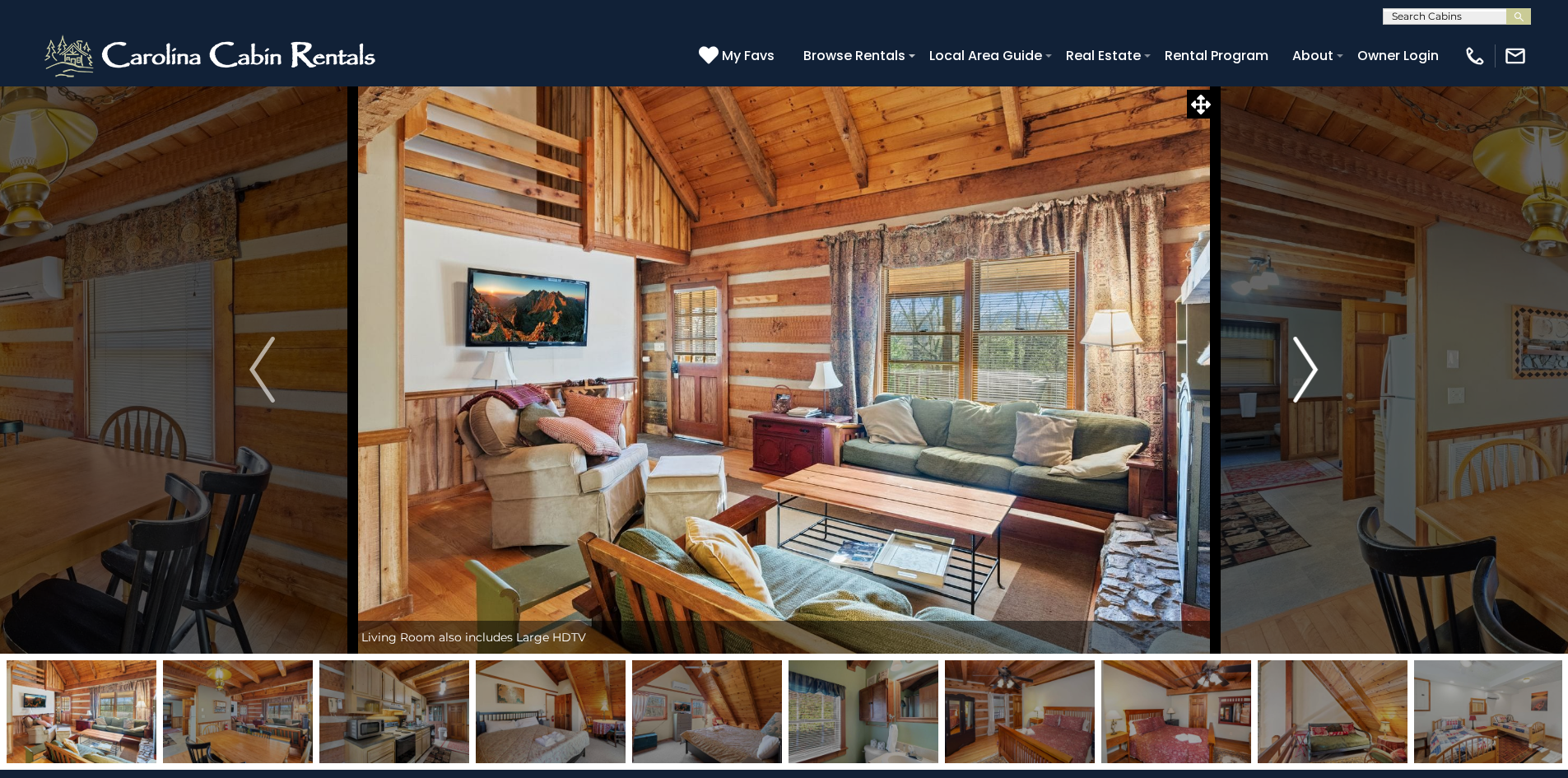
click at [1313, 372] on img "Next" at bounding box center [1305, 370] width 25 height 66
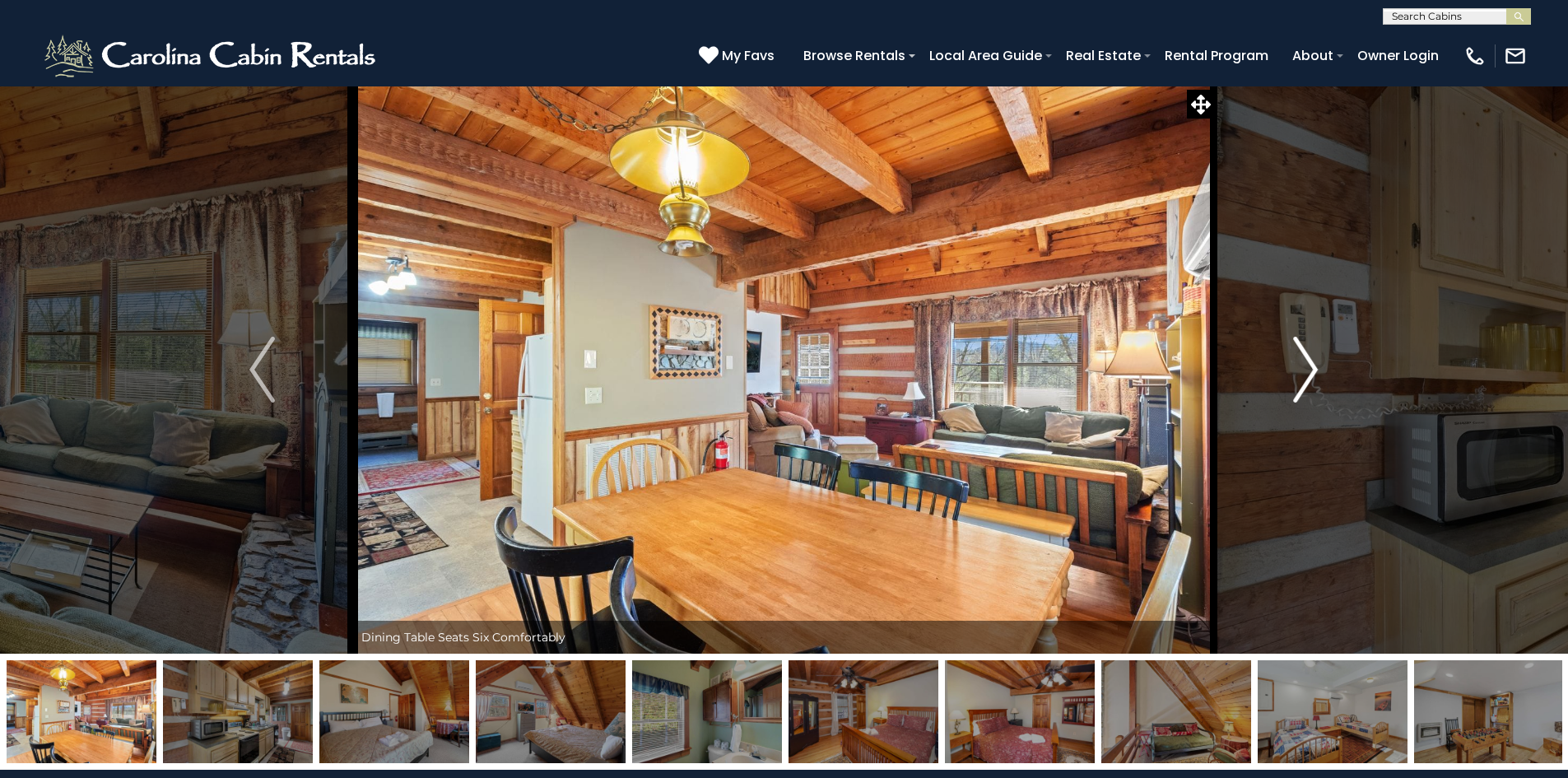
click at [1313, 372] on img "Next" at bounding box center [1305, 370] width 25 height 66
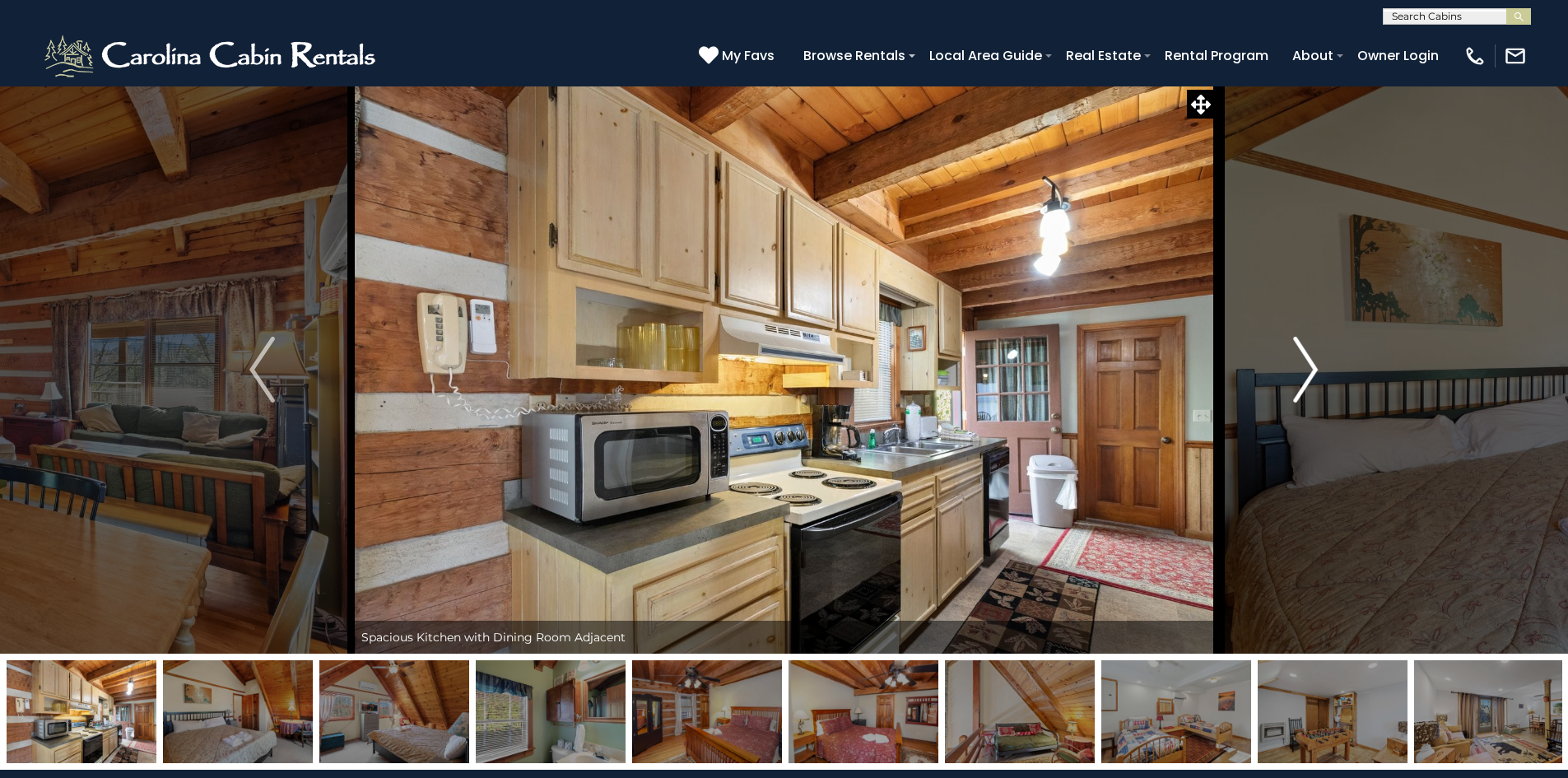
click at [1313, 372] on img "Next" at bounding box center [1305, 370] width 25 height 66
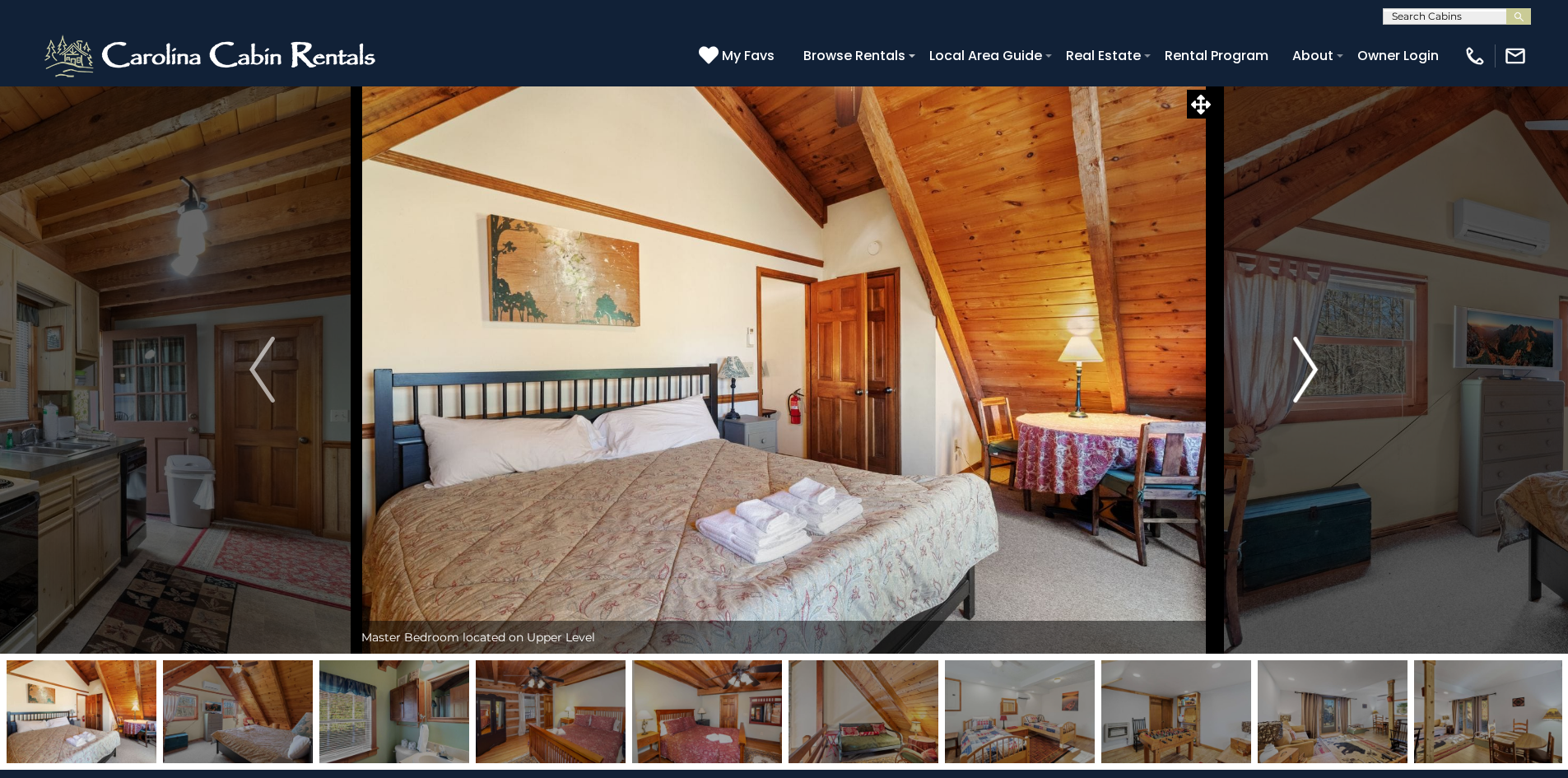
click at [1313, 372] on img "Next" at bounding box center [1305, 370] width 25 height 66
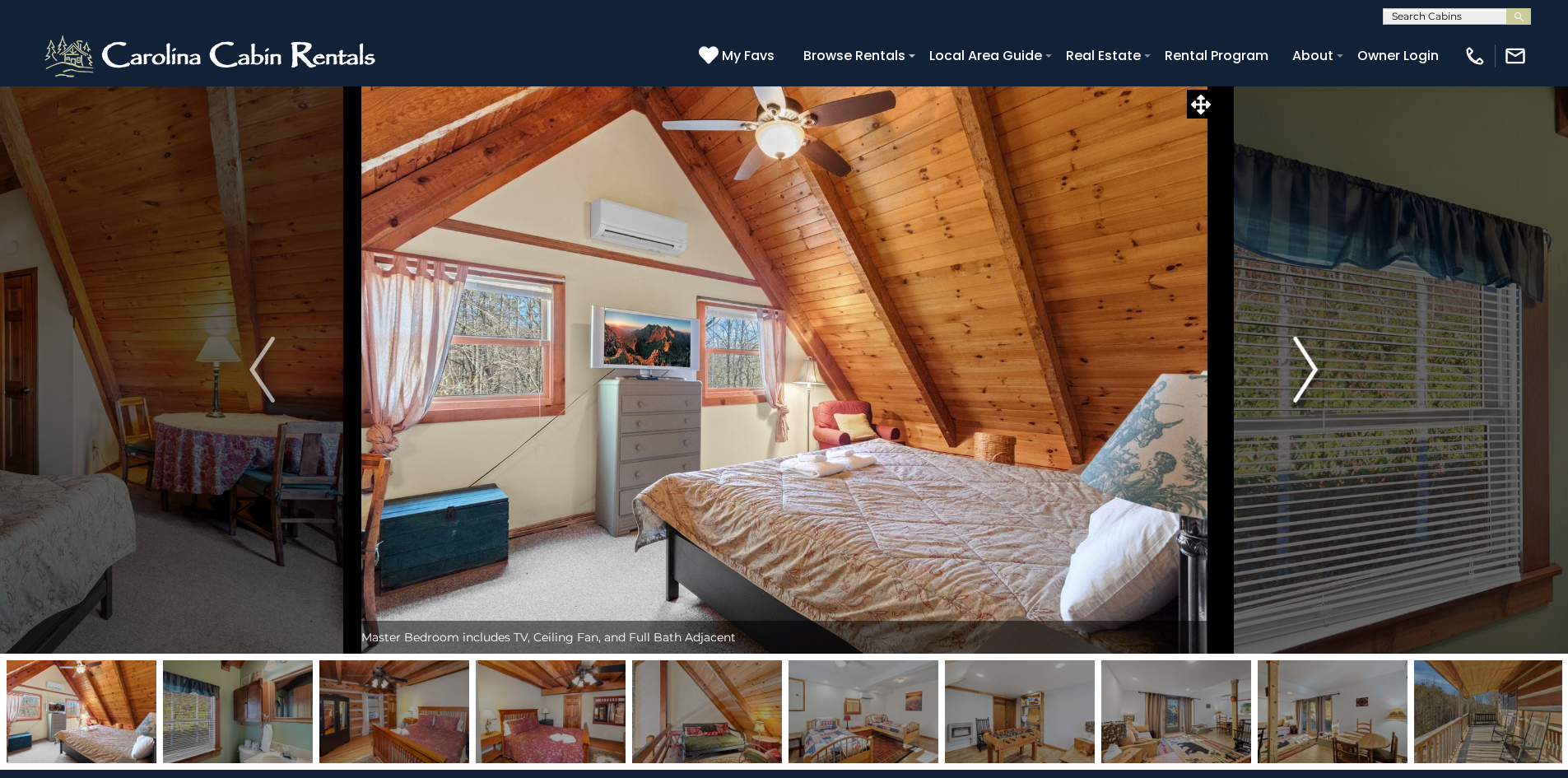
click at [1313, 372] on img "Next" at bounding box center [1305, 370] width 25 height 66
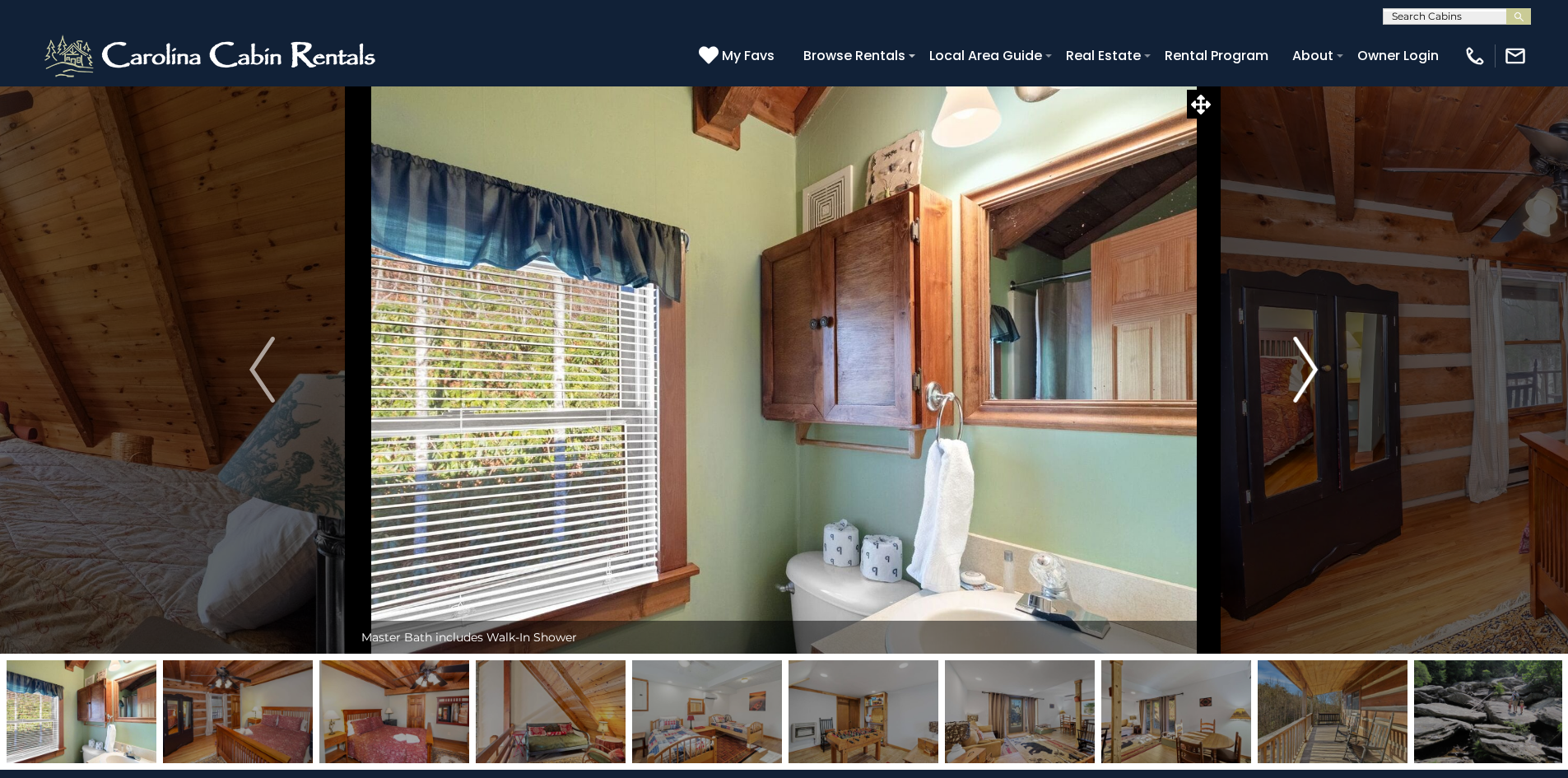
click at [1313, 372] on img "Next" at bounding box center [1305, 370] width 25 height 66
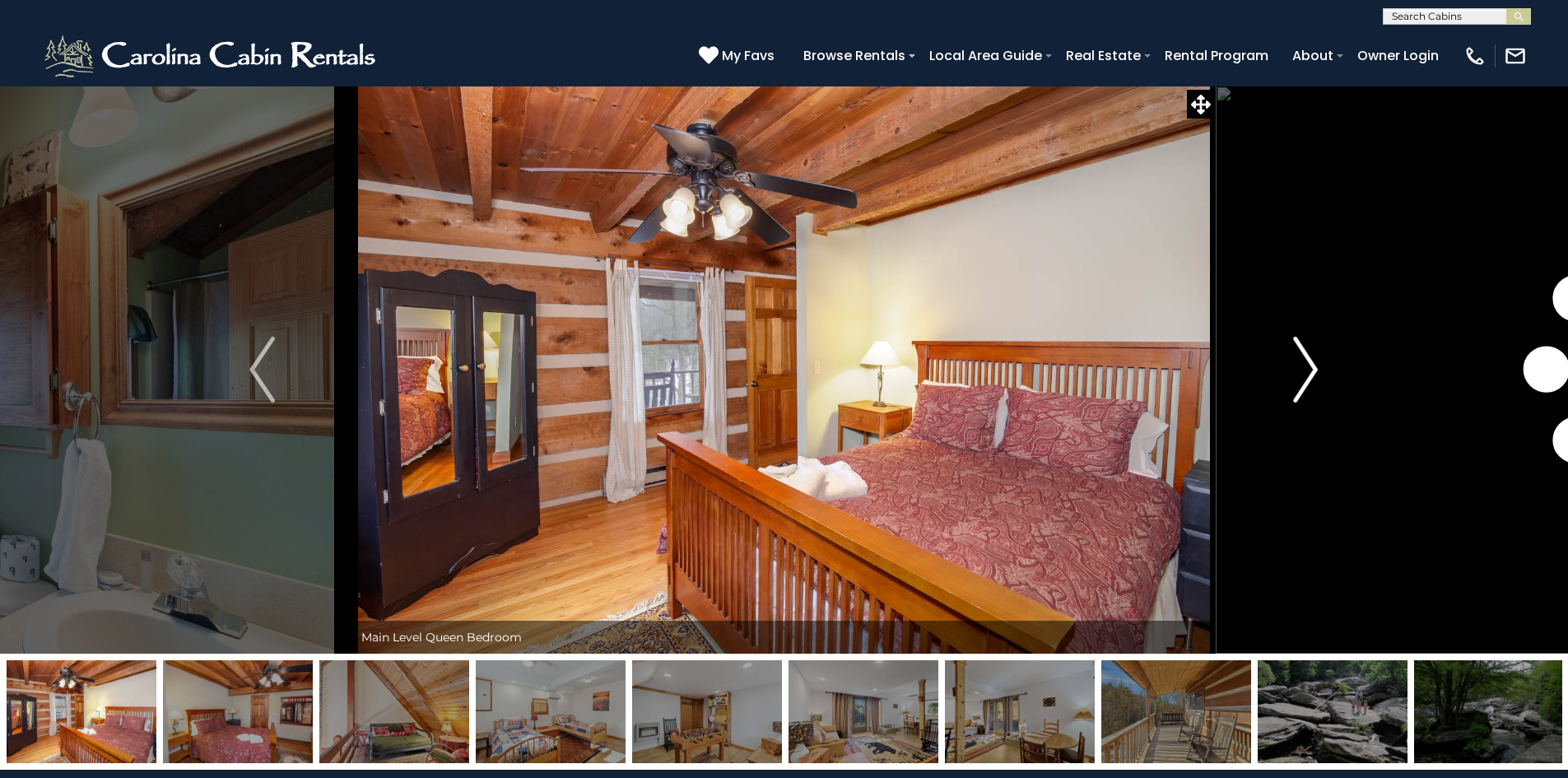
click at [1313, 372] on img "Next" at bounding box center [1305, 370] width 25 height 66
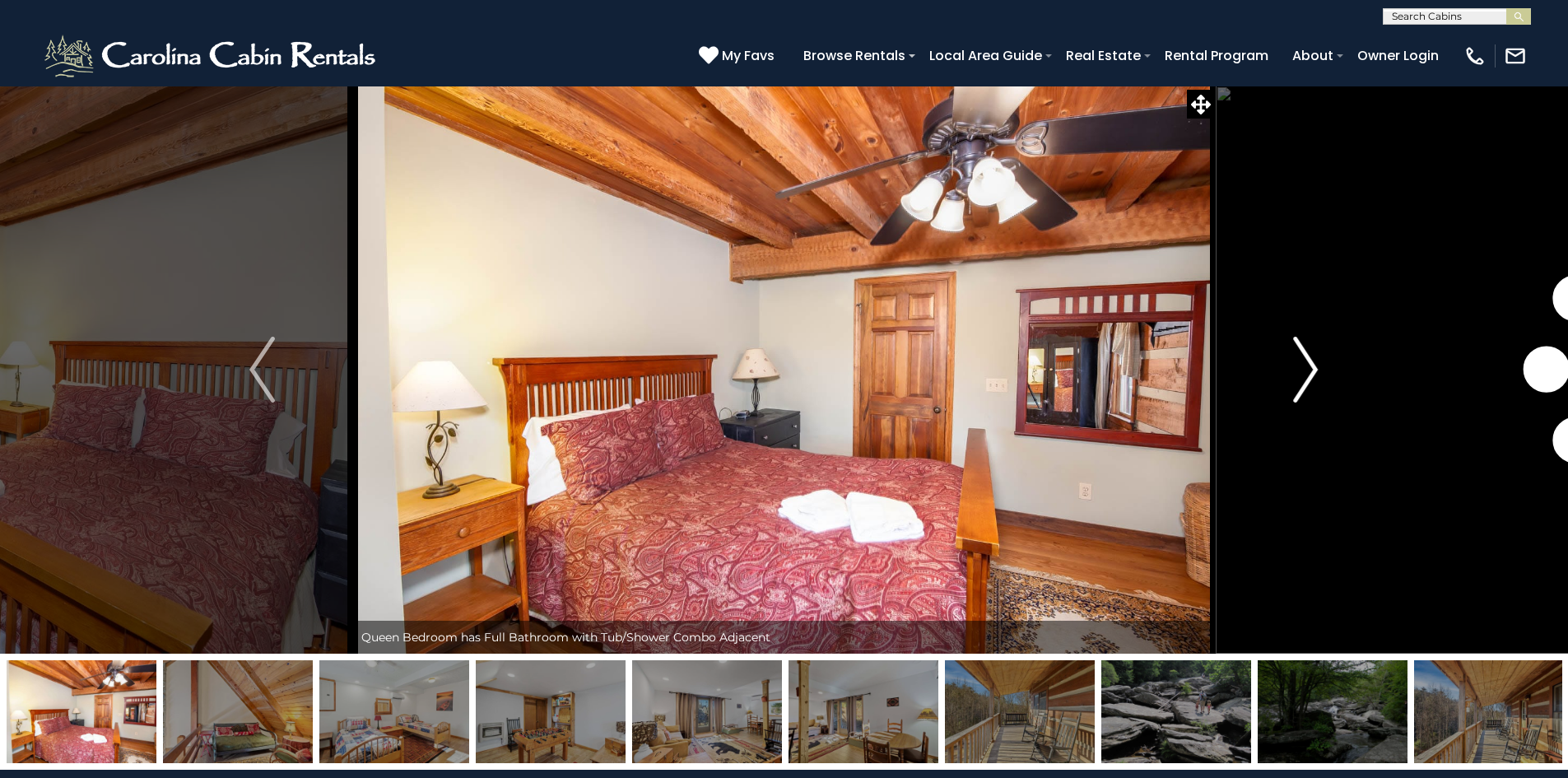
click at [1313, 372] on img "Next" at bounding box center [1305, 370] width 25 height 66
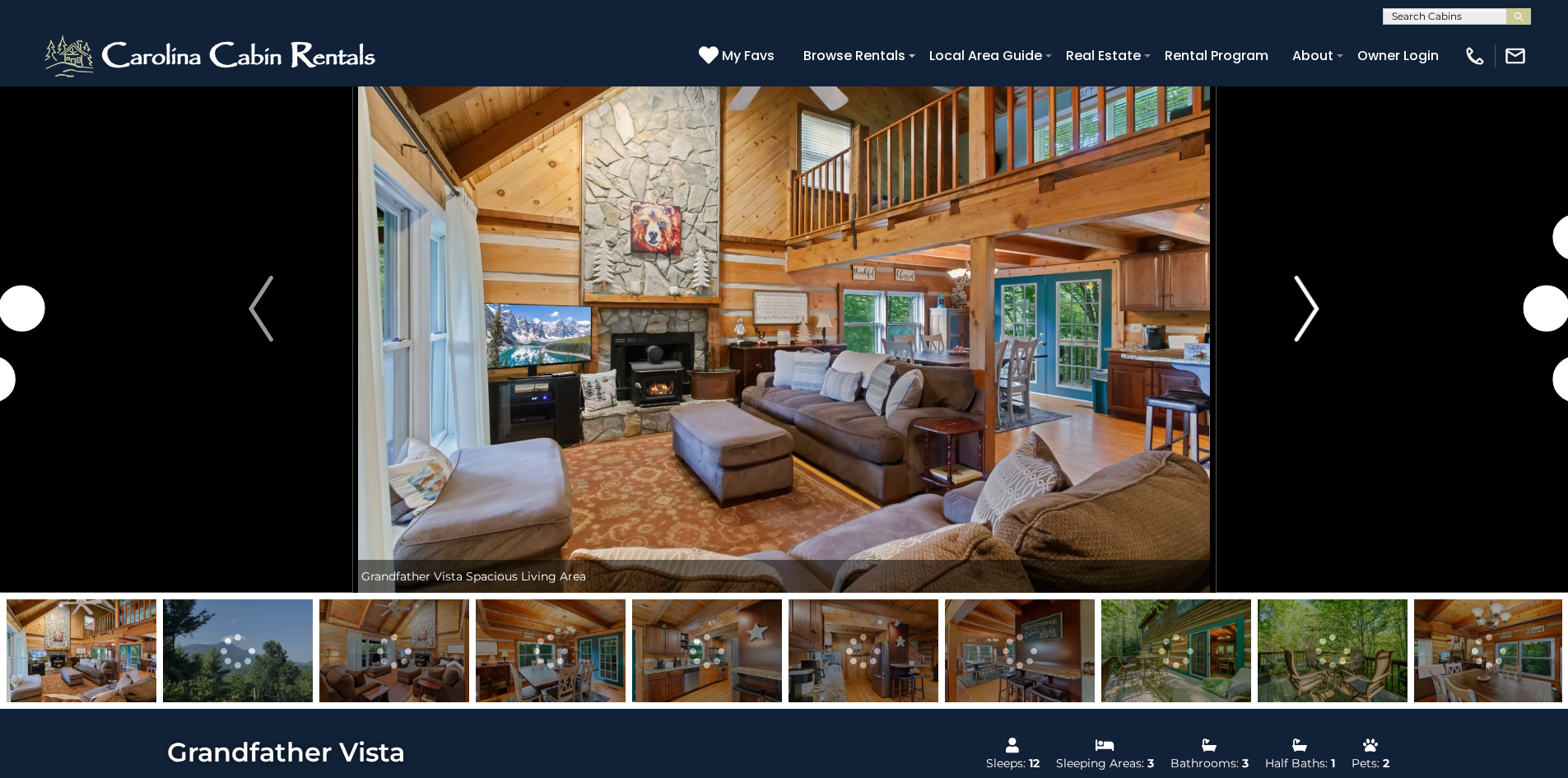
click at [1319, 300] on img "Next" at bounding box center [1307, 309] width 25 height 66
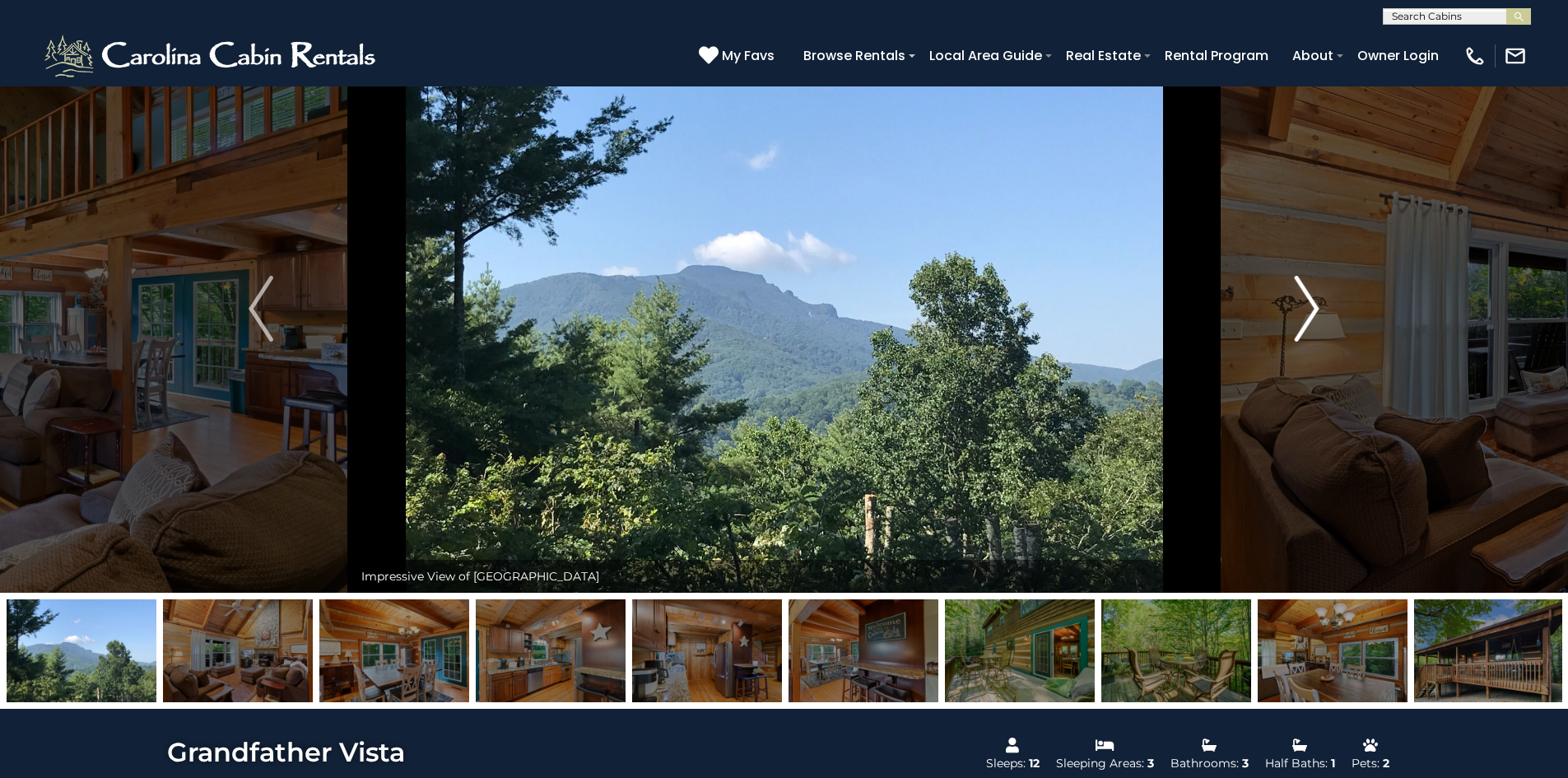
click at [1319, 300] on img "Next" at bounding box center [1307, 309] width 25 height 66
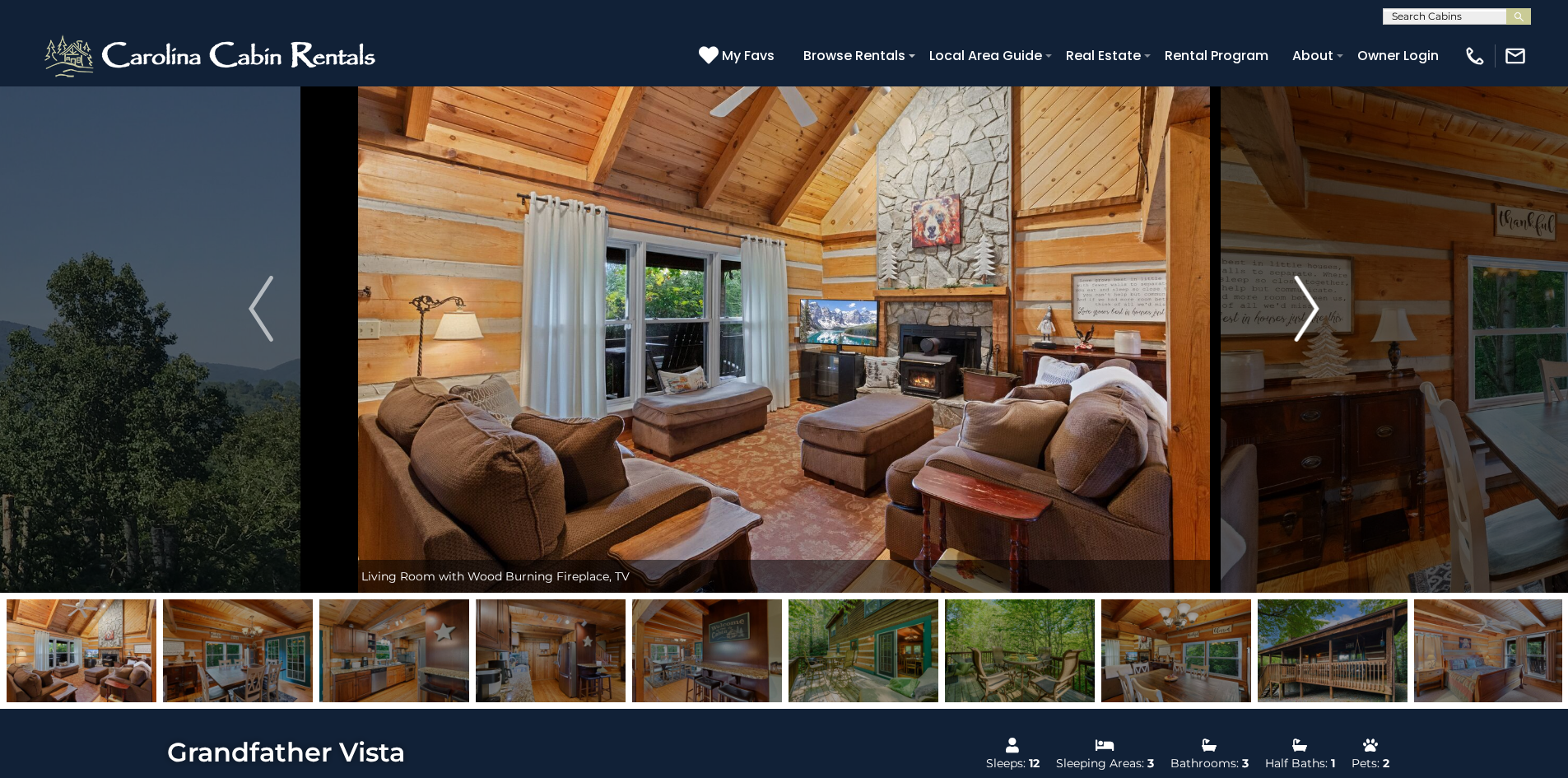
click at [1319, 300] on img "Next" at bounding box center [1307, 309] width 25 height 66
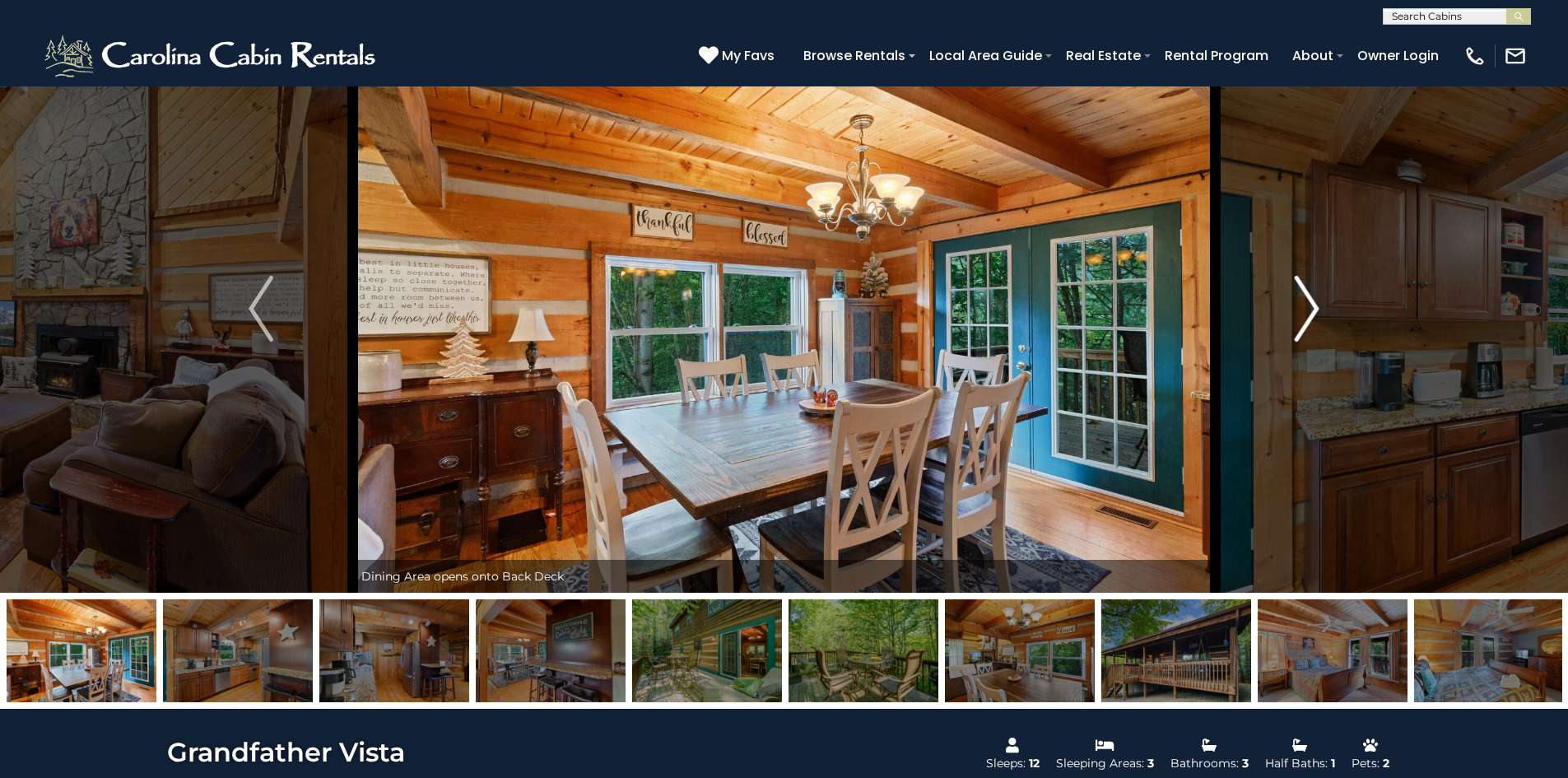
click at [1319, 300] on img "Next" at bounding box center [1307, 309] width 25 height 66
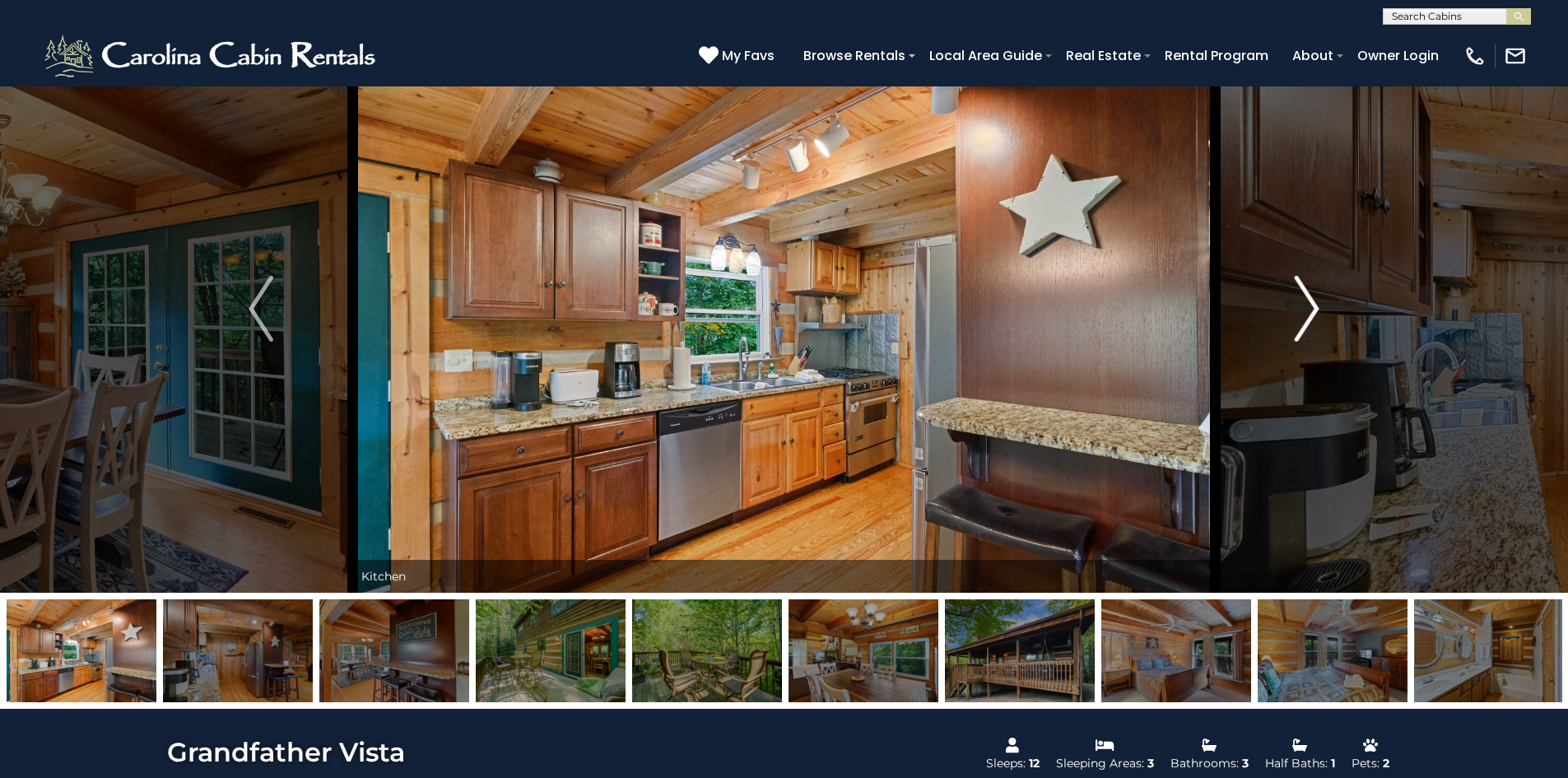
click at [1319, 300] on img "Next" at bounding box center [1307, 309] width 25 height 66
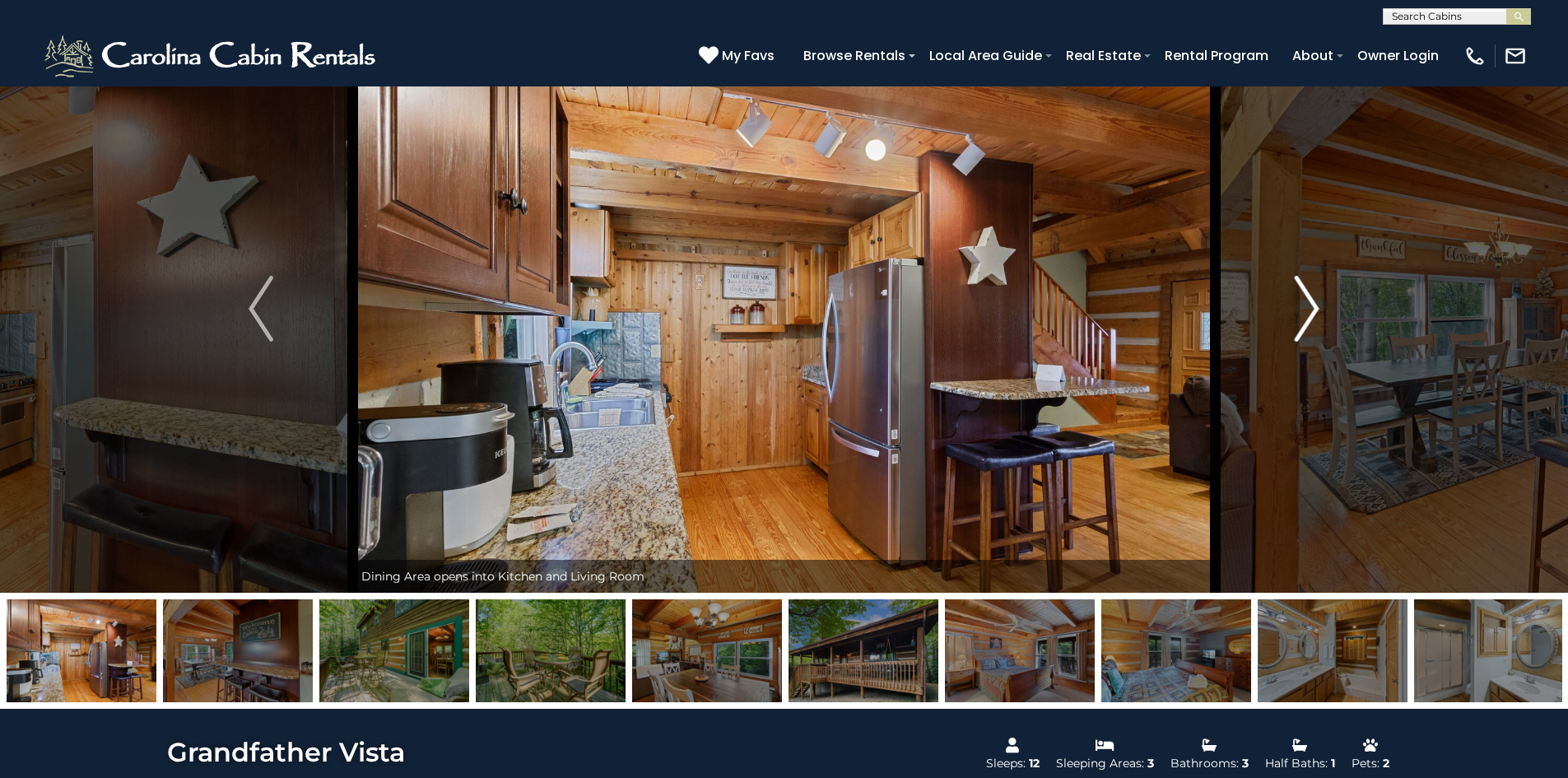
click at [1319, 300] on img "Next" at bounding box center [1307, 309] width 25 height 66
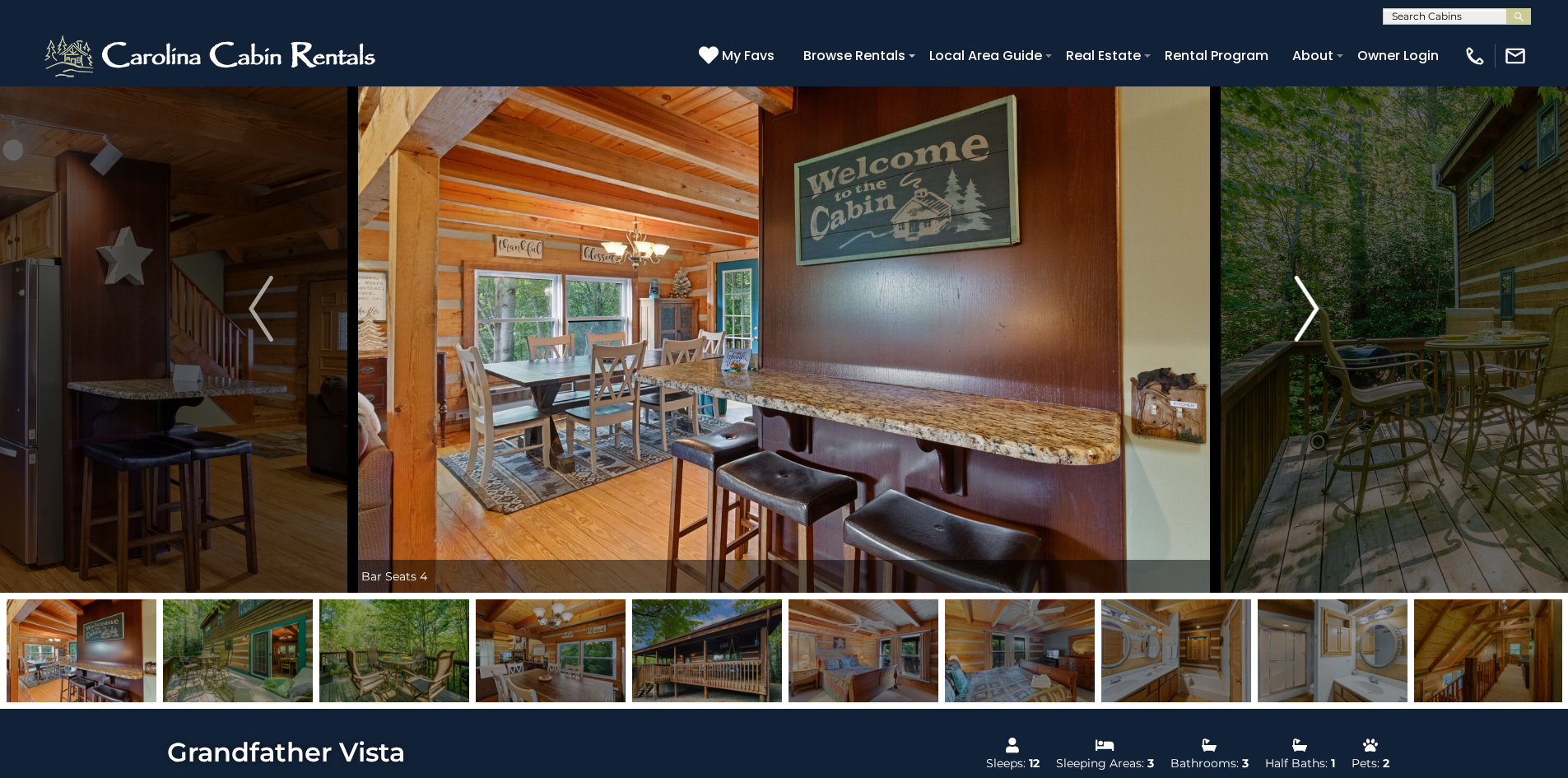
click at [1319, 300] on img "Next" at bounding box center [1307, 309] width 25 height 66
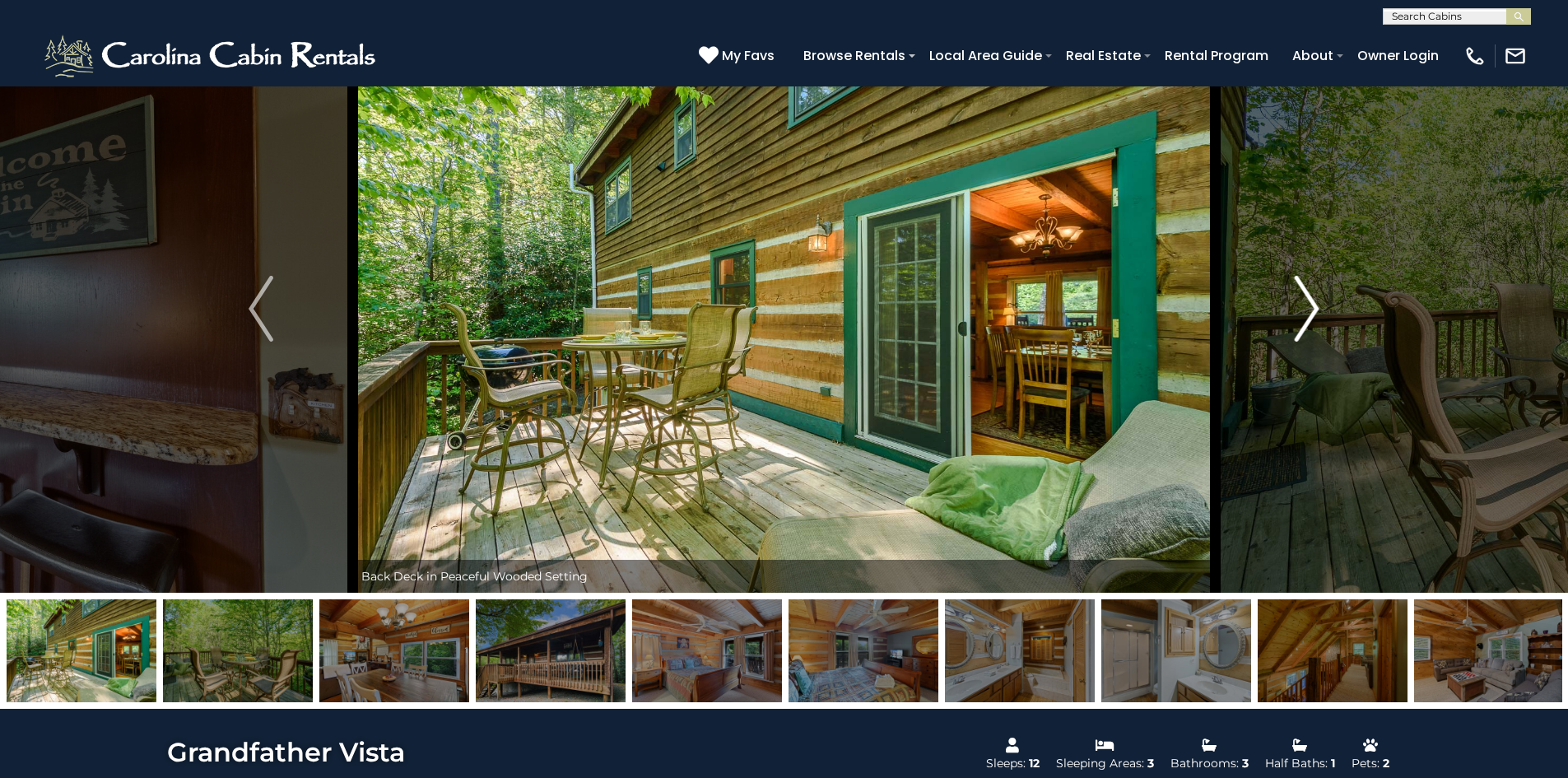
click at [1319, 300] on img "Next" at bounding box center [1307, 309] width 25 height 66
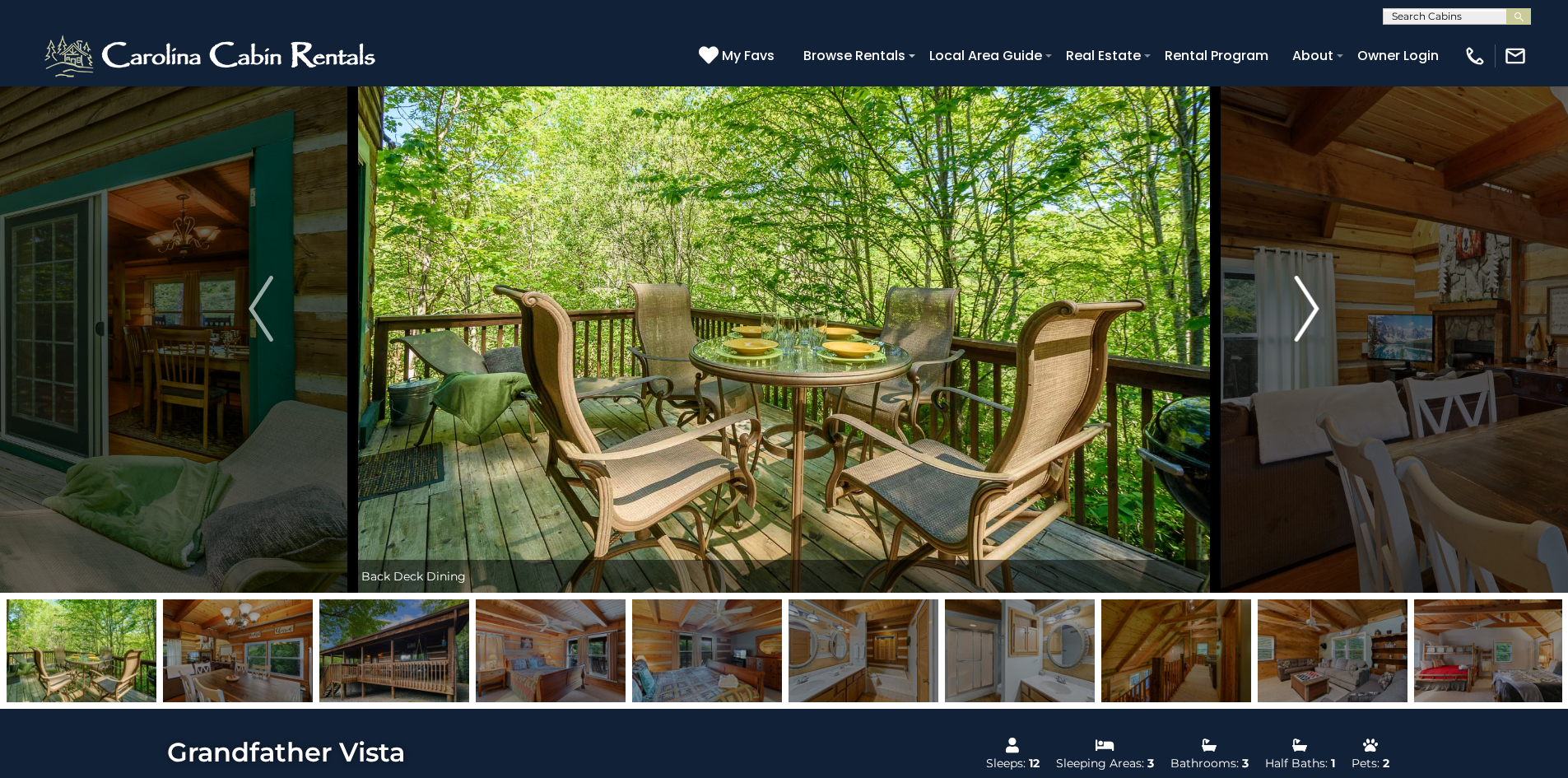
click at [1319, 300] on img "Next" at bounding box center [1307, 309] width 25 height 66
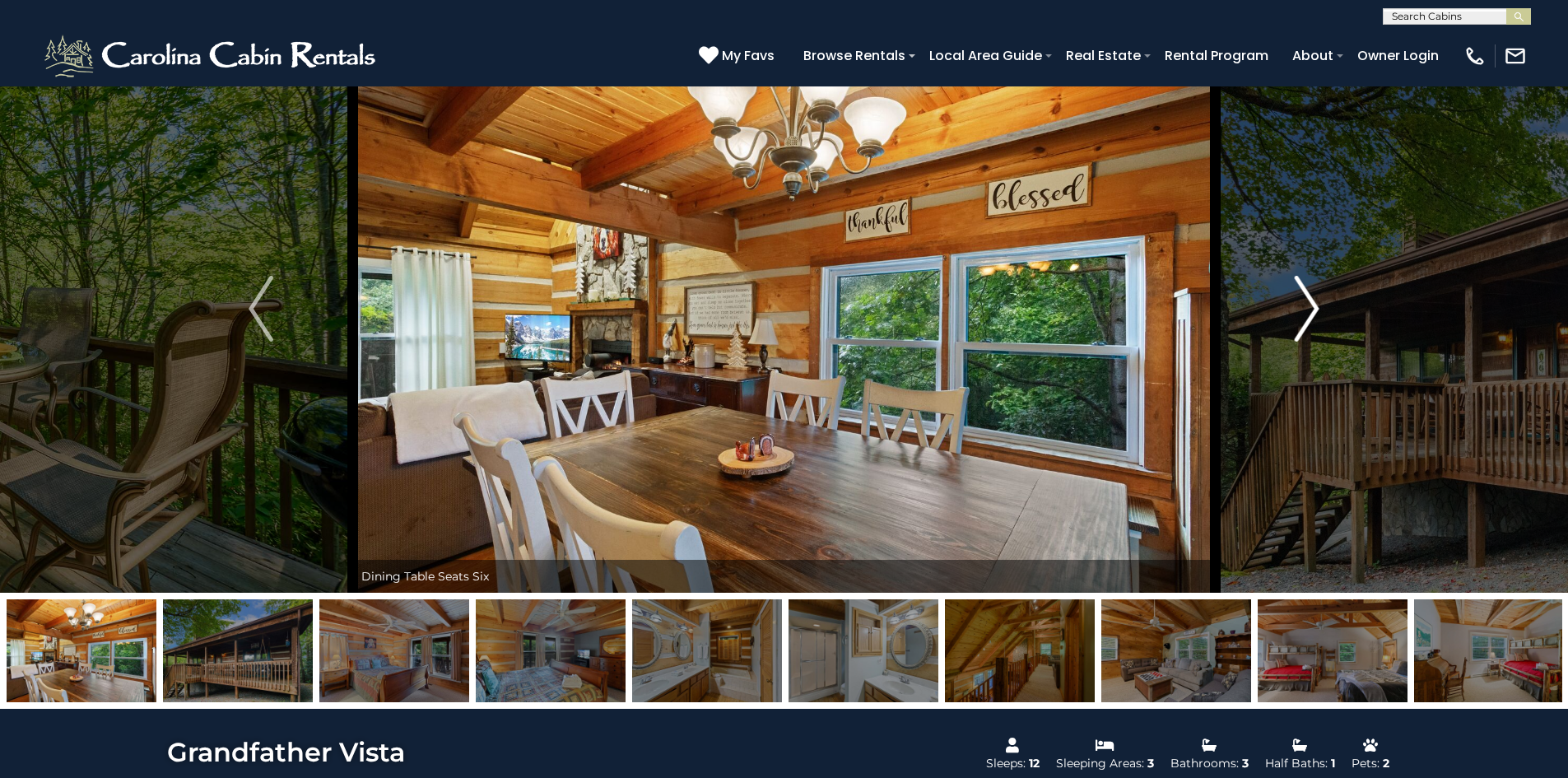
click at [1319, 300] on img "Next" at bounding box center [1307, 309] width 25 height 66
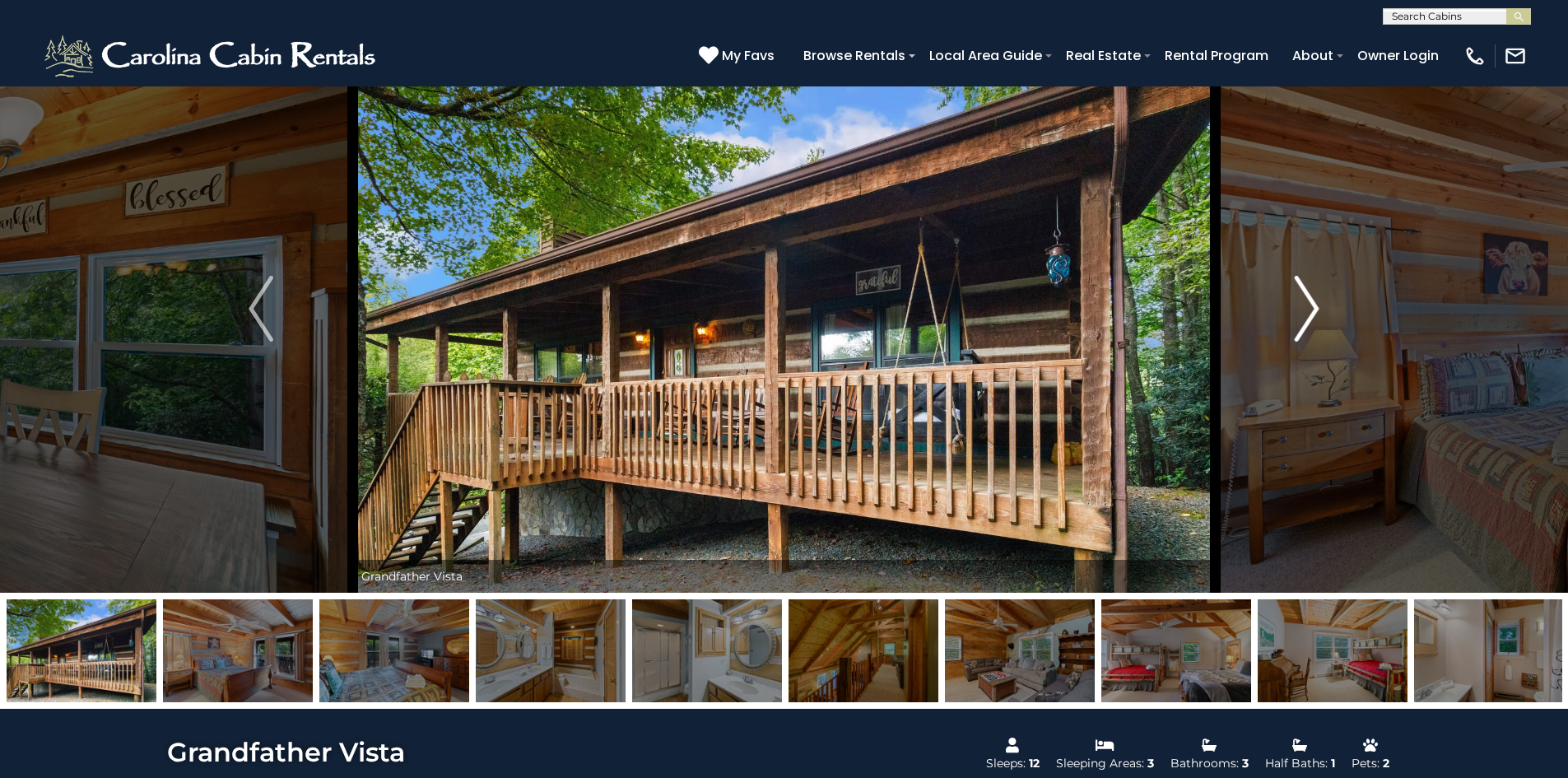
click at [1319, 300] on img "Next" at bounding box center [1307, 309] width 25 height 66
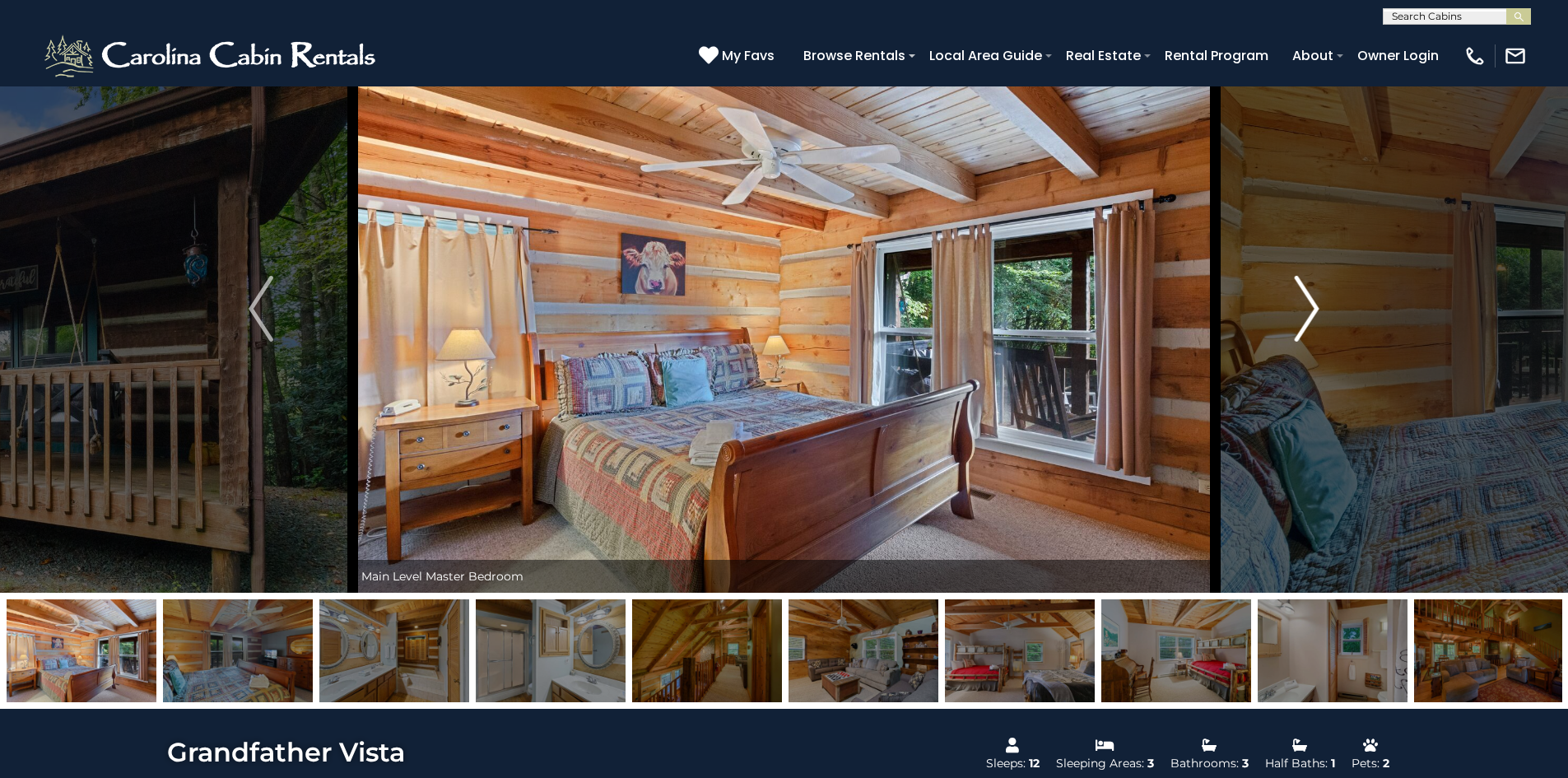
click at [1319, 300] on img "Next" at bounding box center [1307, 309] width 25 height 66
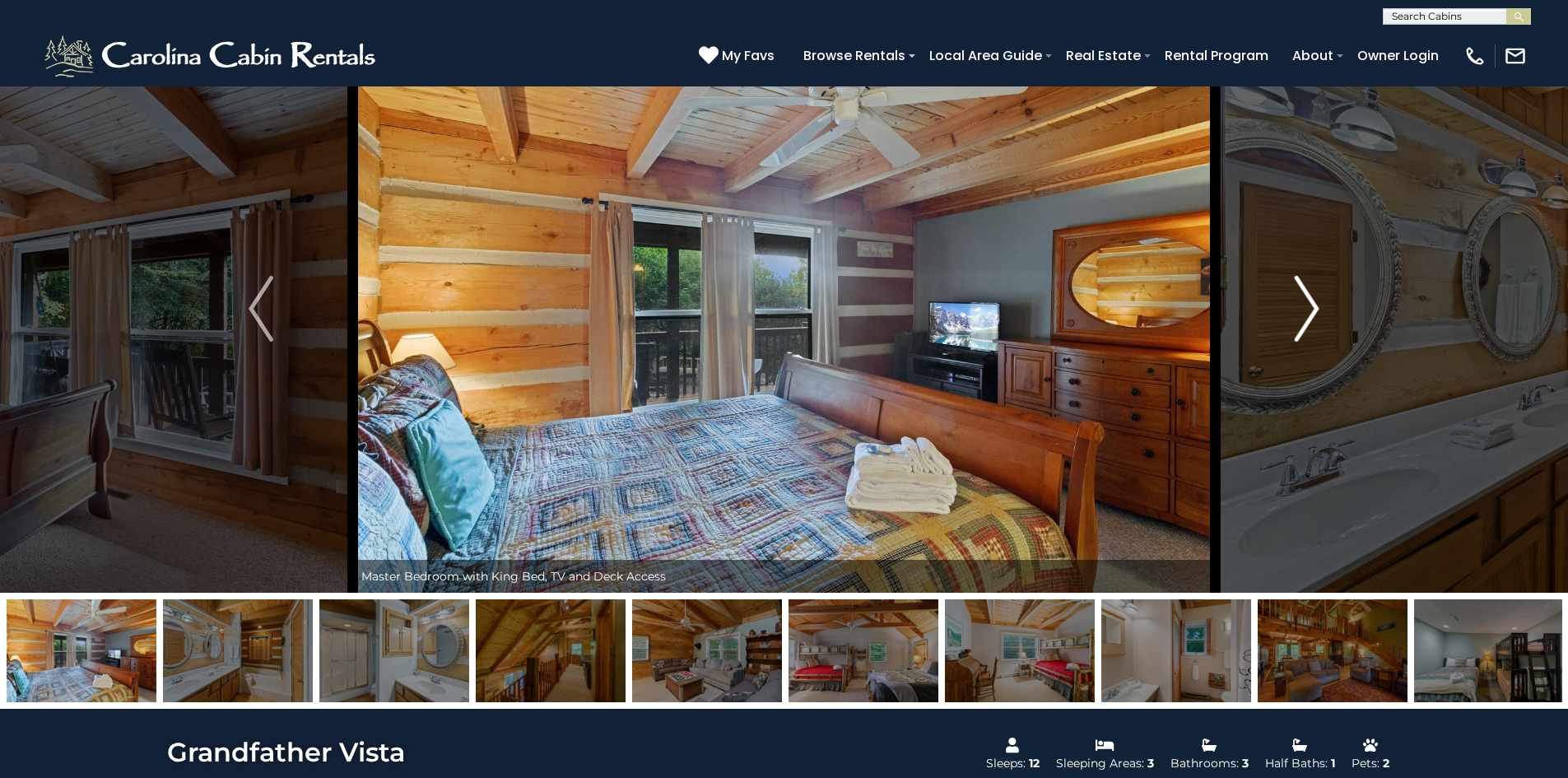
click at [1319, 300] on img "Next" at bounding box center [1307, 309] width 25 height 66
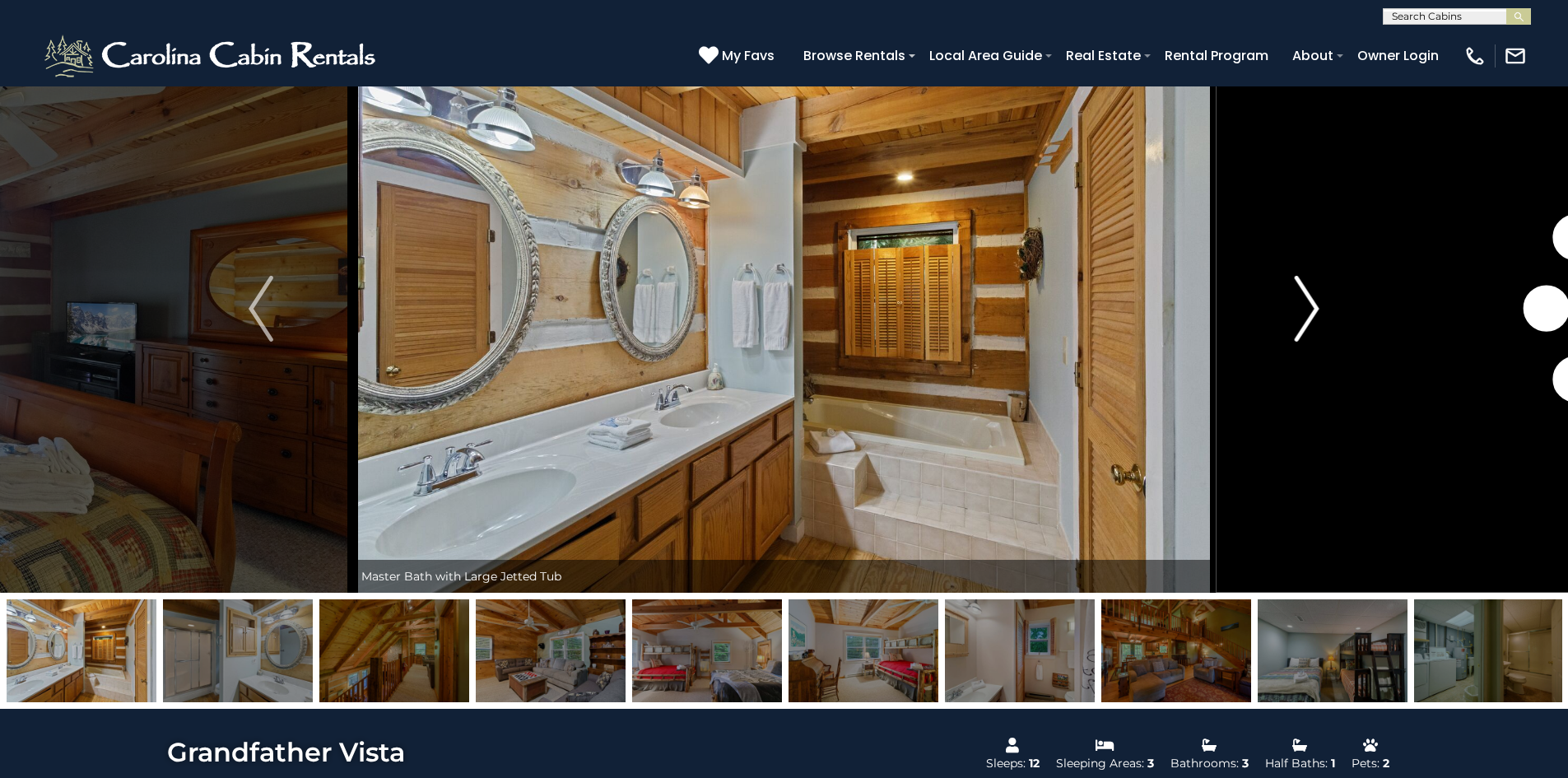
click at [1319, 300] on img "Next" at bounding box center [1307, 309] width 25 height 66
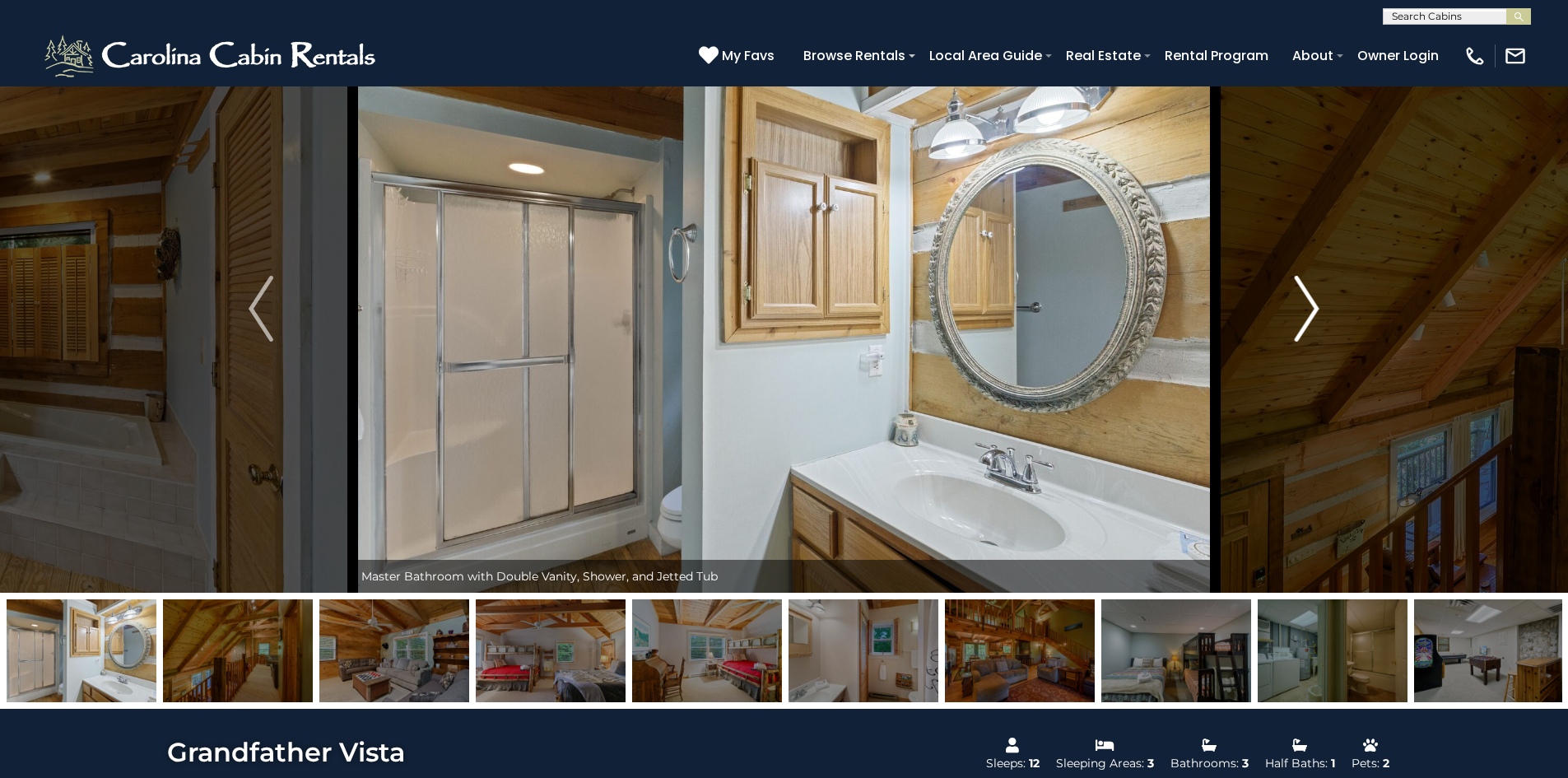
click at [1319, 300] on img "Next" at bounding box center [1307, 309] width 25 height 66
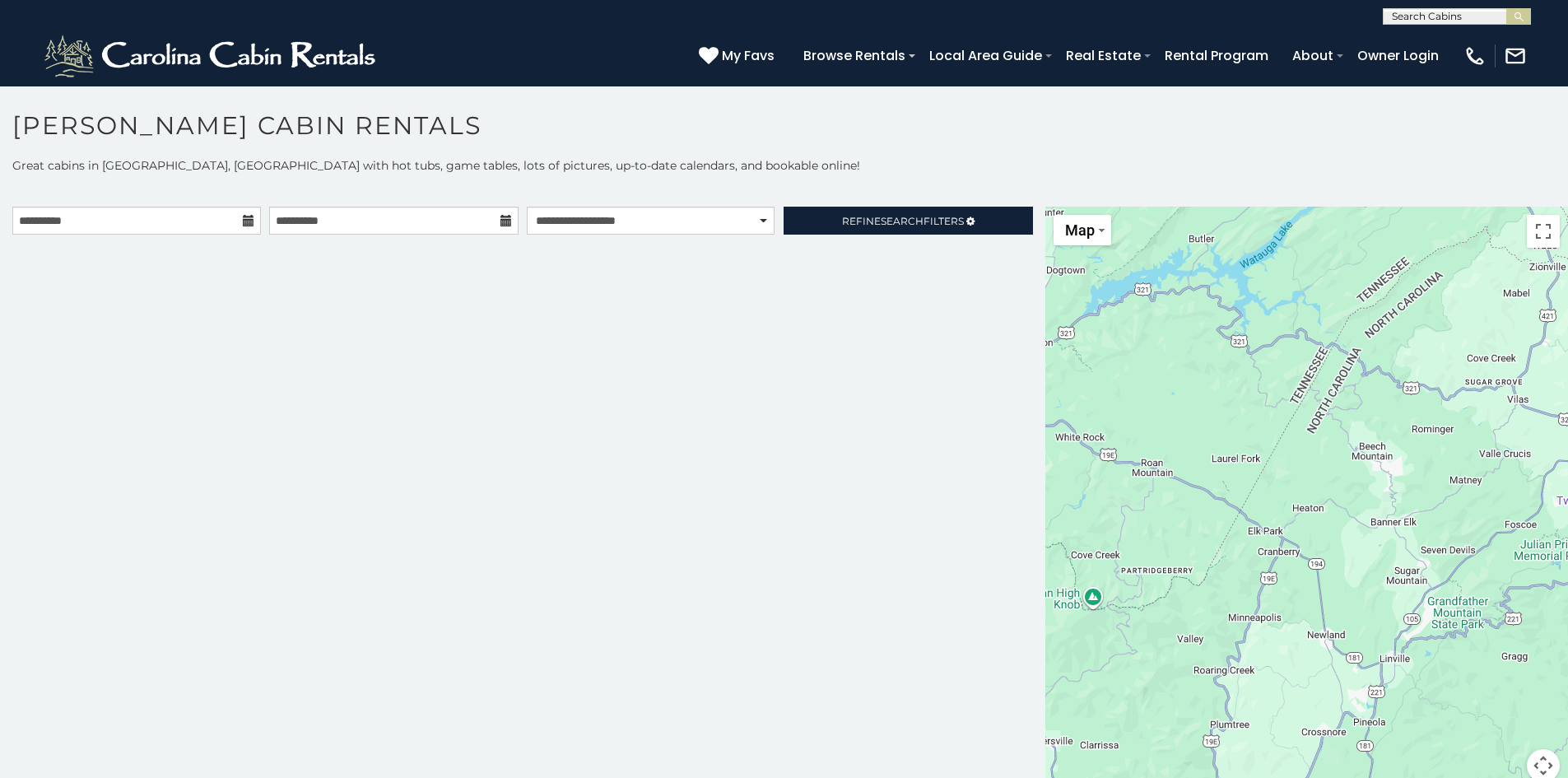
scroll to position [9, 0]
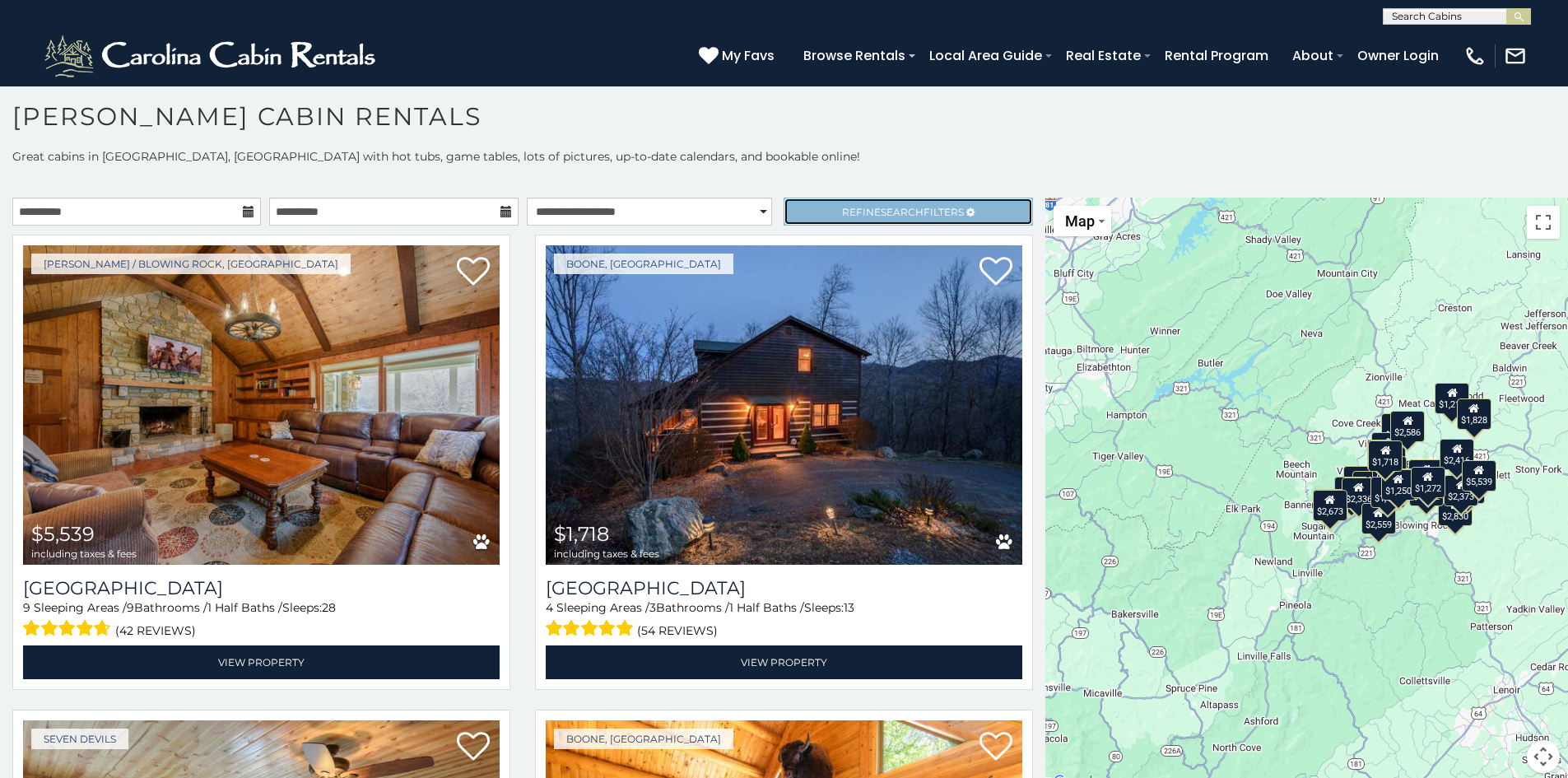
click at [865, 200] on link "Refine Search Filters" at bounding box center [908, 211] width 248 height 28
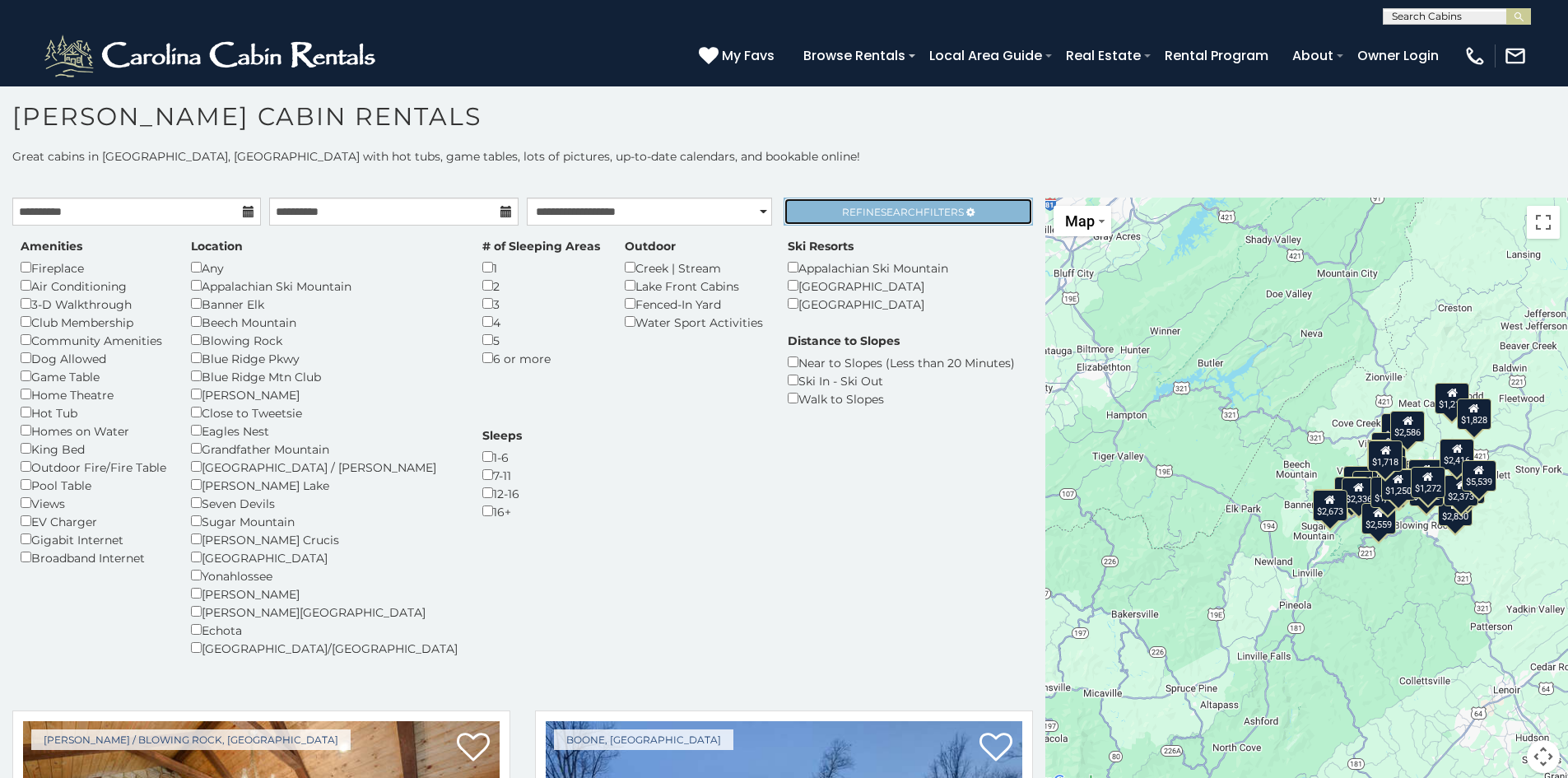
click at [858, 202] on link "Refine Search Filters" at bounding box center [908, 211] width 248 height 28
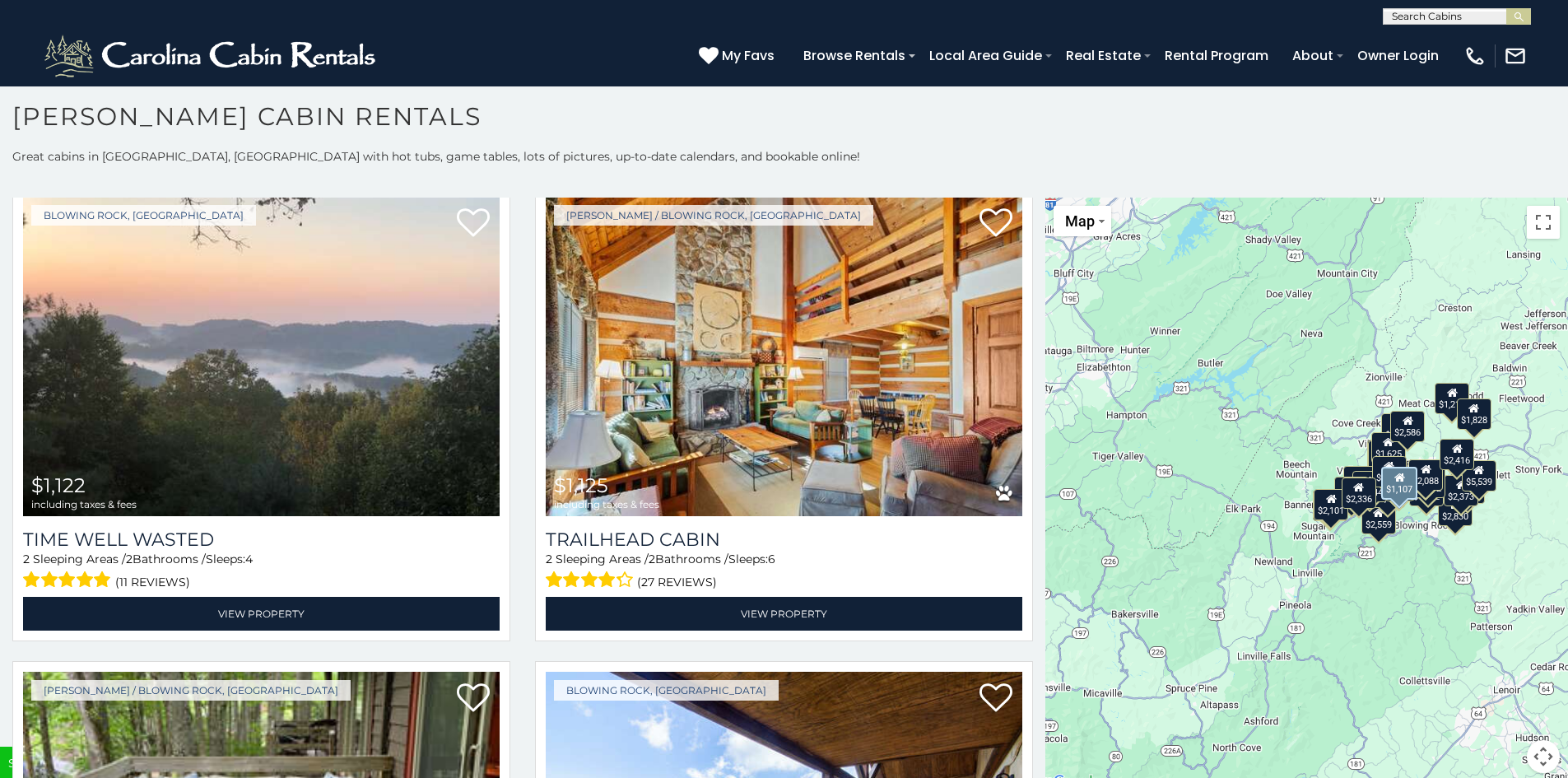
scroll to position [6226, 0]
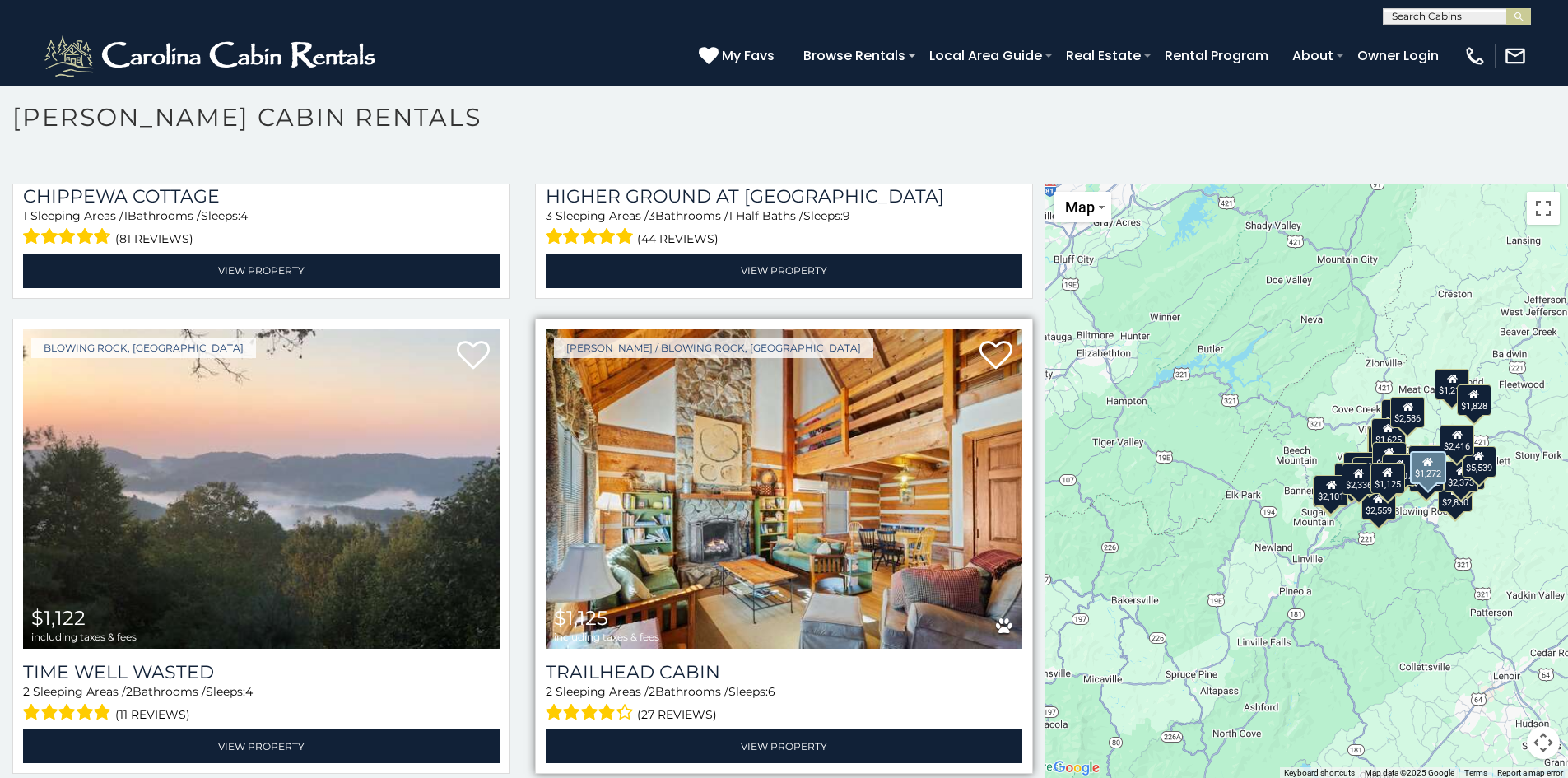
scroll to position [6078, 0]
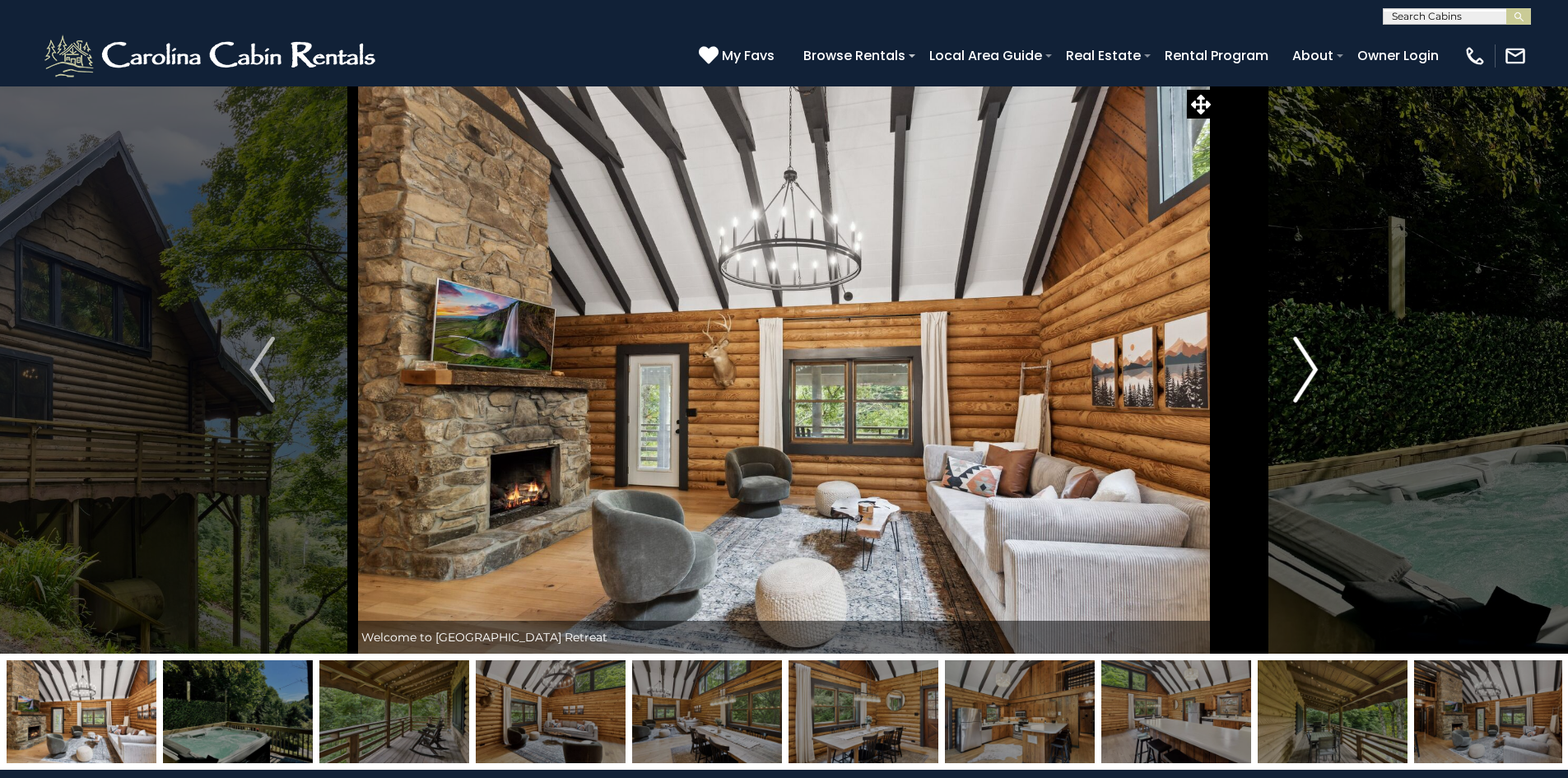
click at [1301, 373] on img "Next" at bounding box center [1305, 370] width 25 height 66
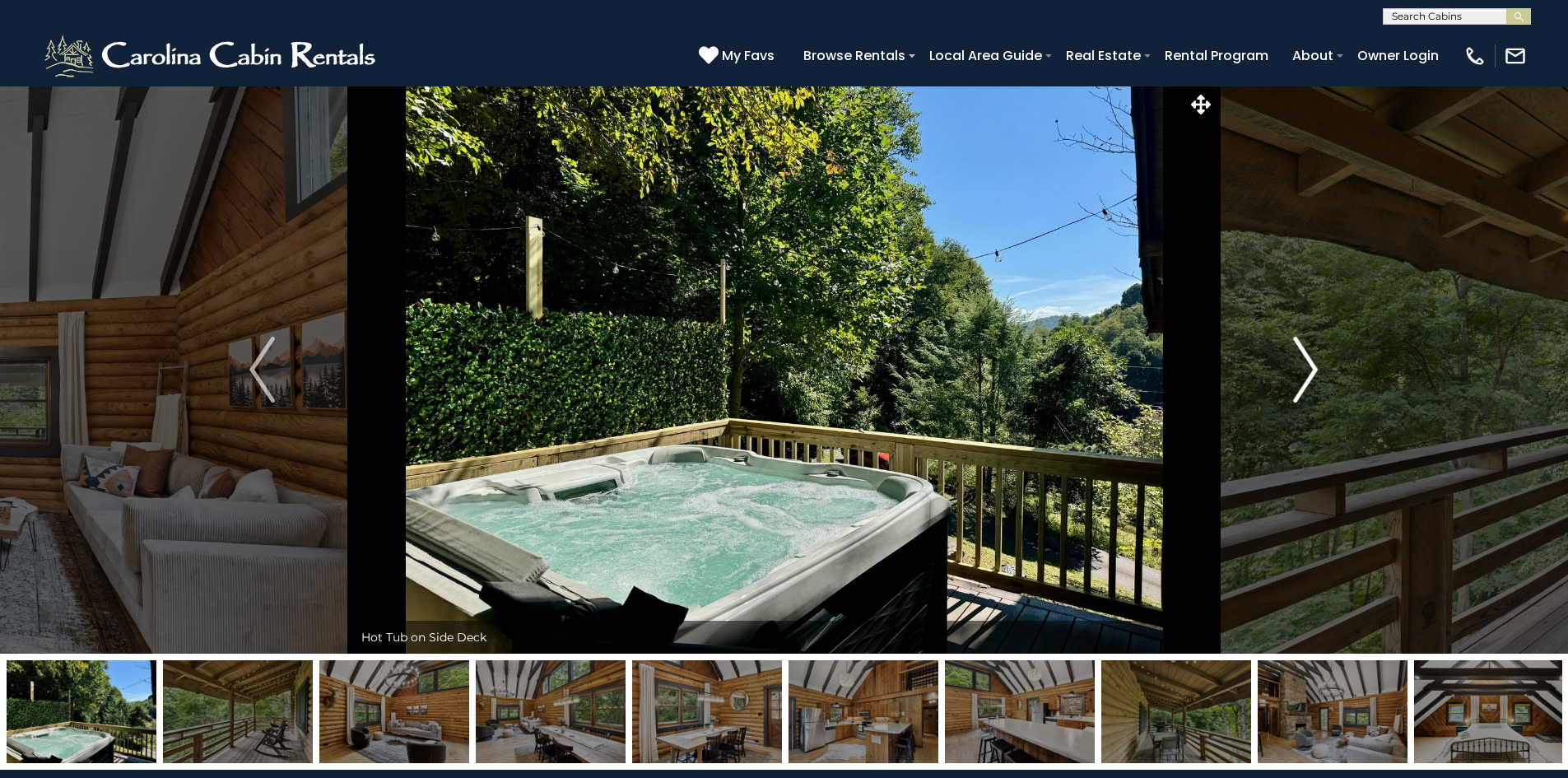
click at [1301, 373] on img "Next" at bounding box center [1305, 370] width 25 height 66
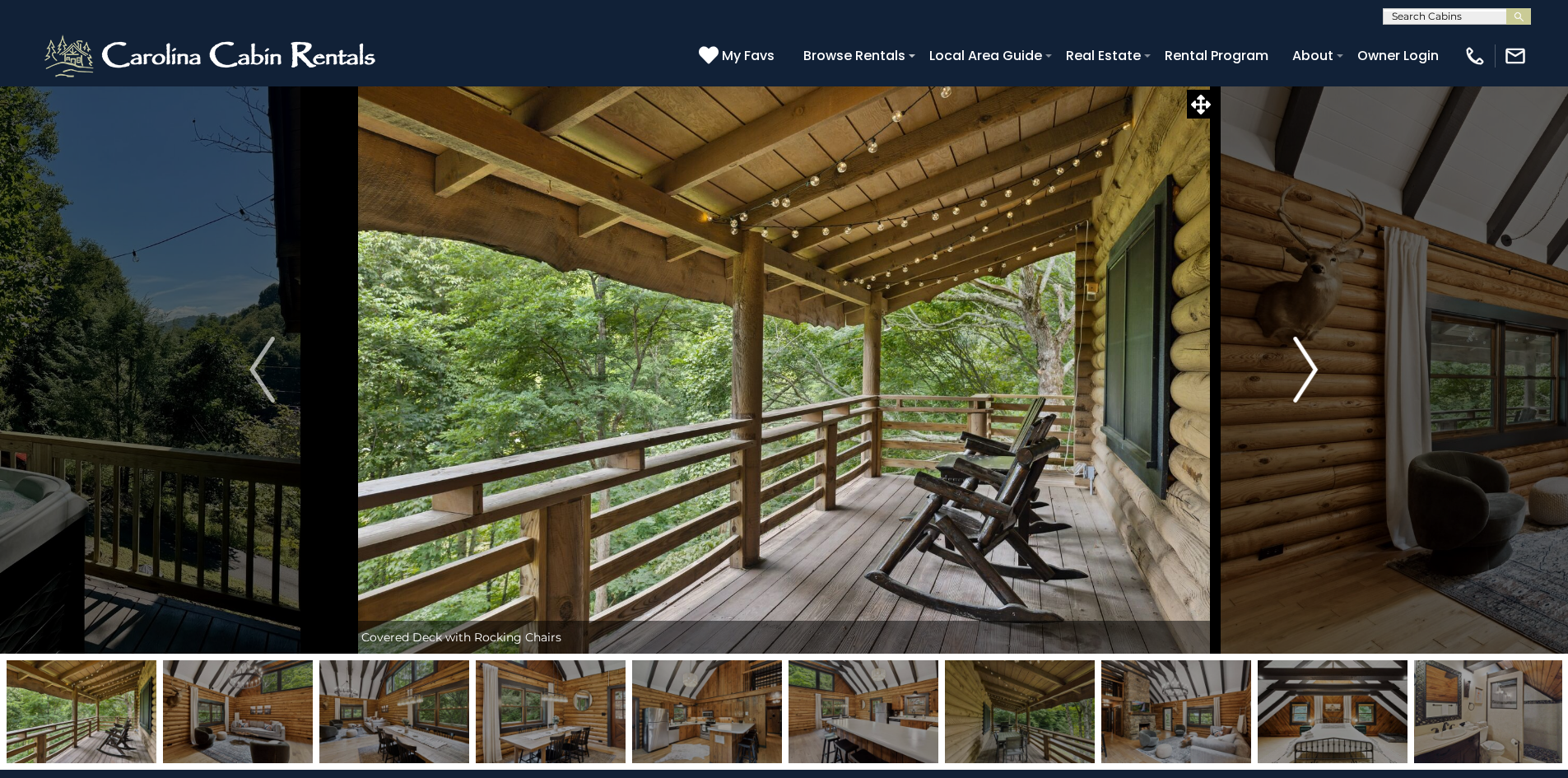
click at [1301, 373] on img "Next" at bounding box center [1305, 370] width 25 height 66
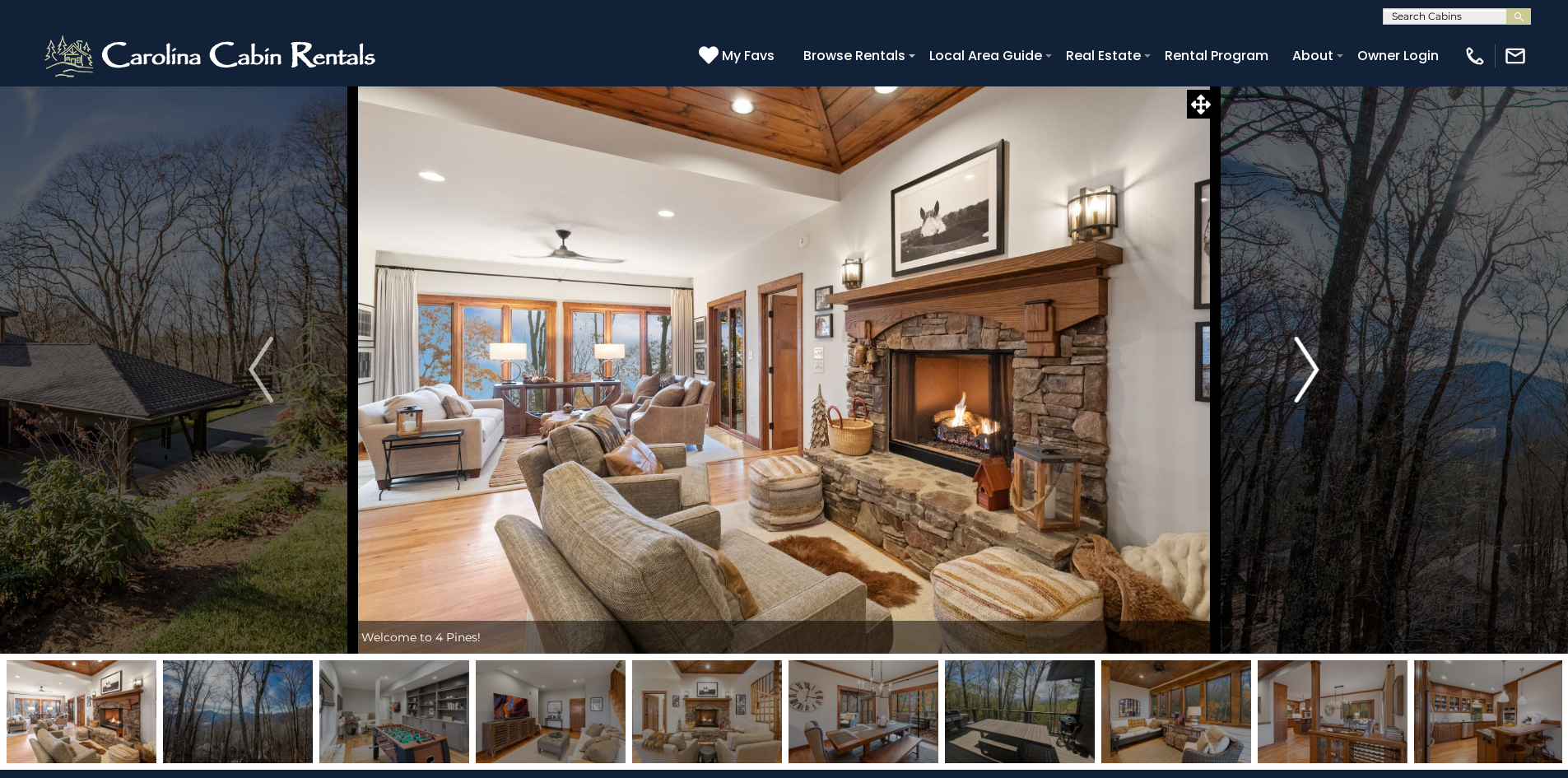
click at [1293, 353] on button "Next" at bounding box center [1307, 370] width 184 height 568
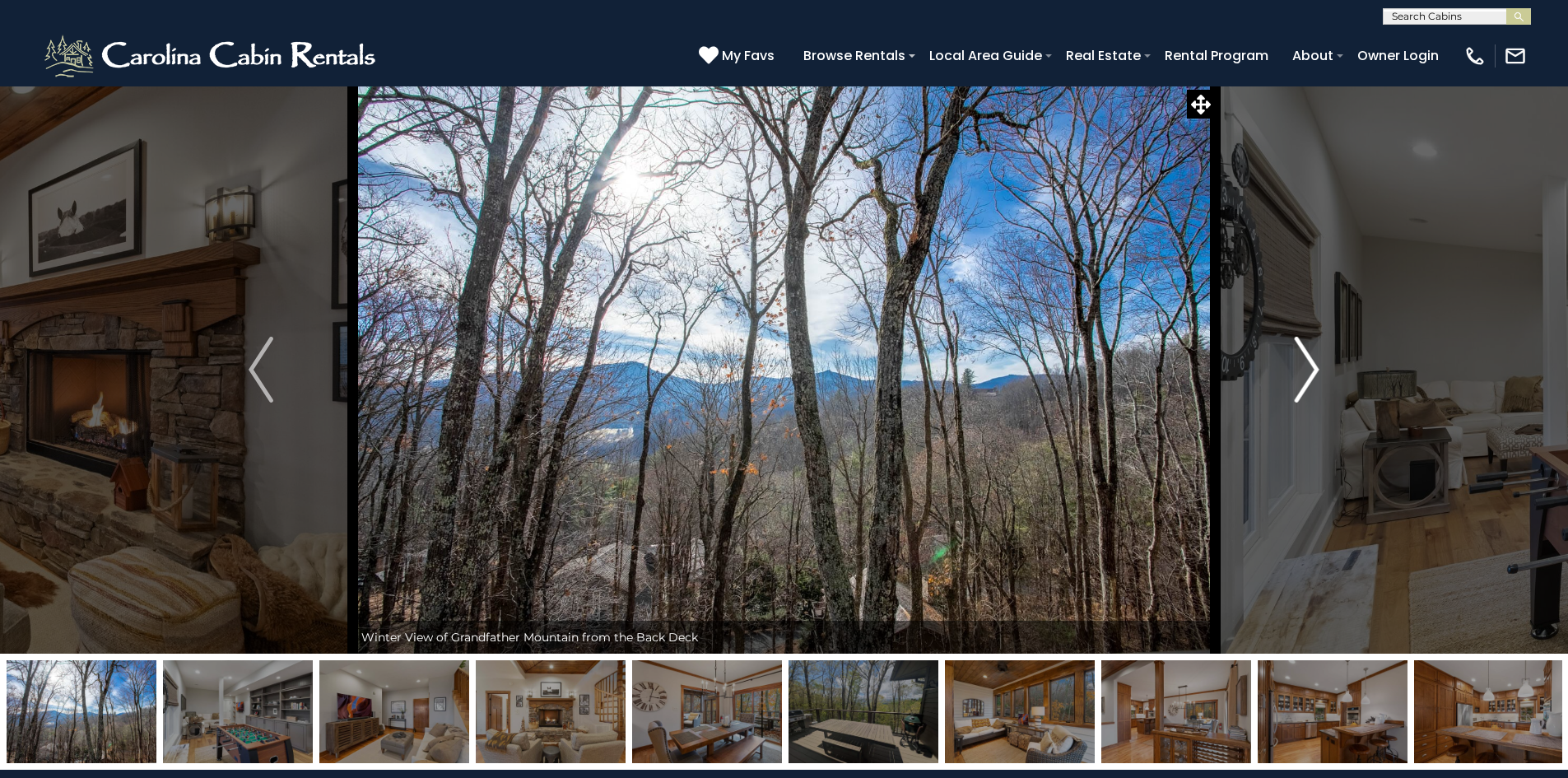
click at [1293, 353] on button "Next" at bounding box center [1307, 370] width 184 height 568
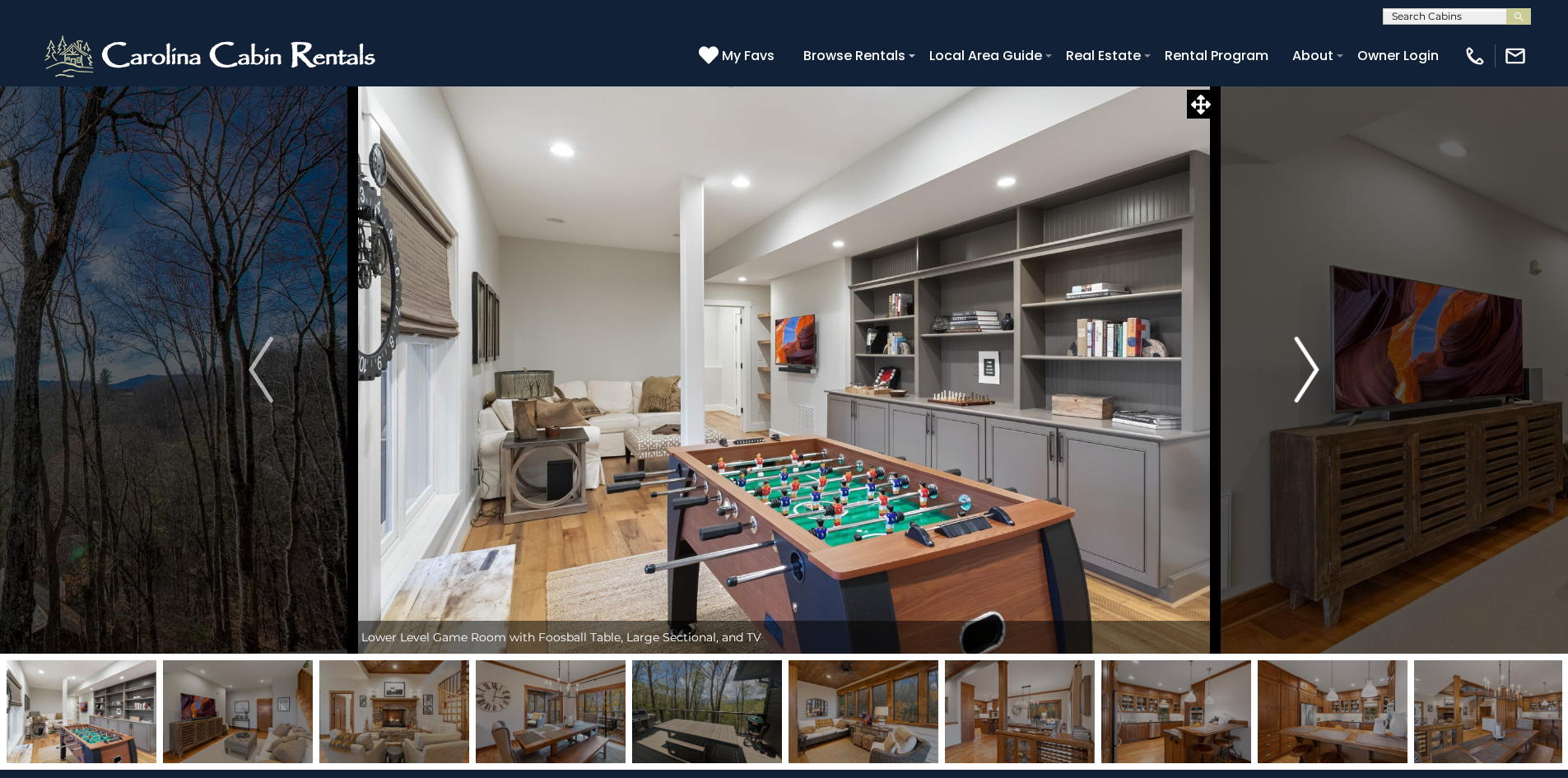
click at [1293, 353] on button "Next" at bounding box center [1307, 370] width 184 height 568
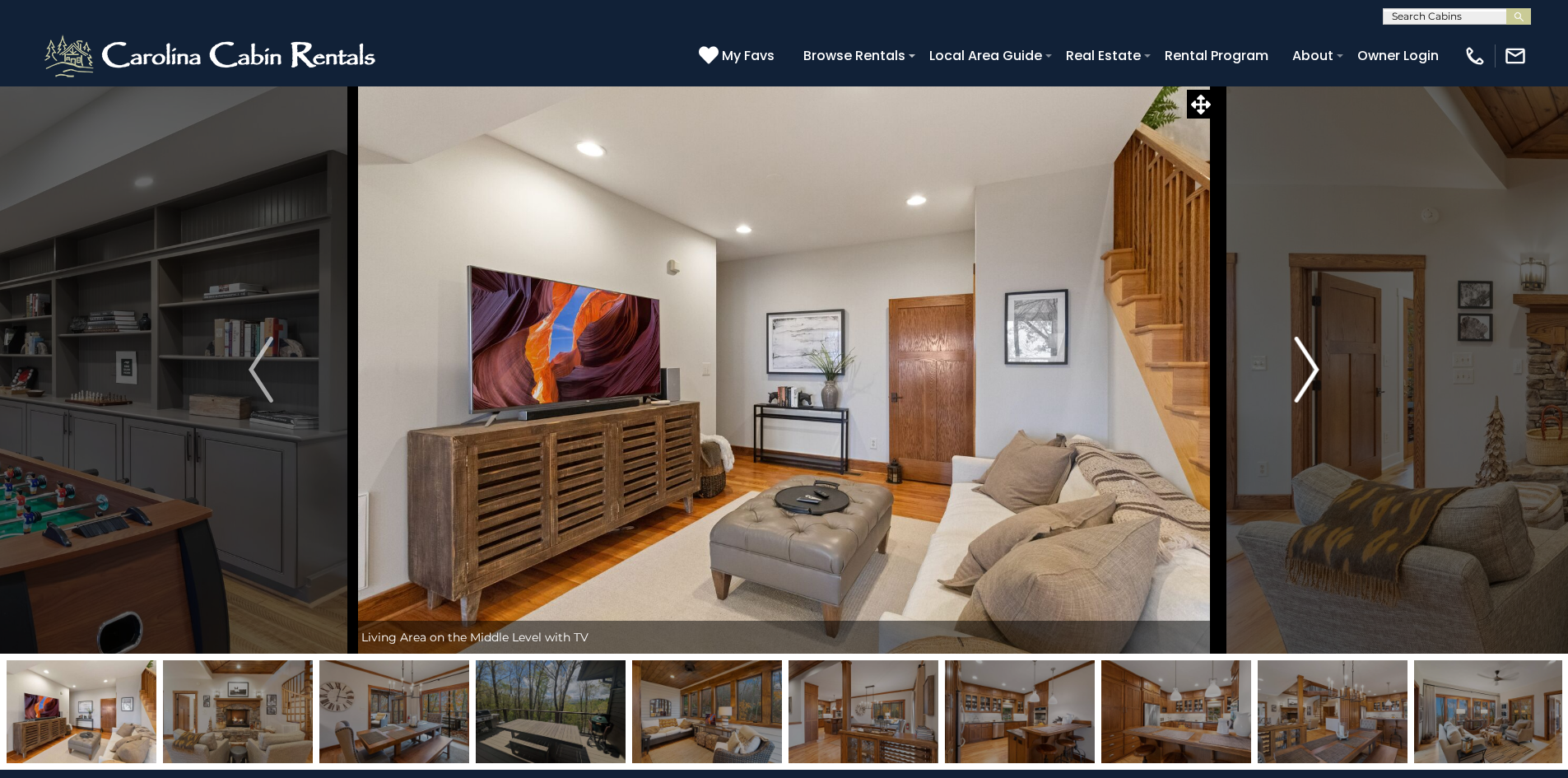
click at [1293, 353] on button "Next" at bounding box center [1307, 370] width 184 height 568
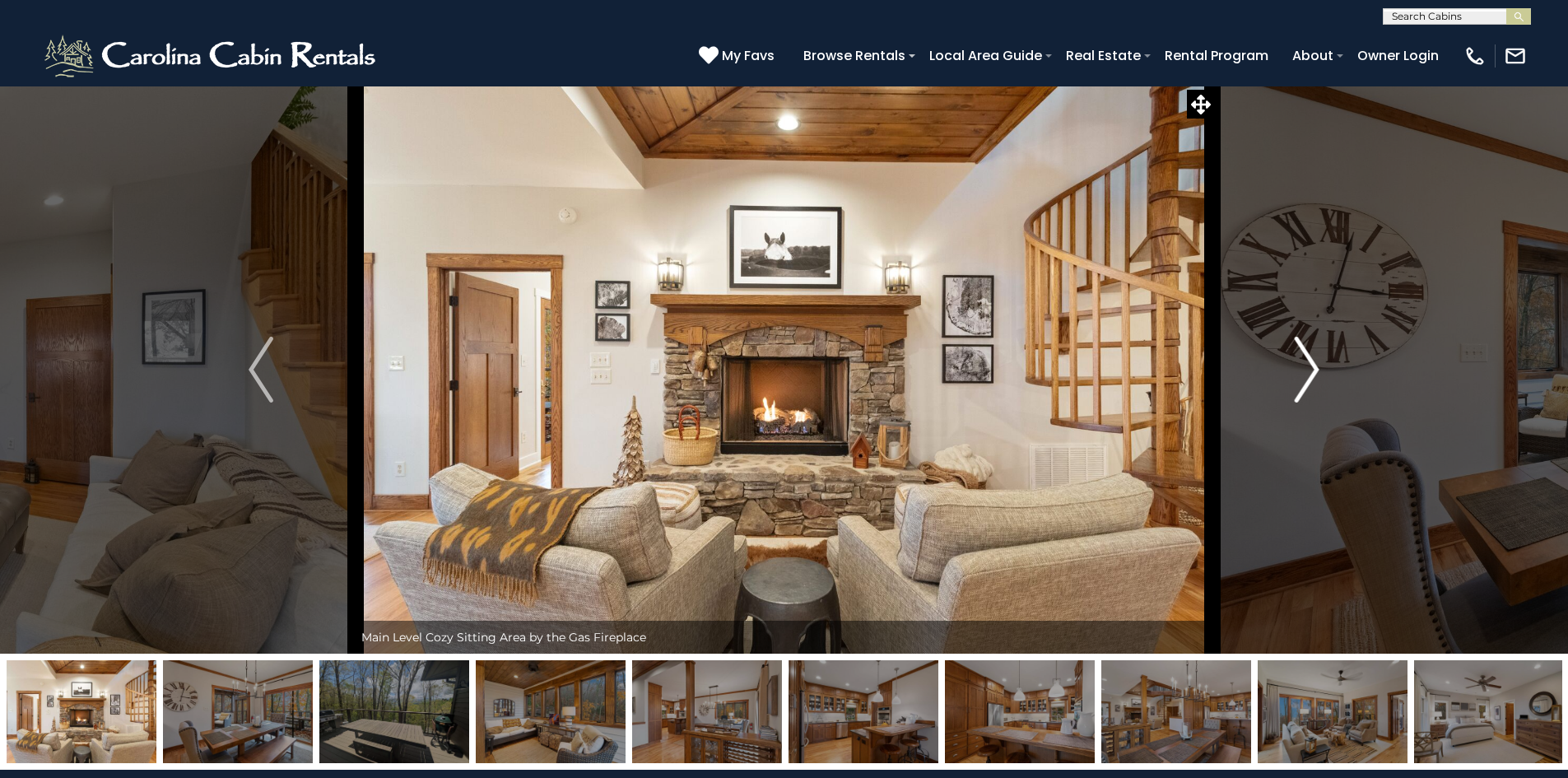
click at [1293, 353] on button "Next" at bounding box center [1307, 370] width 184 height 568
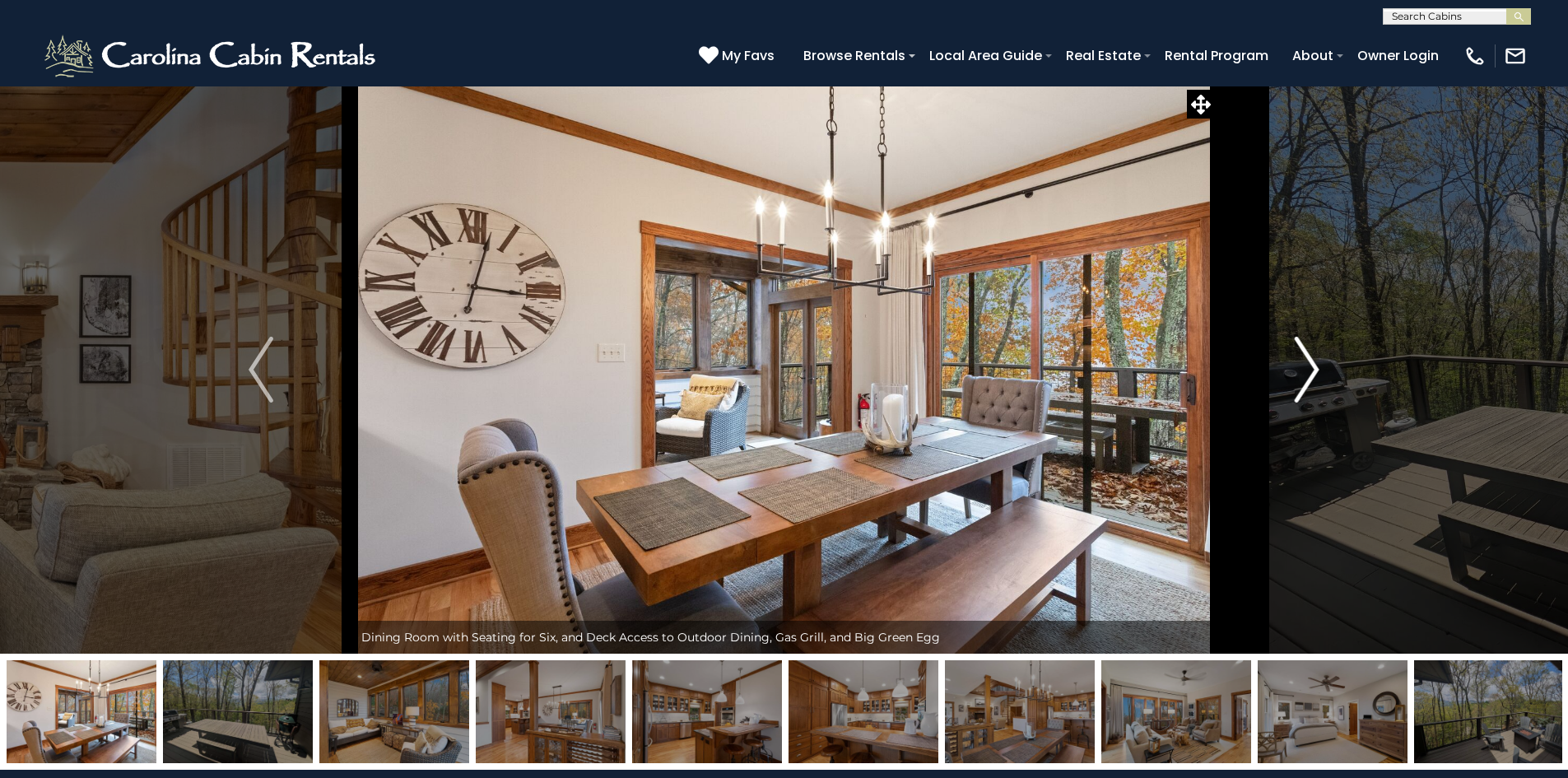
click at [1293, 353] on button "Next" at bounding box center [1307, 370] width 184 height 568
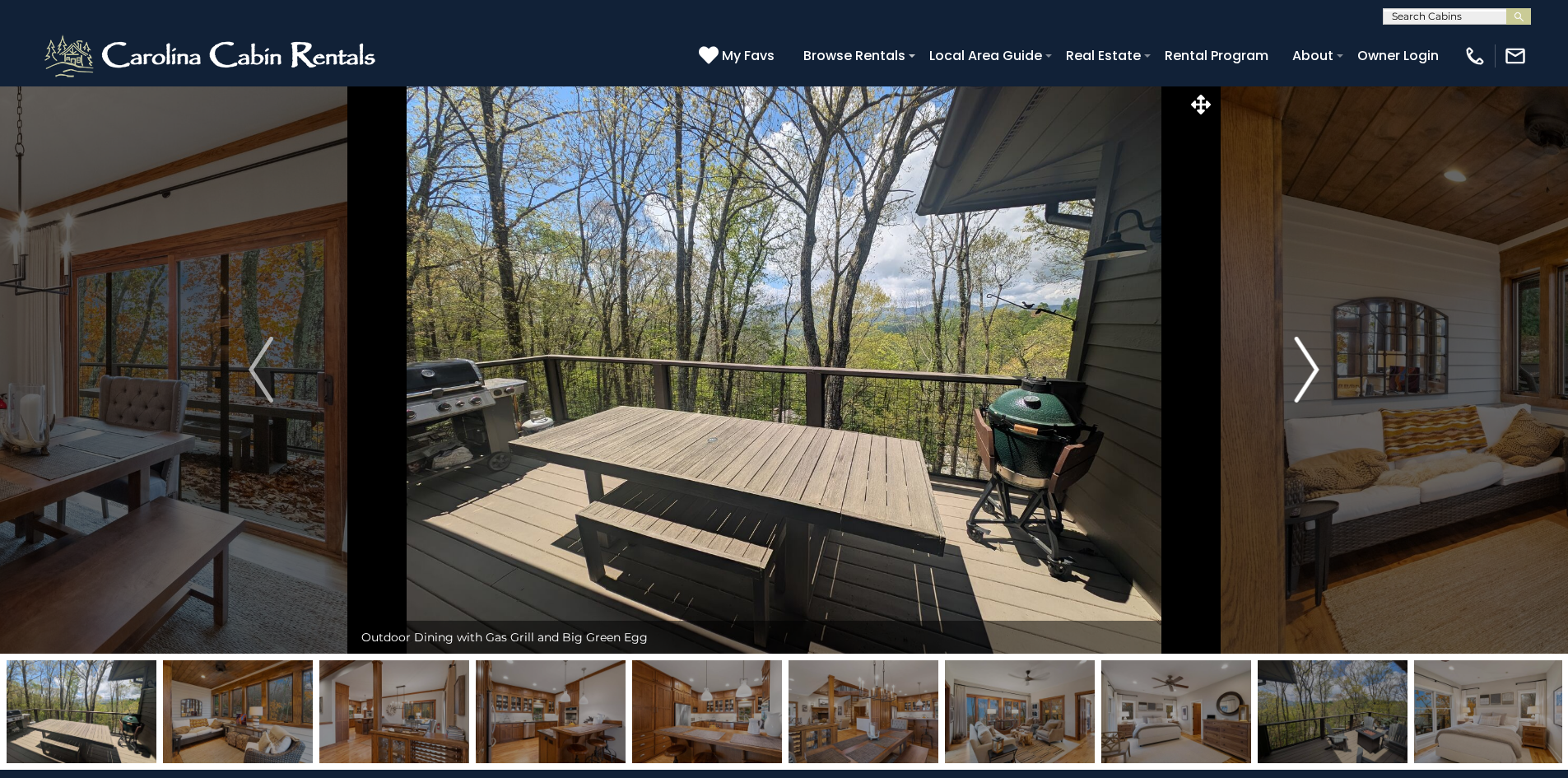
click at [1293, 353] on button "Next" at bounding box center [1307, 370] width 184 height 568
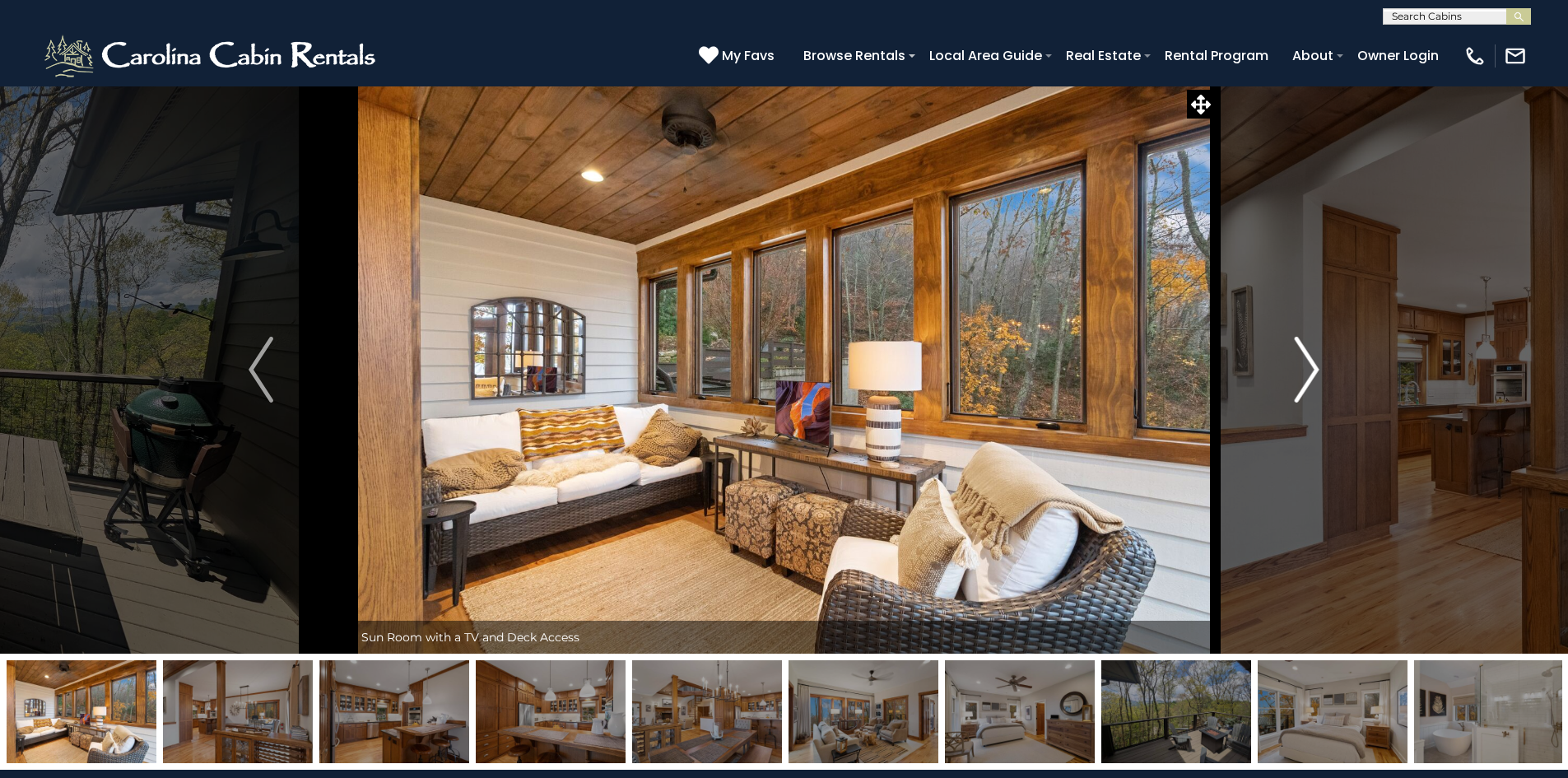
click at [1293, 353] on button "Next" at bounding box center [1307, 370] width 184 height 568
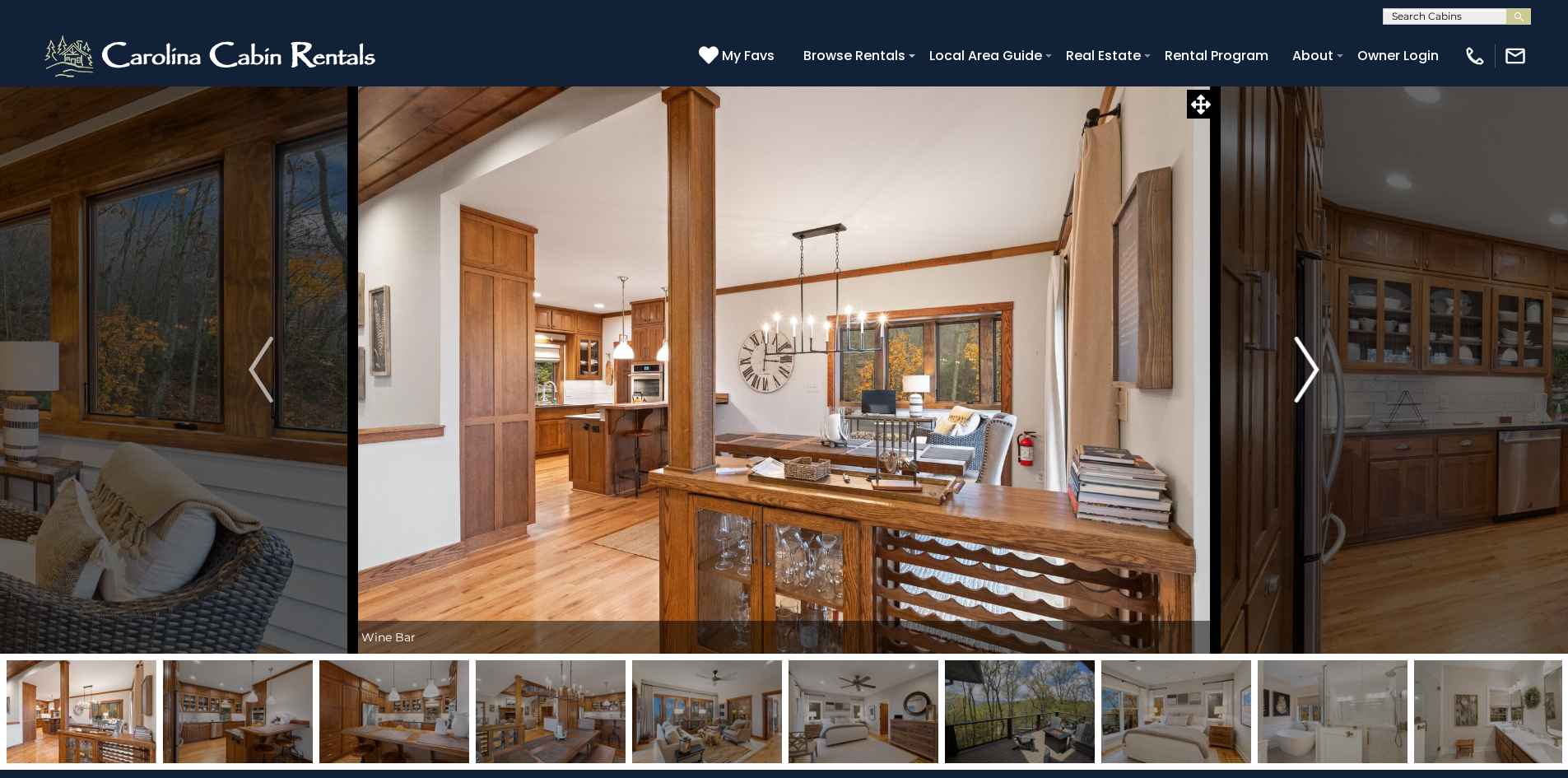
click at [1293, 353] on button "Next" at bounding box center [1307, 370] width 184 height 568
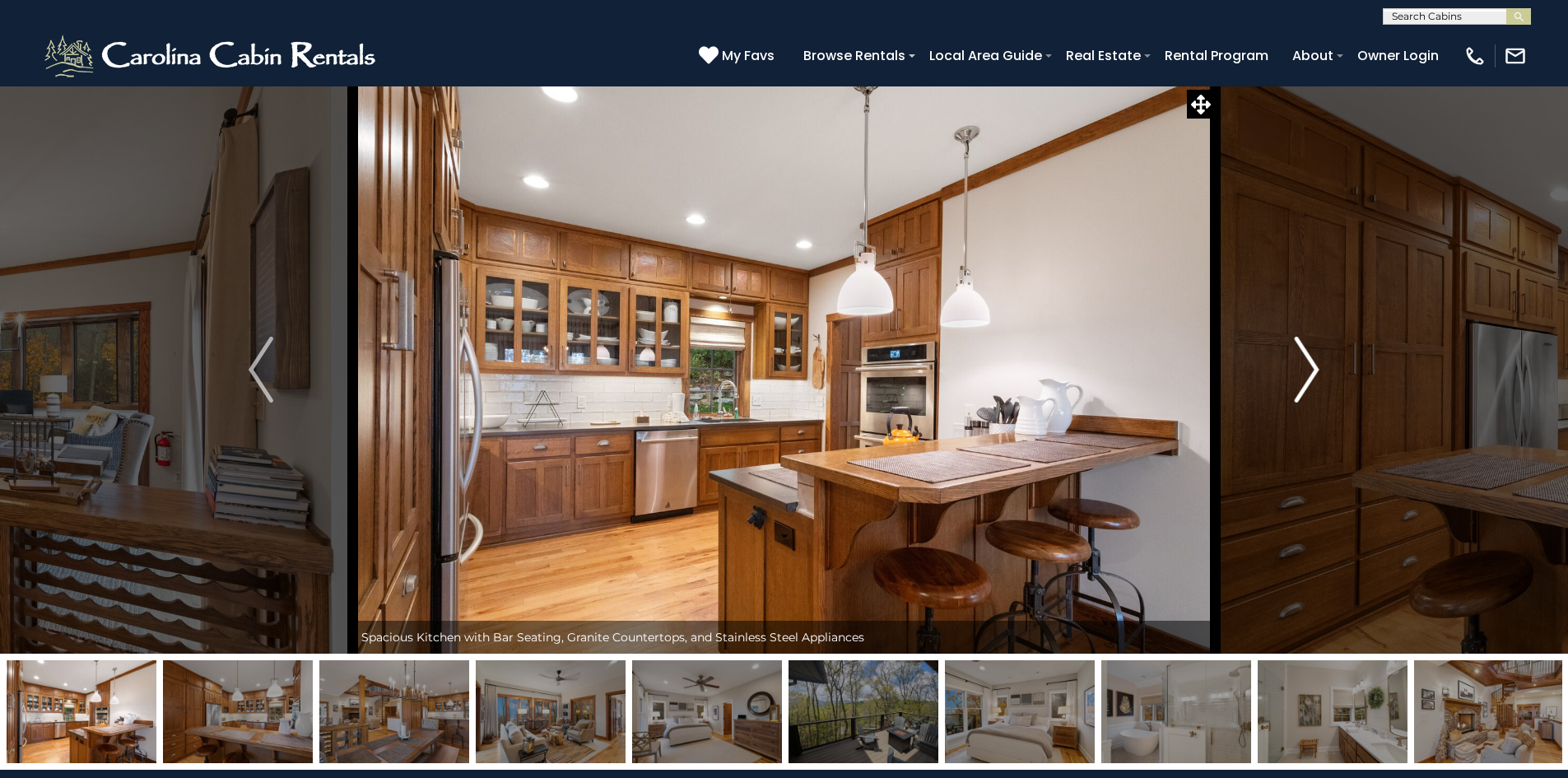
click at [1293, 353] on button "Next" at bounding box center [1307, 370] width 184 height 568
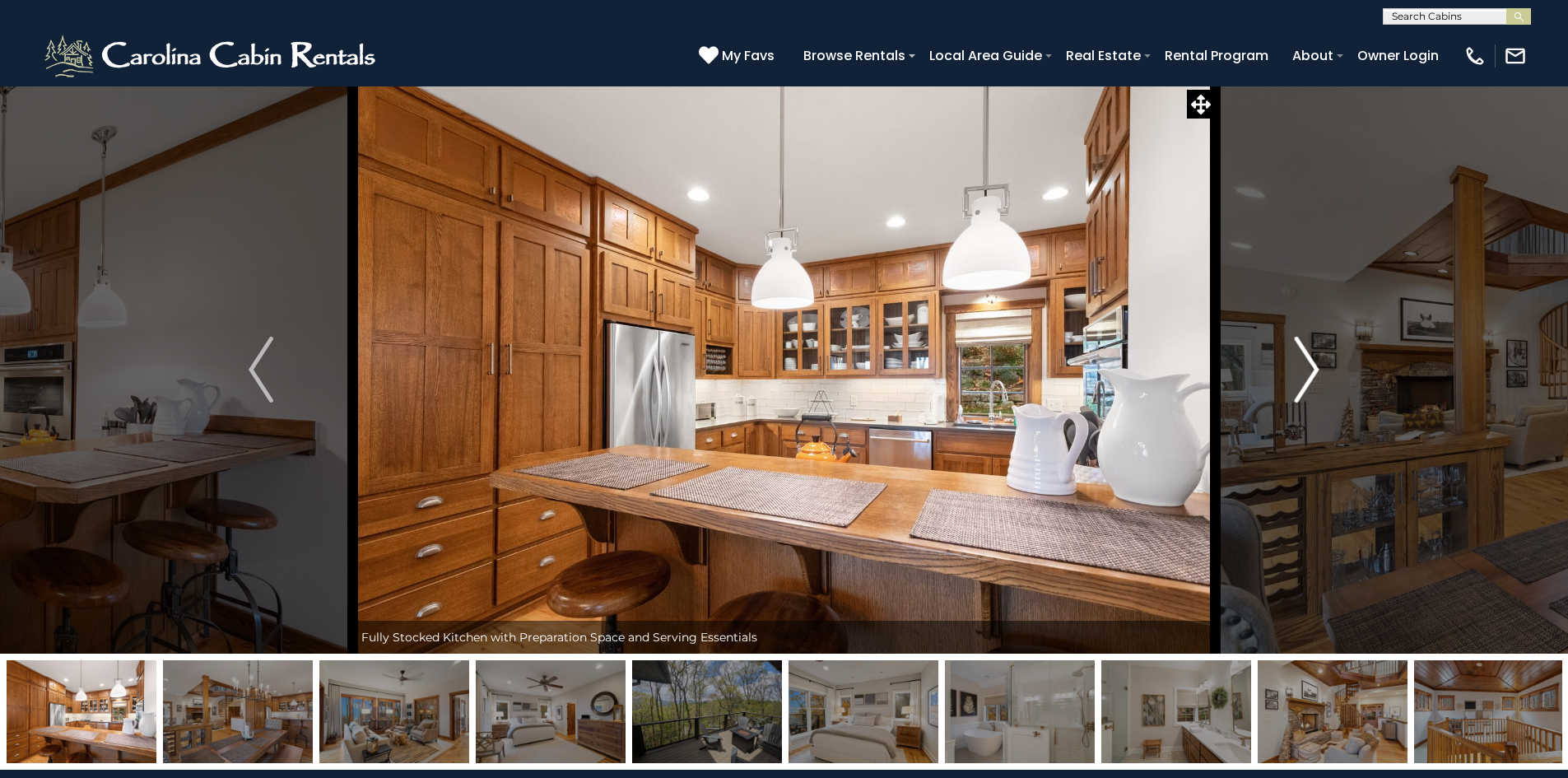
click at [1293, 353] on button "Next" at bounding box center [1307, 370] width 184 height 568
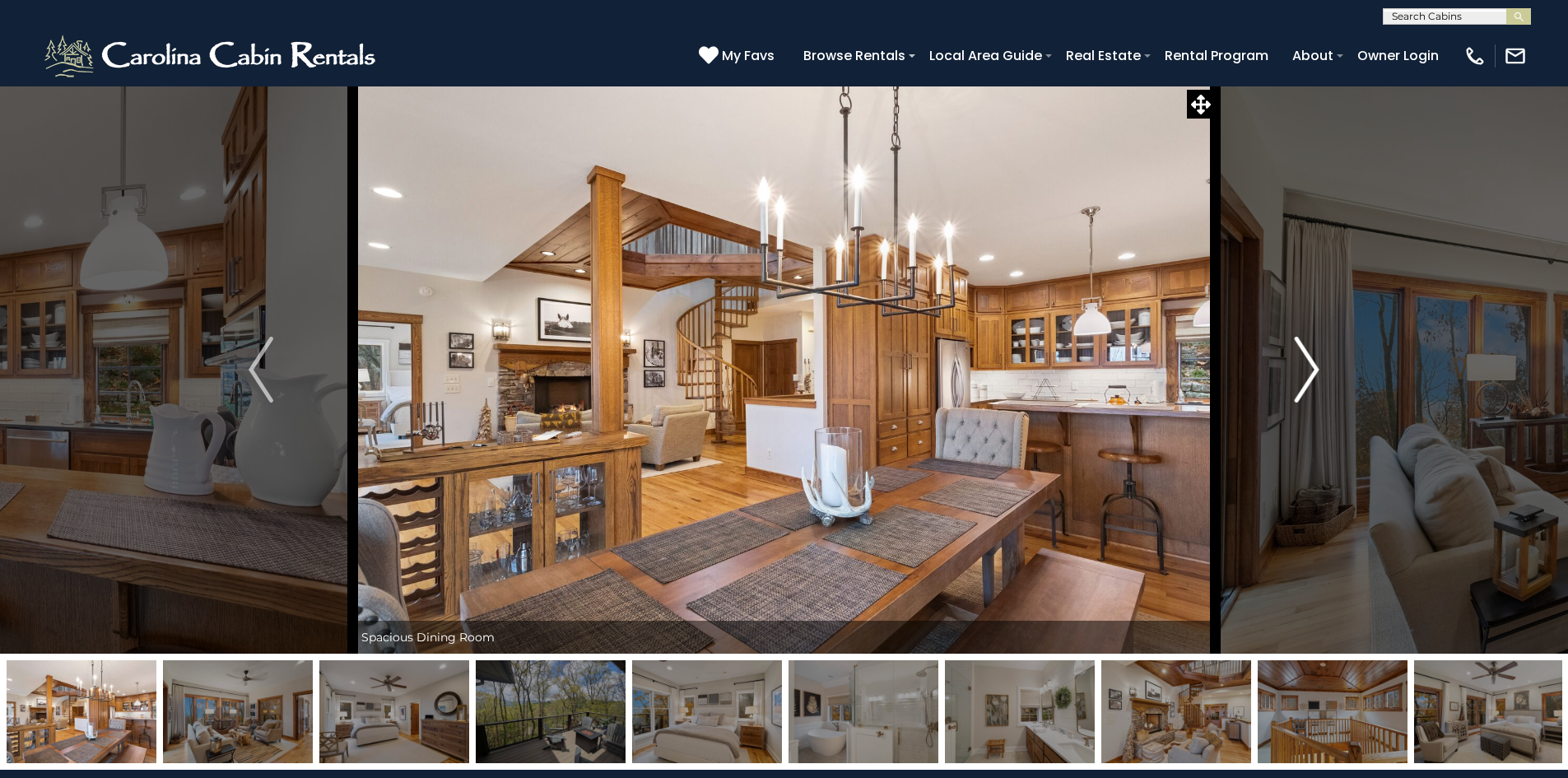
click at [1293, 353] on button "Next" at bounding box center [1307, 370] width 184 height 568
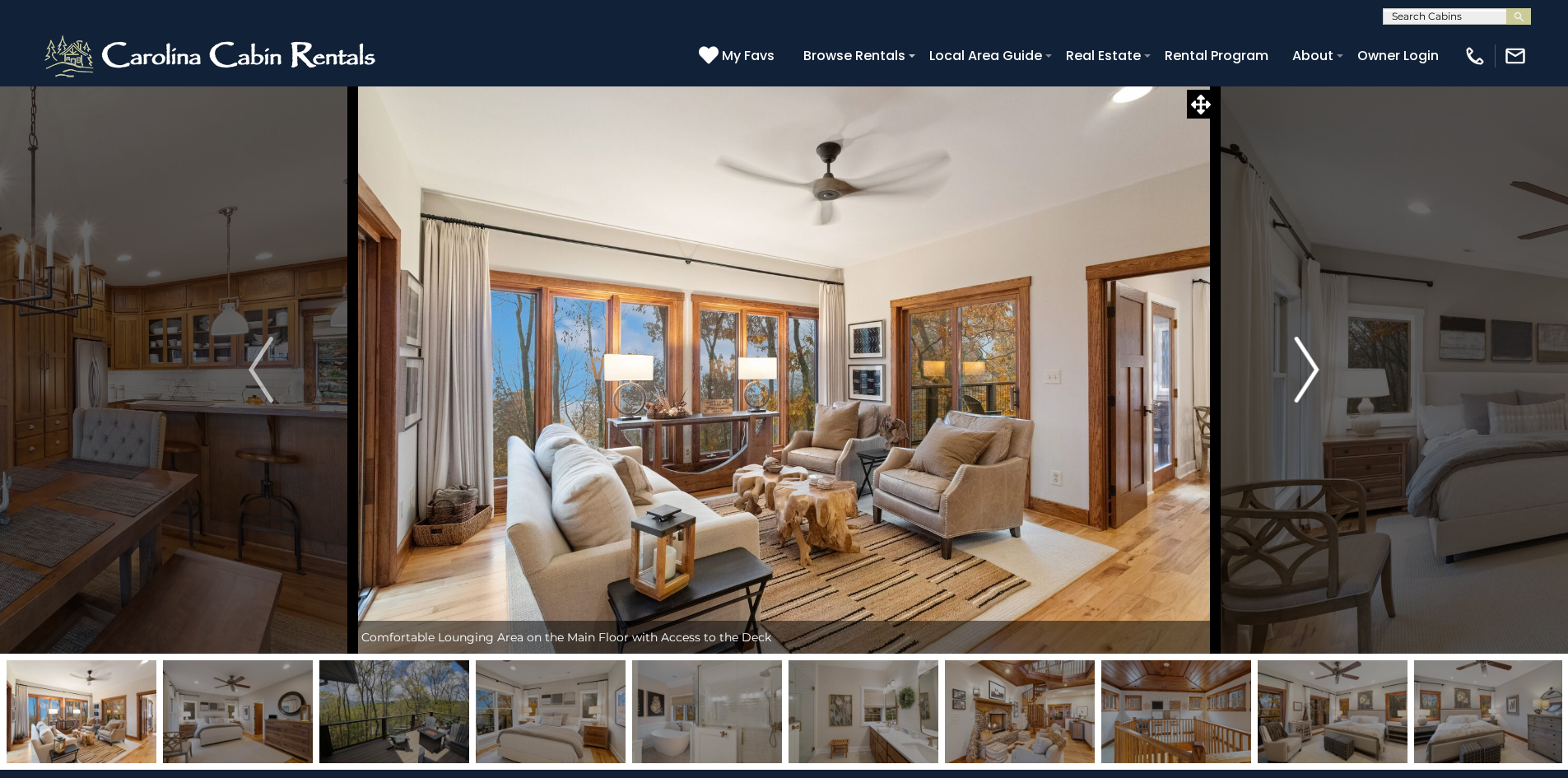
click at [1293, 353] on button "Next" at bounding box center [1307, 370] width 184 height 568
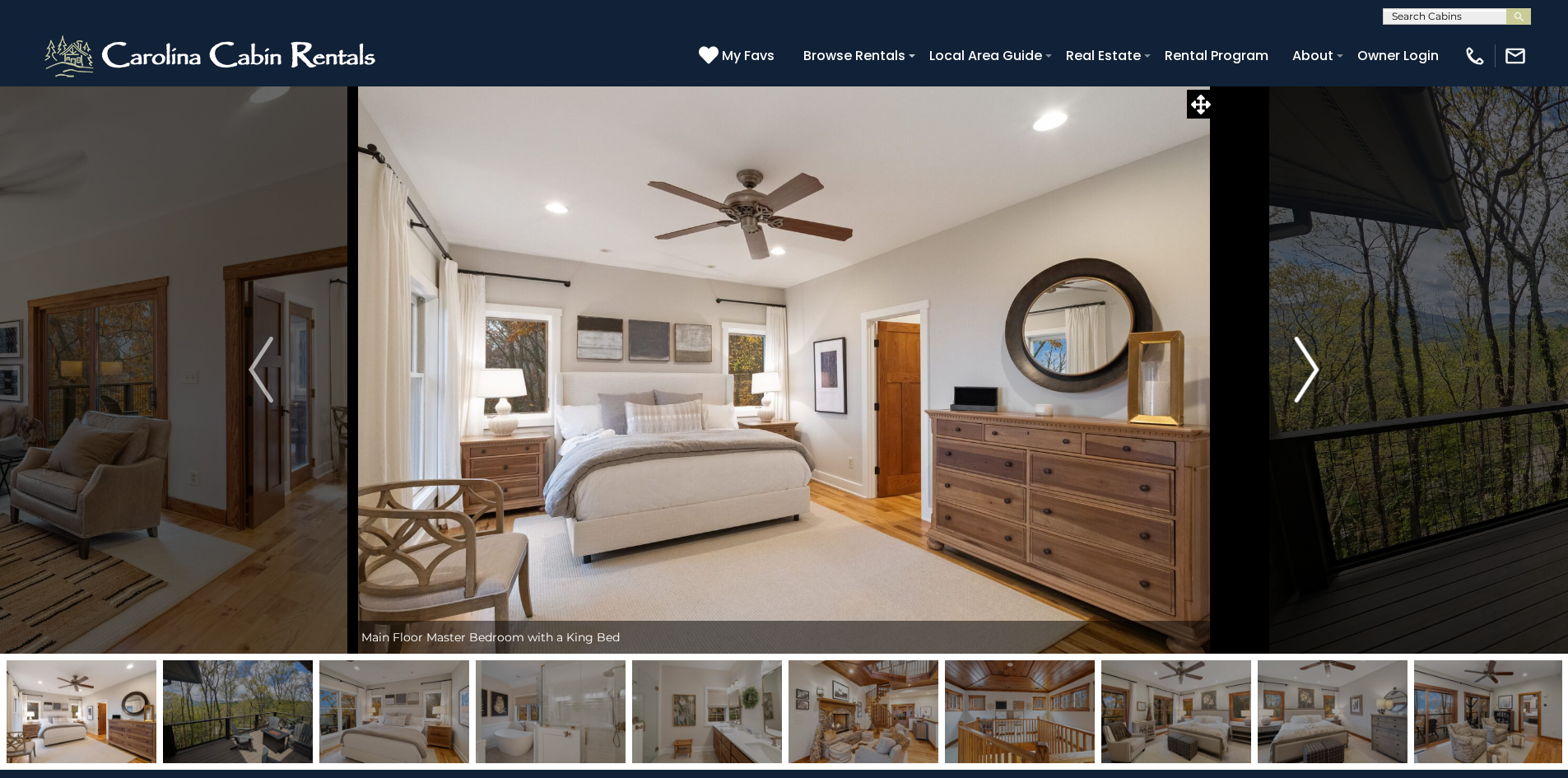
click at [1293, 353] on button "Next" at bounding box center [1307, 370] width 184 height 568
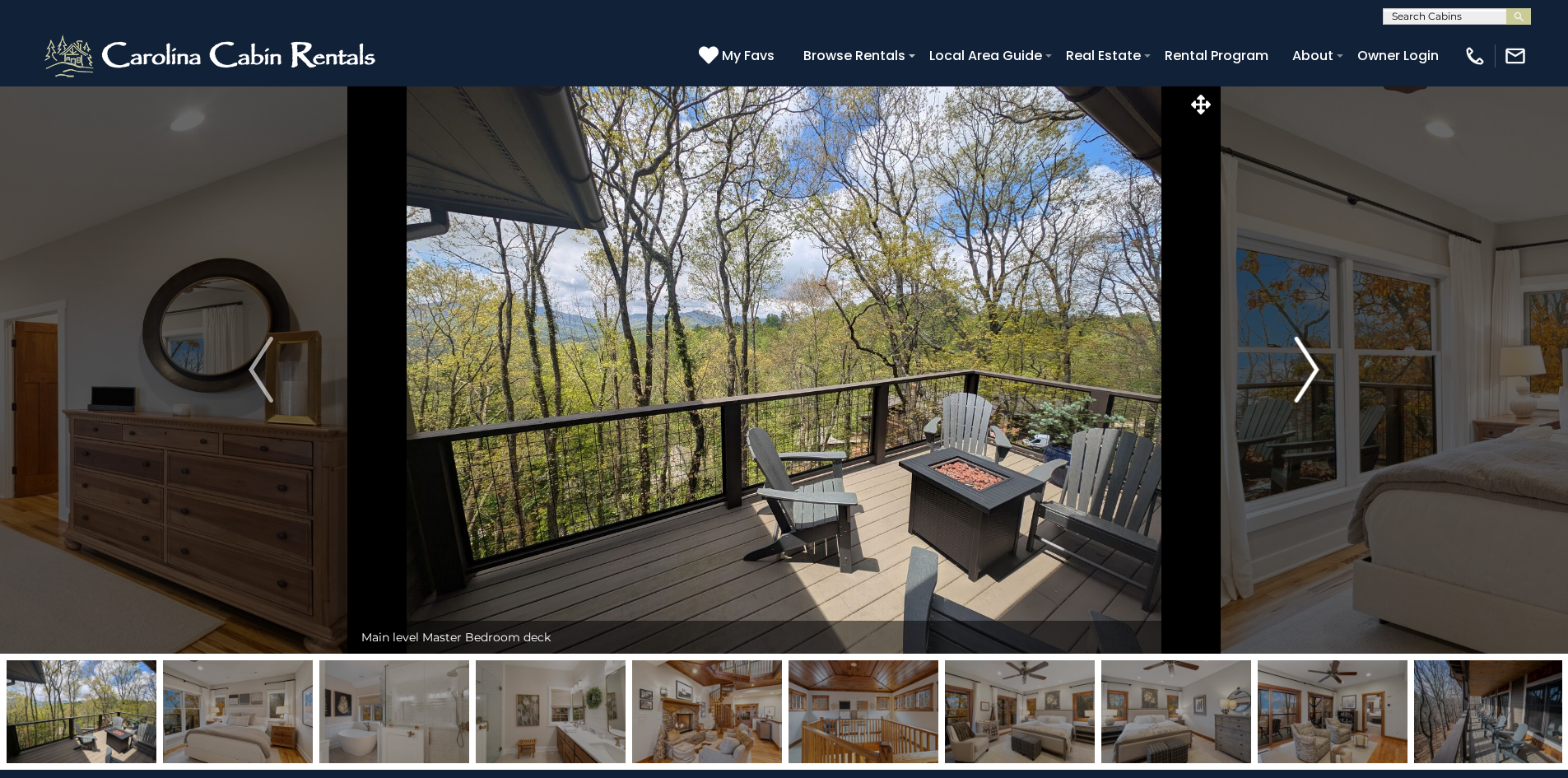
click at [1293, 353] on button "Next" at bounding box center [1307, 370] width 184 height 568
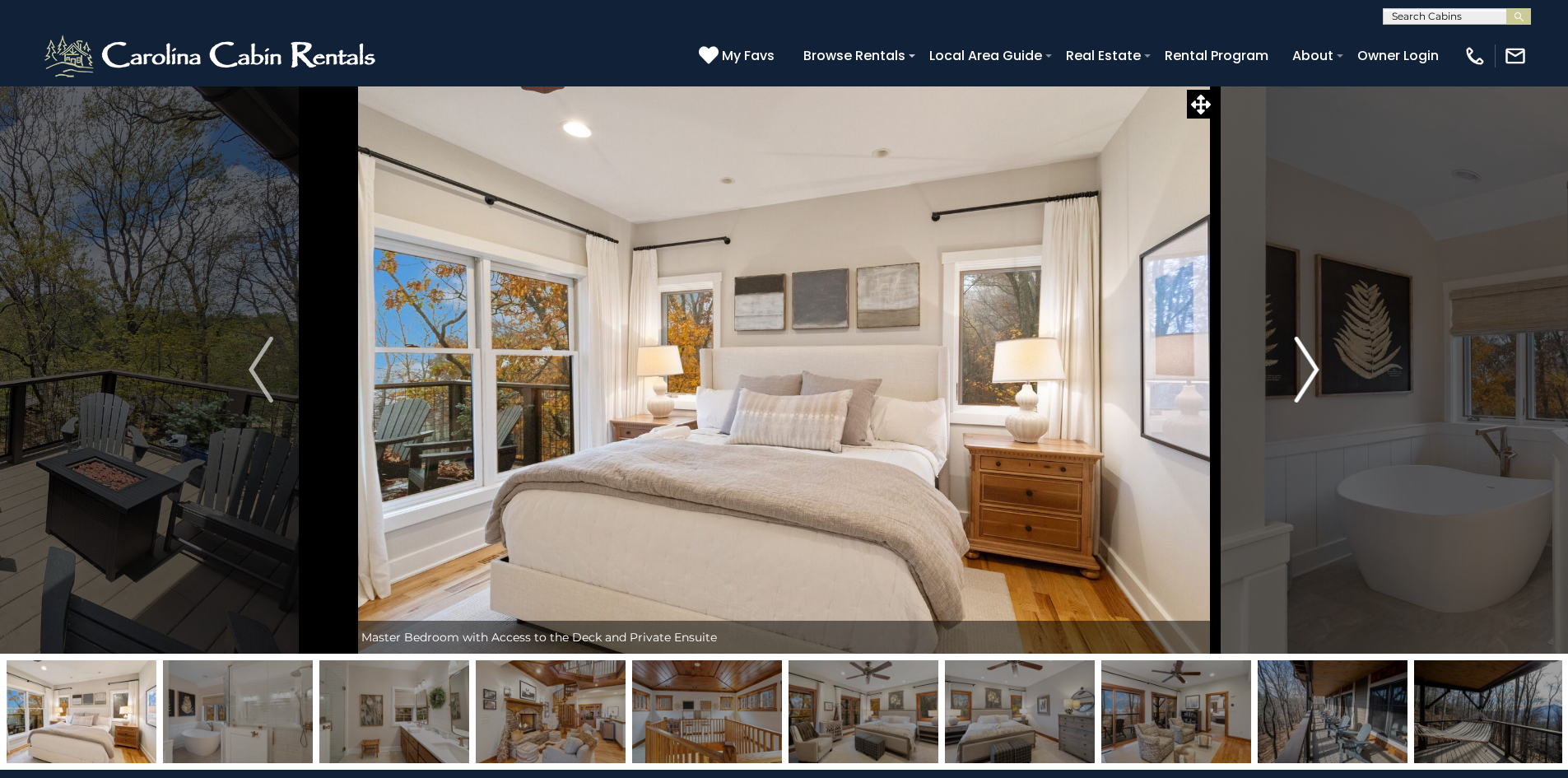
click at [1293, 353] on button "Next" at bounding box center [1307, 370] width 184 height 568
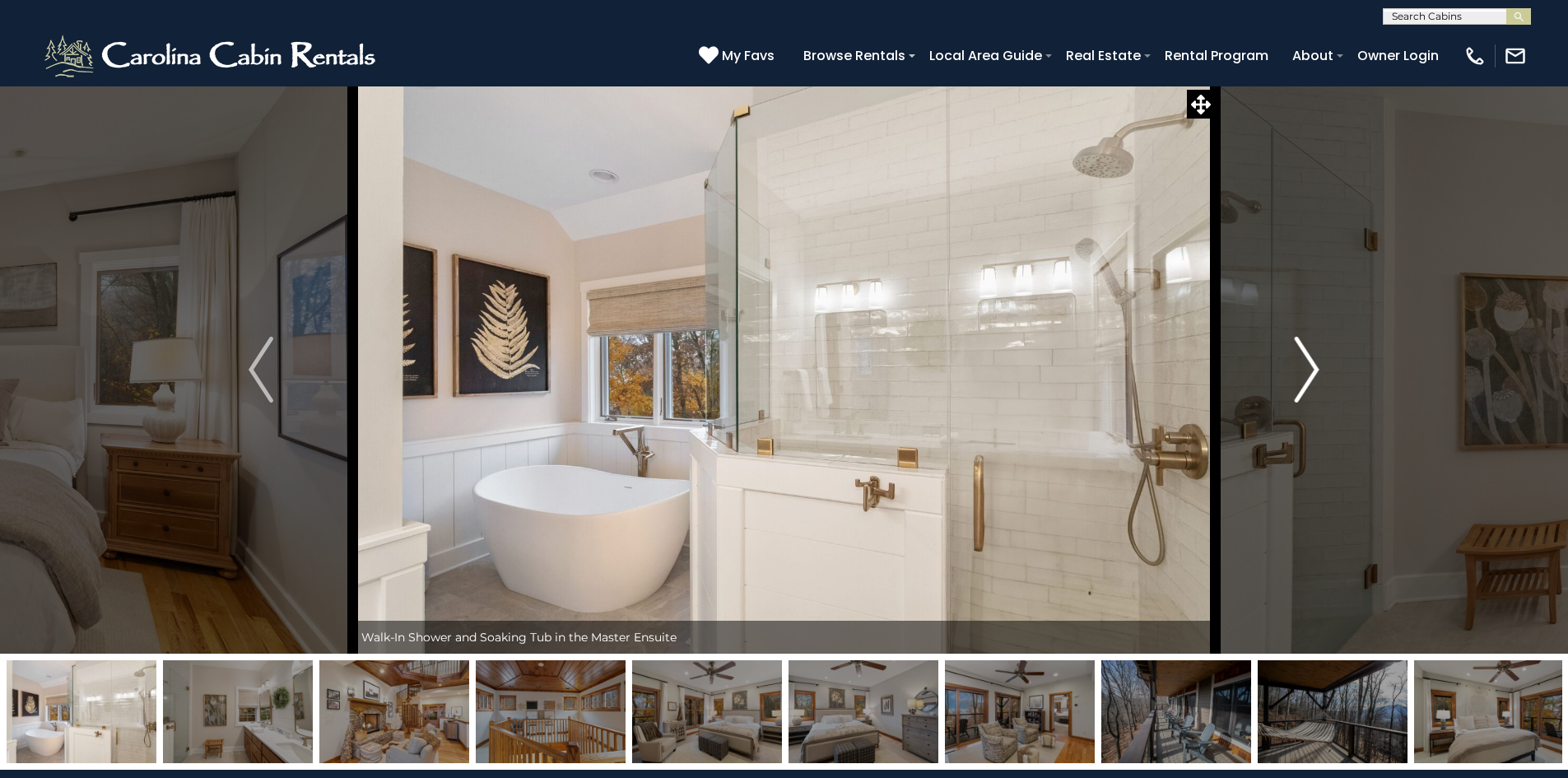
click at [1293, 353] on button "Next" at bounding box center [1307, 370] width 184 height 568
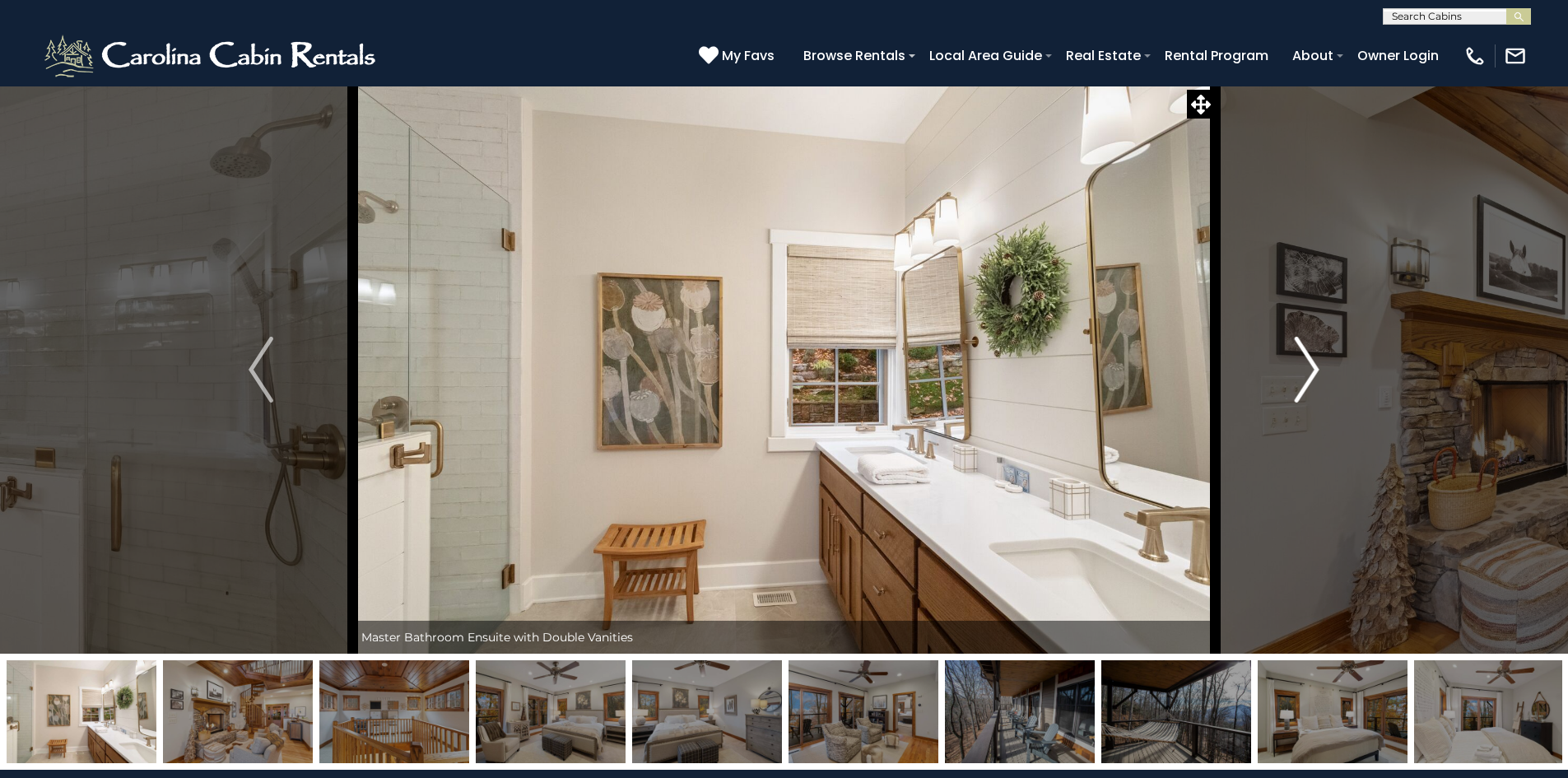
click at [1293, 353] on button "Next" at bounding box center [1307, 370] width 184 height 568
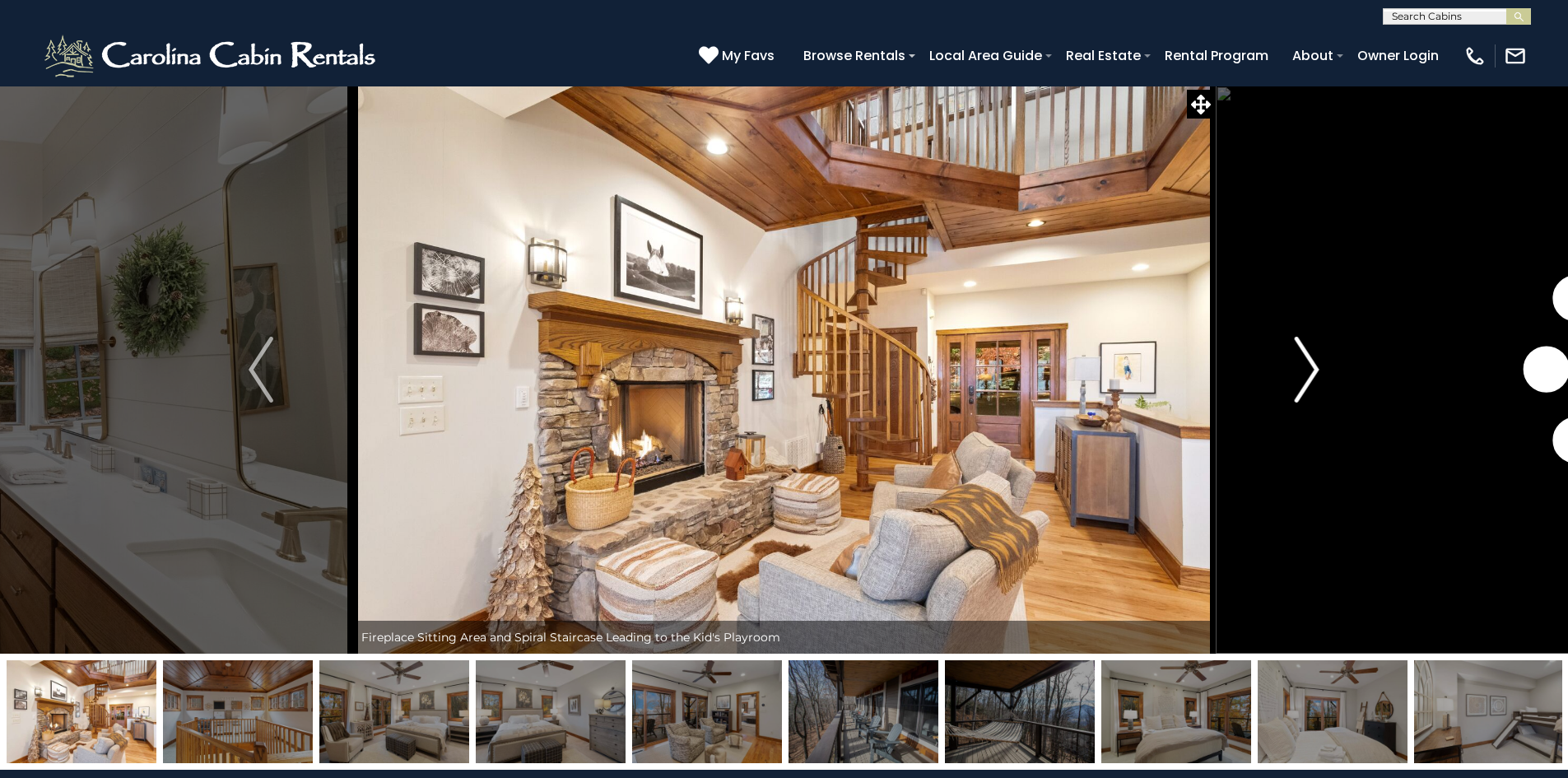
click at [1293, 353] on button "Next" at bounding box center [1307, 370] width 184 height 568
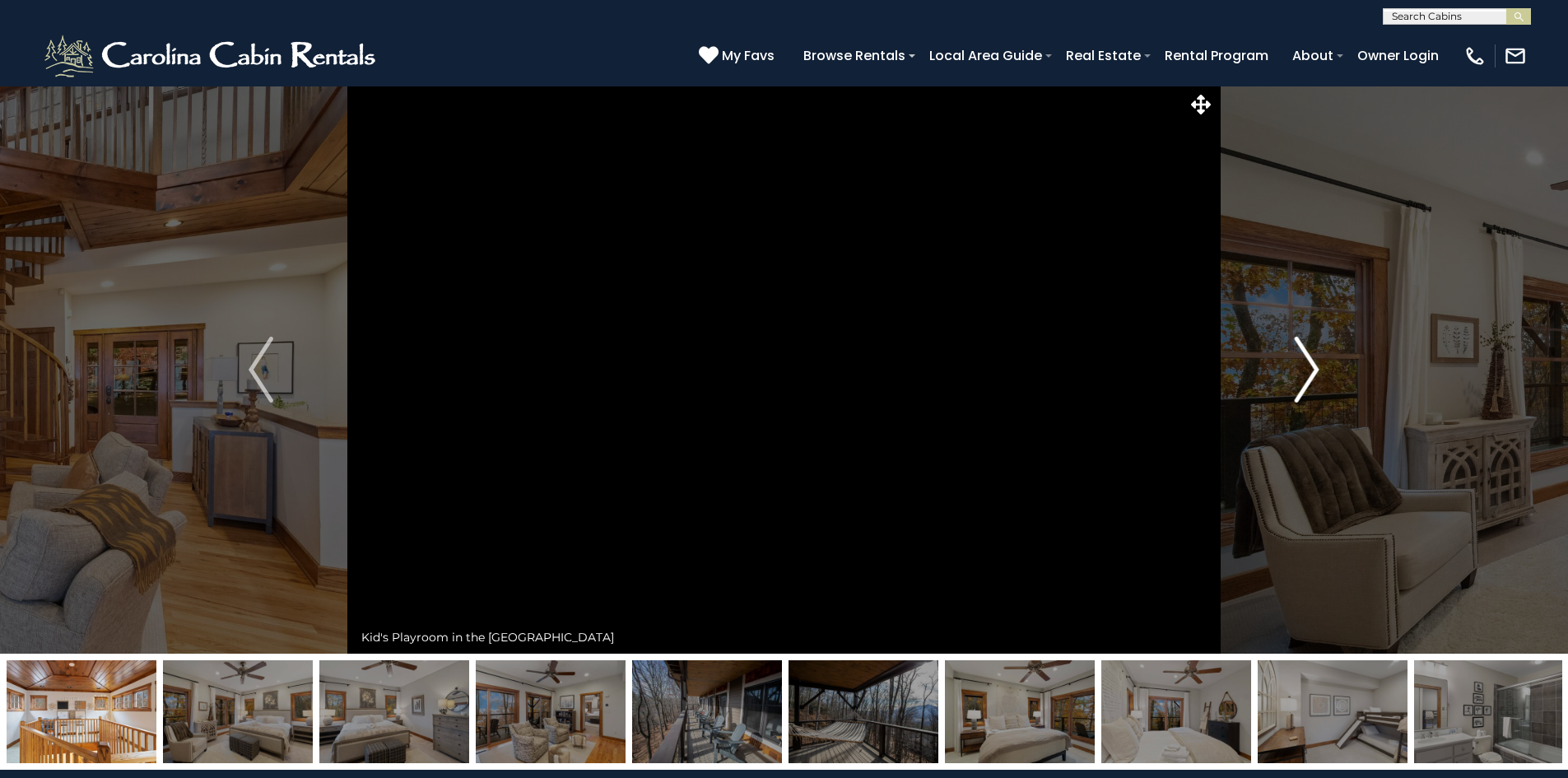
click at [1293, 353] on button "Next" at bounding box center [1307, 370] width 184 height 568
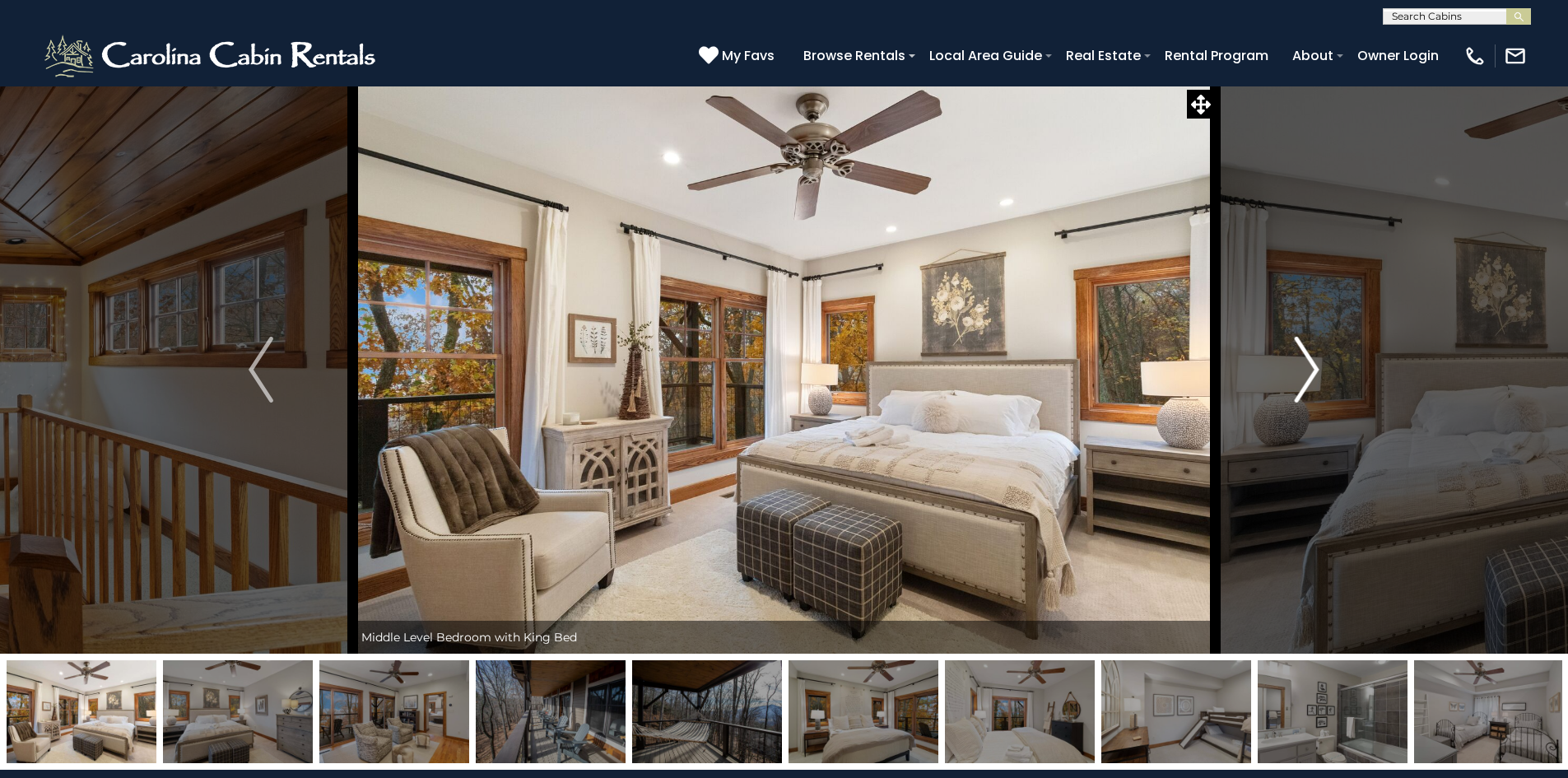
click at [1293, 353] on button "Next" at bounding box center [1307, 370] width 184 height 568
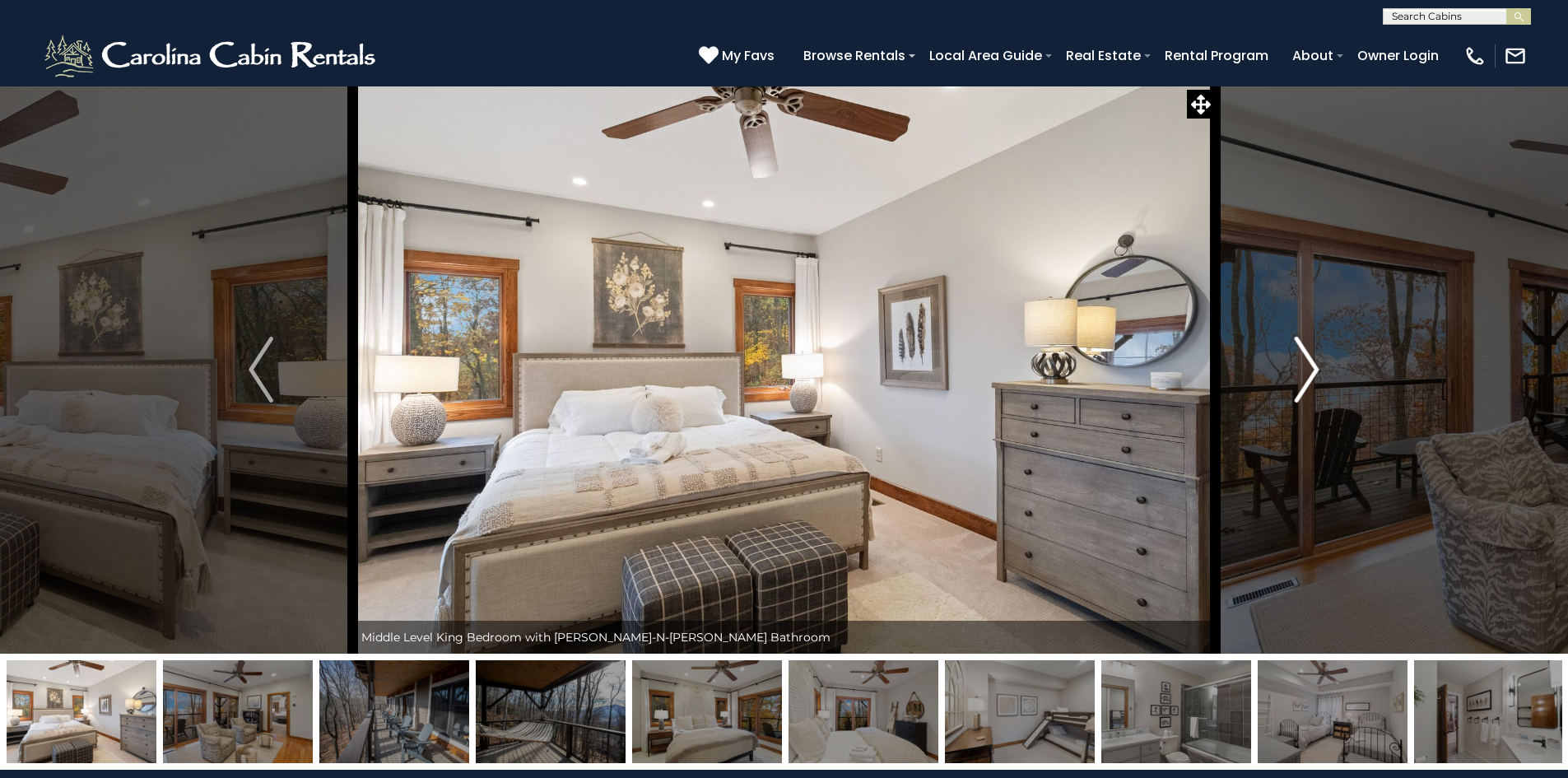
click at [1293, 353] on button "Next" at bounding box center [1307, 370] width 184 height 568
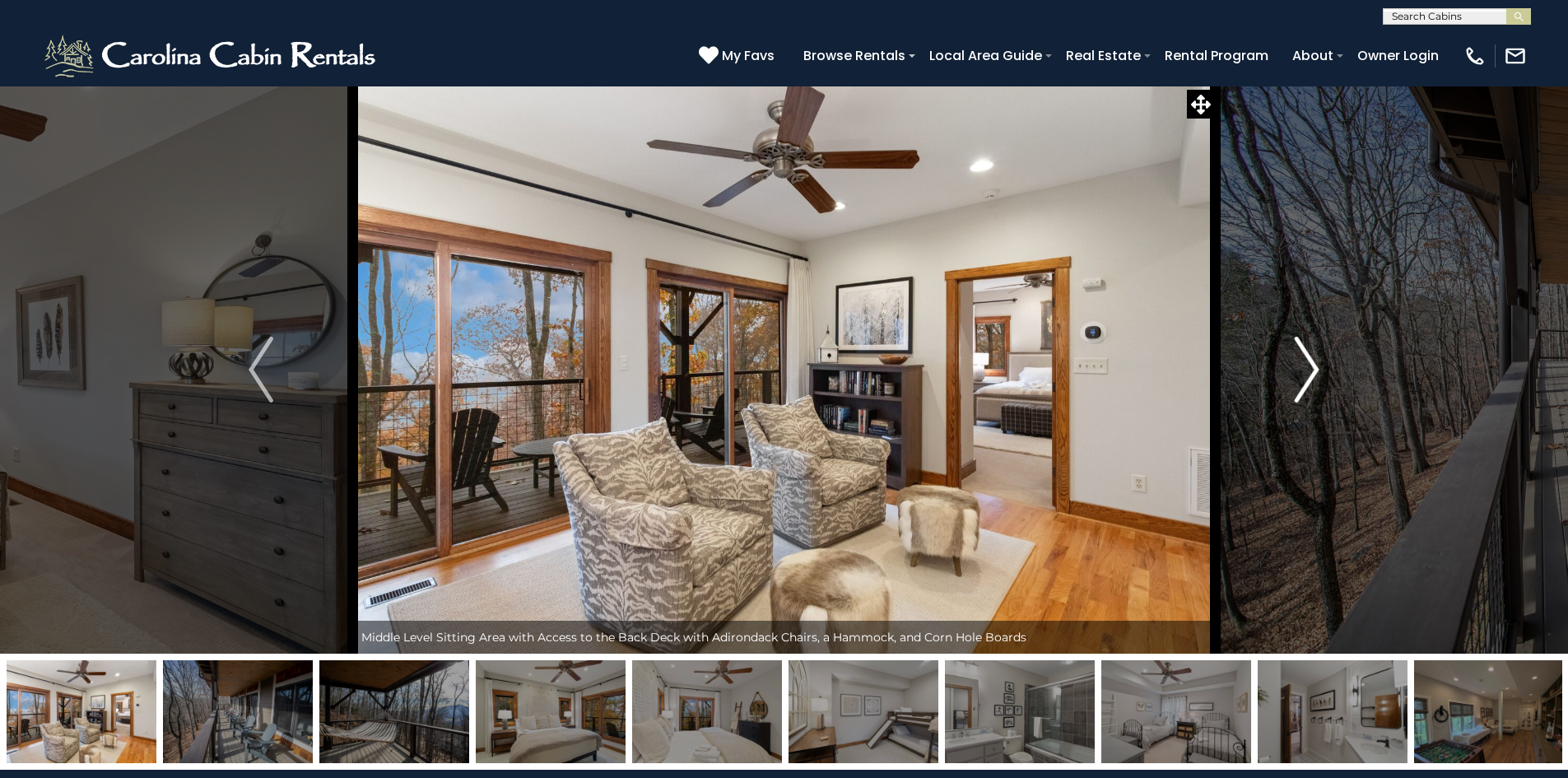
click at [1293, 353] on button "Next" at bounding box center [1307, 370] width 184 height 568
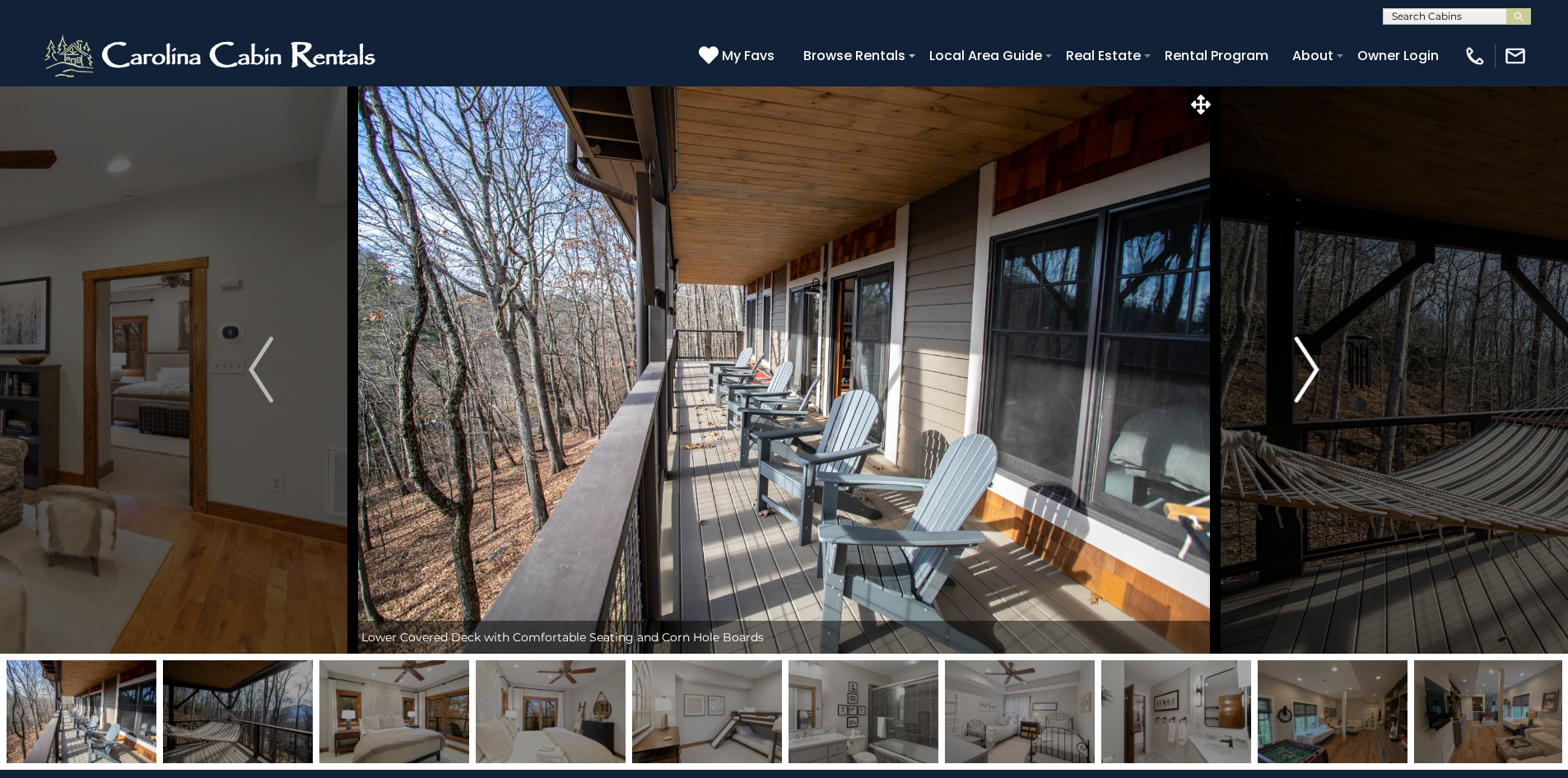
click at [1293, 353] on button "Next" at bounding box center [1307, 370] width 184 height 568
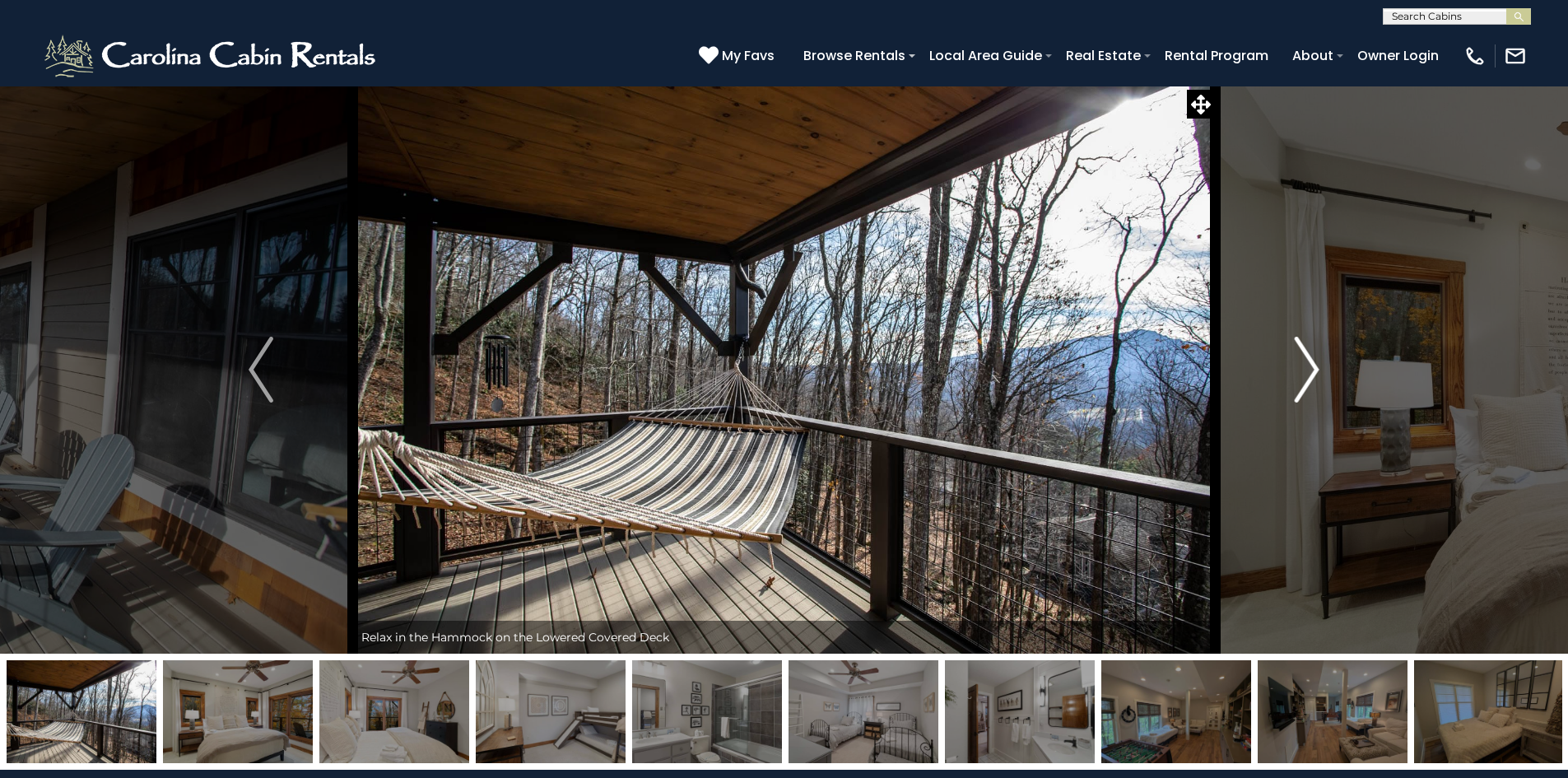
click at [1293, 353] on button "Next" at bounding box center [1307, 370] width 184 height 568
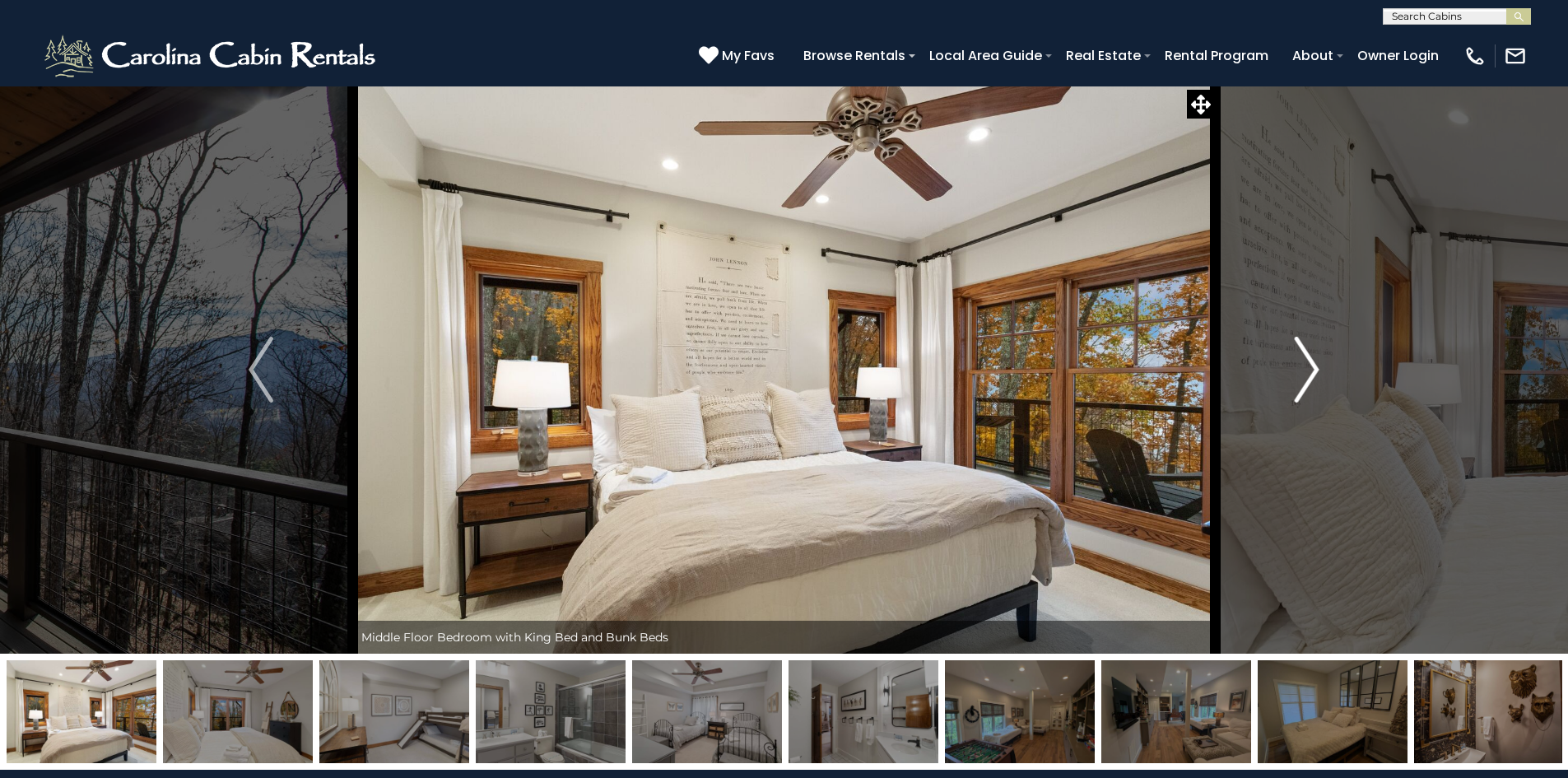
click at [1293, 353] on button "Next" at bounding box center [1307, 370] width 184 height 568
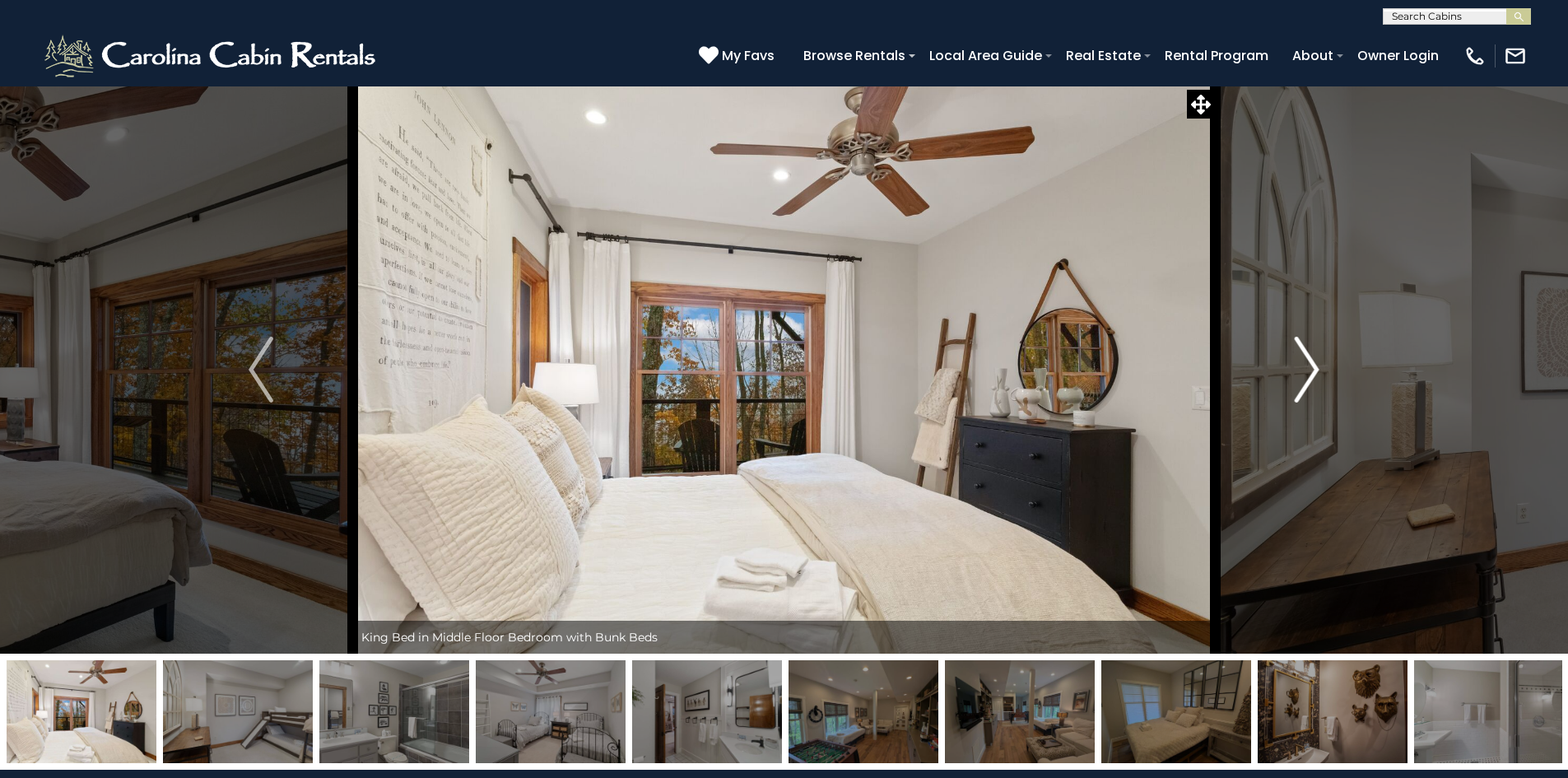
click at [1293, 353] on button "Next" at bounding box center [1307, 370] width 184 height 568
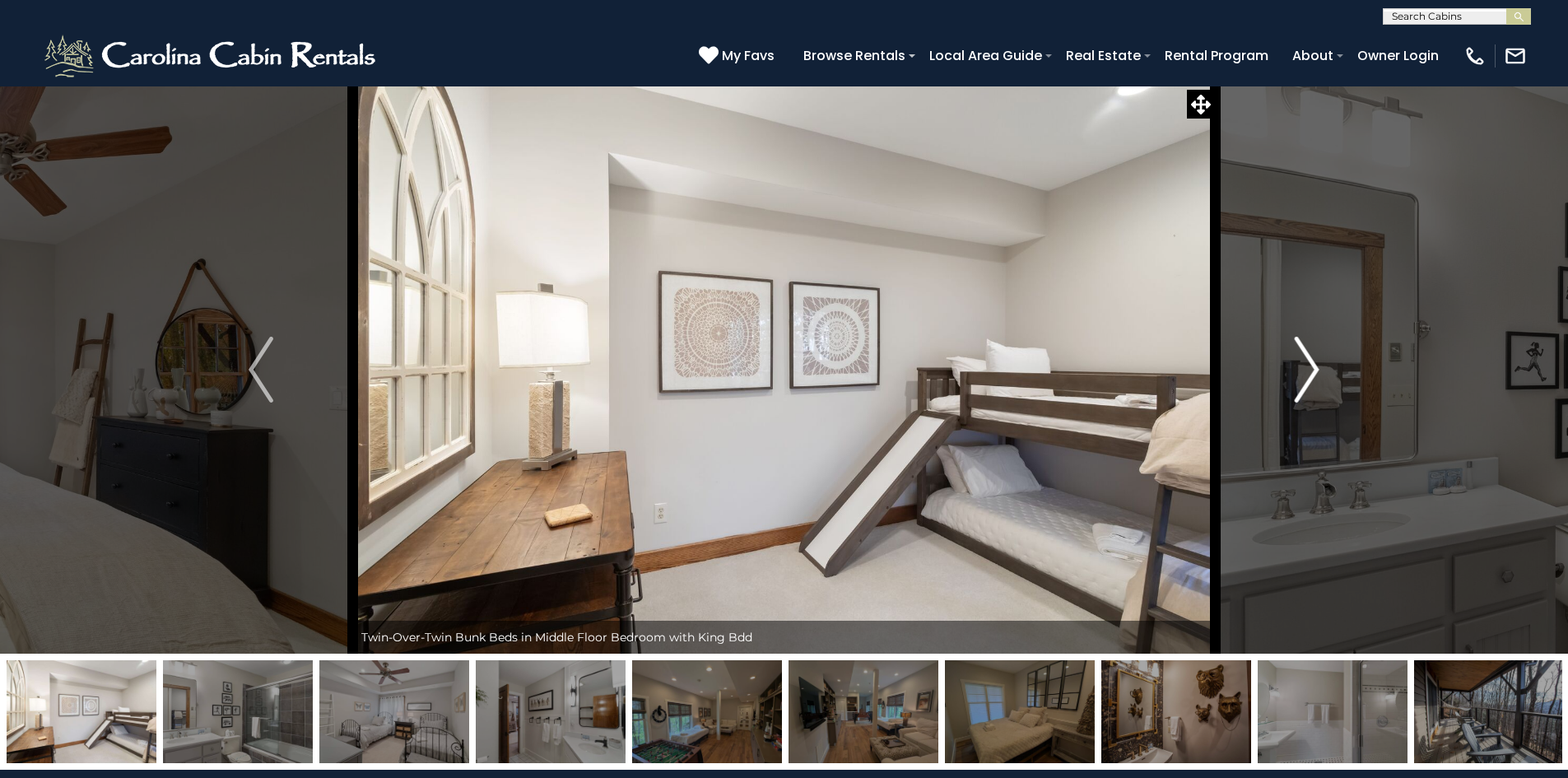
click at [1293, 353] on button "Next" at bounding box center [1307, 370] width 184 height 568
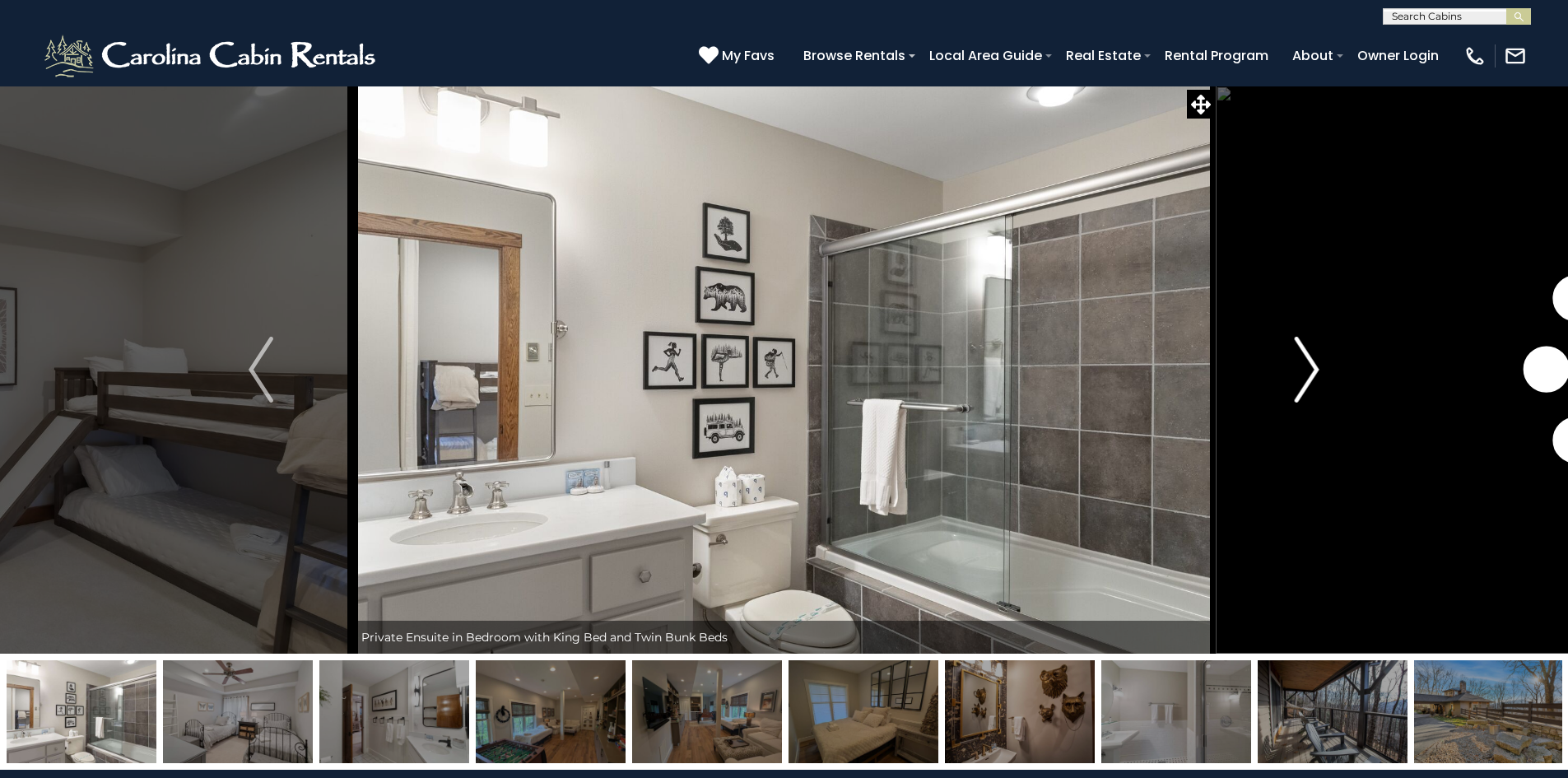
click at [1293, 353] on button "Next" at bounding box center [1307, 370] width 184 height 568
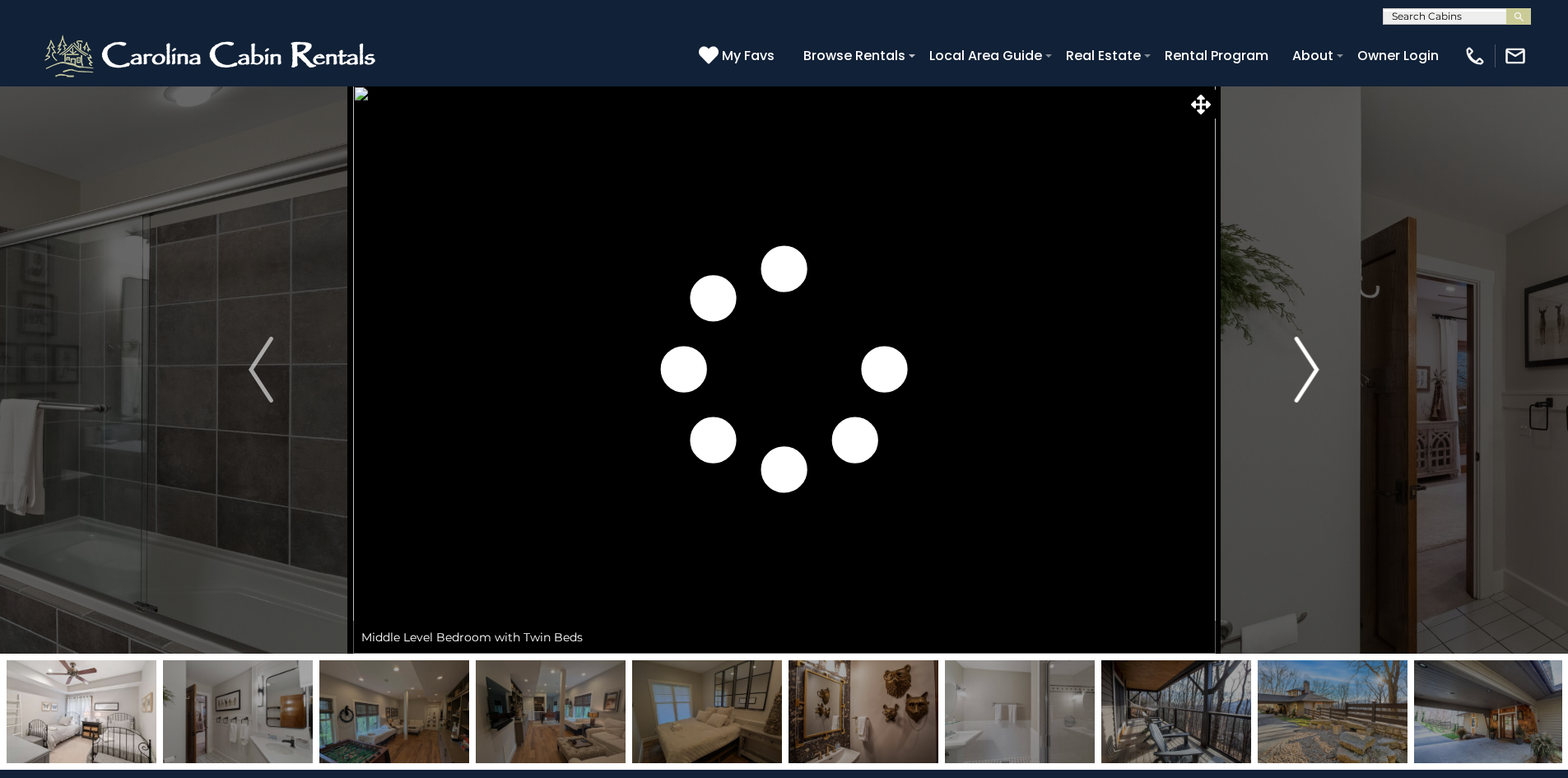
click at [1293, 353] on button "Next" at bounding box center [1307, 370] width 184 height 568
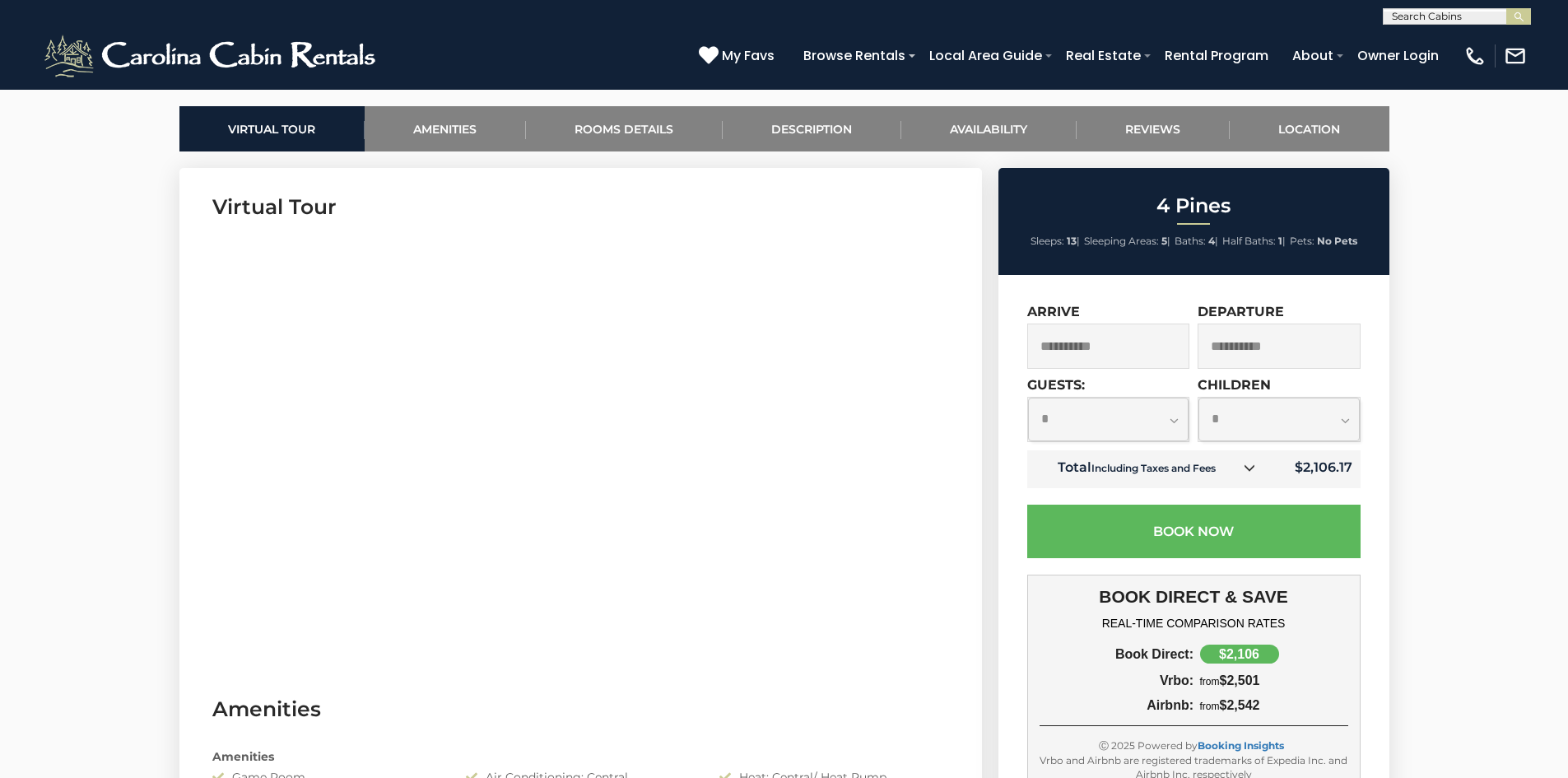
scroll to position [260, 0]
